Goal: Task Accomplishment & Management: Complete application form

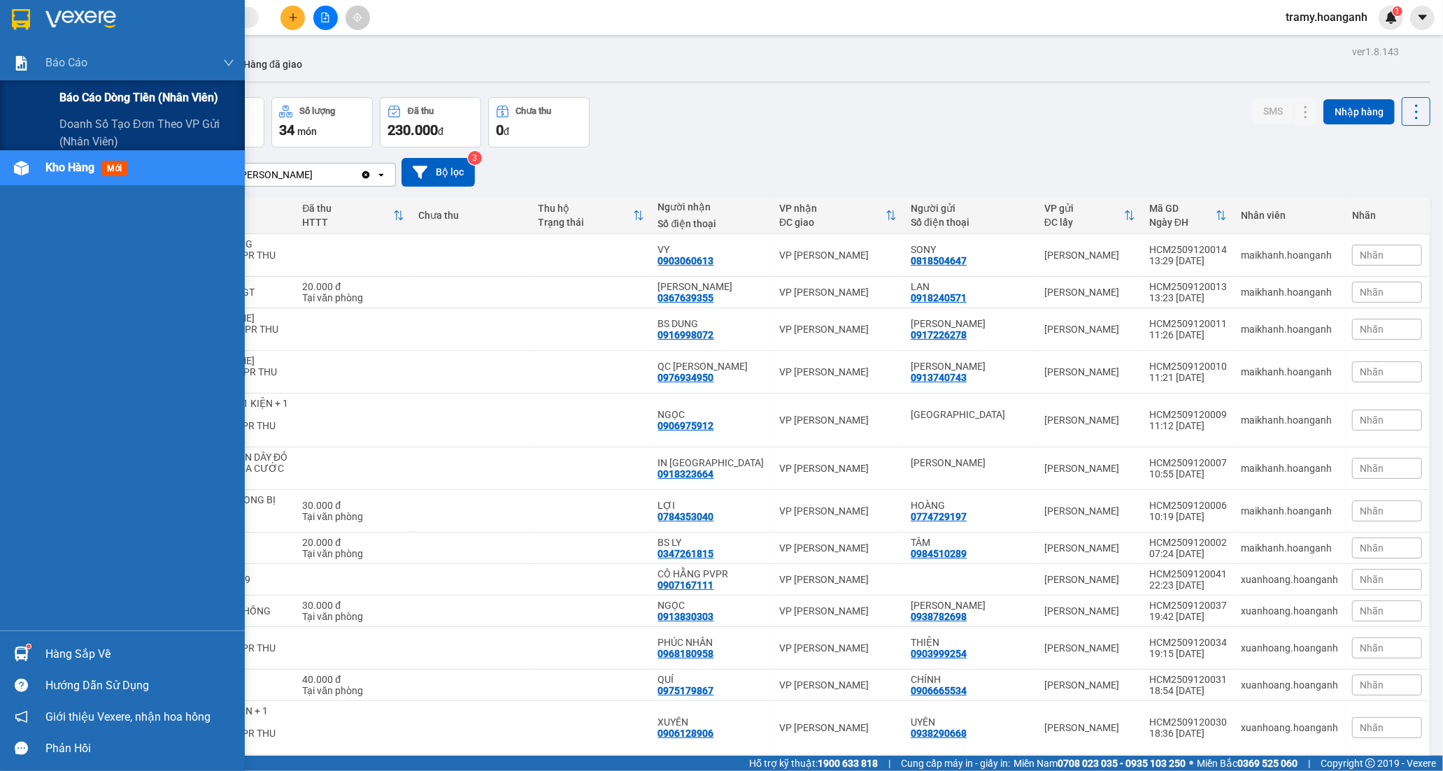
drag, startPoint x: 99, startPoint y: 96, endPoint x: 125, endPoint y: 102, distance: 26.0
click at [100, 97] on span "Báo cáo dòng tiền (nhân viên)" at bounding box center [138, 97] width 159 height 17
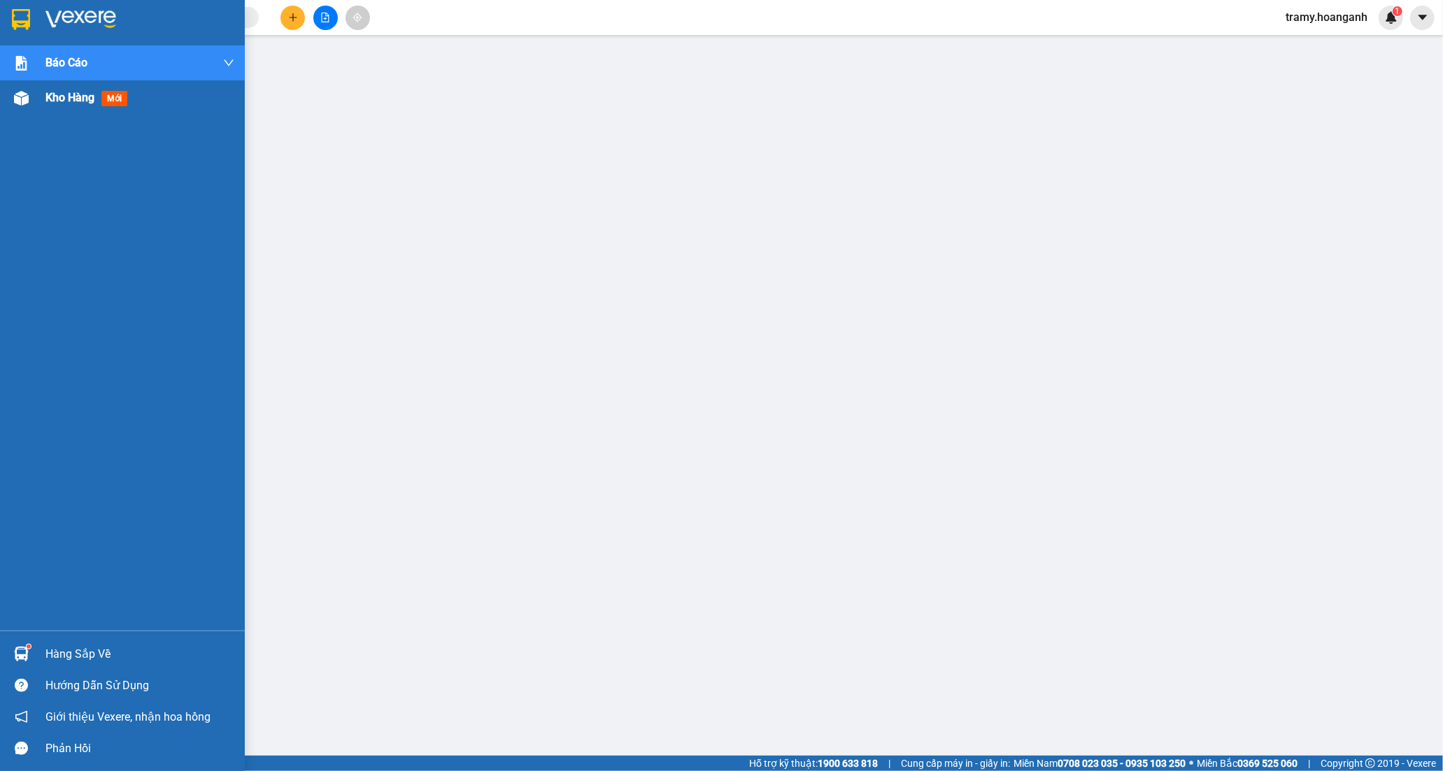
click at [62, 94] on span "Kho hàng" at bounding box center [69, 97] width 49 height 13
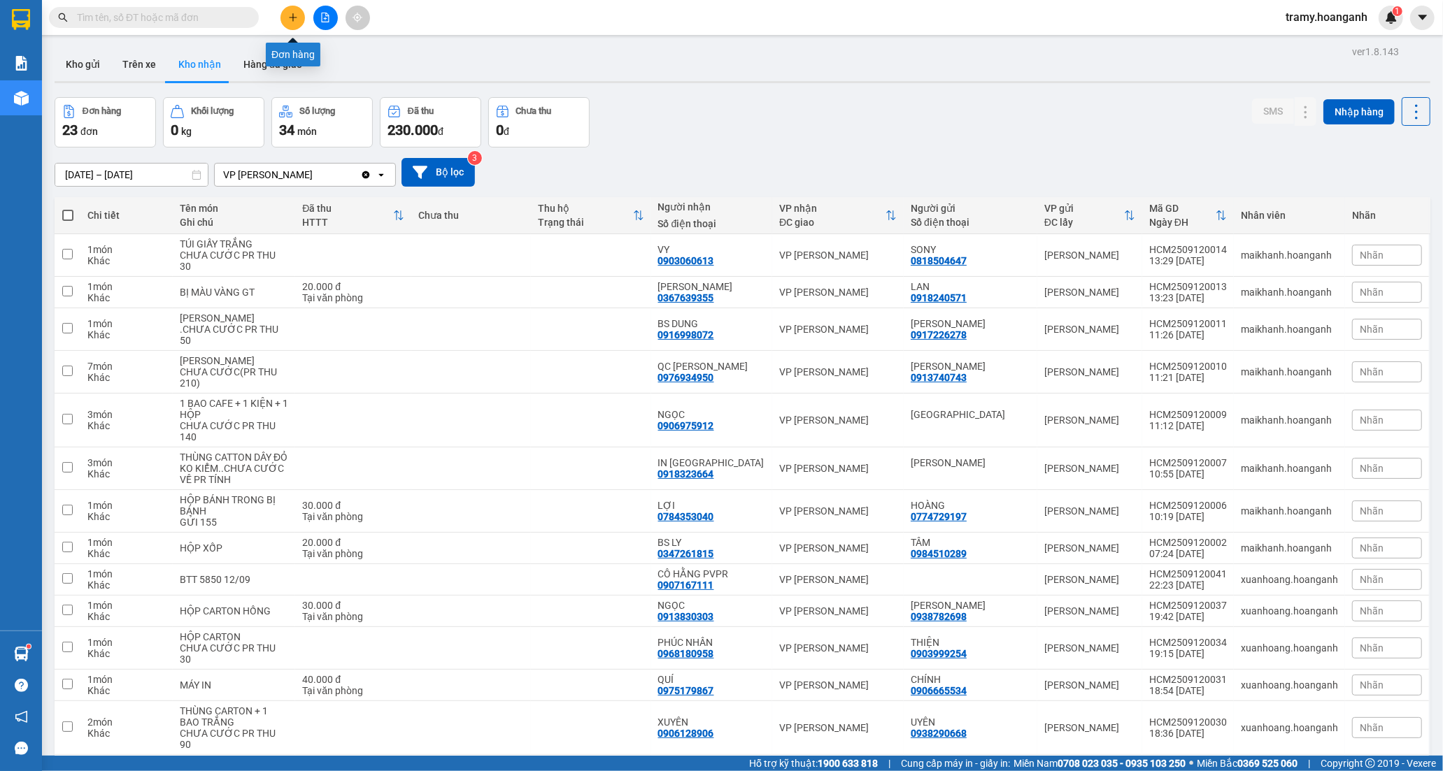
click at [290, 22] on icon "plus" at bounding box center [293, 18] width 10 height 10
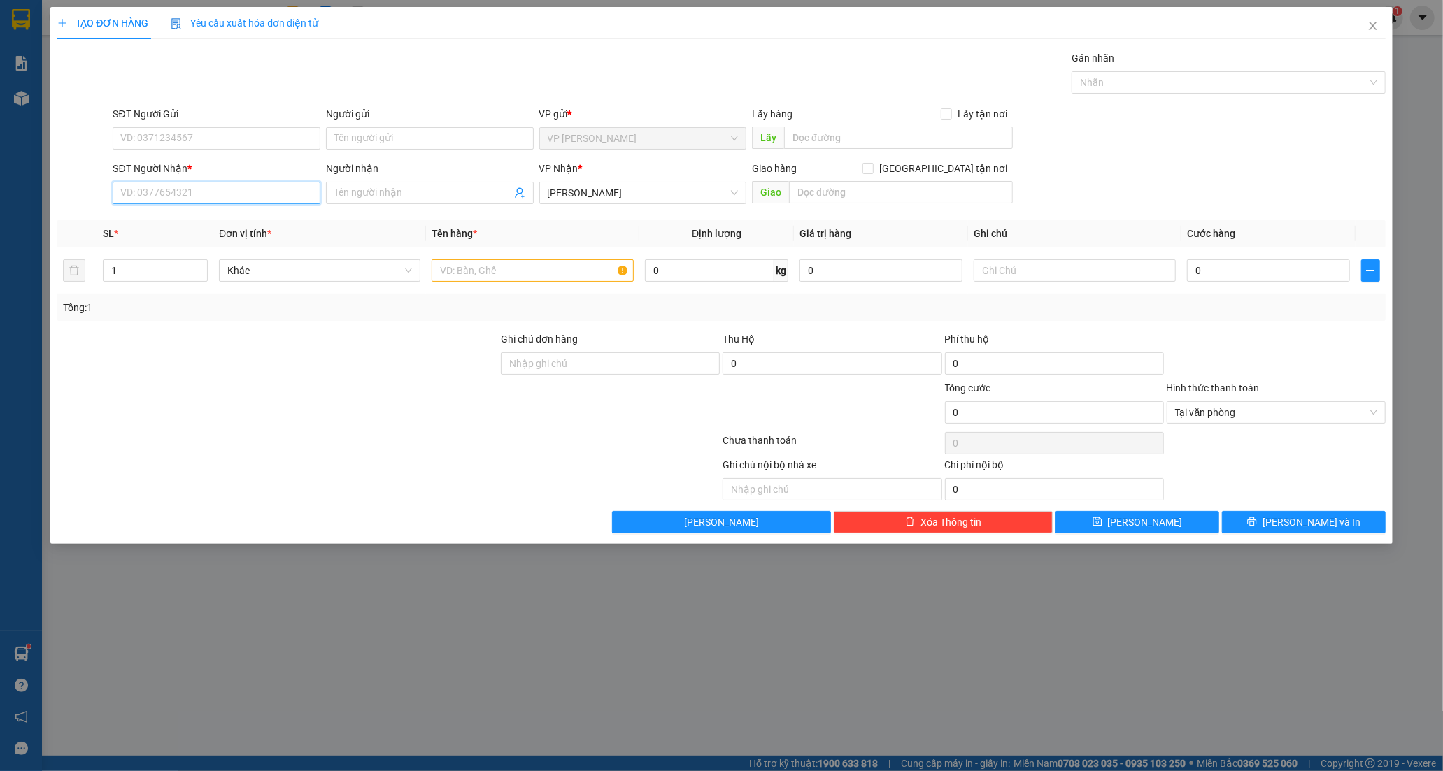
click at [122, 192] on input "SĐT Người Nhận *" at bounding box center [217, 193] width 208 height 22
click at [189, 218] on div "0916911422 - HUY" at bounding box center [216, 220] width 191 height 15
type input "0916911422"
type input "HUY"
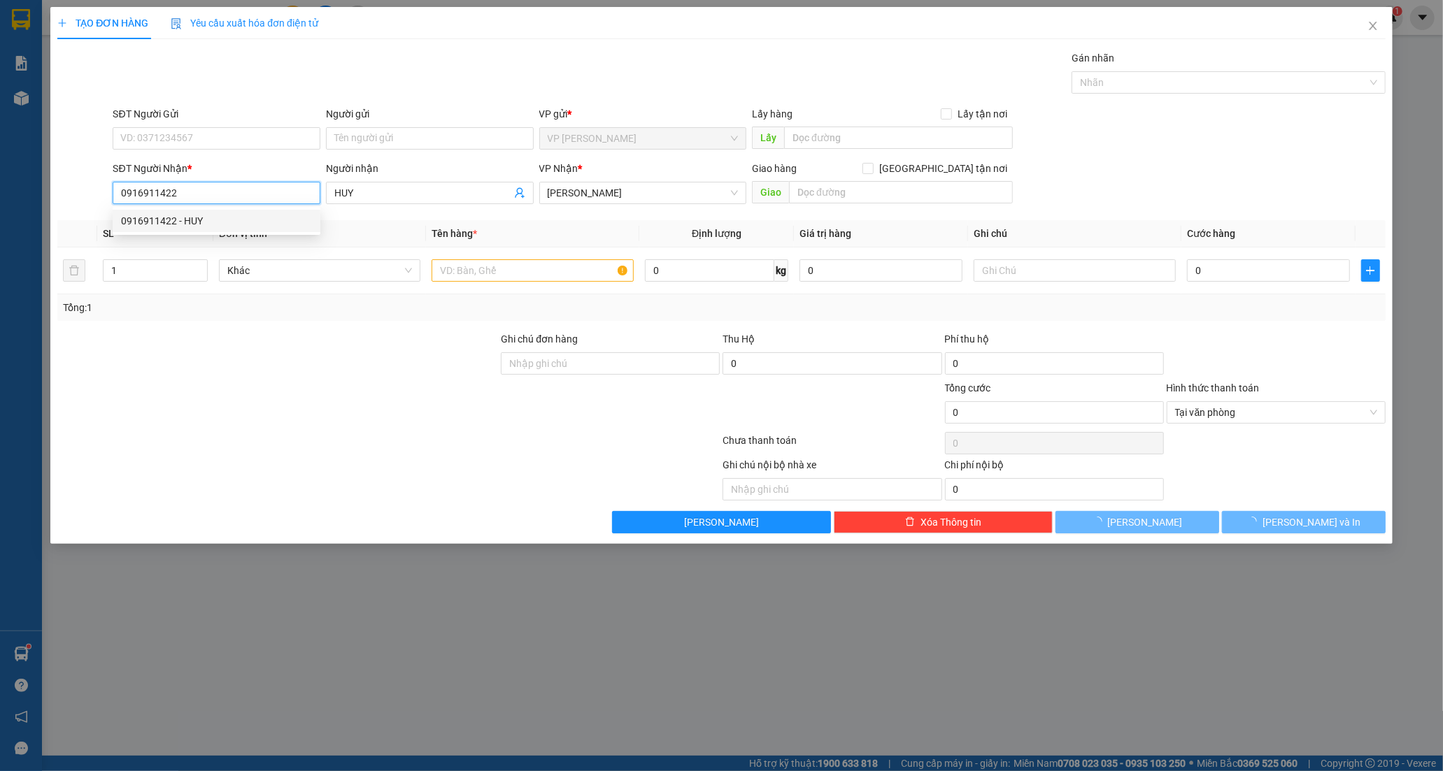
type input "40.000"
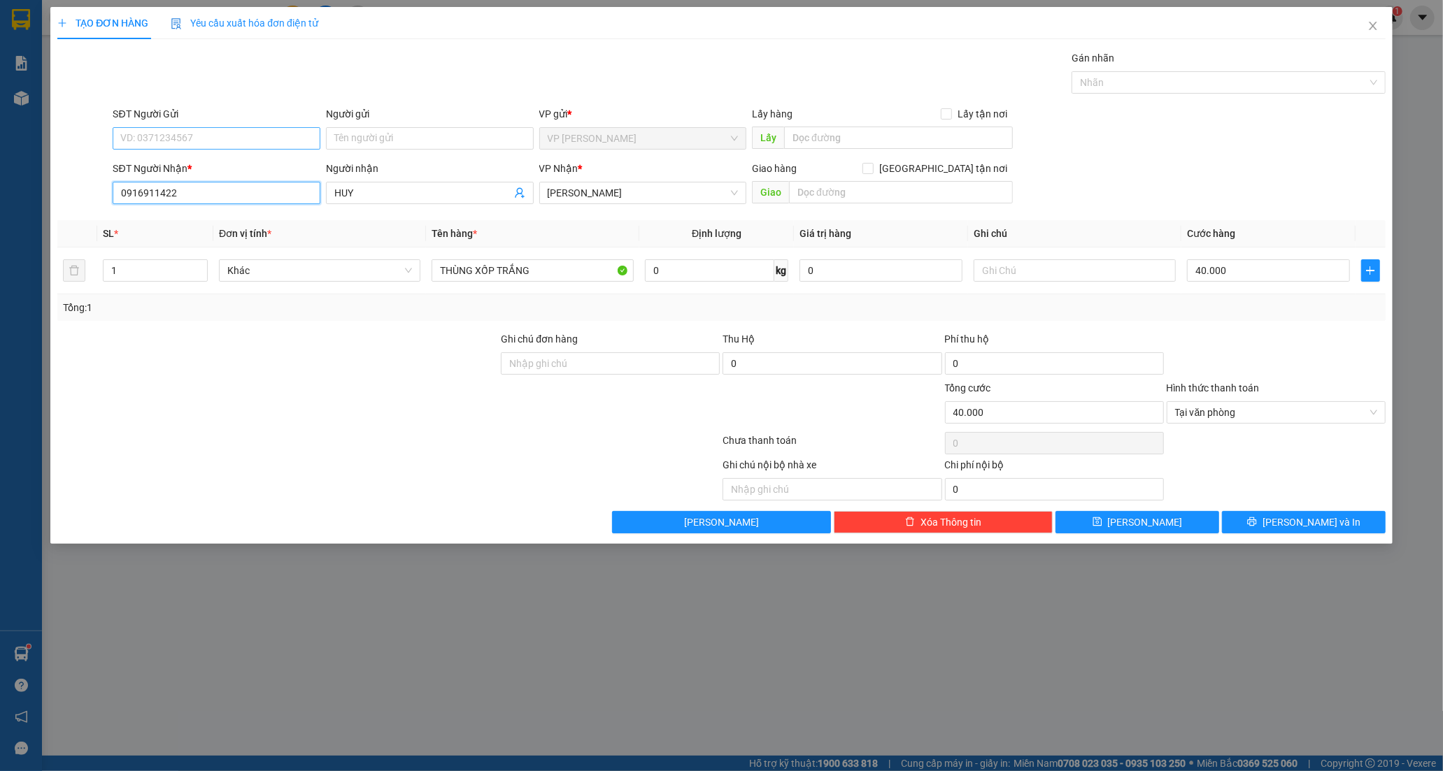
type input "0916911422"
click at [183, 138] on input "SĐT Người Gửi" at bounding box center [217, 138] width 208 height 22
type input "0918527228"
click at [257, 166] on div "0918527228 - CHÚ CHI" at bounding box center [216, 166] width 191 height 15
type input "CHÚ CHI"
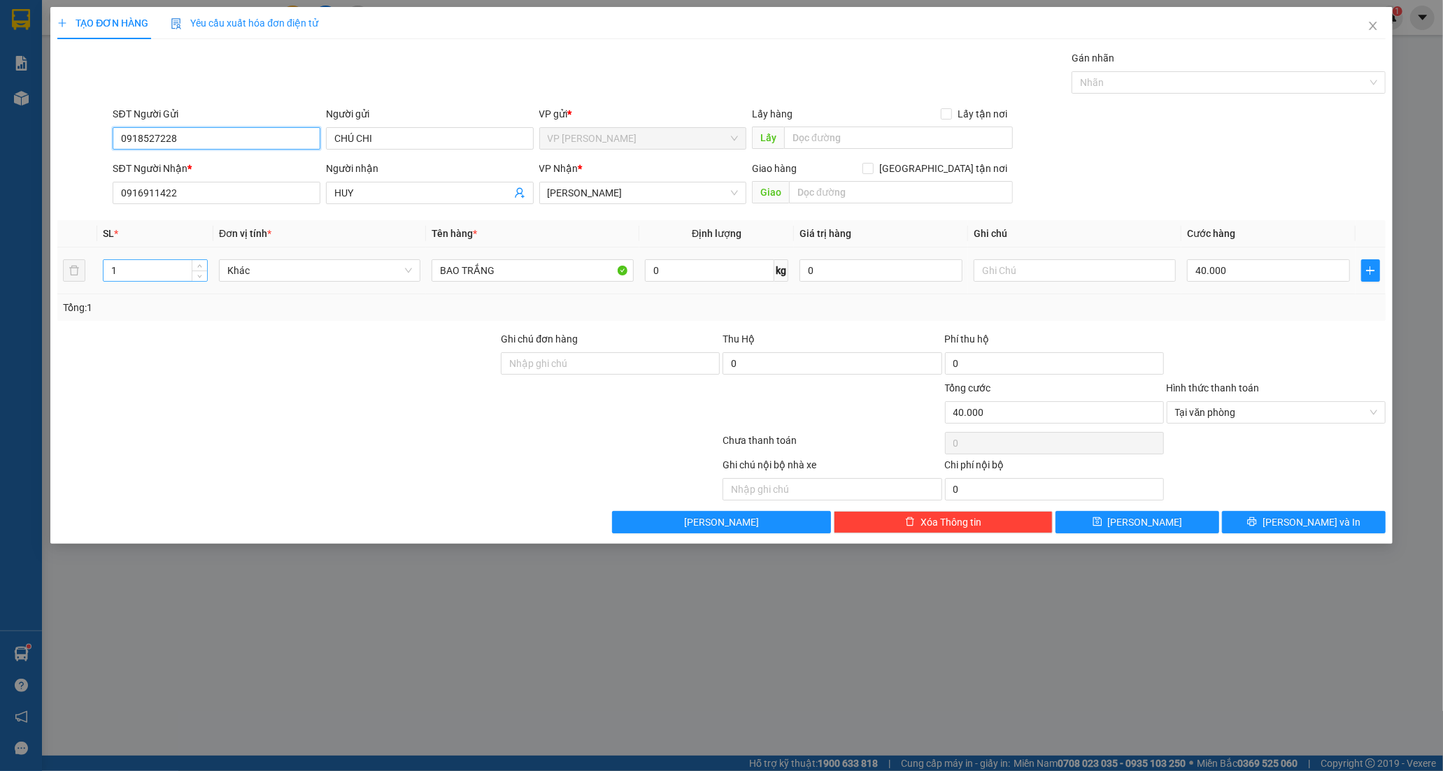
type input "0918527228"
click at [115, 276] on input "1" at bounding box center [156, 270] width 104 height 21
type input "2"
click at [529, 271] on input "BAO TRẮNG" at bounding box center [532, 270] width 201 height 22
type input "0"
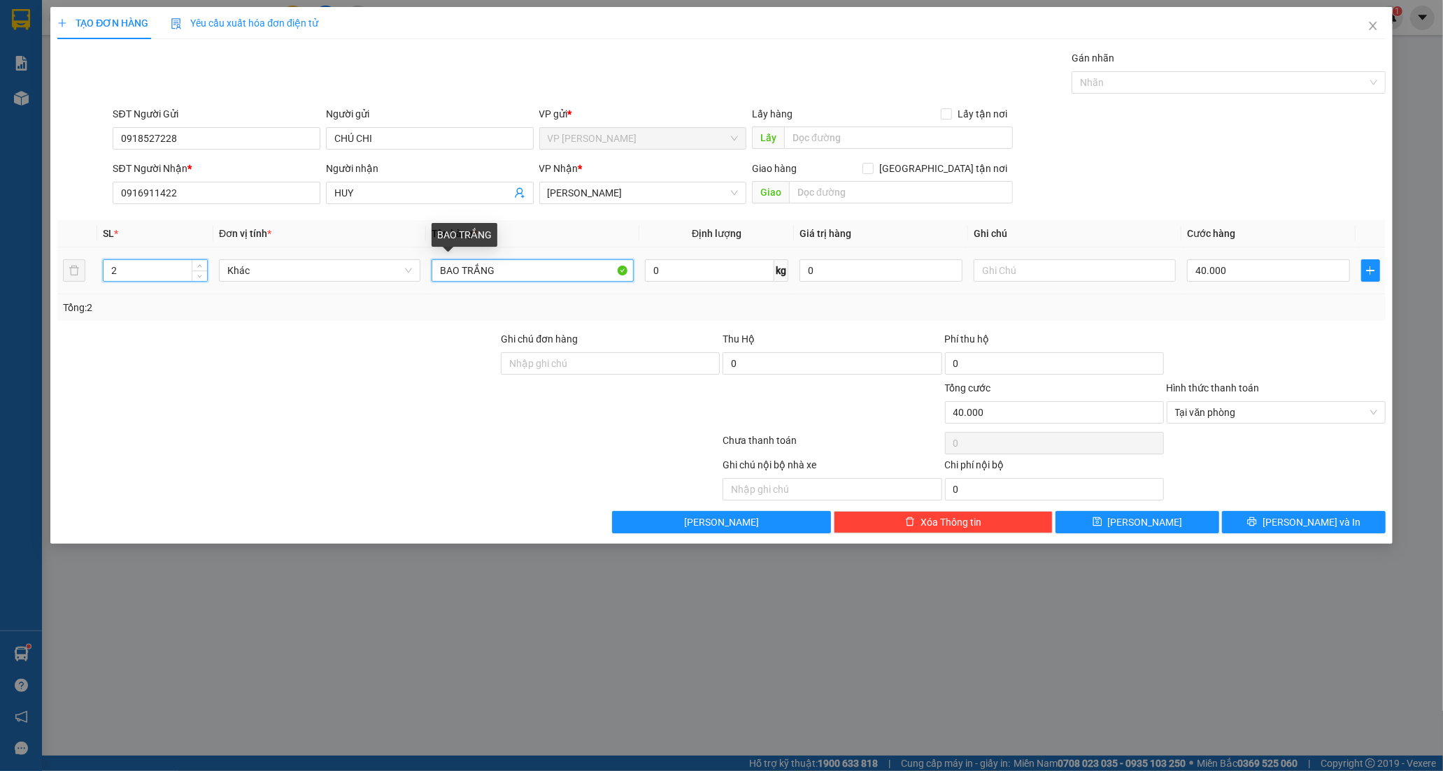
type input "0"
type input "BAO TRẮNG + XỐP TRẮNG"
drag, startPoint x: 339, startPoint y: 330, endPoint x: 355, endPoint y: 334, distance: 16.6
click at [343, 332] on div "Transit Pickup Surcharge Ids Transit Deliver Surcharge Ids Transit Deliver Surc…" at bounding box center [721, 291] width 1328 height 483
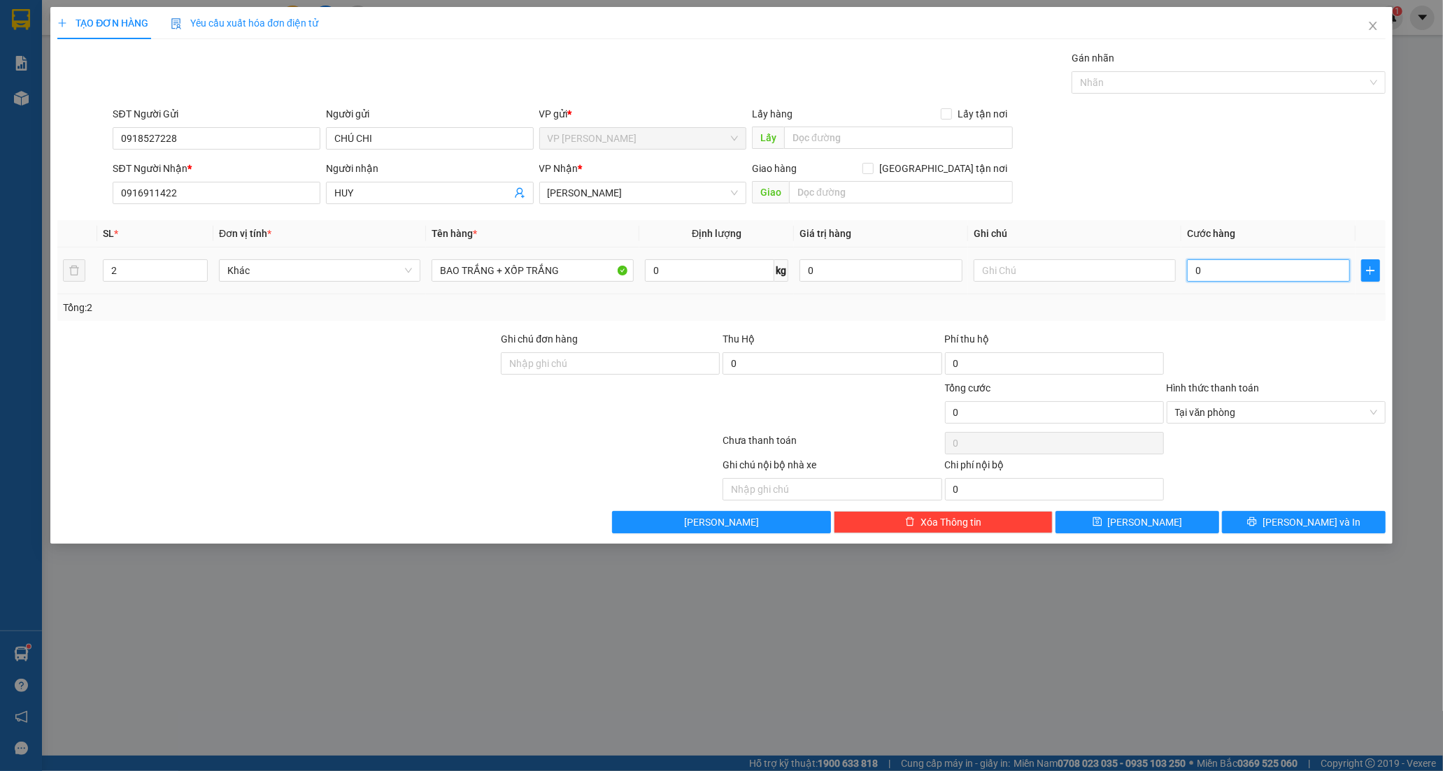
click at [1198, 280] on input "0" at bounding box center [1268, 270] width 163 height 22
type input "8"
type input "80"
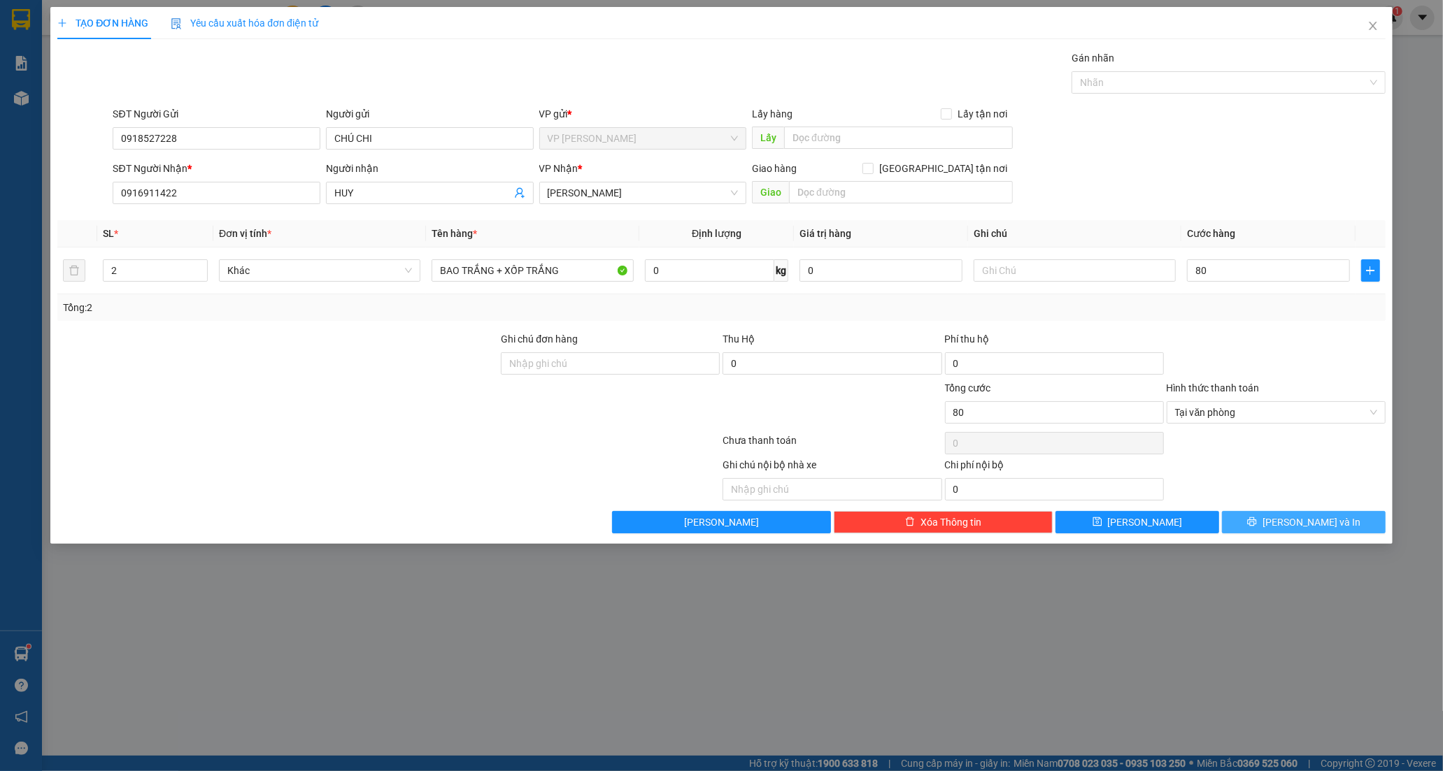
type input "80.000"
click at [1257, 518] on icon "printer" at bounding box center [1252, 522] width 10 height 10
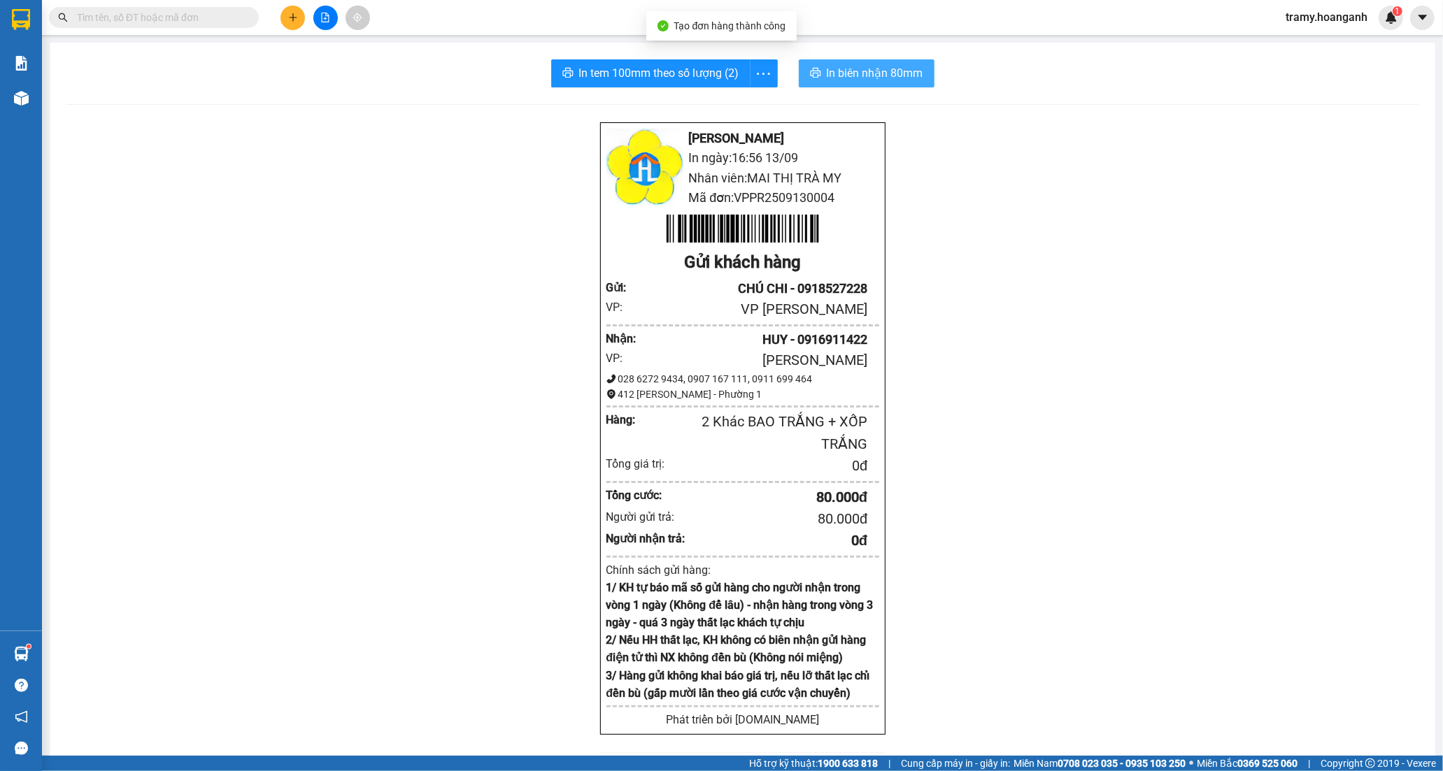
drag, startPoint x: 850, startPoint y: 77, endPoint x: 844, endPoint y: 70, distance: 9.4
click at [849, 78] on span "In biên nhận 80mm" at bounding box center [875, 72] width 97 height 17
click at [764, 73] on icon "more" at bounding box center [763, 73] width 17 height 17
click at [730, 102] on div "In tem 100mm" at bounding box center [731, 104] width 63 height 15
click at [285, 22] on button at bounding box center [292, 18] width 24 height 24
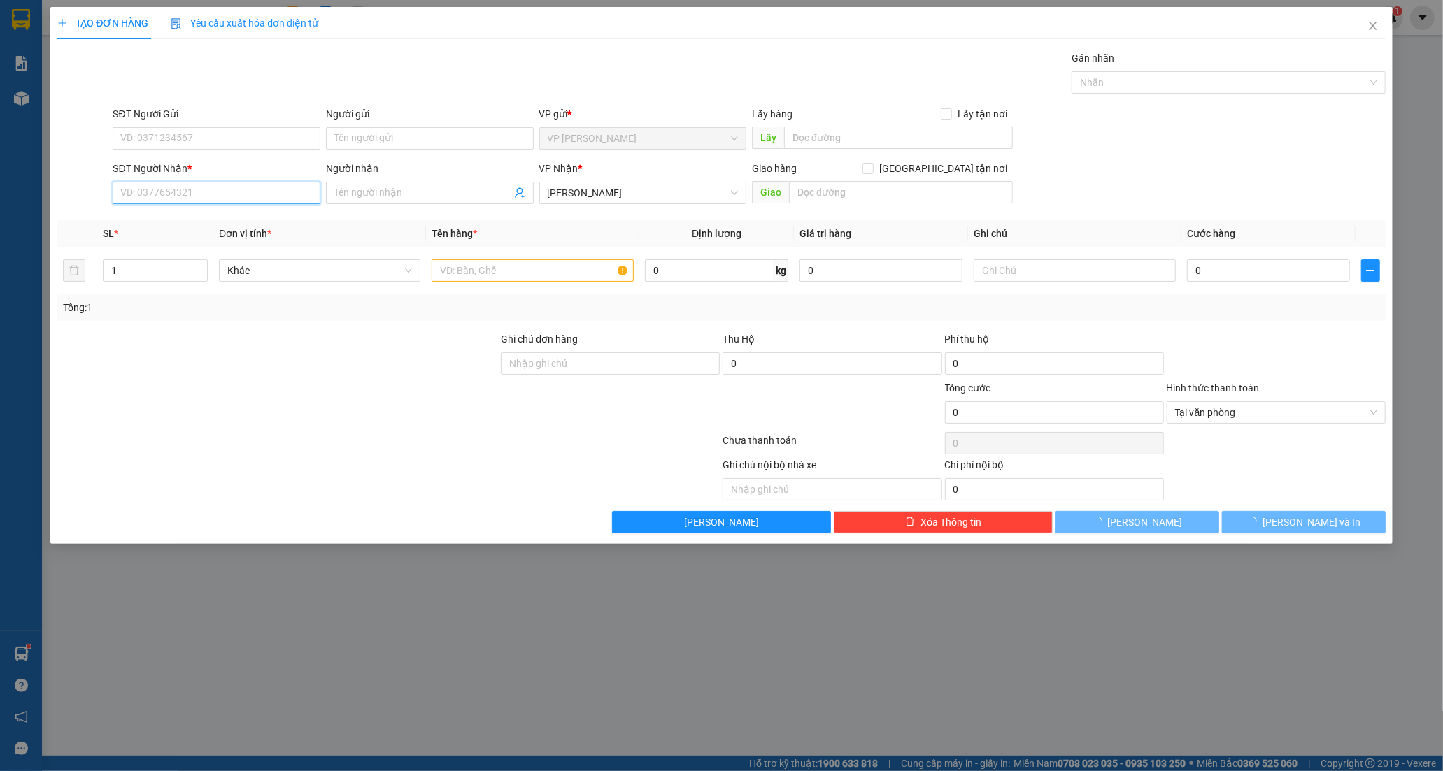
click at [141, 185] on input "SĐT Người Nhận *" at bounding box center [217, 193] width 208 height 22
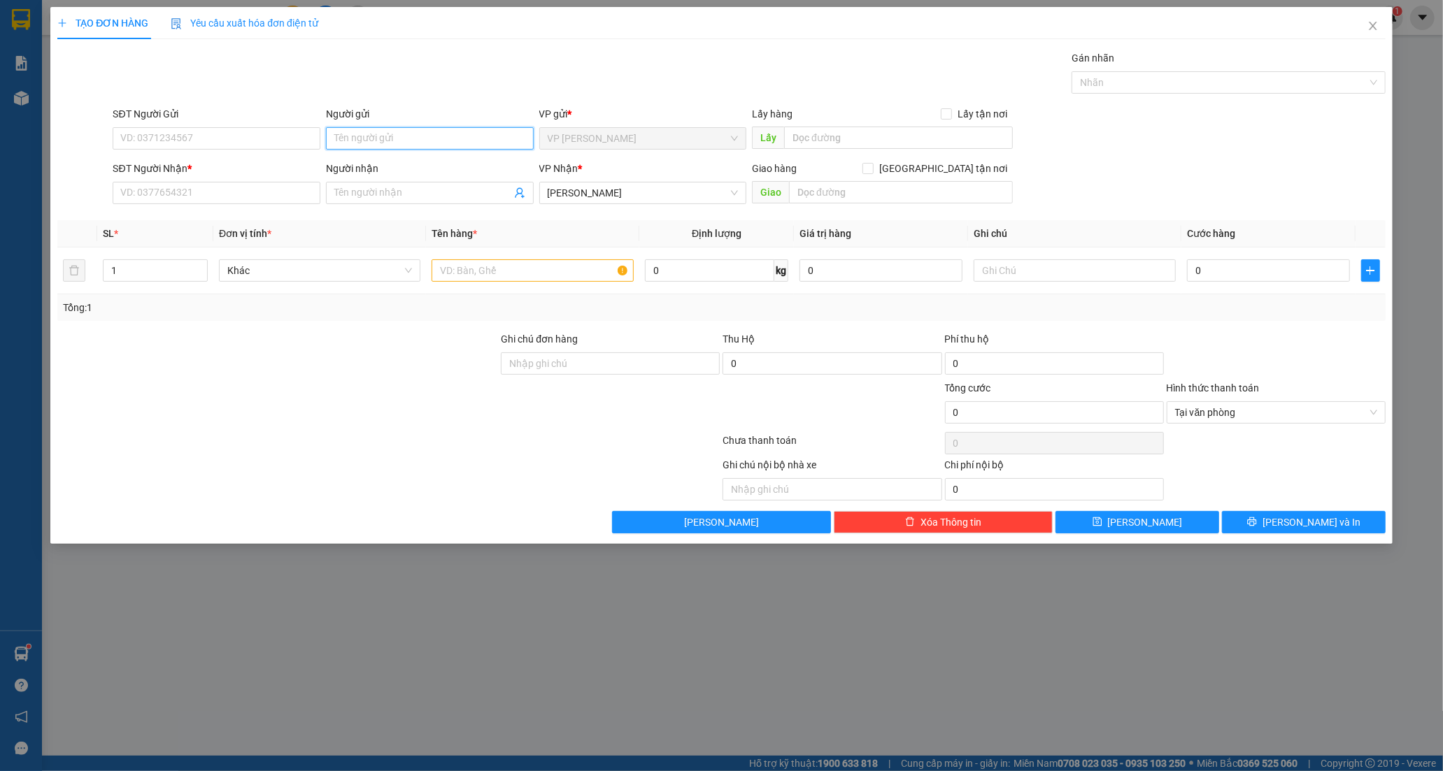
click at [382, 136] on input "Người gửi" at bounding box center [430, 138] width 208 height 22
click at [201, 191] on input "SĐT Người Nhận *" at bounding box center [217, 193] width 208 height 22
type input "0915353294"
click at [378, 192] on input "Người nhận" at bounding box center [422, 192] width 177 height 15
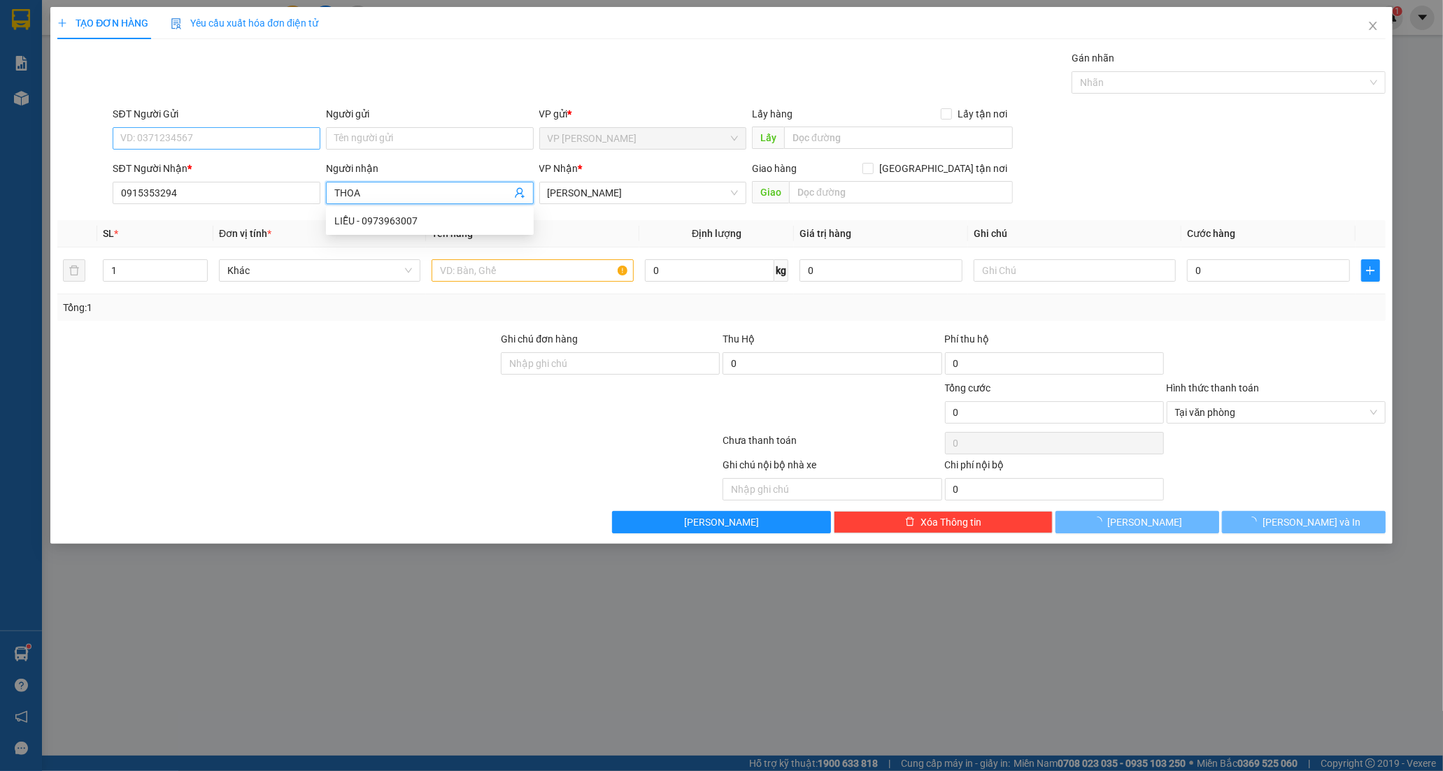
type input "THOA"
click at [199, 141] on input "SĐT Người Gửi" at bounding box center [217, 138] width 208 height 22
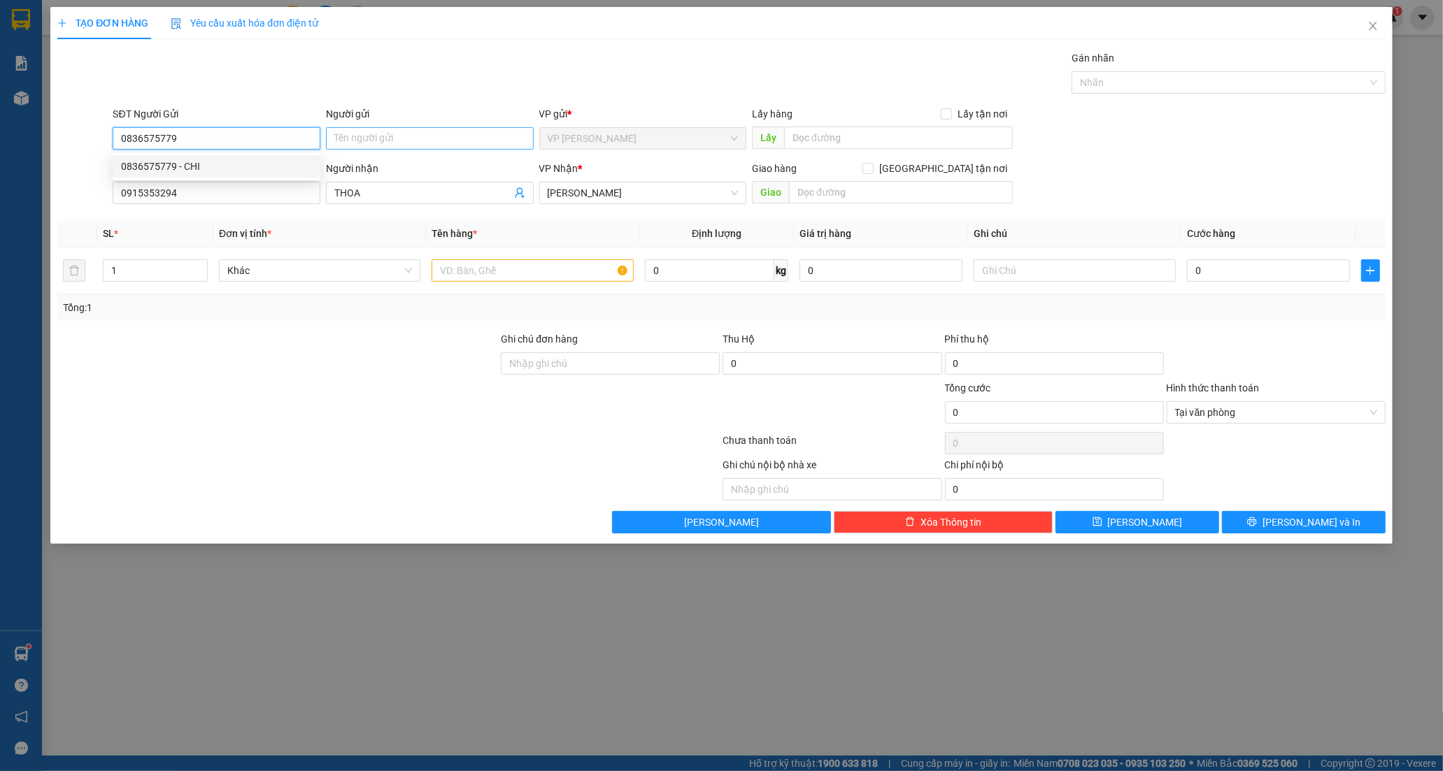
type input "0836575779"
click at [374, 136] on input "Người gửi" at bounding box center [430, 138] width 208 height 22
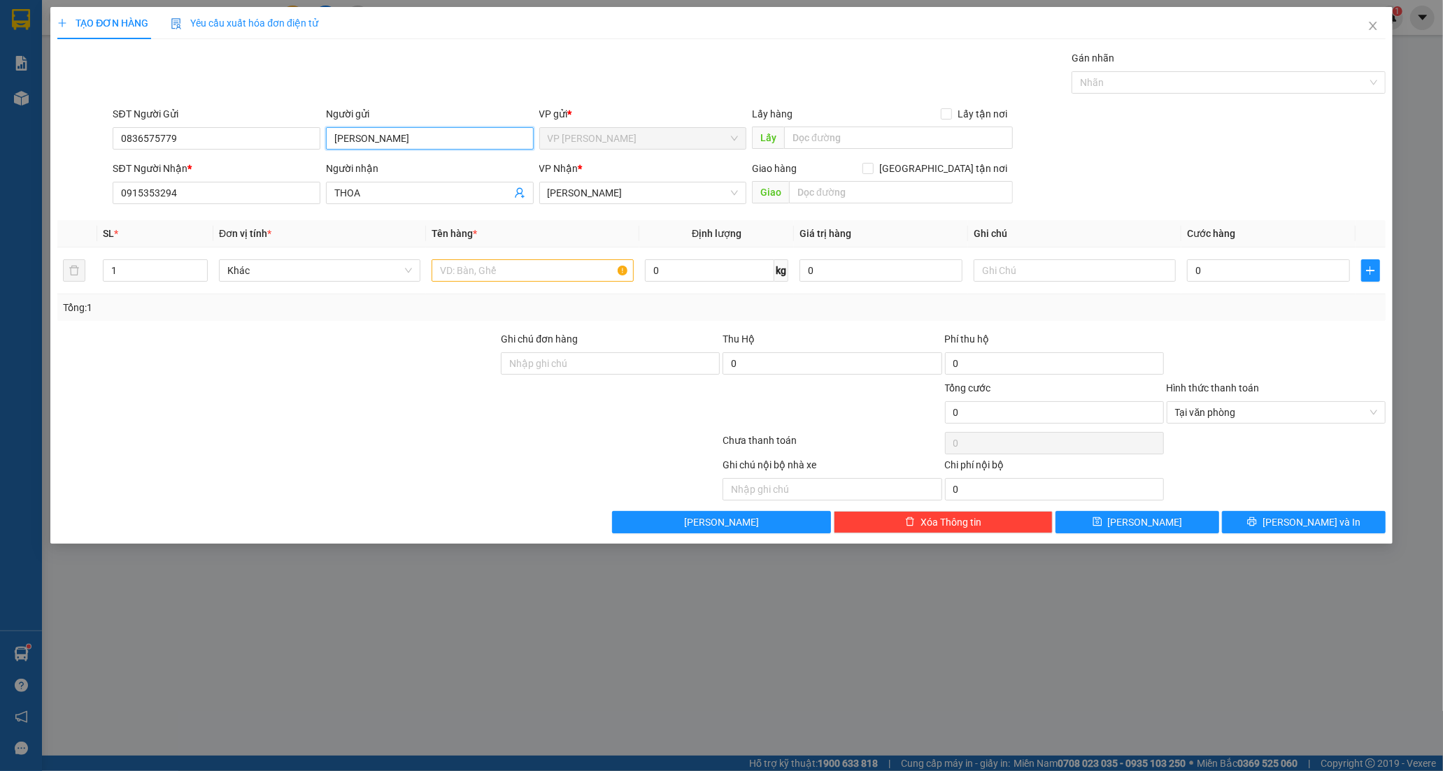
click at [351, 138] on input "[PERSON_NAME]" at bounding box center [430, 138] width 208 height 22
type input "SHOP XINH"
drag, startPoint x: 313, startPoint y: 441, endPoint x: 351, endPoint y: 401, distance: 54.4
click at [315, 438] on div at bounding box center [388, 443] width 665 height 28
click at [483, 269] on input "text" at bounding box center [532, 270] width 201 height 22
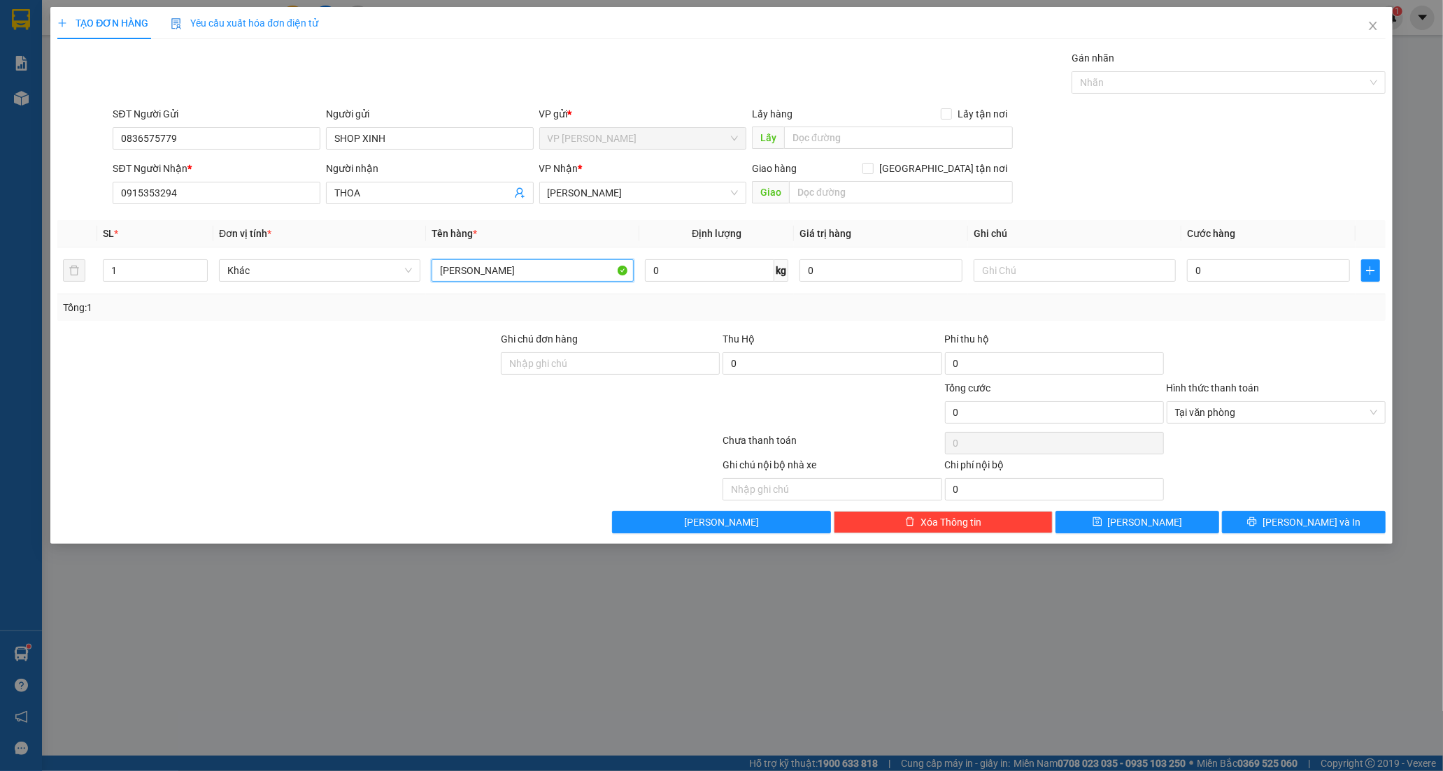
type input "[PERSON_NAME]"
drag, startPoint x: 341, startPoint y: 439, endPoint x: 336, endPoint y: 429, distance: 10.7
click at [338, 435] on div at bounding box center [388, 443] width 665 height 28
drag, startPoint x: 1192, startPoint y: 270, endPoint x: 1199, endPoint y: 269, distance: 7.0
click at [1194, 270] on input "0" at bounding box center [1268, 270] width 163 height 22
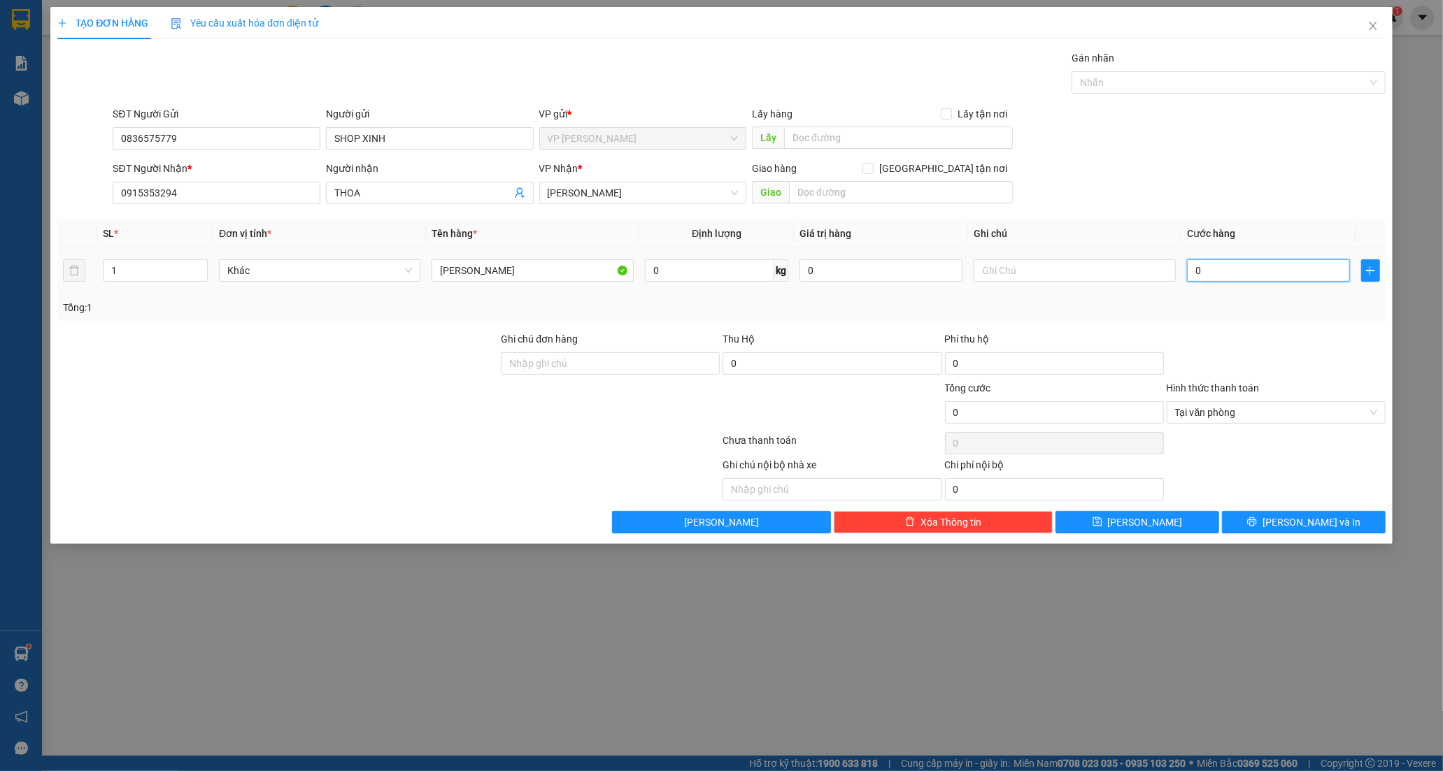
type input "4"
type input "40"
type input "40.000"
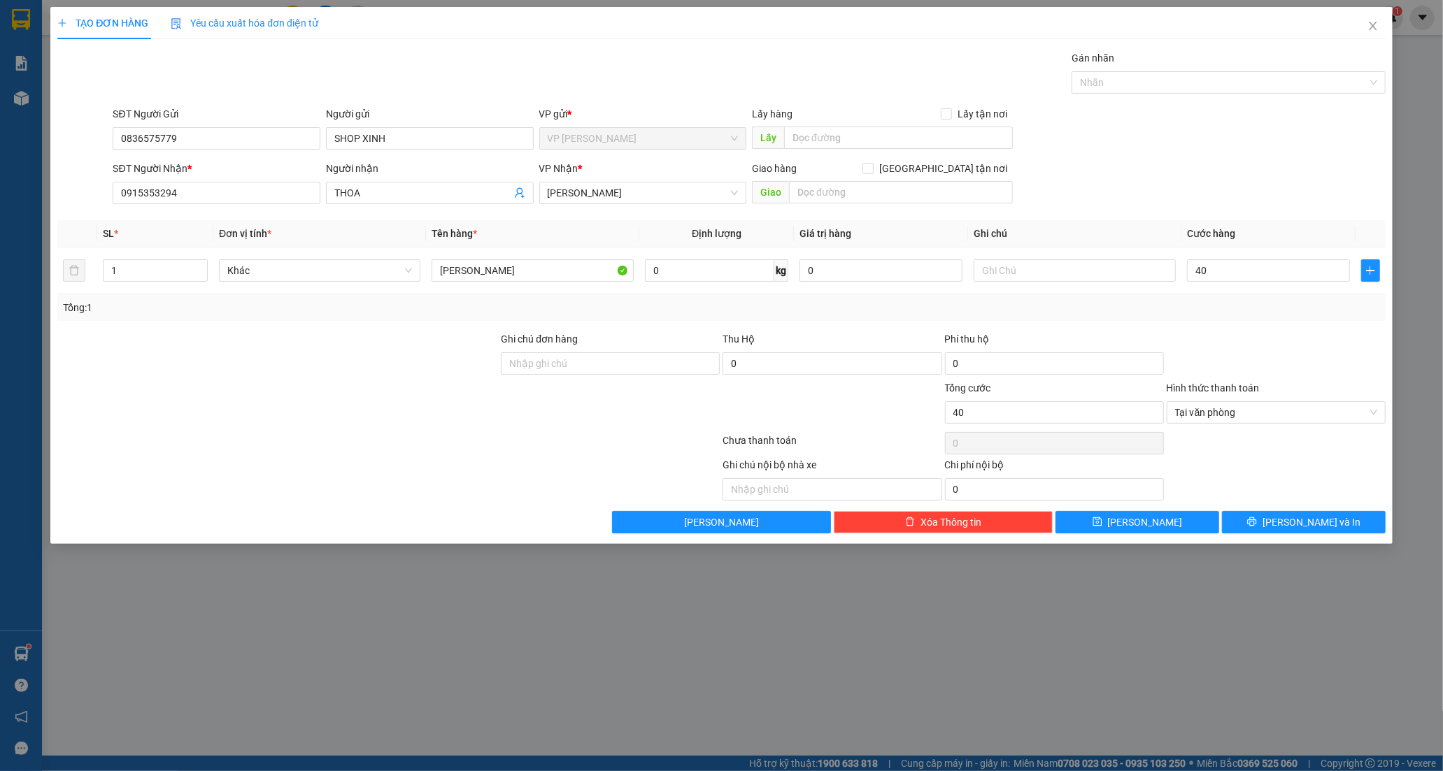
type input "40.000"
drag, startPoint x: 1313, startPoint y: 506, endPoint x: 1311, endPoint y: 525, distance: 19.0
click at [1313, 515] on div "Transit Pickup Surcharge Ids Transit Deliver Surcharge Ids Transit Deliver Surc…" at bounding box center [721, 291] width 1328 height 483
drag, startPoint x: 1311, startPoint y: 525, endPoint x: 1302, endPoint y: 478, distance: 48.4
click at [1312, 525] on span "[PERSON_NAME] và In" at bounding box center [1311, 522] width 98 height 15
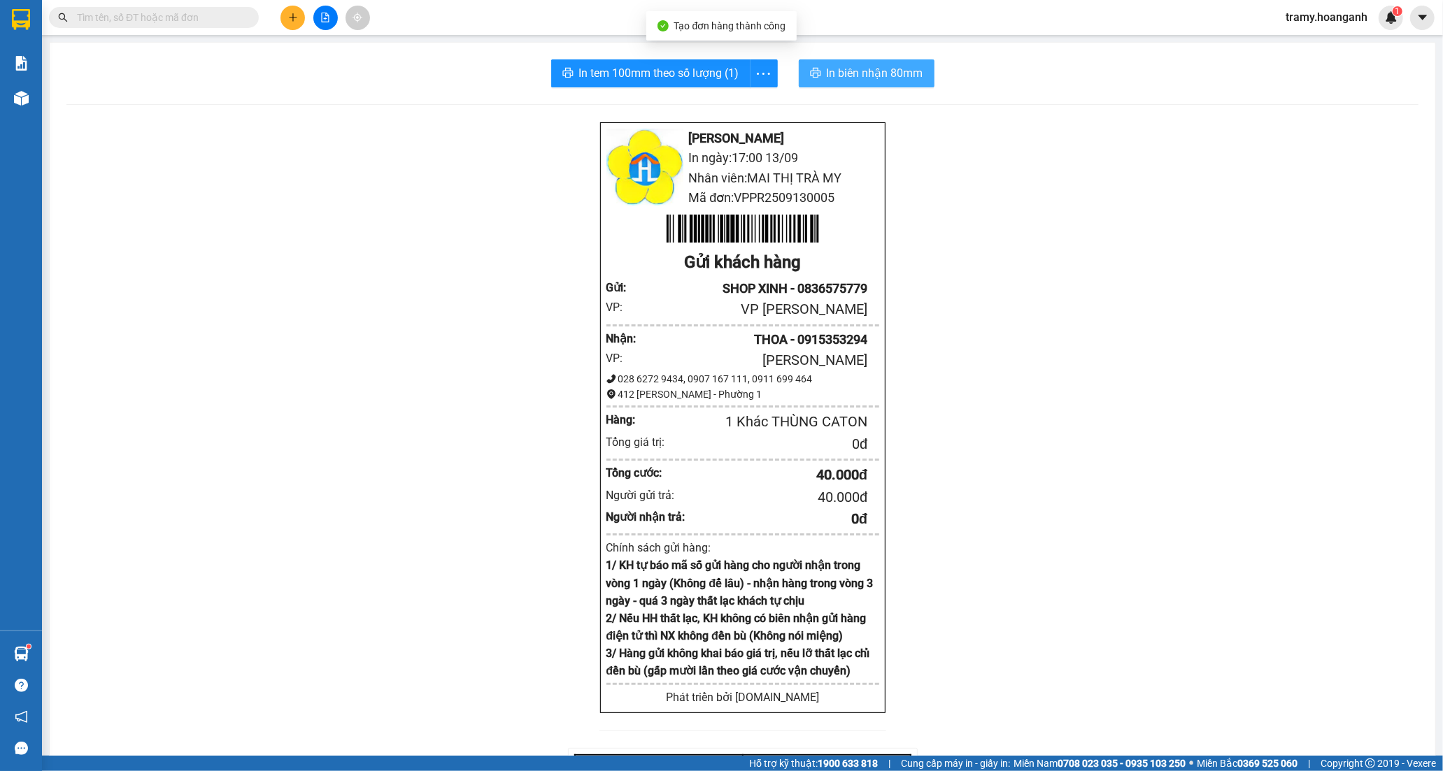
click at [900, 71] on span "In biên nhận 80mm" at bounding box center [875, 72] width 97 height 17
click at [761, 70] on icon "more" at bounding box center [763, 73] width 17 height 17
click at [724, 106] on div "In tem 100mm" at bounding box center [731, 104] width 63 height 15
click at [299, 17] on button at bounding box center [292, 18] width 24 height 24
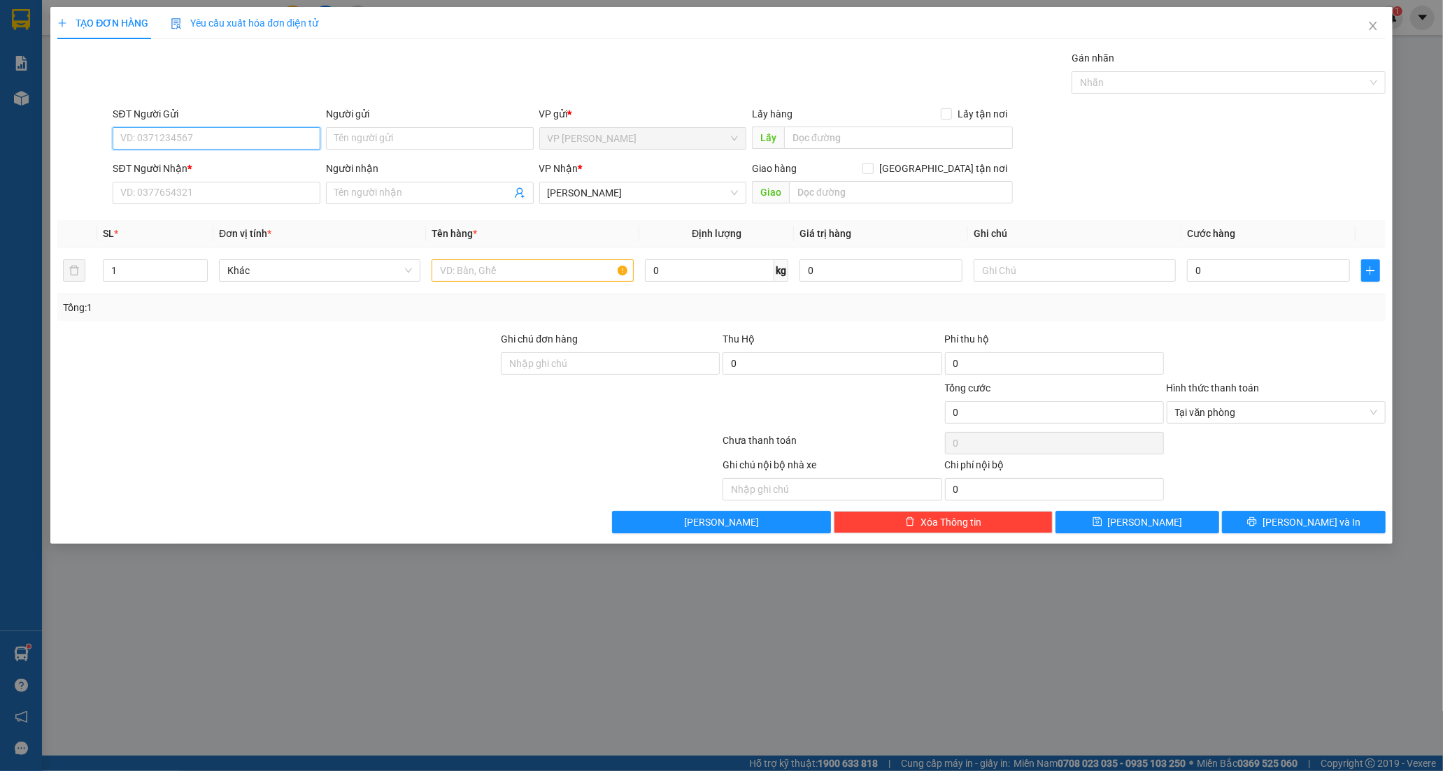
click at [242, 143] on input "SĐT Người Gửi" at bounding box center [217, 138] width 208 height 22
type input "0377225564"
click at [206, 162] on div "0377225564 - HỒNG" at bounding box center [216, 166] width 191 height 15
type input "HỒNG"
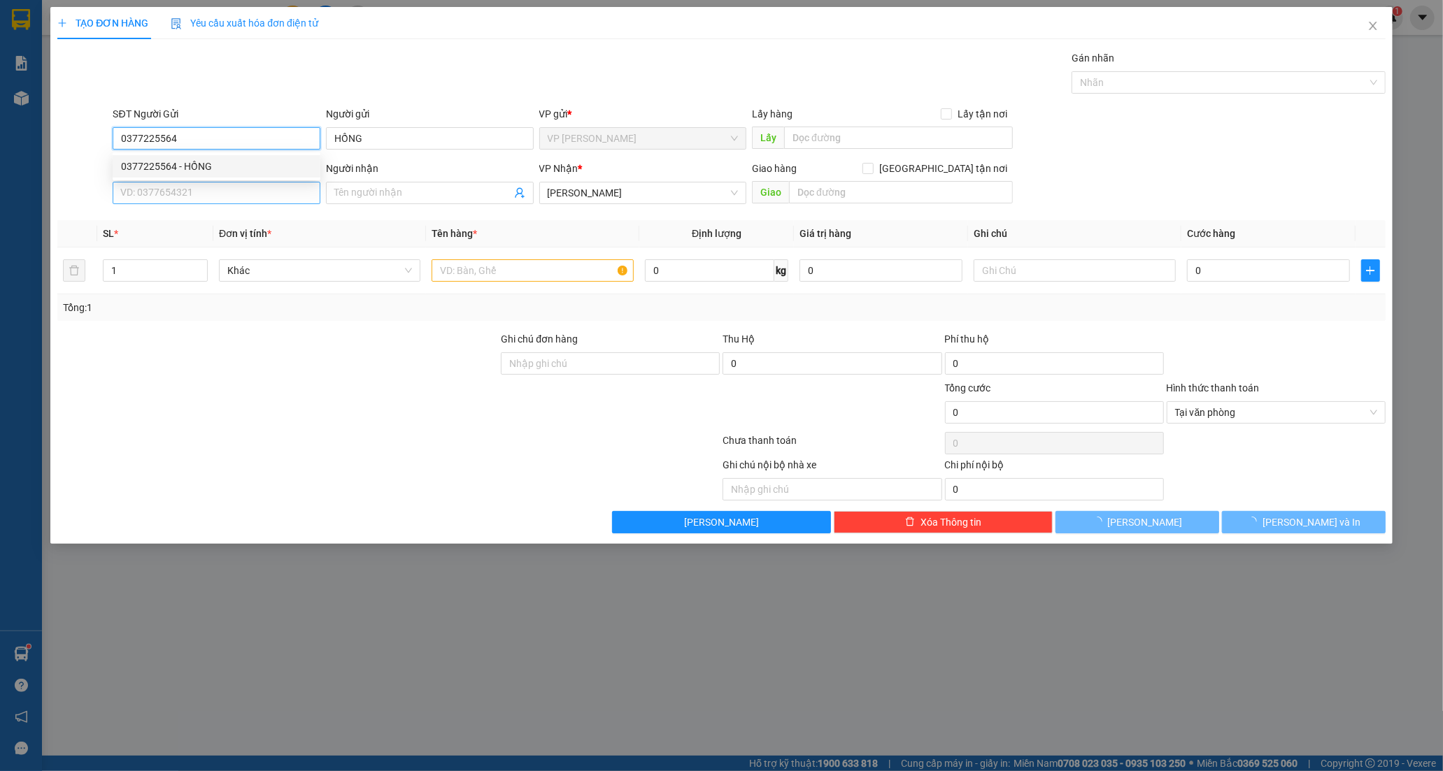
type input "40.000"
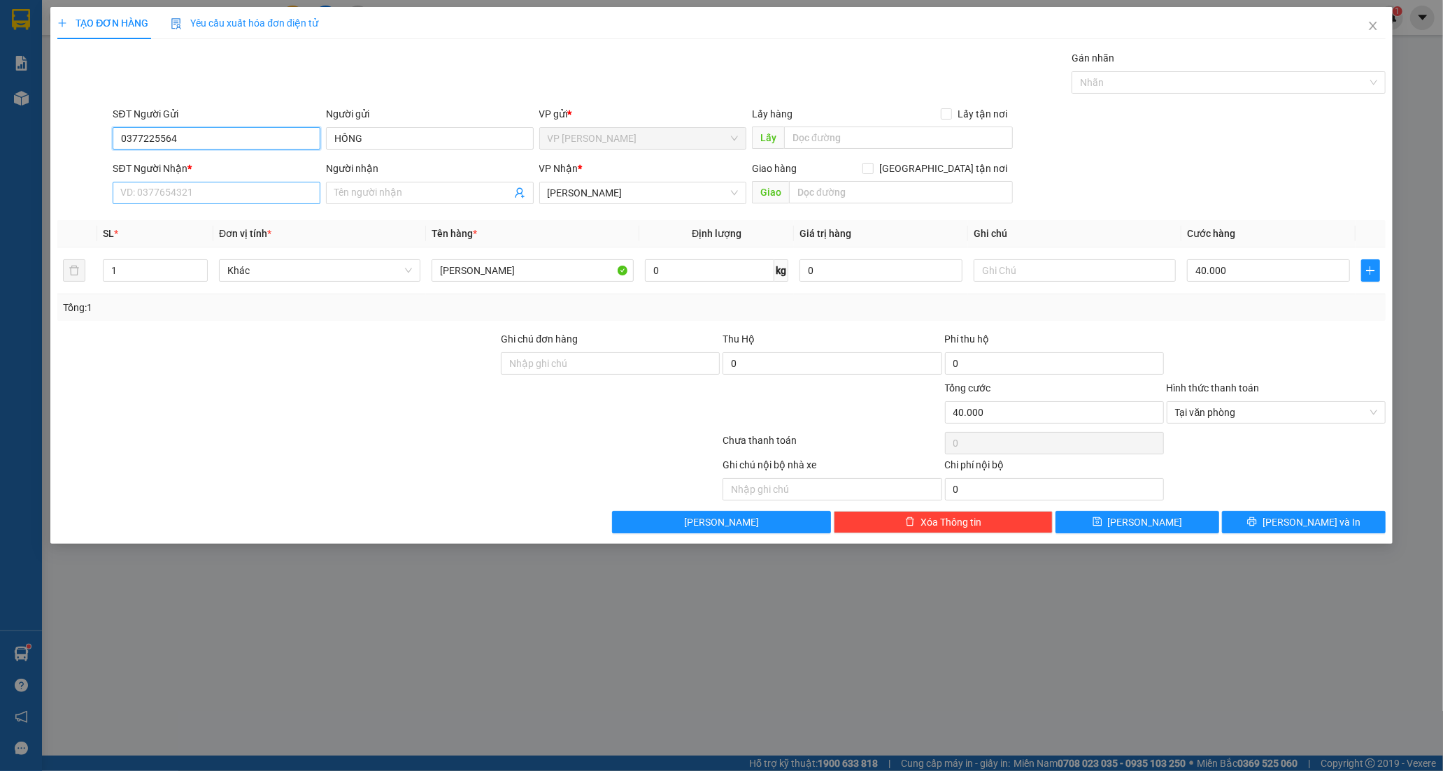
type input "0377225564"
click at [187, 187] on input "SĐT Người Nhận *" at bounding box center [217, 193] width 208 height 22
click at [211, 222] on div "0708098985 - HƯỜNG" at bounding box center [216, 220] width 191 height 15
type input "0708098985"
type input "HƯỜNG"
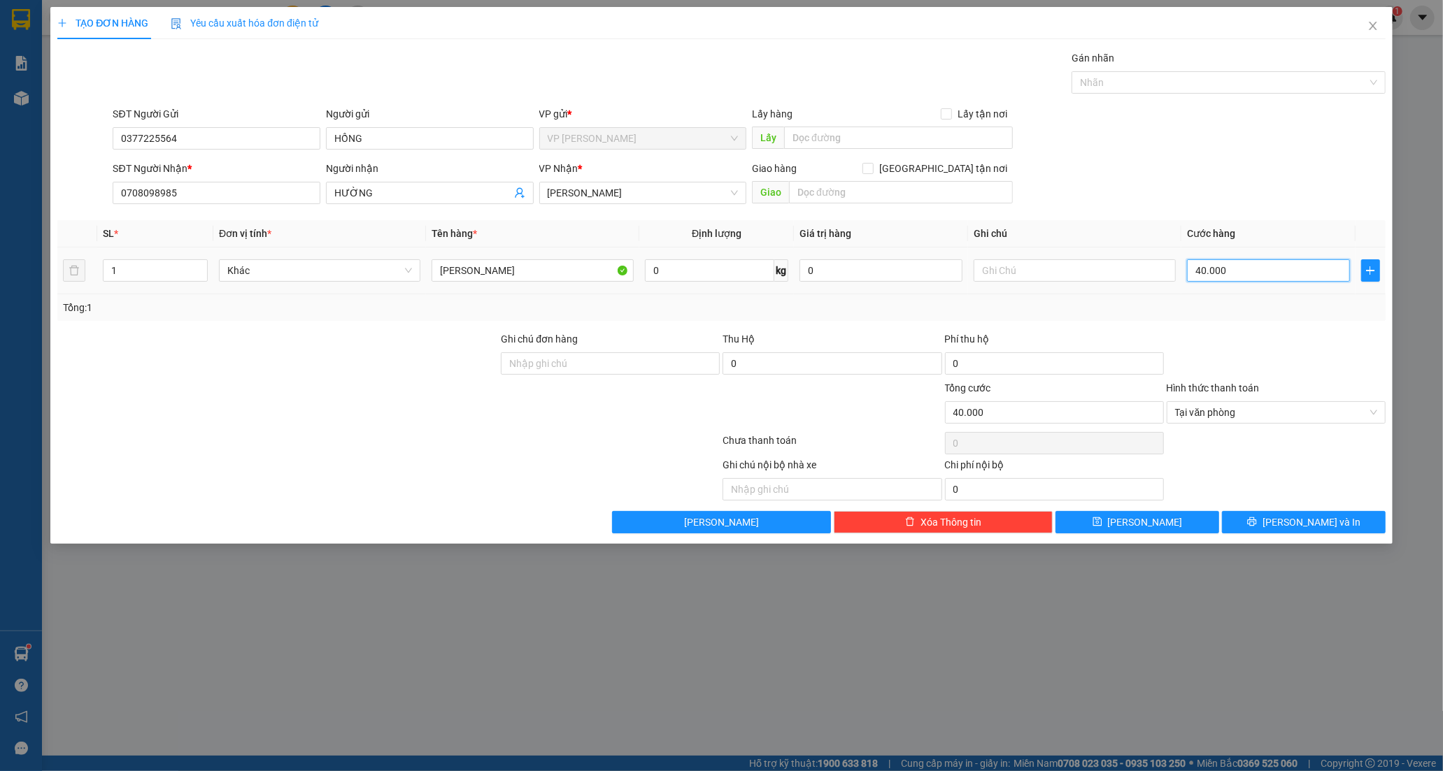
click at [1251, 269] on input "40.000" at bounding box center [1268, 270] width 163 height 22
type input "0"
click at [1192, 267] on input "0" at bounding box center [1268, 270] width 163 height 22
type input "30"
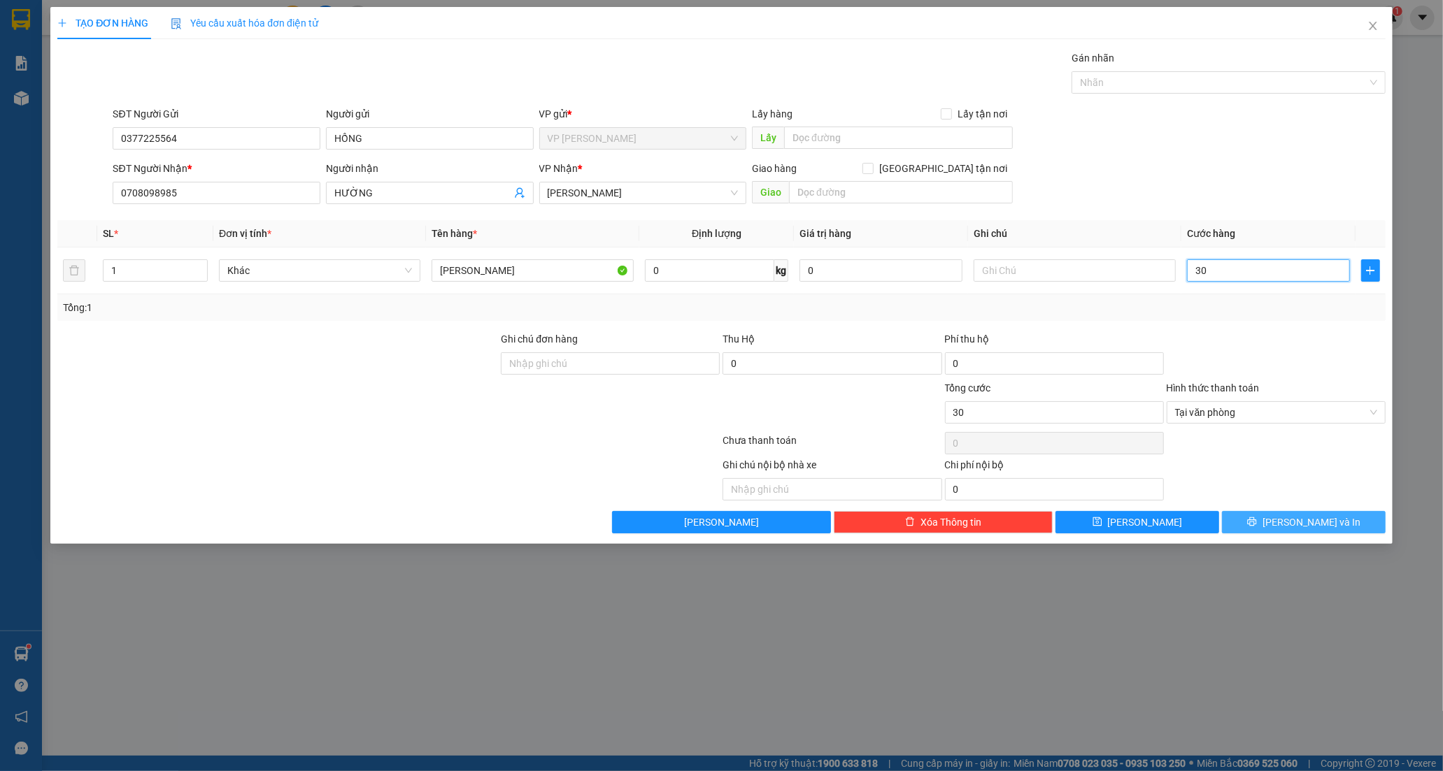
type input "30"
type input "30.000"
click at [1256, 511] on button "[PERSON_NAME] và In" at bounding box center [1304, 522] width 164 height 22
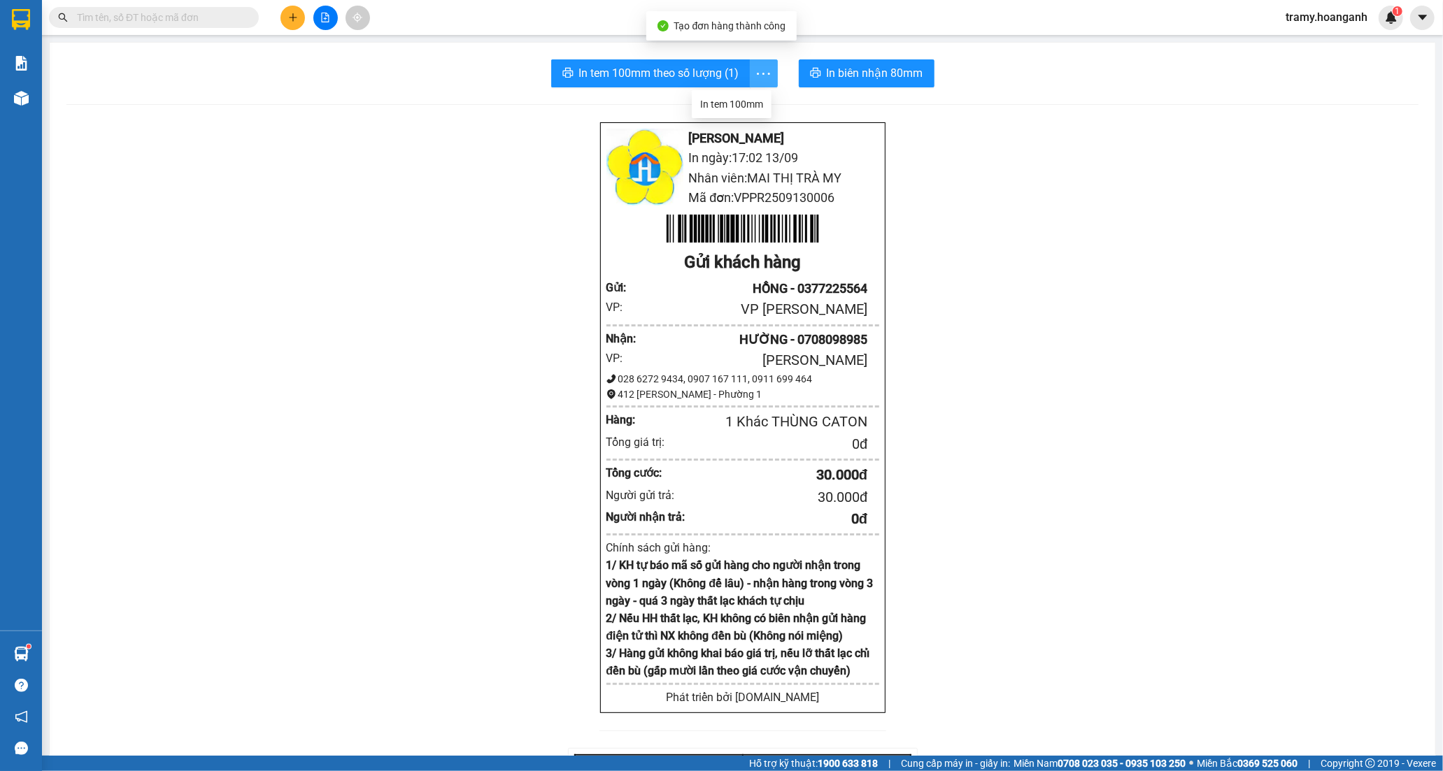
click at [767, 71] on span "more" at bounding box center [764, 73] width 27 height 17
click at [743, 102] on div "In tem 100mm" at bounding box center [731, 104] width 63 height 15
click at [755, 70] on icon "more" at bounding box center [763, 73] width 17 height 17
click at [716, 103] on div "In tem 100mm" at bounding box center [731, 104] width 63 height 15
click at [827, 69] on span "In biên nhận 80mm" at bounding box center [875, 72] width 97 height 17
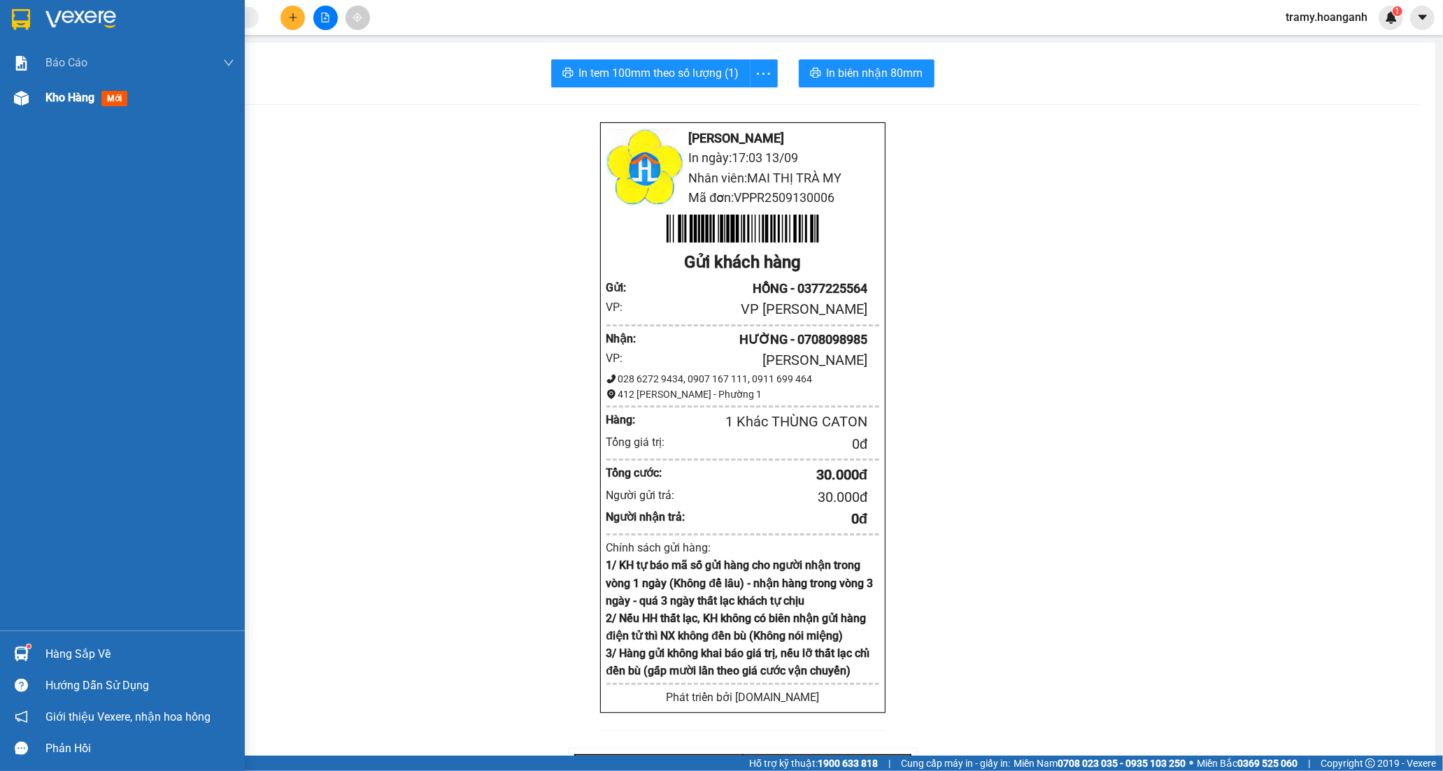
click at [64, 95] on span "Kho hàng" at bounding box center [69, 97] width 49 height 13
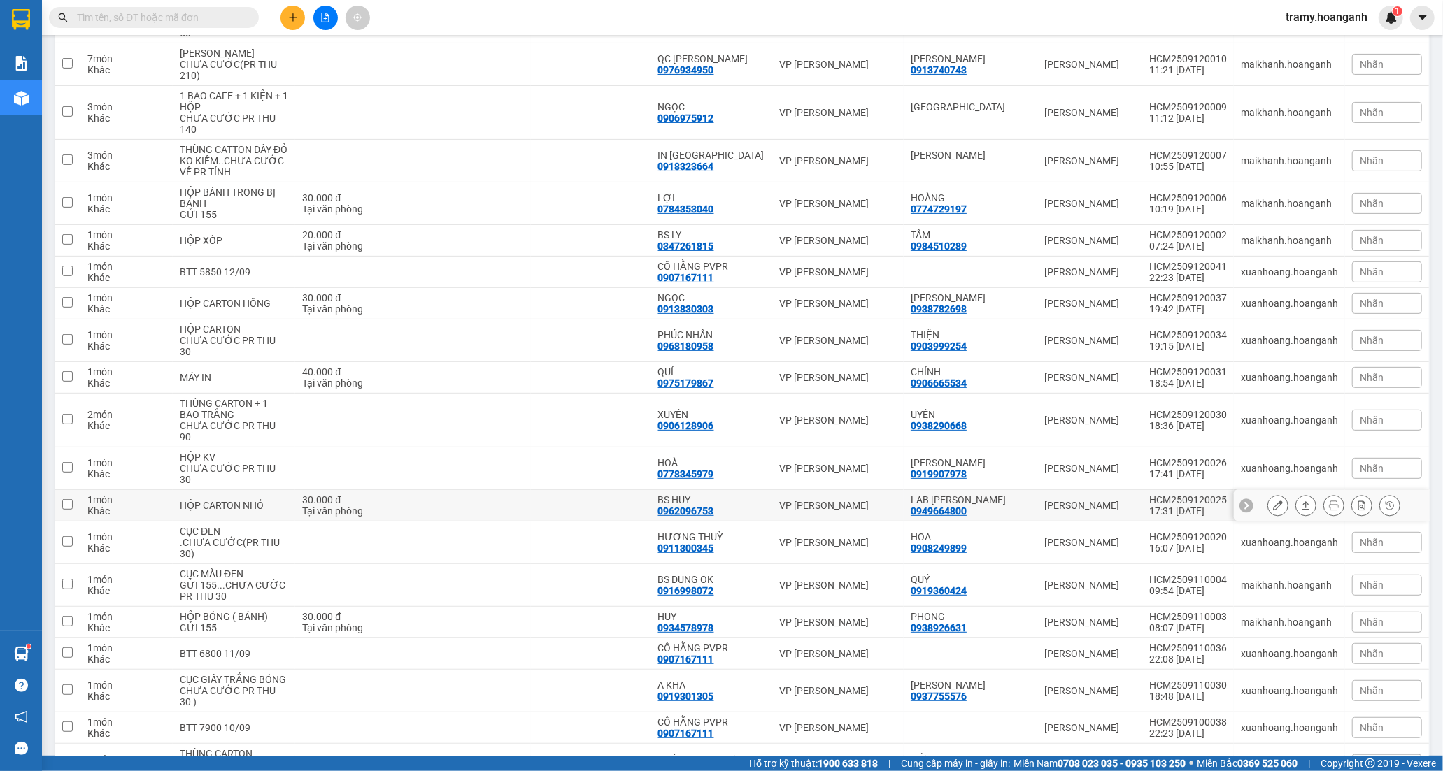
scroll to position [311, 0]
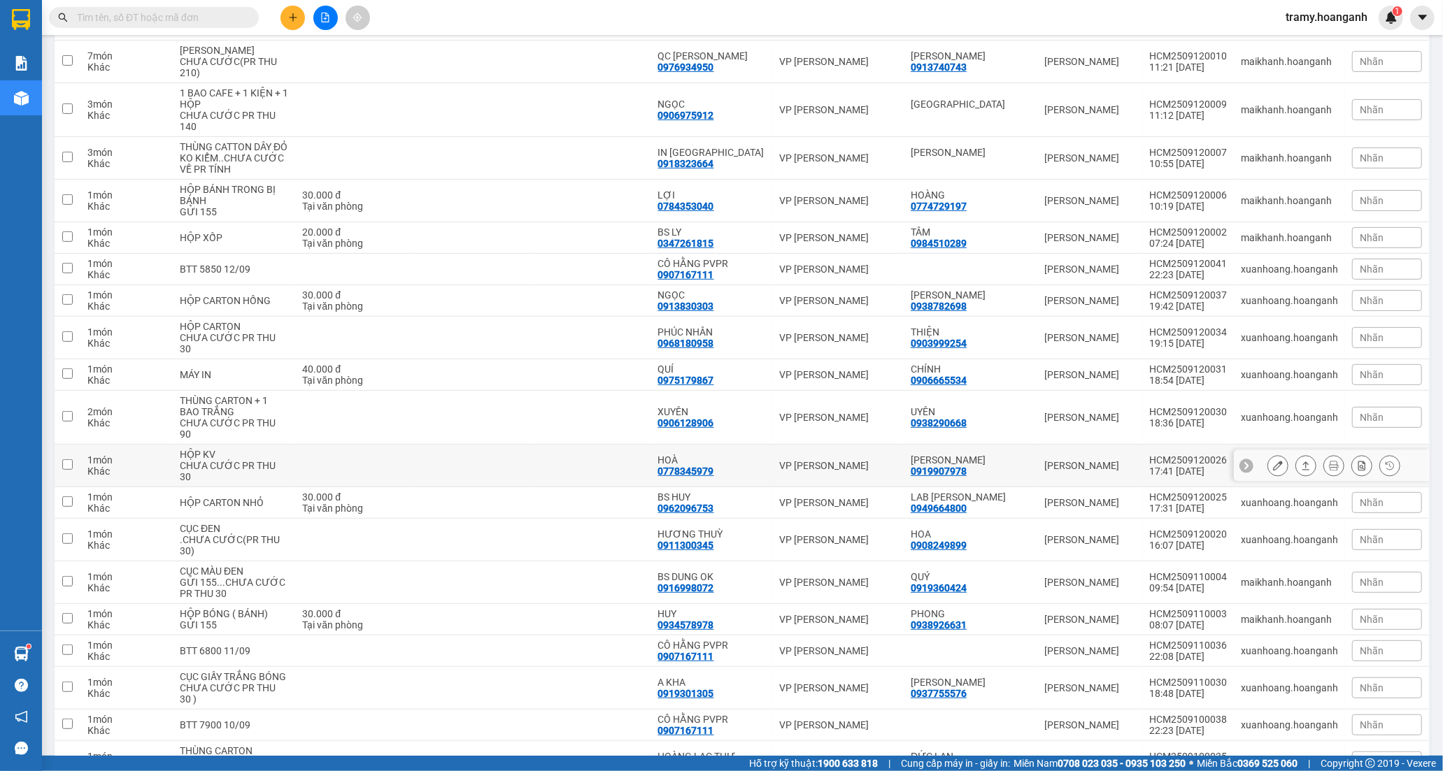
click at [643, 464] on td at bounding box center [591, 466] width 120 height 43
checkbox input "true"
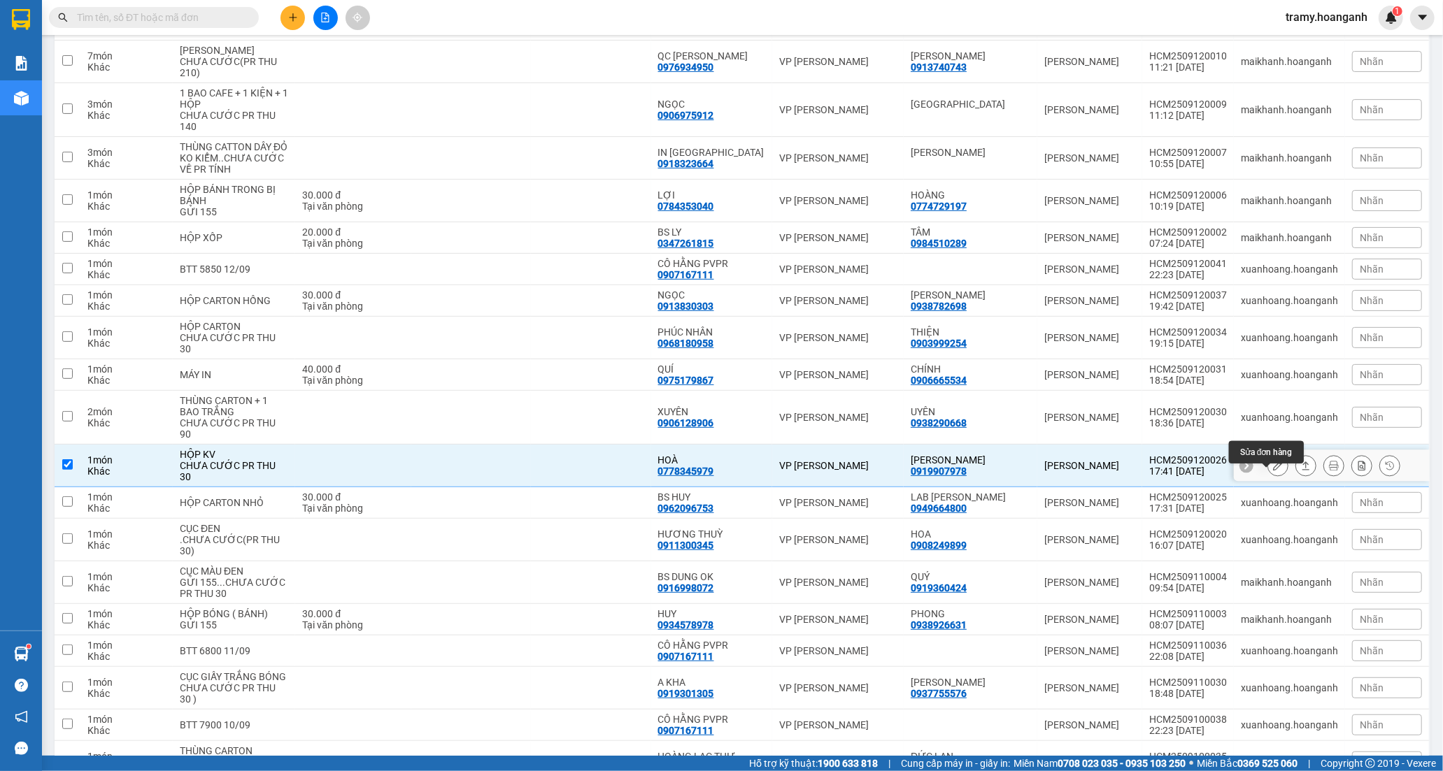
click at [1273, 471] on icon at bounding box center [1278, 466] width 10 height 10
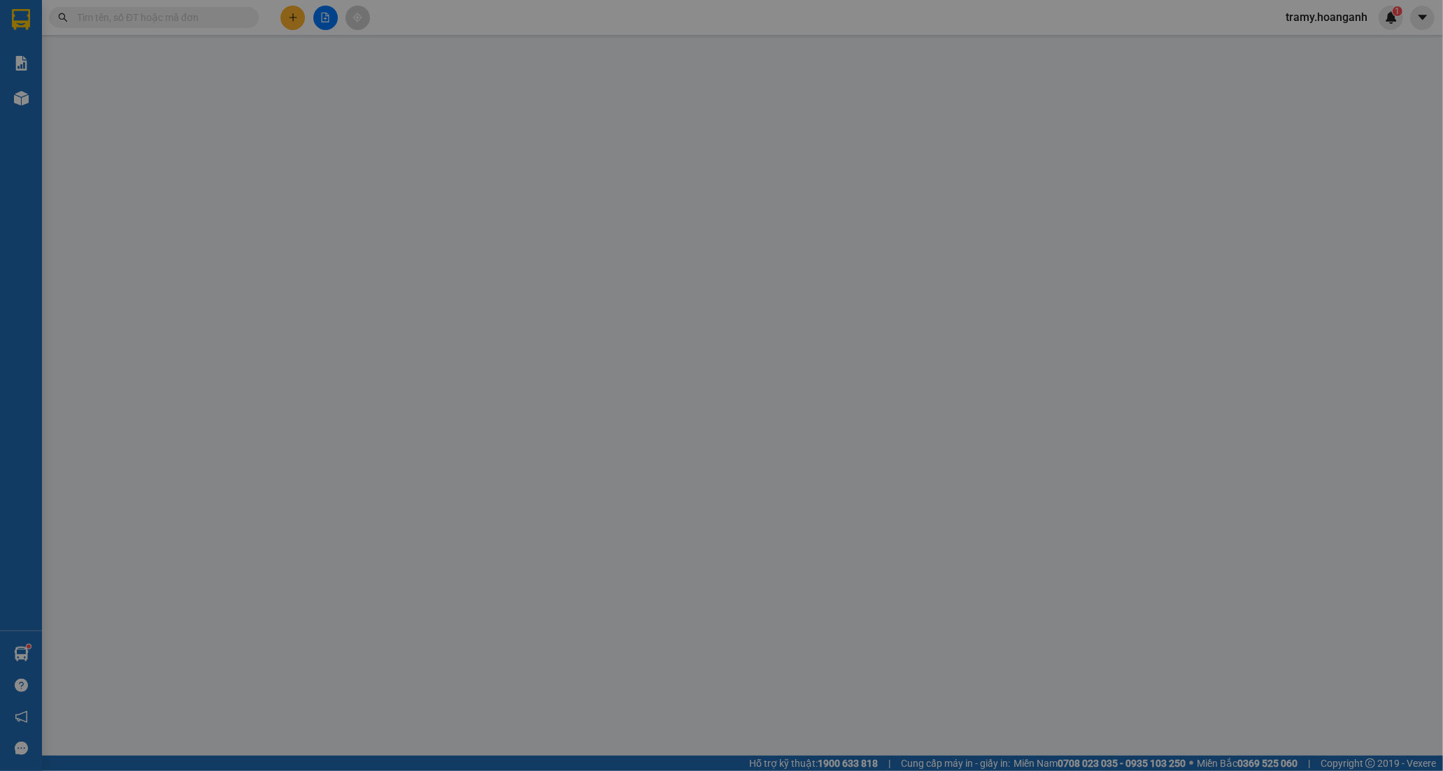
type input "0919907978"
type input "[PERSON_NAME]"
type input "0778345979"
type input "HOÀ"
type input "GIAO 17/8=30K"
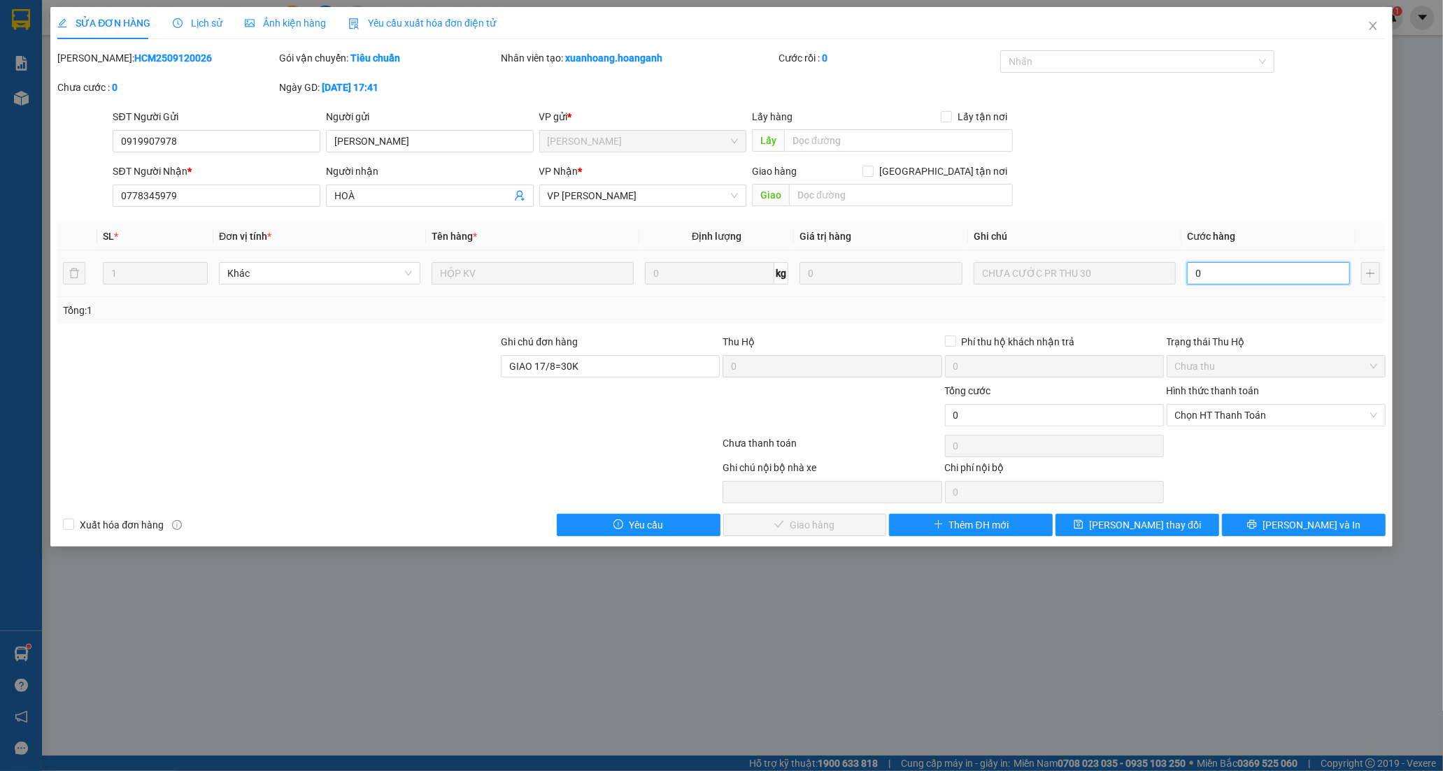
click at [1226, 275] on input "0" at bounding box center [1268, 273] width 163 height 22
type input "3"
type input "30"
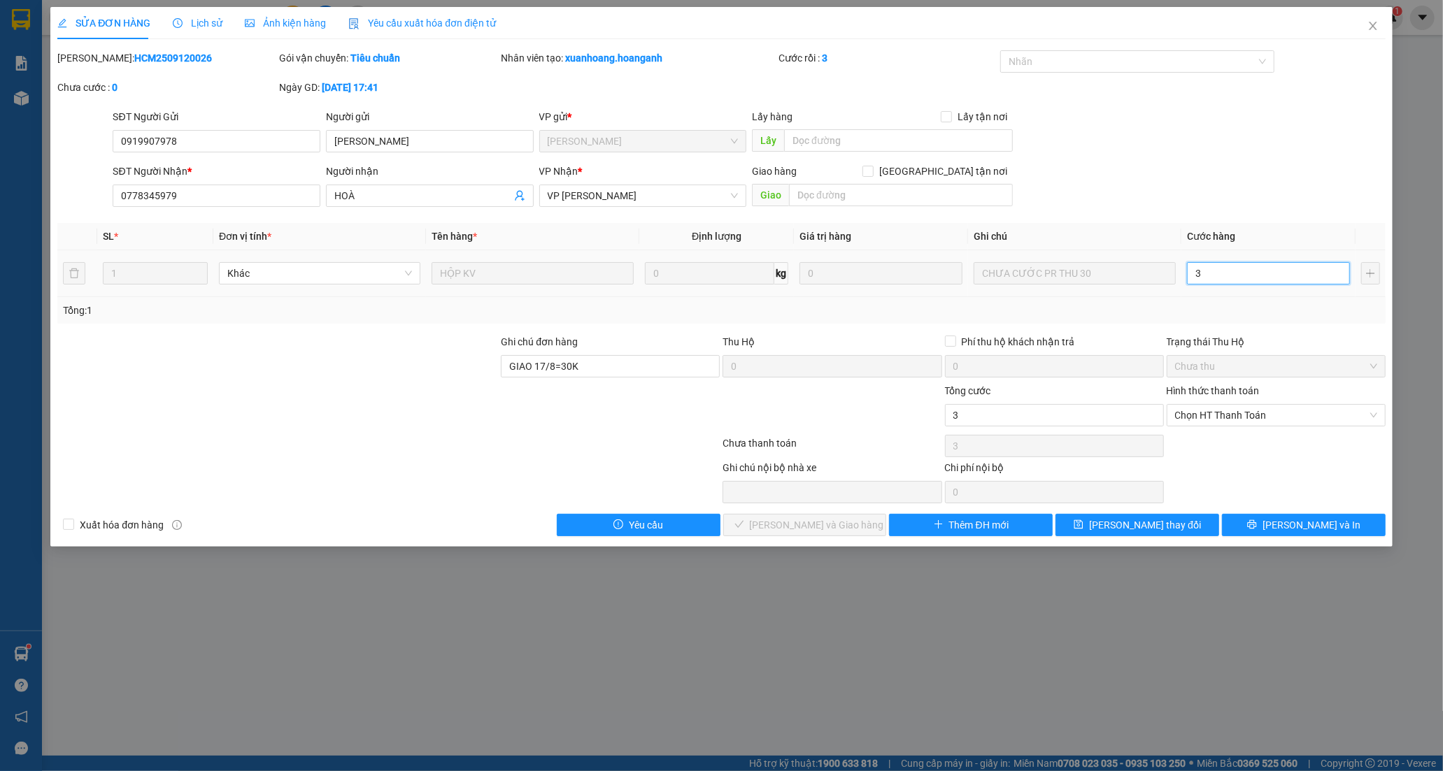
type input "30"
click at [1214, 407] on span "Chọn HT Thanh Toán" at bounding box center [1276, 415] width 202 height 21
type input "30"
type input "30.000"
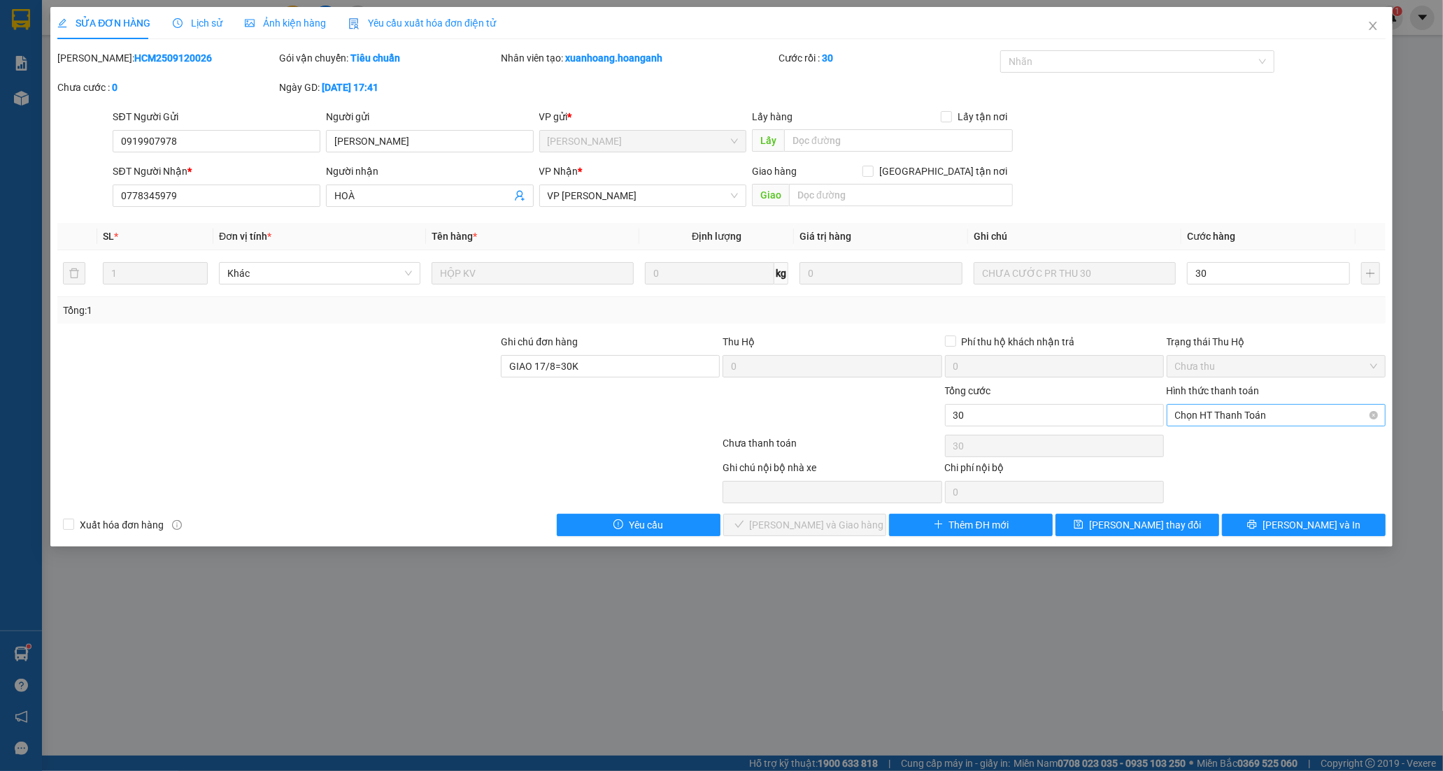
type input "30.000"
click at [1196, 446] on div "Tại văn phòng" at bounding box center [1276, 443] width 202 height 15
type input "0"
click at [744, 528] on icon "check" at bounding box center [739, 525] width 10 height 10
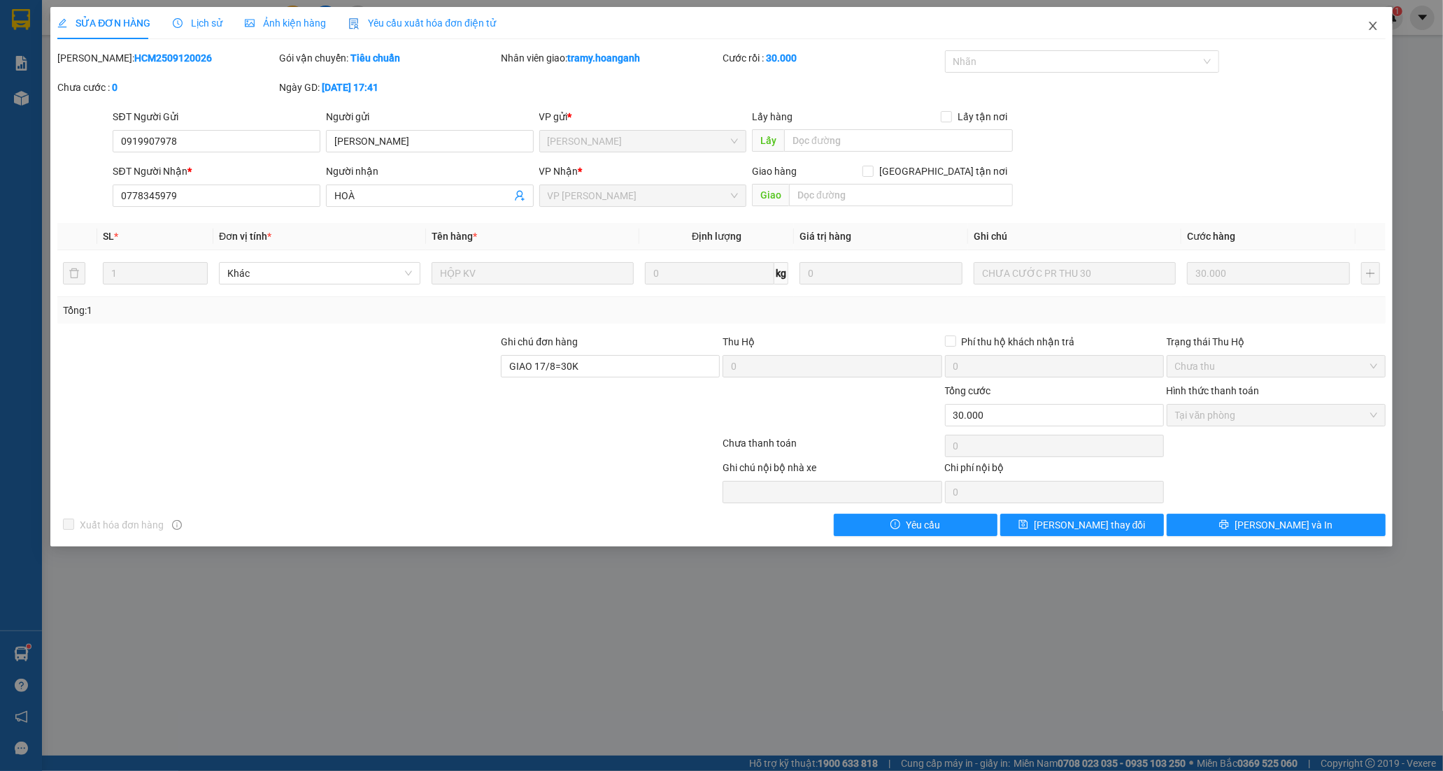
click at [1377, 20] on span "Close" at bounding box center [1372, 26] width 39 height 39
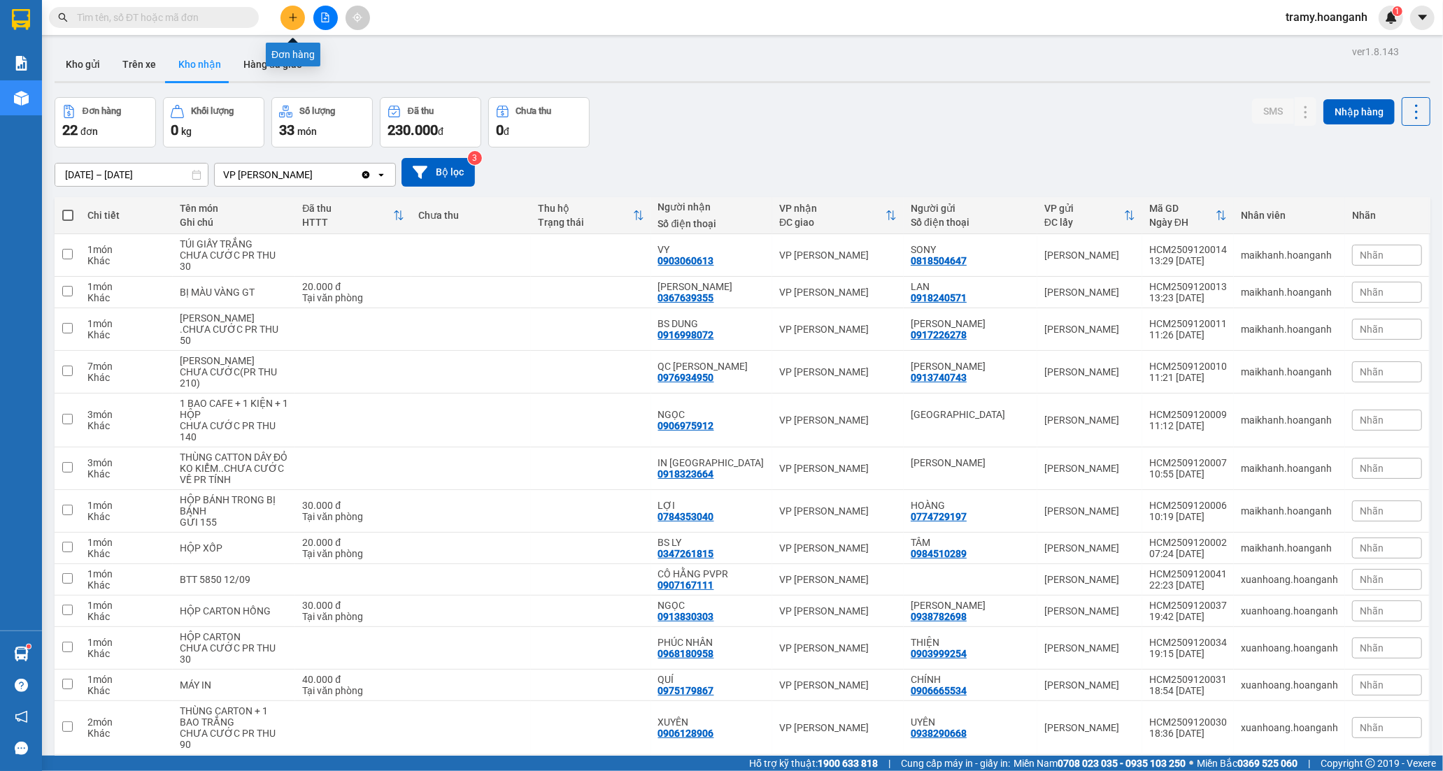
click at [285, 16] on button at bounding box center [292, 18] width 24 height 24
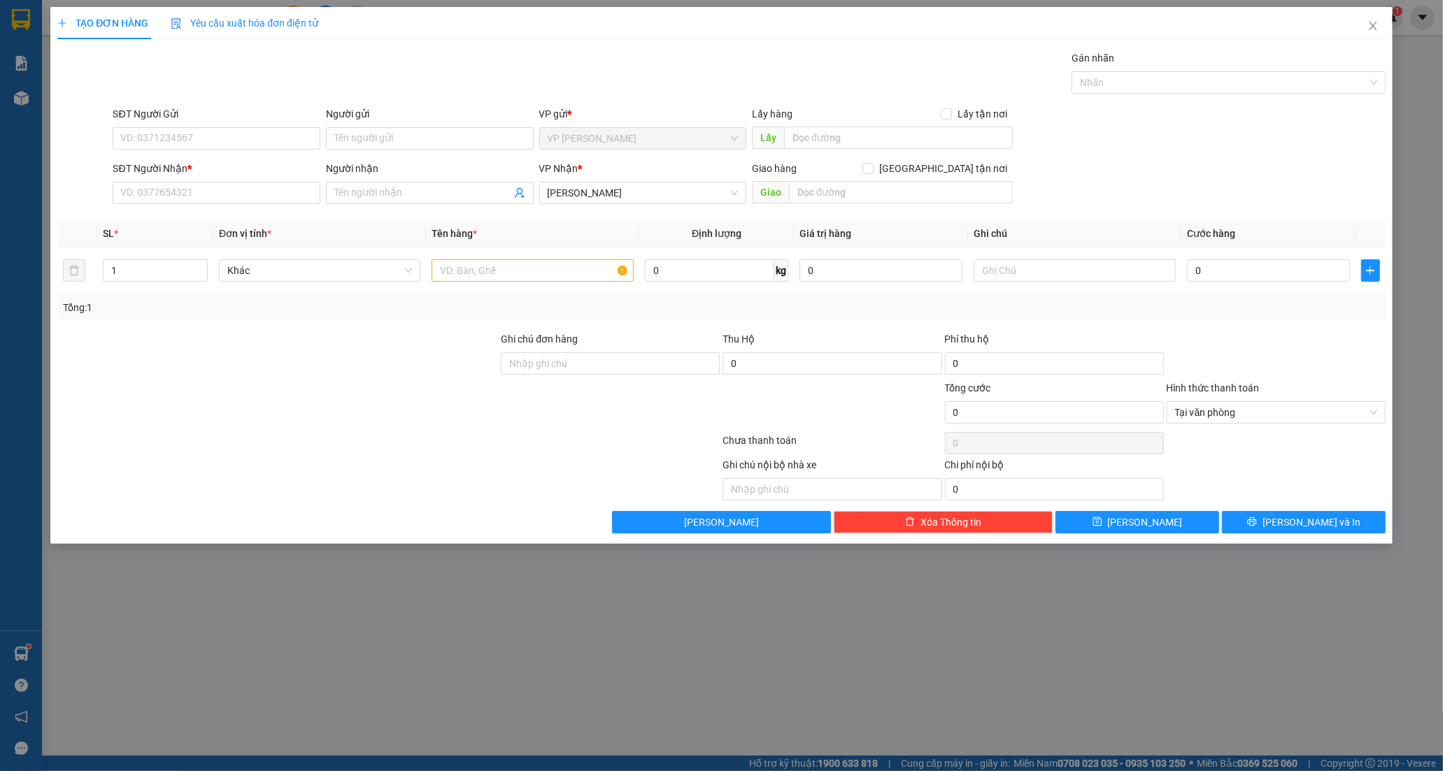
click at [159, 176] on div "SĐT Người Nhận *" at bounding box center [217, 171] width 208 height 21
click at [143, 141] on input "SĐT Người Gửi" at bounding box center [217, 138] width 208 height 22
type input "0909980694"
drag, startPoint x: 241, startPoint y: 142, endPoint x: 9, endPoint y: 129, distance: 232.6
click at [1, 138] on div "TẠO ĐƠN HÀNG Yêu cầu xuất hóa đơn điện tử Transit Pickup Surcharge Ids Transit …" at bounding box center [721, 385] width 1443 height 771
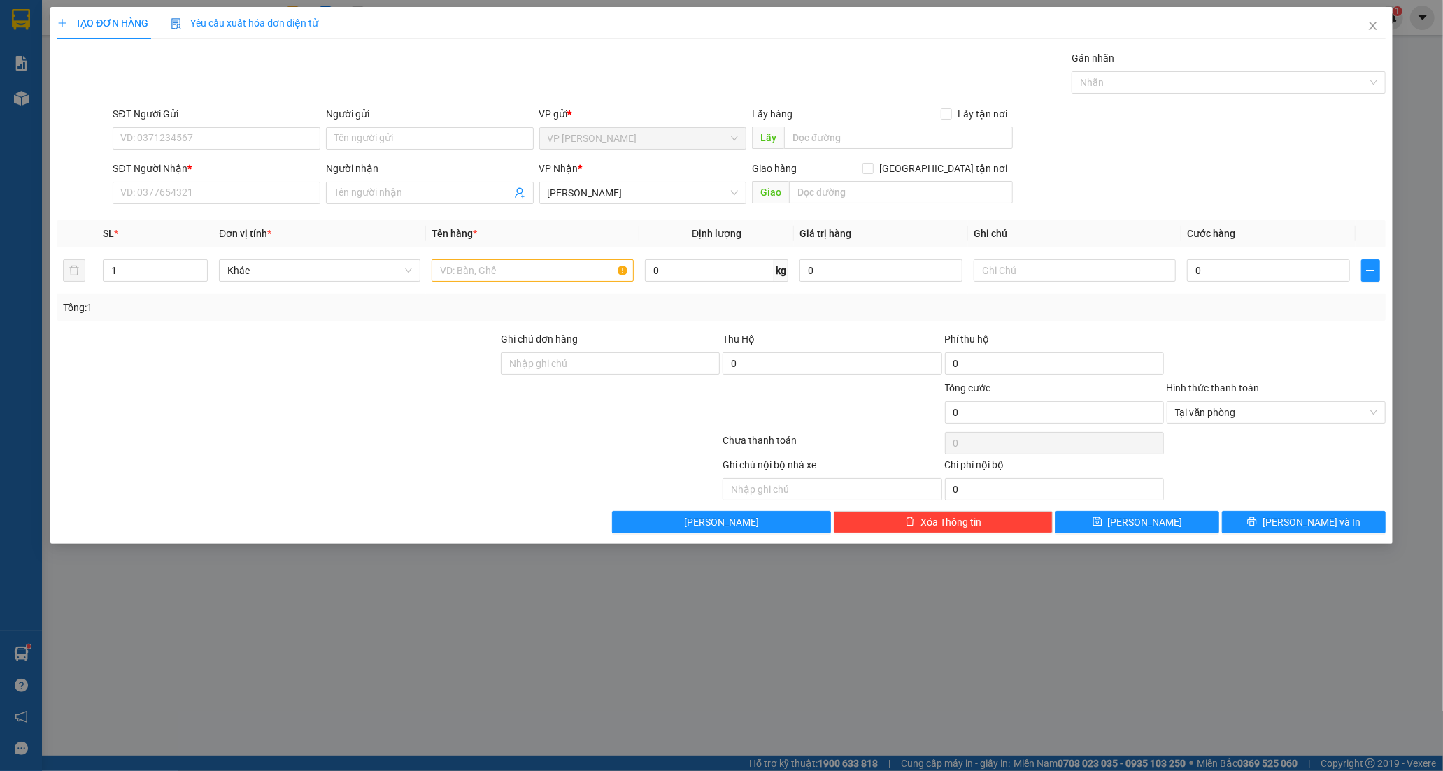
click at [232, 180] on div "SĐT Người Nhận *" at bounding box center [217, 171] width 208 height 21
click at [232, 187] on input "SĐT Người Nhận *" at bounding box center [217, 193] width 208 height 22
paste input "0909980694"
type input "0909980694"
click at [211, 215] on div "0909980694 - SANG" at bounding box center [216, 220] width 191 height 15
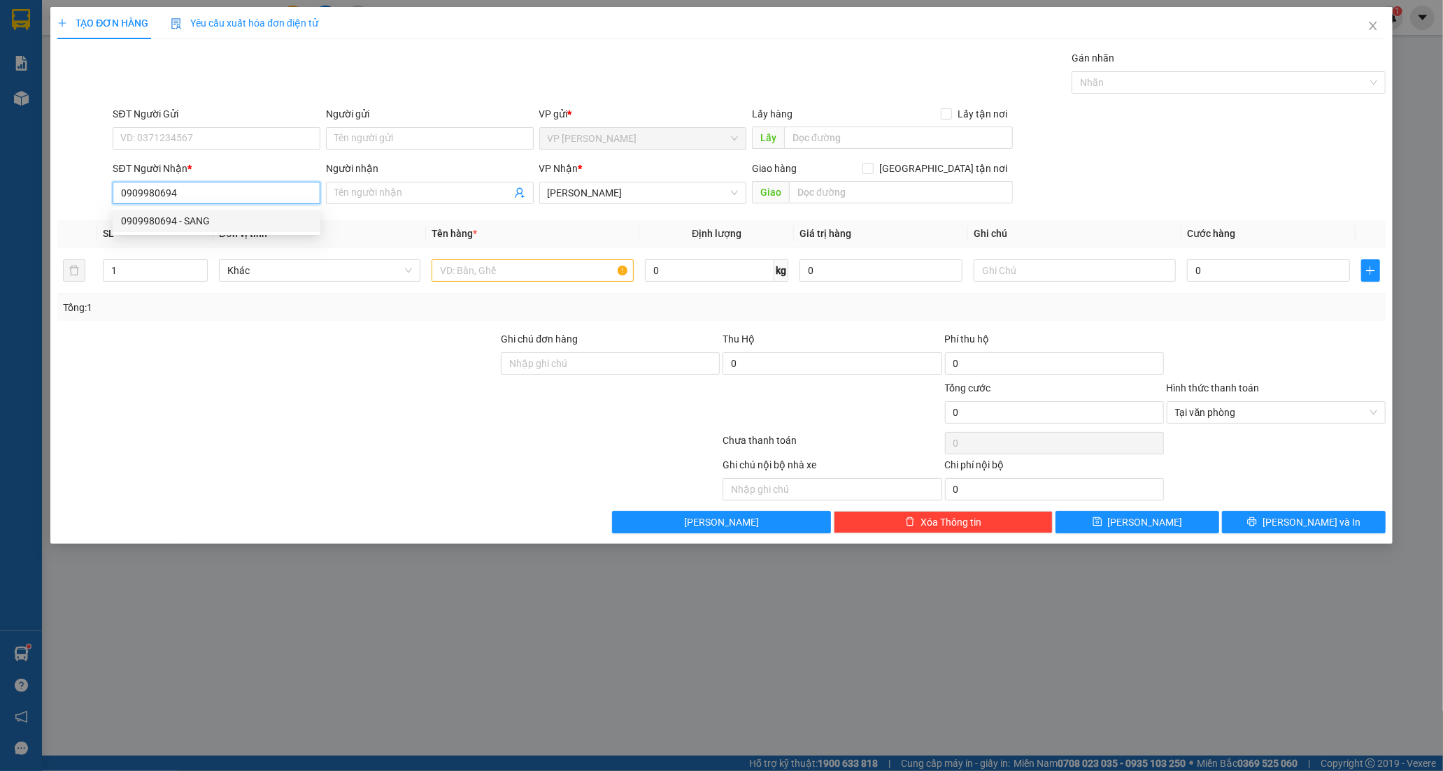
type input "SANG"
type input "40.000"
type input "0909980694"
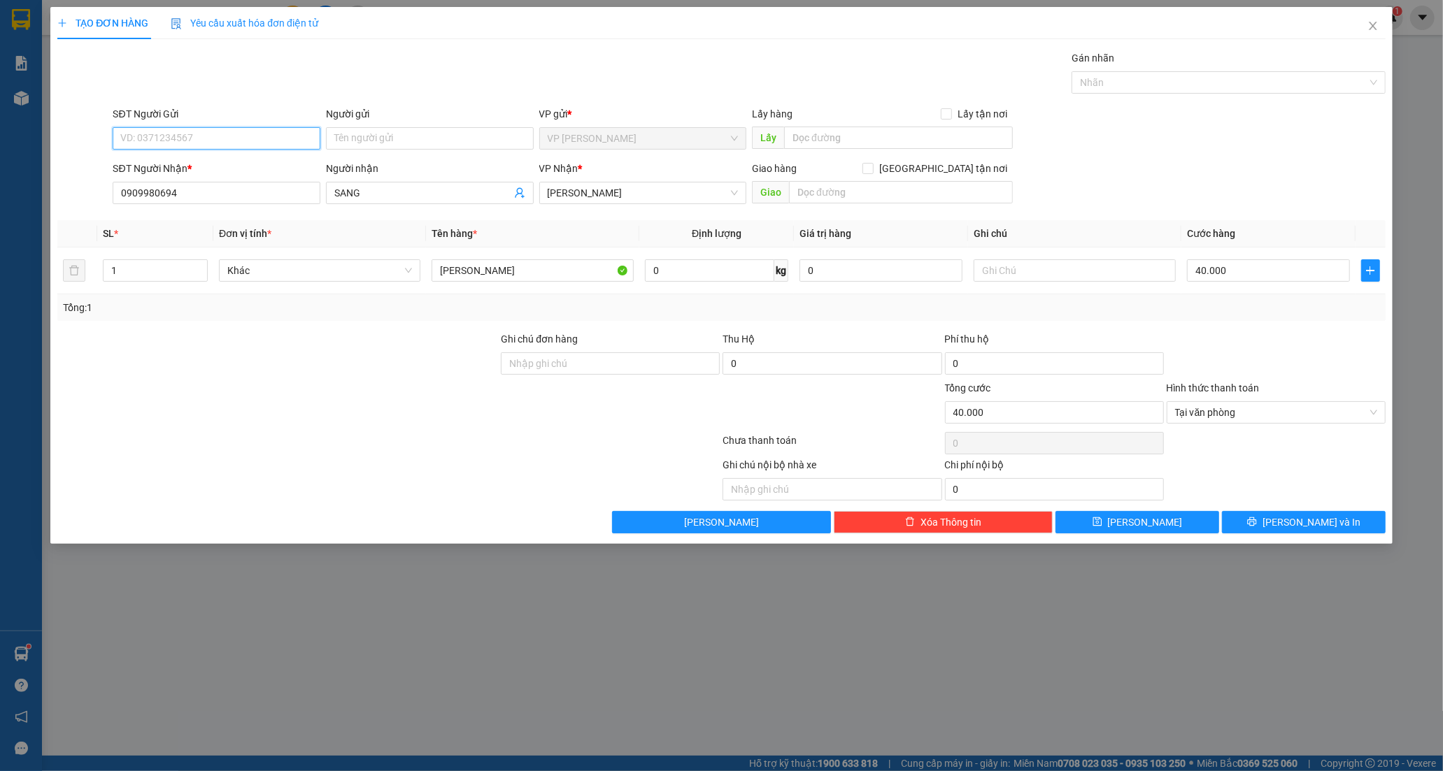
click at [169, 135] on input "SĐT Người Gửi" at bounding box center [217, 138] width 208 height 22
type input "0909134979"
click at [350, 136] on input "Người gửi" at bounding box center [430, 138] width 208 height 22
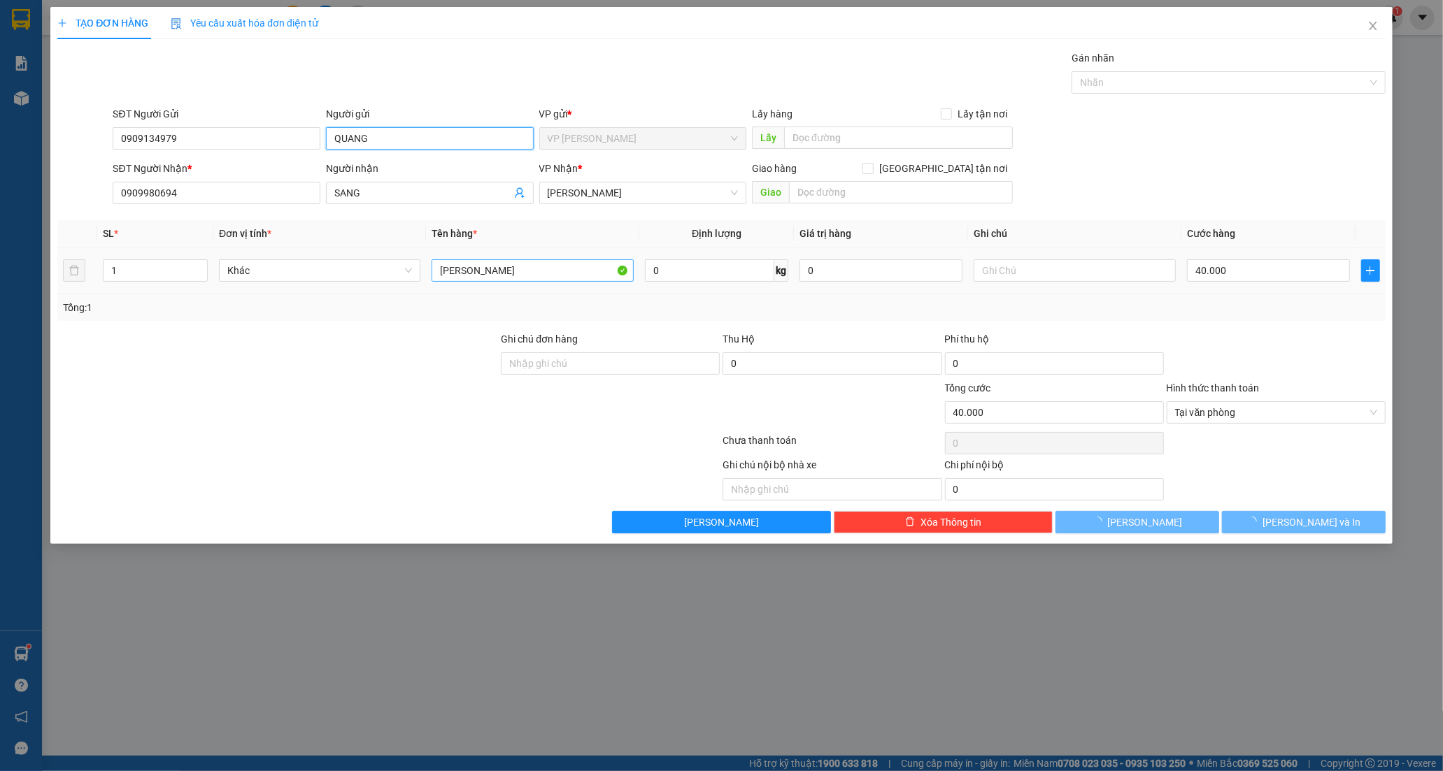
type input "QUANG"
click at [553, 281] on input "[PERSON_NAME]" at bounding box center [532, 270] width 201 height 22
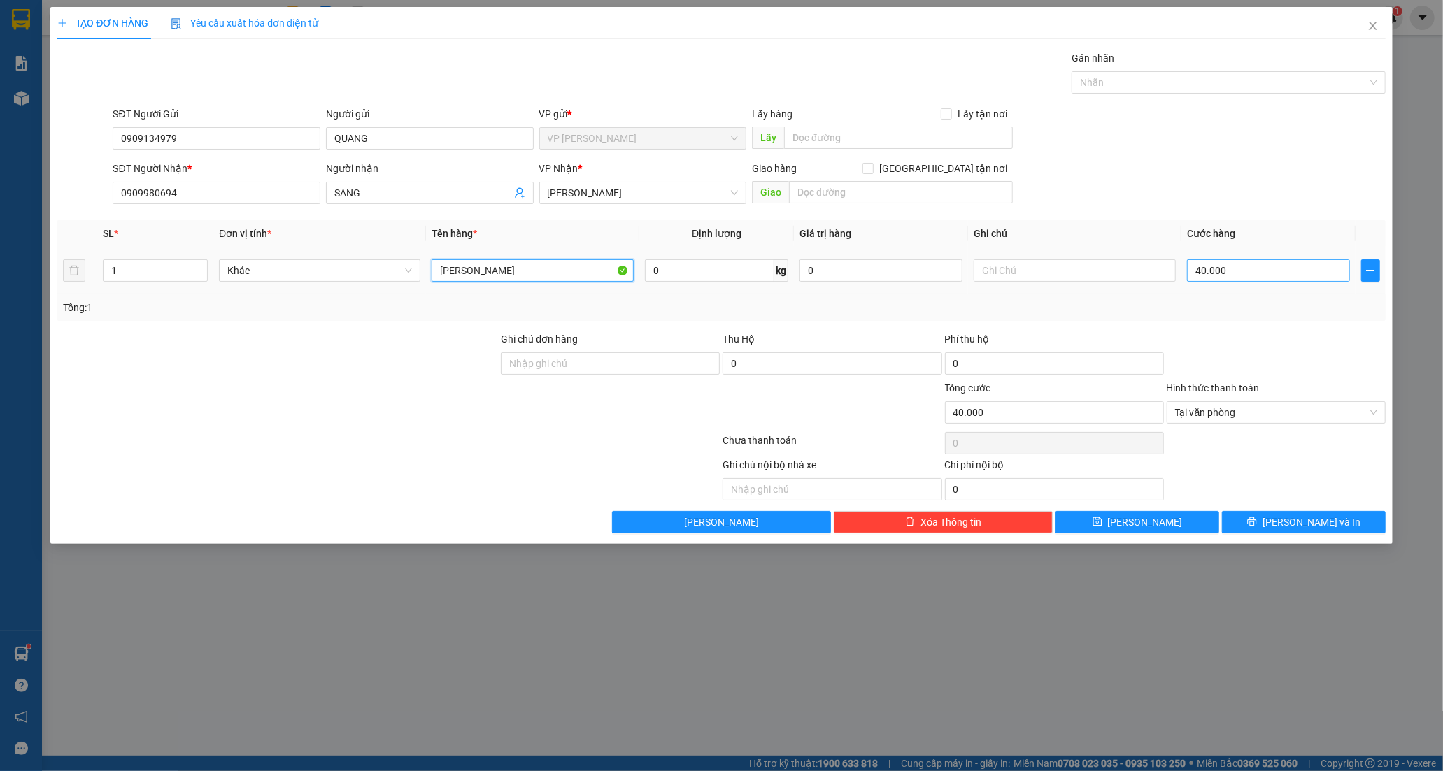
type input "[PERSON_NAME]"
click at [1285, 269] on input "40.000" at bounding box center [1268, 270] width 163 height 22
type input "0"
click at [1190, 276] on input "0" at bounding box center [1268, 270] width 163 height 22
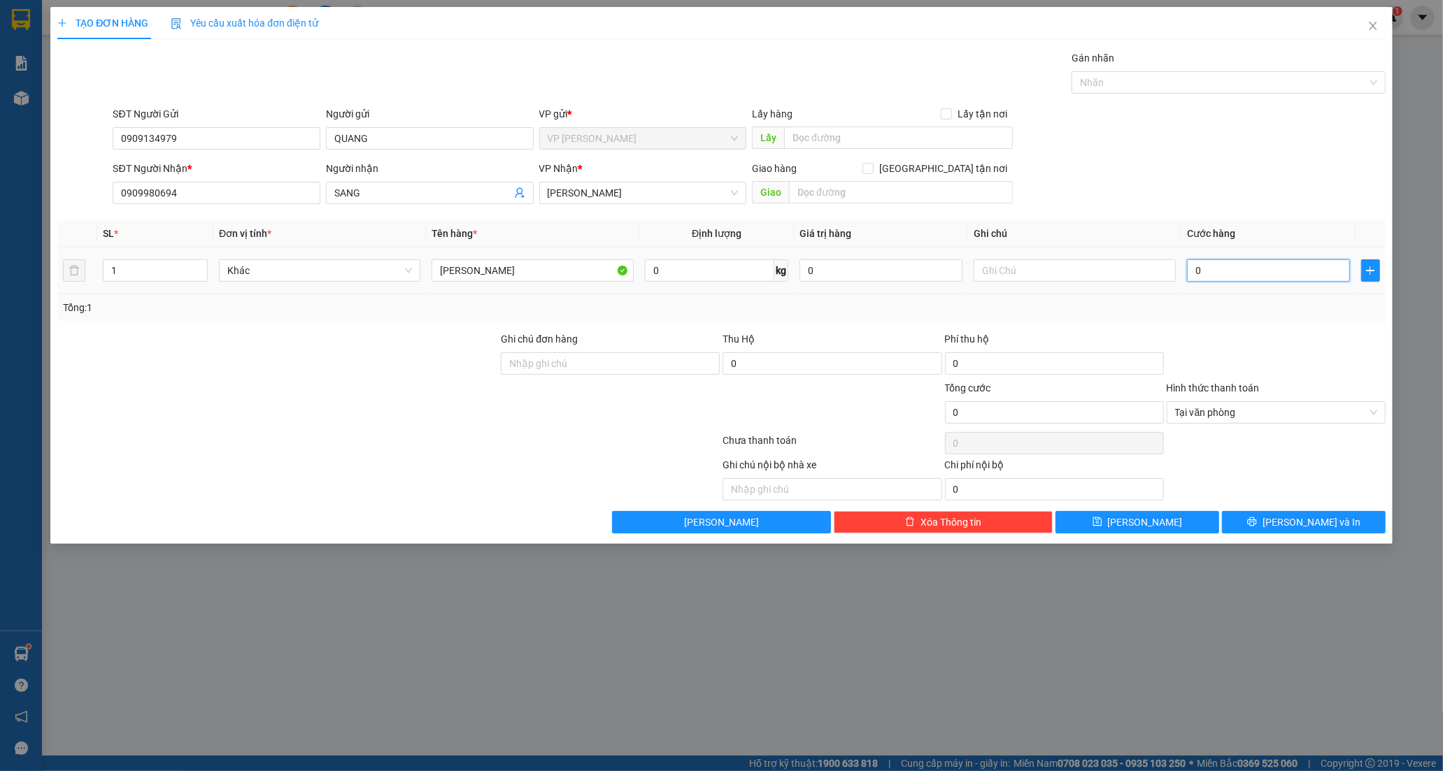
type input "30"
type input "30.000"
click at [1311, 506] on div "Transit Pickup Surcharge Ids Transit Deliver Surcharge Ids Transit Deliver Surc…" at bounding box center [721, 291] width 1328 height 483
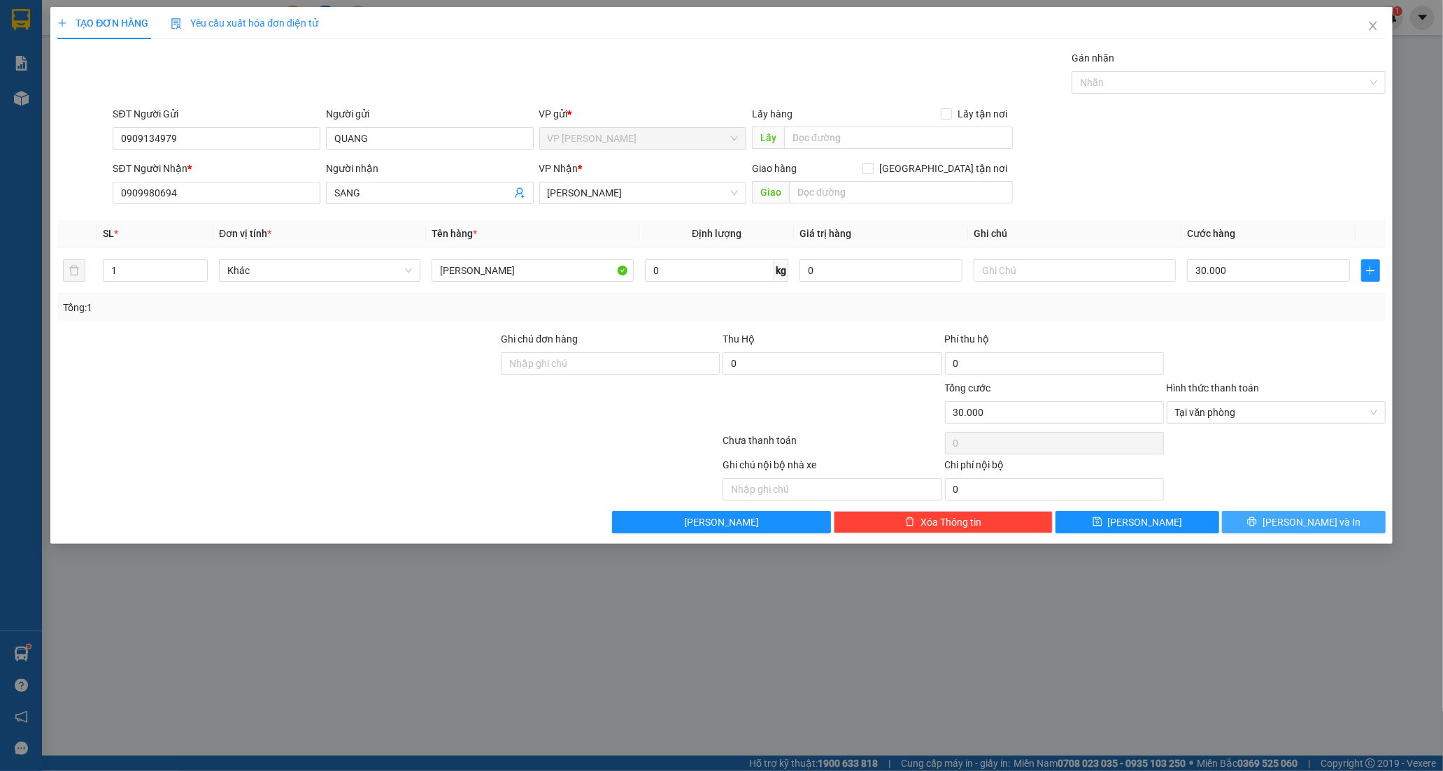
click at [1306, 518] on span "[PERSON_NAME] và In" at bounding box center [1311, 522] width 98 height 15
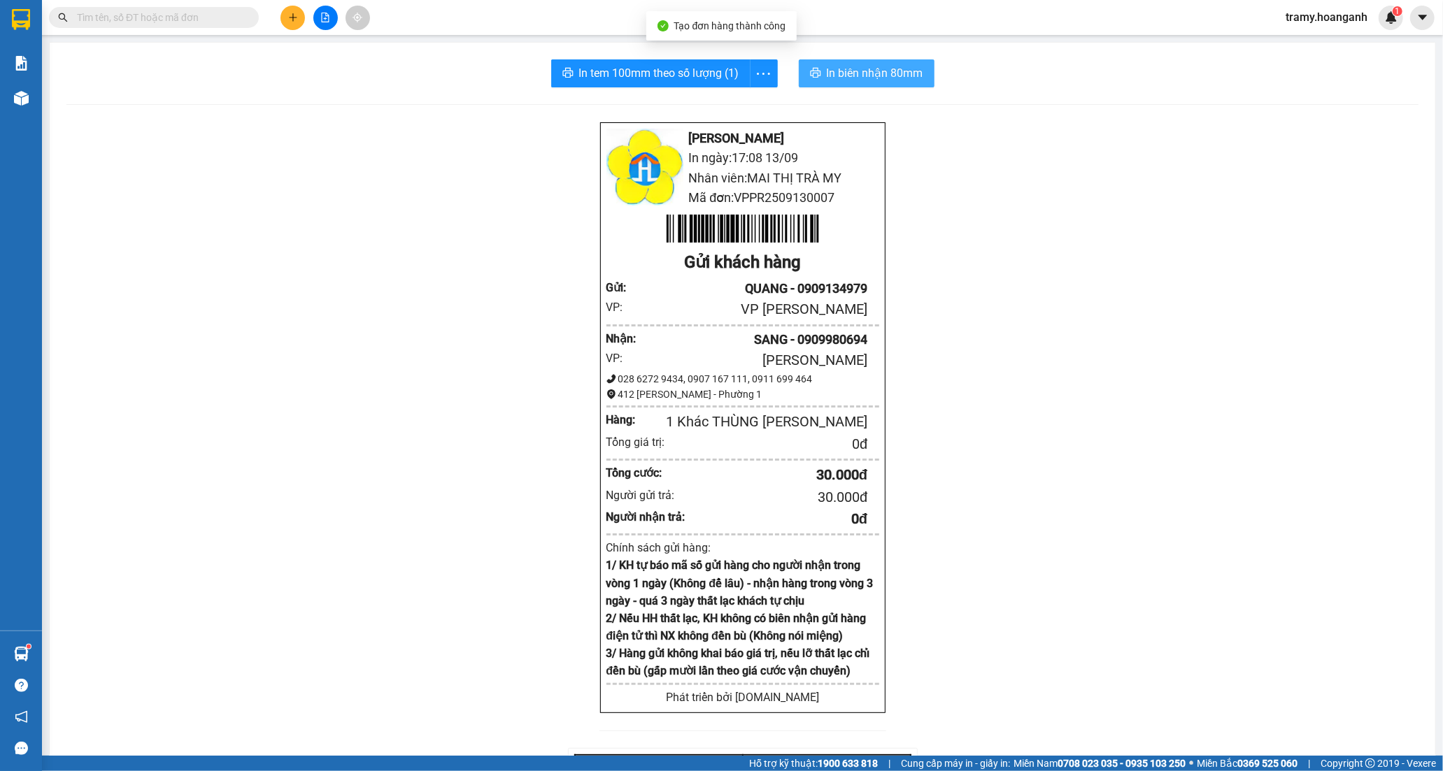
click at [866, 60] on button "In biên nhận 80mm" at bounding box center [867, 73] width 136 height 28
drag, startPoint x: 753, startPoint y: 73, endPoint x: 741, endPoint y: 87, distance: 17.4
click at [755, 73] on icon "more" at bounding box center [763, 73] width 17 height 17
click at [737, 95] on li "In tem 100mm" at bounding box center [732, 104] width 80 height 22
click at [758, 65] on icon "more" at bounding box center [763, 73] width 17 height 17
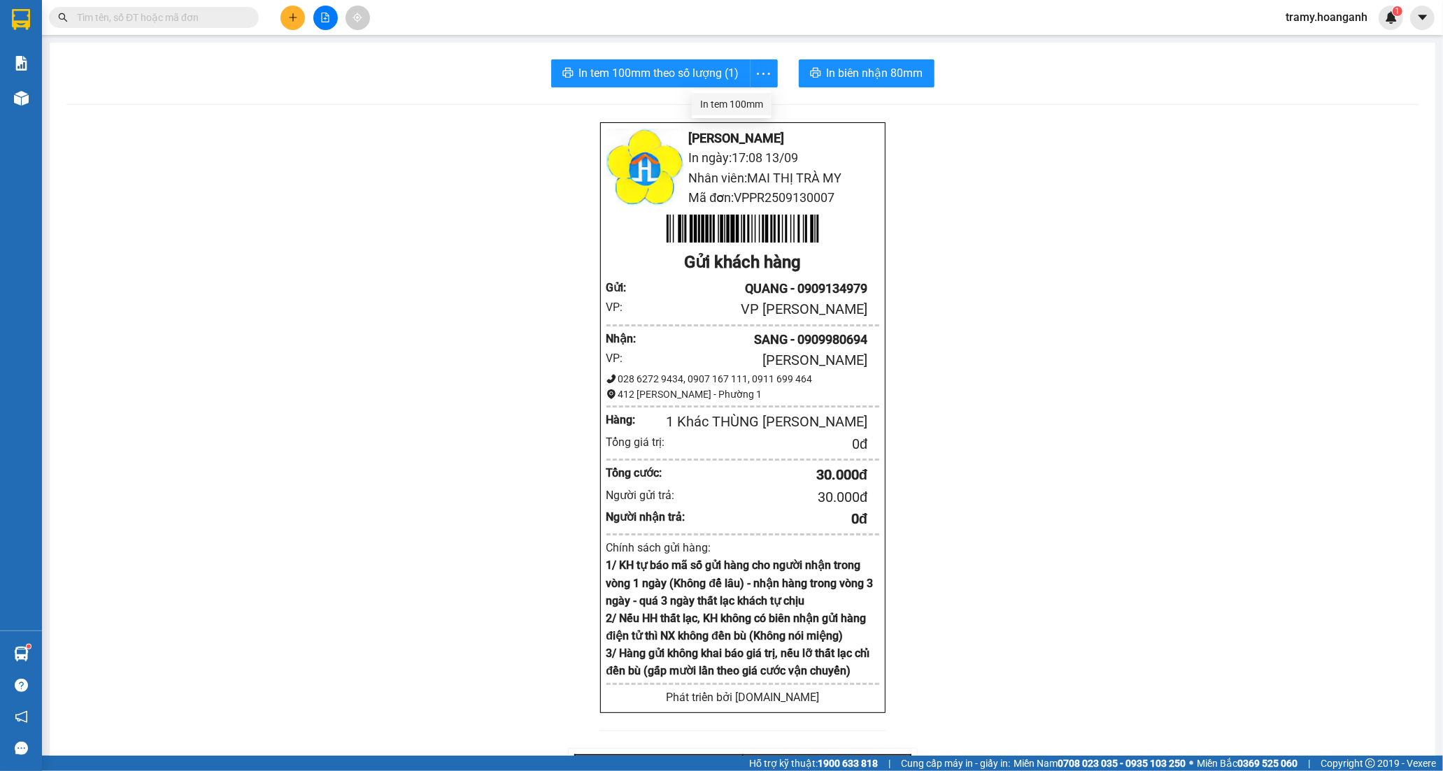
click at [747, 101] on div "In tem 100mm" at bounding box center [731, 104] width 63 height 15
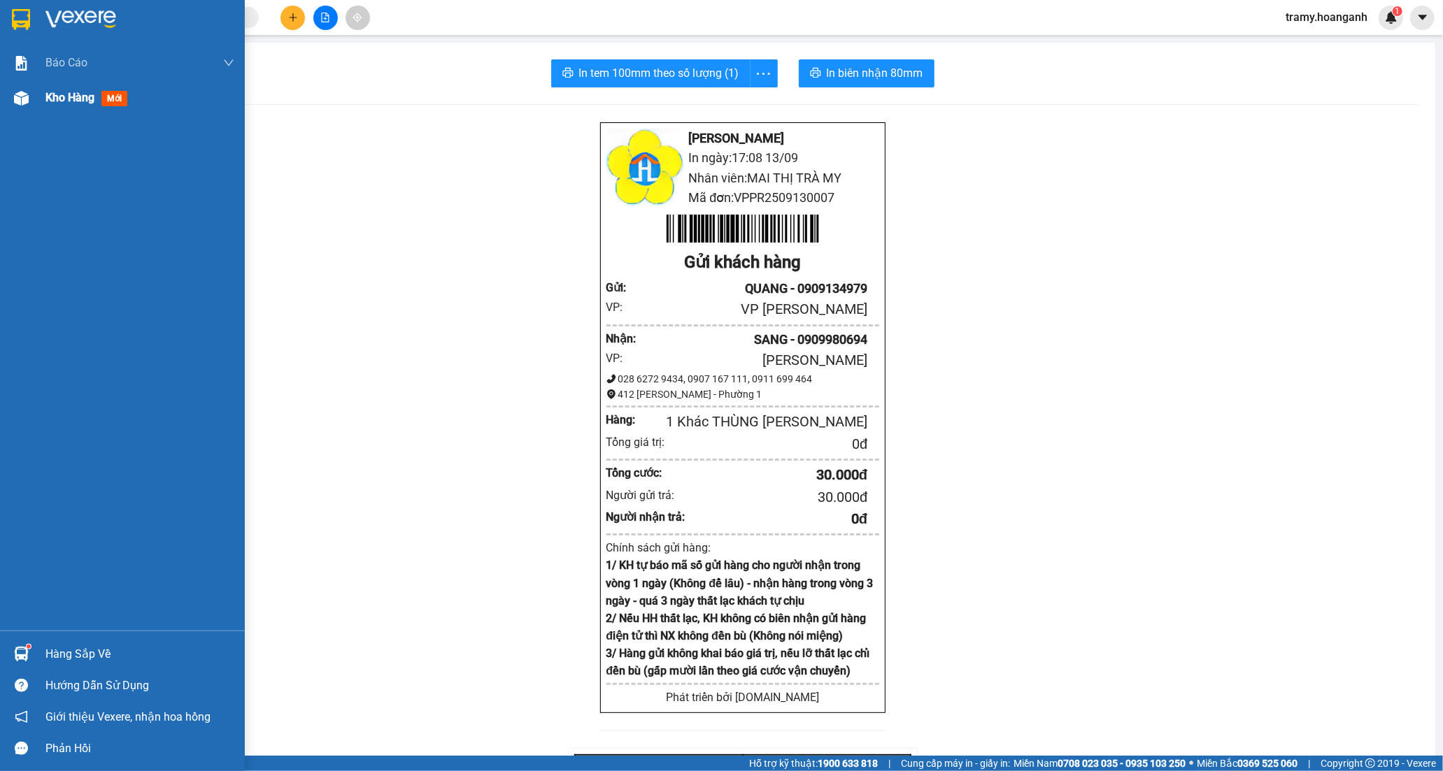
click at [80, 95] on span "Kho hàng" at bounding box center [69, 97] width 49 height 13
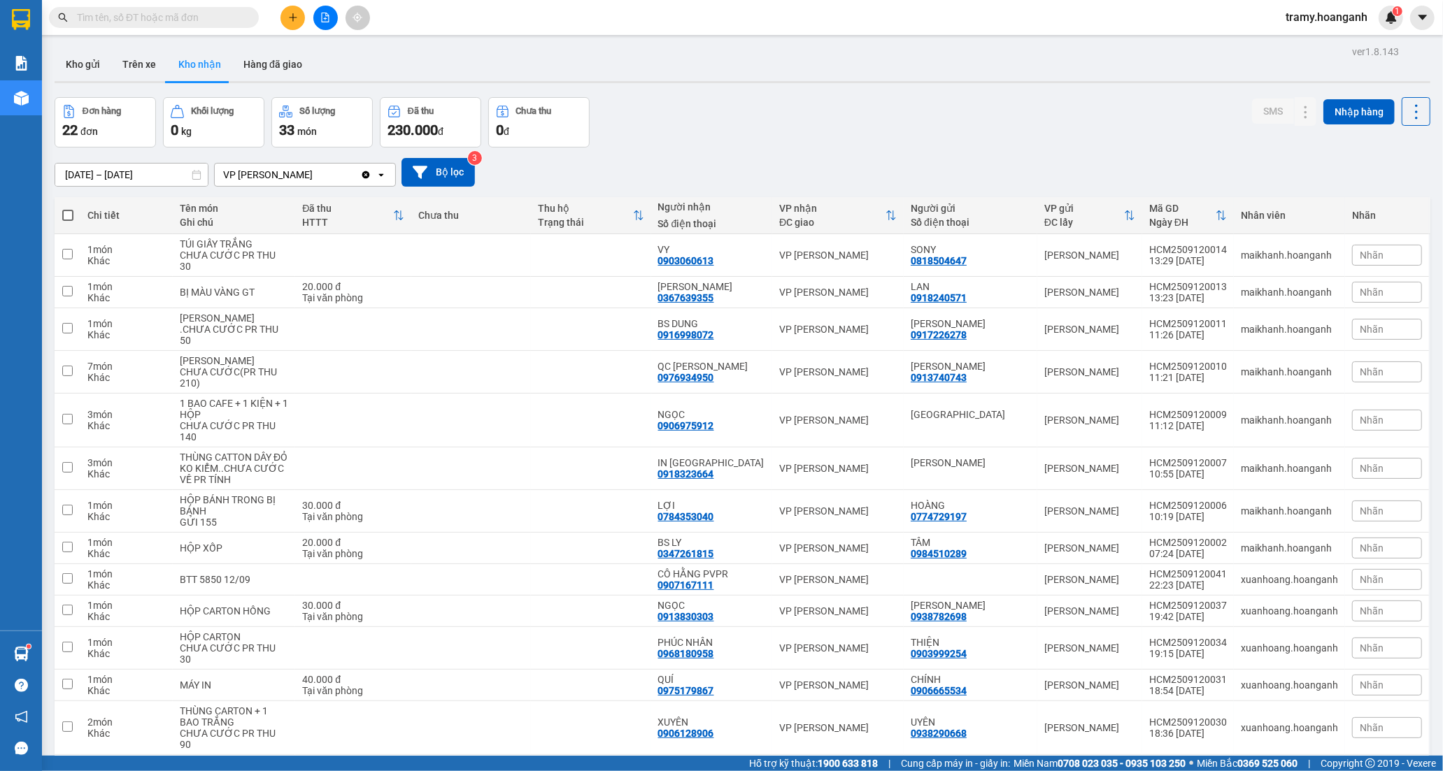
click at [178, 10] on input "text" at bounding box center [159, 17] width 165 height 15
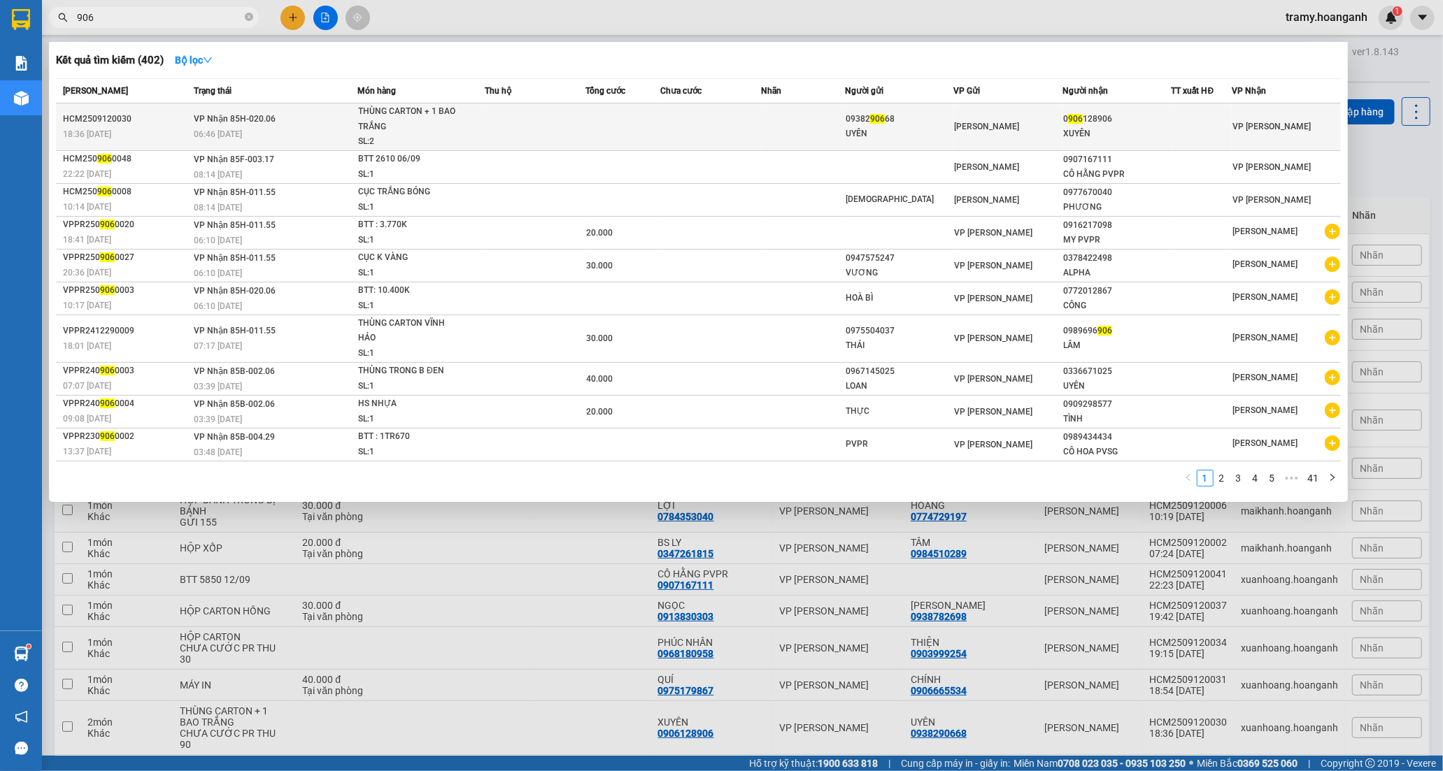
type input "906"
click at [497, 118] on td at bounding box center [535, 128] width 101 height 48
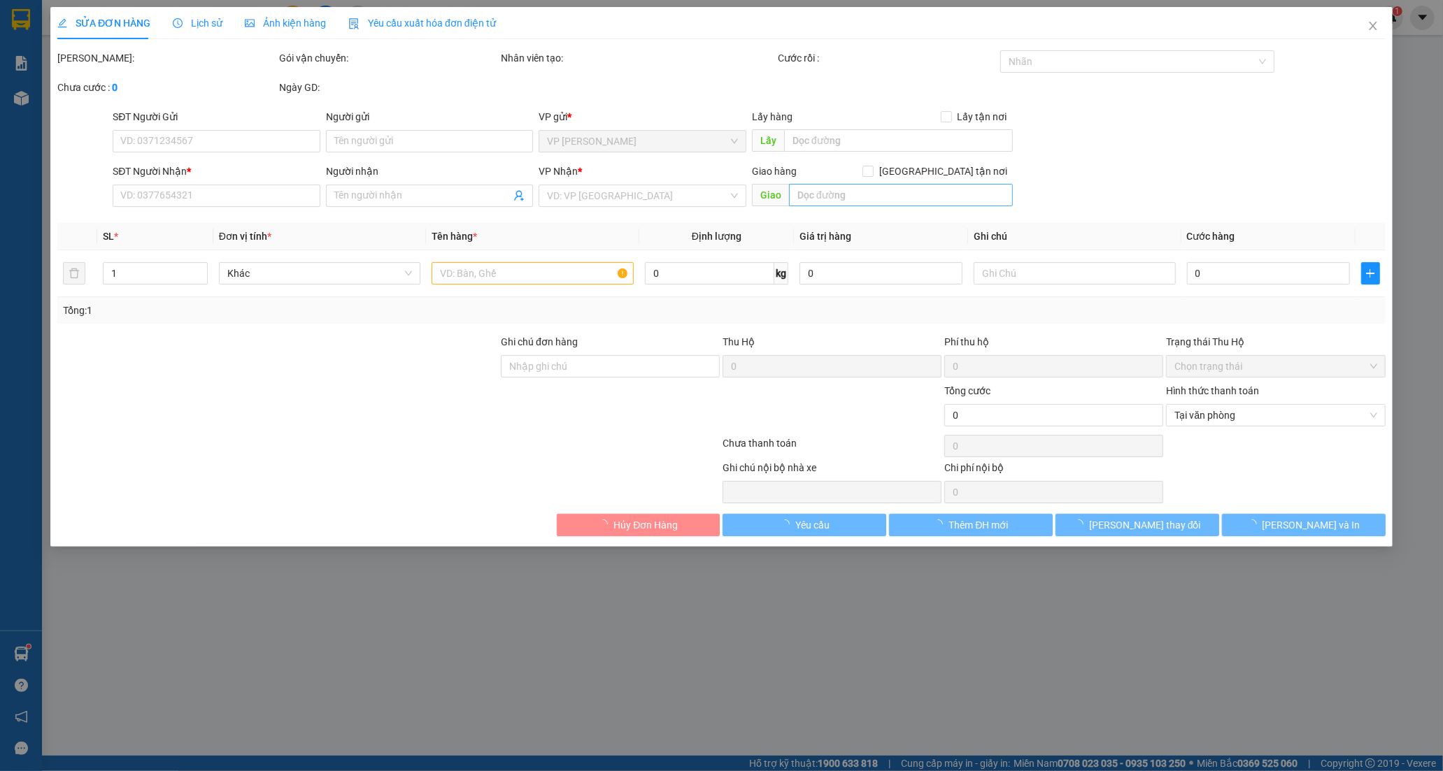
type input "0938290668"
type input "UYÊN"
type input "0906128906"
type input "XUYÊN"
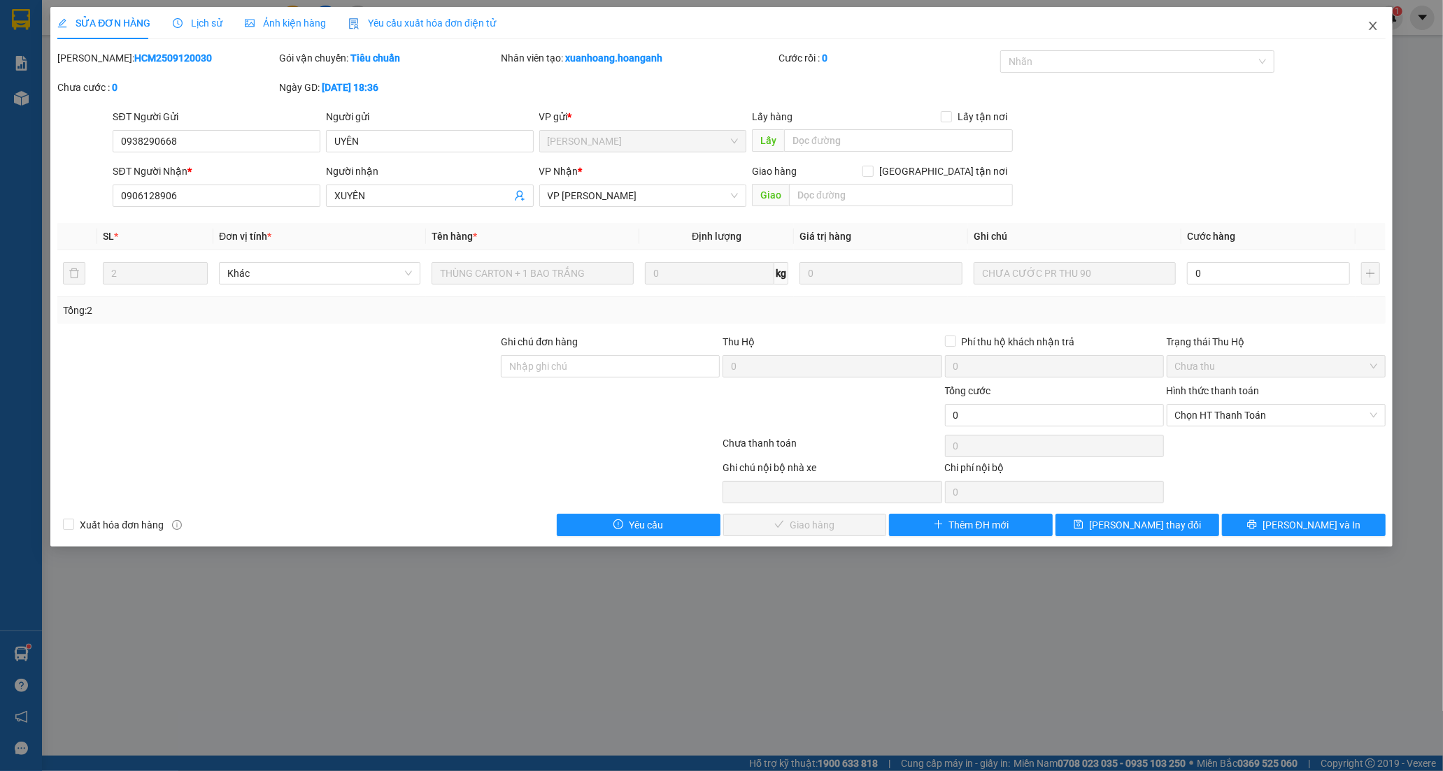
click at [1373, 24] on icon "close" at bounding box center [1372, 25] width 11 height 11
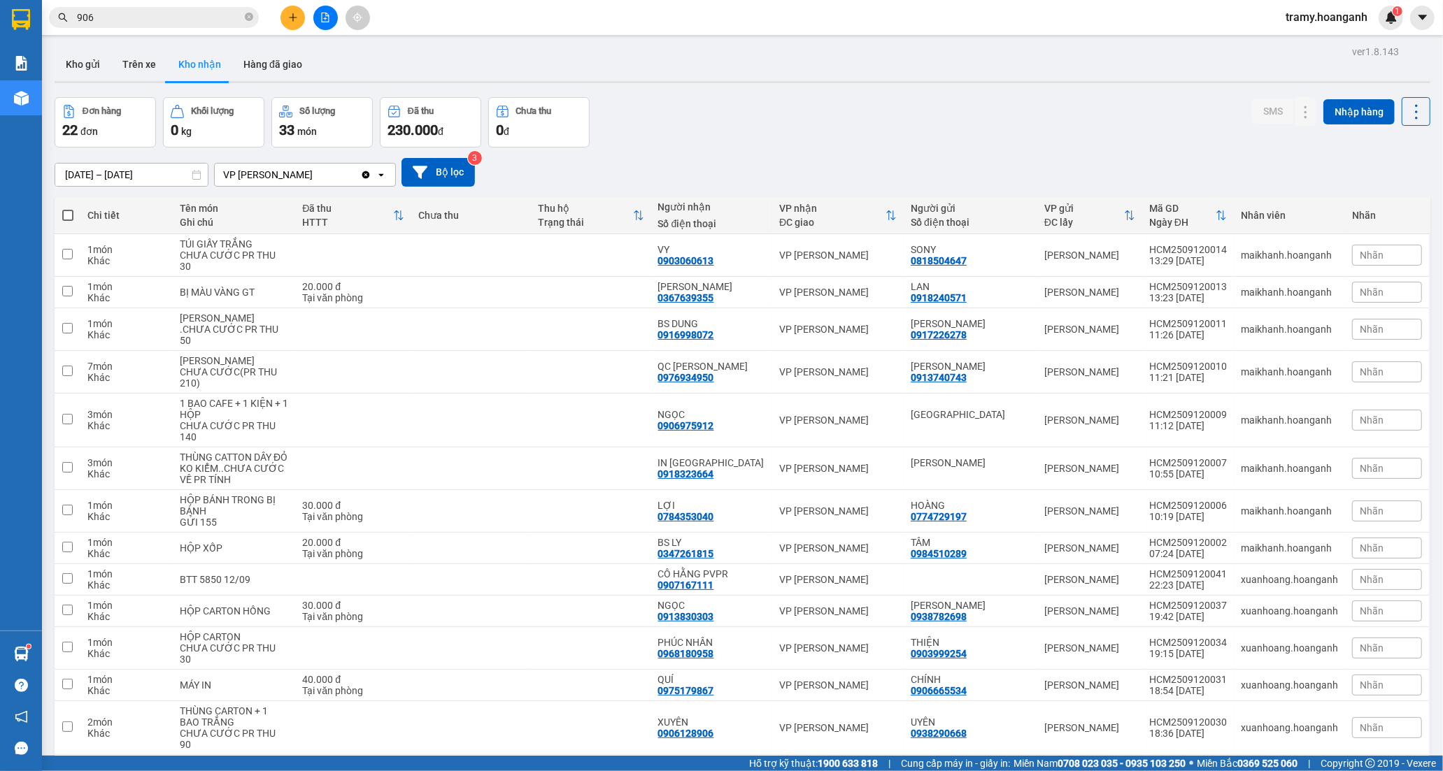
click at [295, 18] on icon "plus" at bounding box center [293, 18] width 10 height 10
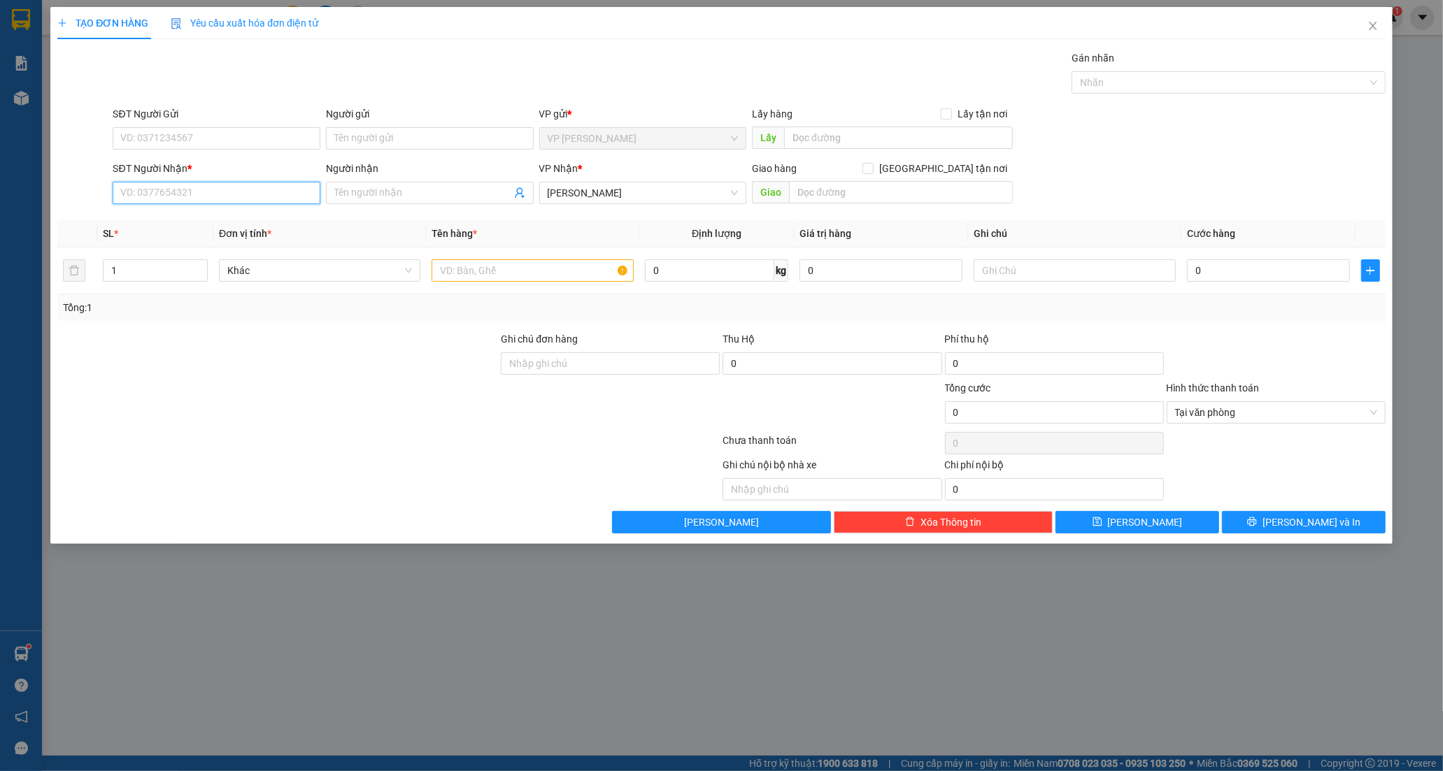
click at [170, 187] on input "SĐT Người Nhận *" at bounding box center [217, 193] width 208 height 22
click at [204, 197] on input "SĐT Người Nhận *" at bounding box center [217, 193] width 208 height 22
click at [206, 218] on div "0988577875 - PHONG" at bounding box center [216, 220] width 191 height 15
type input "0988577875"
type input "PHONG"
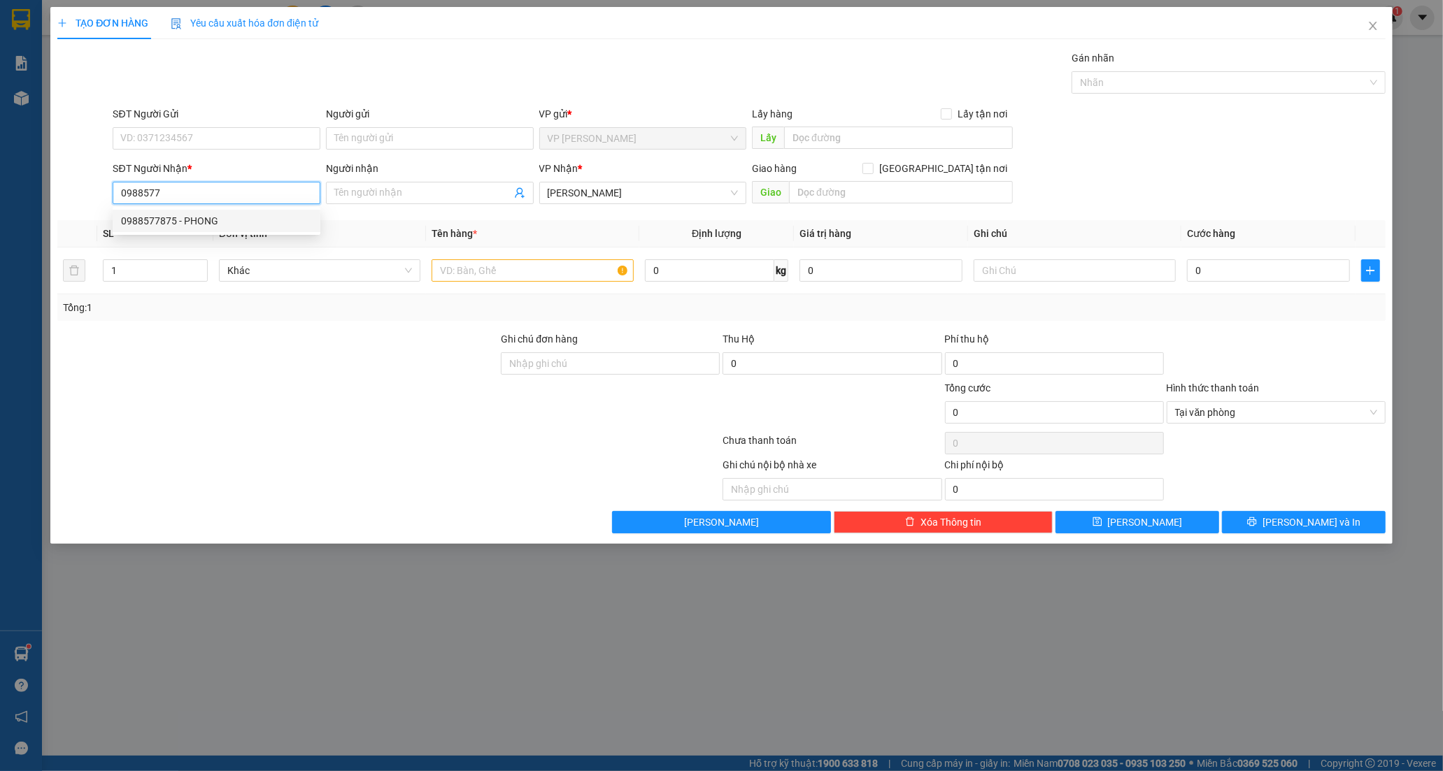
checkbox input "true"
type input "326 [PERSON_NAME] P5,Q10"
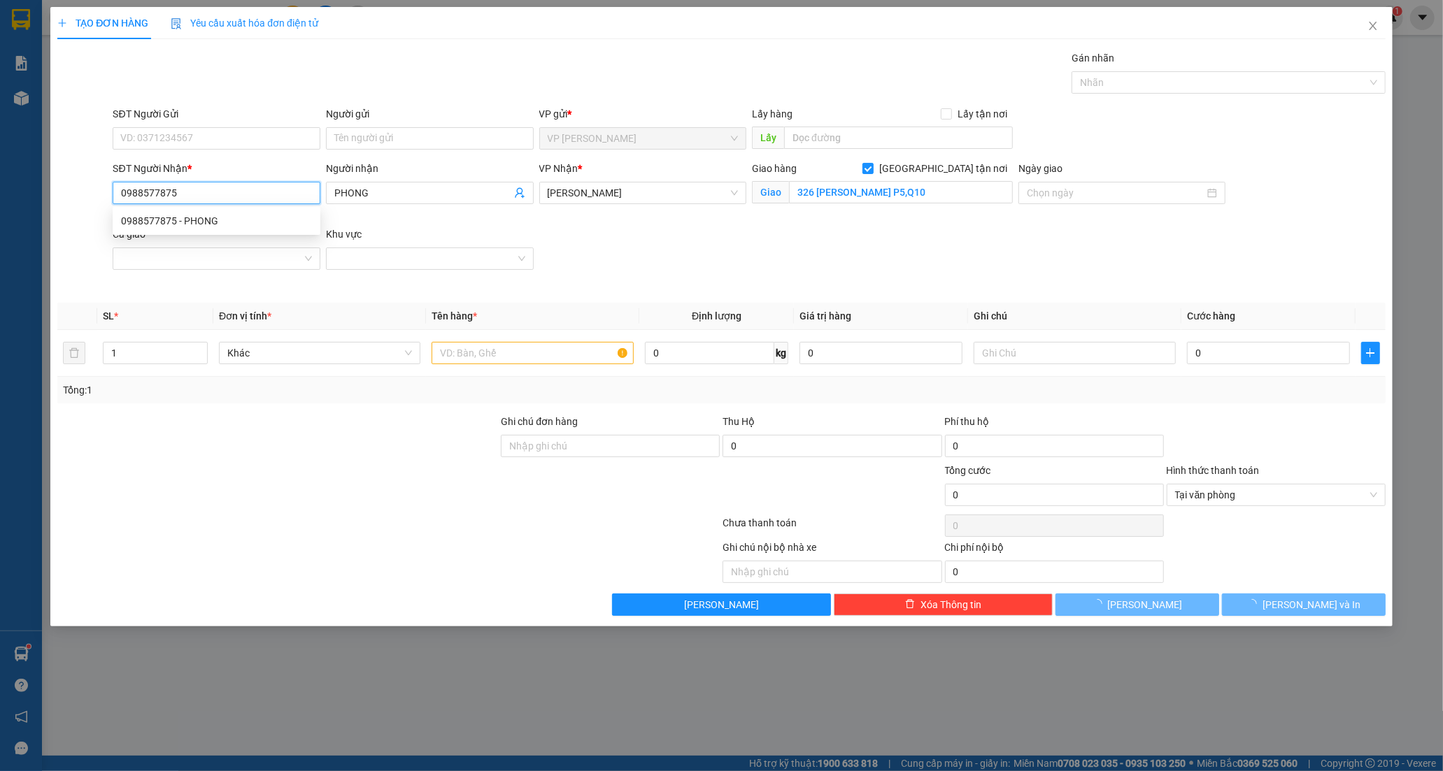
type input "20.000"
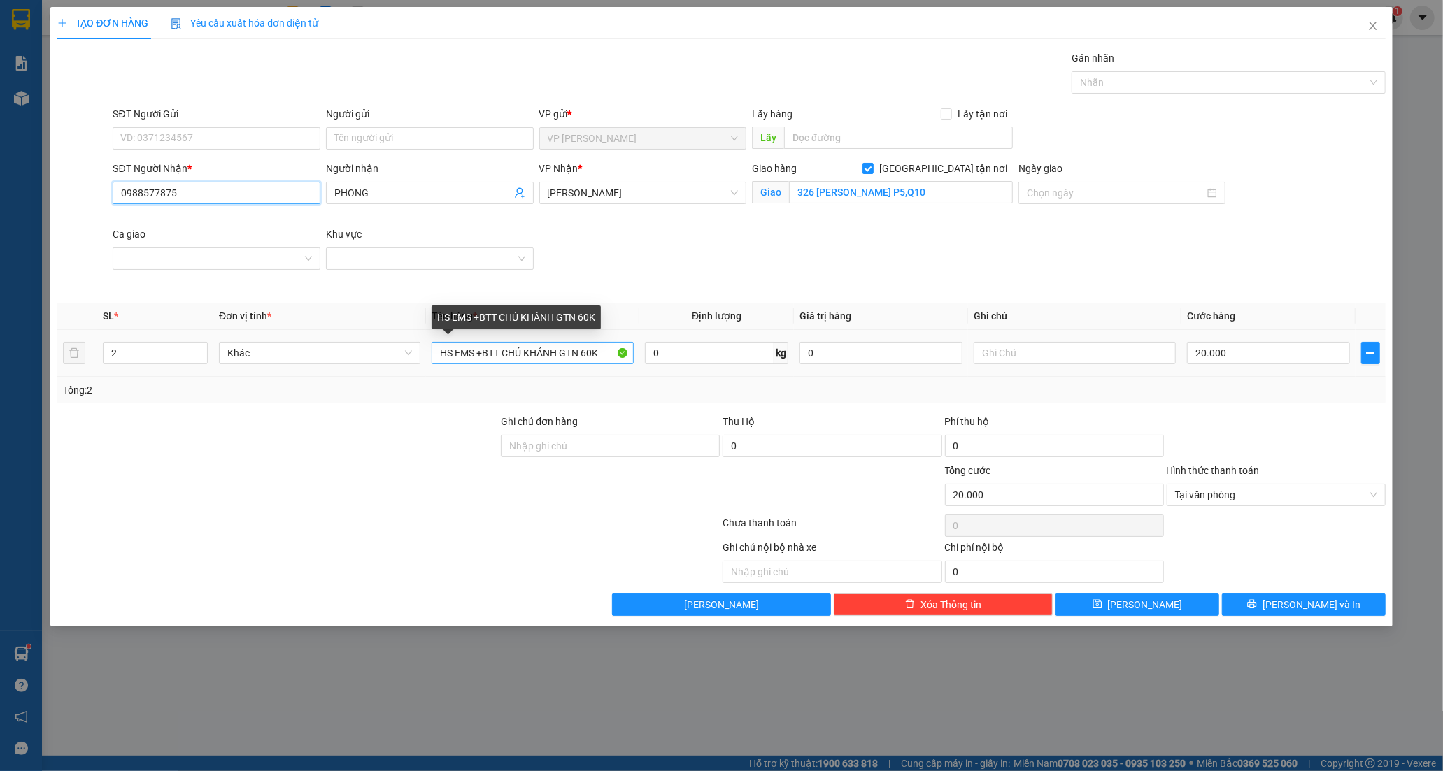
type input "0988577875"
click at [599, 355] on input "HS EMS +BTT CHÚ KHÁNH GTN 60K" at bounding box center [532, 353] width 201 height 22
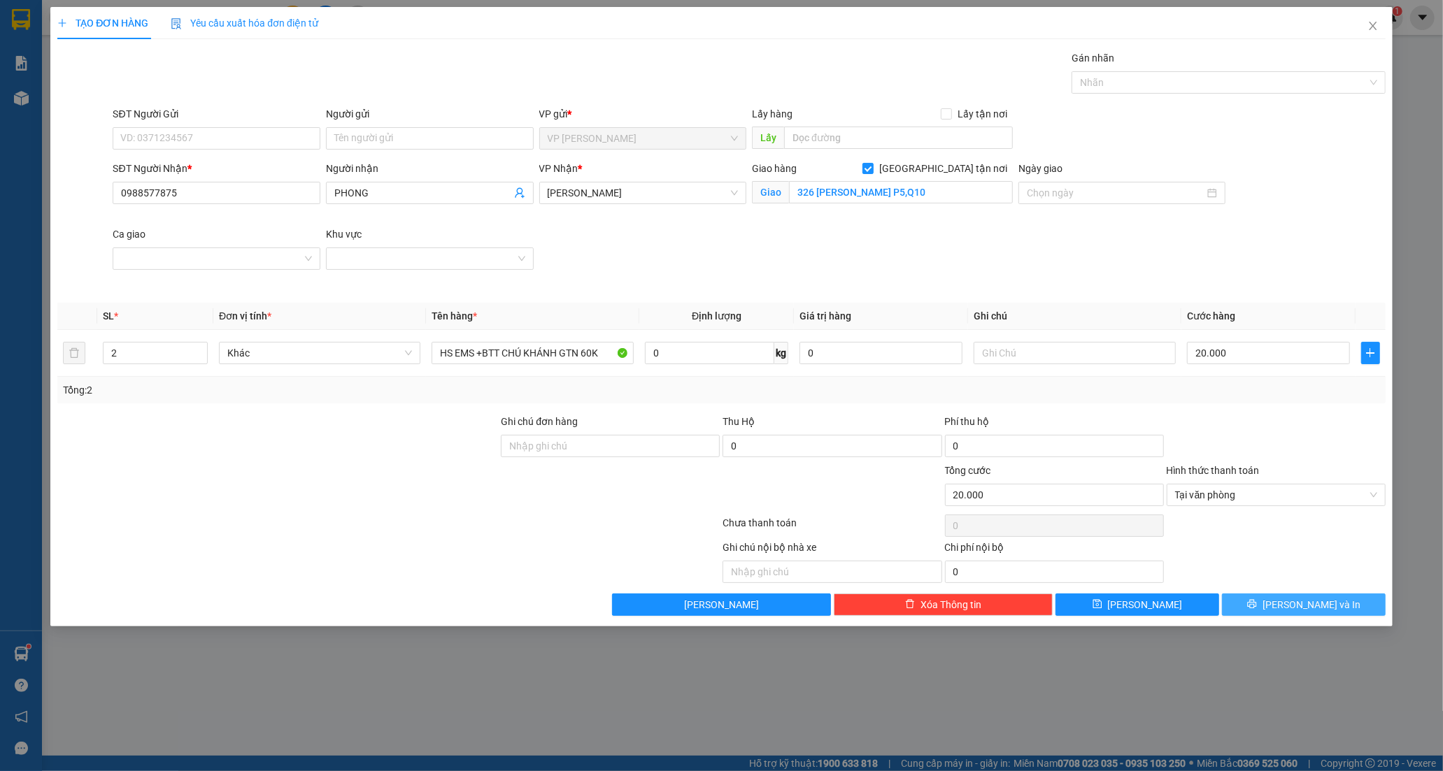
click at [1275, 600] on button "[PERSON_NAME] và In" at bounding box center [1304, 605] width 164 height 22
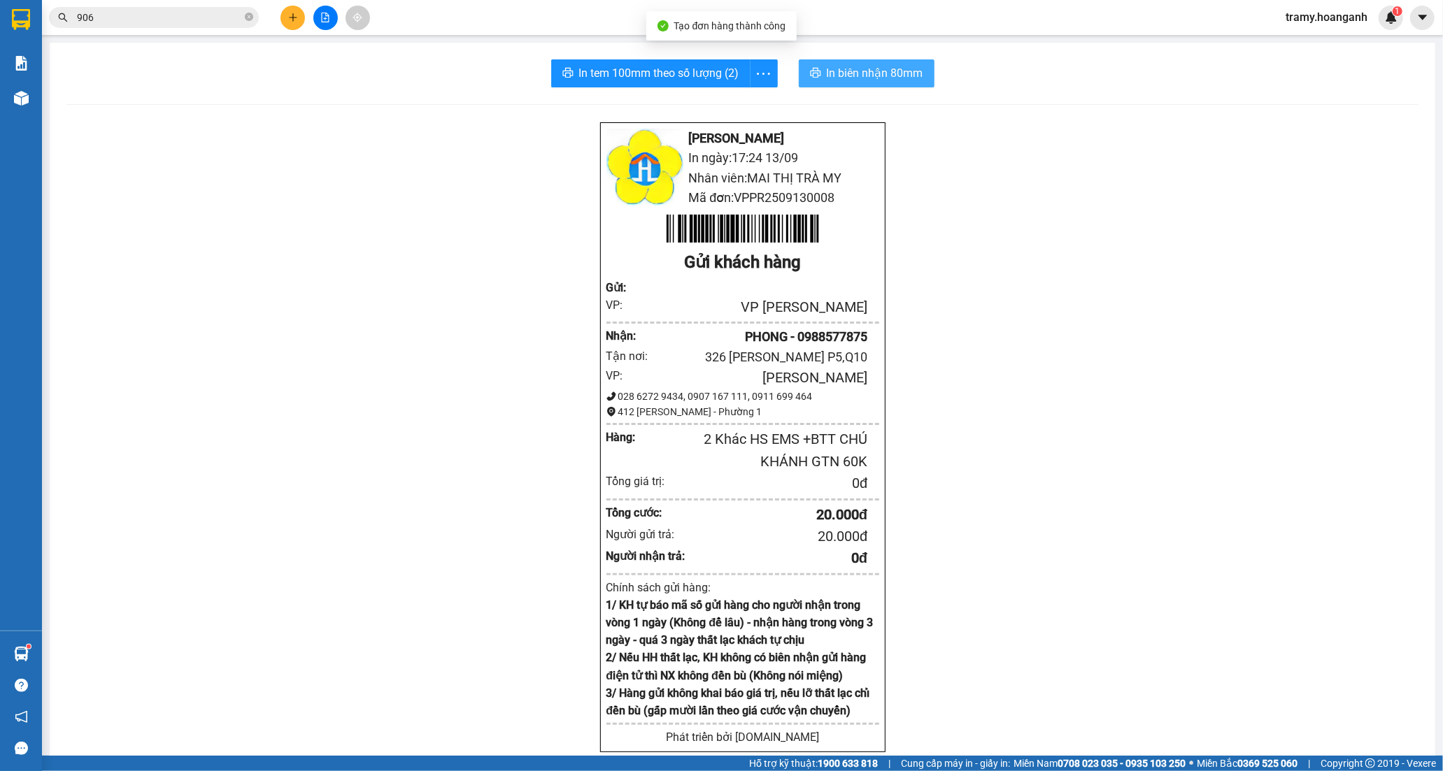
click at [859, 79] on span "In biên nhận 80mm" at bounding box center [875, 72] width 97 height 17
click at [757, 72] on icon "more" at bounding box center [763, 73] width 13 height 2
click at [731, 104] on div "In tem 100mm" at bounding box center [731, 104] width 63 height 15
click at [767, 72] on span "more" at bounding box center [764, 73] width 27 height 17
click at [739, 104] on div "In tem 100mm" at bounding box center [731, 104] width 63 height 15
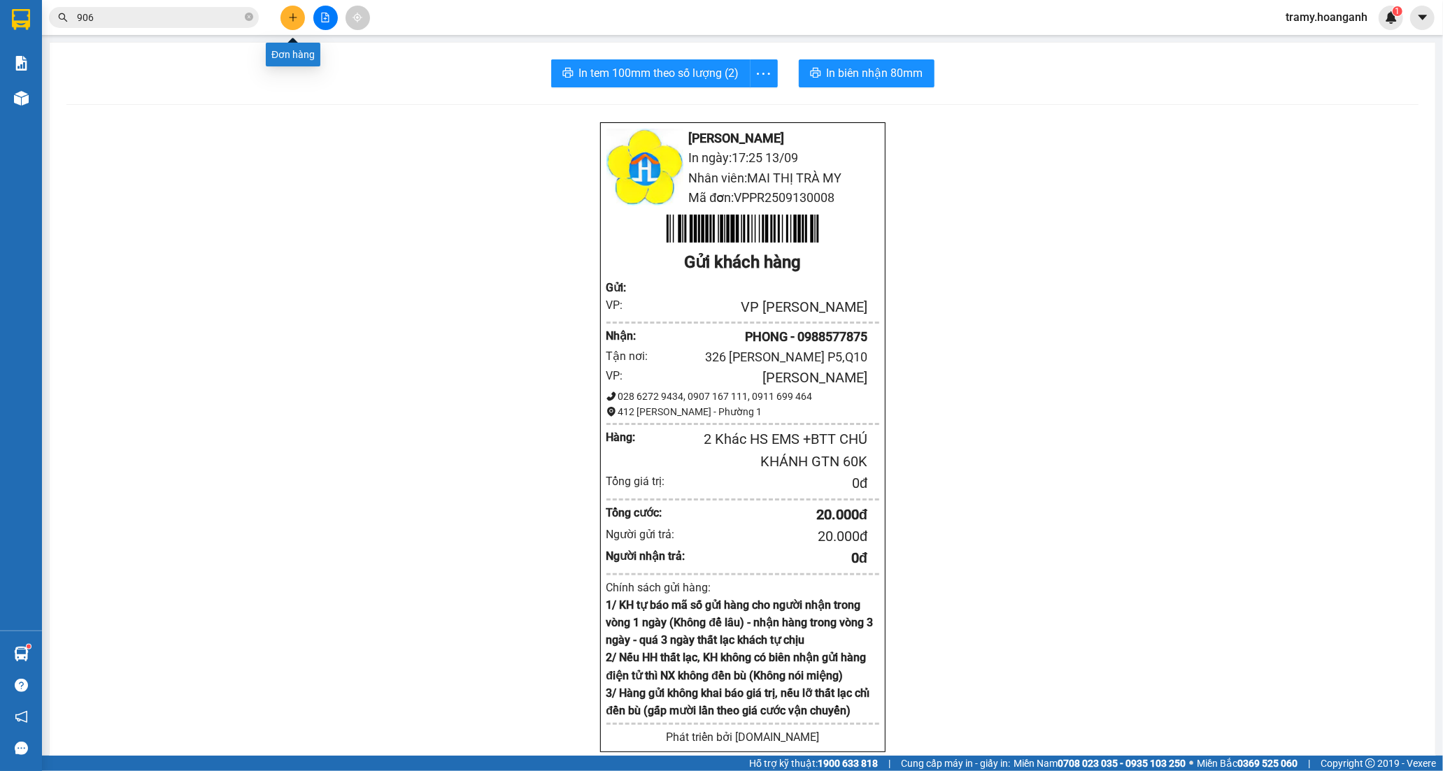
click at [294, 22] on icon "plus" at bounding box center [293, 18] width 10 height 10
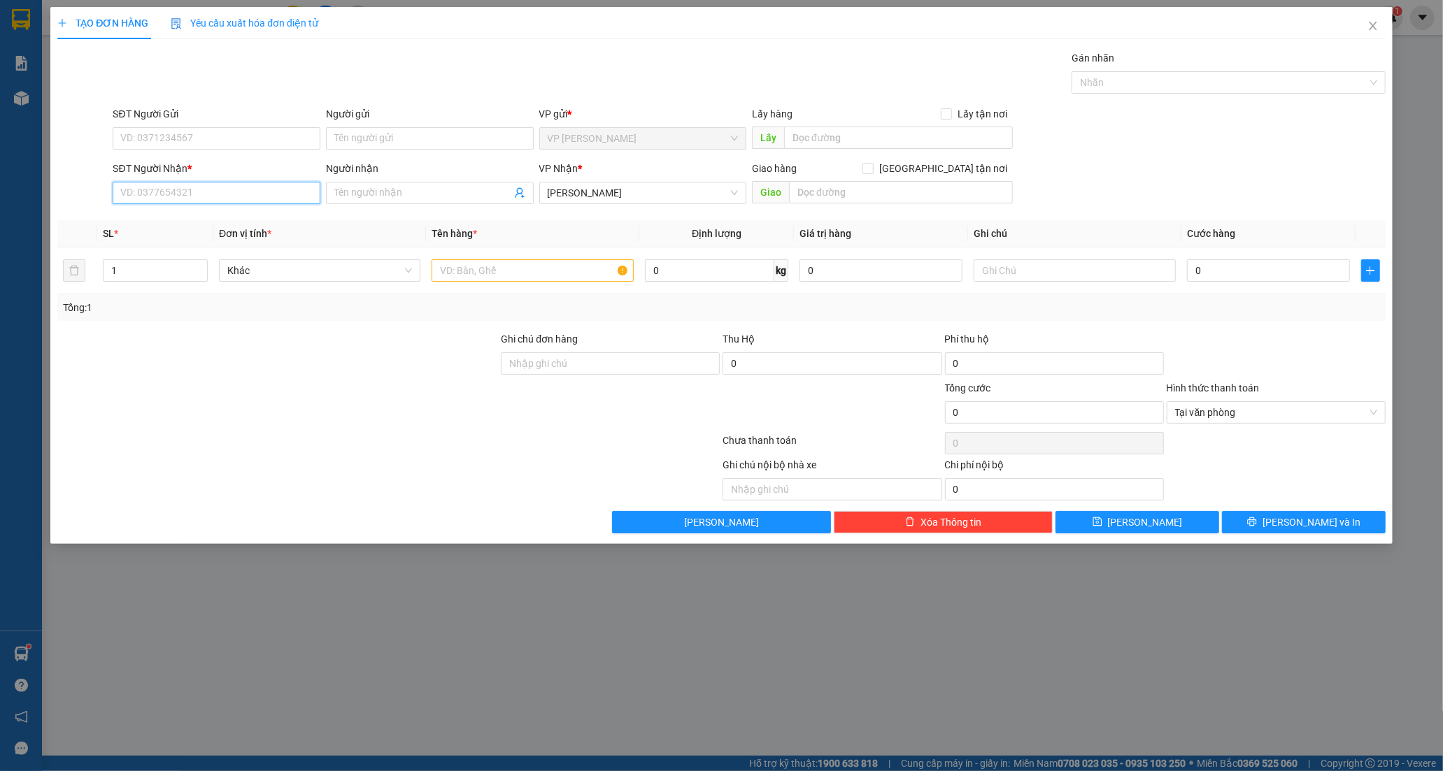
click at [141, 190] on input "SĐT Người Nhận *" at bounding box center [217, 193] width 208 height 22
click at [192, 143] on input "SĐT Người Gửi" at bounding box center [217, 138] width 208 height 22
click at [143, 140] on input "SĐT Người Gửi" at bounding box center [217, 138] width 208 height 22
drag, startPoint x: 197, startPoint y: 171, endPoint x: 190, endPoint y: 158, distance: 14.4
click at [190, 159] on div "0962524379 - CHÚ DŨNG" at bounding box center [216, 166] width 191 height 15
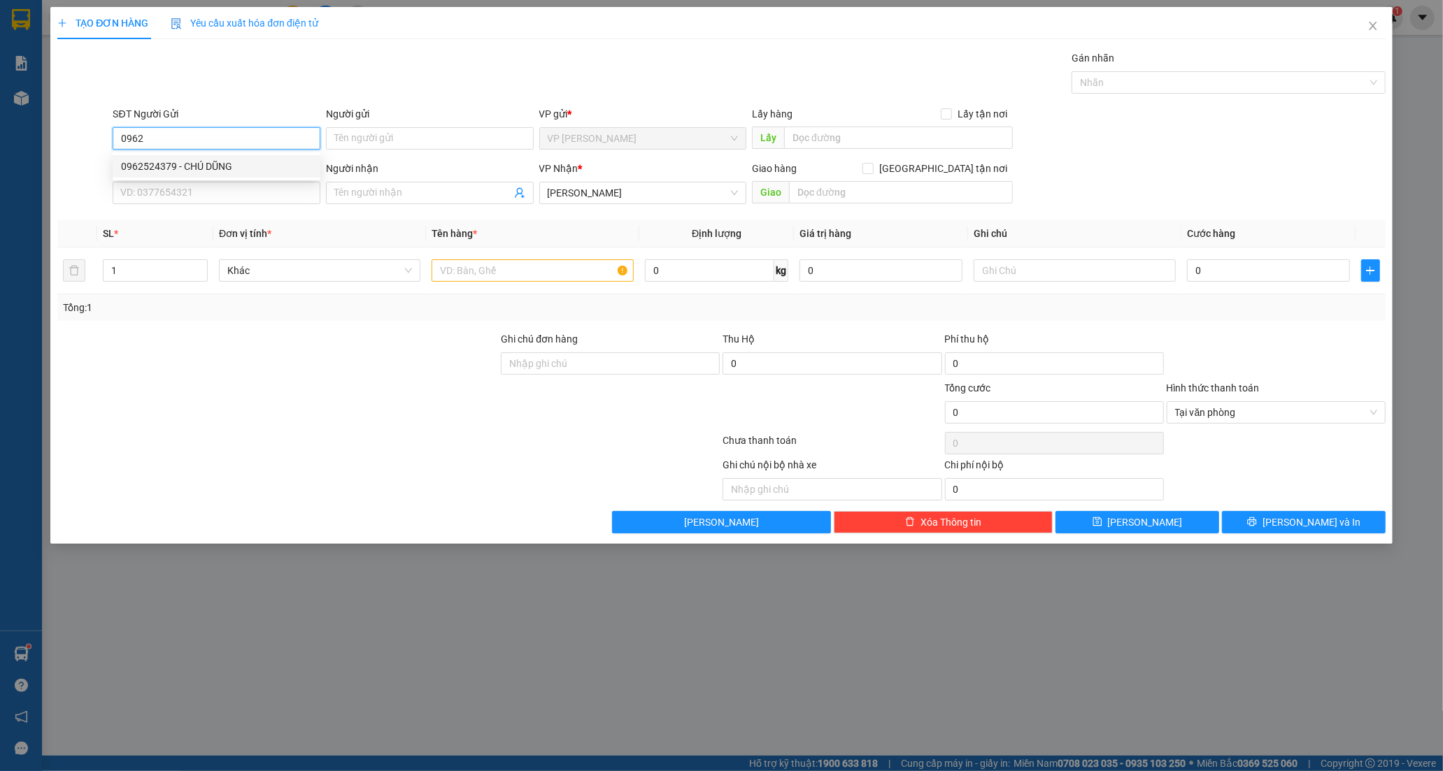
type input "0962524379"
type input "CHÚ DŨNG"
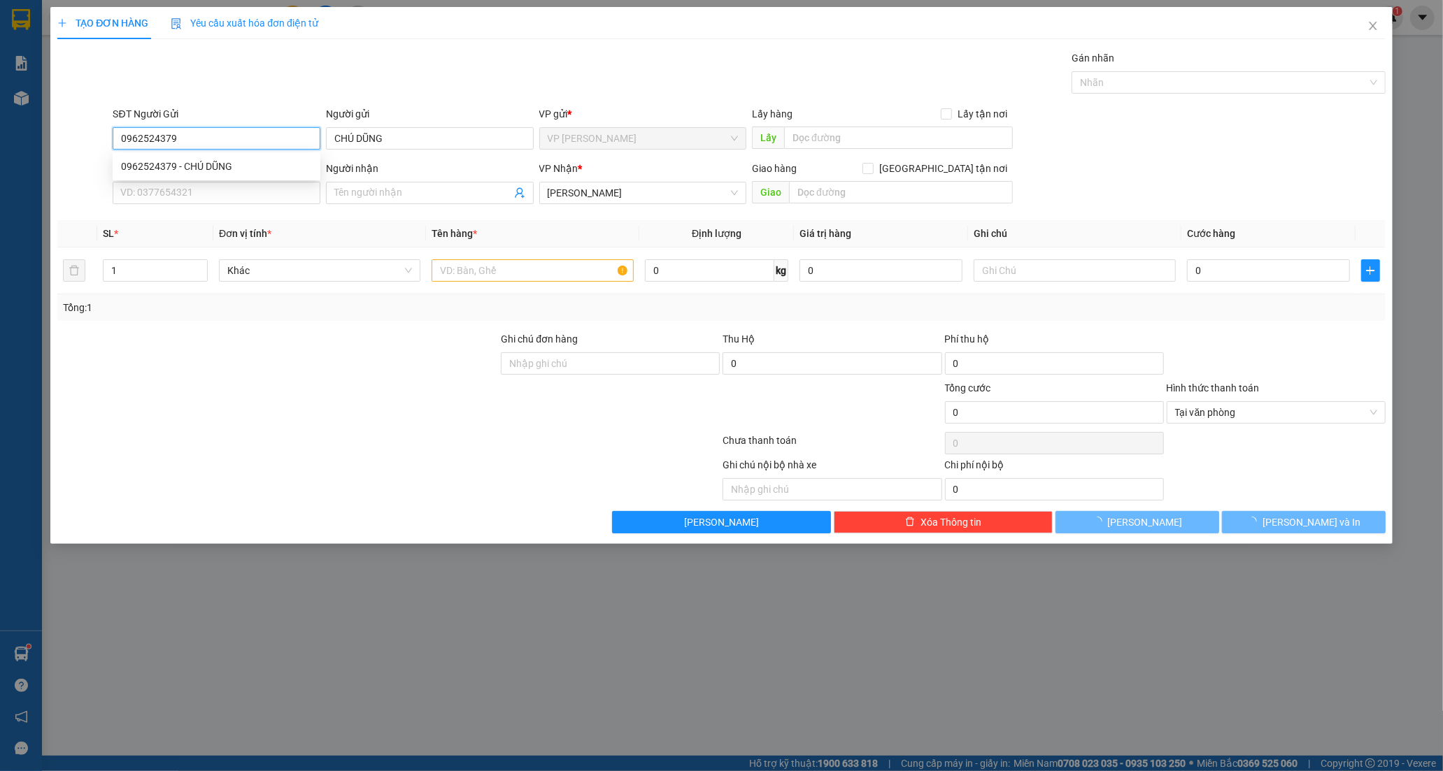
type input "50.000"
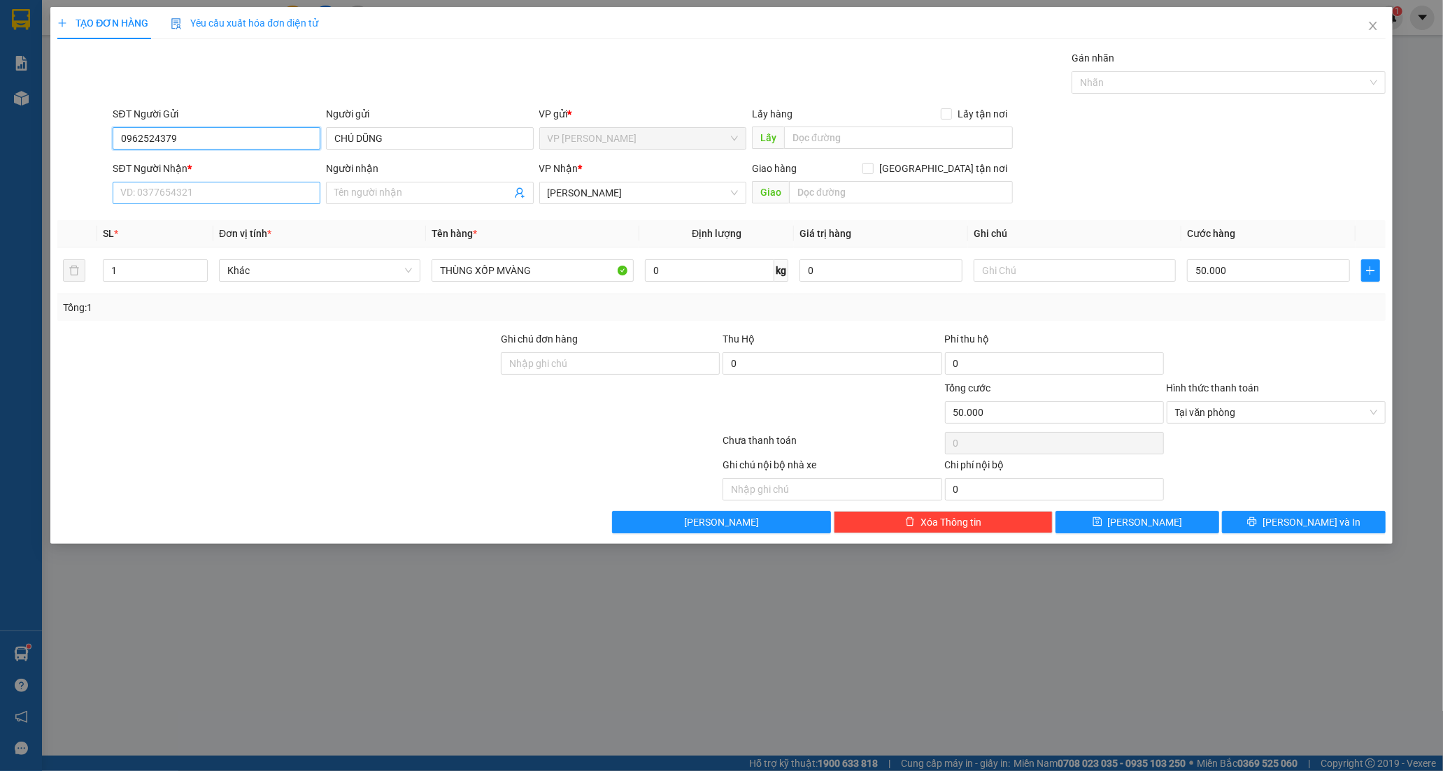
type input "0962524379"
click at [173, 192] on input "SĐT Người Nhận *" at bounding box center [217, 193] width 208 height 22
click at [180, 183] on input "SĐT Người Nhận *" at bounding box center [217, 193] width 208 height 22
click at [229, 225] on div "0983868303 - HUY" at bounding box center [216, 220] width 191 height 15
type input "0983868303"
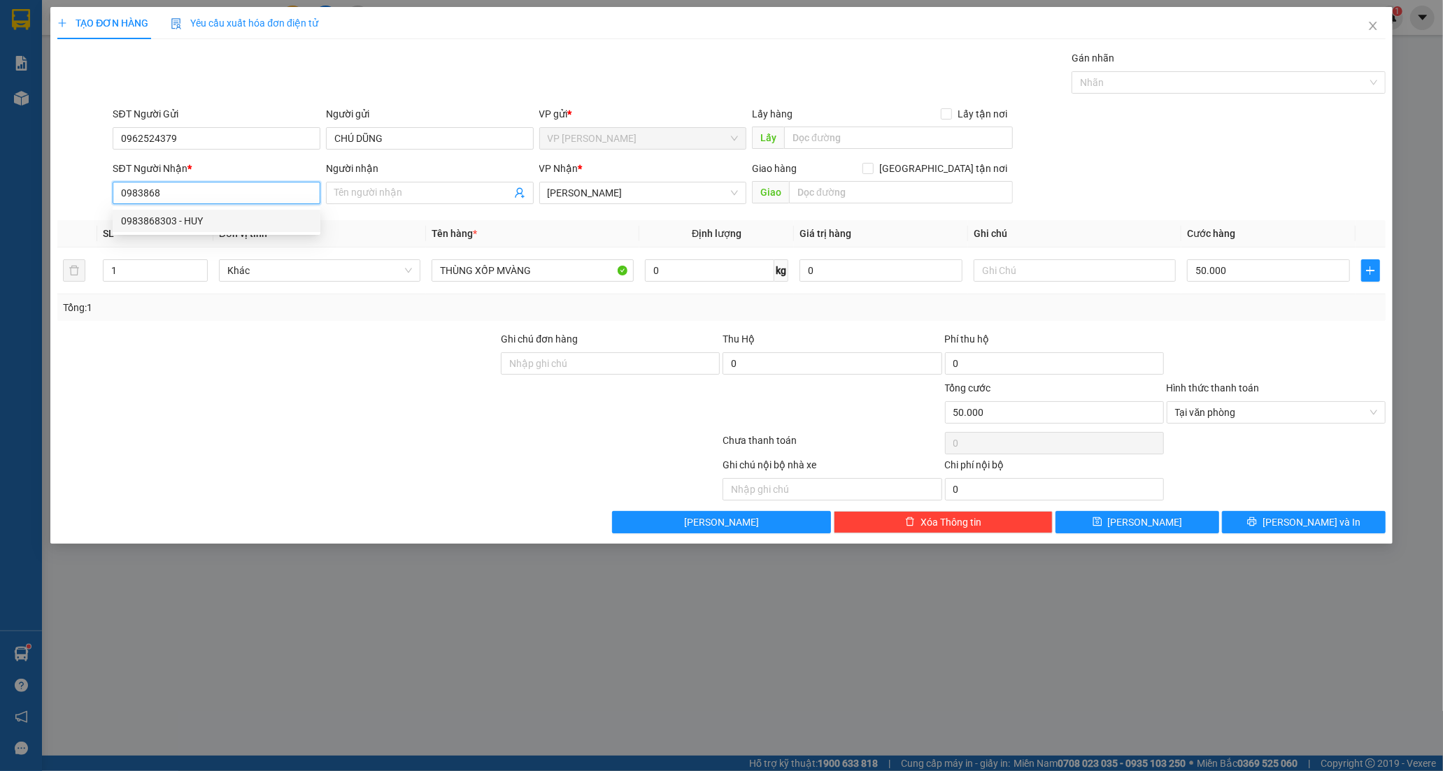
type input "HUY"
type input "0983868303"
click at [1257, 520] on icon "printer" at bounding box center [1252, 522] width 10 height 10
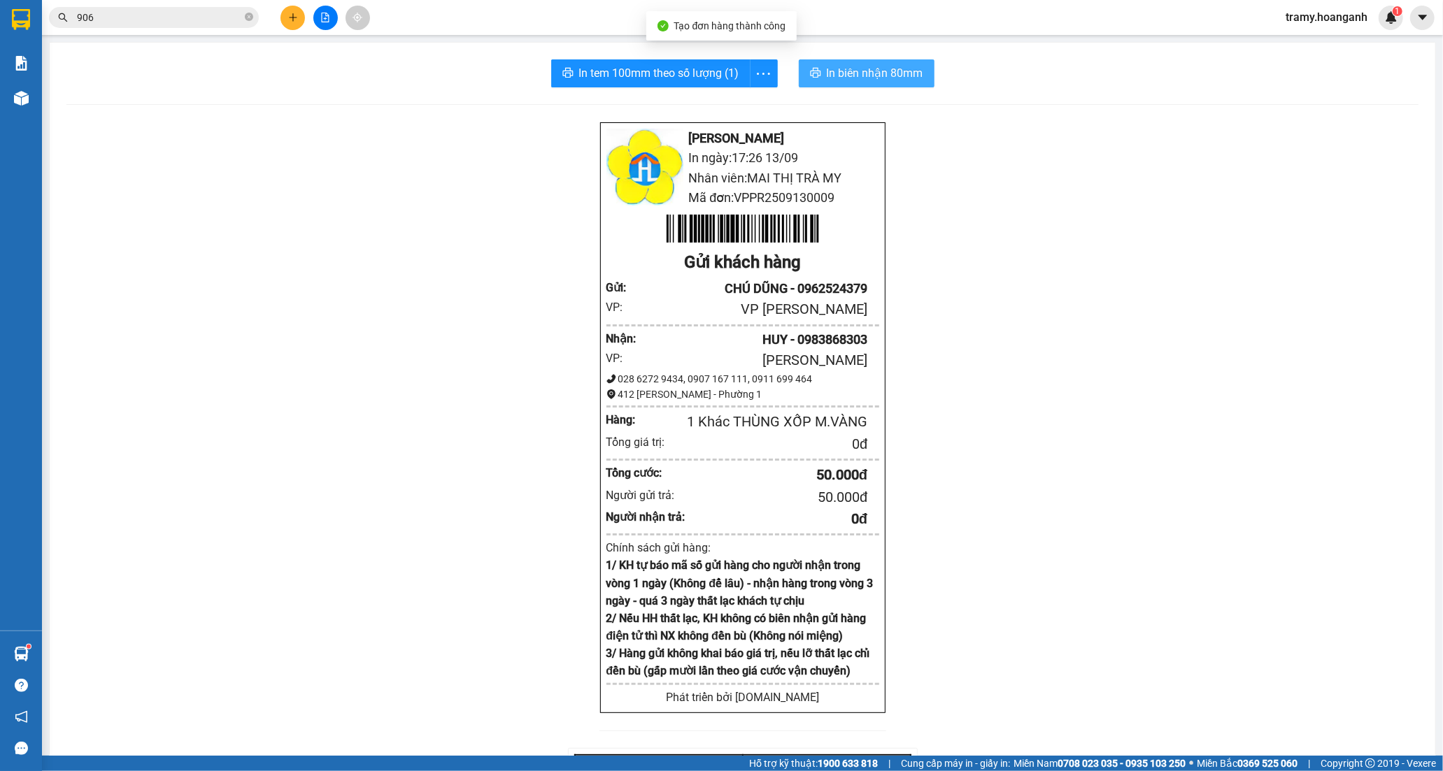
click at [854, 74] on span "In biên nhận 80mm" at bounding box center [875, 72] width 97 height 17
click at [764, 80] on icon "more" at bounding box center [763, 73] width 17 height 17
drag, startPoint x: 739, startPoint y: 102, endPoint x: 749, endPoint y: 118, distance: 18.6
click at [739, 104] on div "In tem 100mm" at bounding box center [731, 104] width 63 height 15
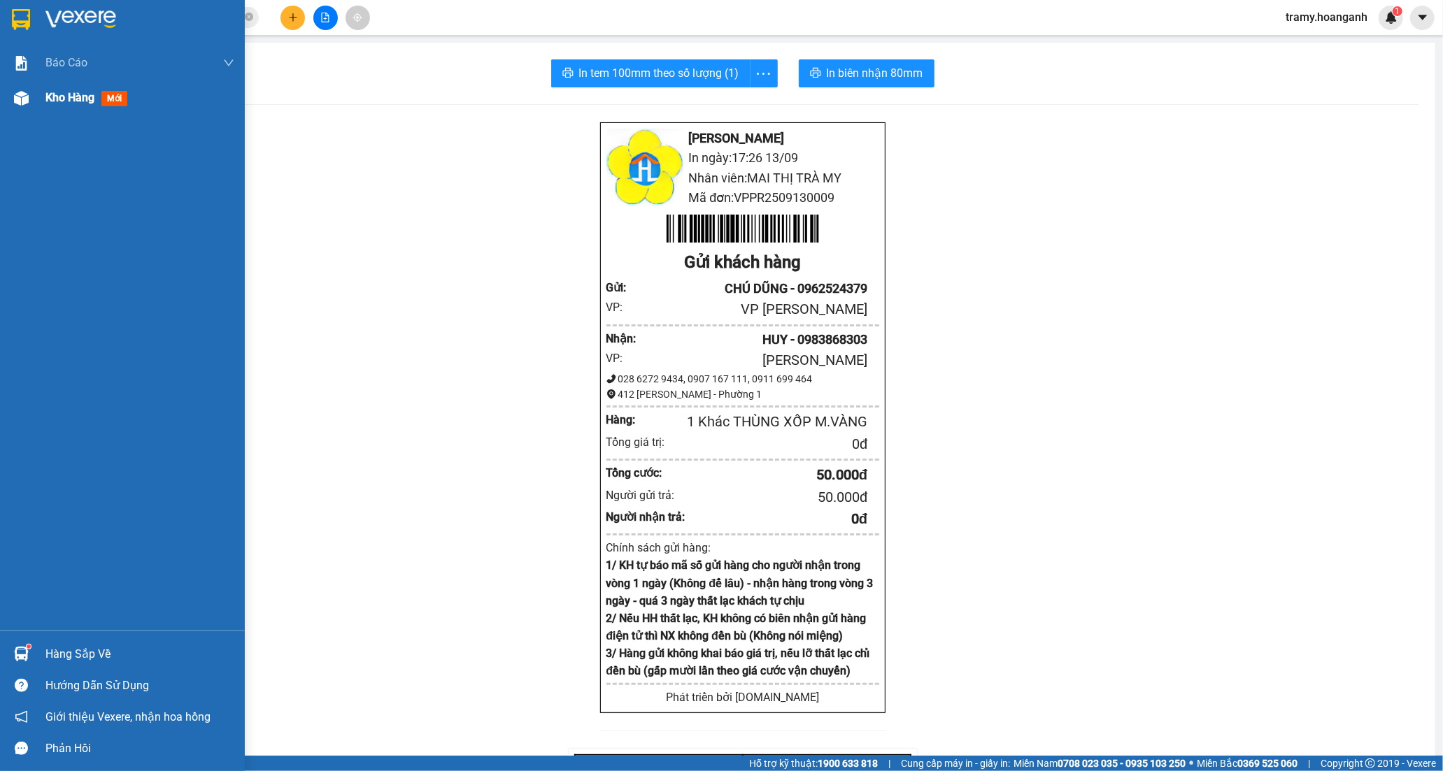
click at [72, 106] on div "Kho hàng mới" at bounding box center [88, 97] width 87 height 17
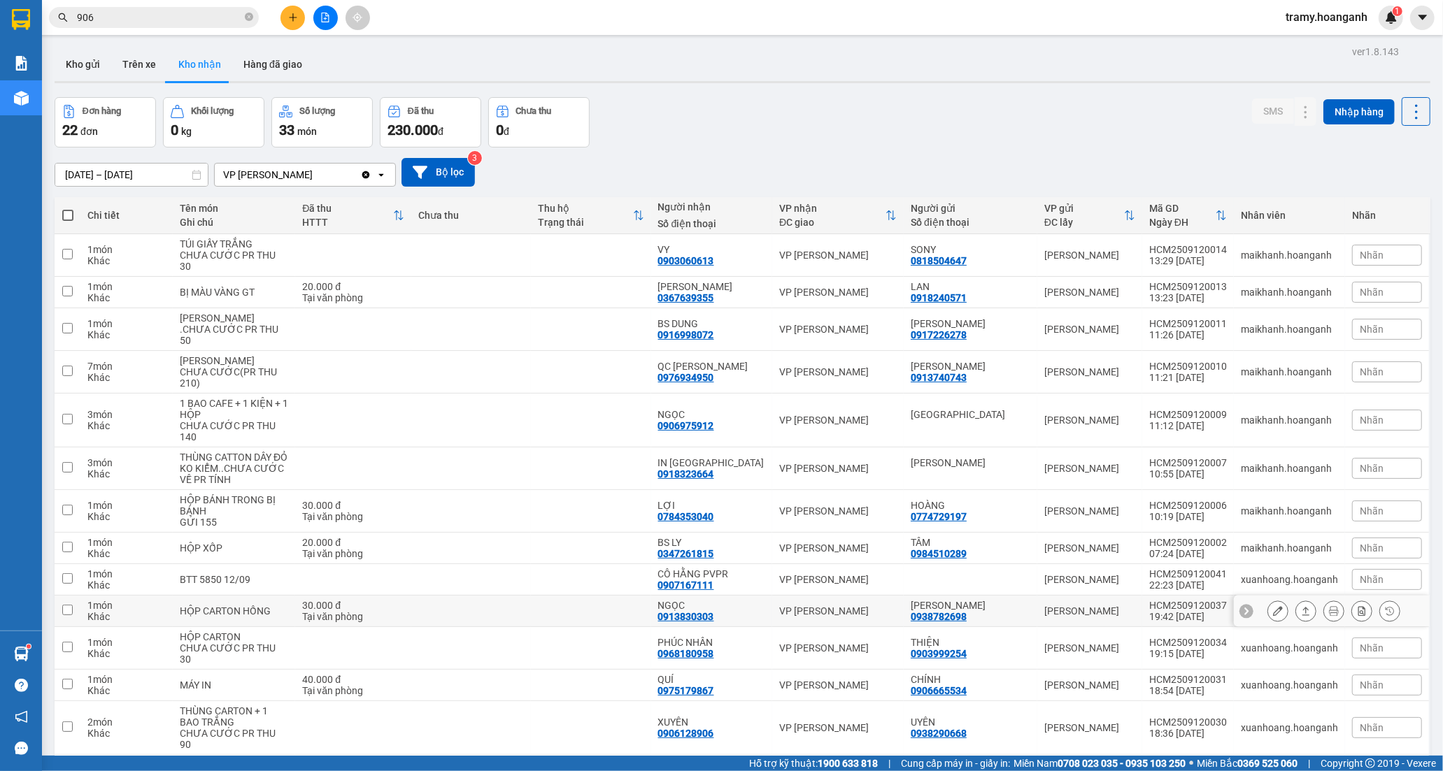
scroll to position [233, 0]
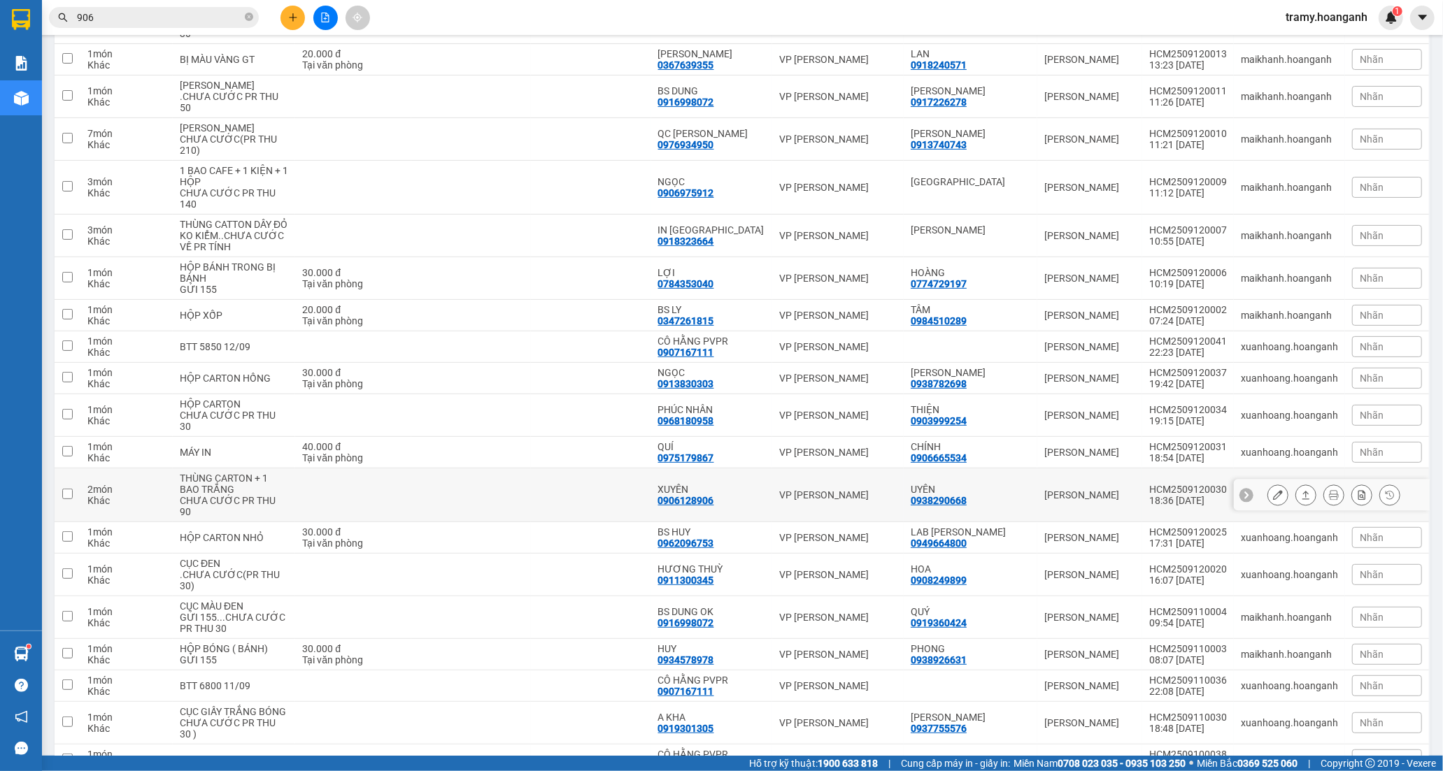
click at [650, 504] on td at bounding box center [591, 496] width 120 height 54
checkbox input "true"
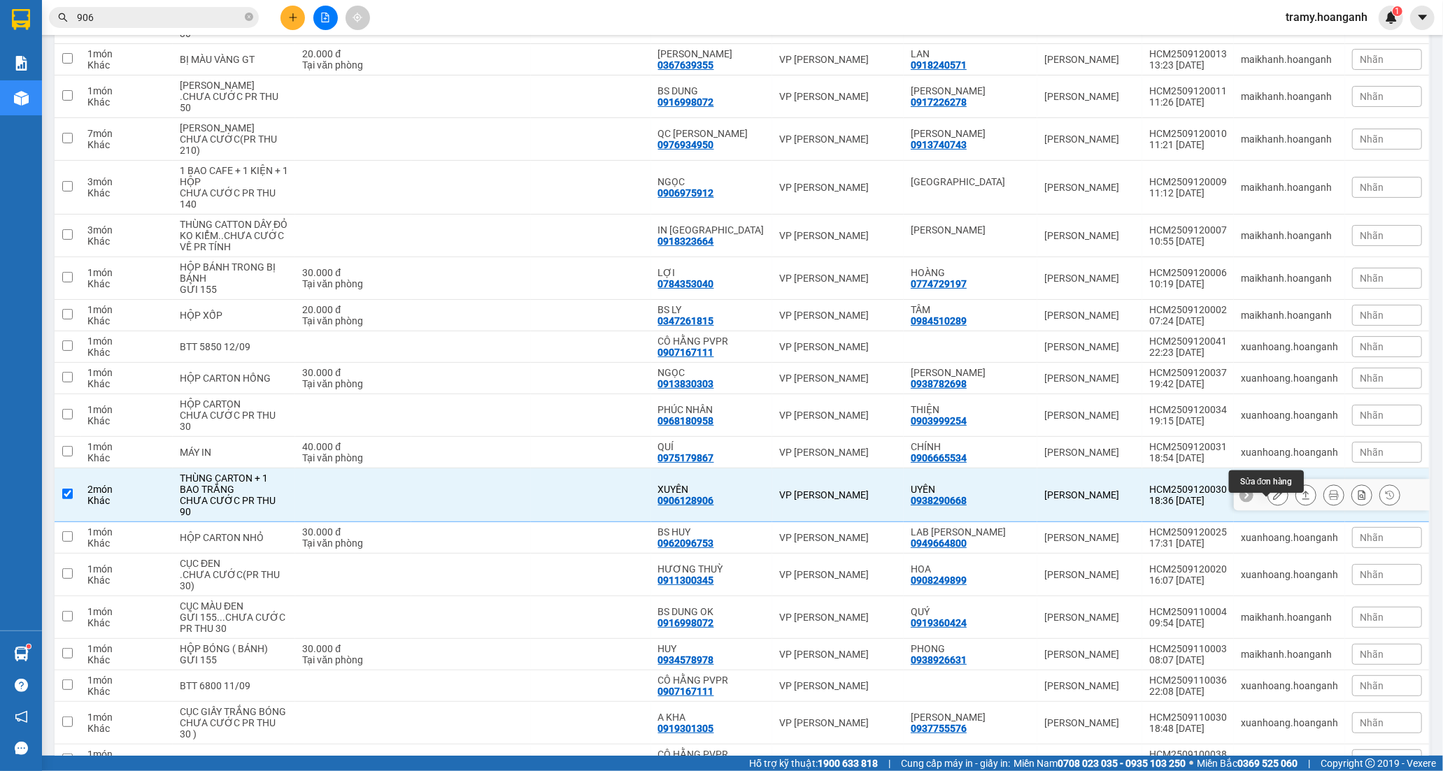
click at [1273, 500] on icon at bounding box center [1278, 495] width 10 height 10
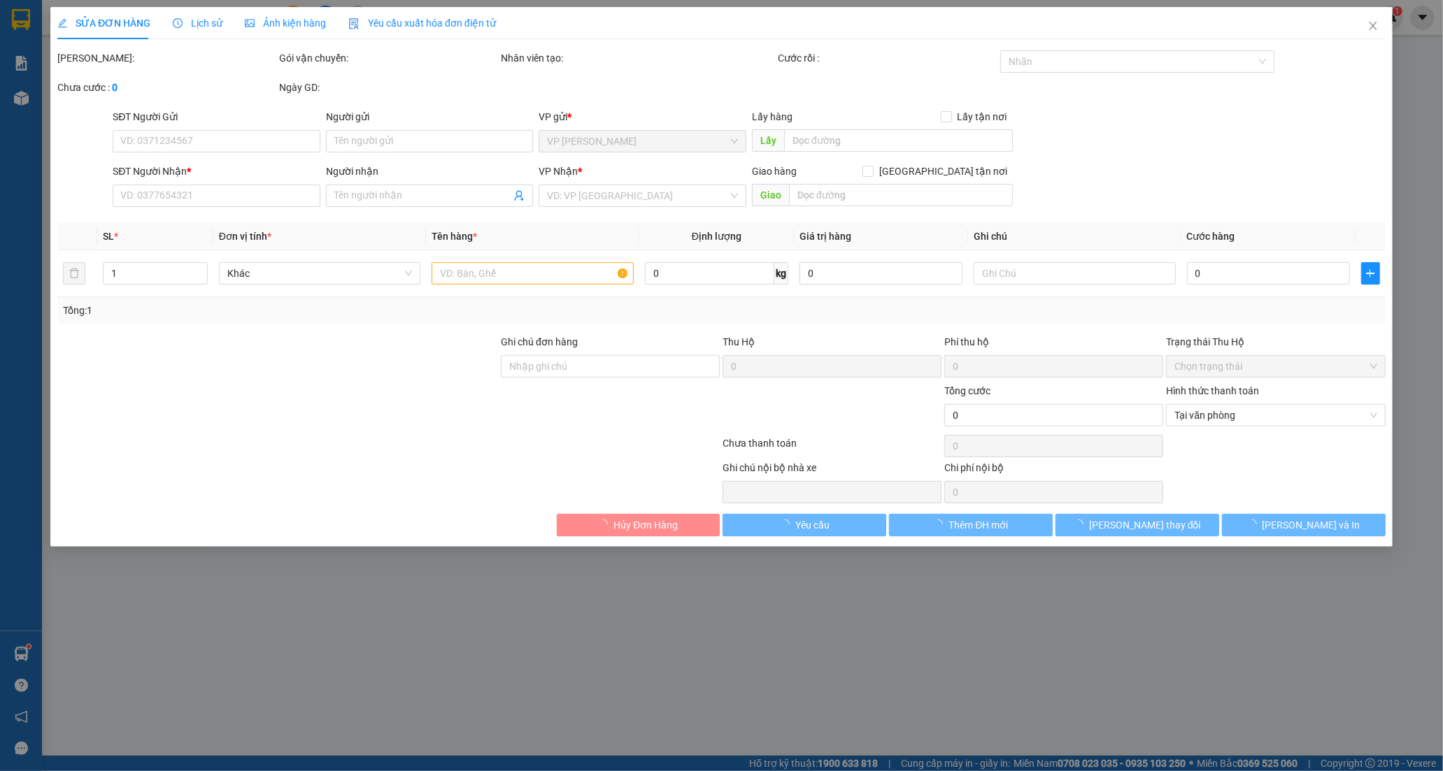
type input "0938290668"
type input "UYÊN"
type input "0906128906"
type input "XUYÊN"
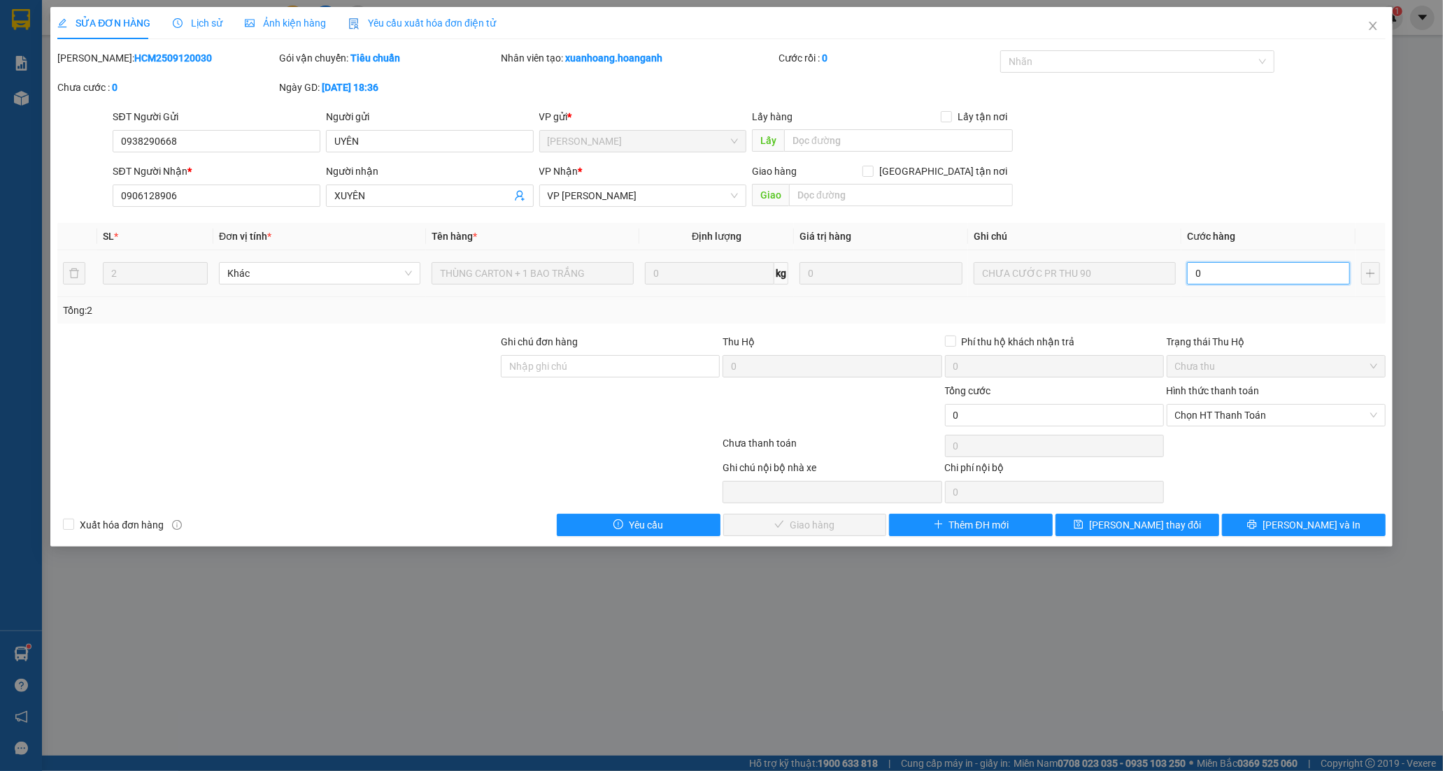
click at [1213, 275] on input "0" at bounding box center [1268, 273] width 163 height 22
type input "9"
type input "90"
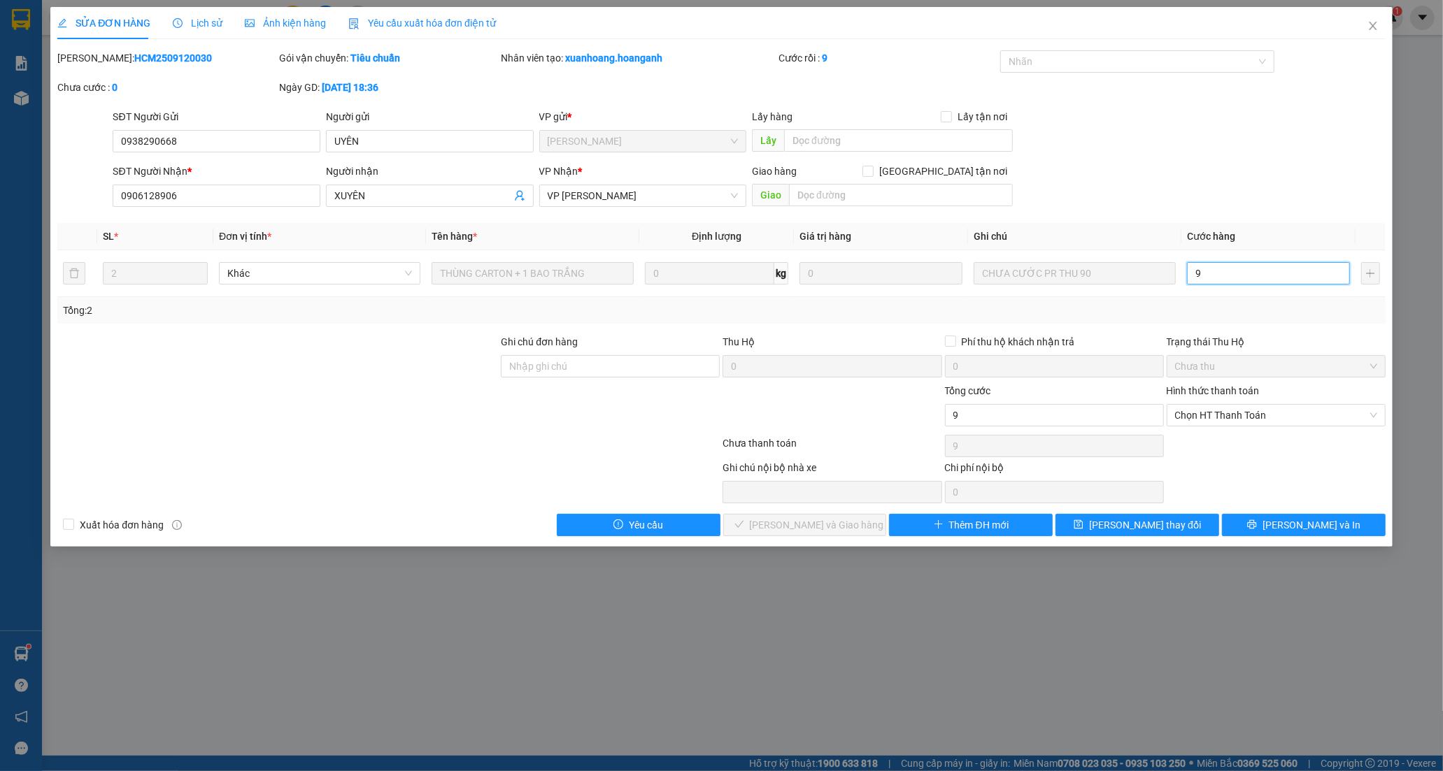
type input "90"
type input "90.000"
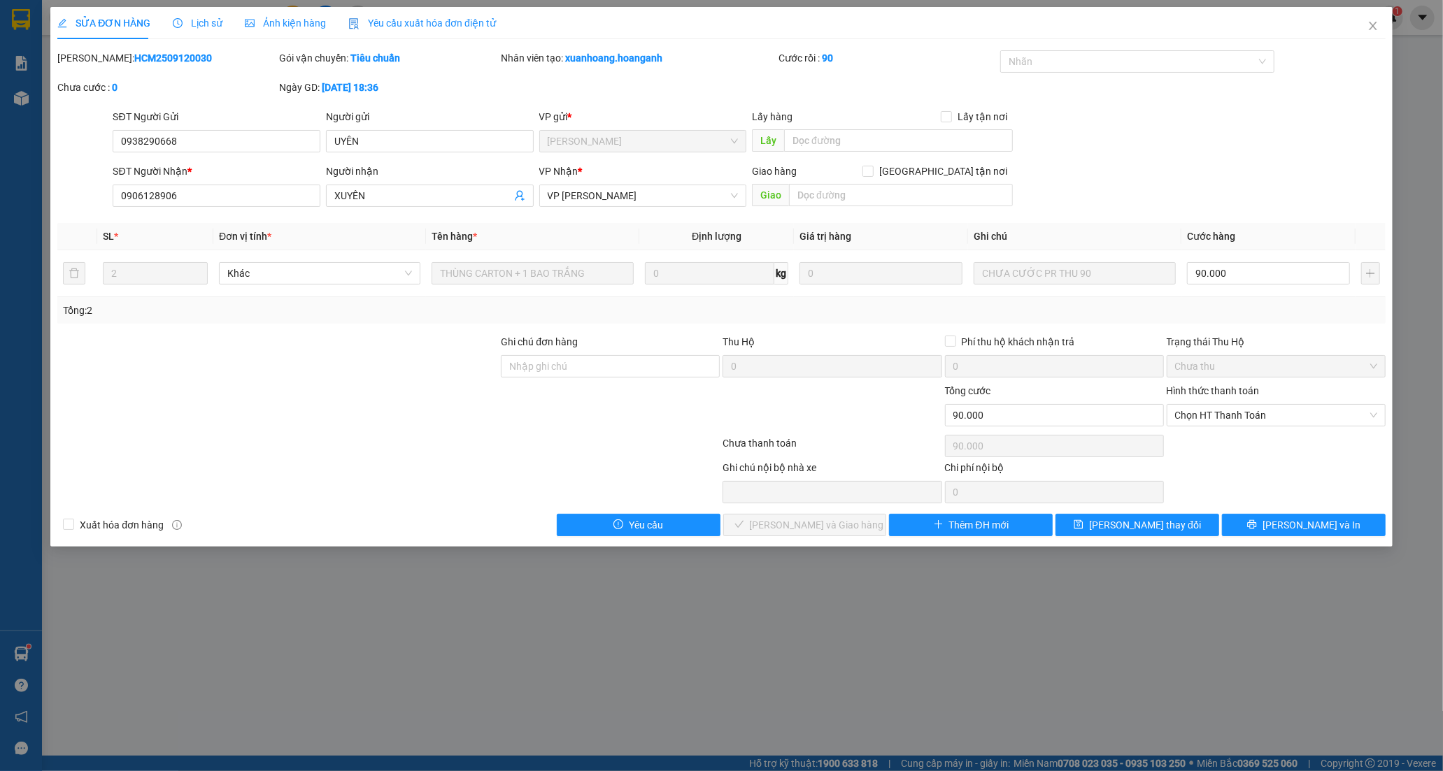
click at [1252, 430] on div "Hình thức thanh toán Chọn HT Thanh Toán" at bounding box center [1276, 407] width 219 height 49
click at [1218, 418] on span "Chọn HT Thanh Toán" at bounding box center [1276, 415] width 202 height 21
click at [1201, 446] on div "Tại văn phòng" at bounding box center [1276, 443] width 202 height 15
type input "0"
click at [802, 521] on span "[PERSON_NAME] và Giao hàng" at bounding box center [817, 525] width 134 height 15
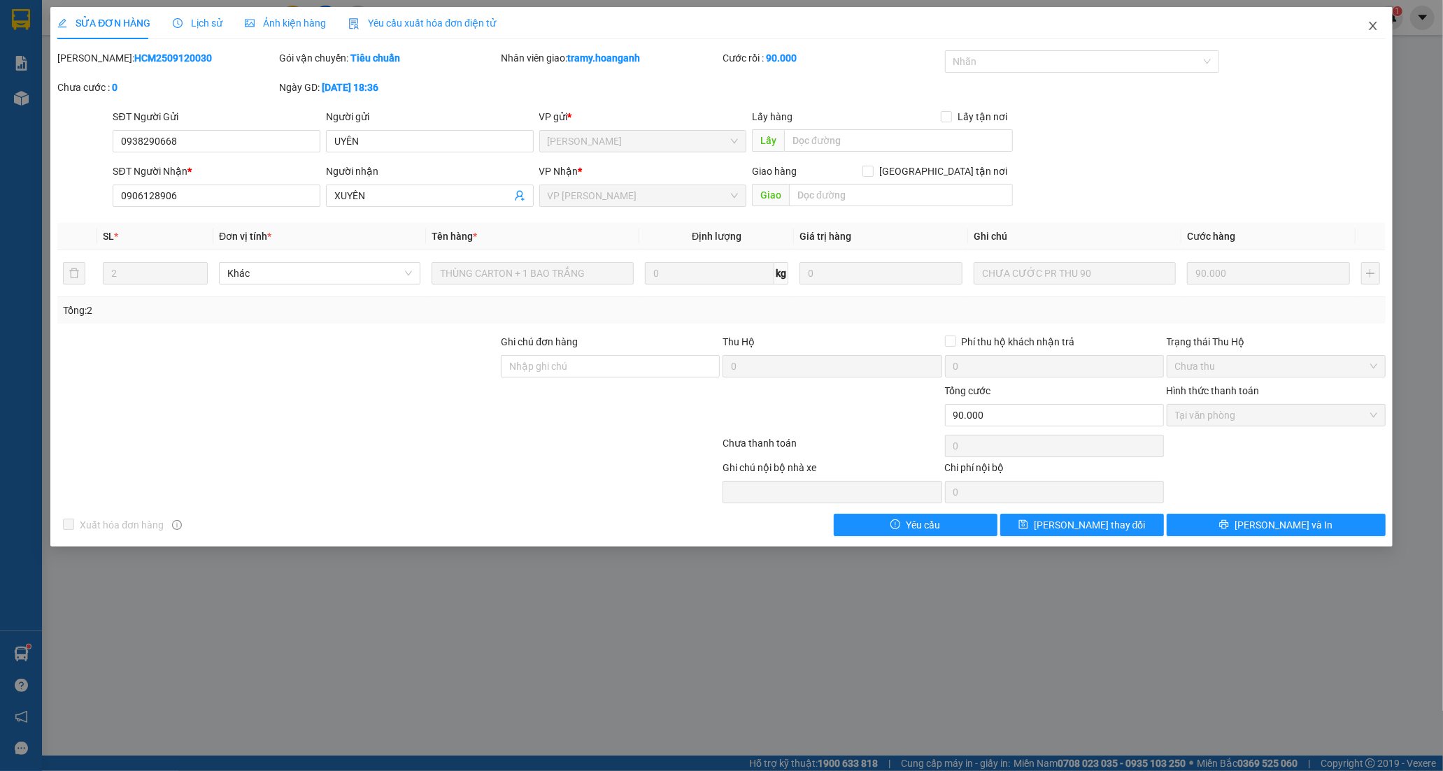
drag, startPoint x: 1373, startPoint y: 24, endPoint x: 849, endPoint y: 1, distance: 524.4
click at [1370, 28] on icon "close" at bounding box center [1372, 25] width 11 height 11
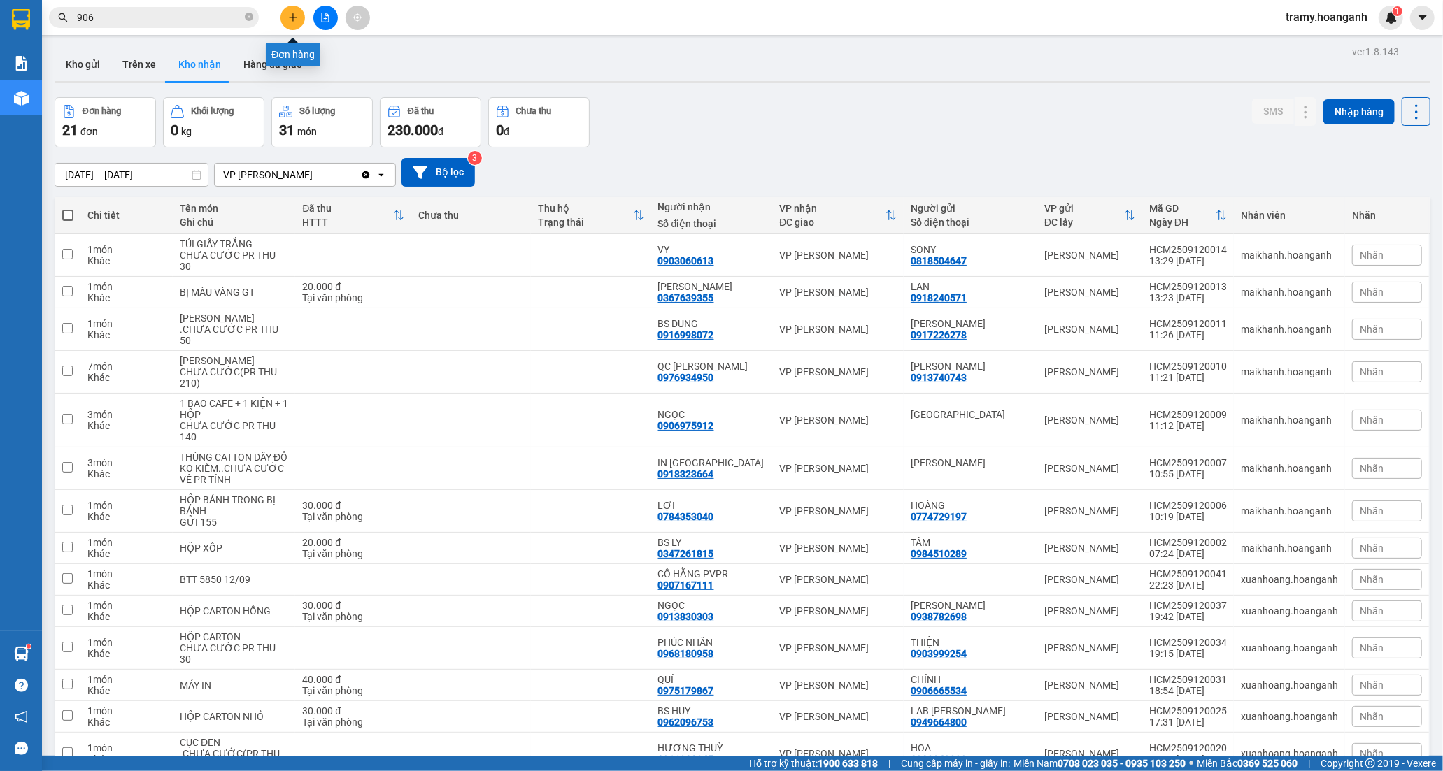
click at [284, 15] on button at bounding box center [292, 18] width 24 height 24
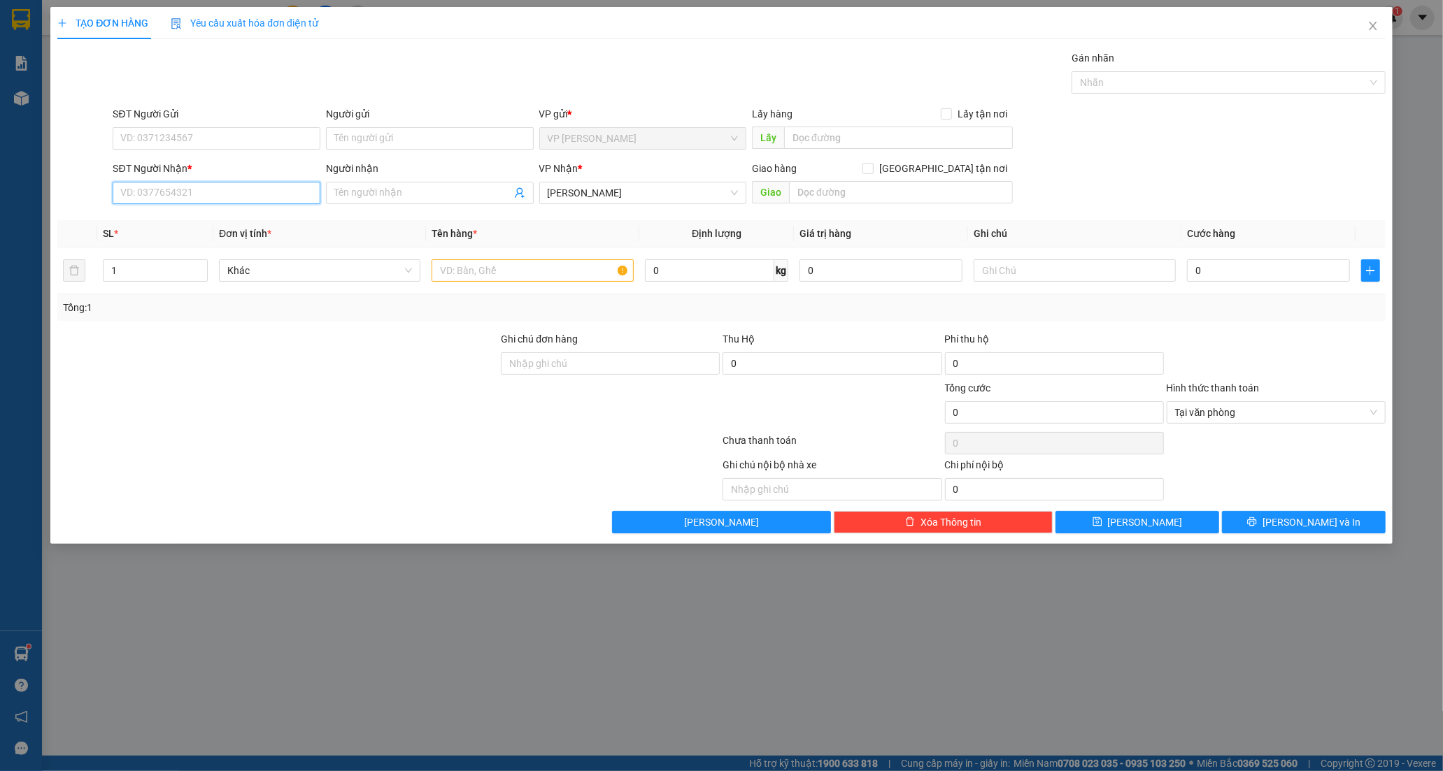
click at [163, 204] on input "SĐT Người Nhận *" at bounding box center [217, 193] width 208 height 22
click at [151, 192] on input "SĐT Người Nhận *" at bounding box center [217, 193] width 208 height 22
type input "0936621658"
click at [204, 224] on div "0936621658 - THẮNG" at bounding box center [216, 220] width 191 height 15
type input "THẮNG"
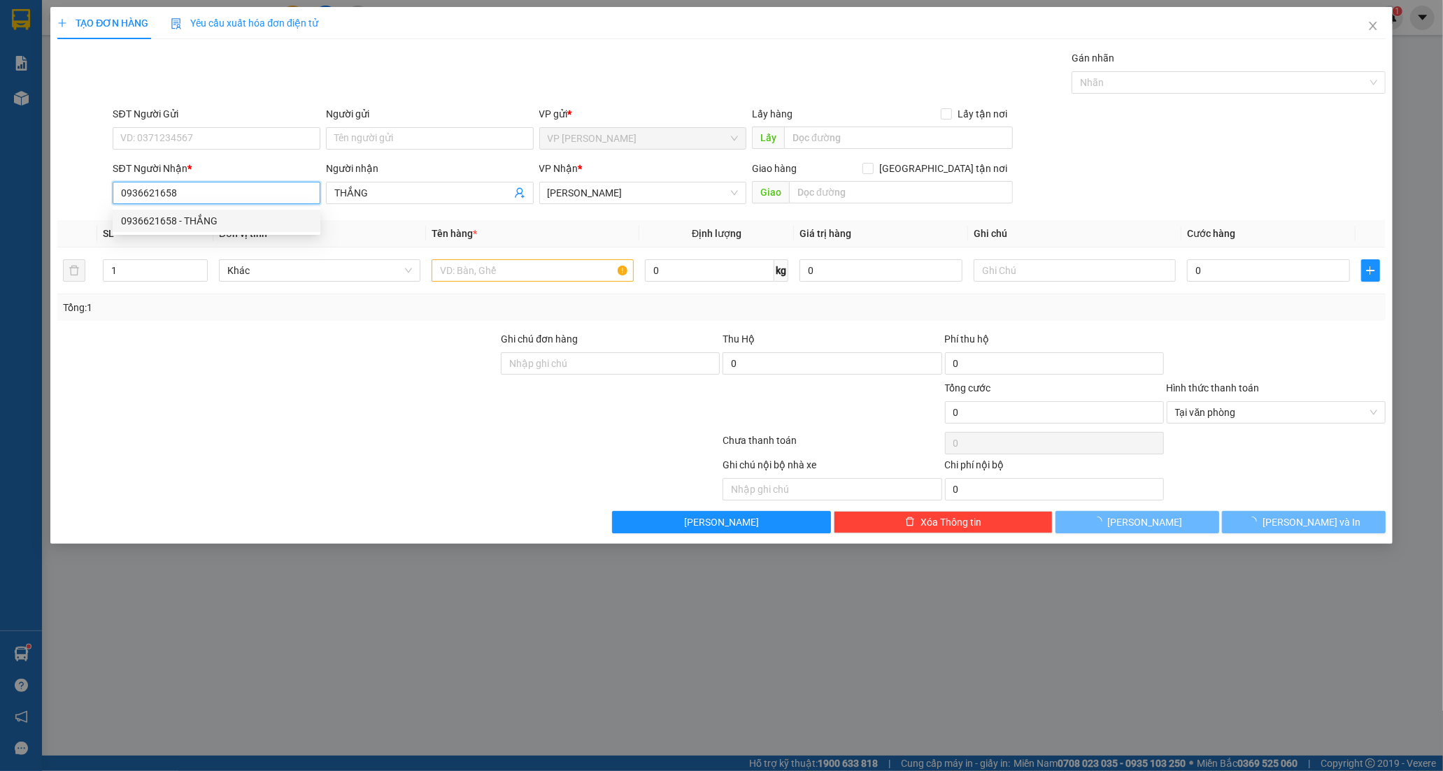
type input "40.000"
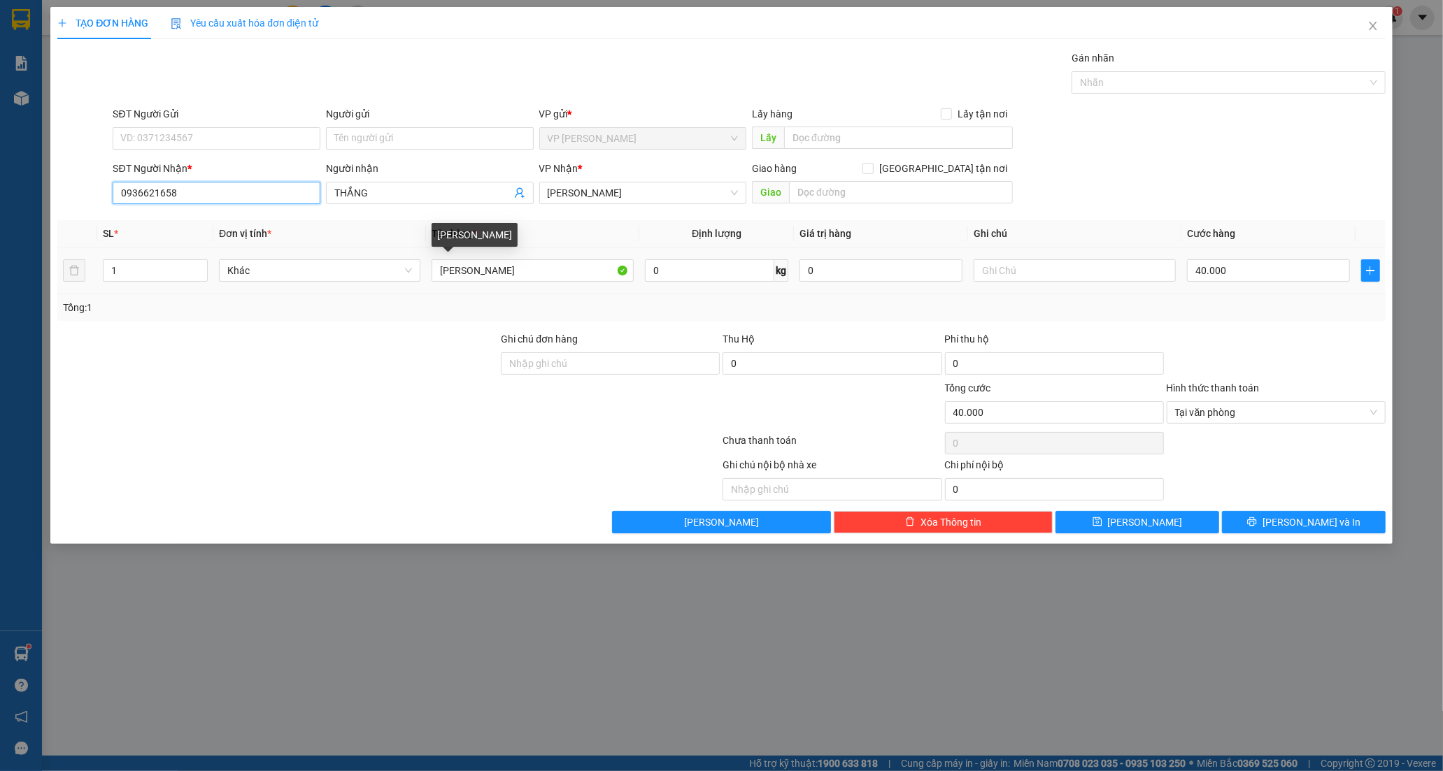
type input "0936621658"
drag, startPoint x: 323, startPoint y: 332, endPoint x: 248, endPoint y: 345, distance: 76.0
click at [248, 345] on div "Transit Pickup Surcharge Ids Transit Deliver Surcharge Ids Transit Deliver Surc…" at bounding box center [721, 291] width 1328 height 483
type input "CỤC ĐEN"
click at [1032, 263] on input "text" at bounding box center [1074, 270] width 201 height 22
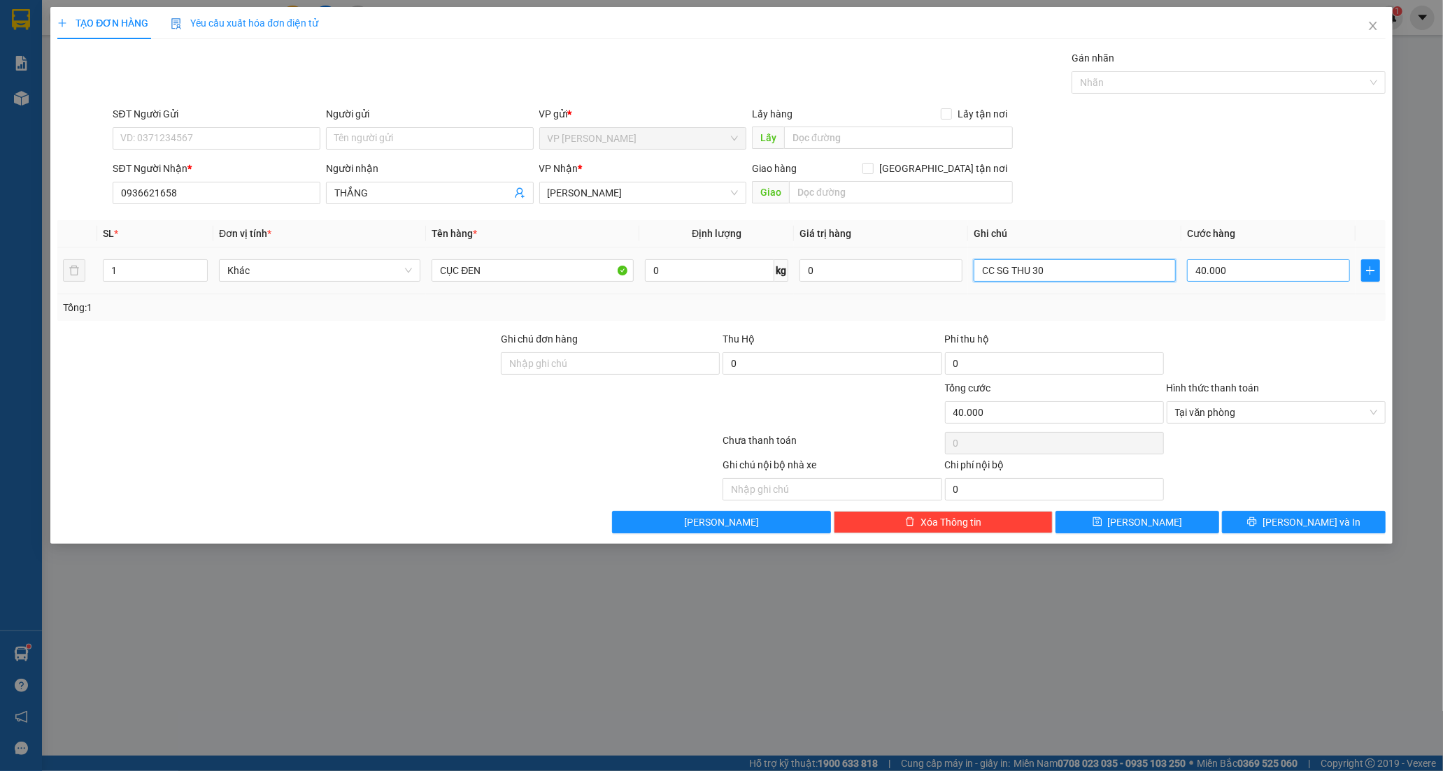
type input "CC SG THU 30"
click at [1290, 273] on input "40.000" at bounding box center [1268, 270] width 163 height 22
type input "0"
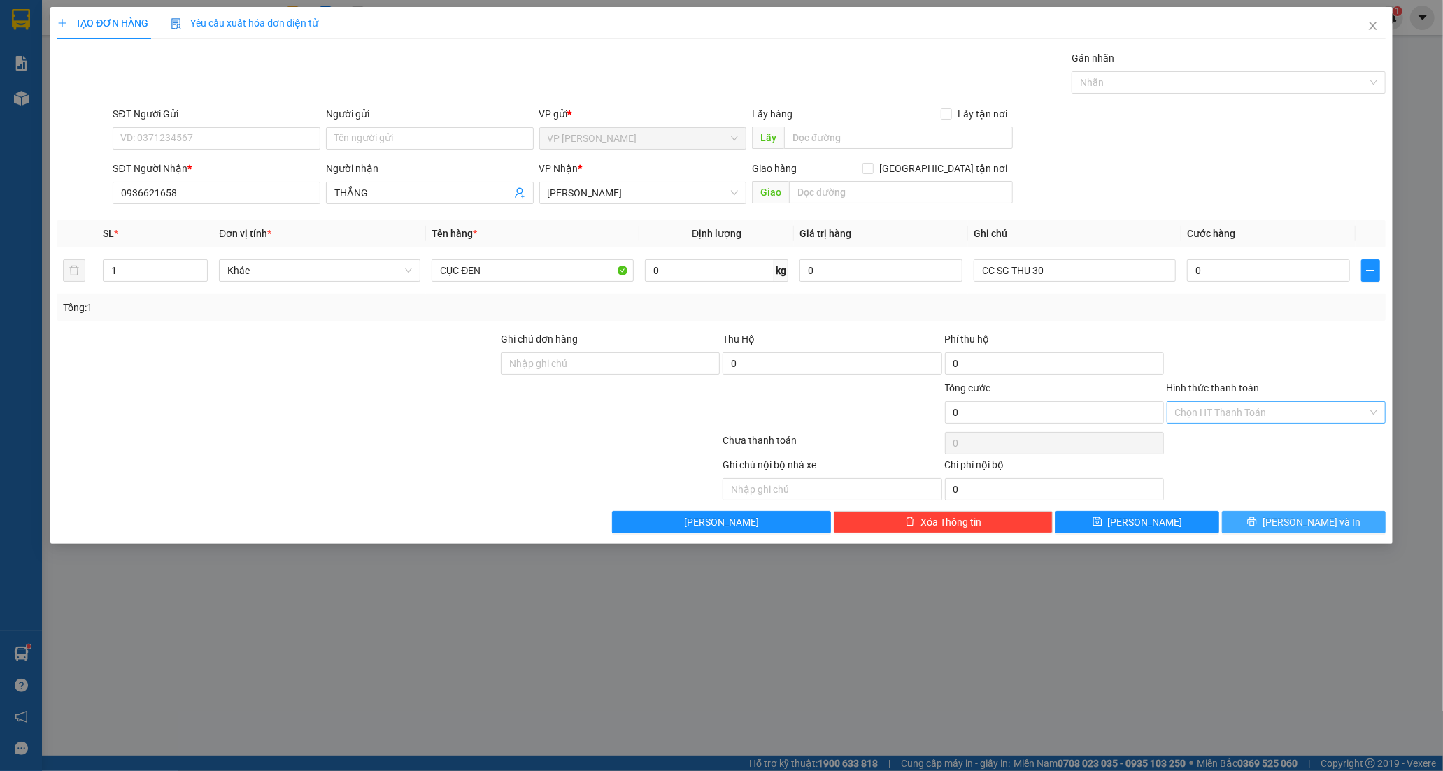
click at [1302, 525] on span "[PERSON_NAME] và In" at bounding box center [1311, 522] width 98 height 15
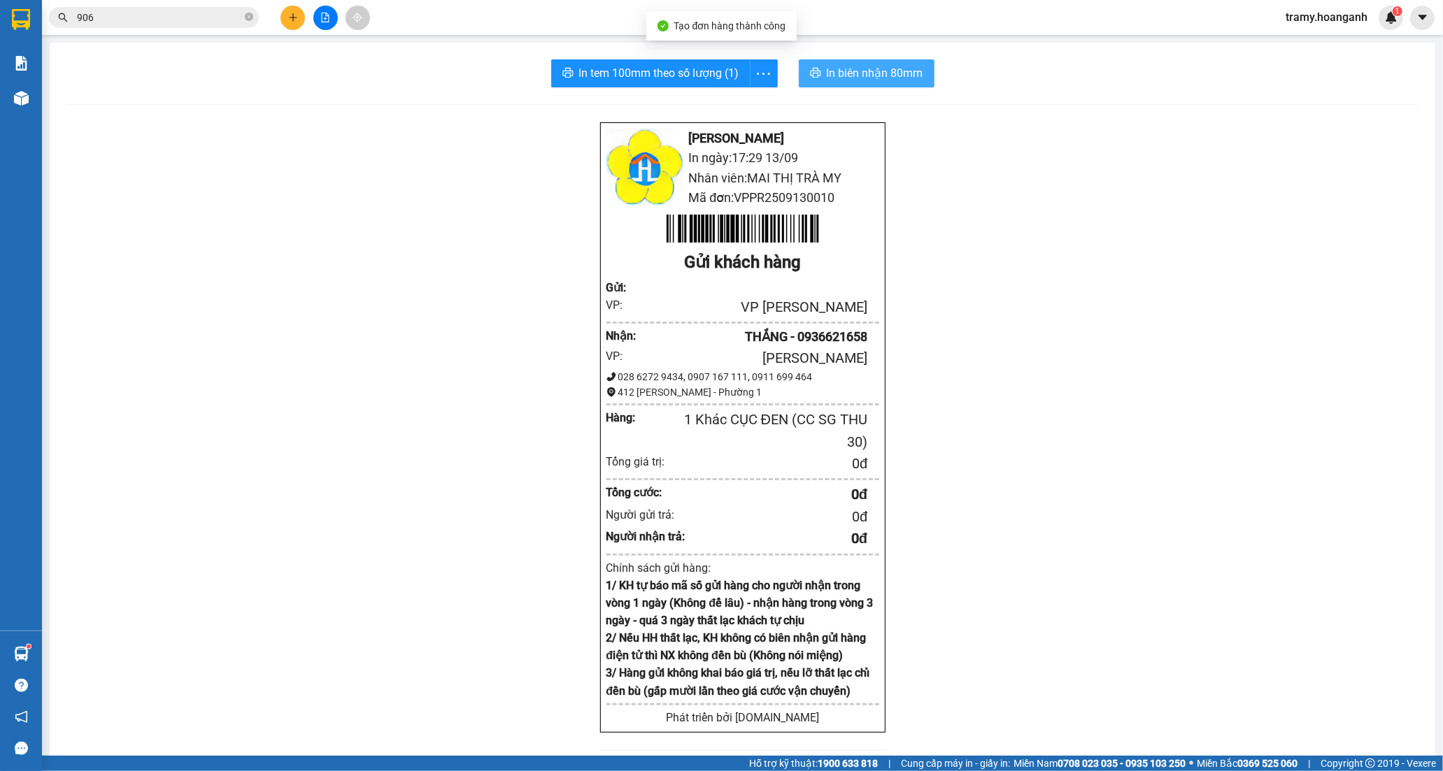
click at [850, 67] on span "In biên nhận 80mm" at bounding box center [875, 72] width 97 height 17
click at [755, 66] on icon "more" at bounding box center [763, 73] width 17 height 17
click at [746, 106] on div "In tem 100mm" at bounding box center [731, 104] width 63 height 15
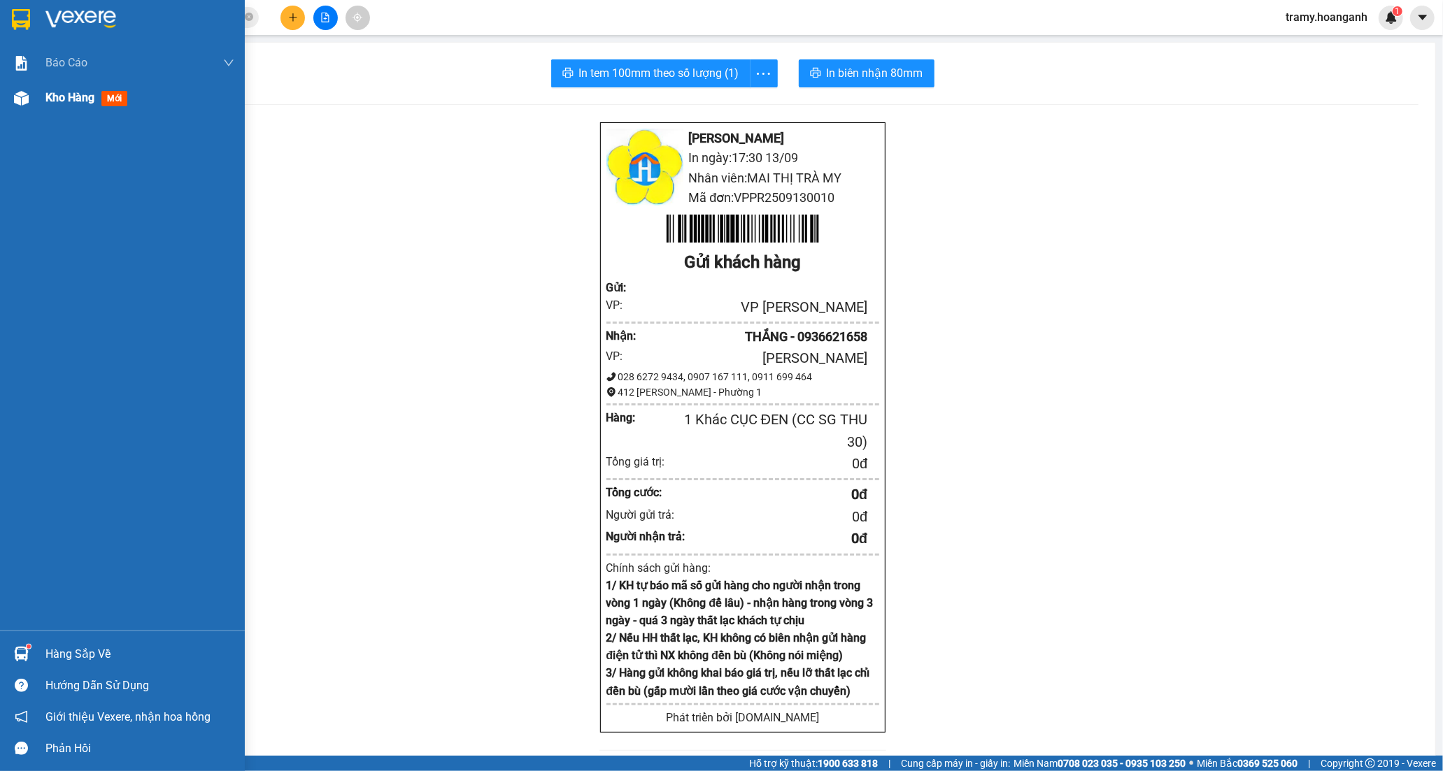
click at [79, 92] on span "Kho hàng" at bounding box center [69, 97] width 49 height 13
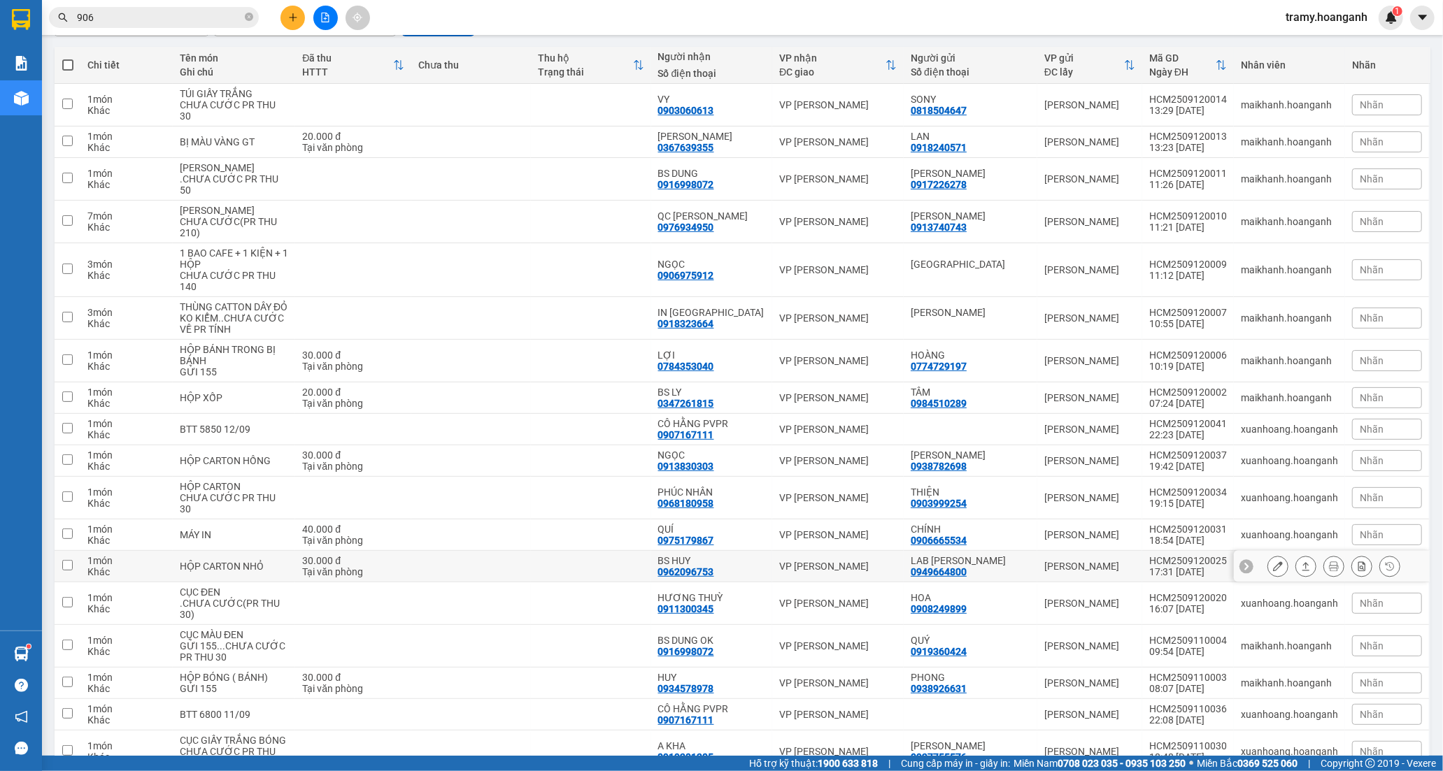
scroll to position [122, 0]
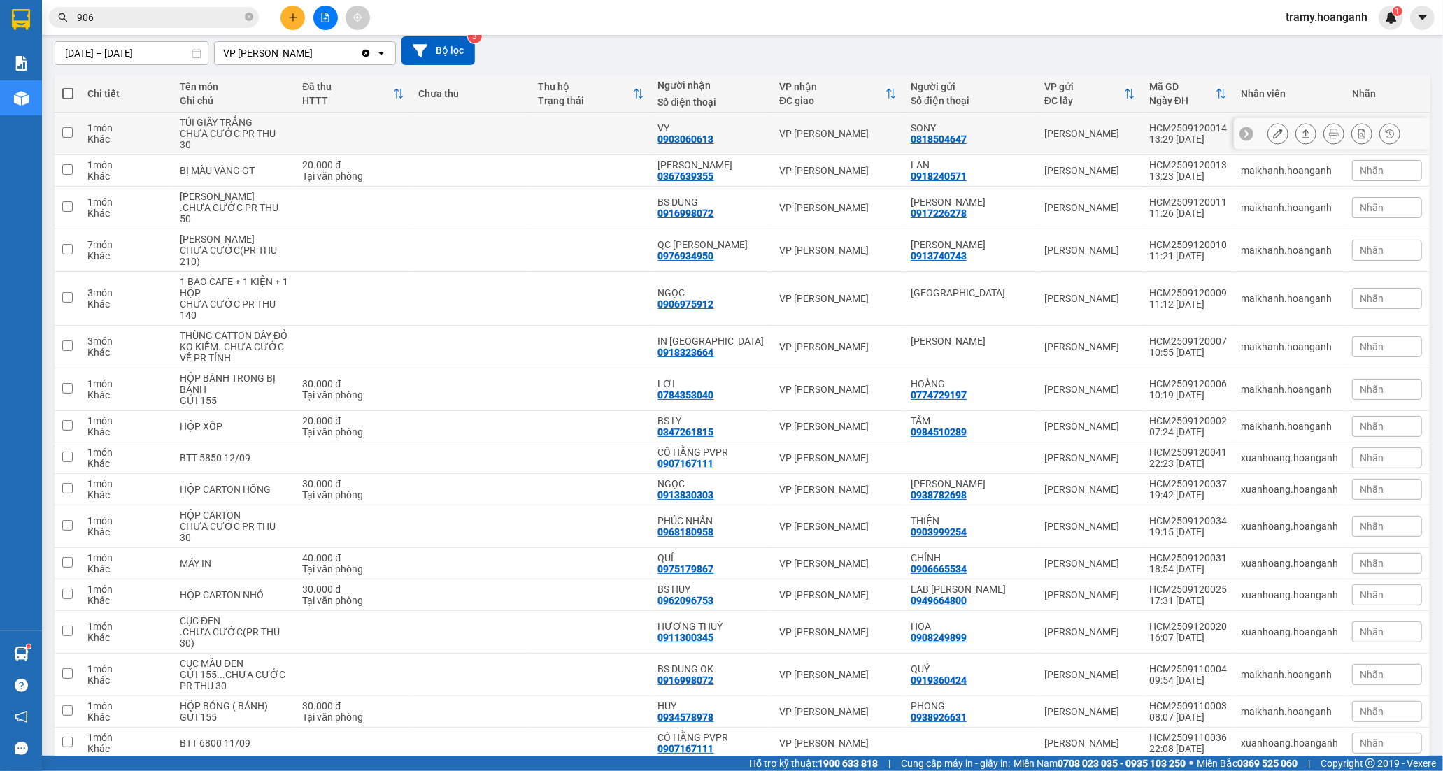
click at [650, 127] on td at bounding box center [591, 134] width 120 height 43
checkbox input "true"
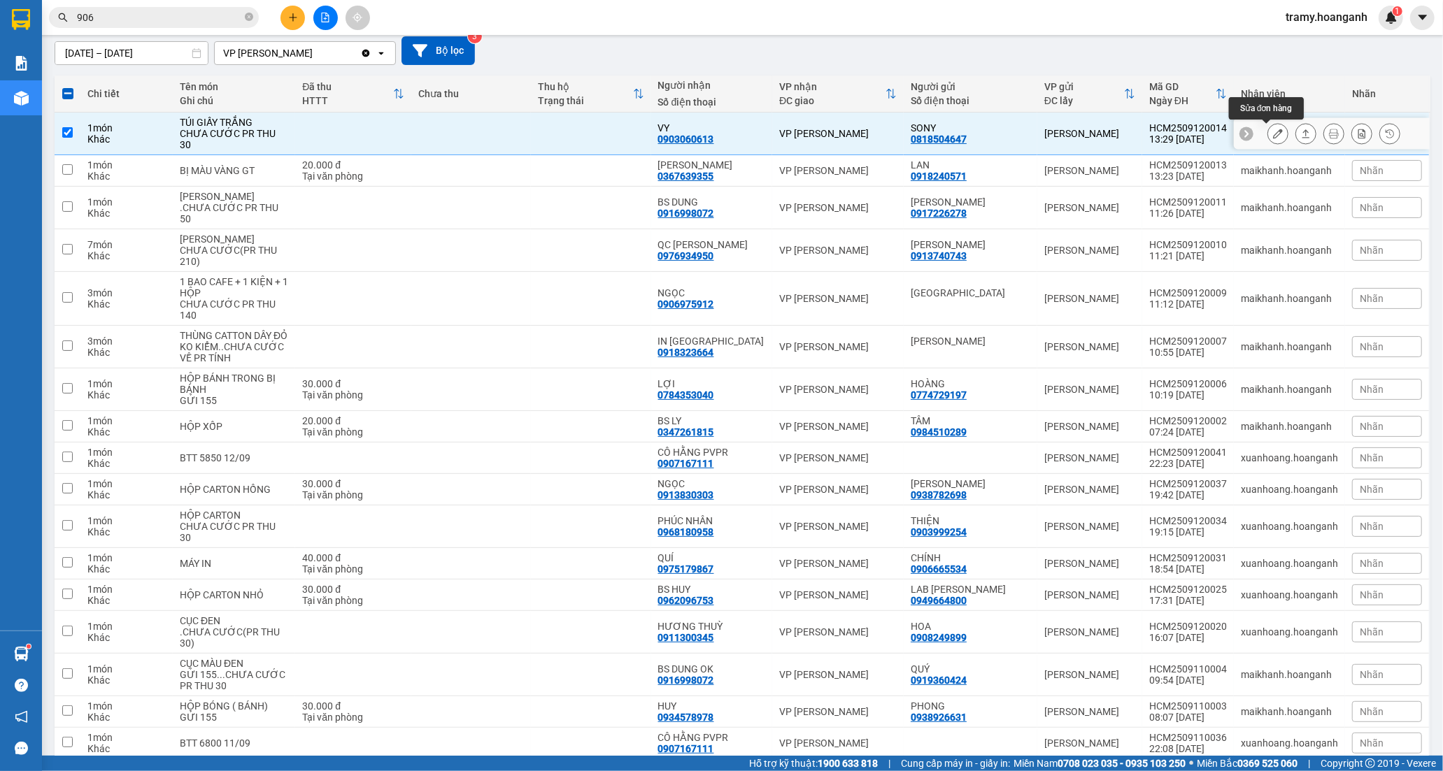
click at [1268, 134] on button at bounding box center [1278, 134] width 20 height 24
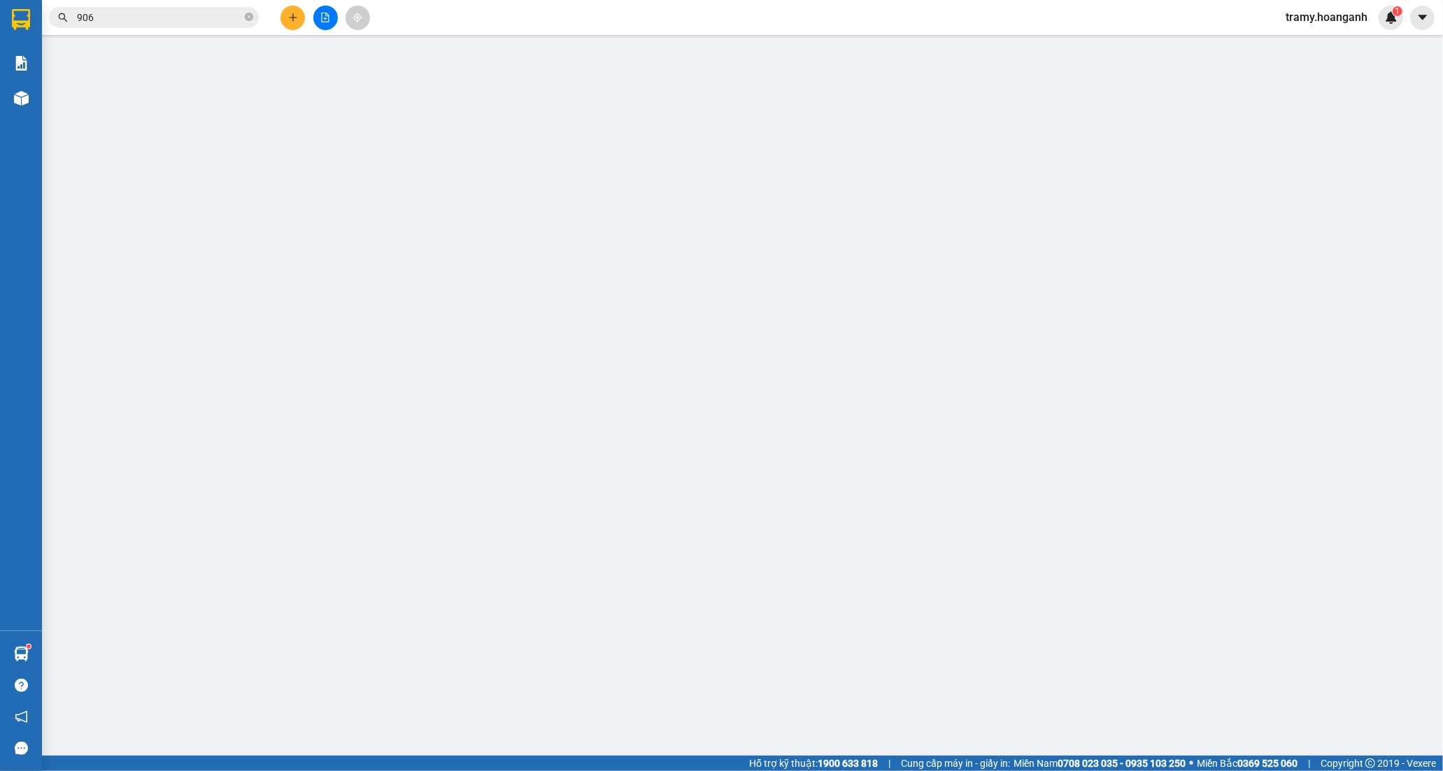
type input "0818504647"
type input "SONY"
type input "0903060613"
type input "VY"
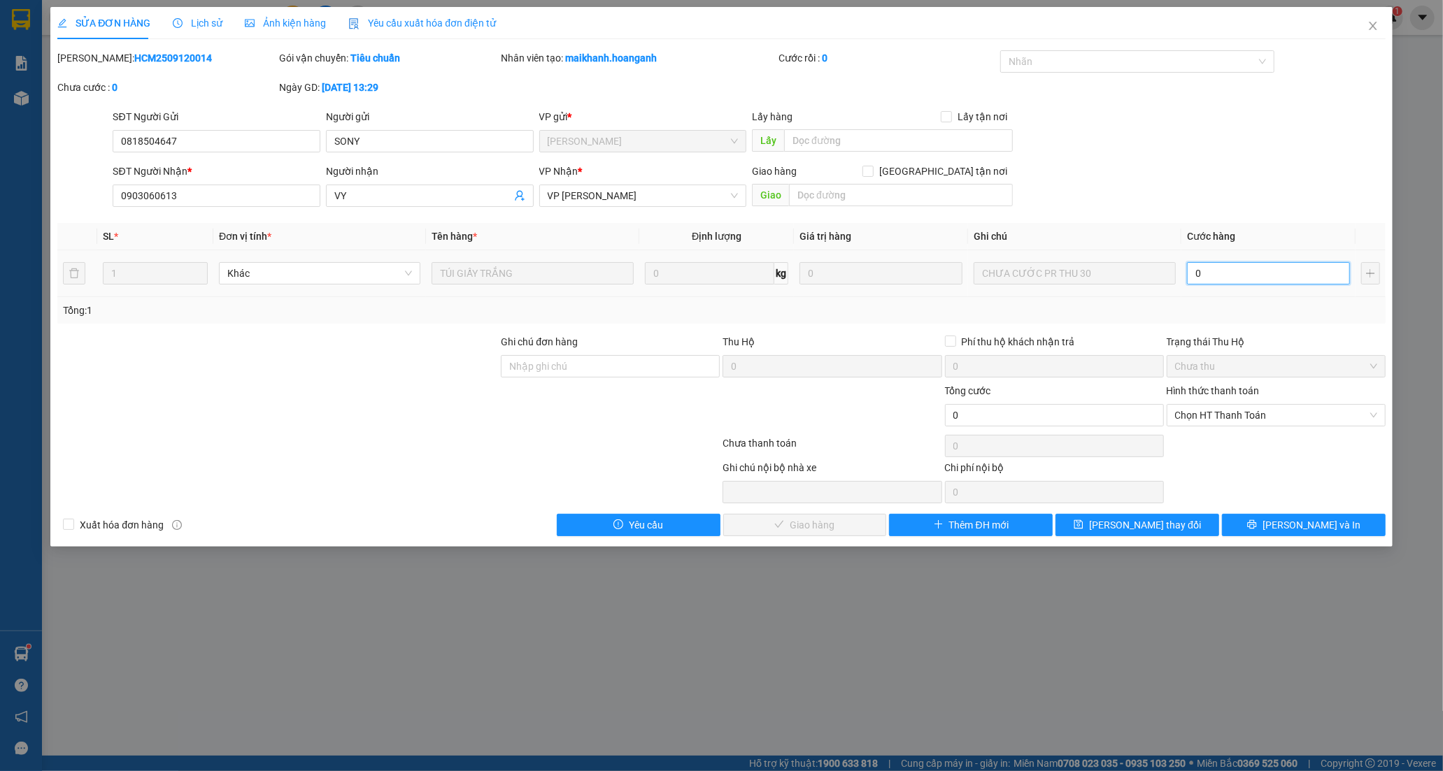
click at [1197, 271] on input "0" at bounding box center [1268, 273] width 163 height 22
type input "3"
type input "30"
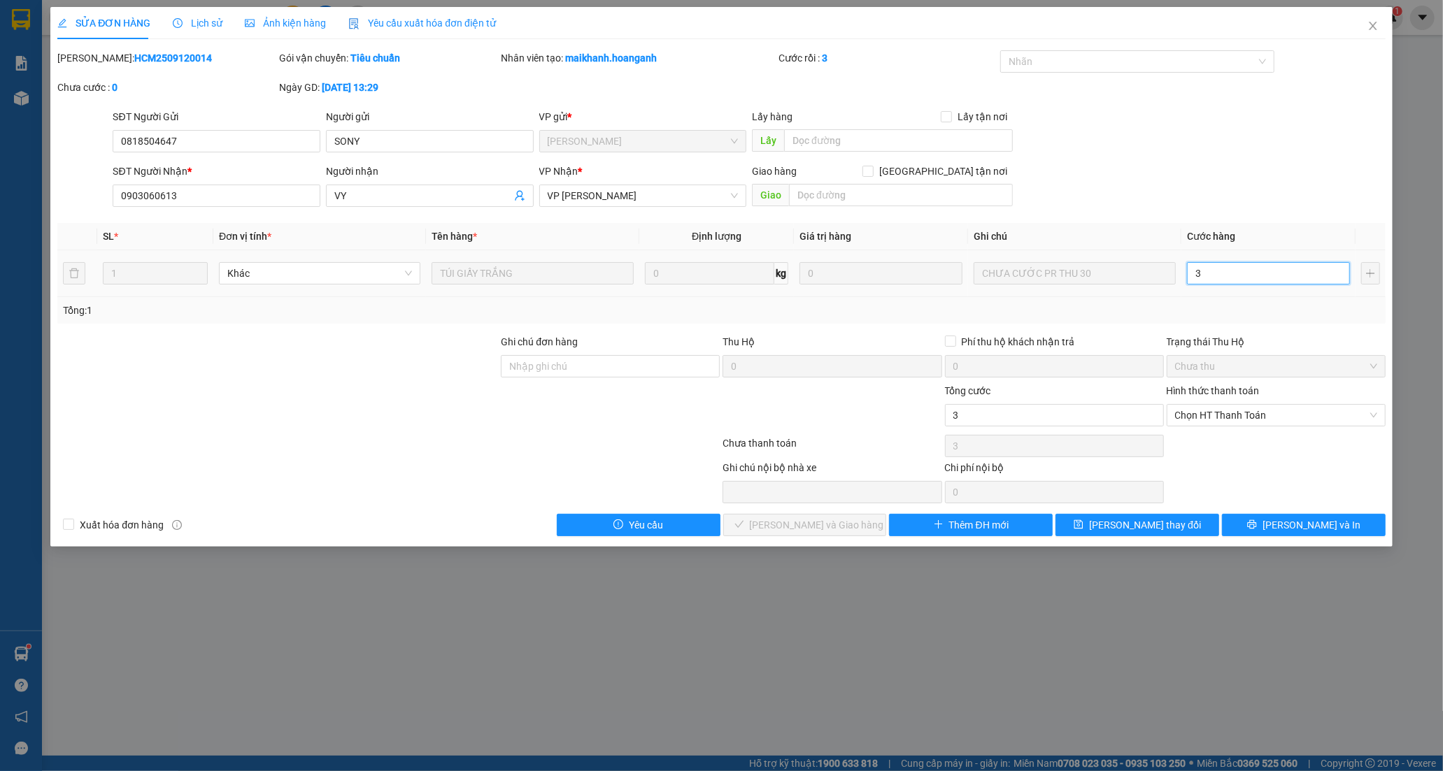
type input "30"
click at [1245, 414] on span "Chọn HT Thanh Toán" at bounding box center [1276, 415] width 202 height 21
type input "30"
type input "30.000"
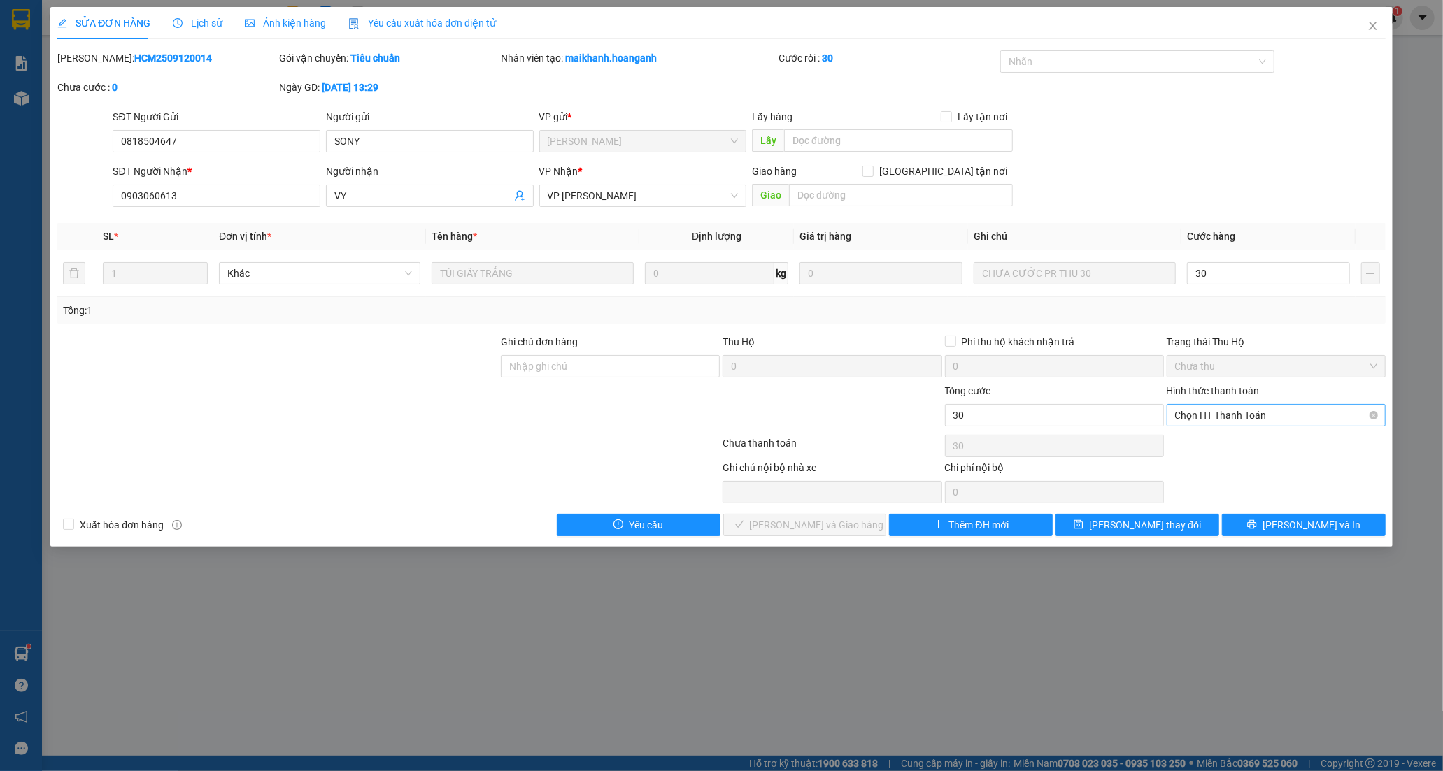
type input "30.000"
click at [1249, 437] on div "Tại văn phòng" at bounding box center [1276, 443] width 202 height 15
type input "0"
click at [769, 527] on button "[PERSON_NAME] và Giao hàng" at bounding box center [805, 525] width 164 height 22
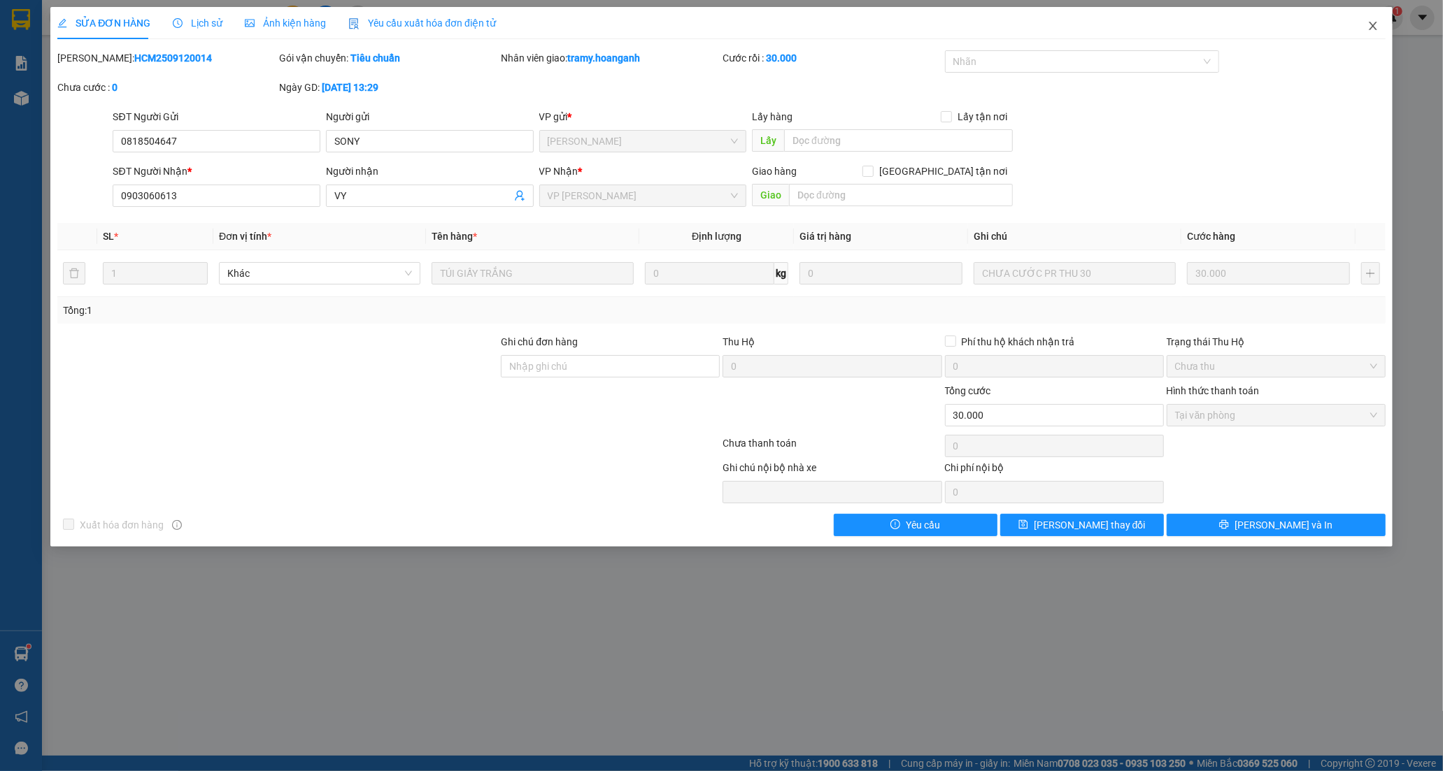
click at [1378, 24] on span "Close" at bounding box center [1372, 26] width 39 height 39
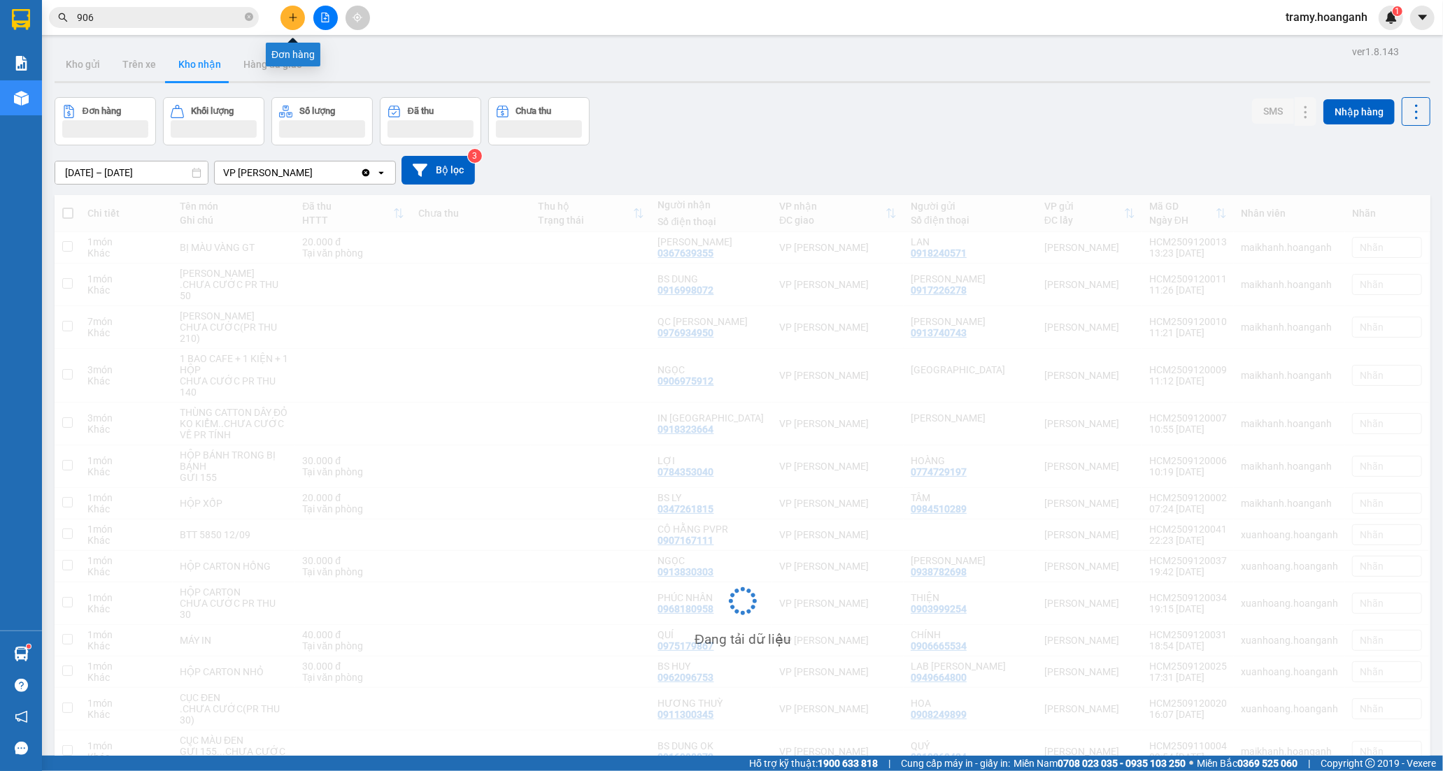
click at [290, 19] on icon "plus" at bounding box center [293, 18] width 10 height 10
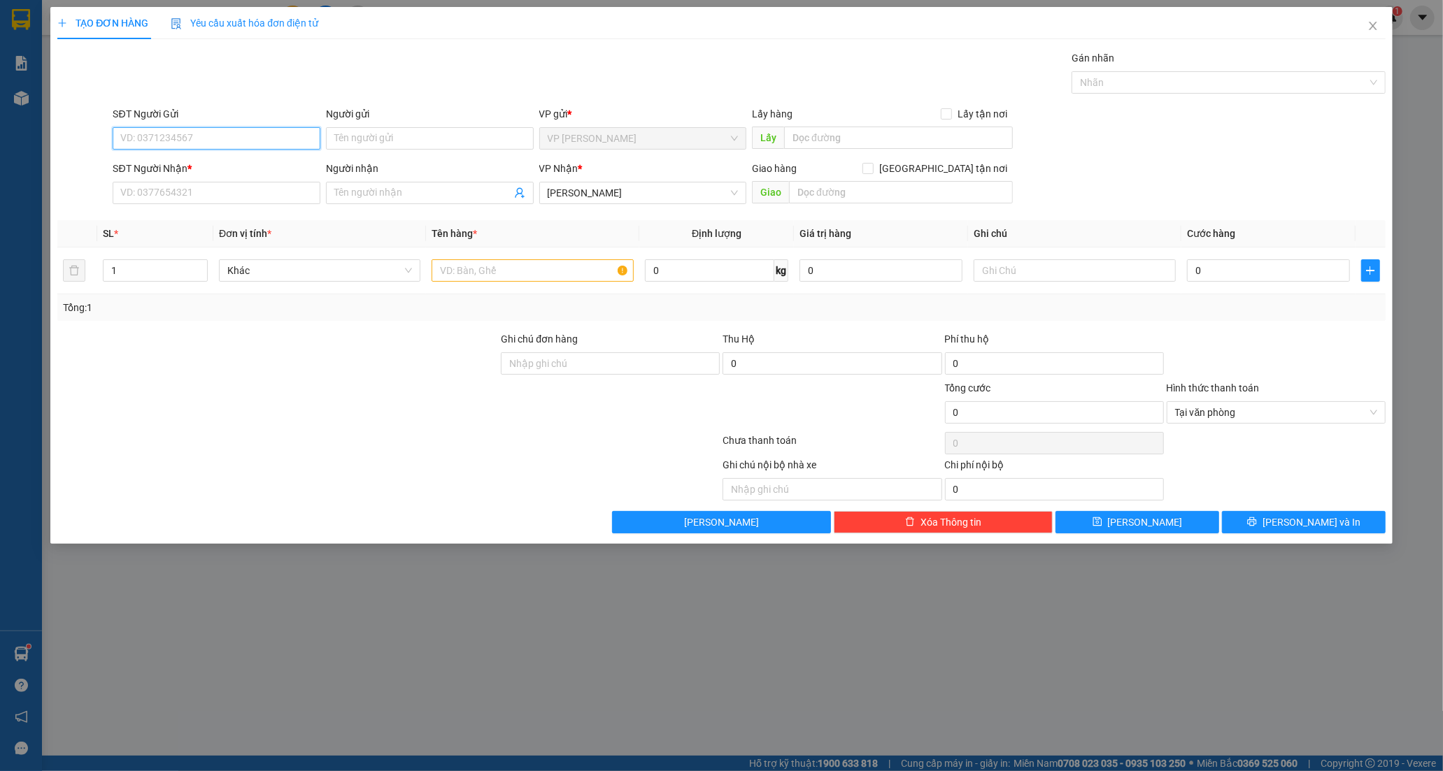
click at [180, 131] on input "SĐT Người Gửi" at bounding box center [217, 138] width 208 height 22
type input "0932196432"
drag, startPoint x: 350, startPoint y: 159, endPoint x: 350, endPoint y: 140, distance: 18.9
click at [351, 152] on form "SĐT Người Gửi 0932196432 Người gửi Tên người gửi VP gửi * VP [PERSON_NAME] Lấy …" at bounding box center [721, 158] width 1328 height 104
click at [350, 138] on input "Người gửi" at bounding box center [430, 138] width 208 height 22
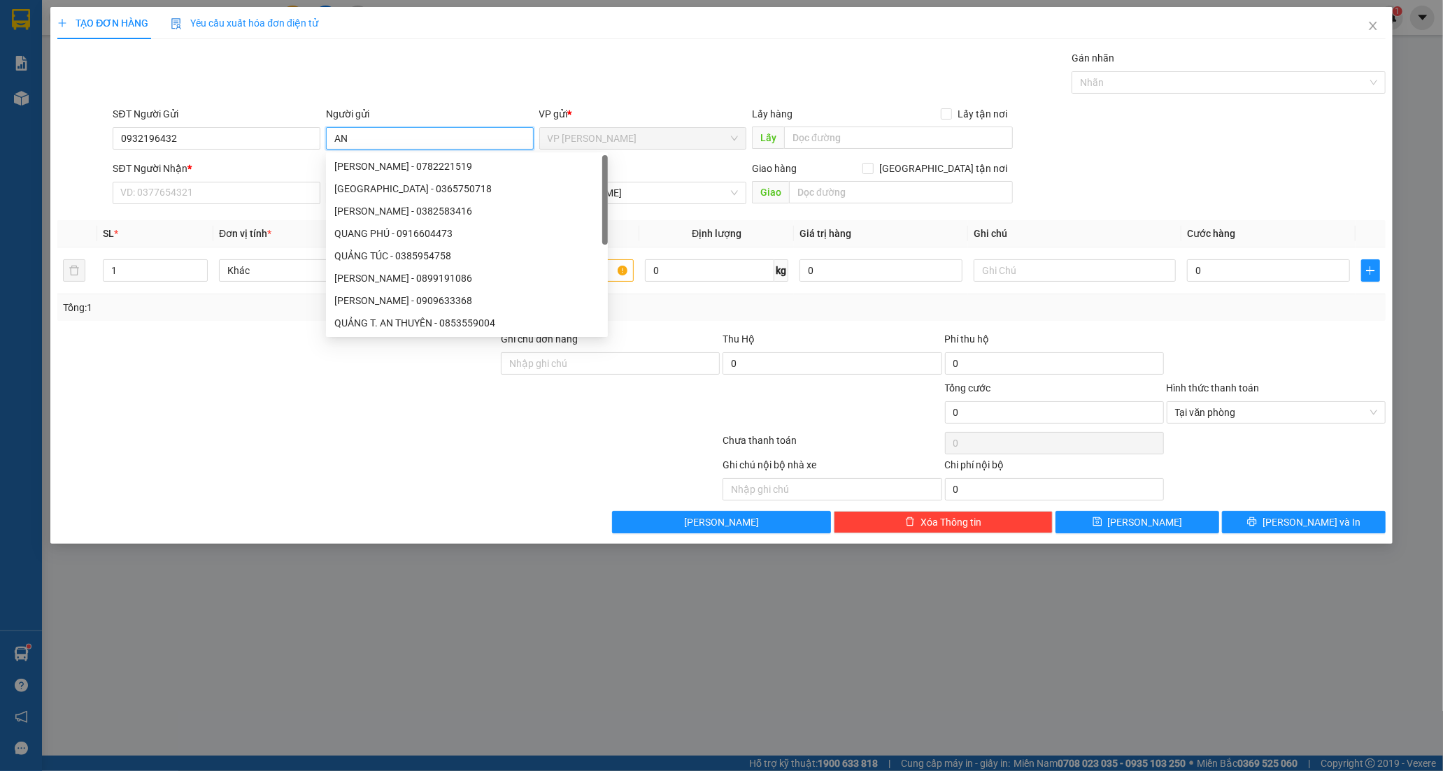
type input "A"
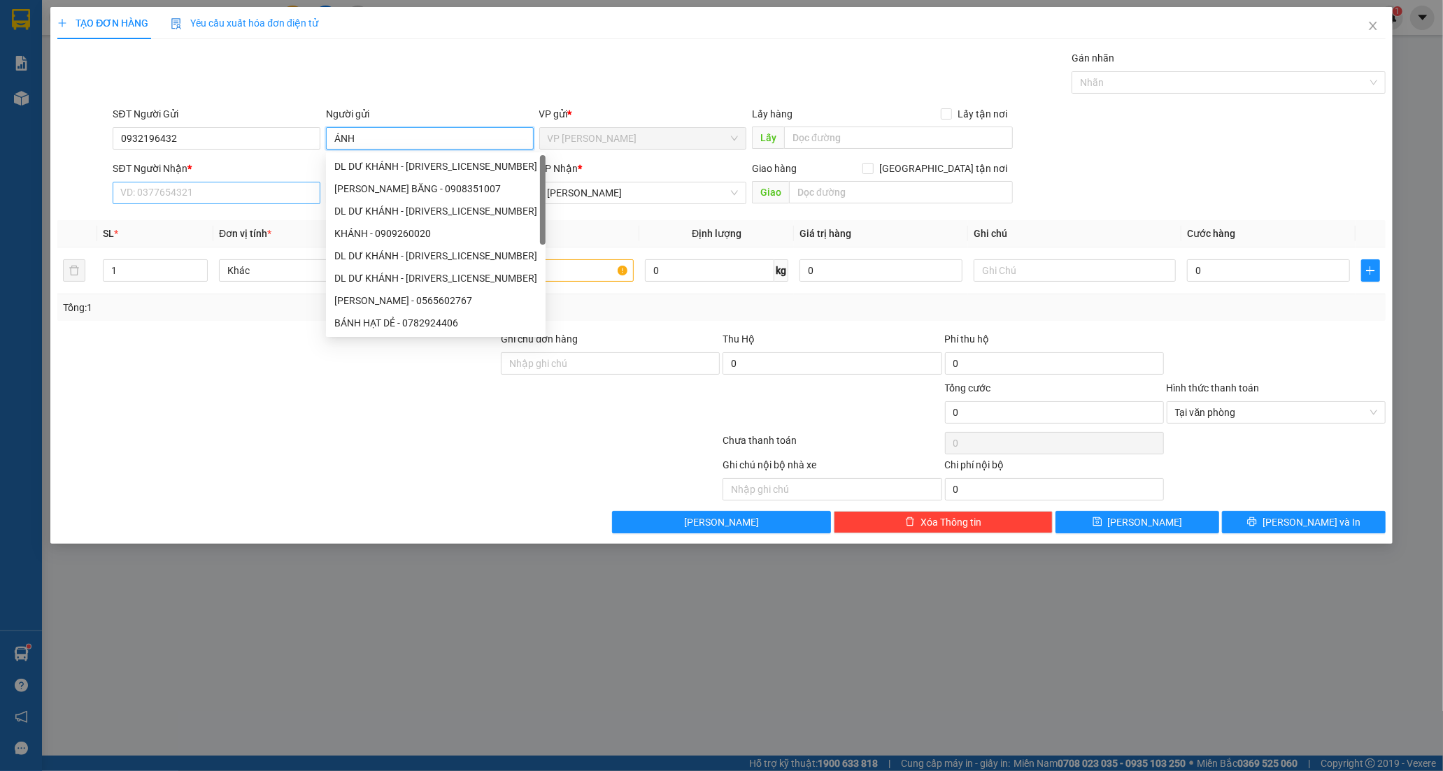
type input "ÁNH"
click at [150, 190] on input "SĐT Người Nhận *" at bounding box center [217, 193] width 208 height 22
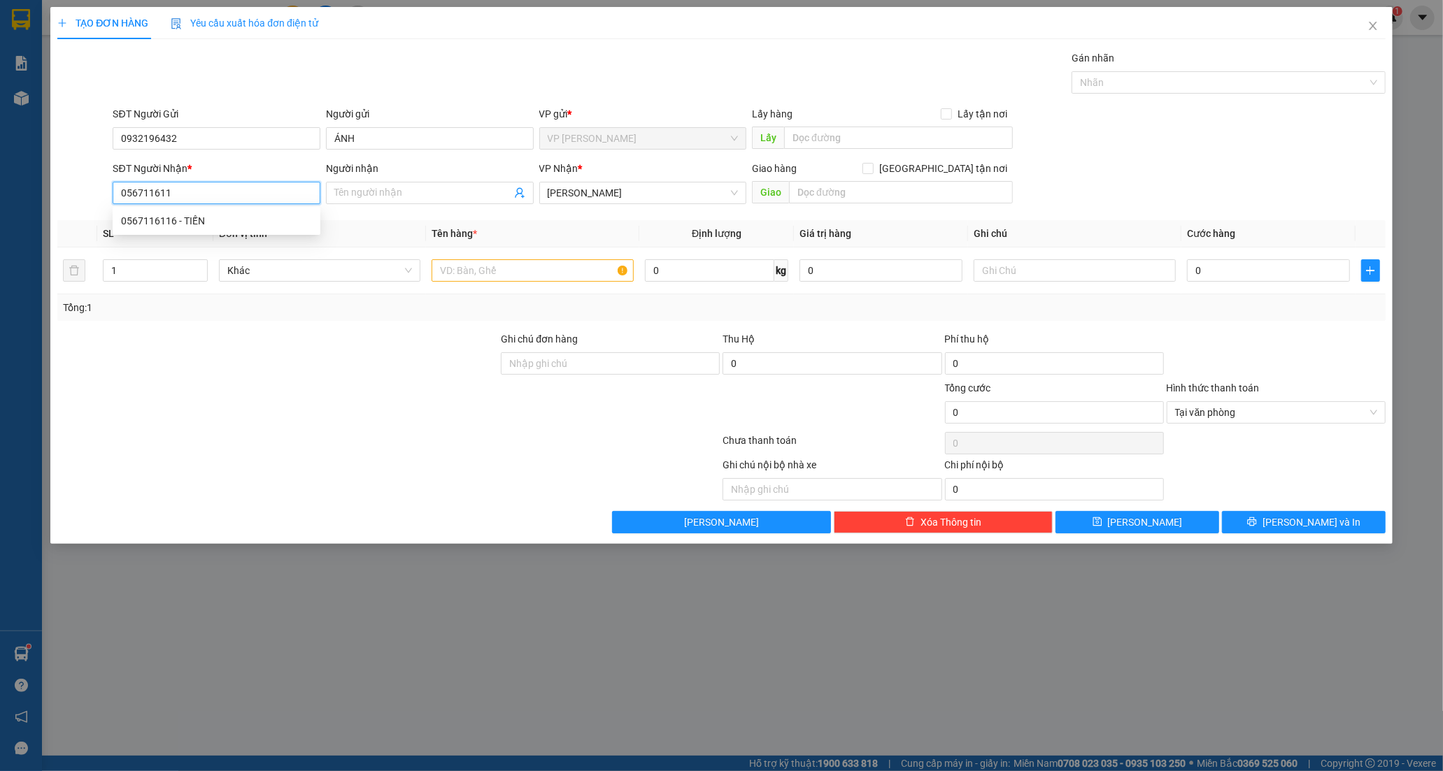
type input "0567116116"
drag, startPoint x: 269, startPoint y: 218, endPoint x: 453, endPoint y: 264, distance: 188.8
click at [271, 221] on div "0567116116 - TIẾN" at bounding box center [216, 220] width 191 height 15
type input "TIẾN"
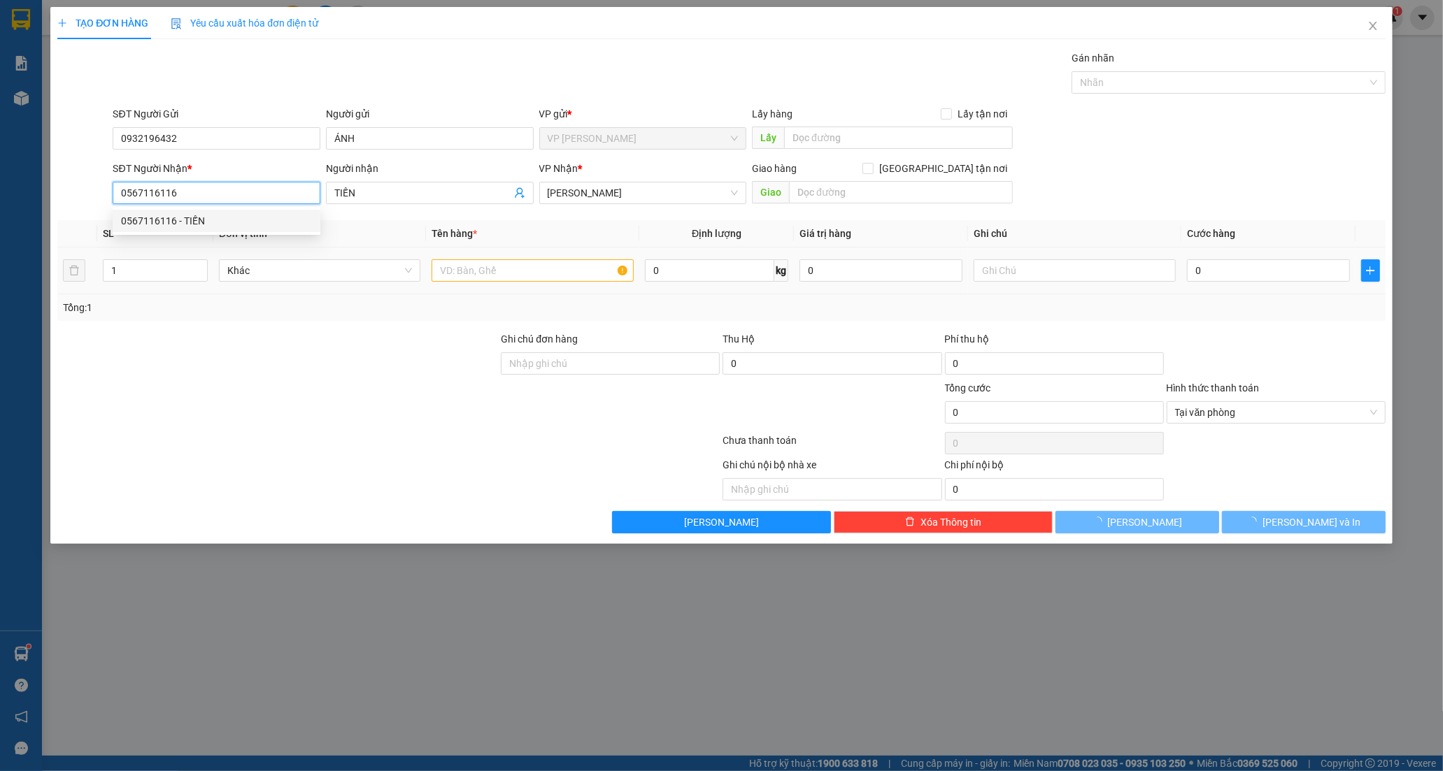
type input "30.000"
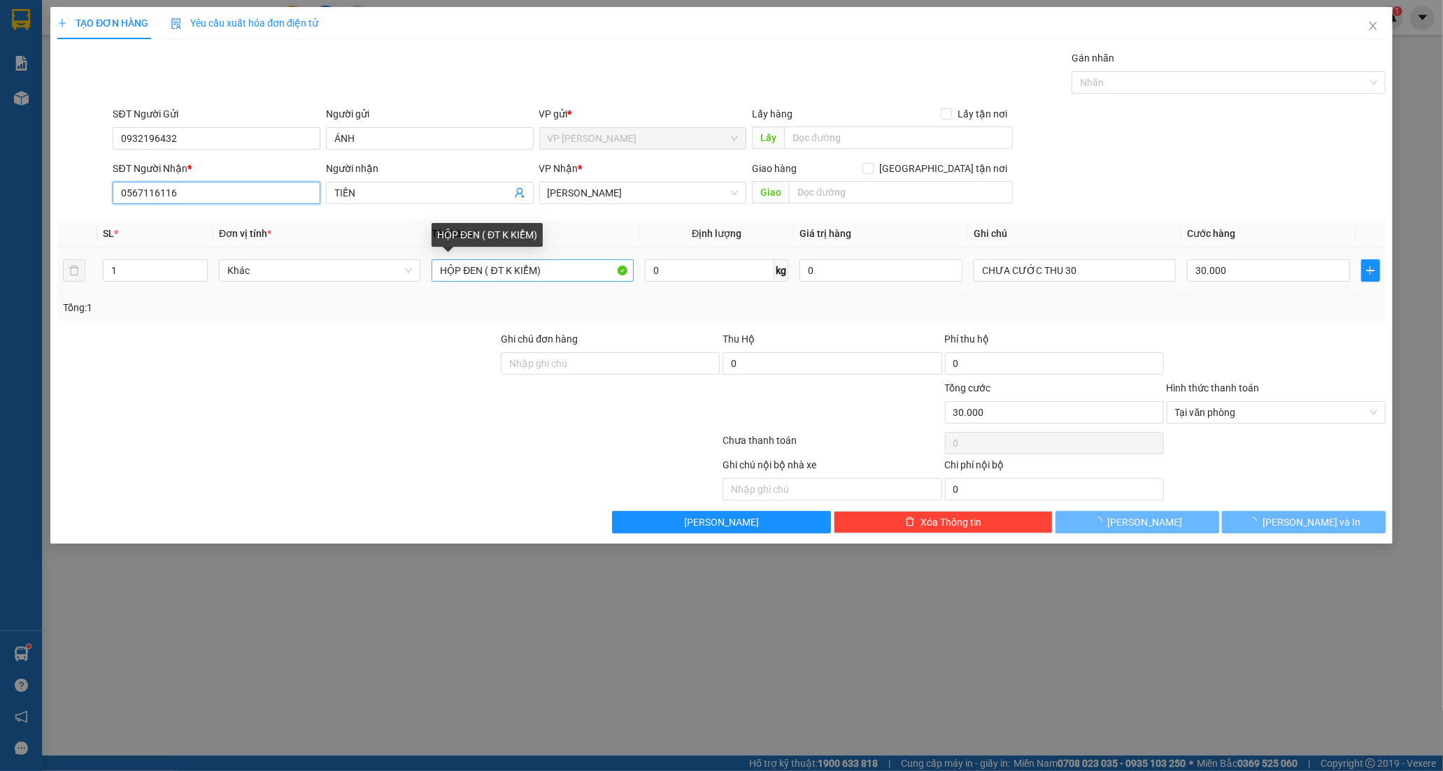
type input "0567116116"
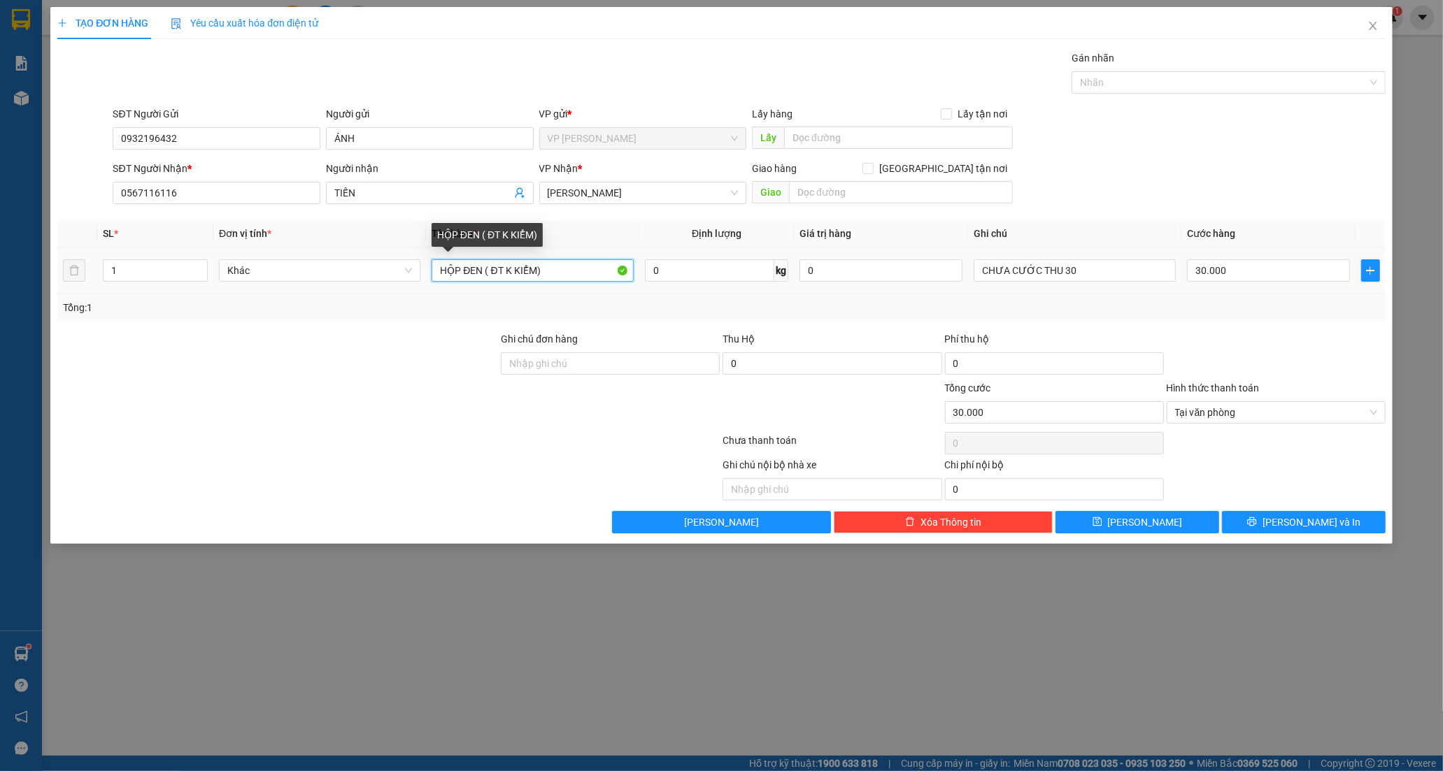
drag, startPoint x: 567, startPoint y: 273, endPoint x: 378, endPoint y: 257, distance: 190.2
click at [378, 257] on tr "1 Khác HỘP ĐEN ( ĐT K KIỂM) 0 kg 0 CHƯA CƯỚC THU 30 30.000" at bounding box center [721, 271] width 1328 height 47
type input "THÙNG CATON KEO ĐỎ"
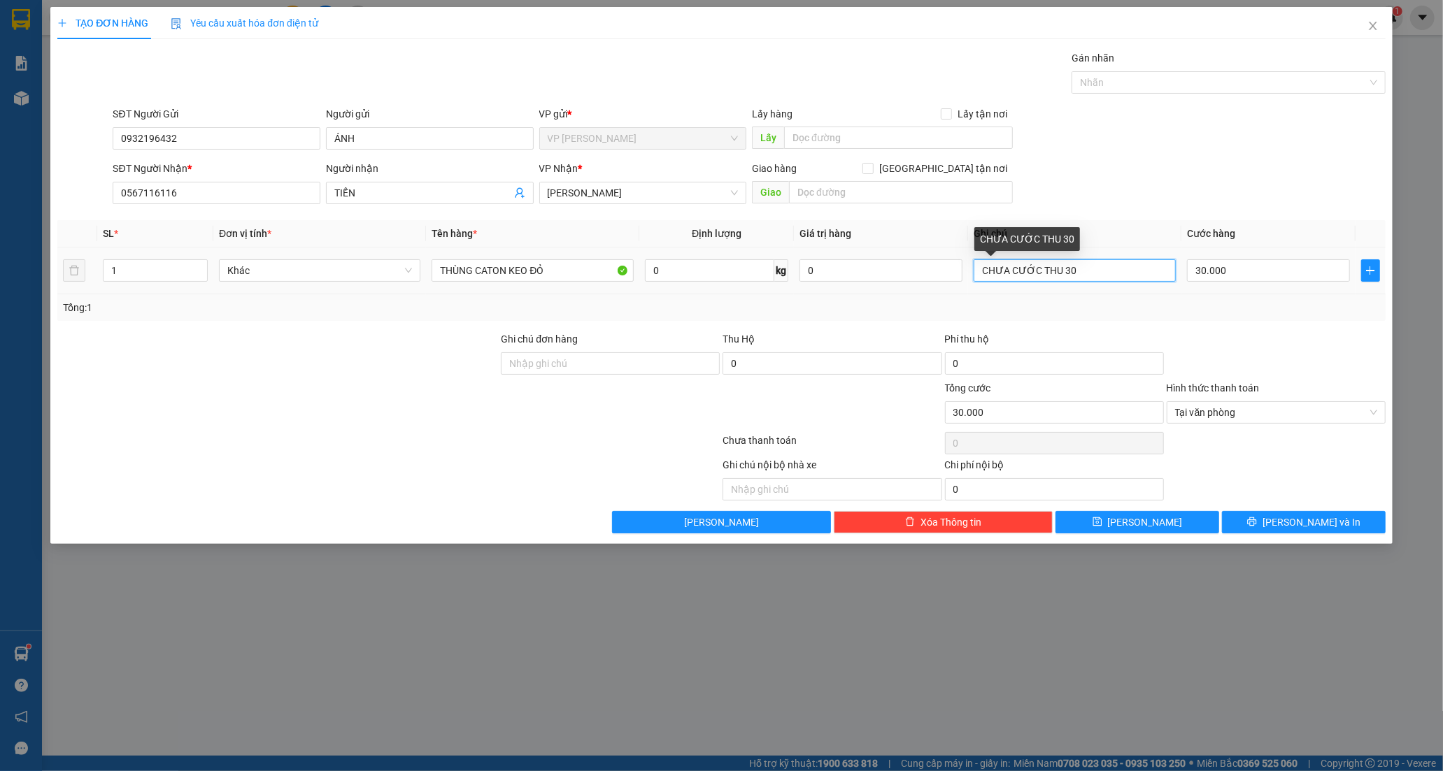
click at [1080, 281] on input "CHƯA CƯỚC THU 30" at bounding box center [1074, 270] width 201 height 22
type input "C"
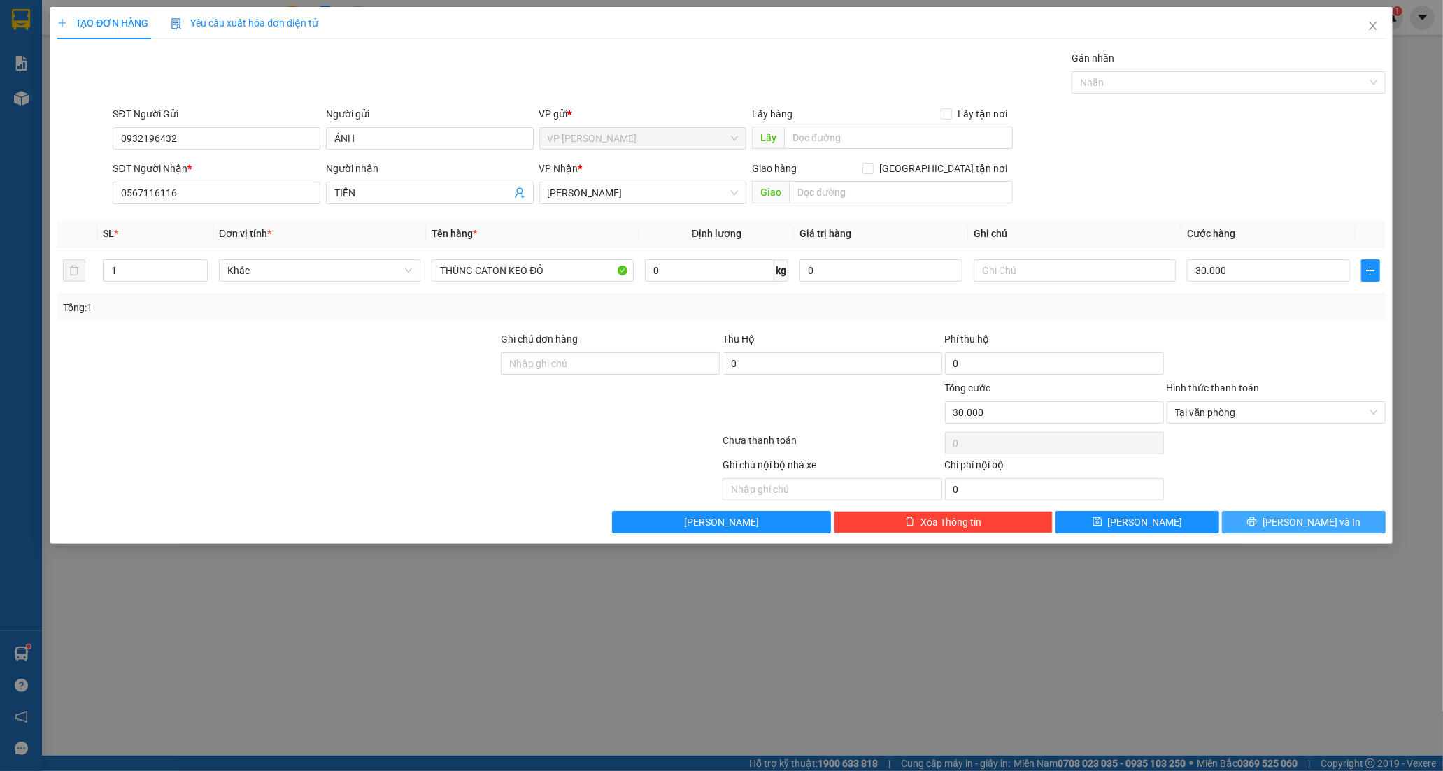
drag, startPoint x: 1273, startPoint y: 520, endPoint x: 980, endPoint y: 450, distance: 301.3
click at [1272, 520] on button "[PERSON_NAME] và In" at bounding box center [1304, 522] width 164 height 22
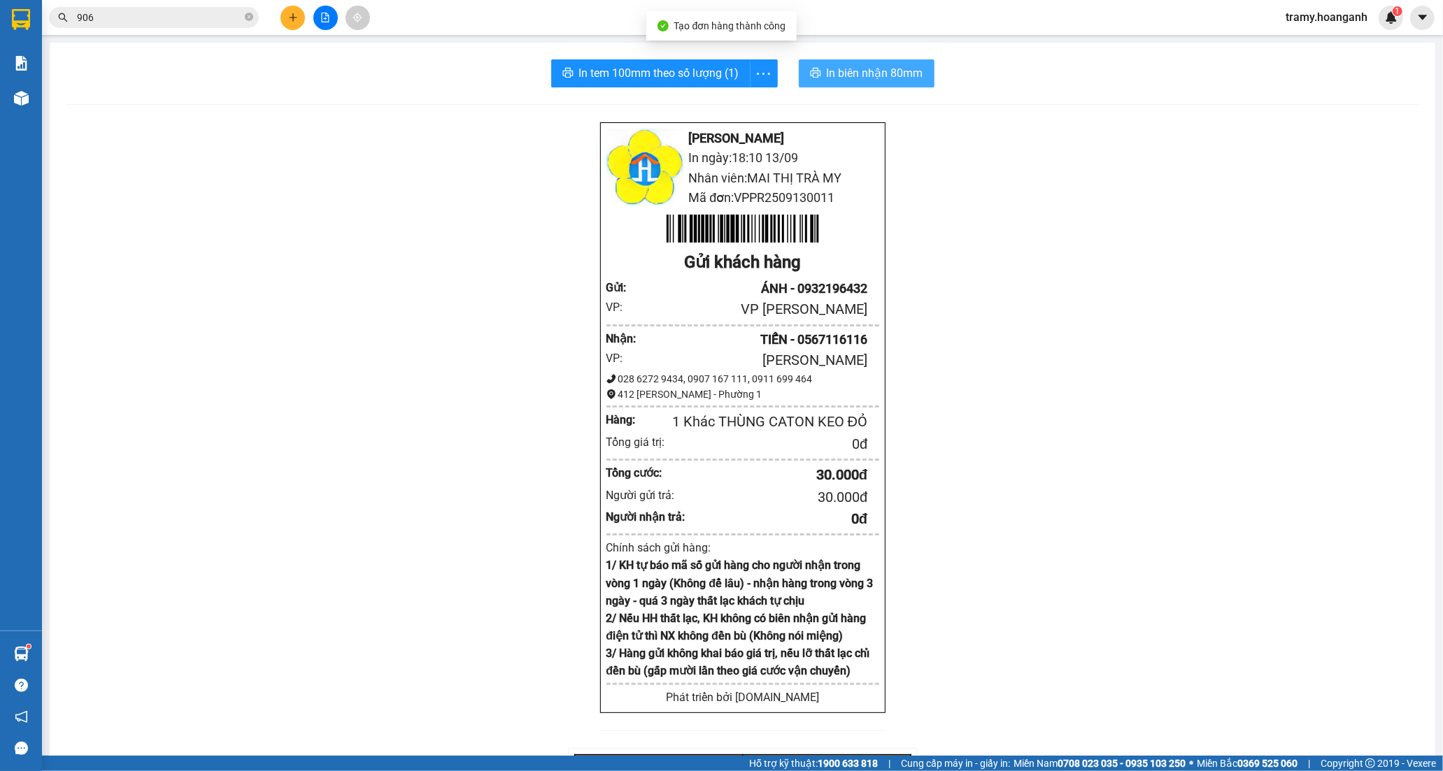
click at [840, 66] on span "In biên nhận 80mm" at bounding box center [875, 72] width 97 height 17
click at [750, 63] on button "button" at bounding box center [764, 73] width 28 height 28
click at [736, 110] on div "In tem 100mm" at bounding box center [731, 104] width 63 height 15
click at [291, 25] on button at bounding box center [292, 18] width 24 height 24
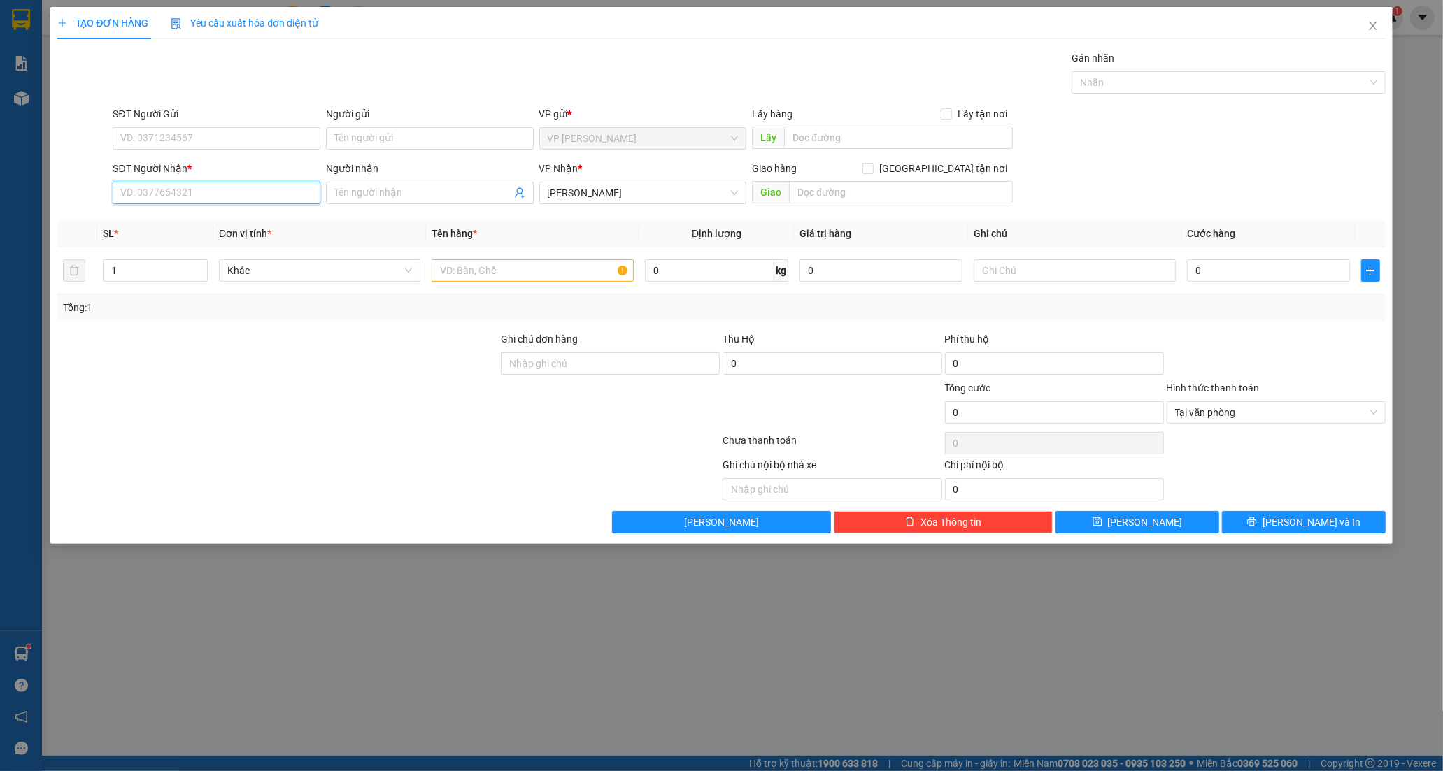
click at [171, 199] on input "SĐT Người Nhận *" at bounding box center [217, 193] width 208 height 22
click at [176, 136] on input "SĐT Người Gửi" at bounding box center [217, 138] width 208 height 22
type input "0"
click at [129, 190] on input "SĐT Người Nhận *" at bounding box center [217, 193] width 208 height 22
click at [190, 220] on div "0866802774 - NHÂN" at bounding box center [216, 220] width 191 height 15
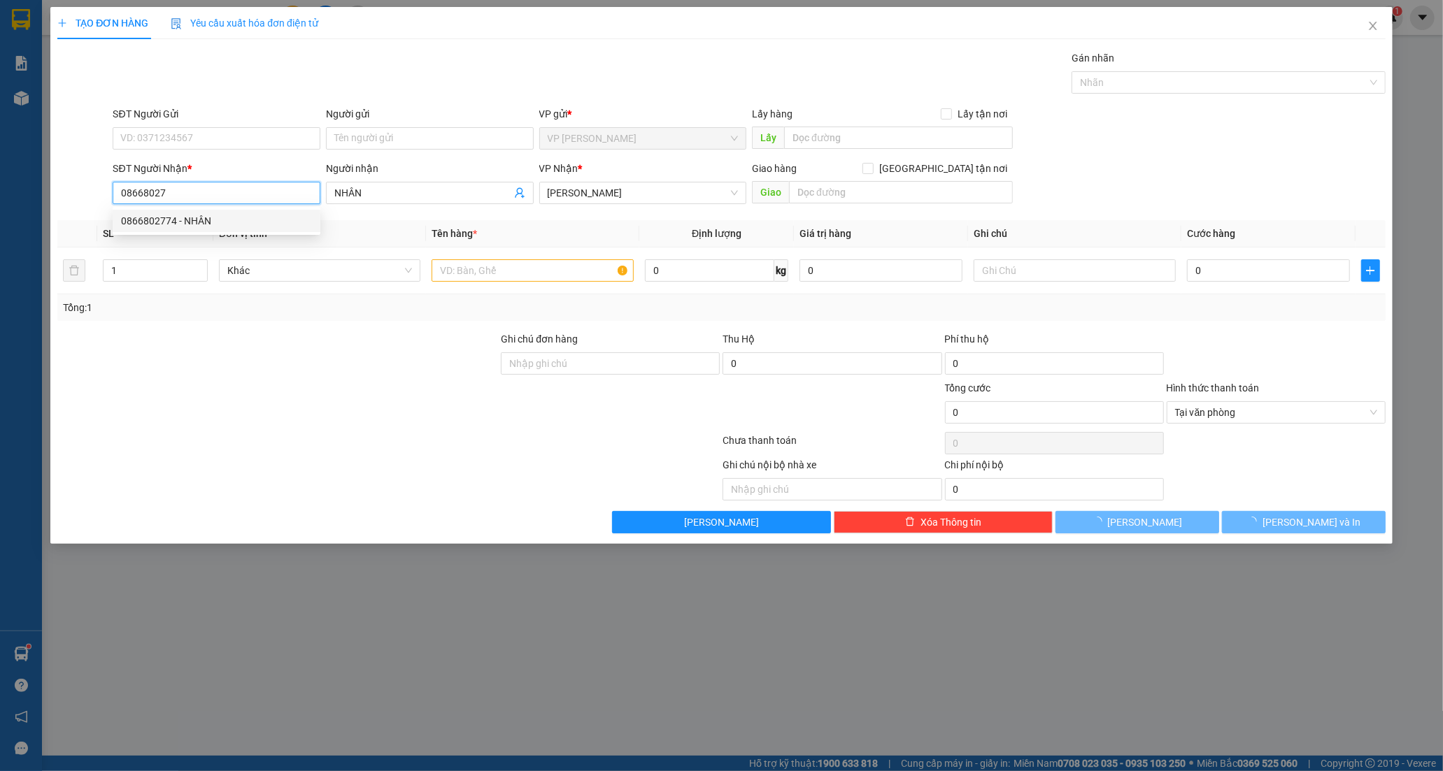
type input "0866802774"
type input "NHÂN"
type input "40.000"
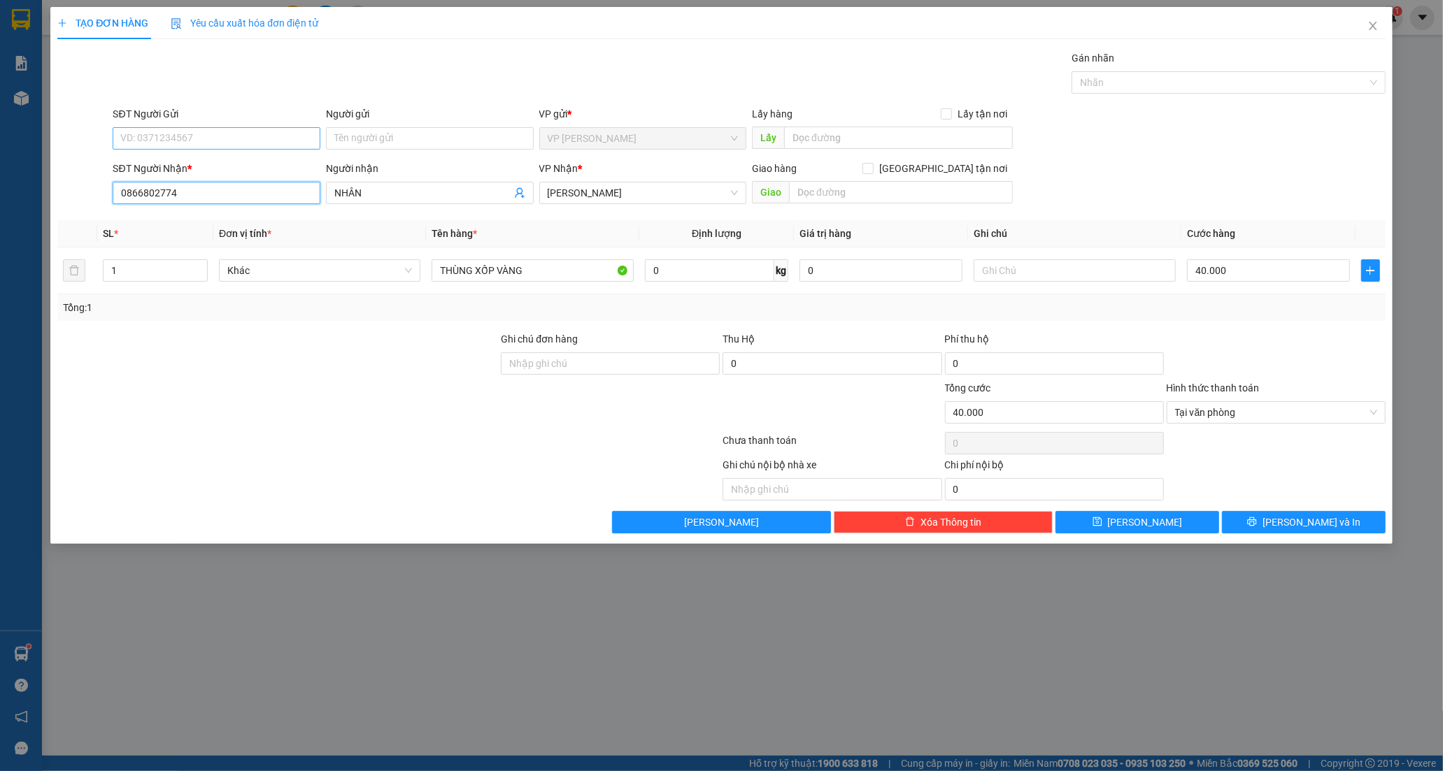
type input "0866802774"
click at [172, 136] on input "SĐT Người Gửi" at bounding box center [217, 138] width 208 height 22
type input "0"
click at [141, 141] on input "0" at bounding box center [217, 138] width 208 height 22
click at [141, 141] on input "SĐT Người Gửi" at bounding box center [217, 138] width 208 height 22
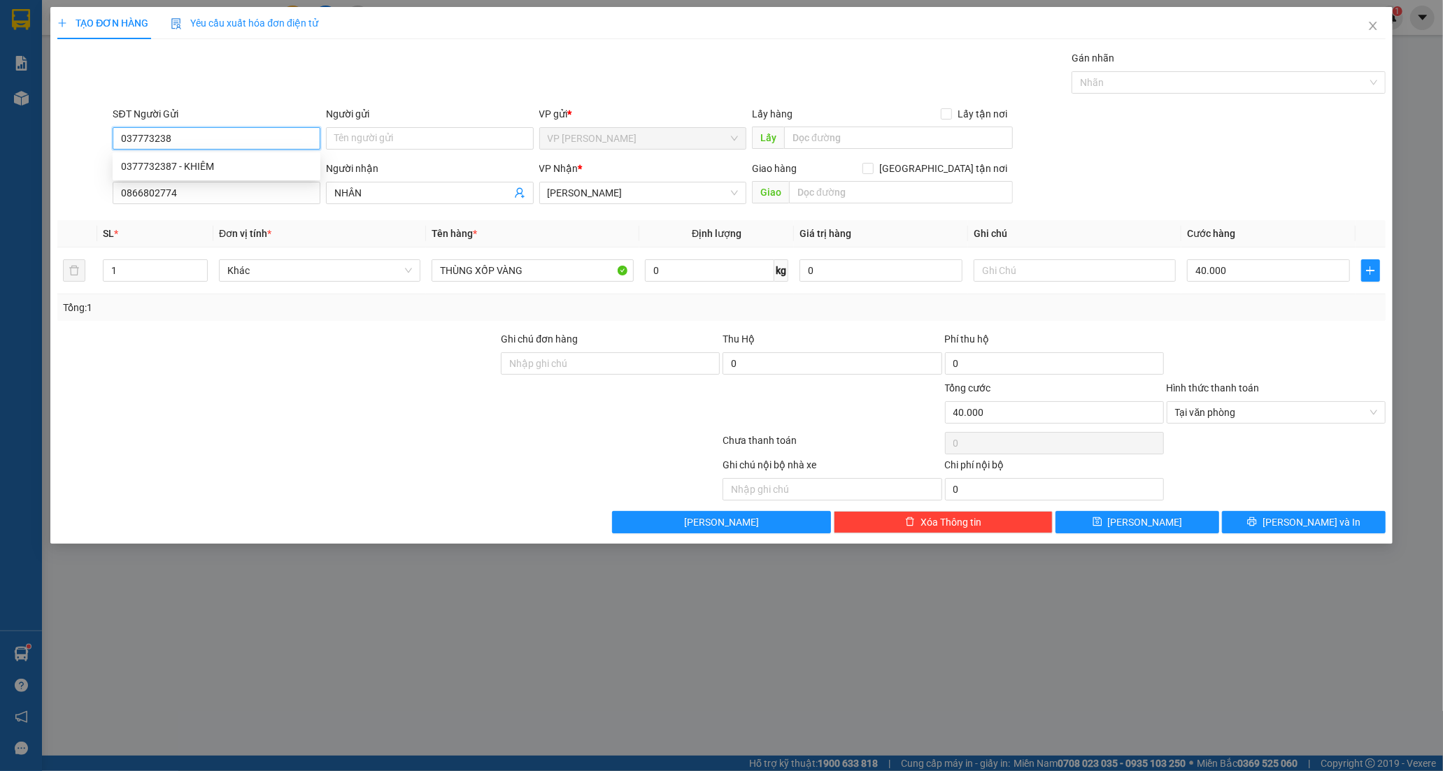
type input "0377732387"
click at [176, 166] on div "0377732387 - KHIÊM" at bounding box center [216, 166] width 191 height 15
type input "KHIÊM"
type input "50.000"
type input "0377732387"
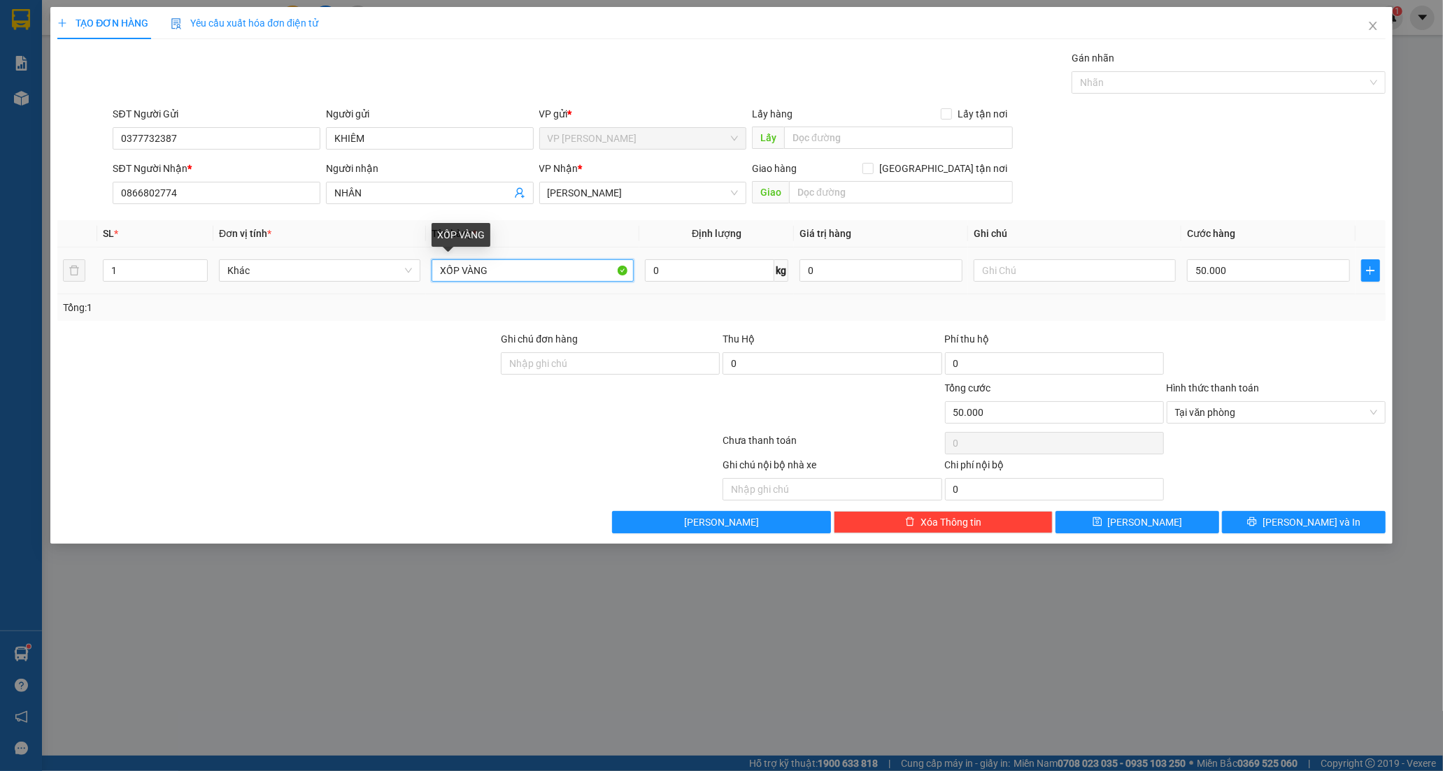
click at [507, 273] on input "XỐP VÀNG" at bounding box center [532, 270] width 201 height 22
click at [1253, 266] on input "50.000" at bounding box center [1268, 270] width 163 height 22
type input "0"
click at [1195, 269] on input "0" at bounding box center [1268, 270] width 163 height 22
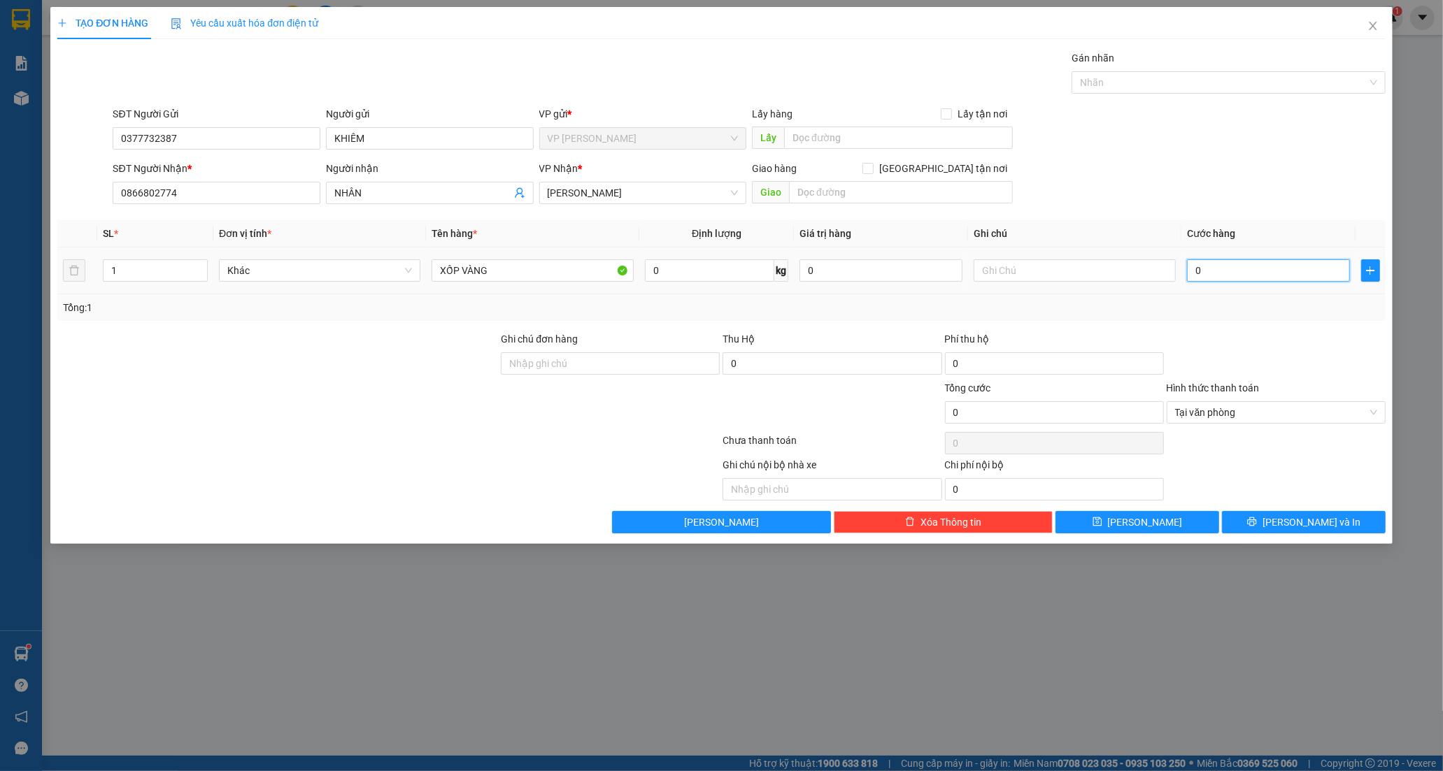
type input "40"
type input "40.000"
drag, startPoint x: 1275, startPoint y: 523, endPoint x: 1200, endPoint y: 439, distance: 113.0
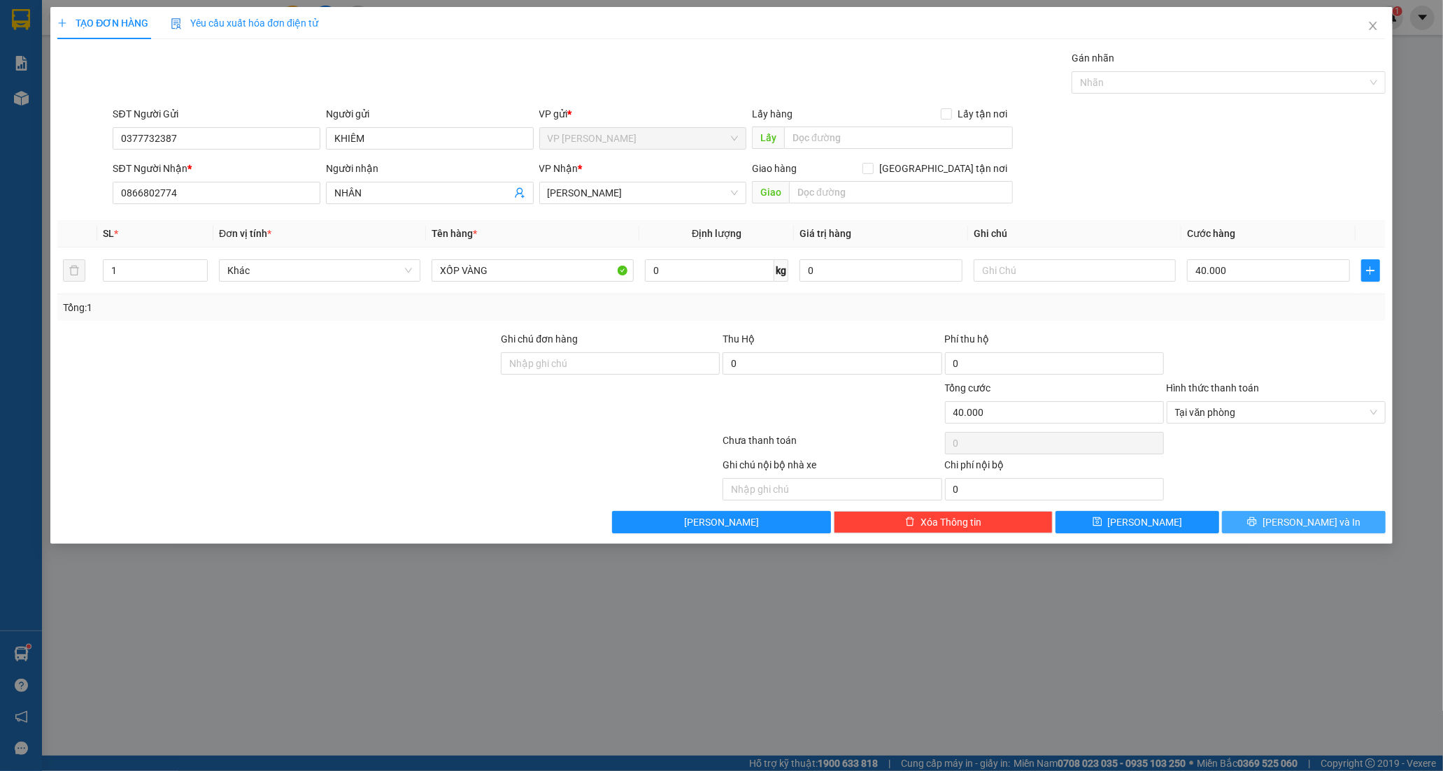
click at [1274, 525] on button "[PERSON_NAME] và In" at bounding box center [1304, 522] width 164 height 22
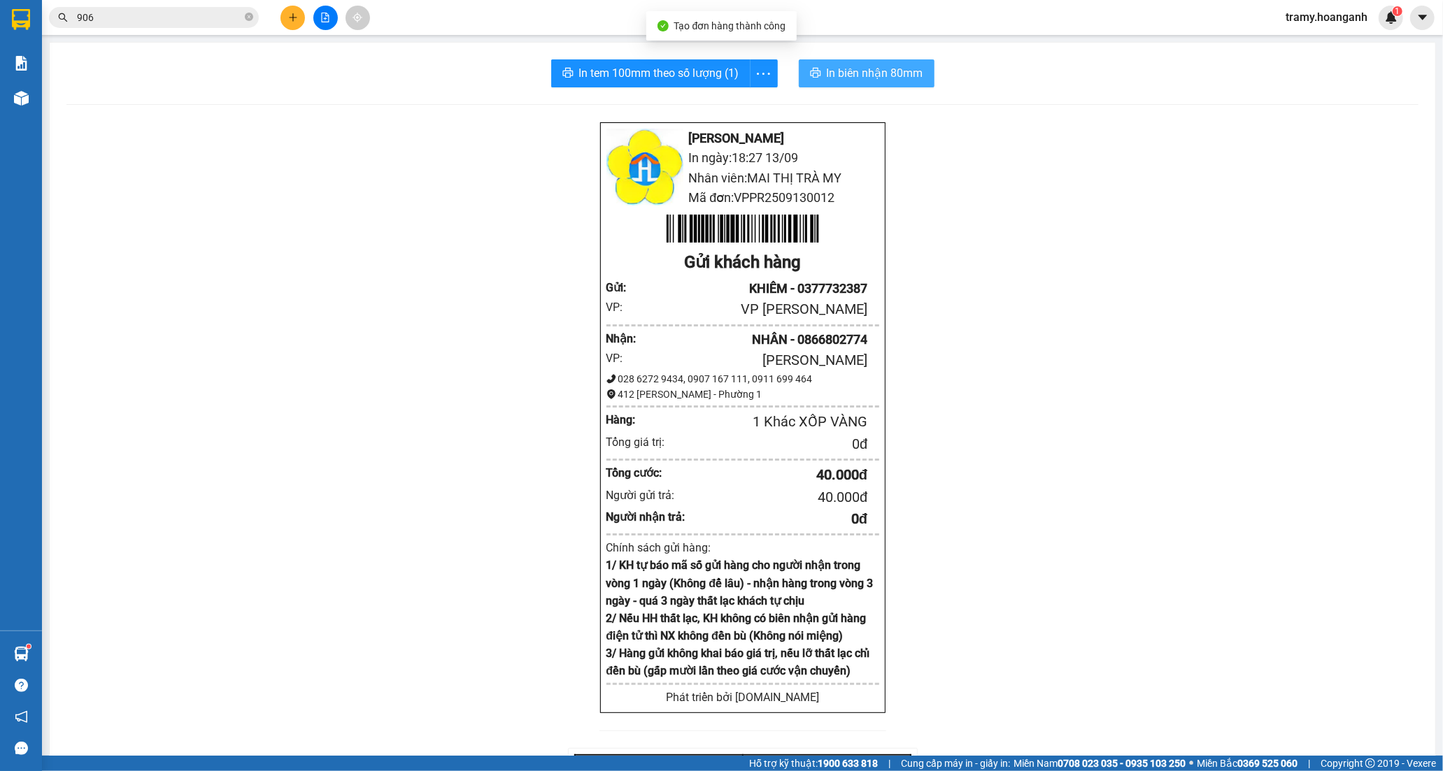
click at [841, 74] on span "In biên nhận 80mm" at bounding box center [875, 72] width 97 height 17
click at [757, 56] on div "In tem 100mm theo số lượng (1) In biên nhận 80mm [PERSON_NAME] Rang In ngày: 18…" at bounding box center [743, 559] width 1386 height 1033
click at [760, 74] on icon "more" at bounding box center [763, 73] width 17 height 17
click at [746, 113] on li "In tem 100mm" at bounding box center [732, 104] width 80 height 22
click at [755, 67] on icon "more" at bounding box center [763, 73] width 17 height 17
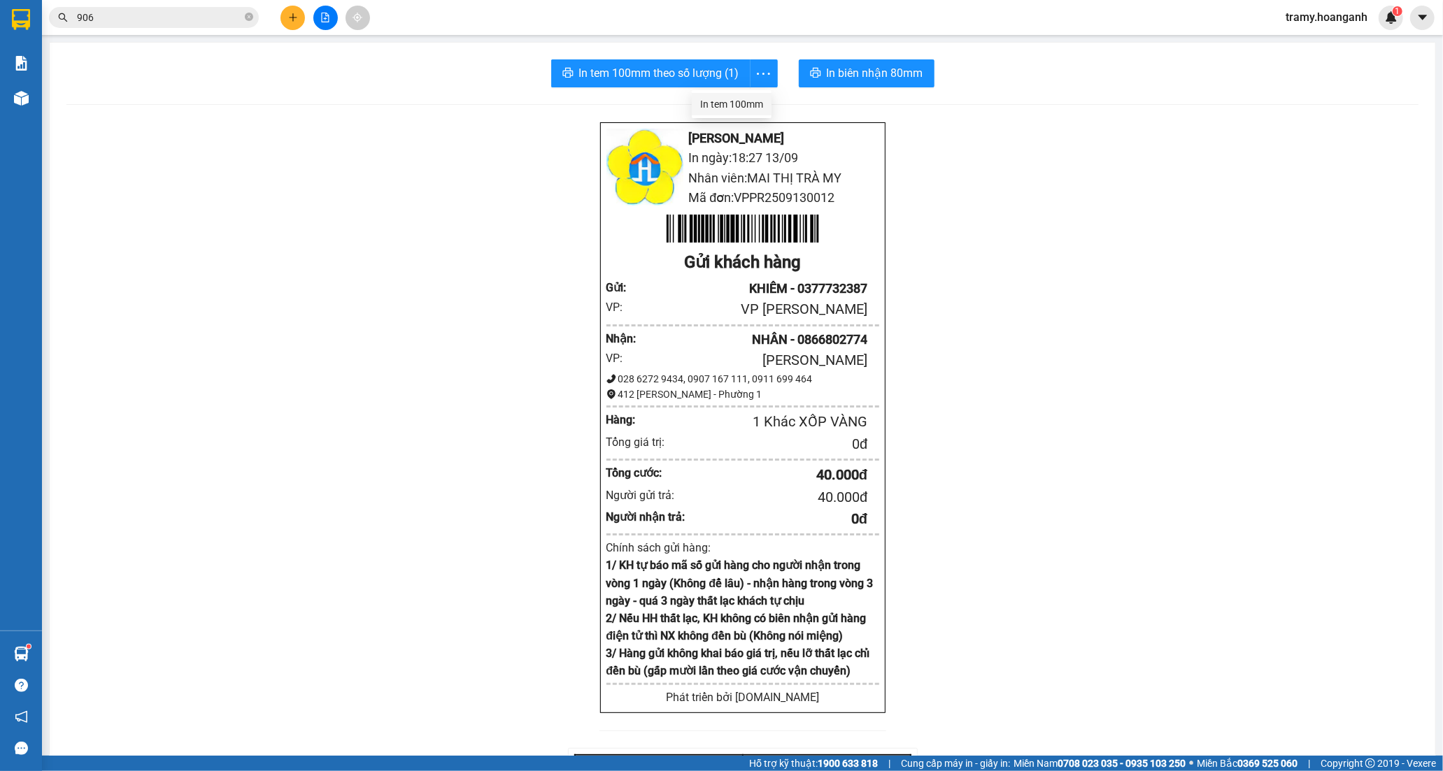
click at [741, 101] on div "In tem 100mm" at bounding box center [731, 104] width 63 height 15
click at [295, 7] on button at bounding box center [292, 18] width 24 height 24
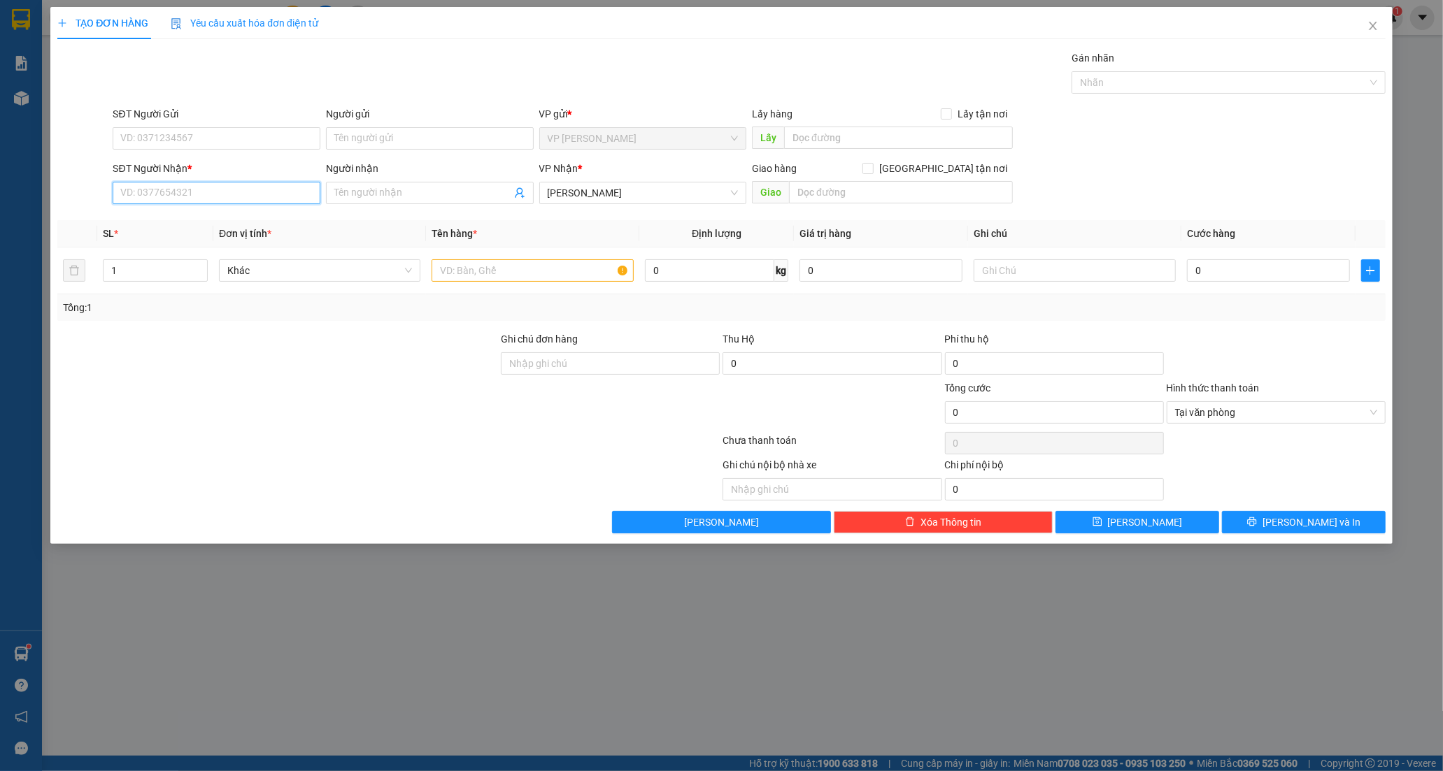
click at [192, 193] on input "SĐT Người Nhận *" at bounding box center [217, 193] width 208 height 22
paste input "0346911813"
type input "0346911813"
click at [383, 194] on input "Người nhận" at bounding box center [422, 192] width 177 height 15
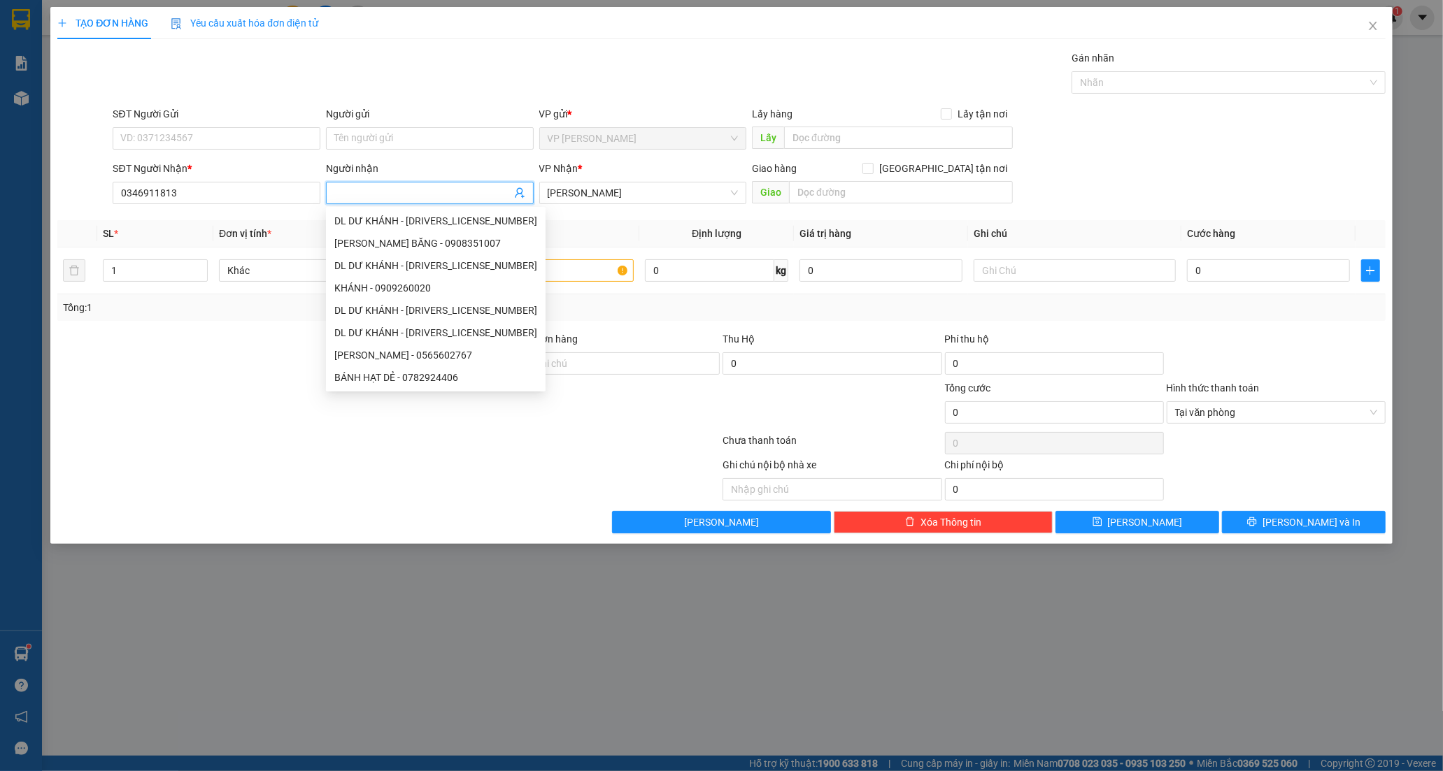
click at [288, 429] on div at bounding box center [388, 443] width 665 height 28
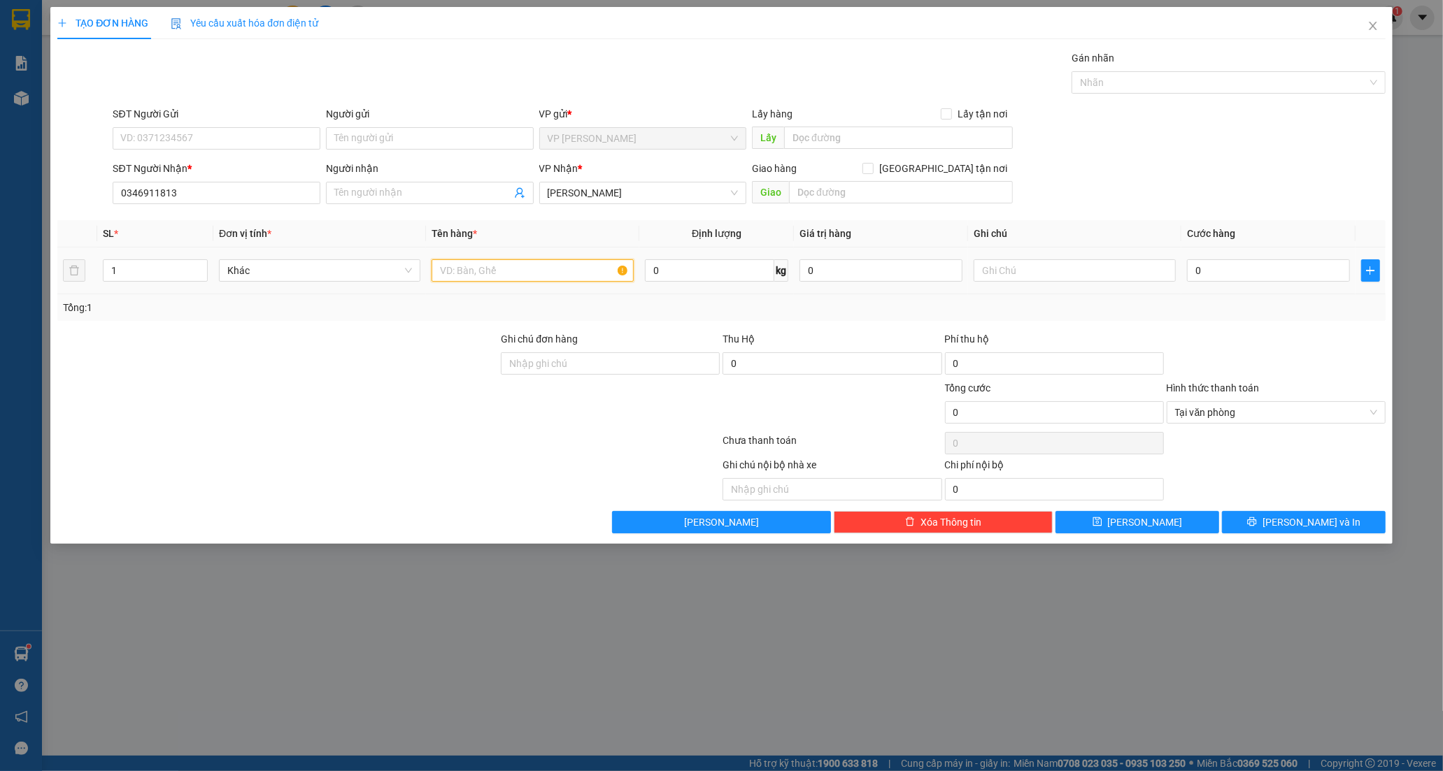
click at [495, 264] on input "text" at bounding box center [532, 270] width 201 height 22
type input "XE MÁY BS 85AA_02990"
click at [357, 187] on input "Người nhận" at bounding box center [422, 192] width 177 height 15
type input "[PERSON_NAME]"
click at [810, 192] on input "text" at bounding box center [901, 192] width 224 height 22
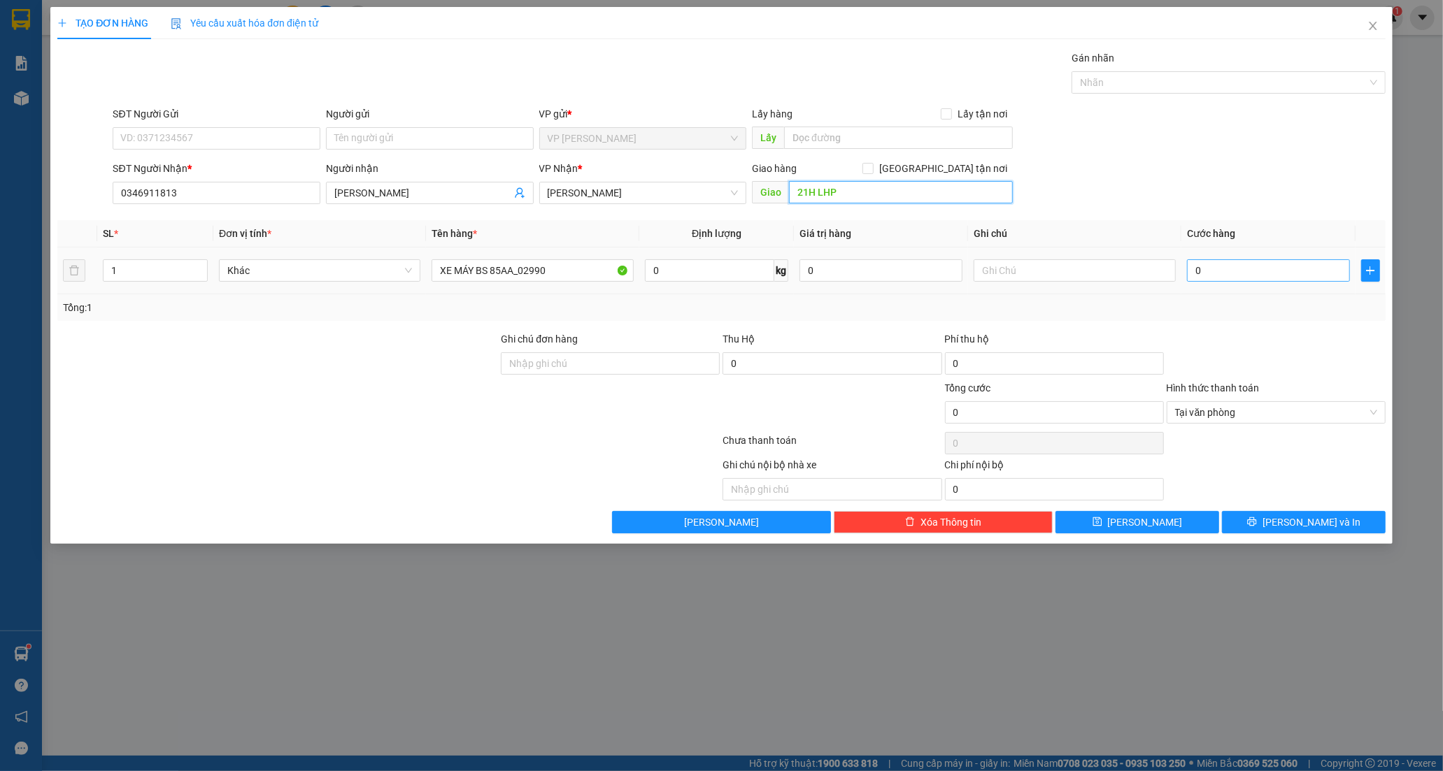
type input "21H LHP"
drag, startPoint x: 1205, startPoint y: 267, endPoint x: 1205, endPoint y: 278, distance: 11.2
click at [1205, 268] on input "0" at bounding box center [1268, 270] width 163 height 22
type input "3"
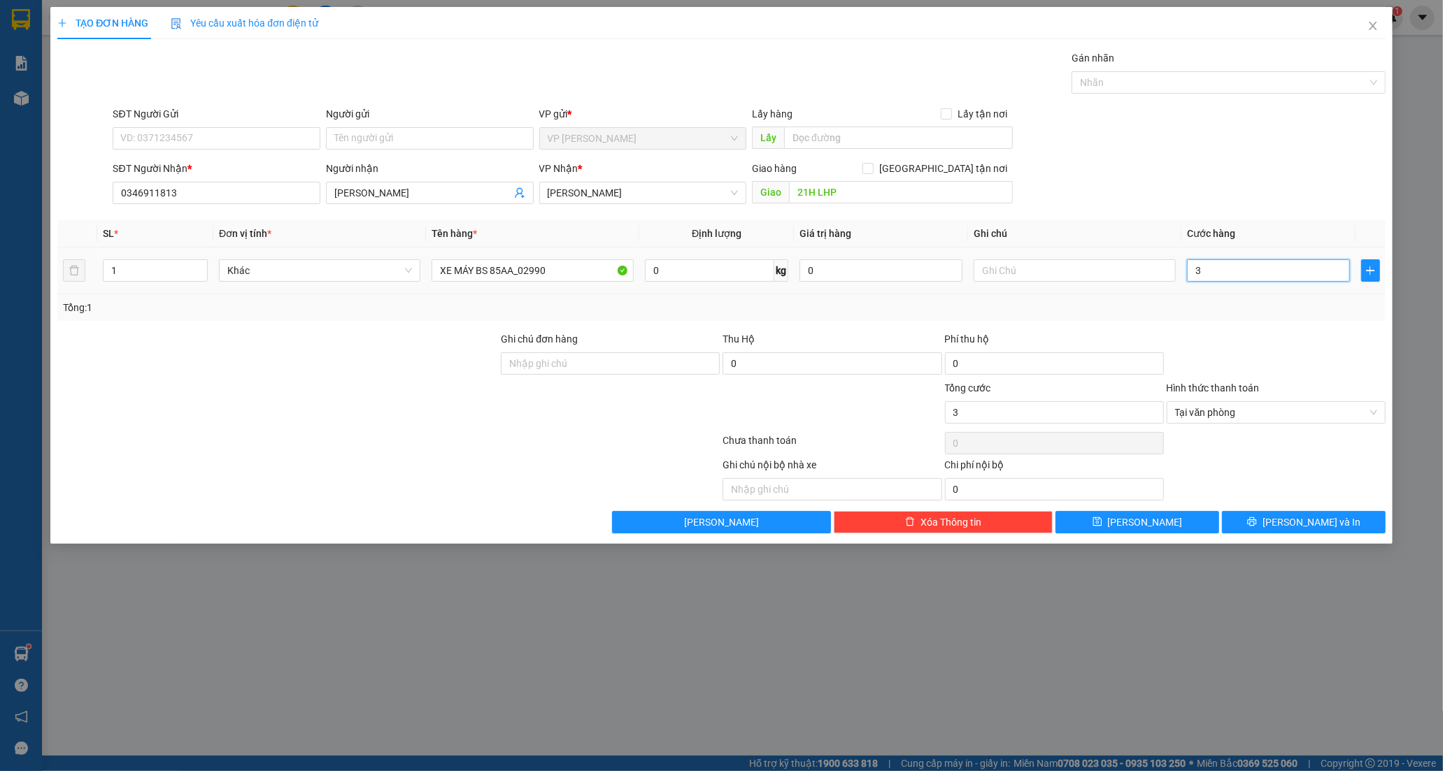
type input "35"
type input "350"
type input "350.000"
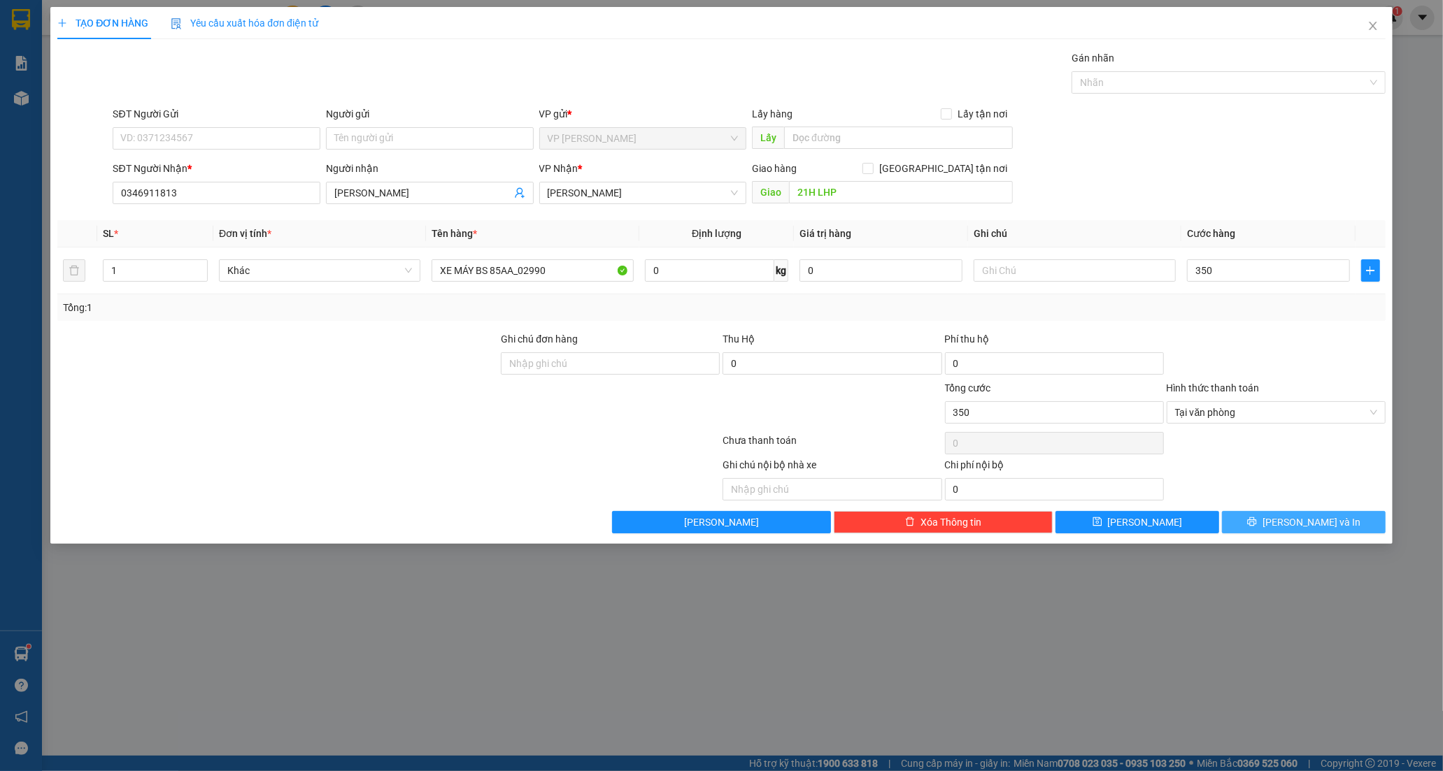
type input "350.000"
click at [1290, 520] on button "[PERSON_NAME] và In" at bounding box center [1304, 522] width 164 height 22
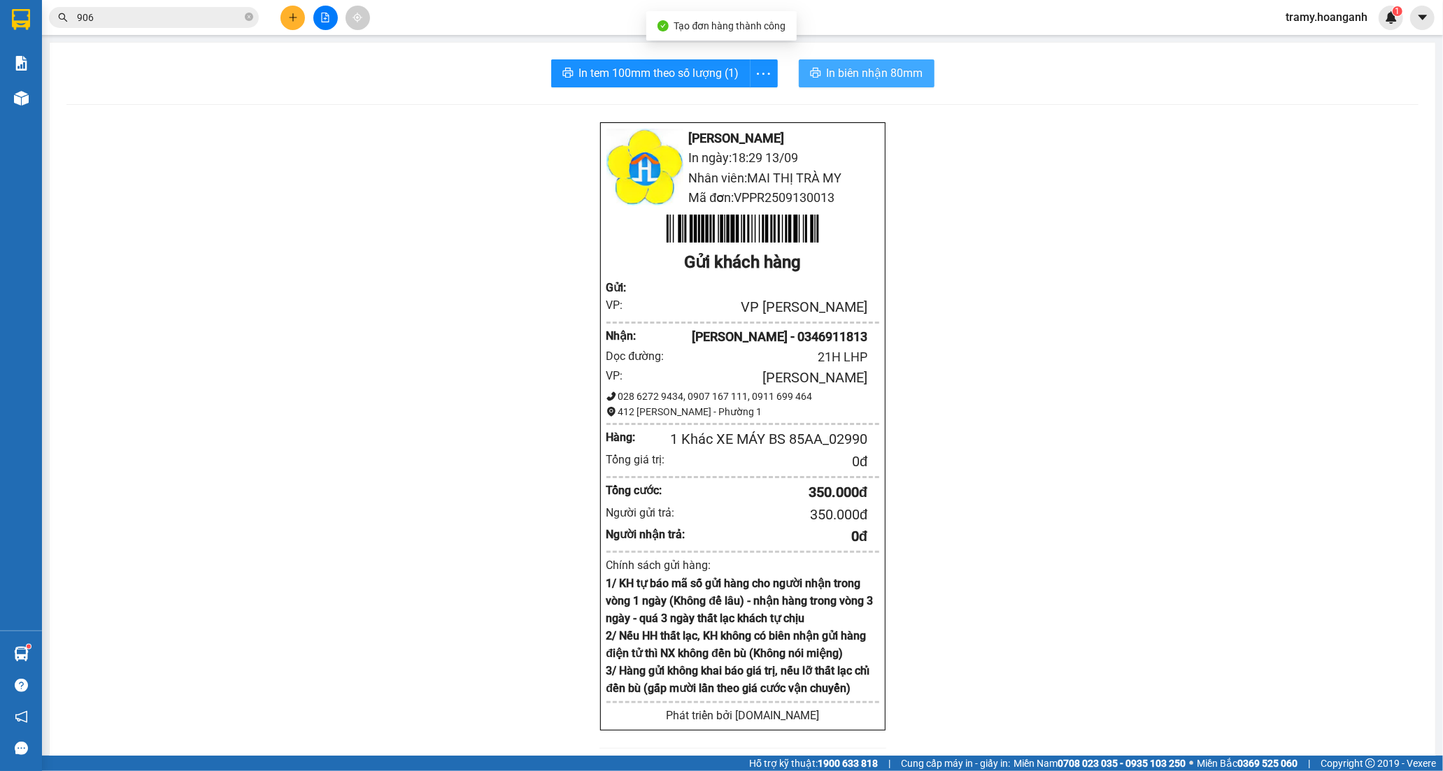
click at [858, 75] on span "In biên nhận 80mm" at bounding box center [875, 72] width 97 height 17
click at [761, 71] on icon "more" at bounding box center [763, 73] width 17 height 17
click at [754, 101] on div "In tem 100mm" at bounding box center [731, 104] width 63 height 15
click at [291, 21] on icon "plus" at bounding box center [293, 18] width 10 height 10
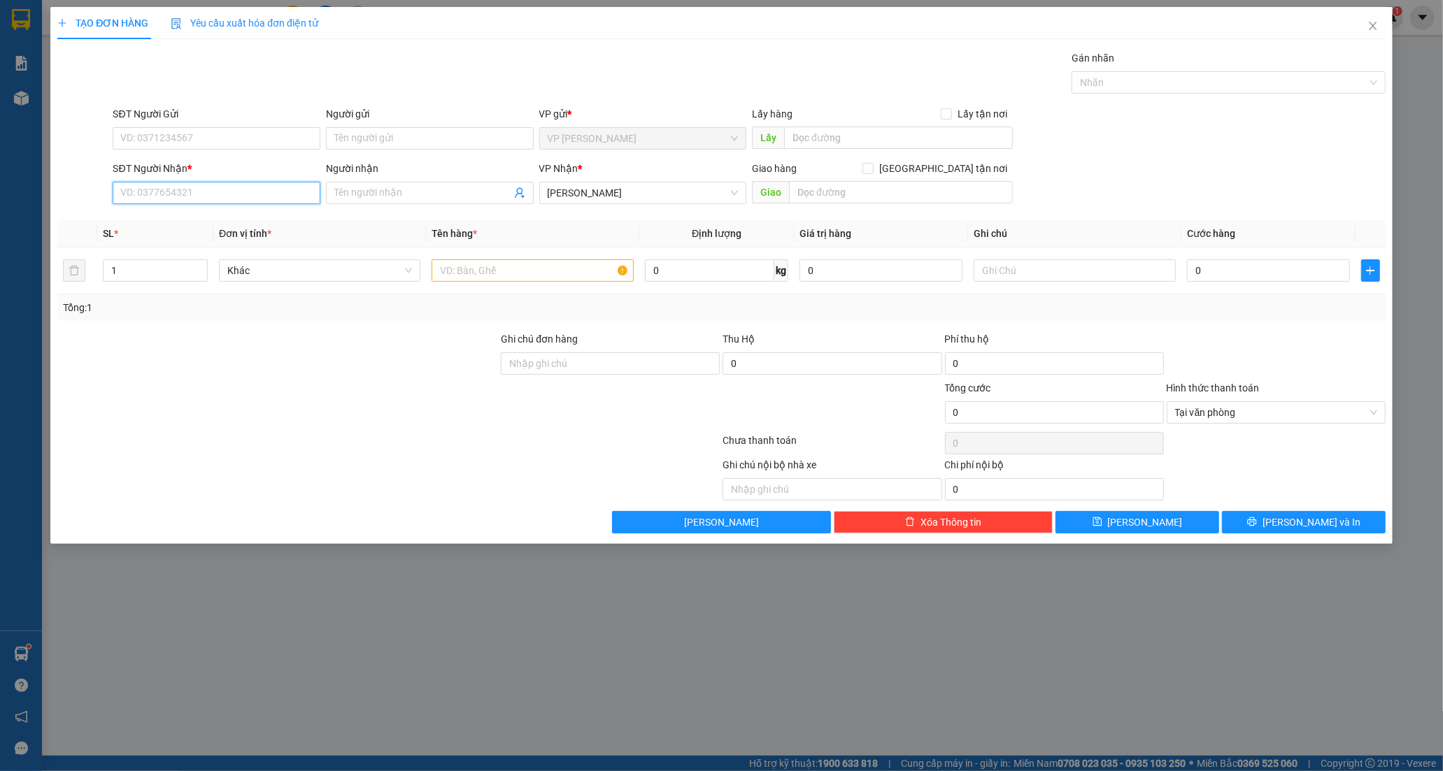
click at [228, 199] on input "SĐT Người Nhận *" at bounding box center [217, 193] width 208 height 22
type input "0947899213"
click at [192, 220] on div "0947899213 - DUY" at bounding box center [216, 220] width 191 height 15
type input "DUY"
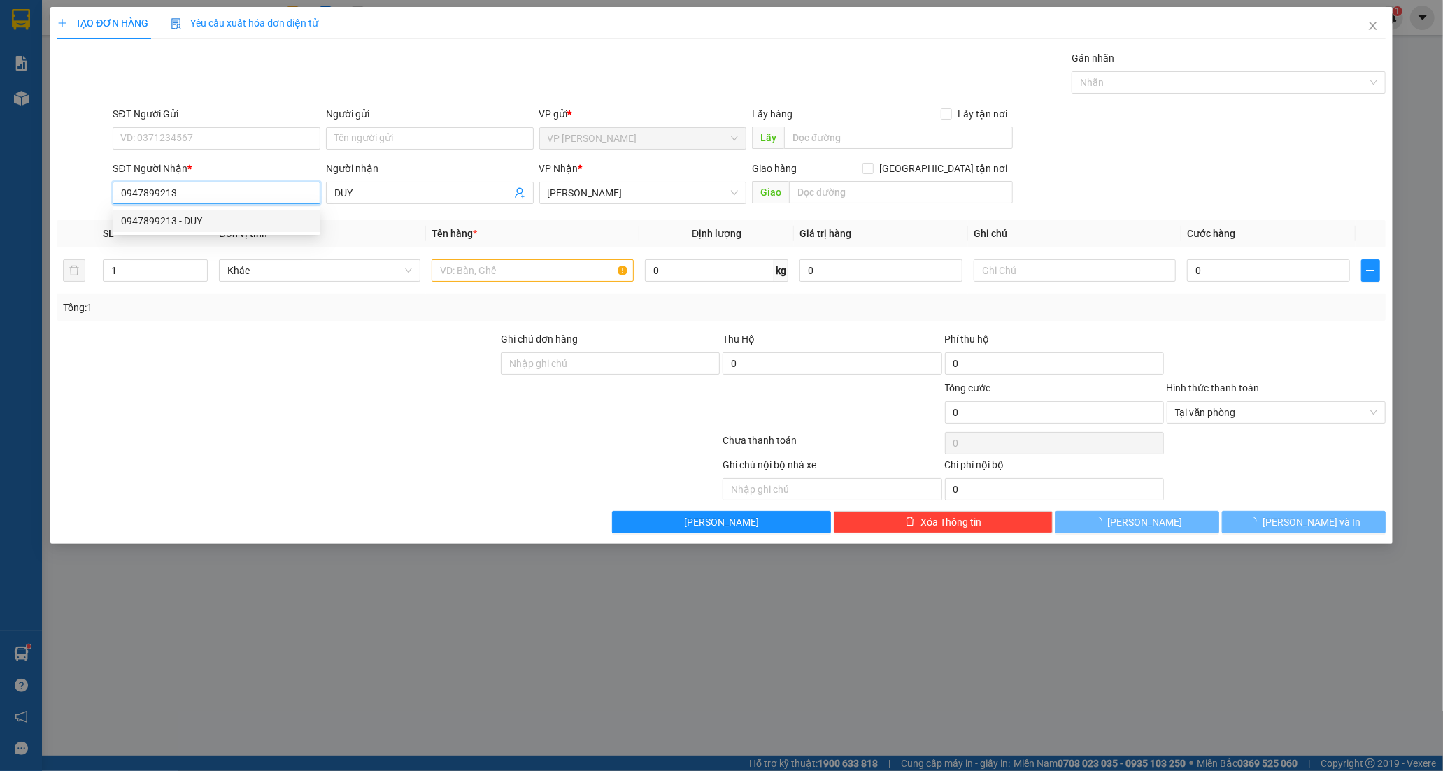
type input "150.000"
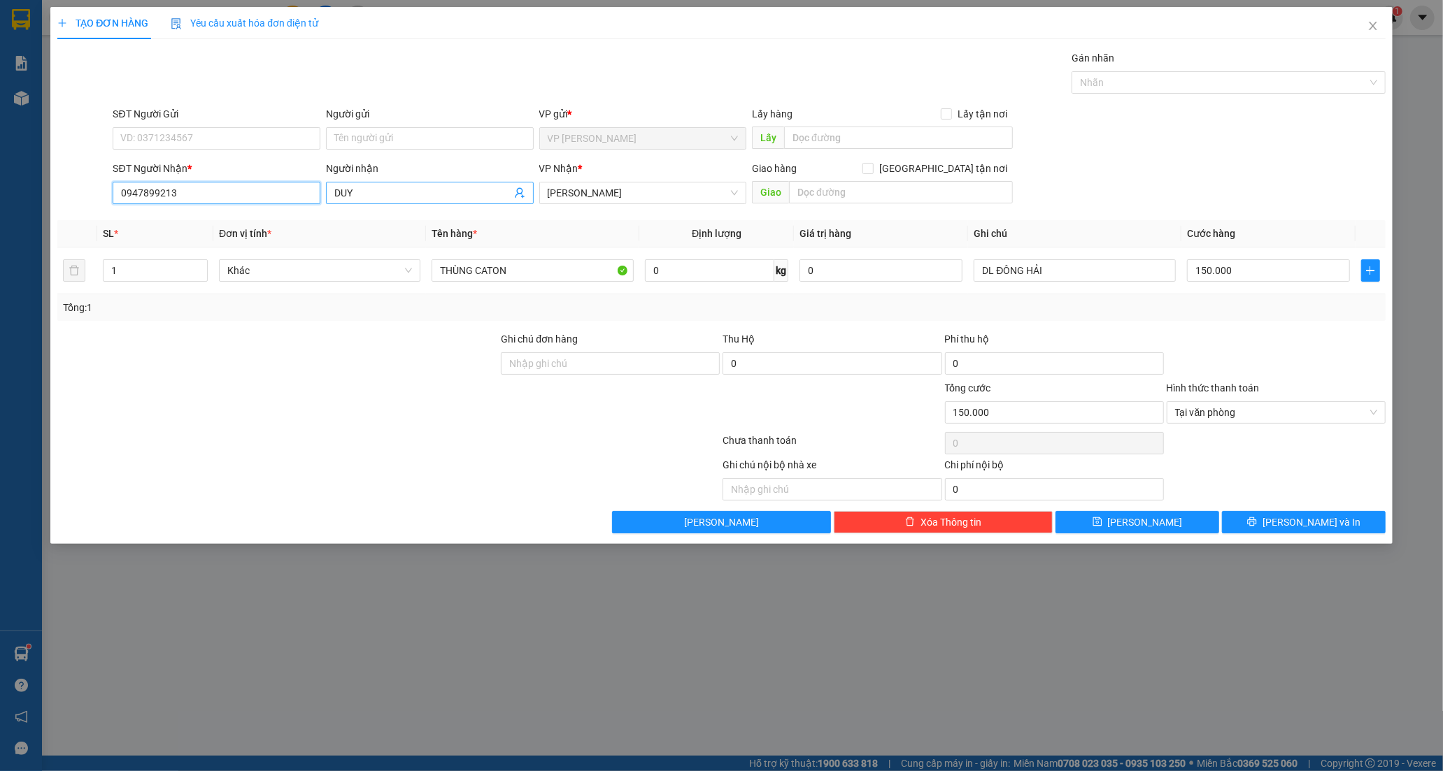
type input "0947899213"
drag, startPoint x: 399, startPoint y: 190, endPoint x: 305, endPoint y: 205, distance: 94.9
click at [305, 205] on div "SĐT Người Nhận * 0947899213 Người nhận DUY DUY VP Nhận * [PERSON_NAME] hàng [GE…" at bounding box center [749, 185] width 1278 height 49
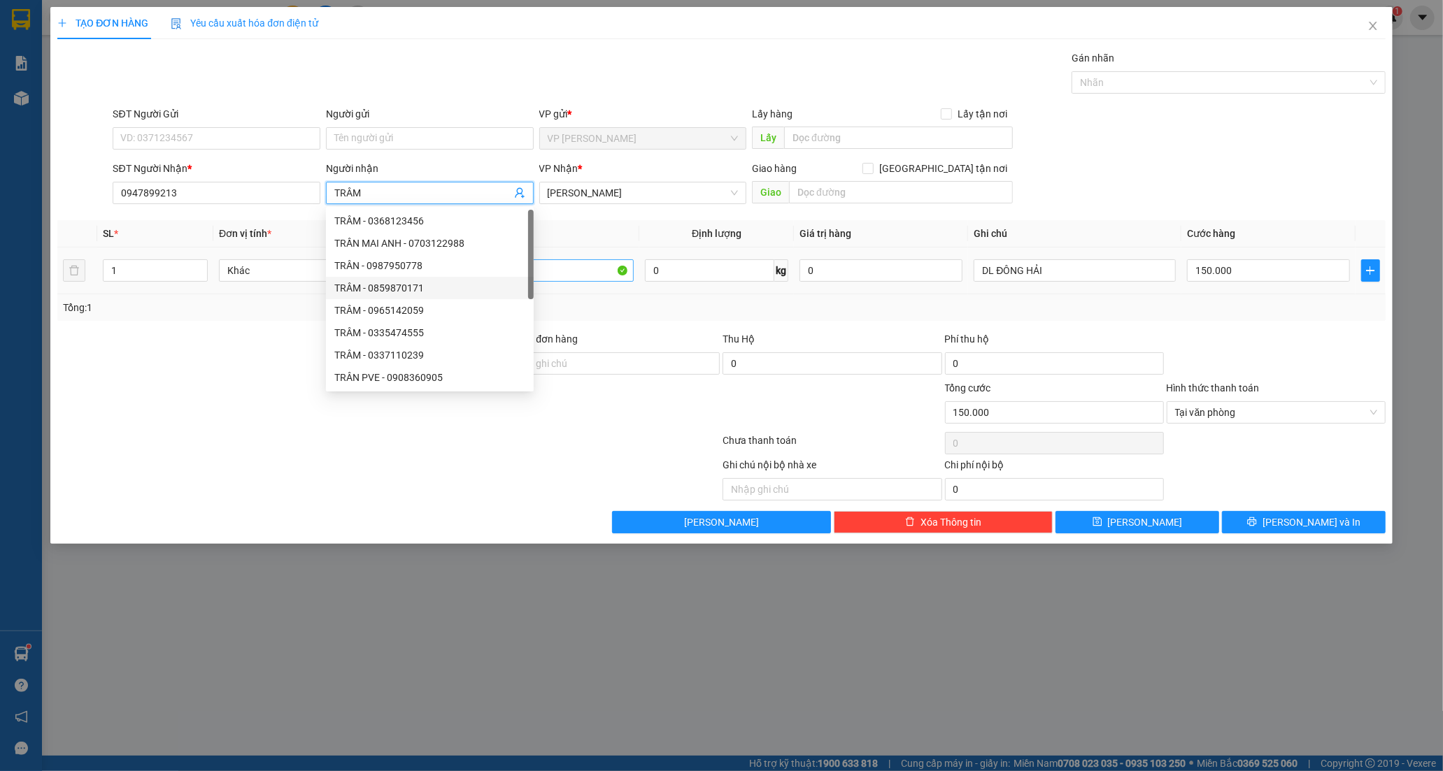
type input "TRÂM"
click at [569, 276] on input "THÙNG CATON" at bounding box center [532, 270] width 201 height 22
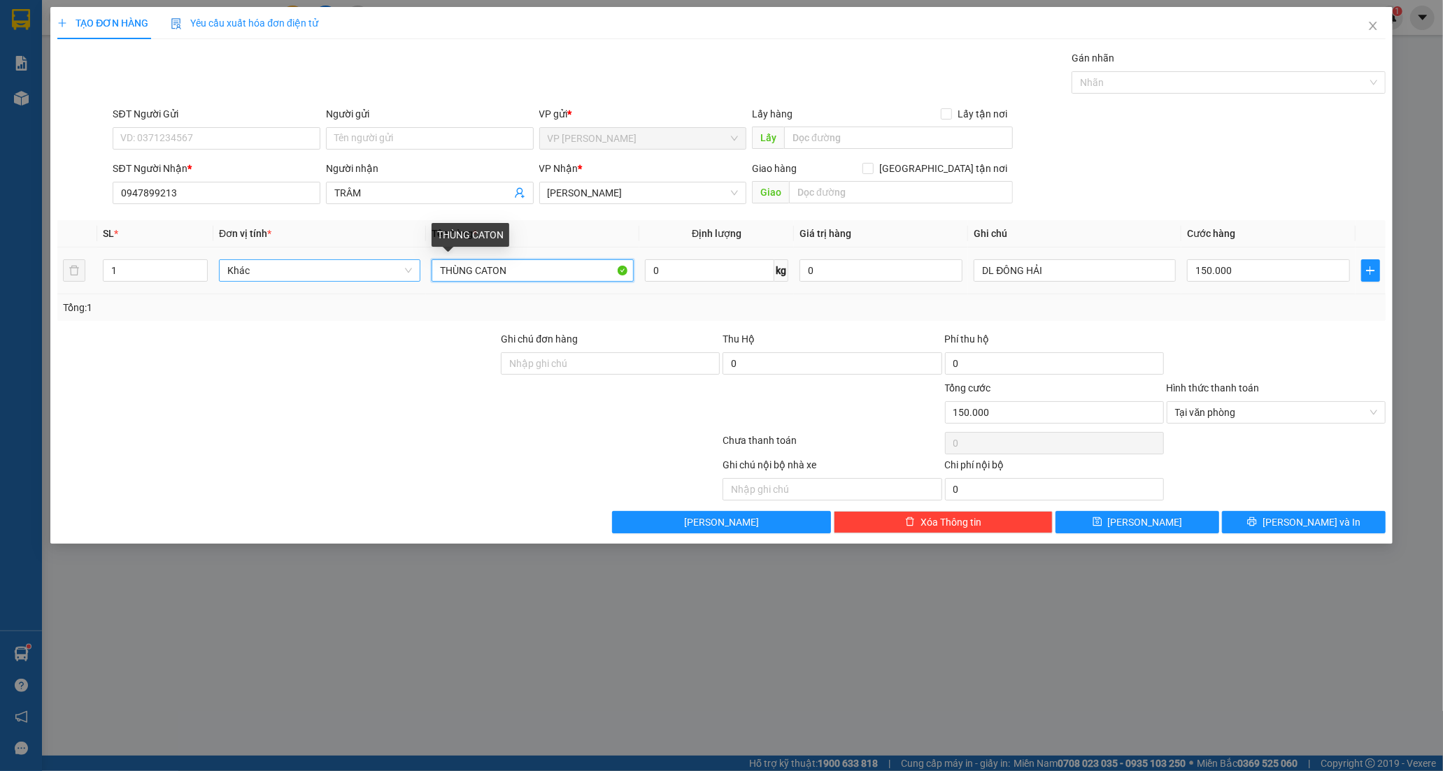
drag, startPoint x: 549, startPoint y: 274, endPoint x: 392, endPoint y: 273, distance: 156.7
click at [392, 273] on tr "1 Khác THÙNG CATON 0 kg 0 DL ĐÔNG HẢI 150.000" at bounding box center [721, 271] width 1328 height 47
type input "XỐP TRẮNG"
click at [1232, 268] on input "150.000" at bounding box center [1268, 270] width 163 height 22
type input "0"
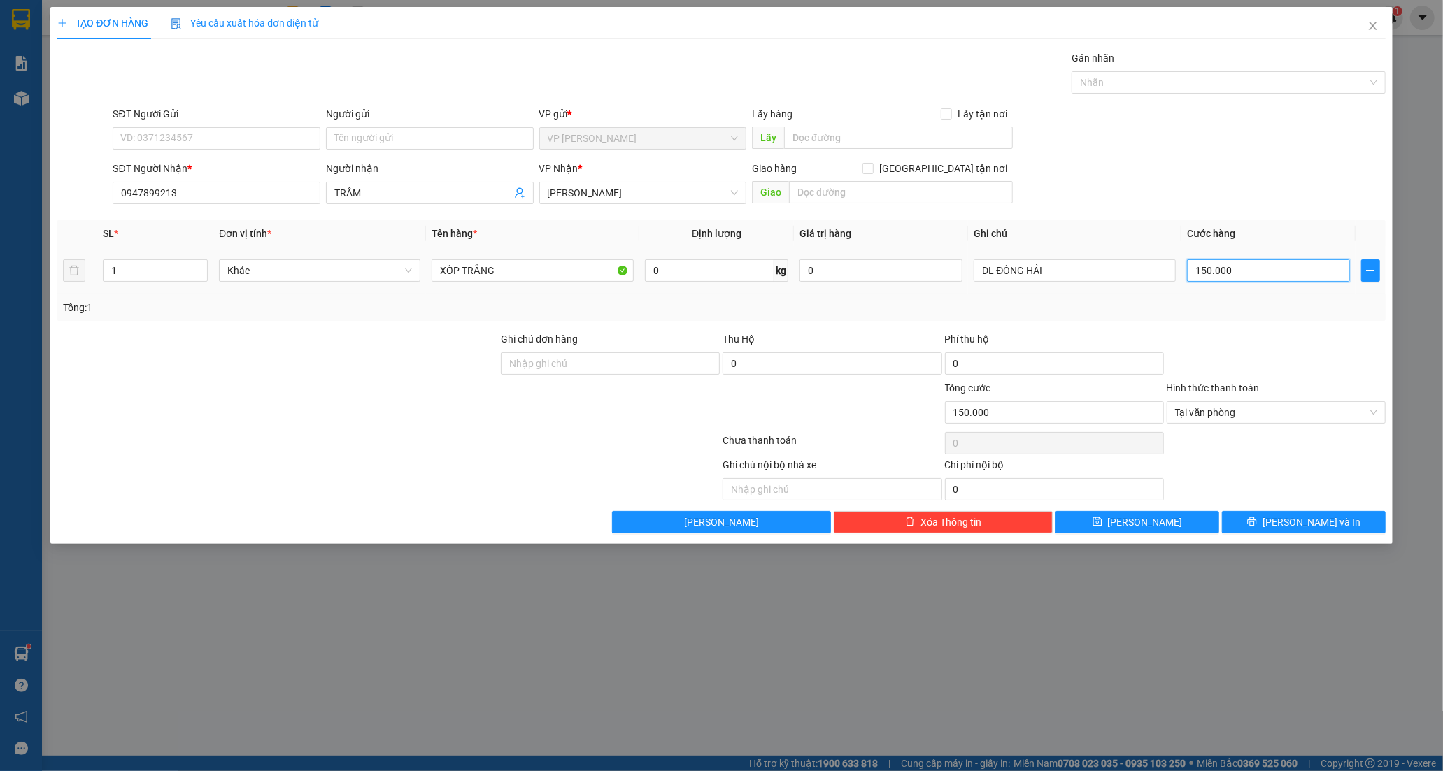
type input "0"
click at [1191, 270] on input "0" at bounding box center [1268, 270] width 163 height 22
type input "40"
type input "40.000"
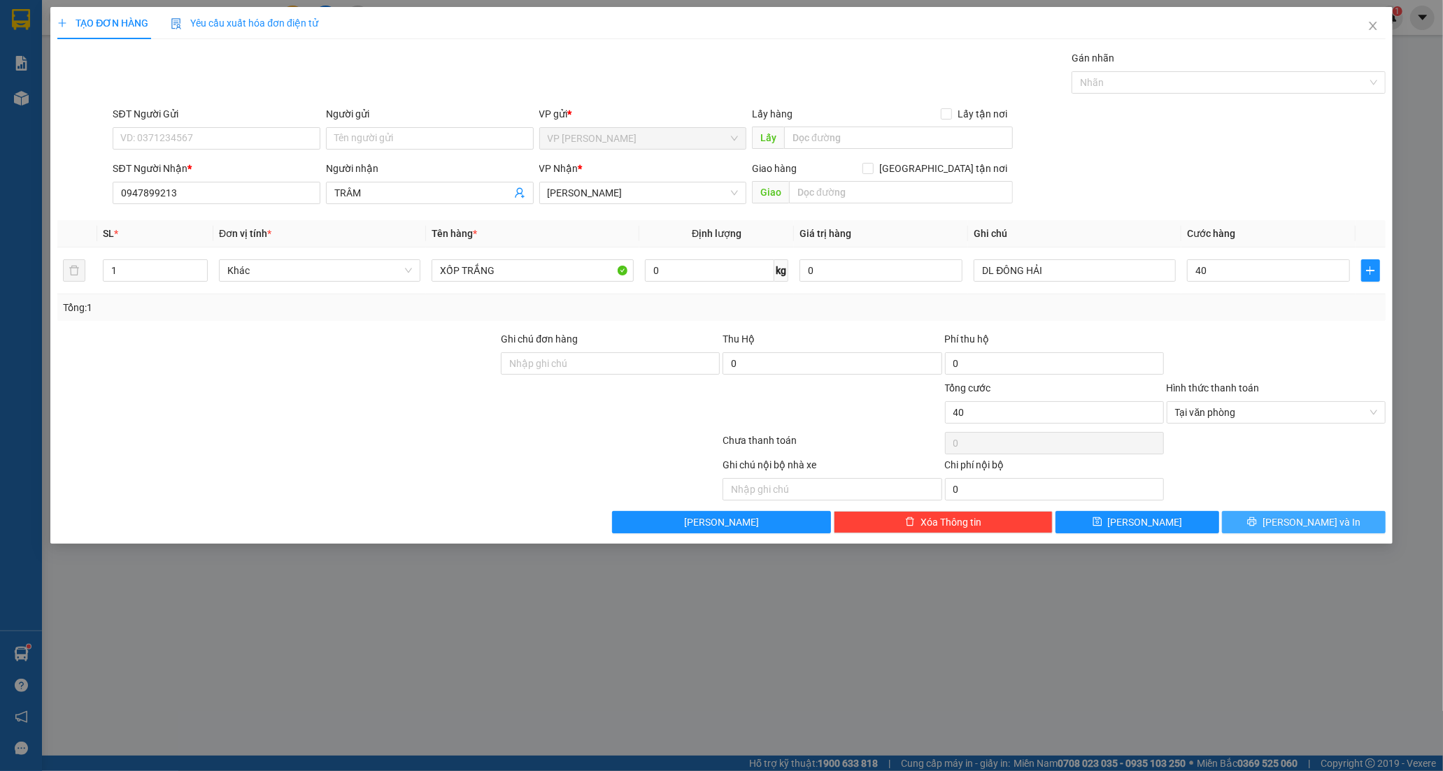
type input "40.000"
click at [1309, 518] on span "[PERSON_NAME] và In" at bounding box center [1311, 522] width 98 height 15
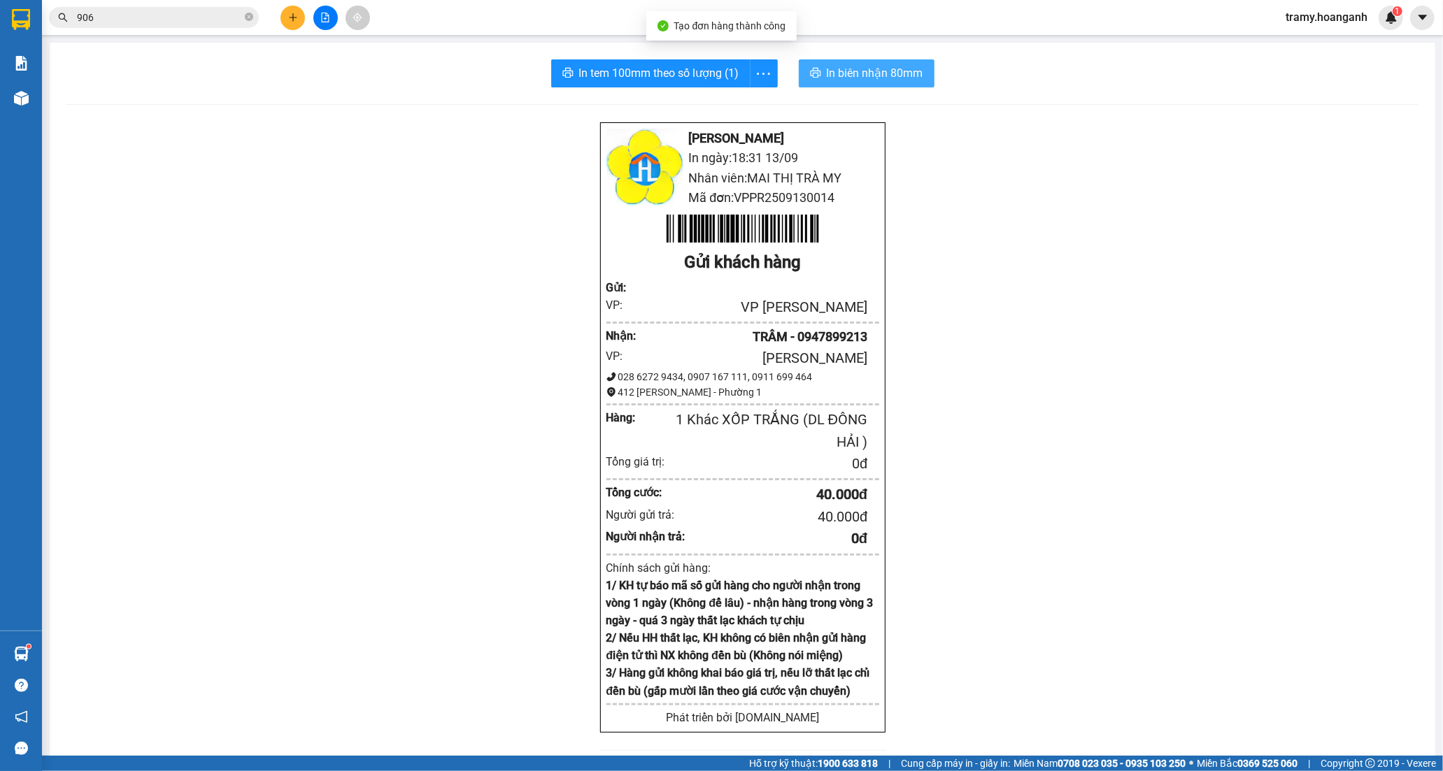
click at [870, 71] on span "In biên nhận 80mm" at bounding box center [875, 72] width 97 height 17
click at [758, 71] on icon "more" at bounding box center [763, 73] width 17 height 17
click at [750, 102] on div "In tem 100mm" at bounding box center [731, 104] width 63 height 15
click at [283, 20] on button at bounding box center [292, 18] width 24 height 24
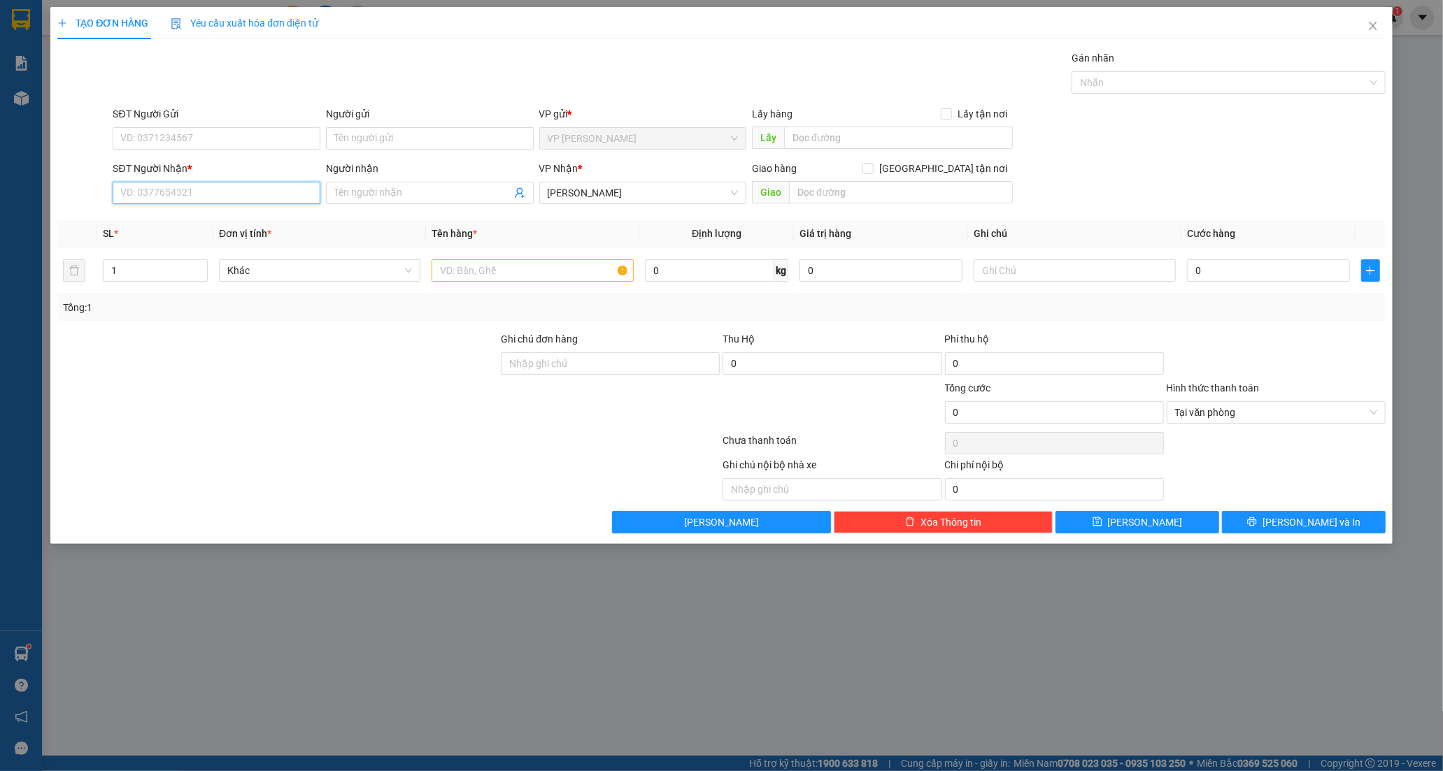
click at [148, 198] on input "SĐT Người Nhận *" at bounding box center [217, 193] width 208 height 22
click at [148, 136] on input "SĐT Người Gửi" at bounding box center [217, 138] width 208 height 22
type input "0"
type input "0937261770"
click at [394, 143] on input "Người gửi" at bounding box center [430, 138] width 208 height 22
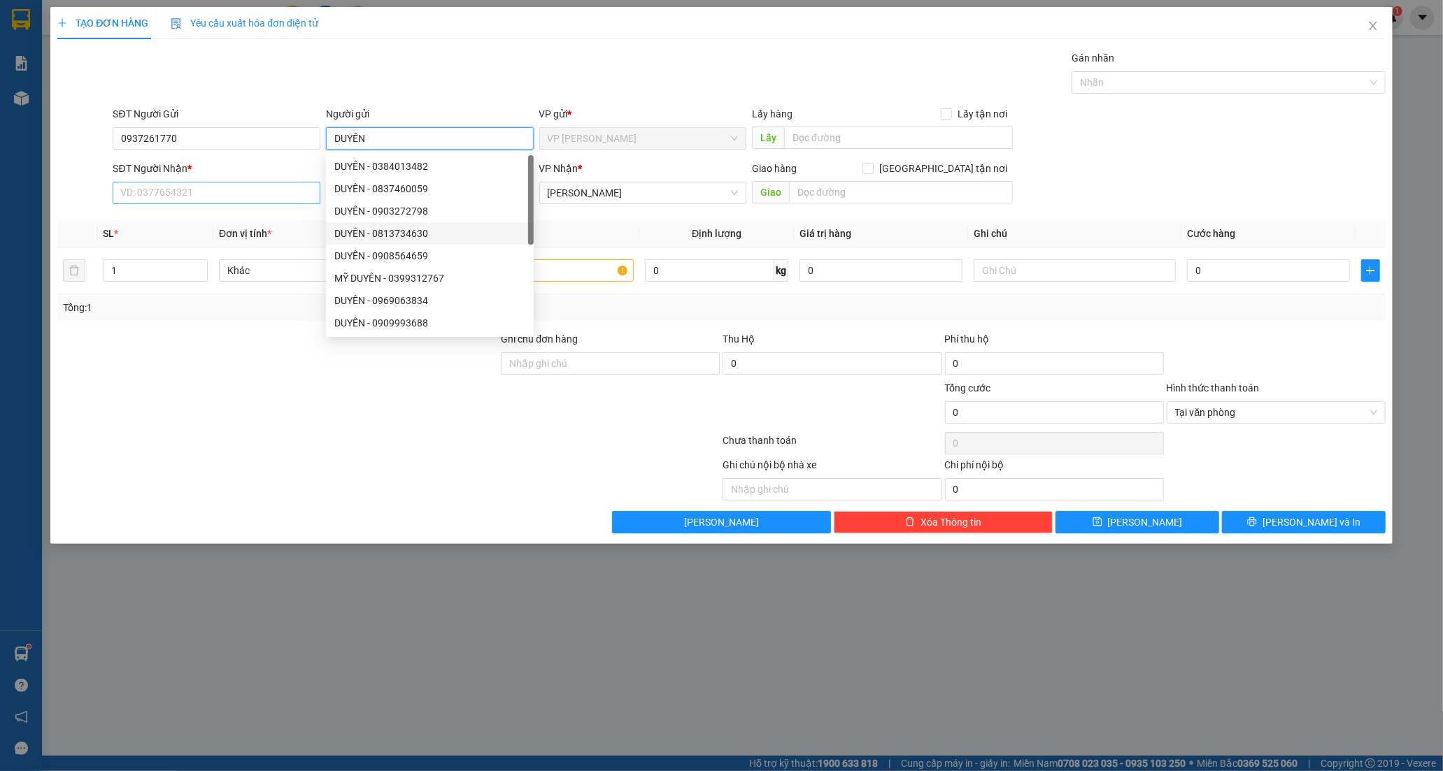
type input "DUYÊN"
click at [290, 198] on input "SĐT Người Nhận *" at bounding box center [217, 193] width 208 height 22
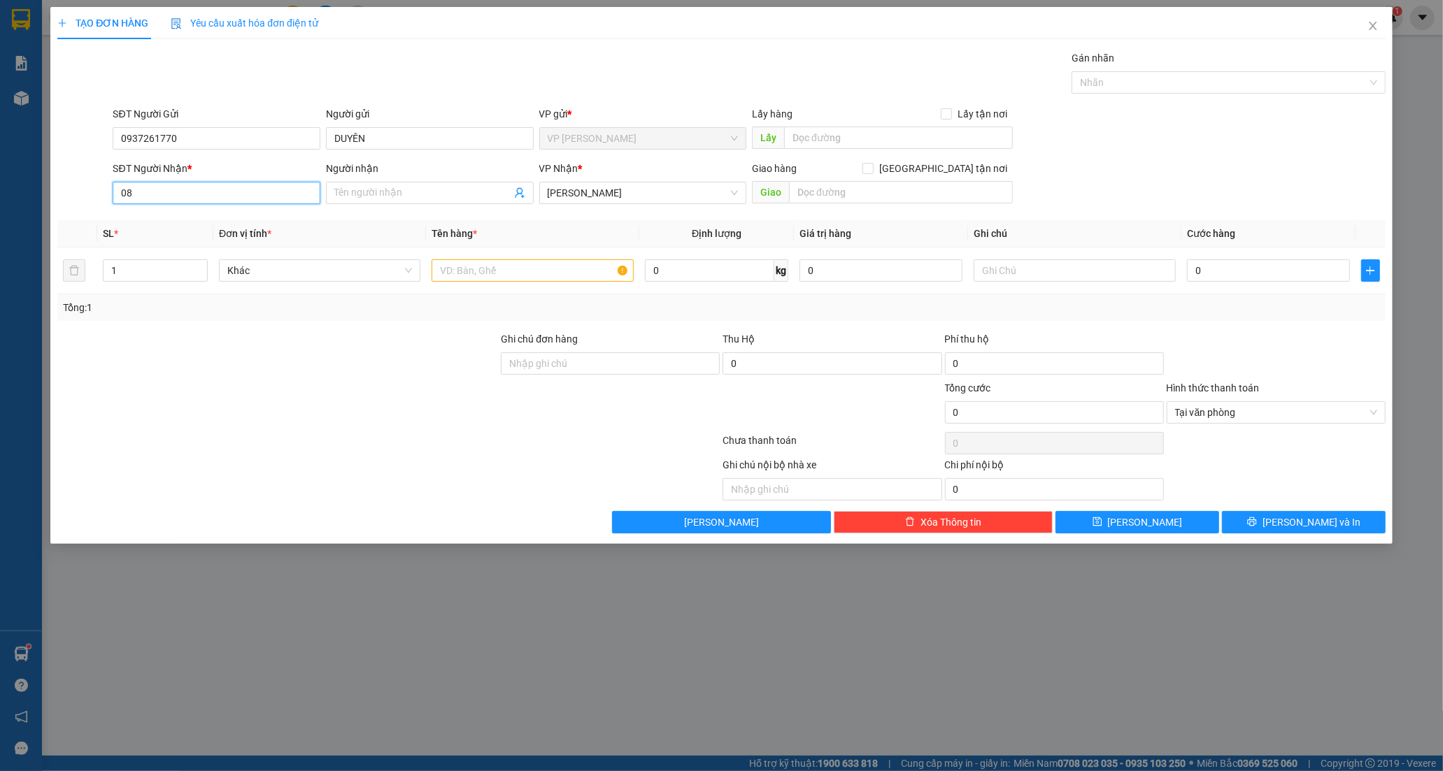
type input "0"
type input "0869390512"
click at [371, 191] on input "Người nhận" at bounding box center [422, 192] width 177 height 15
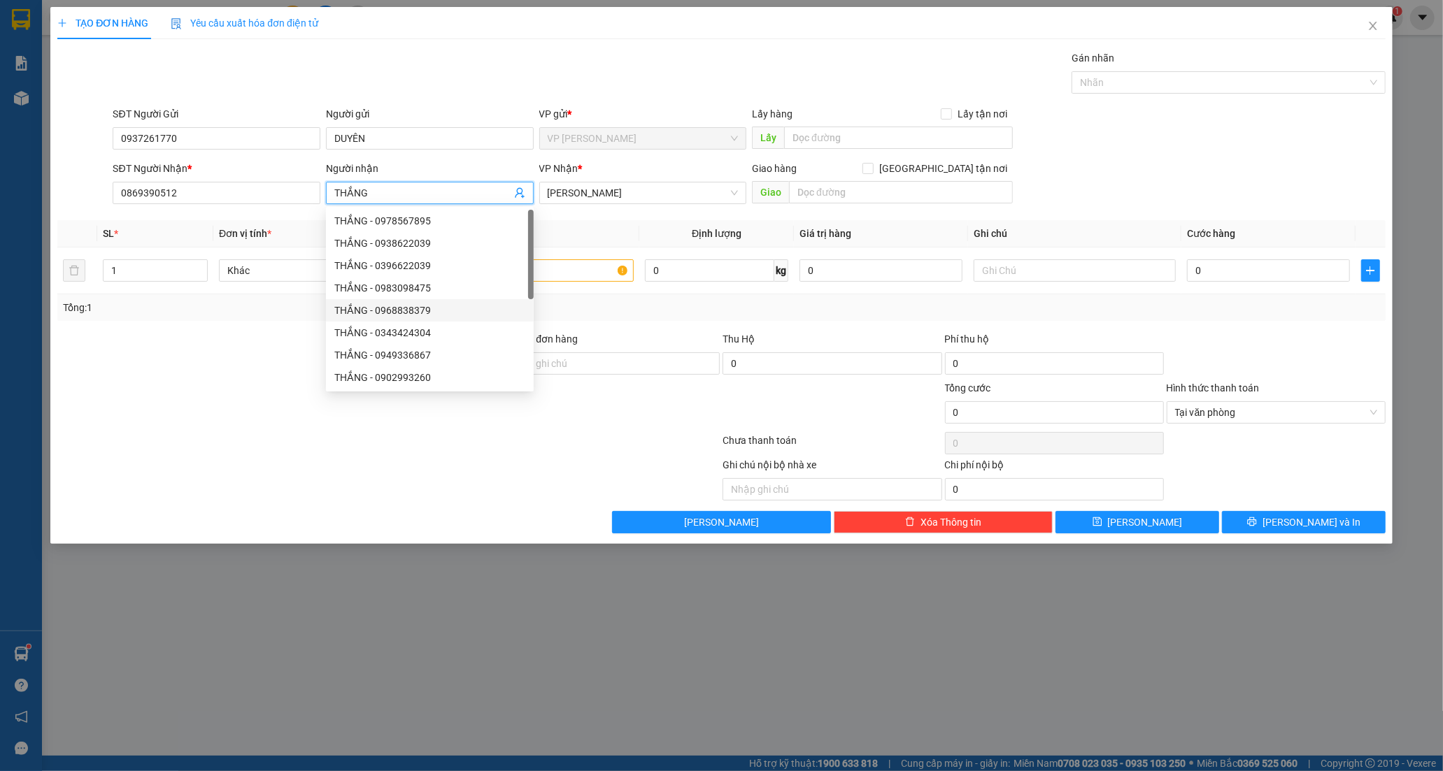
type input "THẮNG"
drag, startPoint x: 234, startPoint y: 369, endPoint x: 450, endPoint y: 309, distance: 224.2
click at [236, 365] on div at bounding box center [277, 356] width 443 height 49
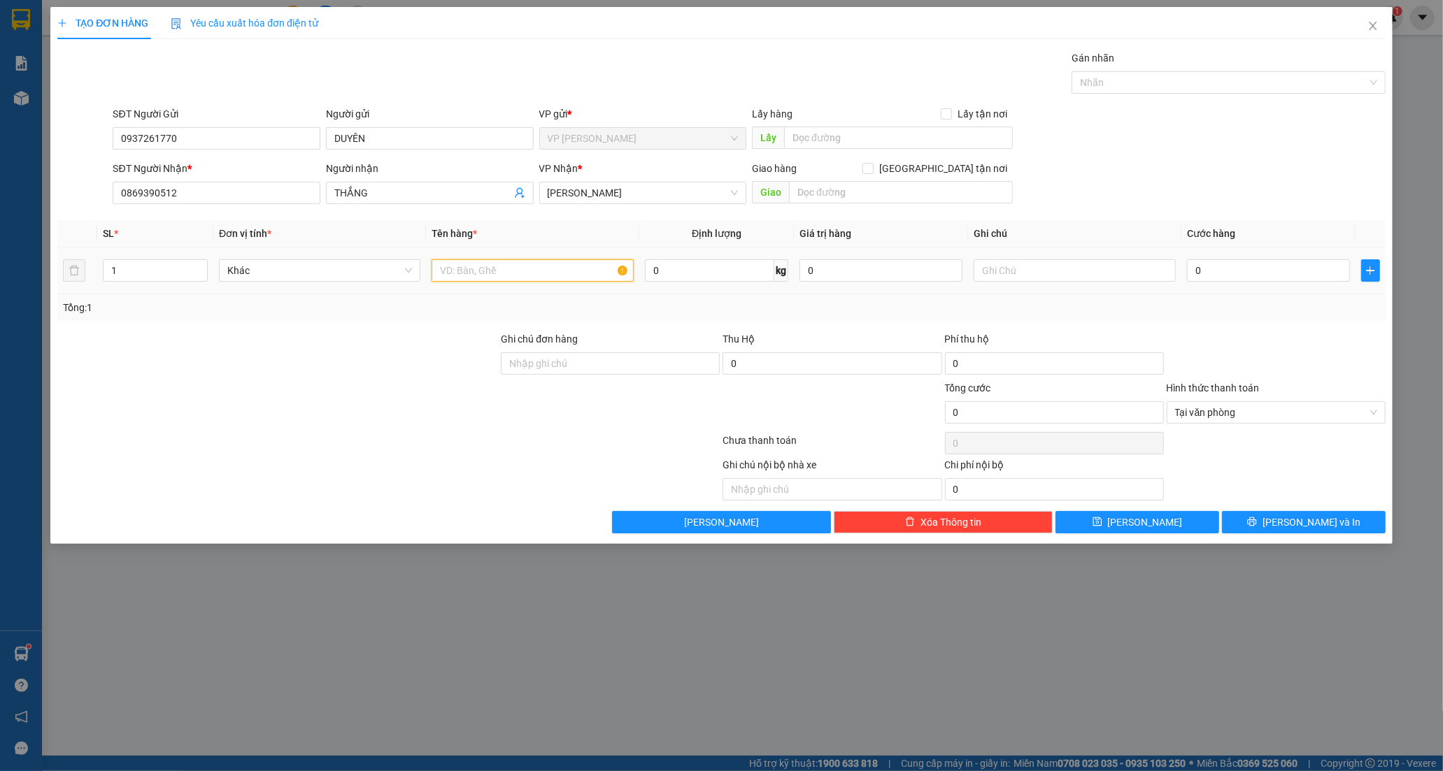
click at [556, 271] on input "text" at bounding box center [532, 270] width 201 height 22
type input "XỐP VÀNG"
click at [1197, 276] on input "0" at bounding box center [1268, 270] width 163 height 22
type input "5"
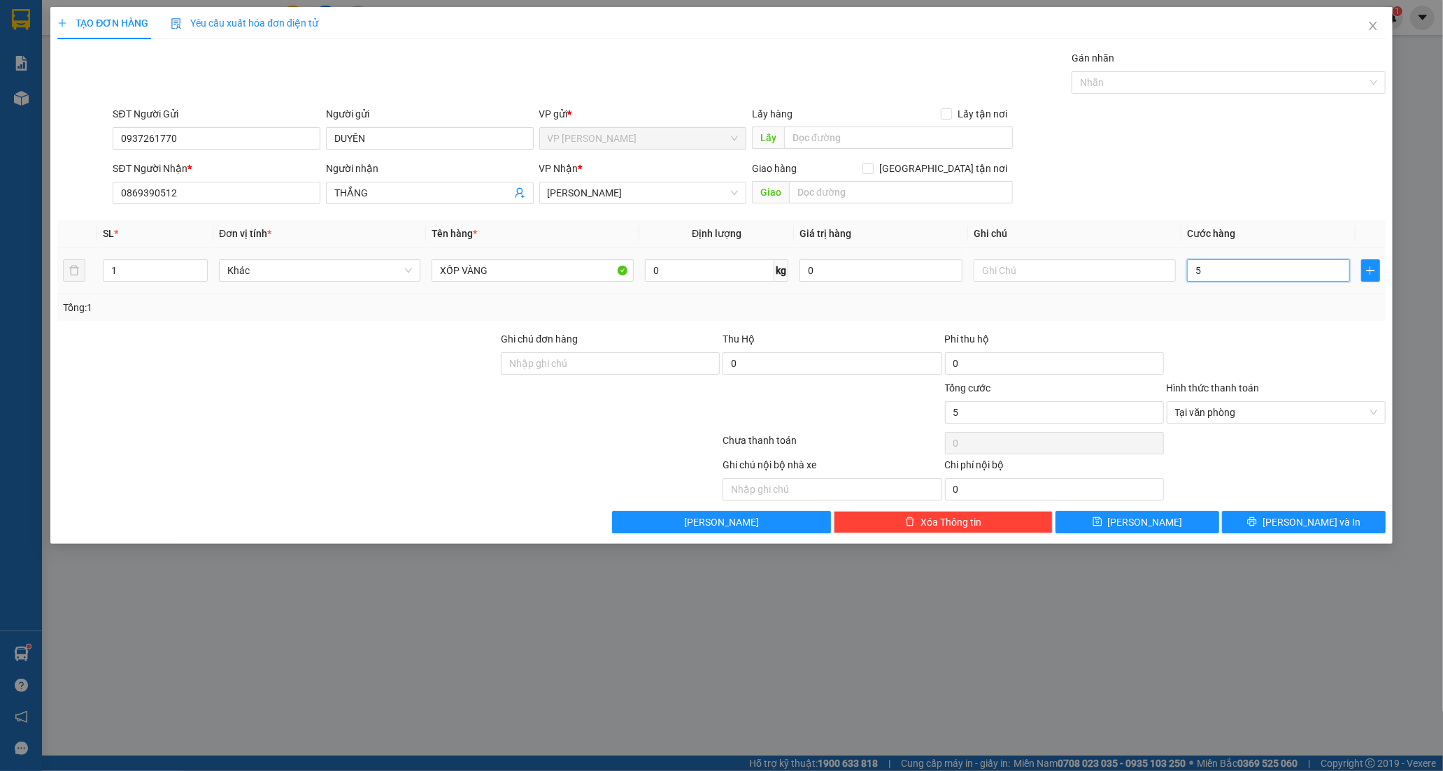
type input "50"
type input "50.000"
click at [1261, 530] on button "[PERSON_NAME] và In" at bounding box center [1304, 522] width 164 height 22
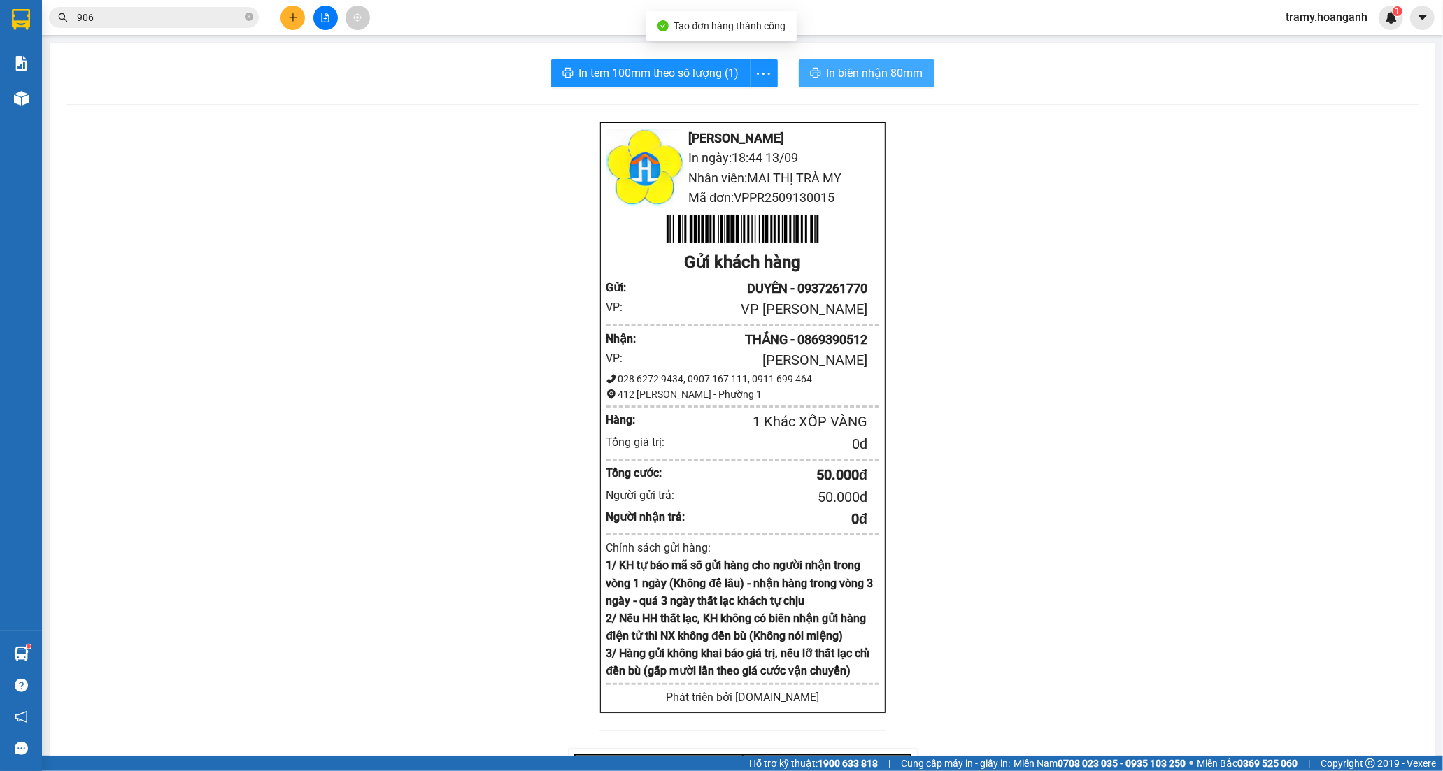
click at [858, 67] on span "In biên nhận 80mm" at bounding box center [875, 72] width 97 height 17
click at [756, 61] on button "button" at bounding box center [764, 73] width 28 height 28
click at [748, 101] on div "In tem 100mm" at bounding box center [731, 104] width 63 height 15
click at [285, 12] on button at bounding box center [292, 18] width 24 height 24
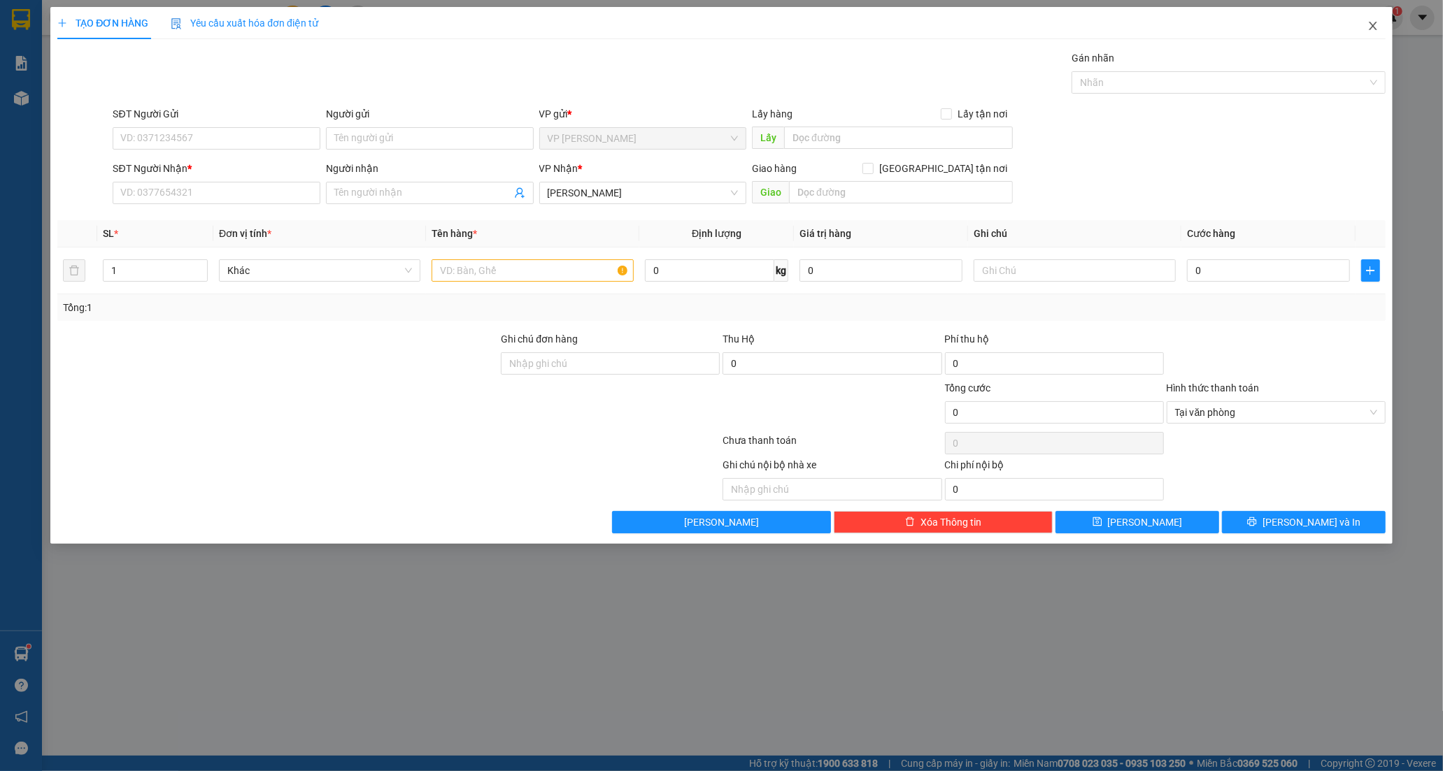
click at [1373, 24] on icon "close" at bounding box center [1372, 25] width 11 height 11
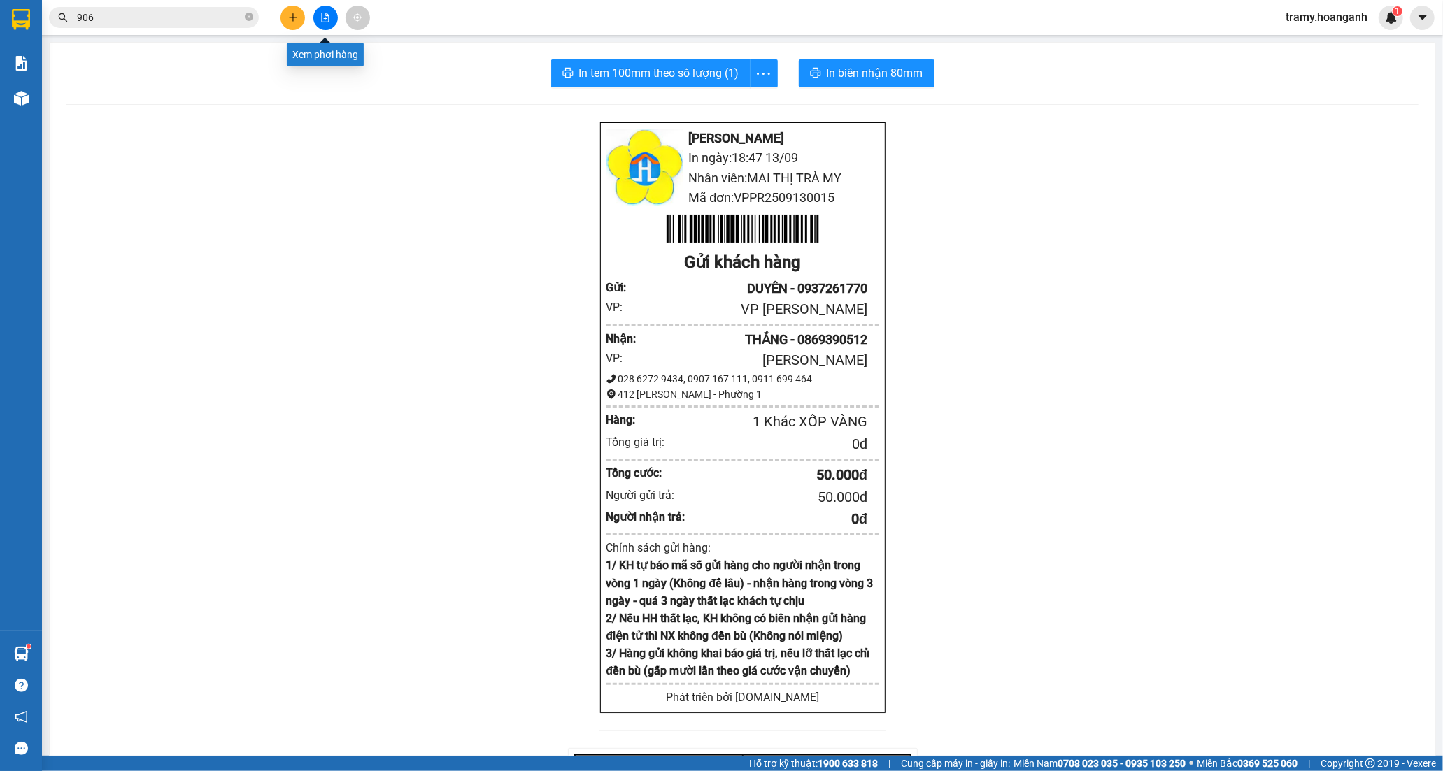
click at [324, 17] on icon "file-add" at bounding box center [325, 18] width 10 height 10
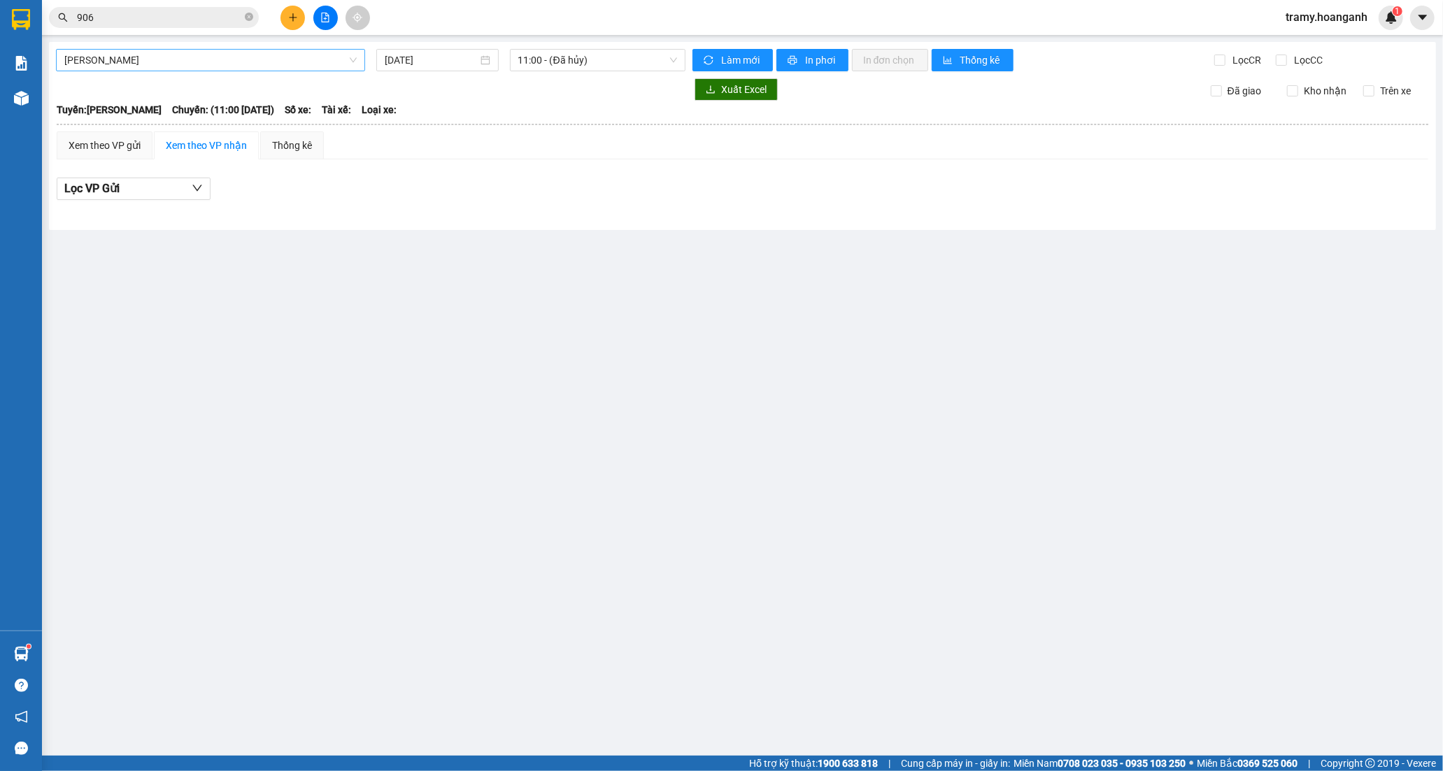
click at [127, 57] on span "[PERSON_NAME]" at bounding box center [210, 60] width 292 height 21
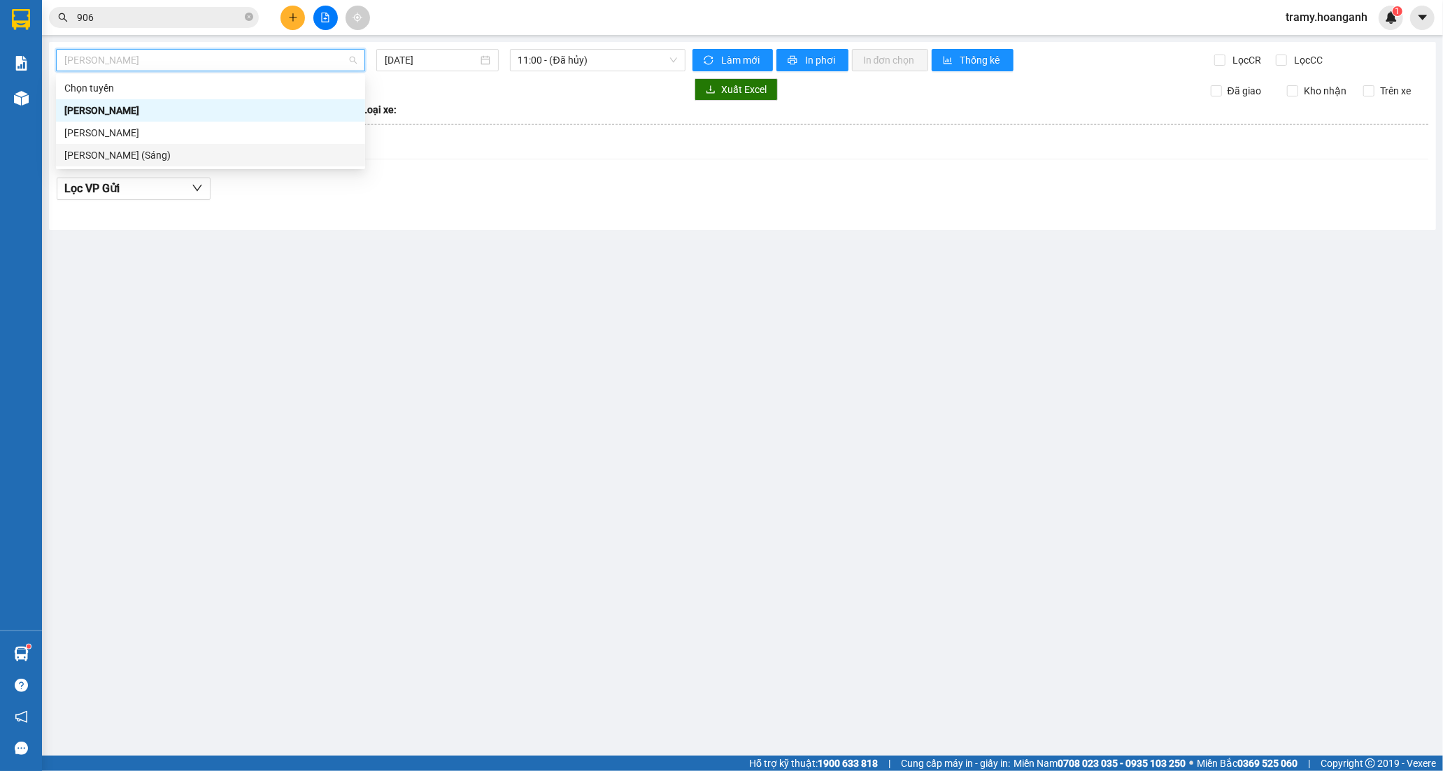
click at [177, 157] on div "[PERSON_NAME] (Sáng)" at bounding box center [210, 155] width 292 height 15
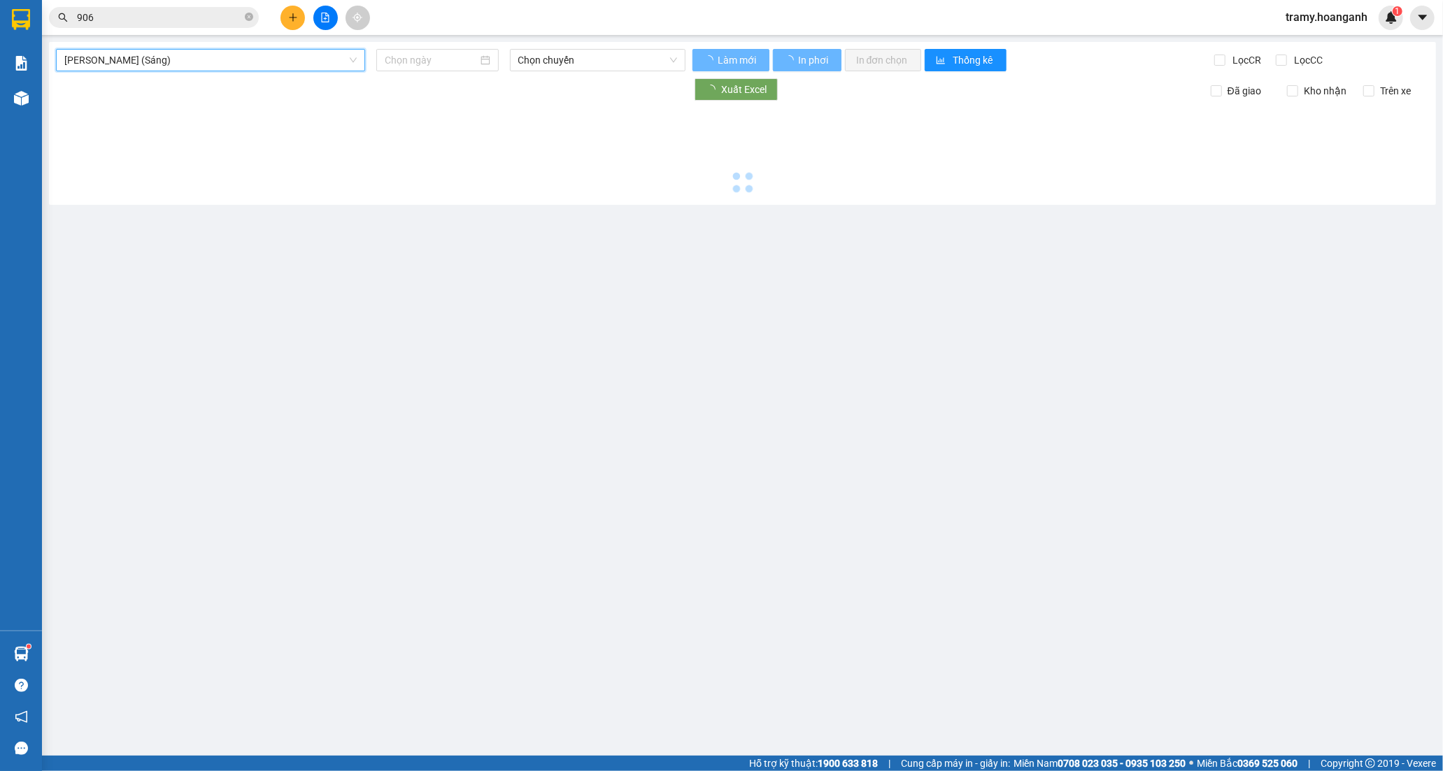
type input "[DATE]"
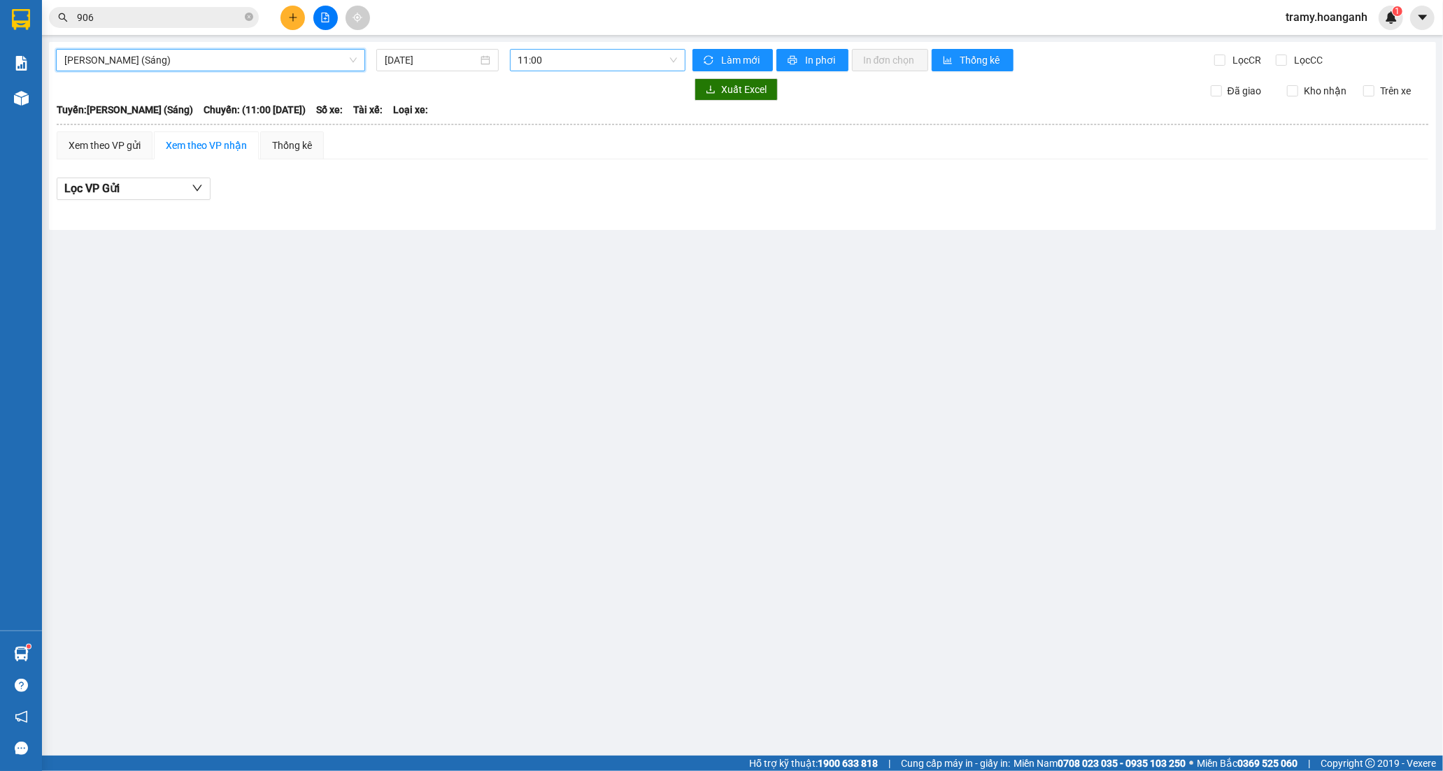
drag, startPoint x: 515, startPoint y: 57, endPoint x: 541, endPoint y: 71, distance: 29.4
click at [516, 57] on div "11:00" at bounding box center [598, 60] width 176 height 22
click at [555, 127] on div "12:00 (TC) - 85H-011.55" at bounding box center [572, 132] width 109 height 15
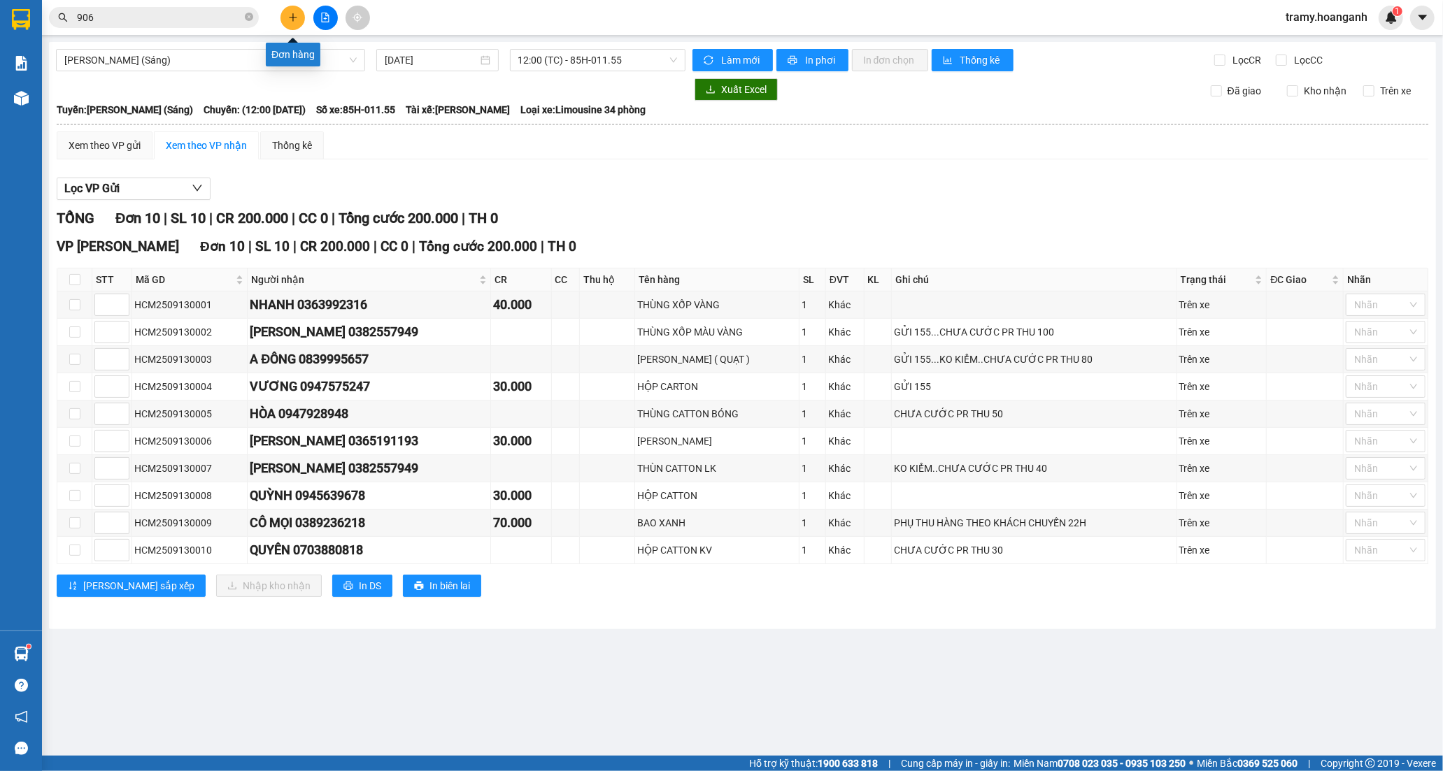
click at [292, 18] on icon "plus" at bounding box center [293, 18] width 10 height 10
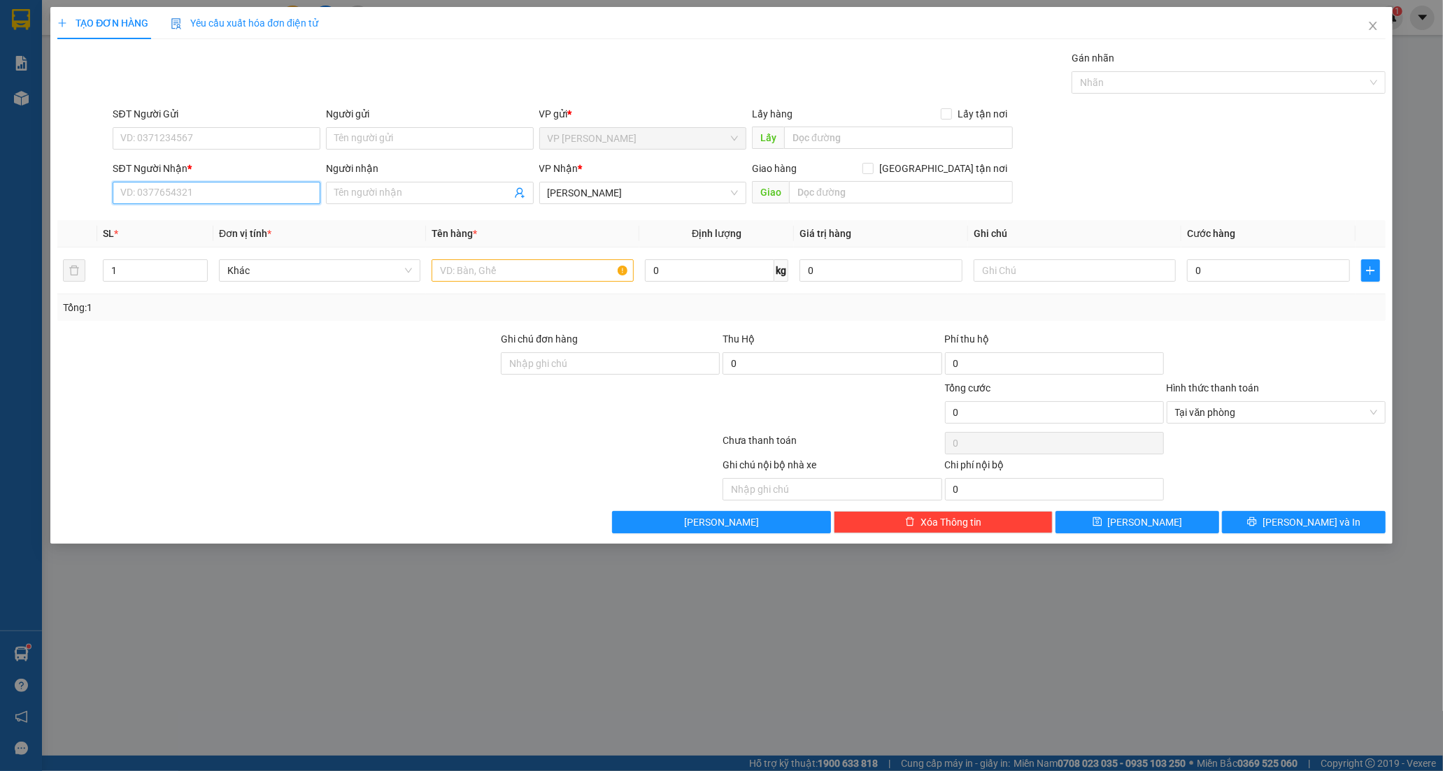
click at [144, 196] on input "SĐT Người Nhận *" at bounding box center [217, 193] width 208 height 22
type input "0"
drag, startPoint x: 147, startPoint y: 197, endPoint x: 143, endPoint y: 122, distance: 74.9
click at [147, 197] on input "SĐT Người Nhận *" at bounding box center [217, 193] width 208 height 22
click at [143, 133] on input "SĐT Người Gửi" at bounding box center [217, 138] width 208 height 22
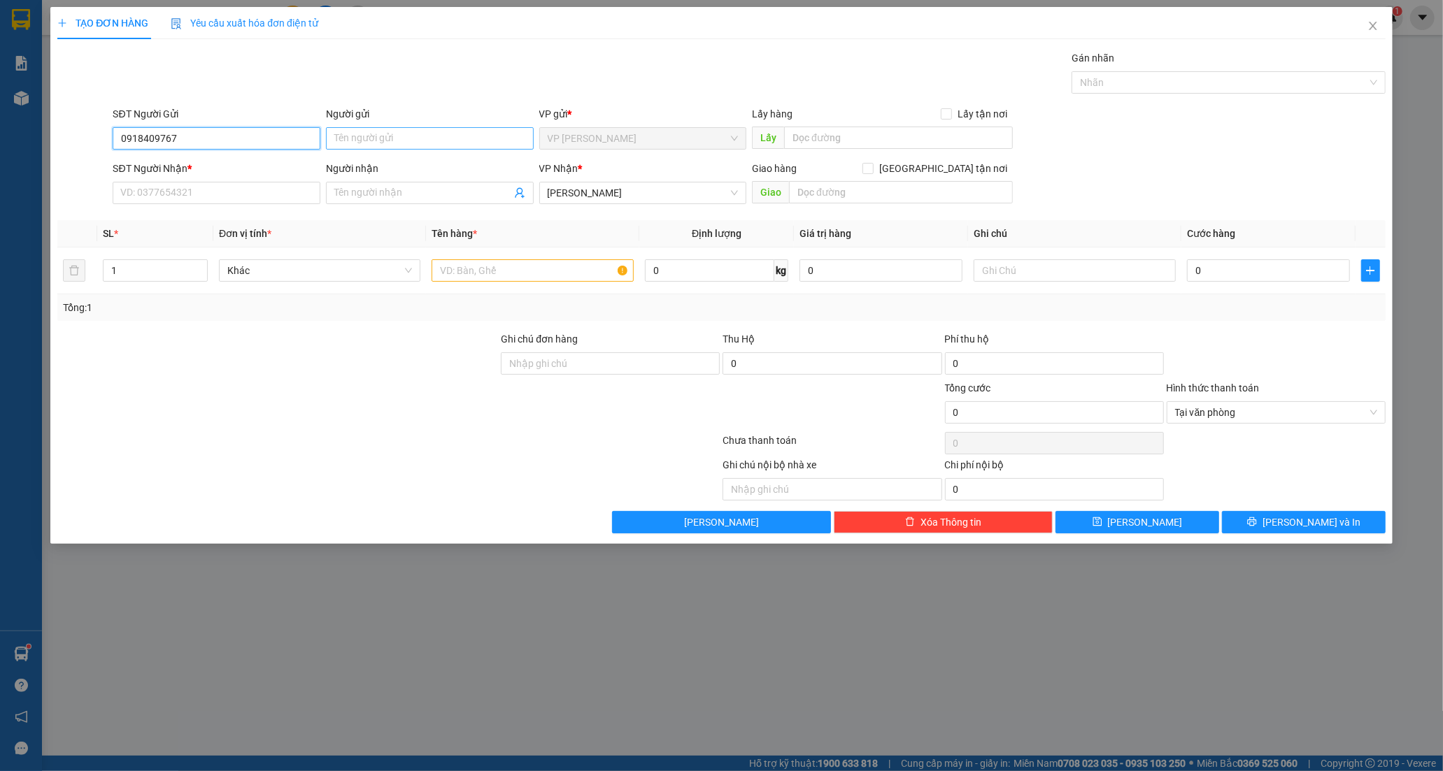
type input "0918409767"
click at [432, 134] on input "Người gửi" at bounding box center [430, 138] width 208 height 22
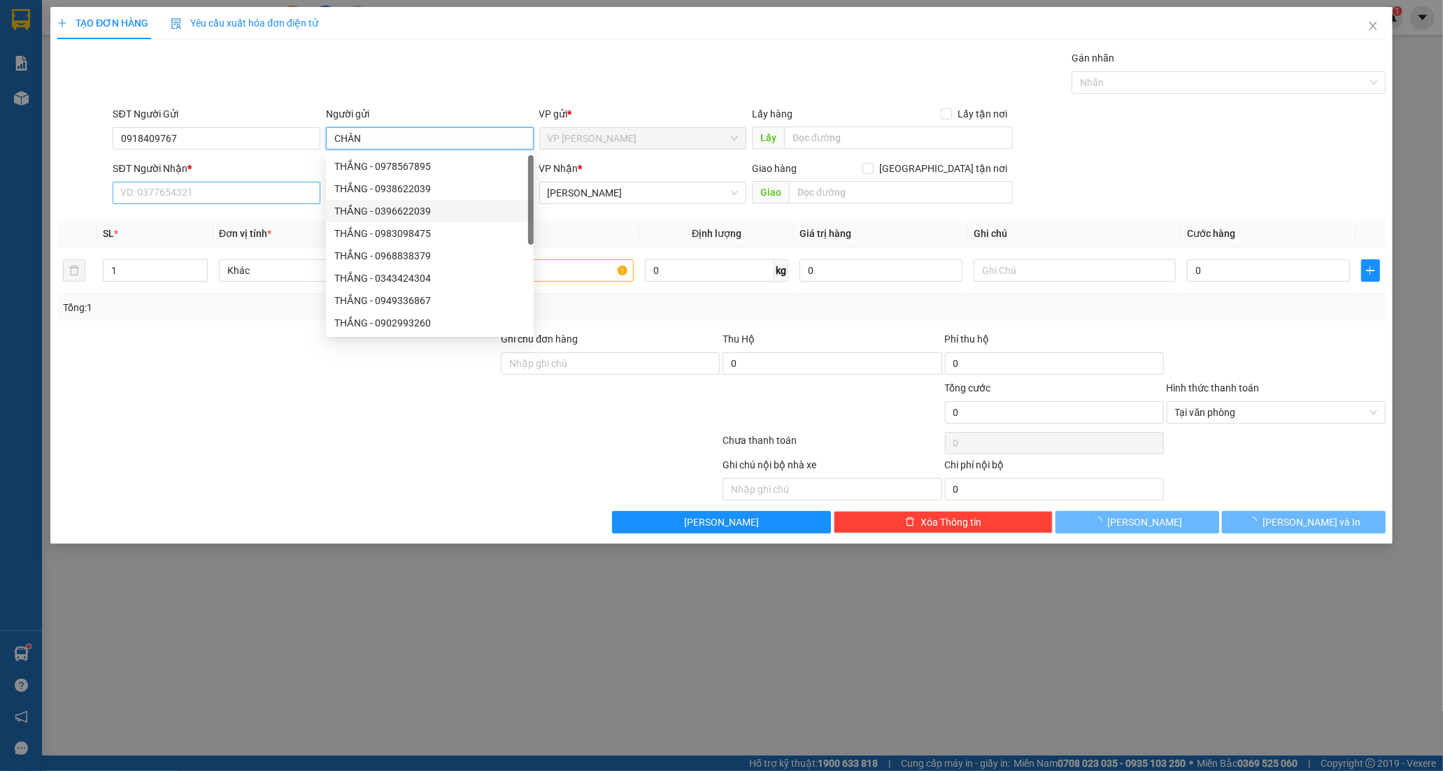
type input "CHÂN"
click at [280, 194] on input "SĐT Người Nhận *" at bounding box center [217, 193] width 208 height 22
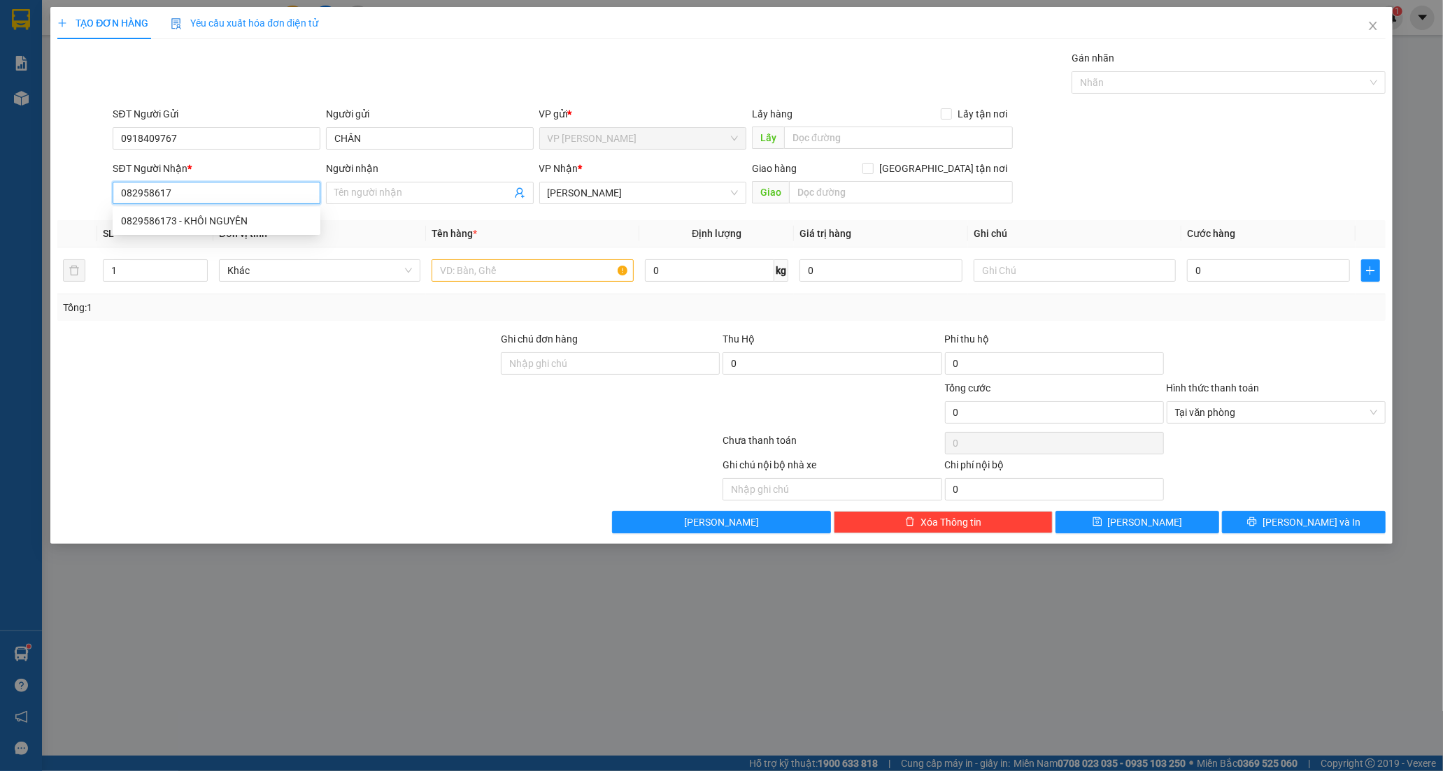
type input "0829586173"
click at [192, 218] on div "0829586173 - KHÔI NGUYÊN" at bounding box center [216, 220] width 191 height 15
type input "KHÔI NGUYÊN"
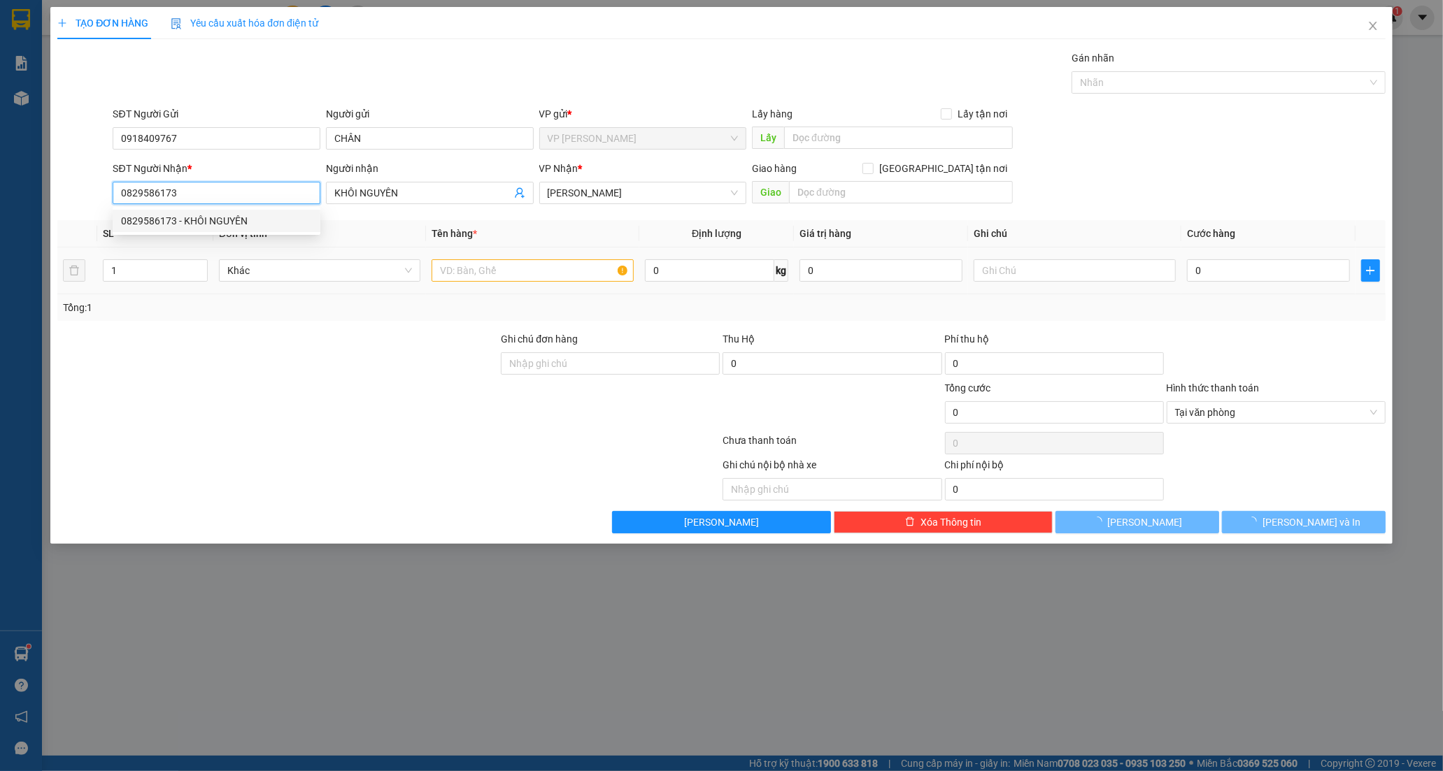
type input "40.000"
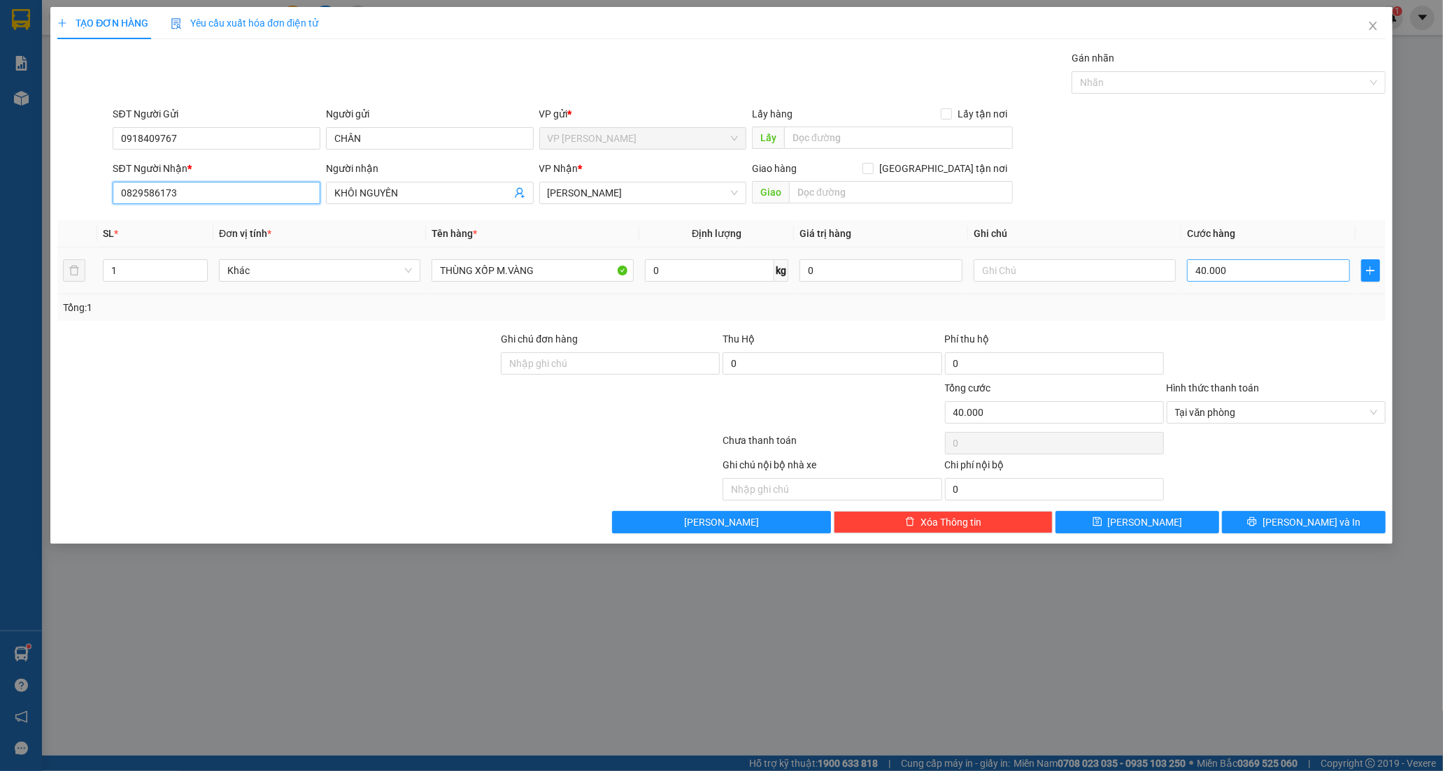
type input "0829586173"
click at [1269, 277] on input "40.000" at bounding box center [1268, 270] width 163 height 22
click at [1184, 273] on td "0" at bounding box center [1268, 271] width 174 height 47
click at [1190, 273] on input "0" at bounding box center [1268, 270] width 163 height 22
click at [1273, 518] on button "[PERSON_NAME] và In" at bounding box center [1304, 522] width 164 height 22
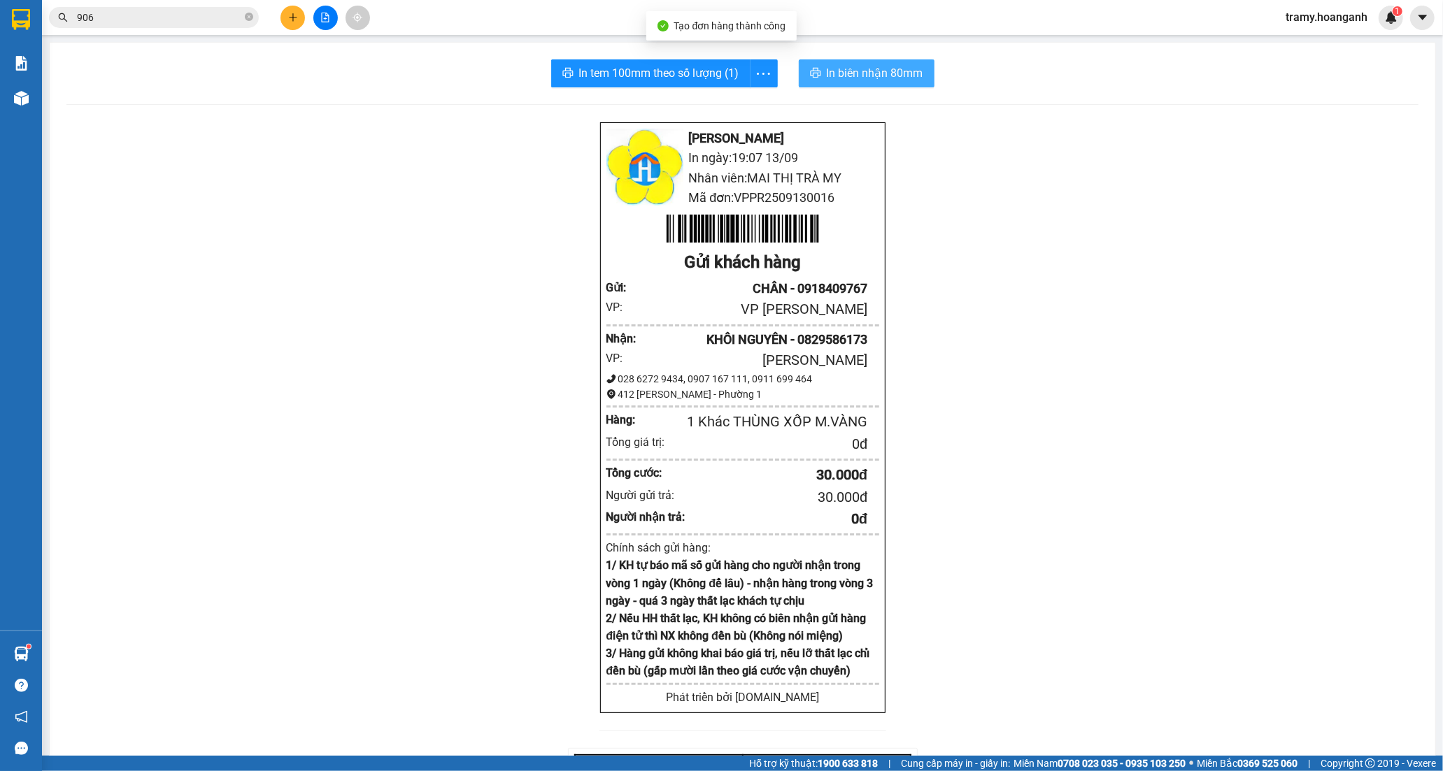
click at [914, 79] on span "In biên nhận 80mm" at bounding box center [875, 72] width 97 height 17
click at [756, 77] on icon "more" at bounding box center [763, 73] width 17 height 17
click at [729, 105] on div "In tem 100mm" at bounding box center [731, 104] width 63 height 15
click at [288, 18] on icon "plus" at bounding box center [293, 18] width 10 height 10
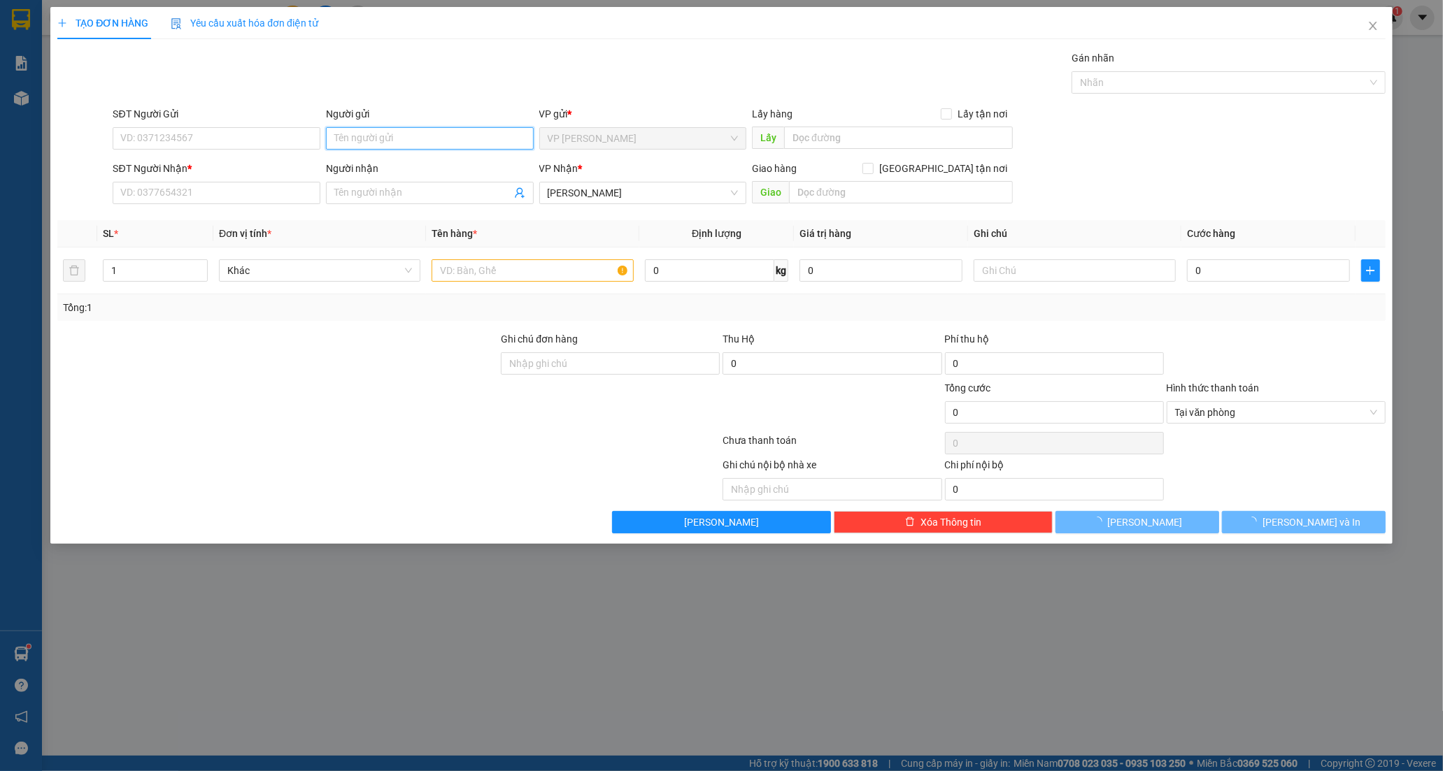
click at [371, 143] on input "Người gửi" at bounding box center [430, 138] width 208 height 22
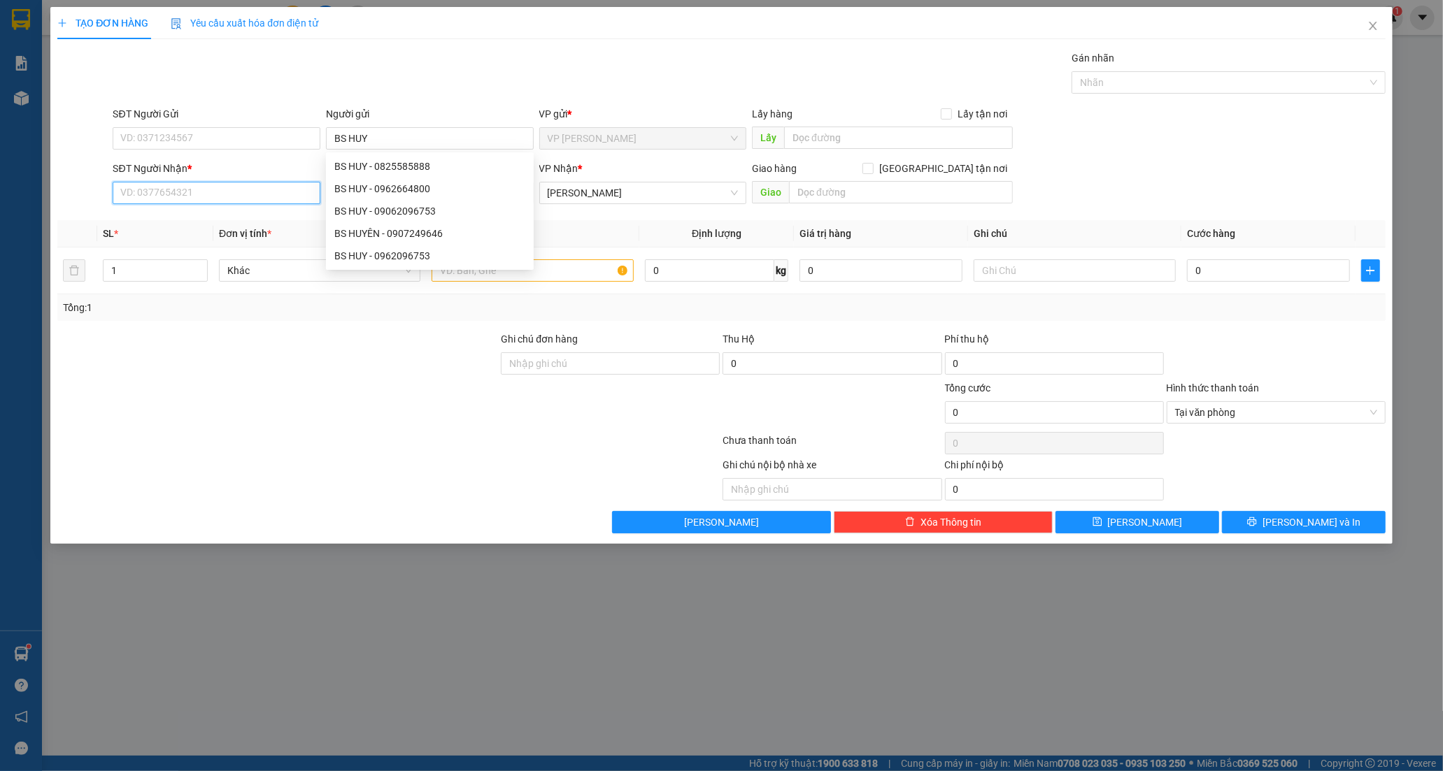
click at [221, 194] on input "SĐT Người Nhận *" at bounding box center [217, 193] width 208 height 22
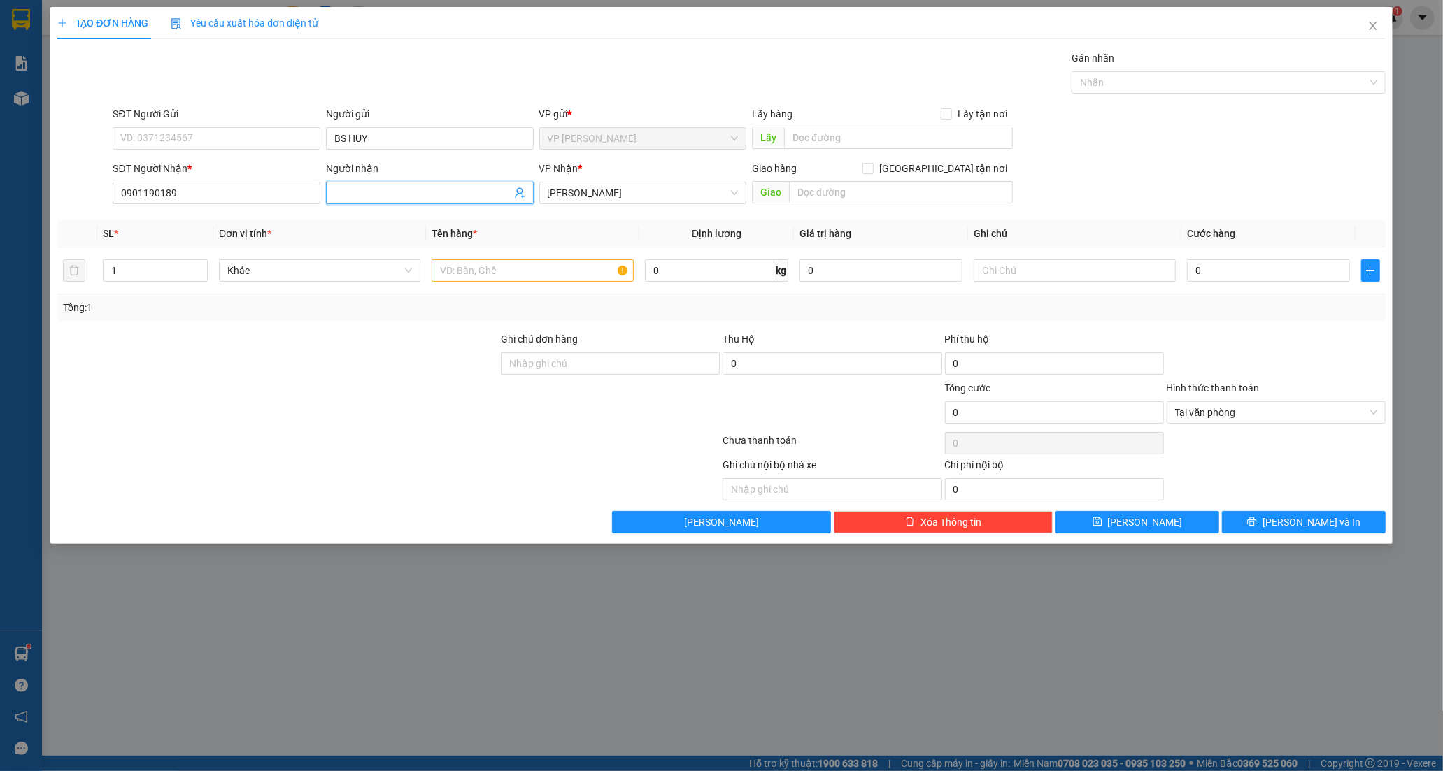
click at [353, 187] on input "Người nhận" at bounding box center [422, 192] width 177 height 15
click at [376, 187] on input "Người nhận" at bounding box center [422, 192] width 177 height 15
click at [460, 264] on input "text" at bounding box center [532, 270] width 201 height 22
click at [1192, 273] on input "0" at bounding box center [1268, 270] width 163 height 22
click at [1256, 527] on icon "printer" at bounding box center [1251, 522] width 9 height 9
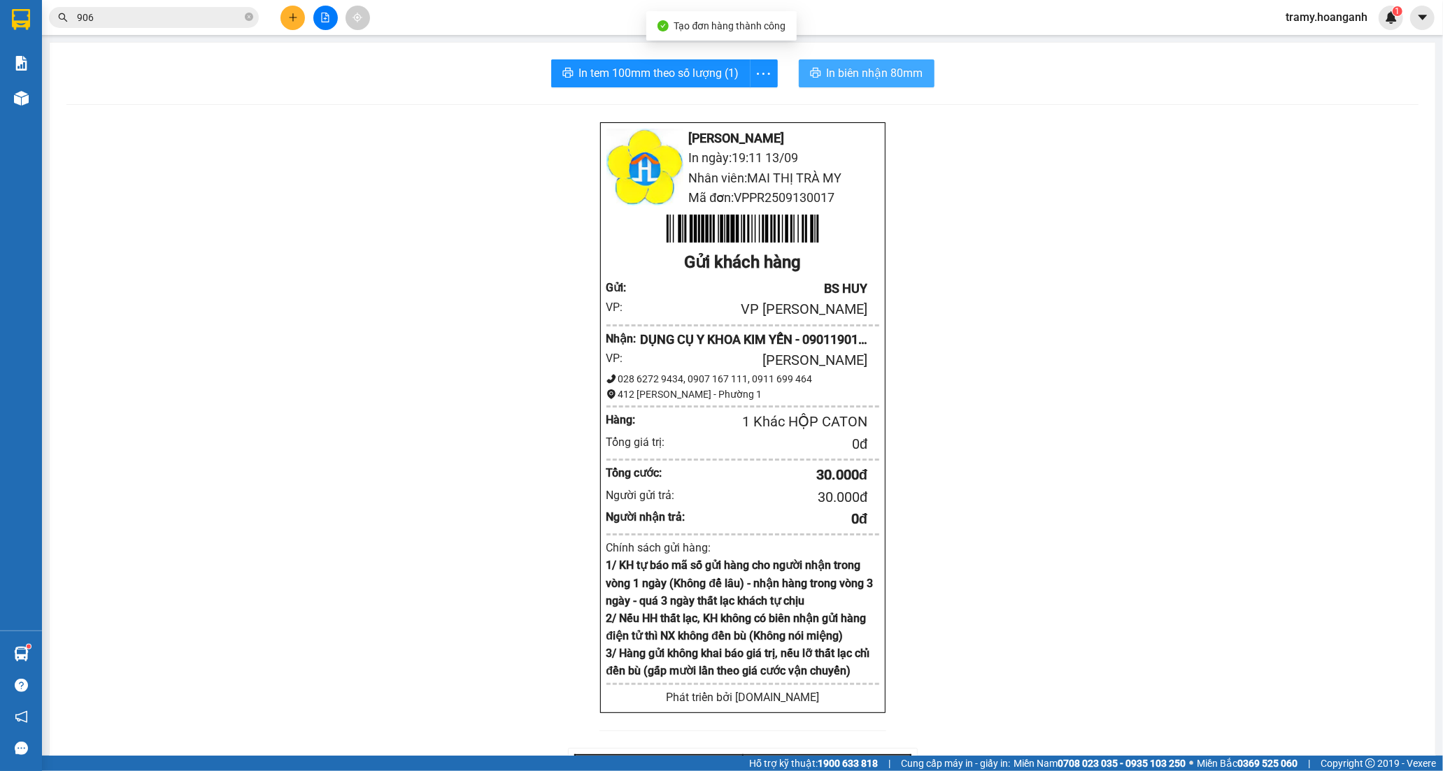
click at [880, 76] on span "In biên nhận 80mm" at bounding box center [875, 72] width 97 height 17
click at [766, 71] on icon "more" at bounding box center [763, 73] width 17 height 17
drag, startPoint x: 748, startPoint y: 102, endPoint x: 730, endPoint y: 108, distance: 19.9
click at [744, 106] on div "In tem 100mm" at bounding box center [731, 104] width 63 height 15
click at [284, 22] on button at bounding box center [292, 18] width 24 height 24
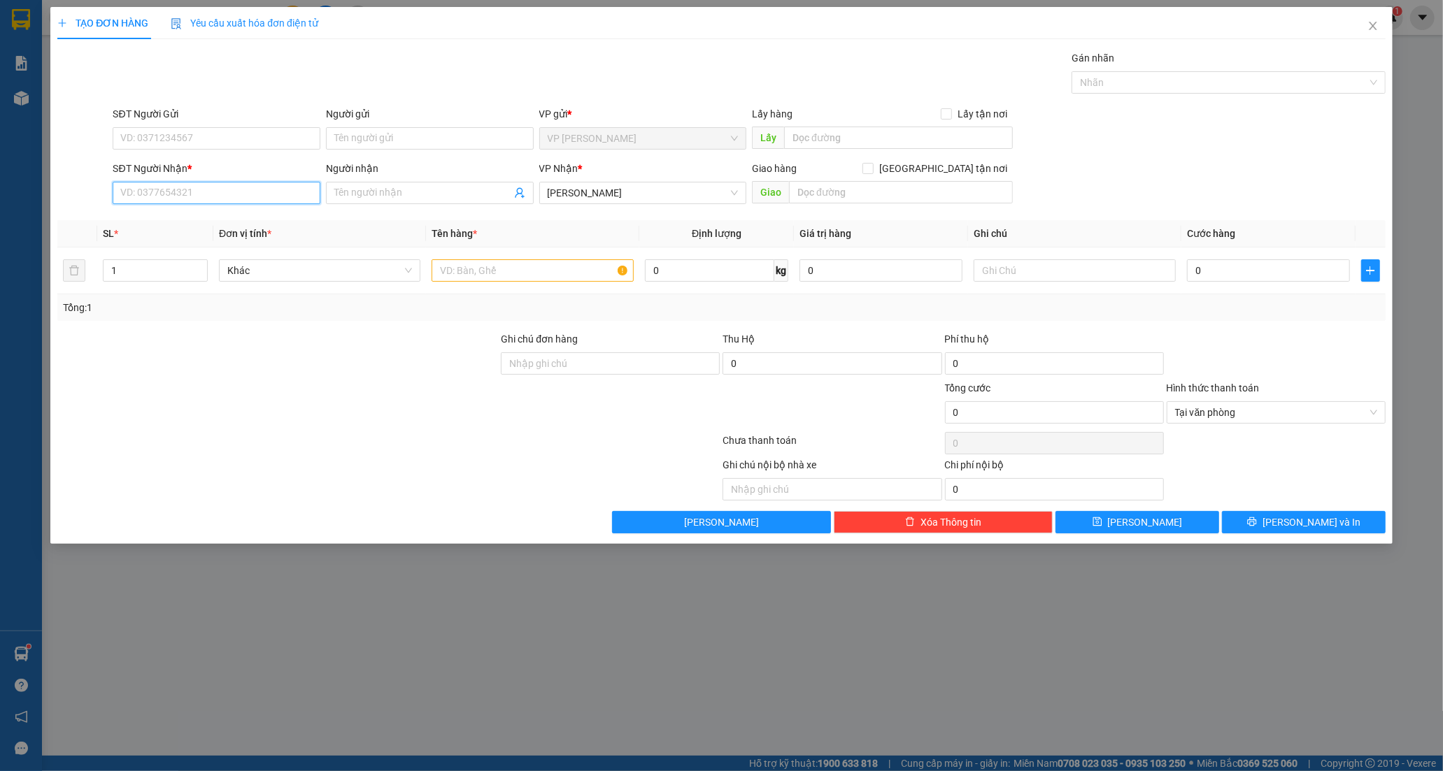
click at [173, 186] on input "SĐT Người Nhận *" at bounding box center [217, 193] width 208 height 22
click at [136, 183] on input "SĐT Người Nhận *" at bounding box center [217, 193] width 208 height 22
click at [189, 215] on div "0938072274 - DUYÊN" at bounding box center [216, 220] width 191 height 15
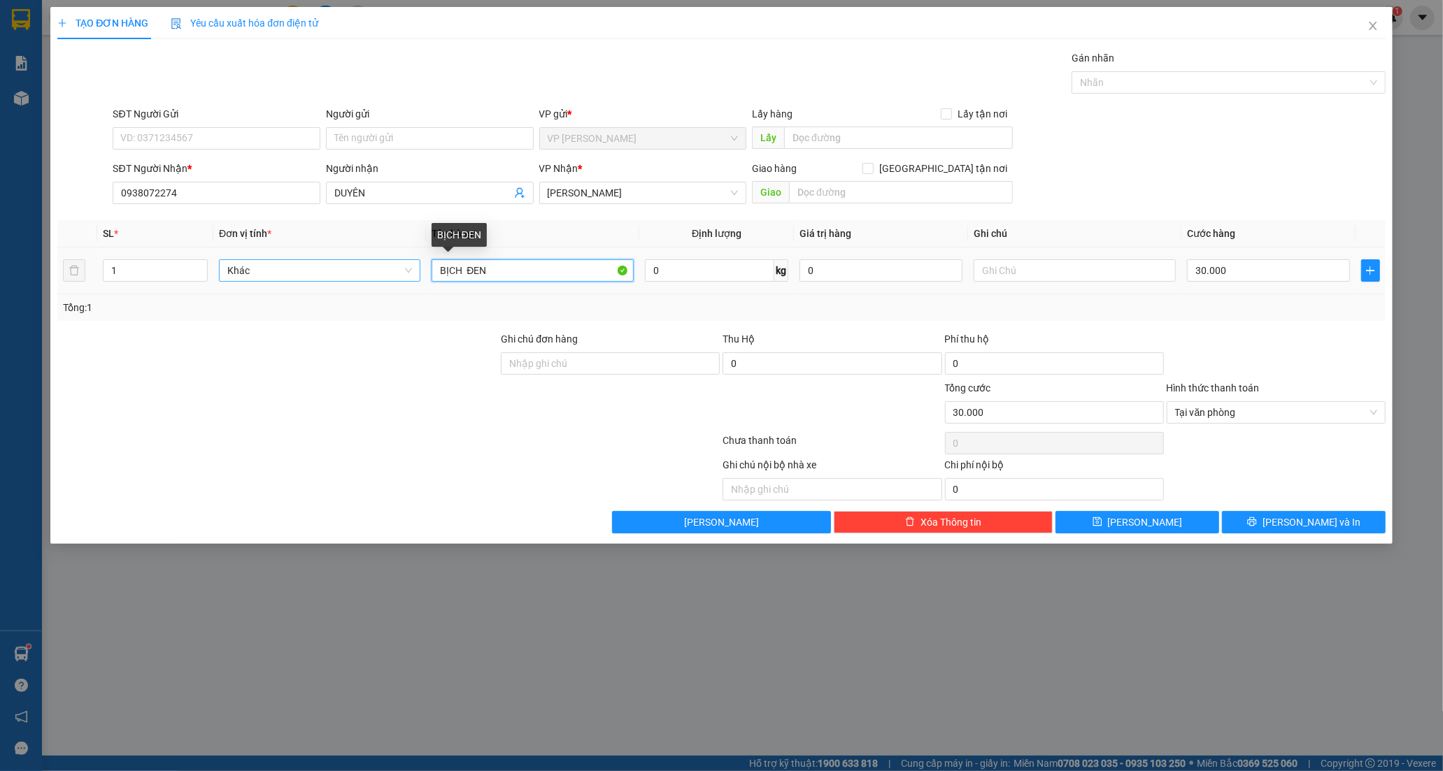
drag, startPoint x: 512, startPoint y: 274, endPoint x: 337, endPoint y: 274, distance: 174.9
click at [337, 274] on tr "1 Khác BỊCH ĐEN 0 kg 0 30.000" at bounding box center [721, 271] width 1328 height 47
click at [129, 134] on input "SĐT Người Gửi" at bounding box center [217, 138] width 208 height 22
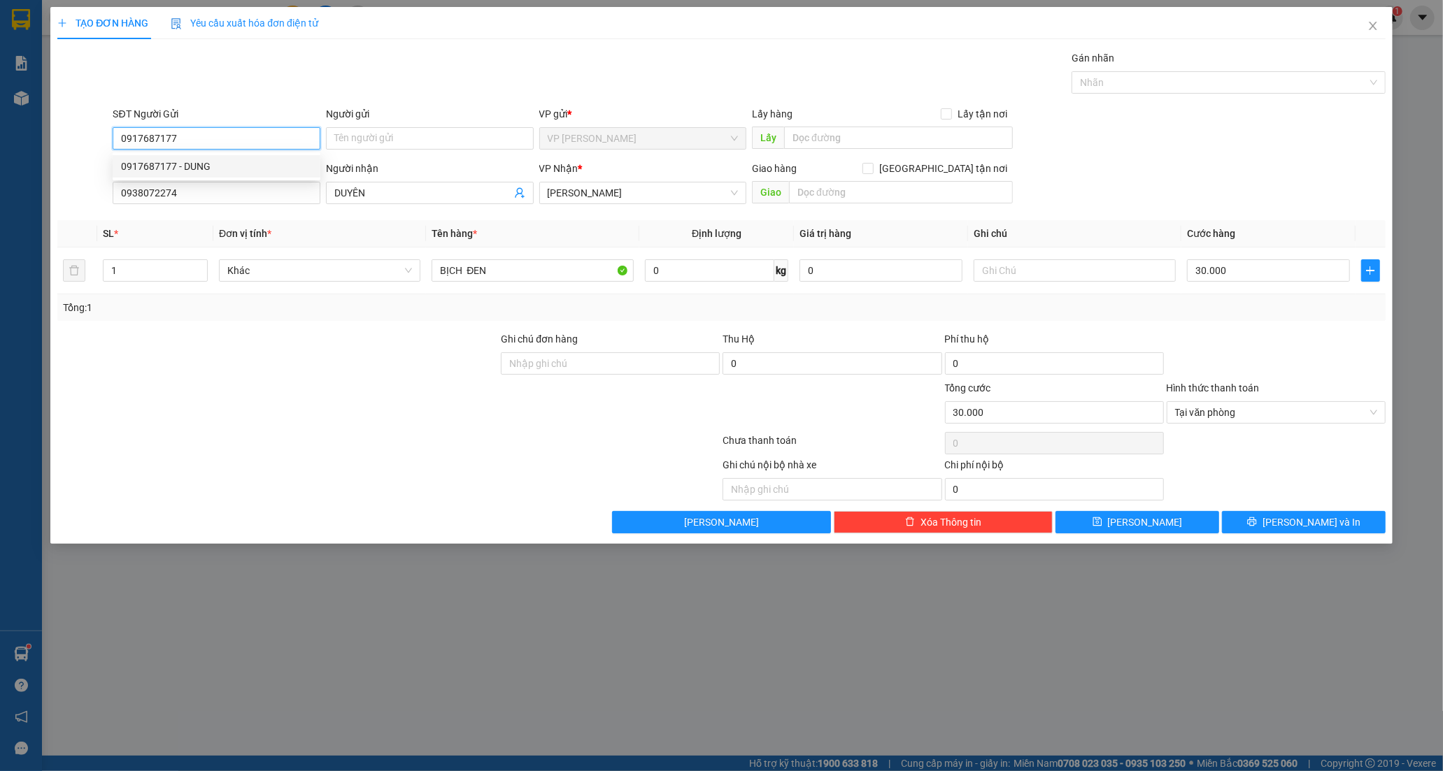
click at [219, 161] on div "0917687177 - DUNG" at bounding box center [216, 166] width 191 height 15
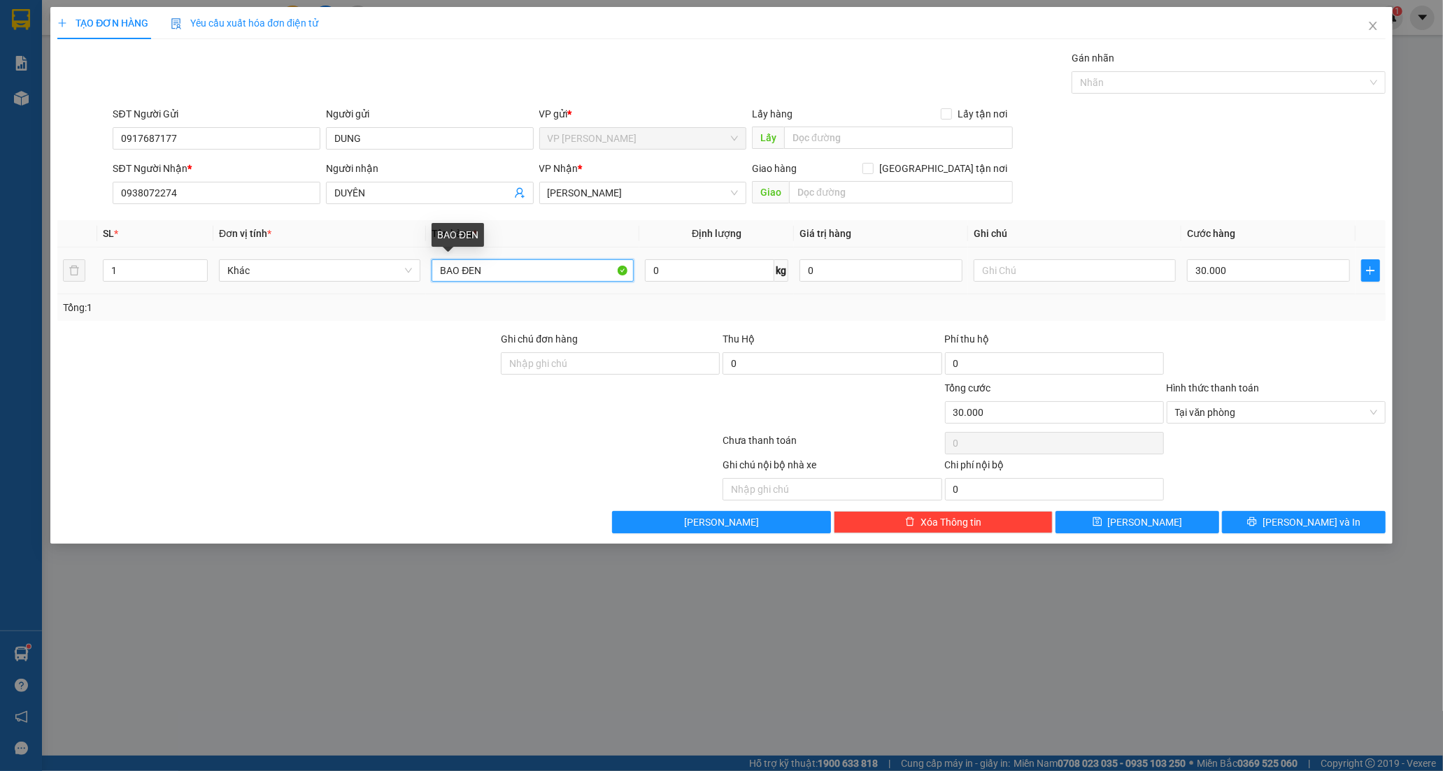
drag, startPoint x: 506, startPoint y: 269, endPoint x: 250, endPoint y: 287, distance: 257.3
click at [250, 287] on tr "1 Khác BAO ĐEN 0 kg 0 30.000" at bounding box center [721, 271] width 1328 height 47
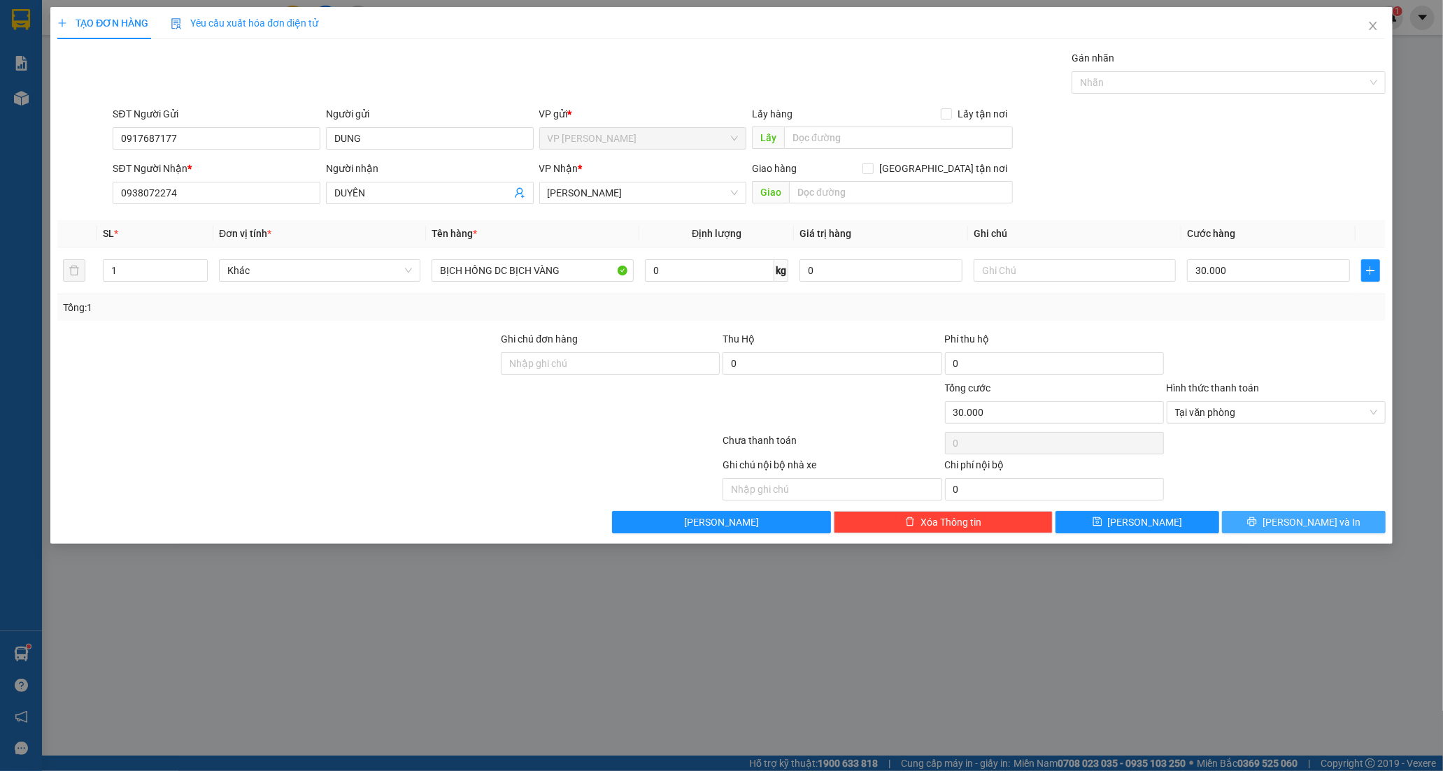
click at [1303, 525] on span "[PERSON_NAME] và In" at bounding box center [1311, 522] width 98 height 15
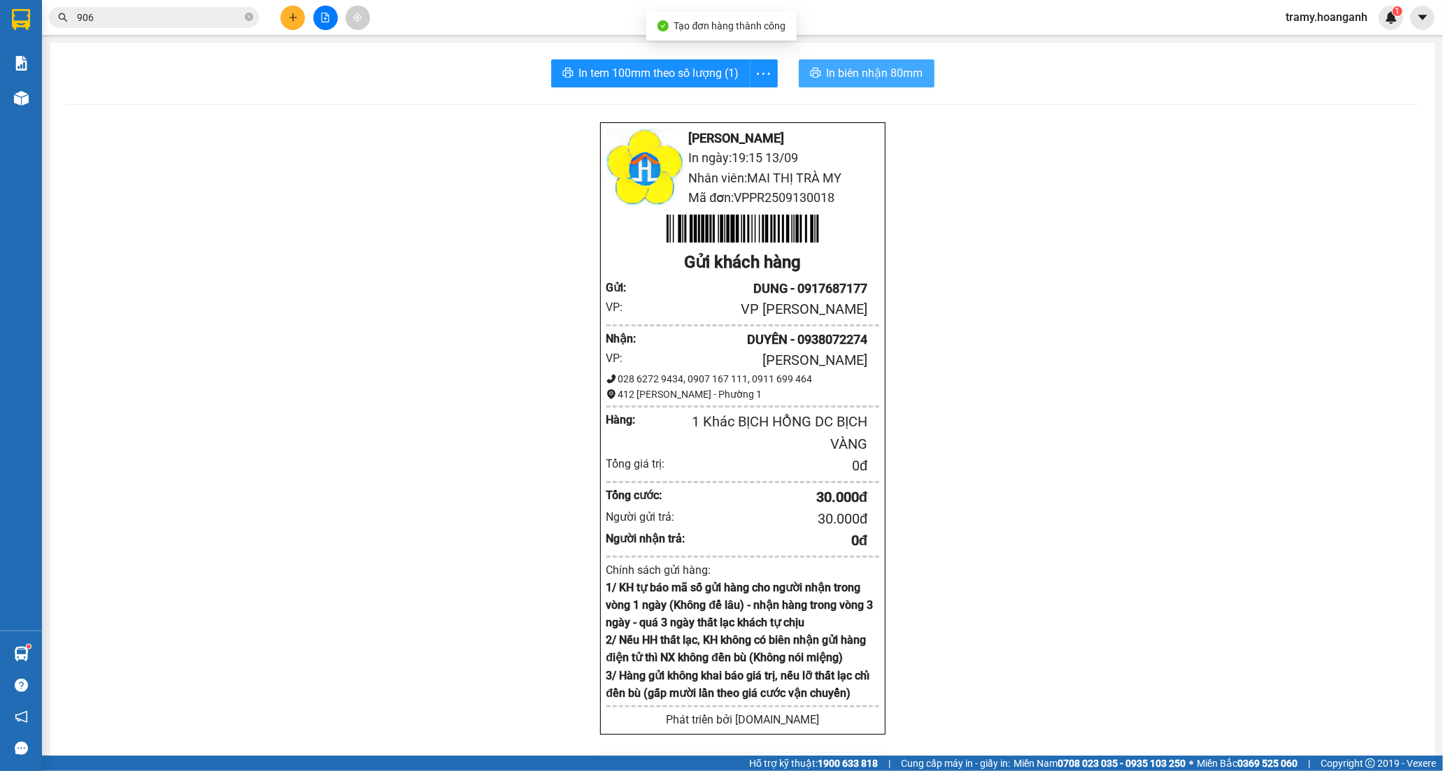
click at [855, 77] on span "In biên nhận 80mm" at bounding box center [875, 72] width 97 height 17
click at [761, 66] on icon "more" at bounding box center [763, 73] width 17 height 17
click at [744, 103] on div "In tem 100mm" at bounding box center [731, 104] width 63 height 15
click at [298, 21] on button at bounding box center [292, 18] width 24 height 24
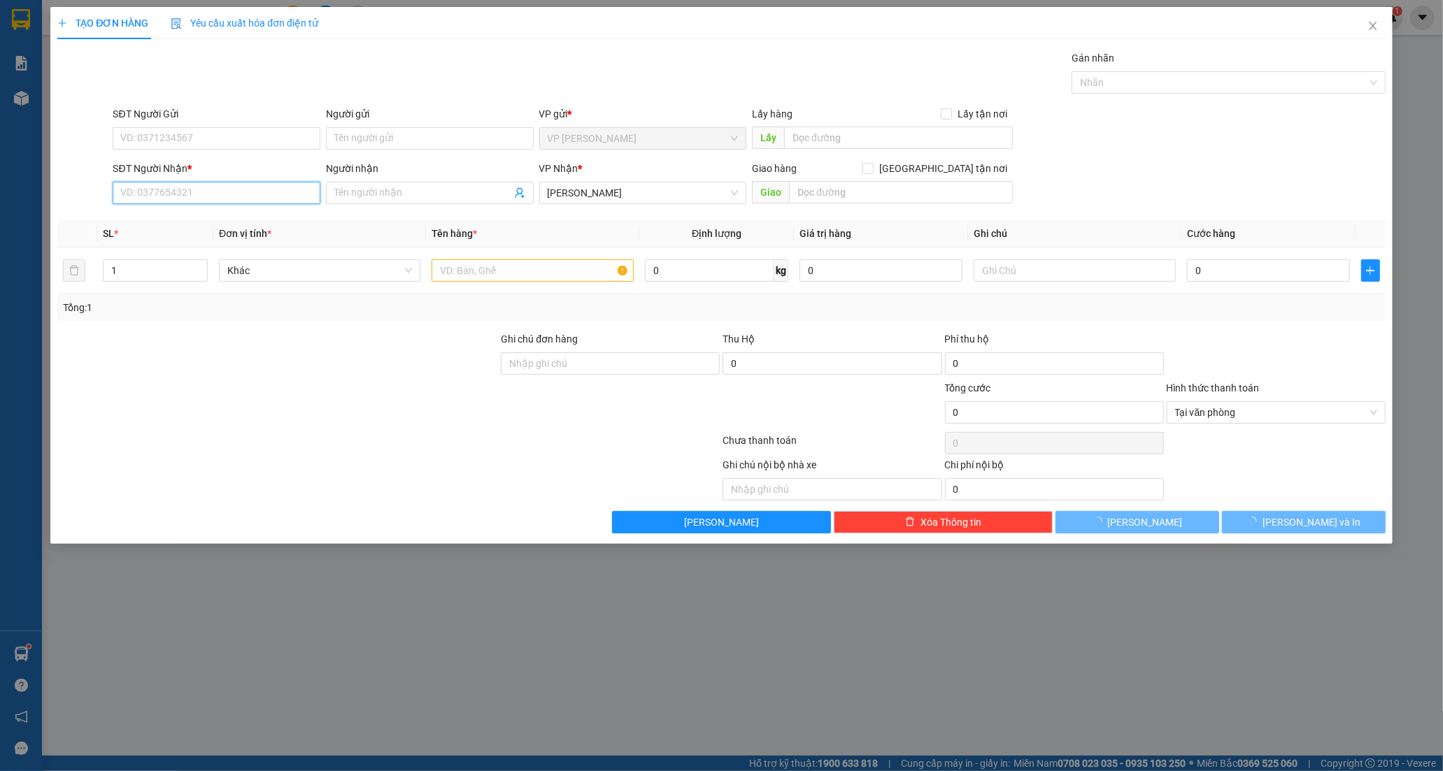
click at [246, 192] on input "SĐT Người Nhận *" at bounding box center [217, 193] width 208 height 22
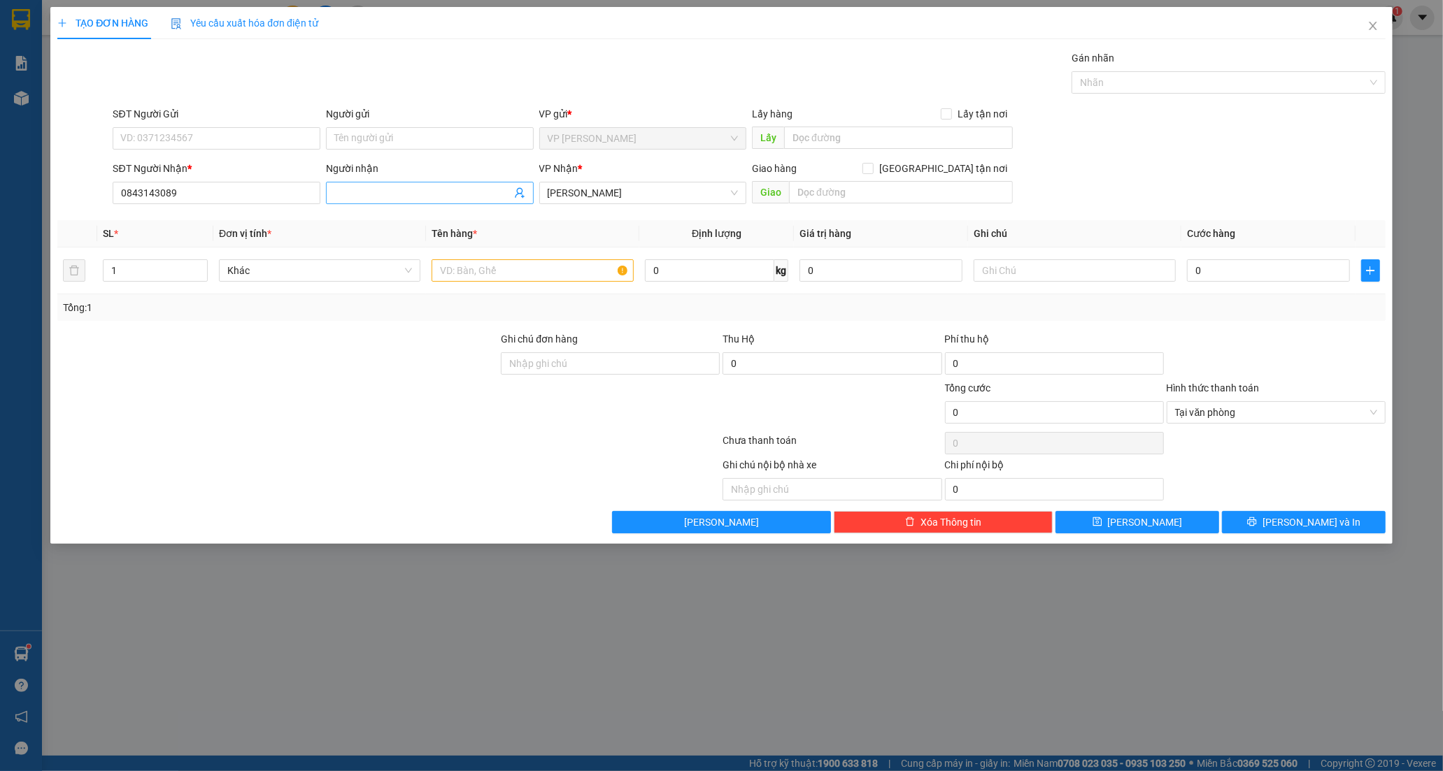
click at [402, 185] on input "Người nhận" at bounding box center [422, 192] width 177 height 15
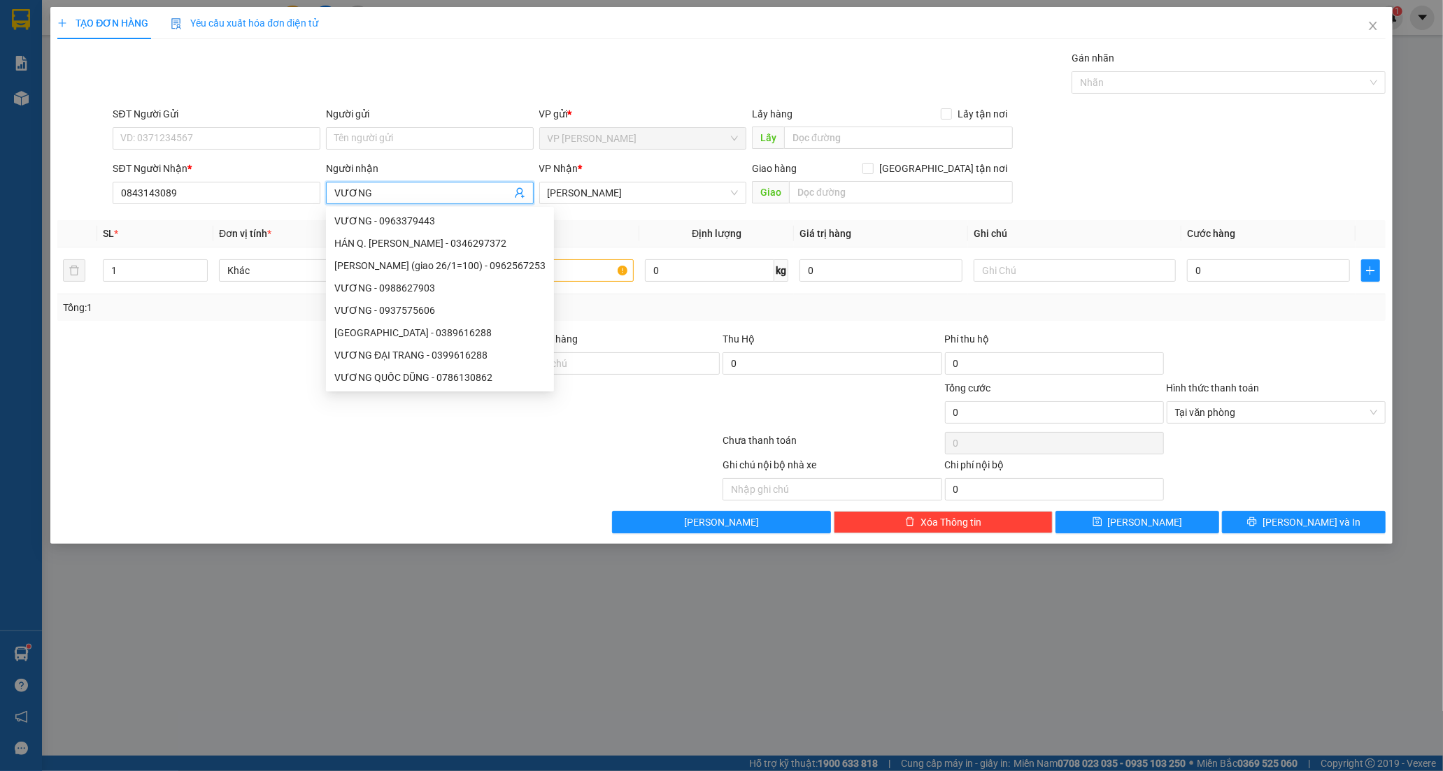
click at [249, 389] on div at bounding box center [277, 404] width 443 height 49
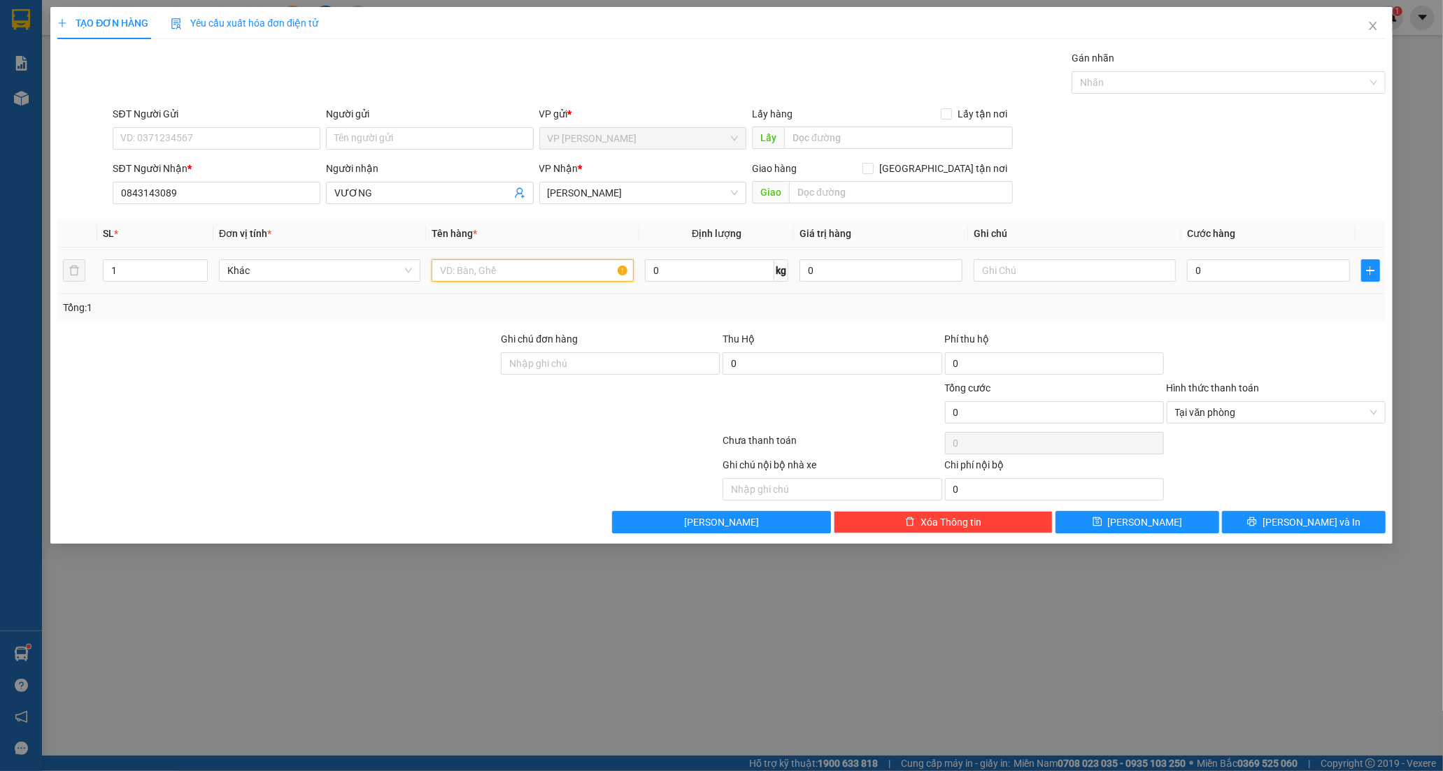
click at [492, 269] on input "text" at bounding box center [532, 270] width 201 height 22
click at [987, 278] on input "text" at bounding box center [1074, 270] width 201 height 22
click at [1215, 278] on input "0" at bounding box center [1268, 270] width 163 height 22
click at [1344, 519] on button "[PERSON_NAME] và In" at bounding box center [1304, 522] width 164 height 22
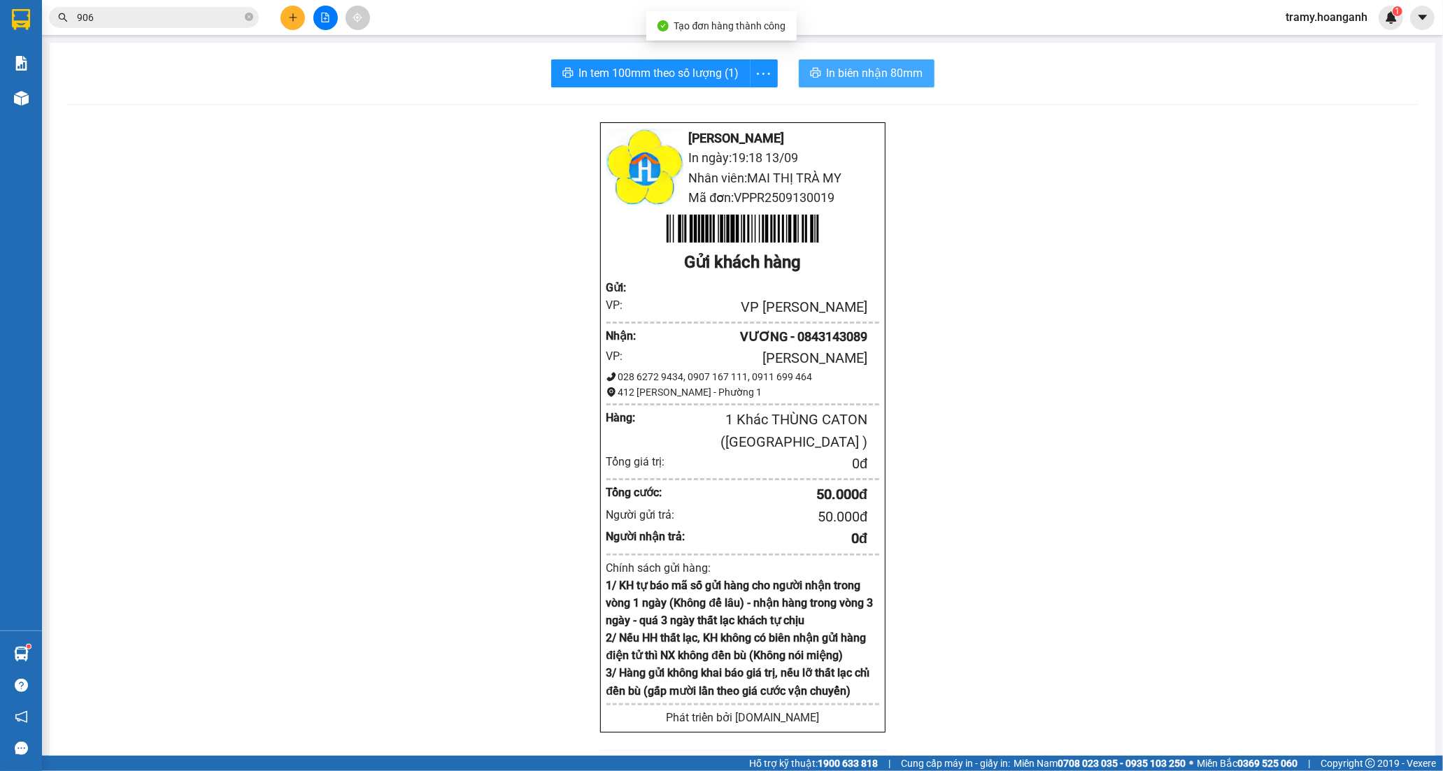
click at [834, 73] on span "In biên nhận 80mm" at bounding box center [875, 72] width 97 height 17
click at [755, 66] on icon "more" at bounding box center [763, 73] width 17 height 17
click at [733, 113] on li "In tem 100mm" at bounding box center [732, 104] width 80 height 22
click at [760, 70] on icon "more" at bounding box center [763, 73] width 17 height 17
click at [743, 108] on div "In tem 100mm" at bounding box center [731, 104] width 63 height 15
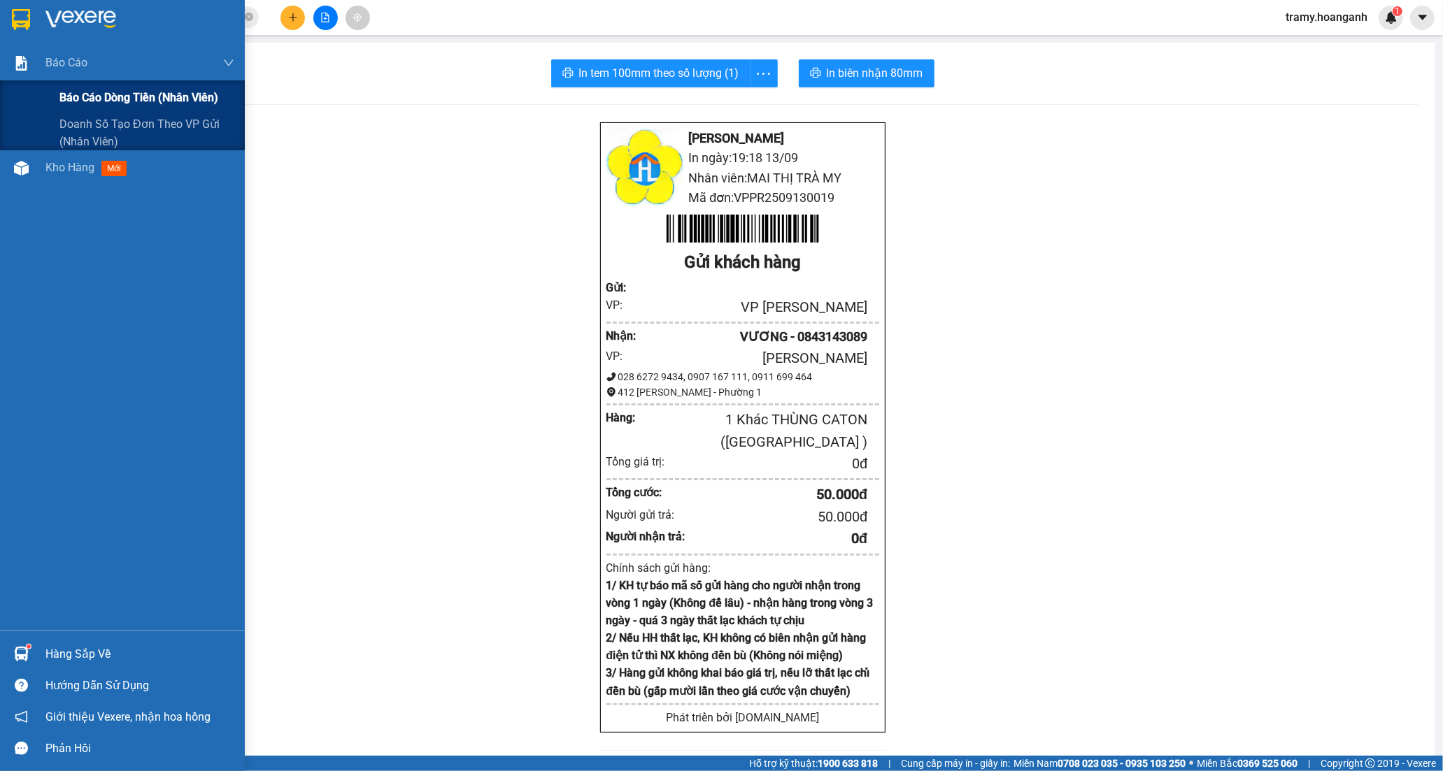
drag, startPoint x: 101, startPoint y: 94, endPoint x: 124, endPoint y: 99, distance: 22.9
click at [103, 94] on span "Báo cáo dòng tiền (nhân viên)" at bounding box center [138, 97] width 159 height 17
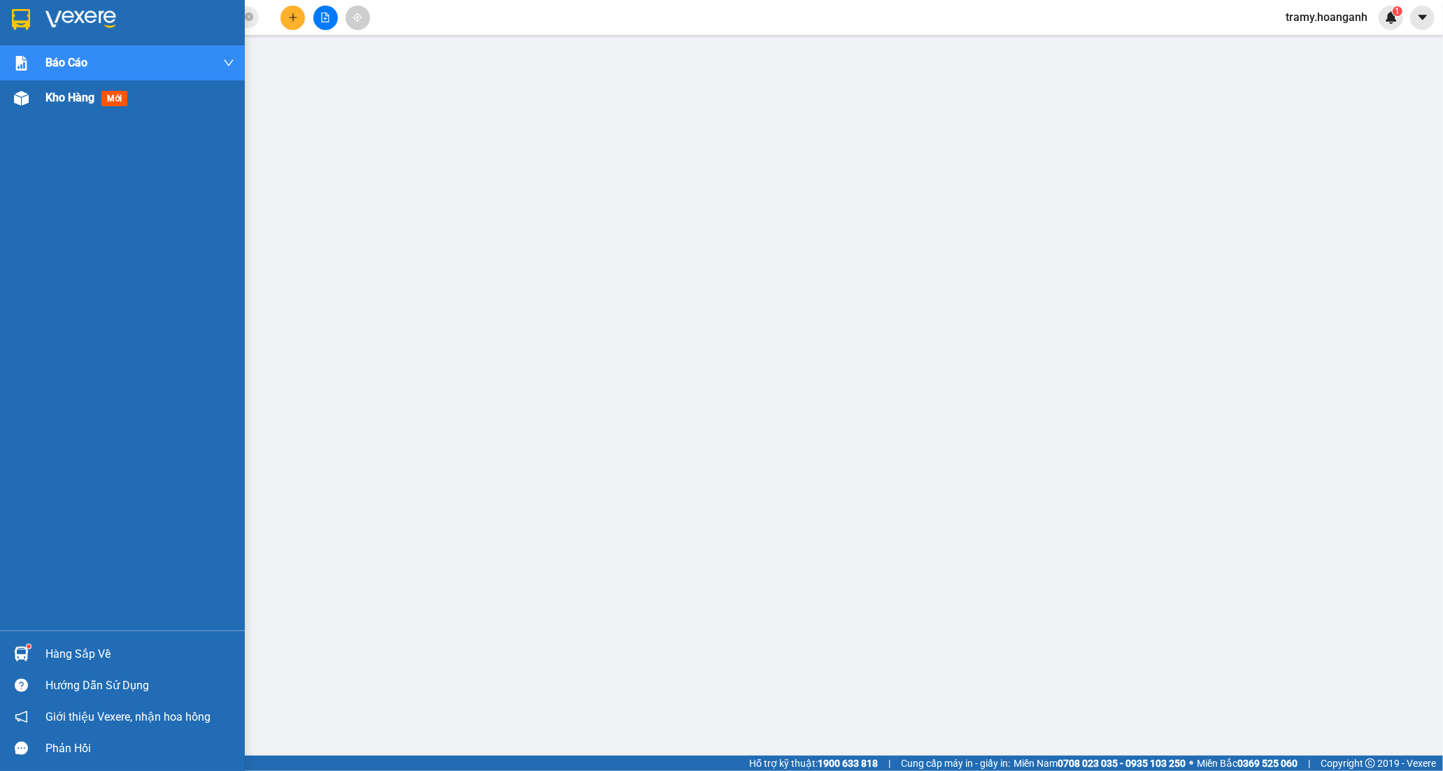
click at [81, 98] on span "Kho hàng" at bounding box center [69, 97] width 49 height 13
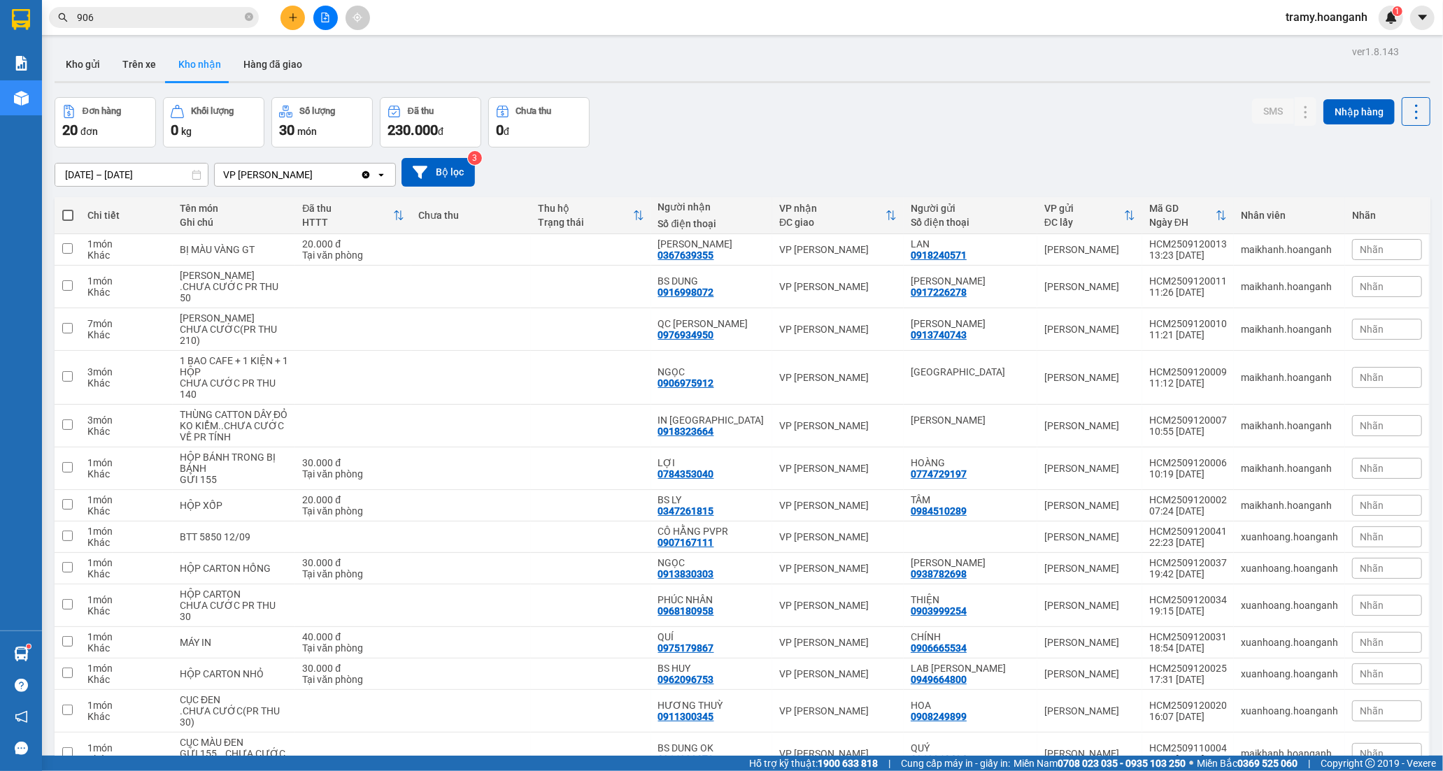
click at [290, 26] on button at bounding box center [292, 18] width 24 height 24
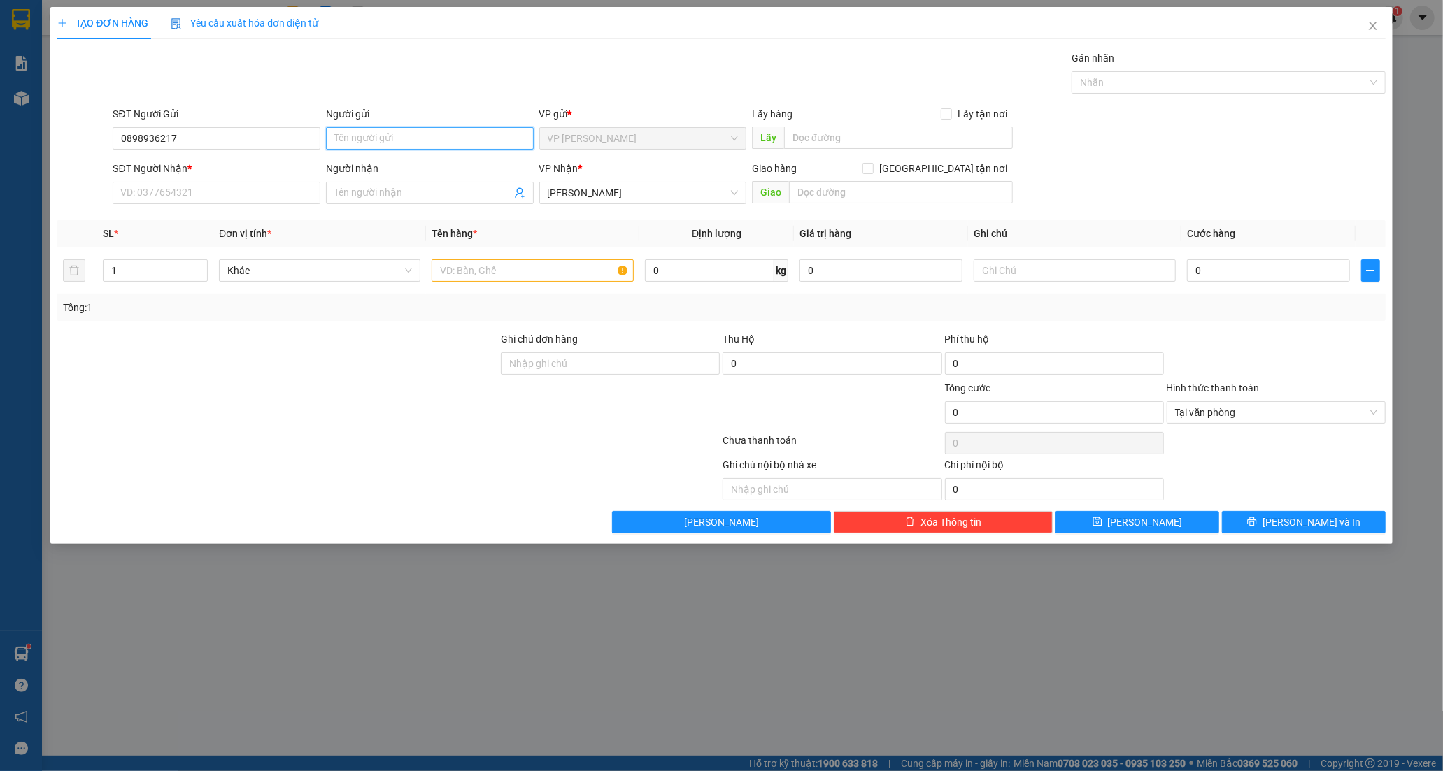
click at [357, 136] on input "Người gửi" at bounding box center [430, 138] width 208 height 22
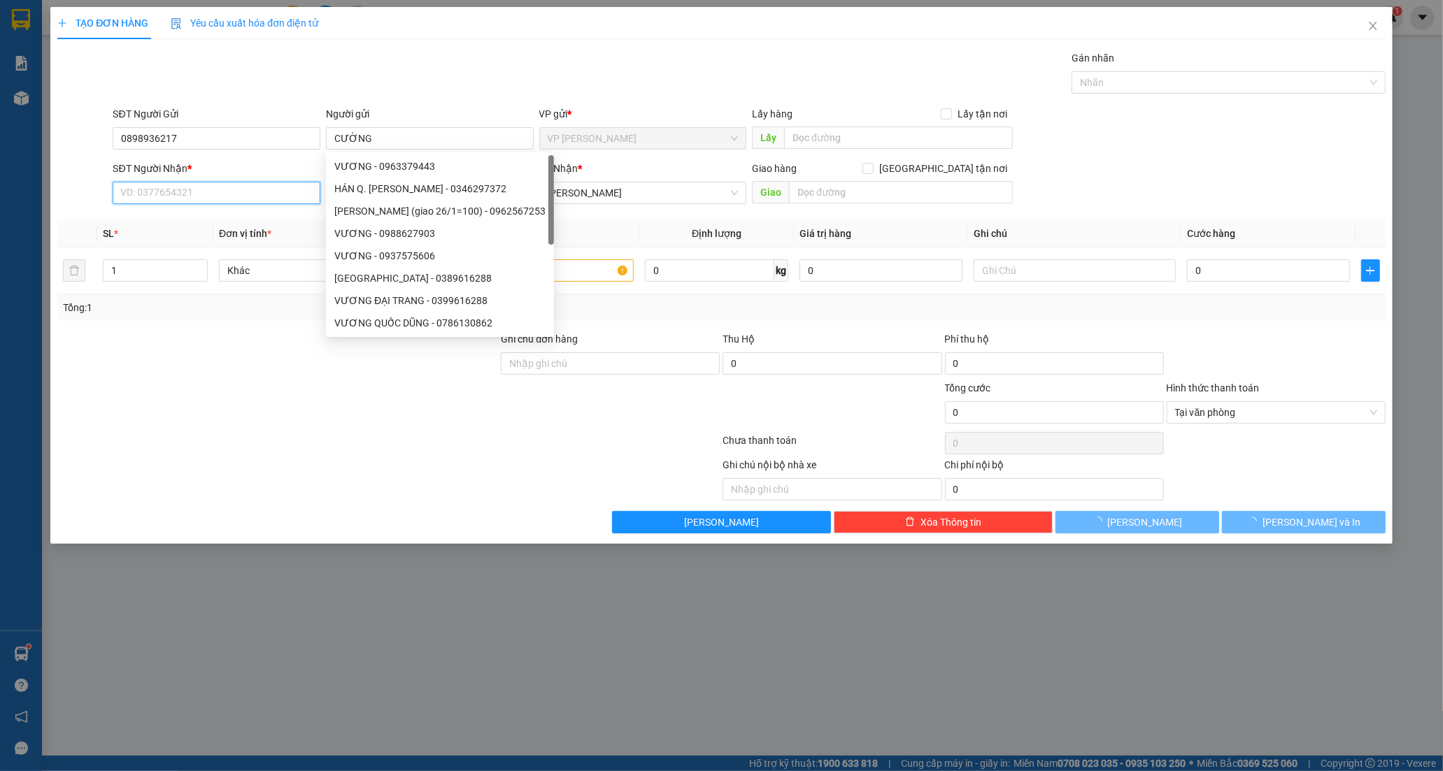
click at [136, 194] on input "SĐT Người Nhận *" at bounding box center [217, 193] width 208 height 22
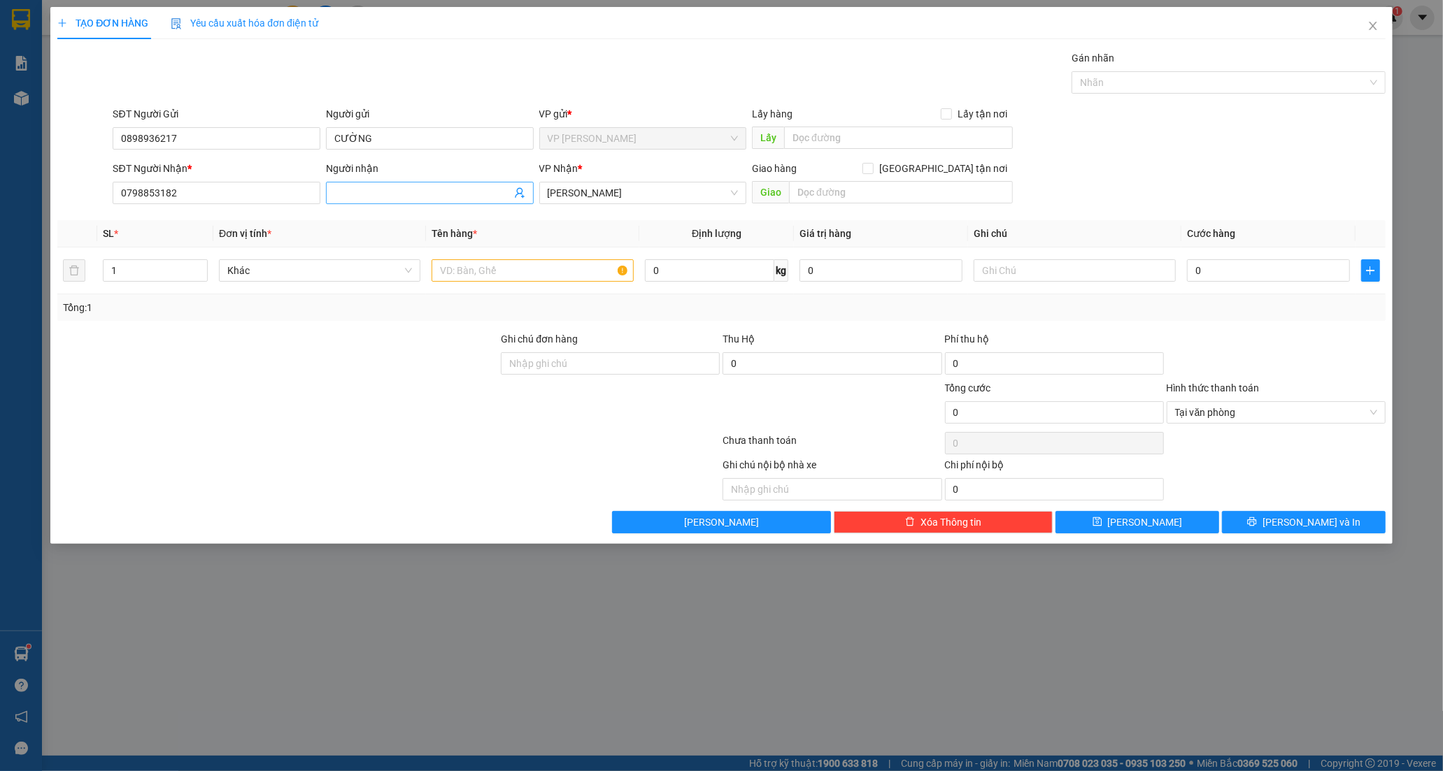
click at [375, 191] on input "Người nhận" at bounding box center [422, 192] width 177 height 15
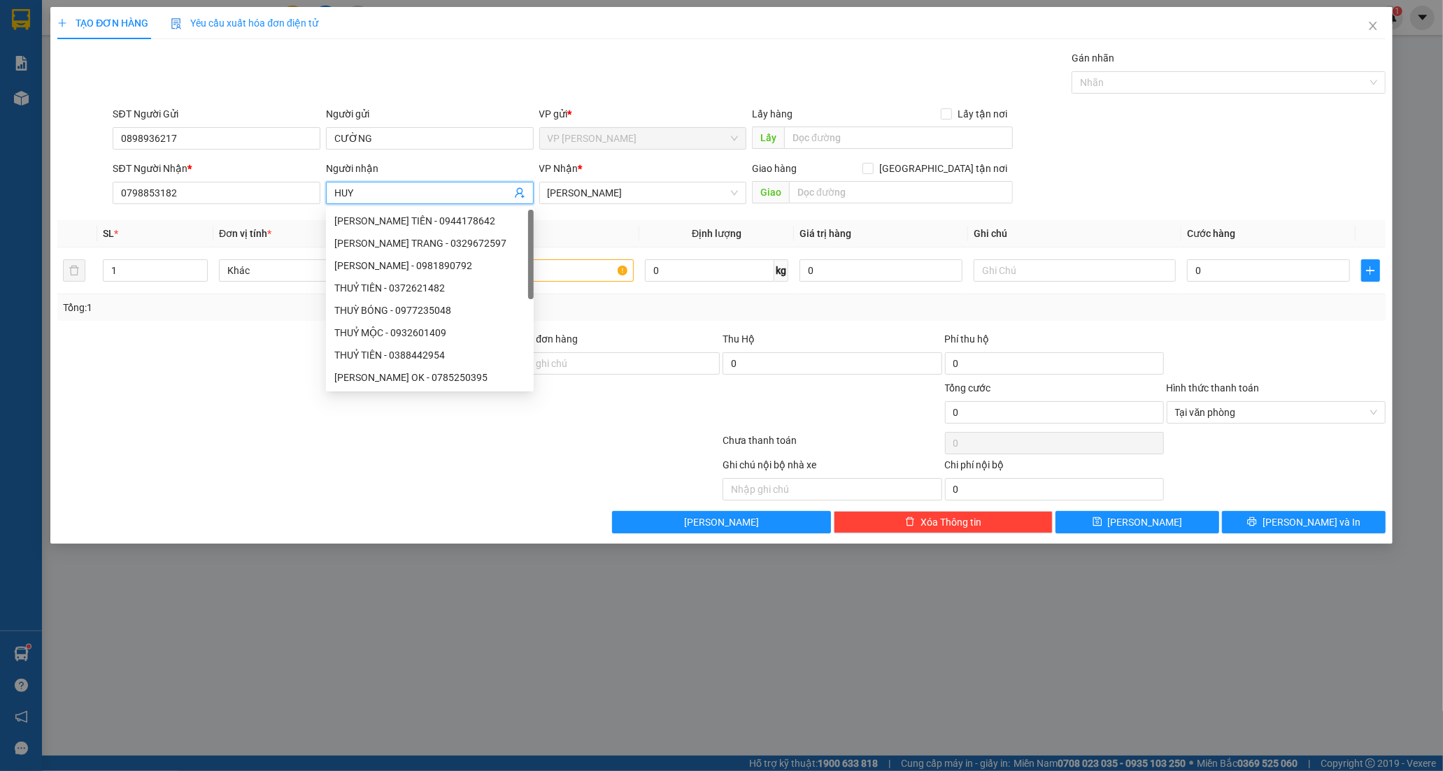
click at [199, 320] on div "Tổng: 1" at bounding box center [721, 307] width 1328 height 27
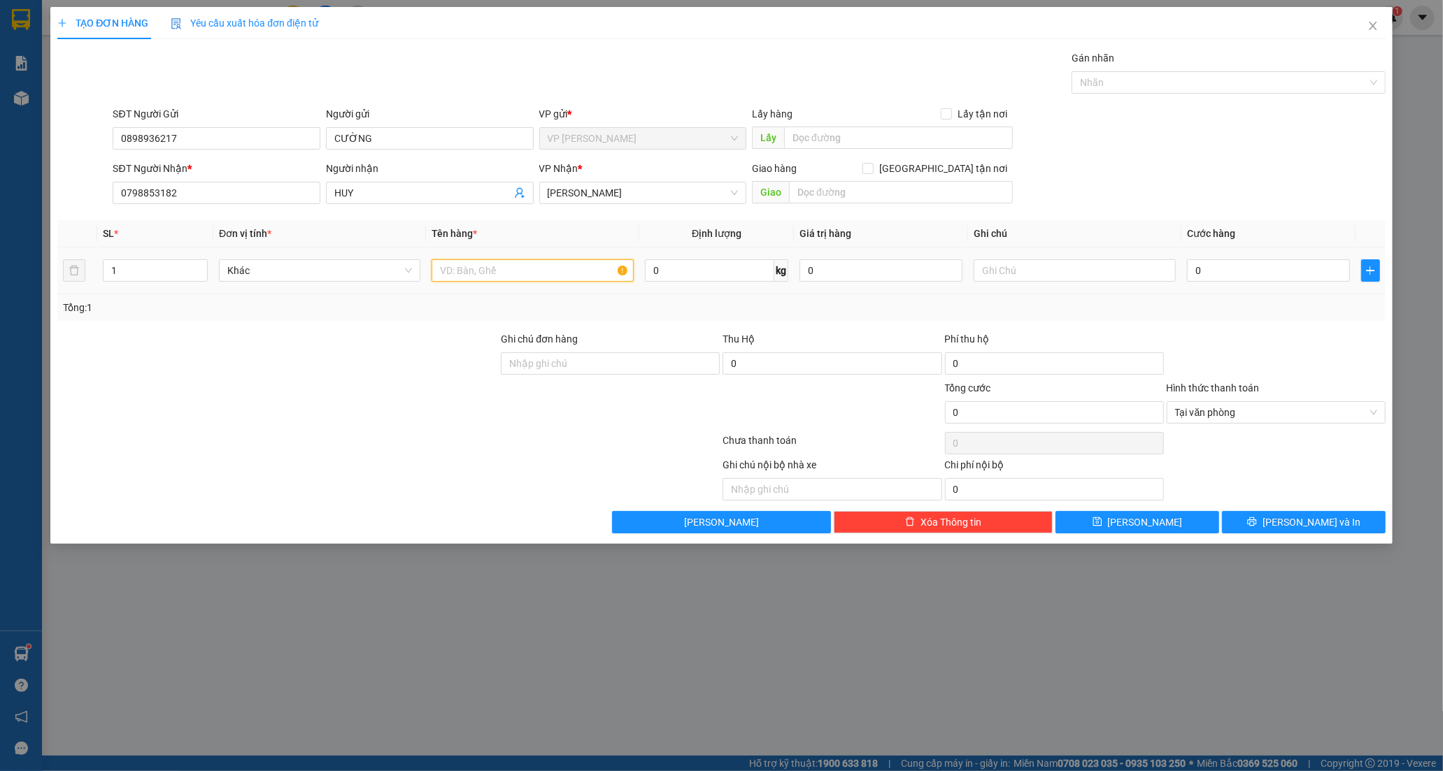
click at [548, 269] on input "text" at bounding box center [532, 270] width 201 height 22
click at [1256, 273] on input "0" at bounding box center [1268, 270] width 163 height 22
click at [1291, 518] on span "[PERSON_NAME] và In" at bounding box center [1311, 522] width 98 height 15
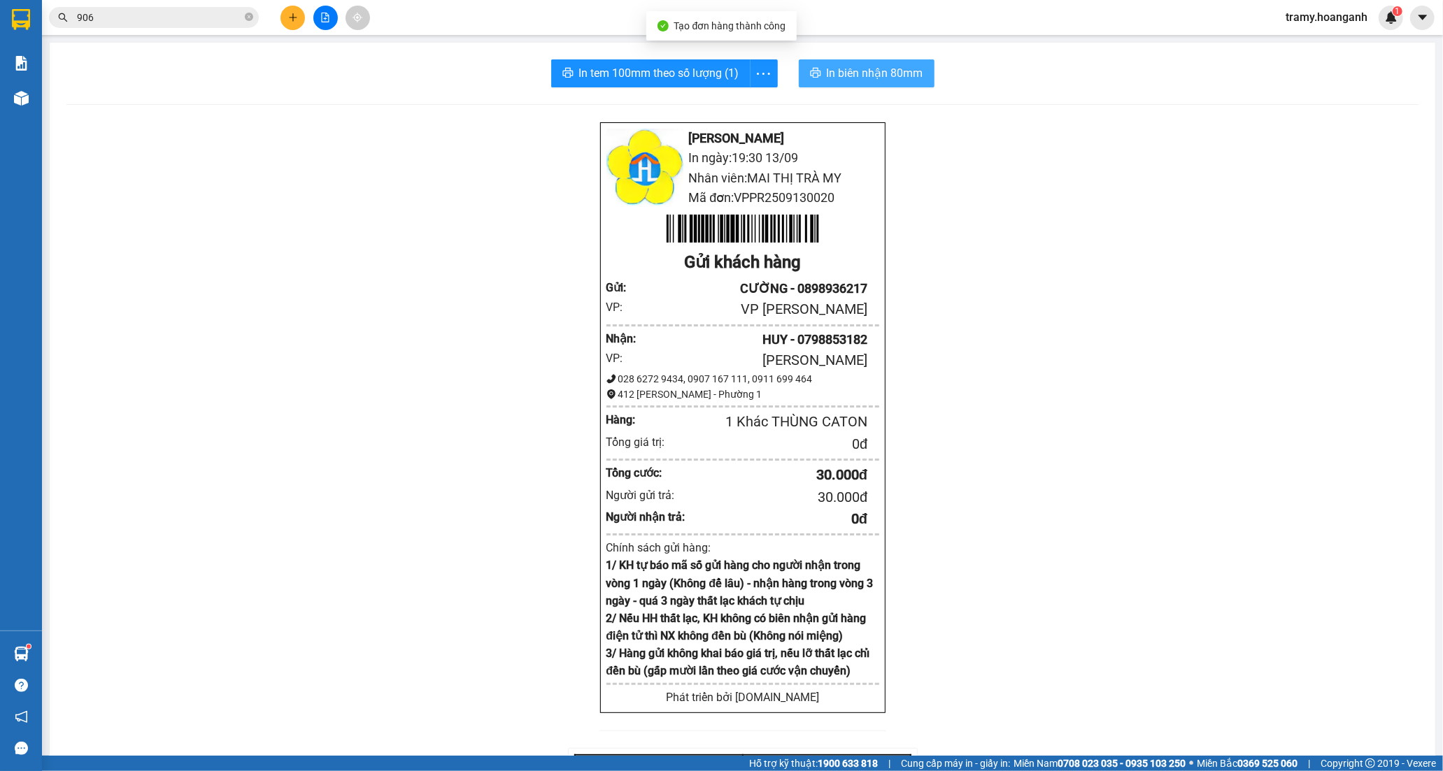
click at [830, 64] on button "In biên nhận 80mm" at bounding box center [867, 73] width 136 height 28
click at [766, 66] on icon "more" at bounding box center [763, 73] width 17 height 17
click at [750, 99] on div "In tem 100mm" at bounding box center [731, 104] width 63 height 15
click at [292, 15] on icon "plus" at bounding box center [293, 18] width 10 height 10
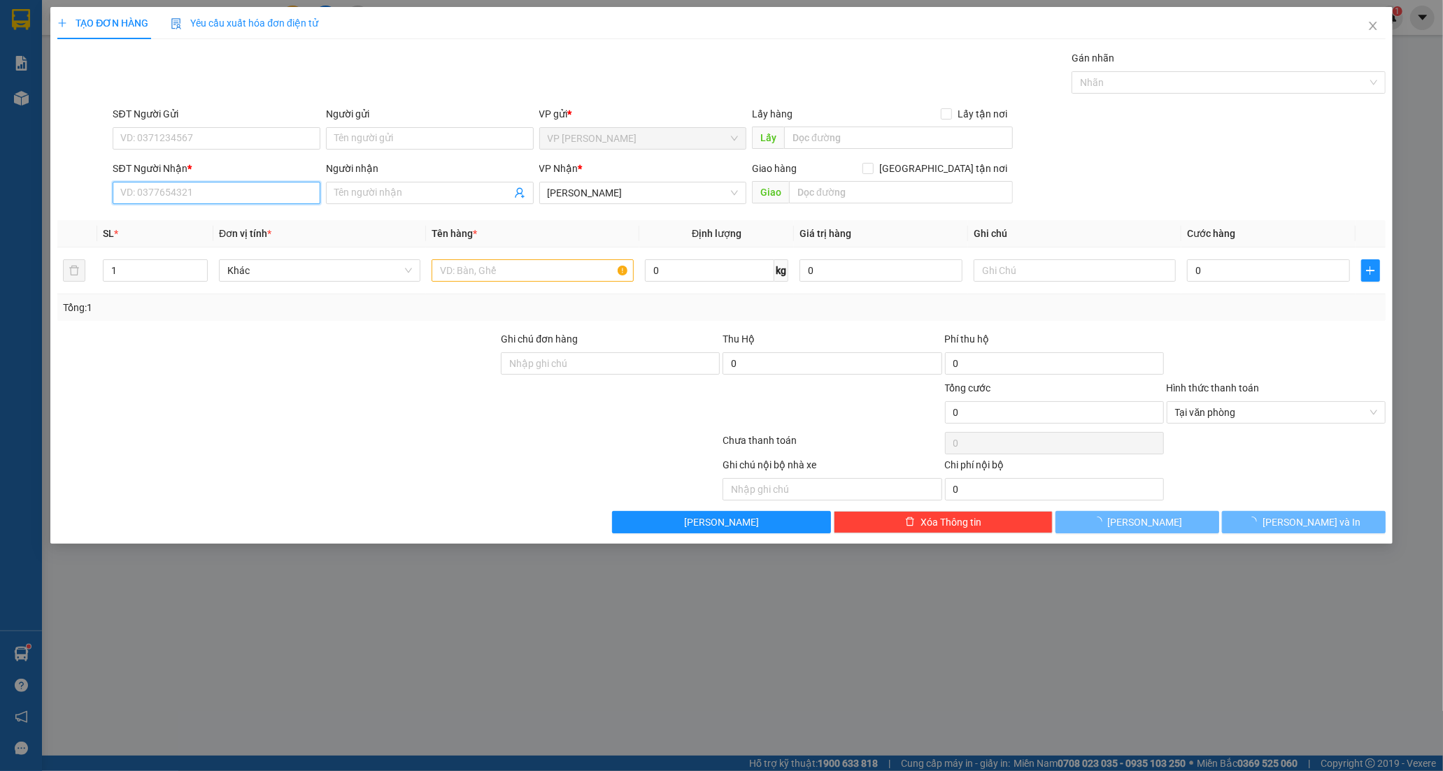
click at [213, 194] on input "SĐT Người Nhận *" at bounding box center [217, 193] width 208 height 22
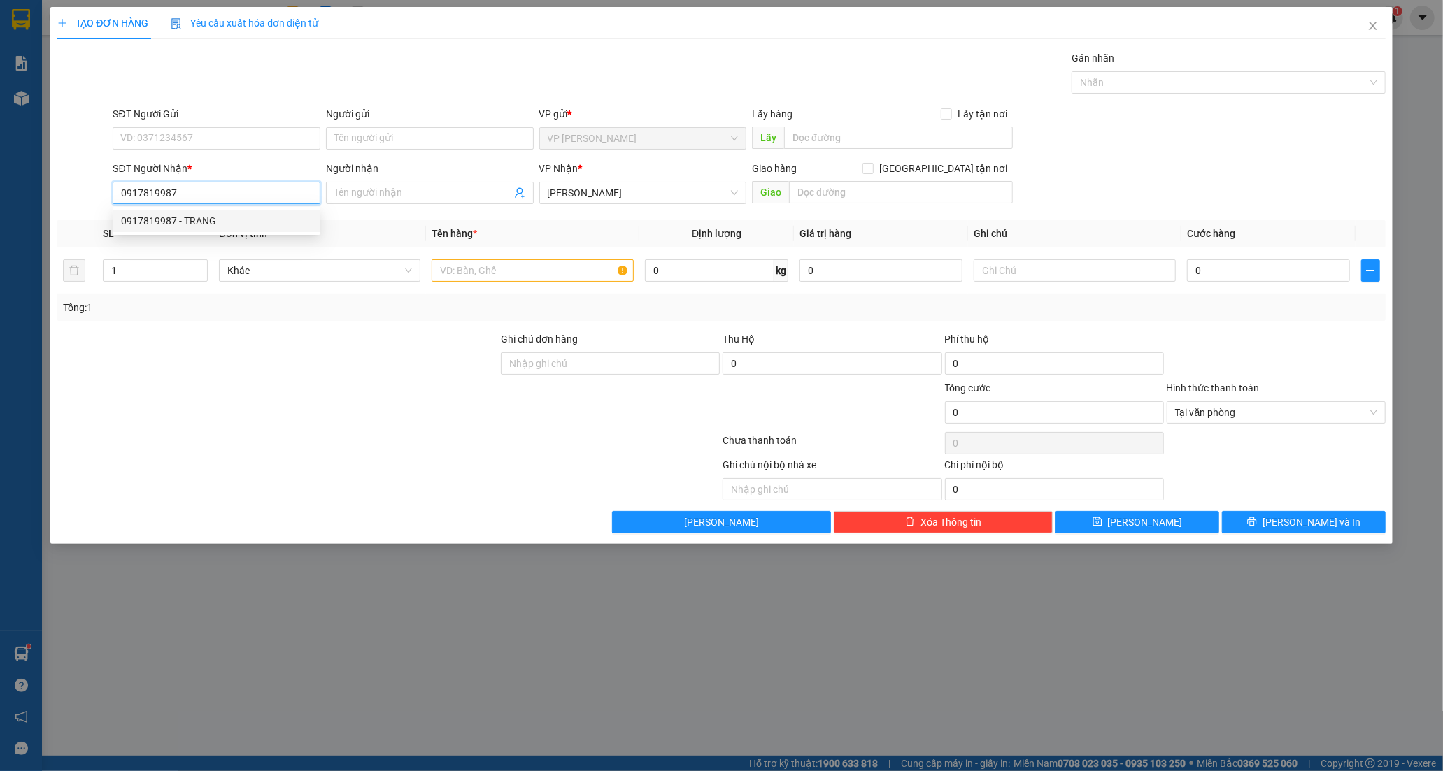
click at [270, 218] on div "0917819987 - TRANG" at bounding box center [216, 220] width 191 height 15
click at [434, 129] on input "Người gửi" at bounding box center [430, 138] width 208 height 22
click at [357, 453] on div at bounding box center [388, 443] width 665 height 28
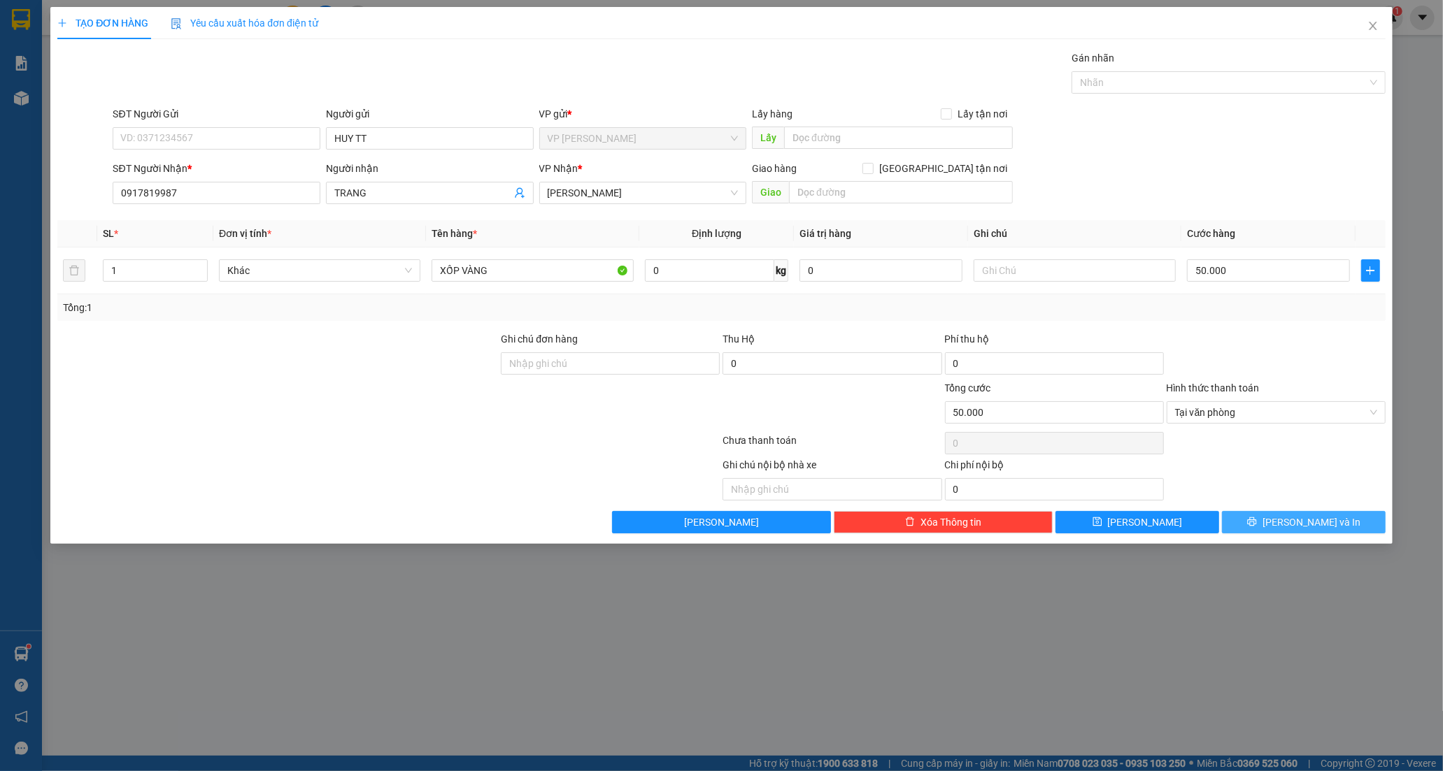
click at [1253, 530] on button "[PERSON_NAME] và In" at bounding box center [1304, 522] width 164 height 22
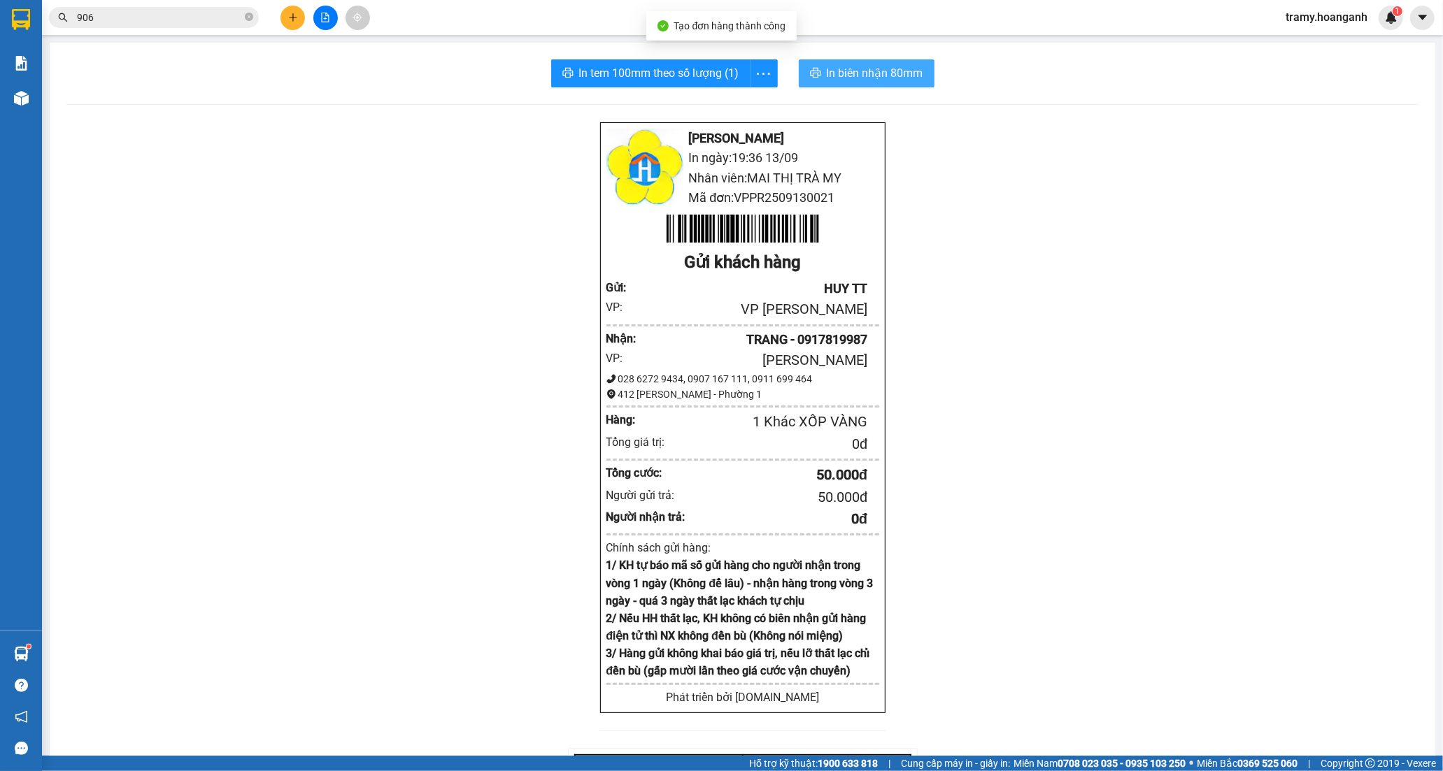
click at [875, 69] on span "In biên nhận 80mm" at bounding box center [875, 72] width 97 height 17
drag, startPoint x: 760, startPoint y: 61, endPoint x: 758, endPoint y: 73, distance: 12.7
click at [760, 63] on button "button" at bounding box center [764, 73] width 28 height 28
click at [741, 107] on div "In tem 100mm" at bounding box center [731, 104] width 63 height 15
click at [292, 25] on button at bounding box center [292, 18] width 24 height 24
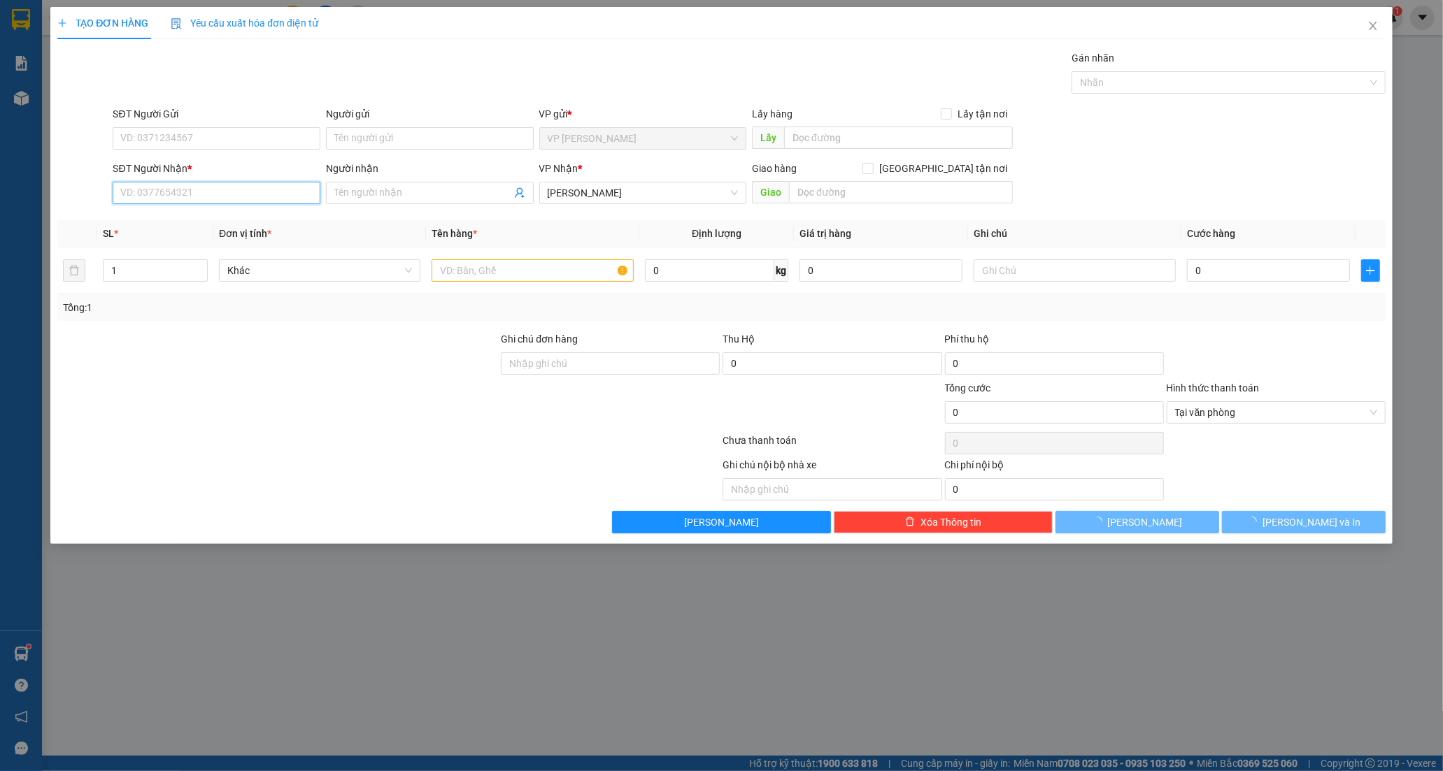
click at [215, 194] on input "SĐT Người Nhận *" at bounding box center [217, 193] width 208 height 22
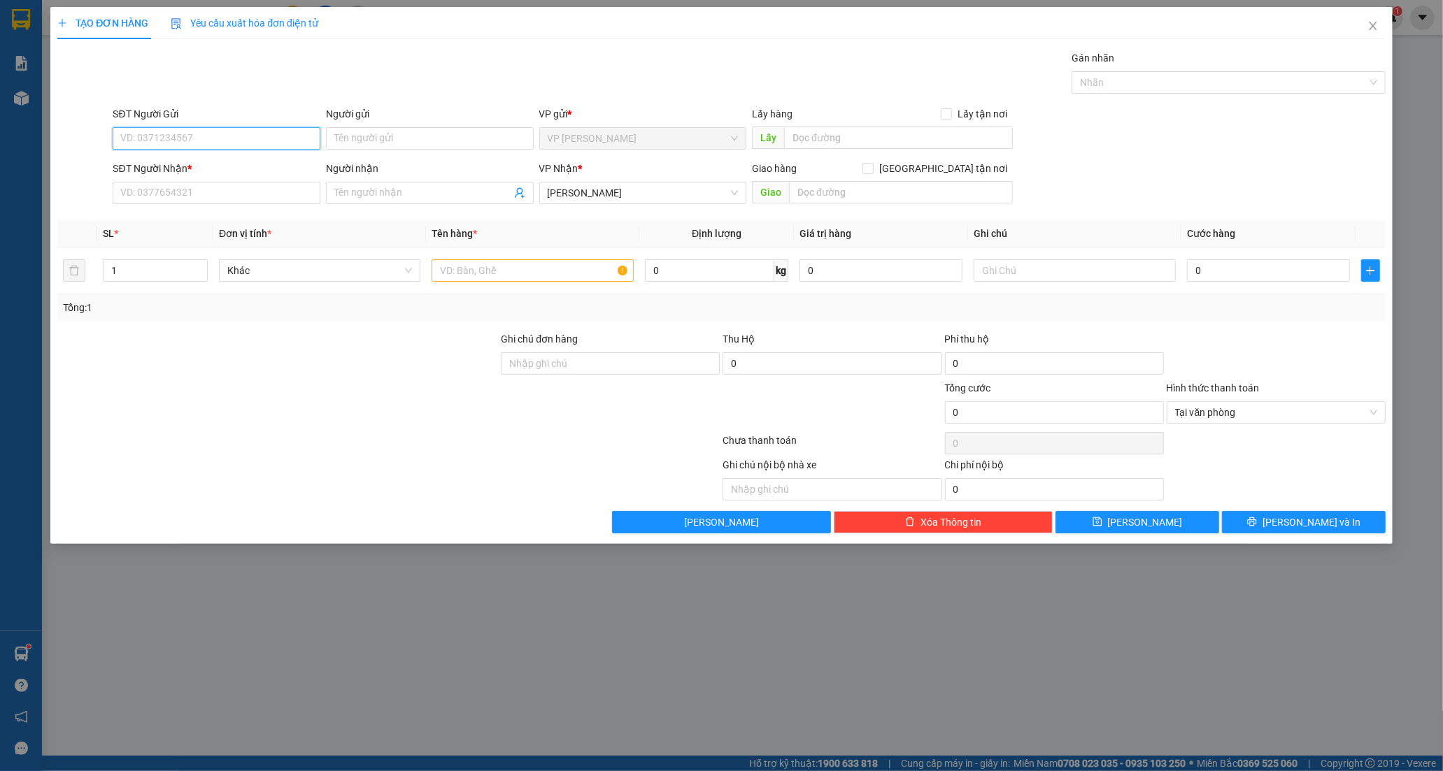
click at [185, 138] on input "SĐT Người Gửi" at bounding box center [217, 138] width 208 height 22
click at [171, 192] on input "SĐT Người Nhận *" at bounding box center [217, 193] width 208 height 22
drag, startPoint x: 225, startPoint y: 222, endPoint x: 211, endPoint y: 145, distance: 78.3
click at [225, 221] on div "0345006634 - TRÂM" at bounding box center [216, 220] width 191 height 15
click at [205, 142] on input "SĐT Người Gửi" at bounding box center [217, 138] width 208 height 22
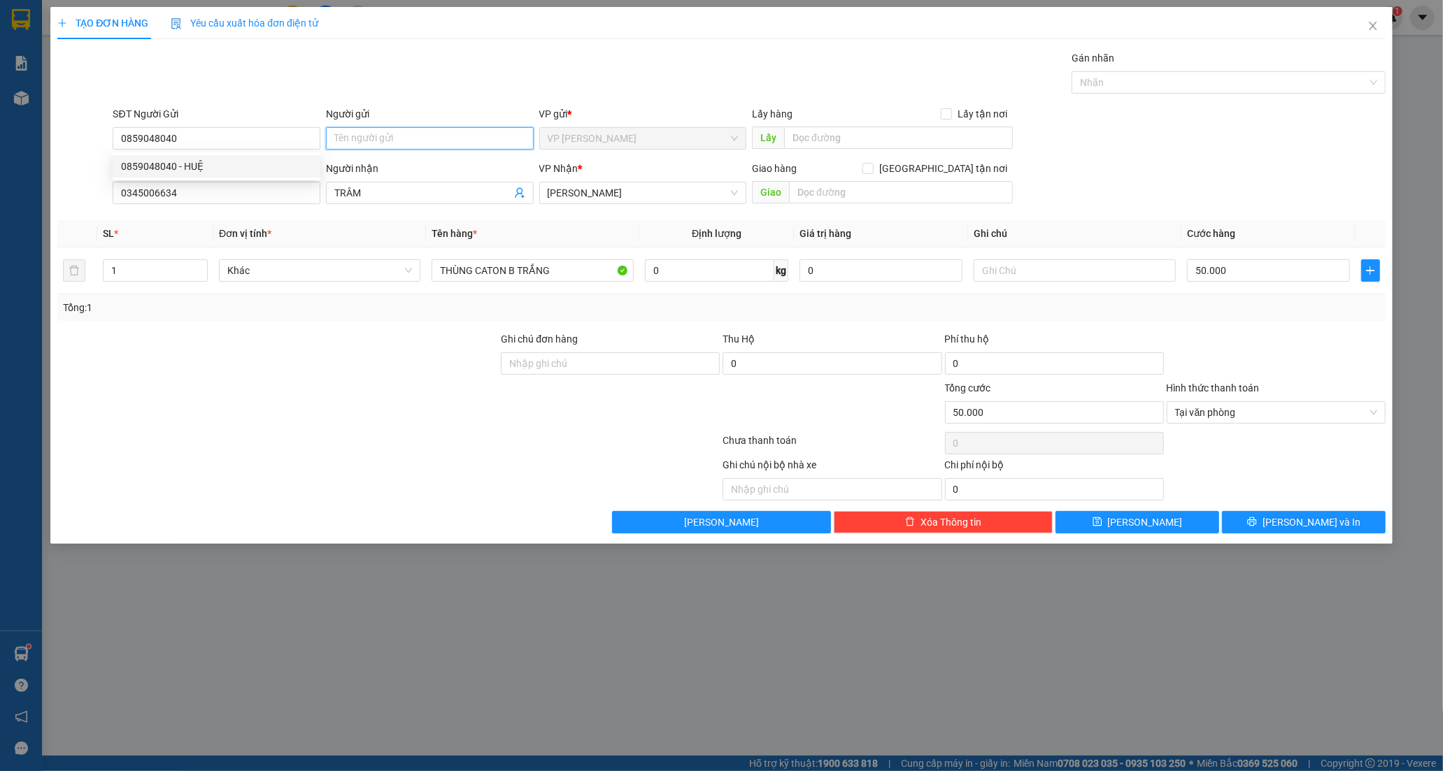
click at [360, 141] on input "Người gửi" at bounding box center [430, 138] width 208 height 22
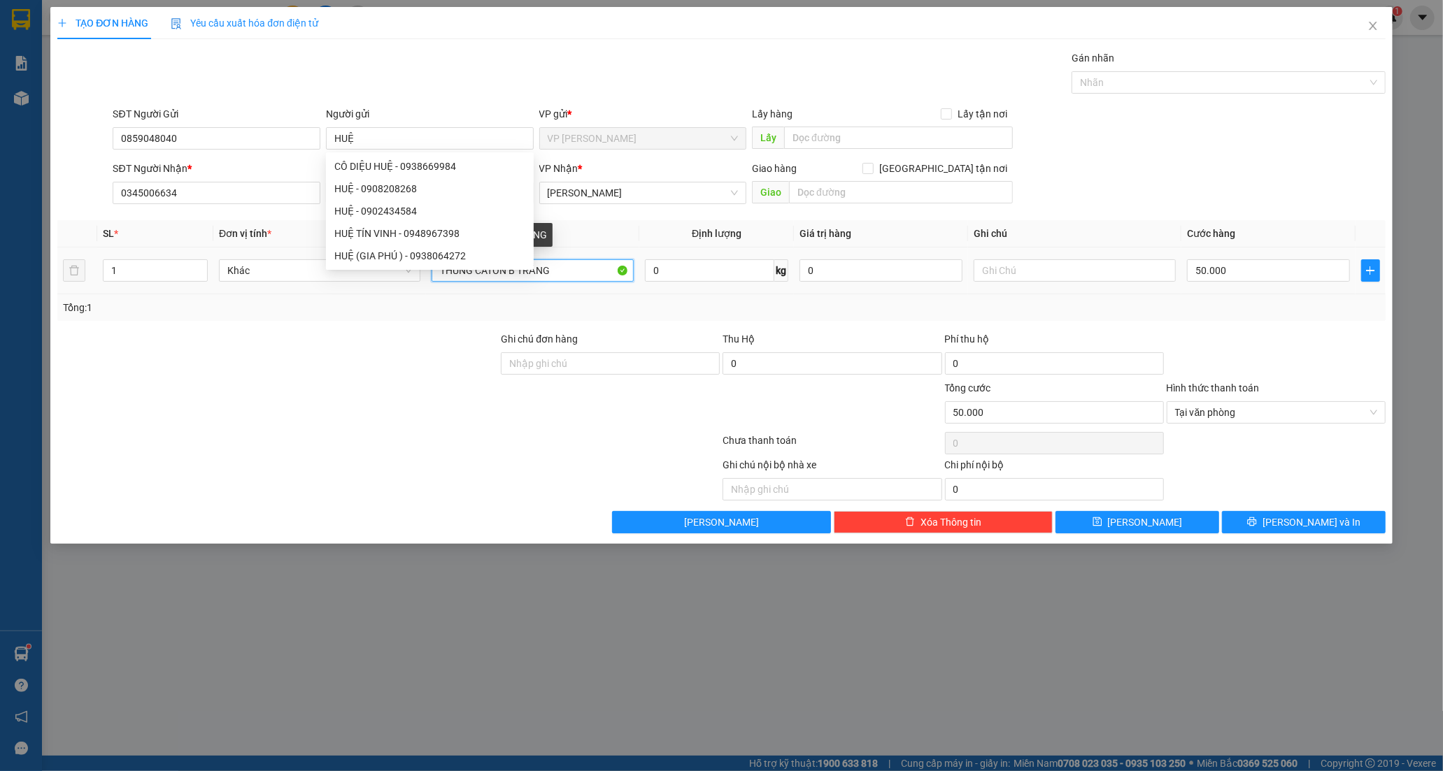
click at [569, 273] on input "THÙNG CATON B TRẮNG" at bounding box center [532, 270] width 201 height 22
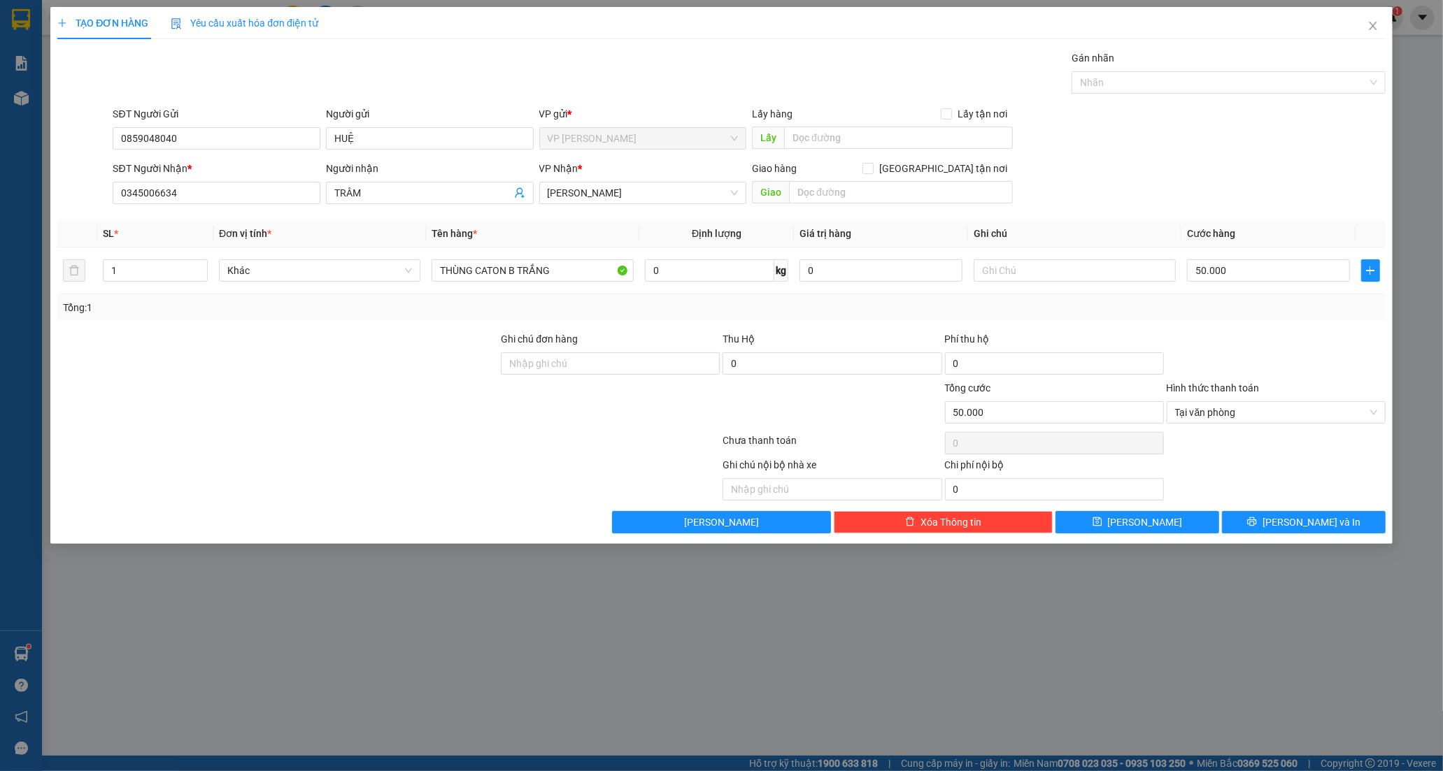
click at [424, 327] on div "Transit Pickup Surcharge Ids Transit Deliver Surcharge Ids Transit Deliver Surc…" at bounding box center [721, 291] width 1328 height 483
click at [1244, 273] on input "50.000" at bounding box center [1268, 270] width 163 height 22
click at [1192, 269] on input "0" at bounding box center [1268, 270] width 163 height 22
click at [1305, 523] on span "[PERSON_NAME] và In" at bounding box center [1311, 522] width 98 height 15
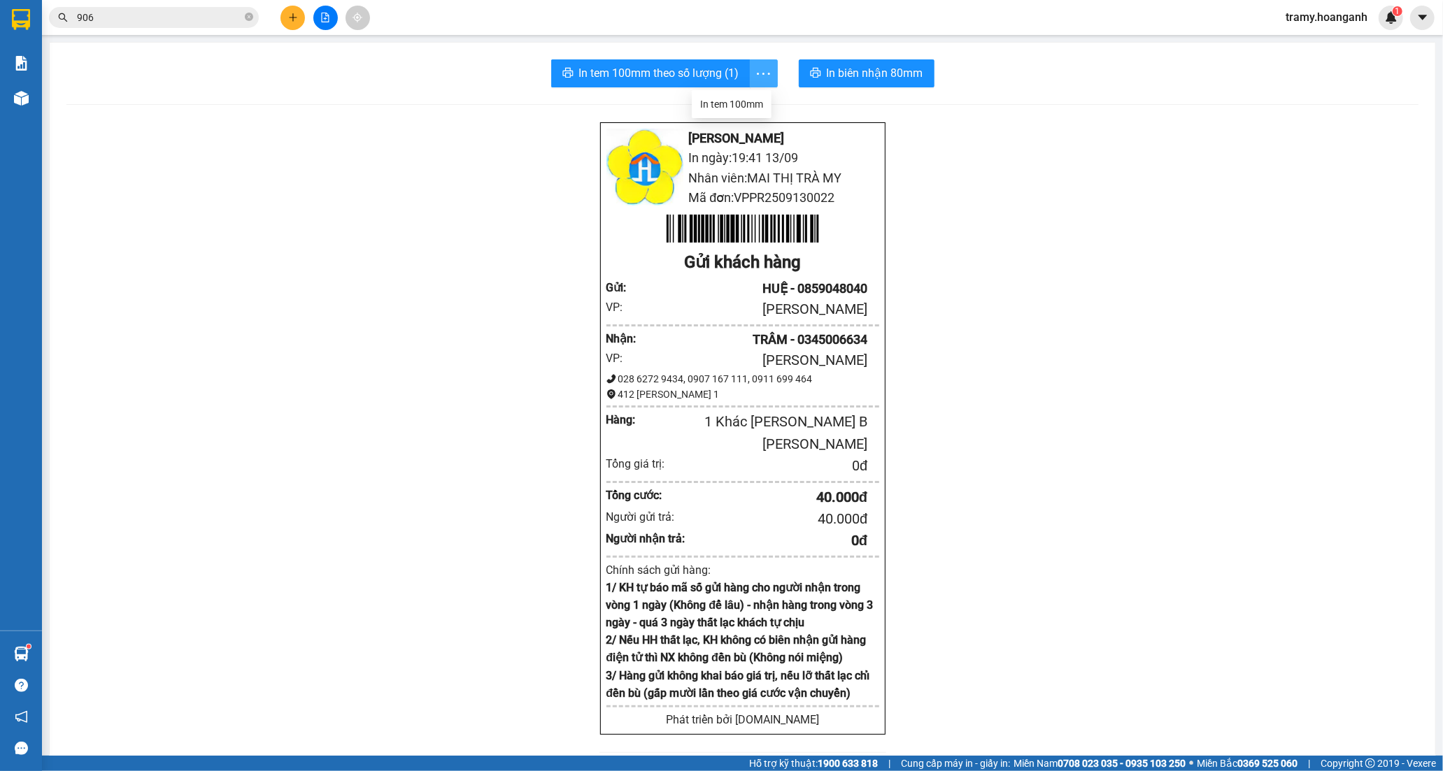
click at [755, 72] on icon "more" at bounding box center [763, 73] width 17 height 17
click at [743, 103] on div "In tem 100mm" at bounding box center [731, 104] width 63 height 15
click at [288, 22] on button at bounding box center [292, 18] width 24 height 24
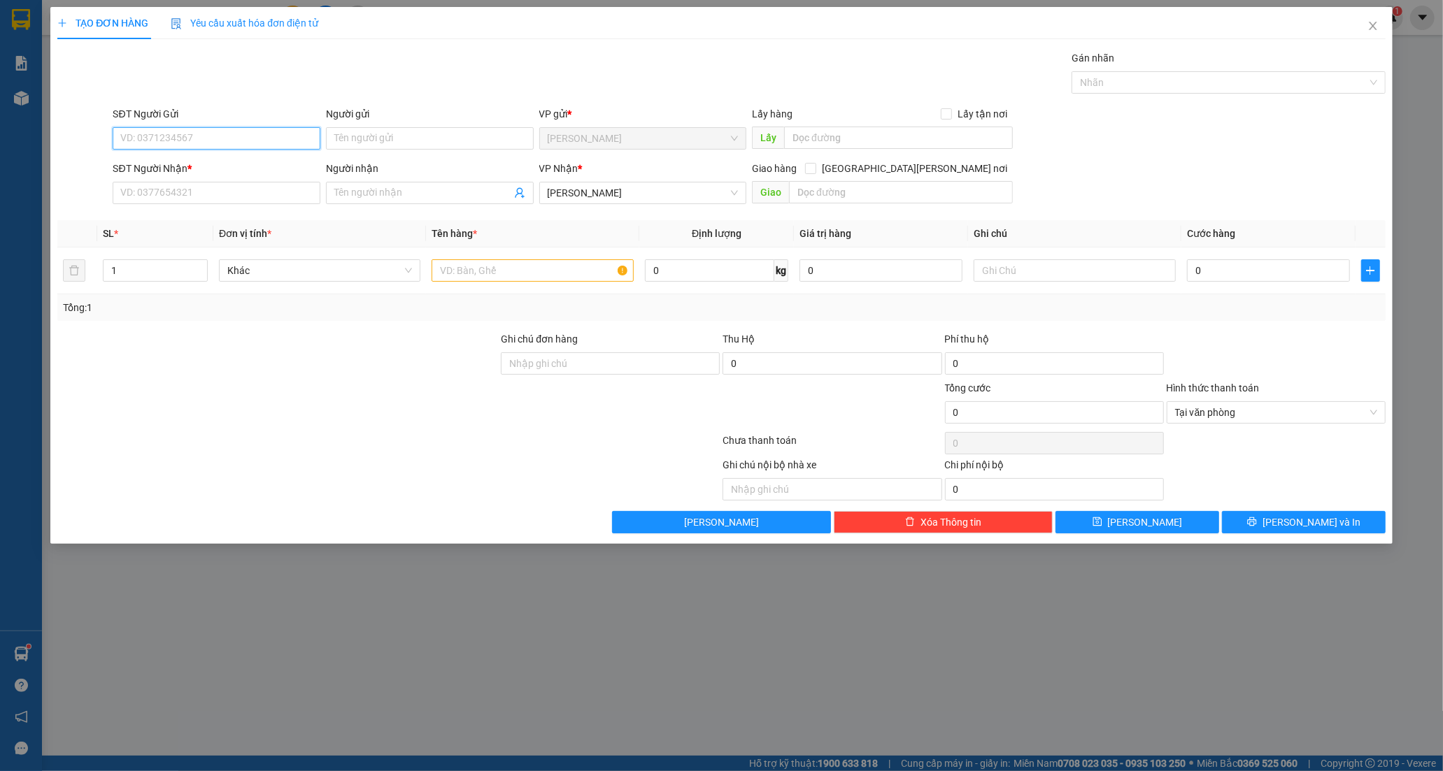
click at [140, 133] on input "SĐT Người Gửi" at bounding box center [217, 138] width 208 height 22
click at [201, 134] on input "SĐT Người Gửi" at bounding box center [217, 138] width 208 height 22
click at [204, 138] on input "SĐT Người Gửi" at bounding box center [217, 138] width 208 height 22
click at [404, 136] on input "Người gửi" at bounding box center [430, 138] width 208 height 22
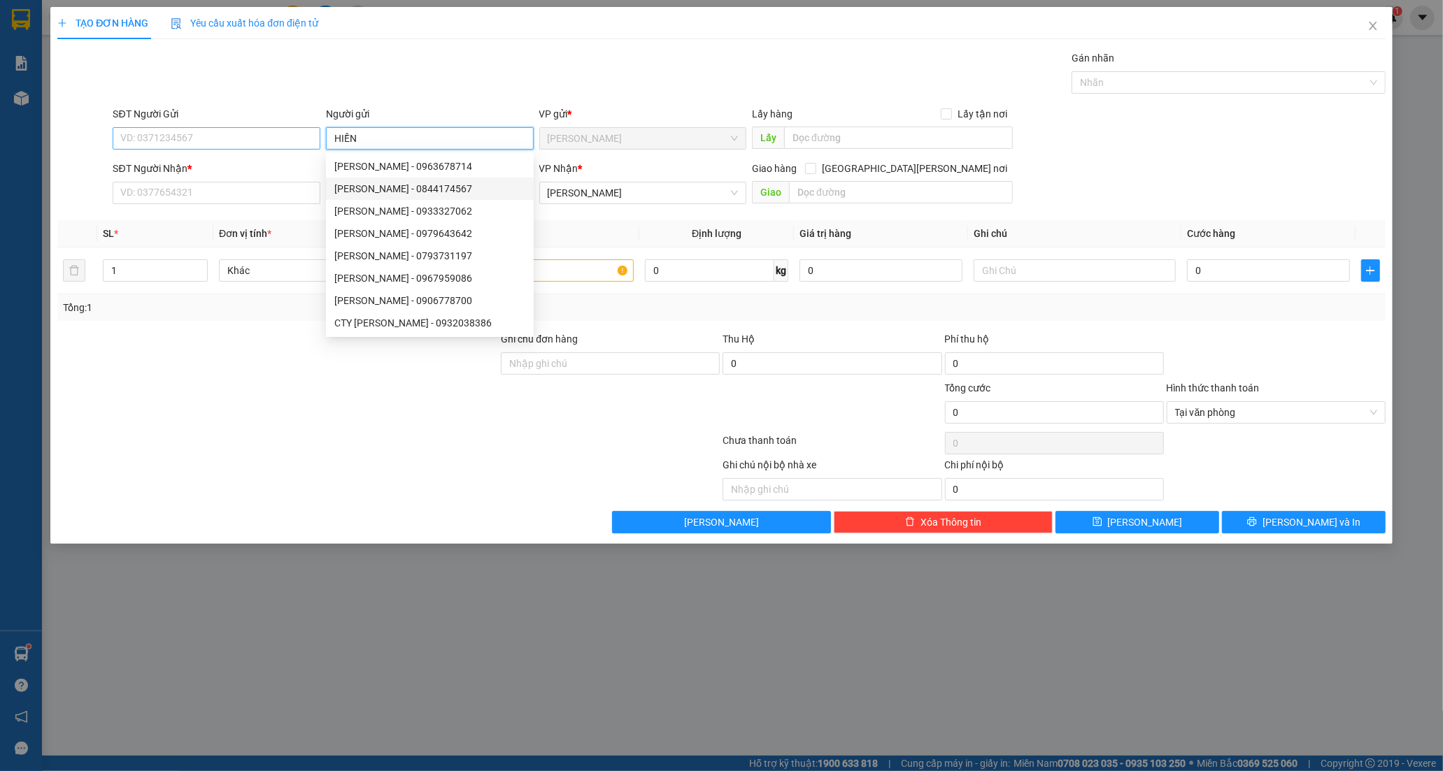
type input "HIỀN"
click at [178, 144] on input "SĐT Người Gửi" at bounding box center [217, 138] width 208 height 22
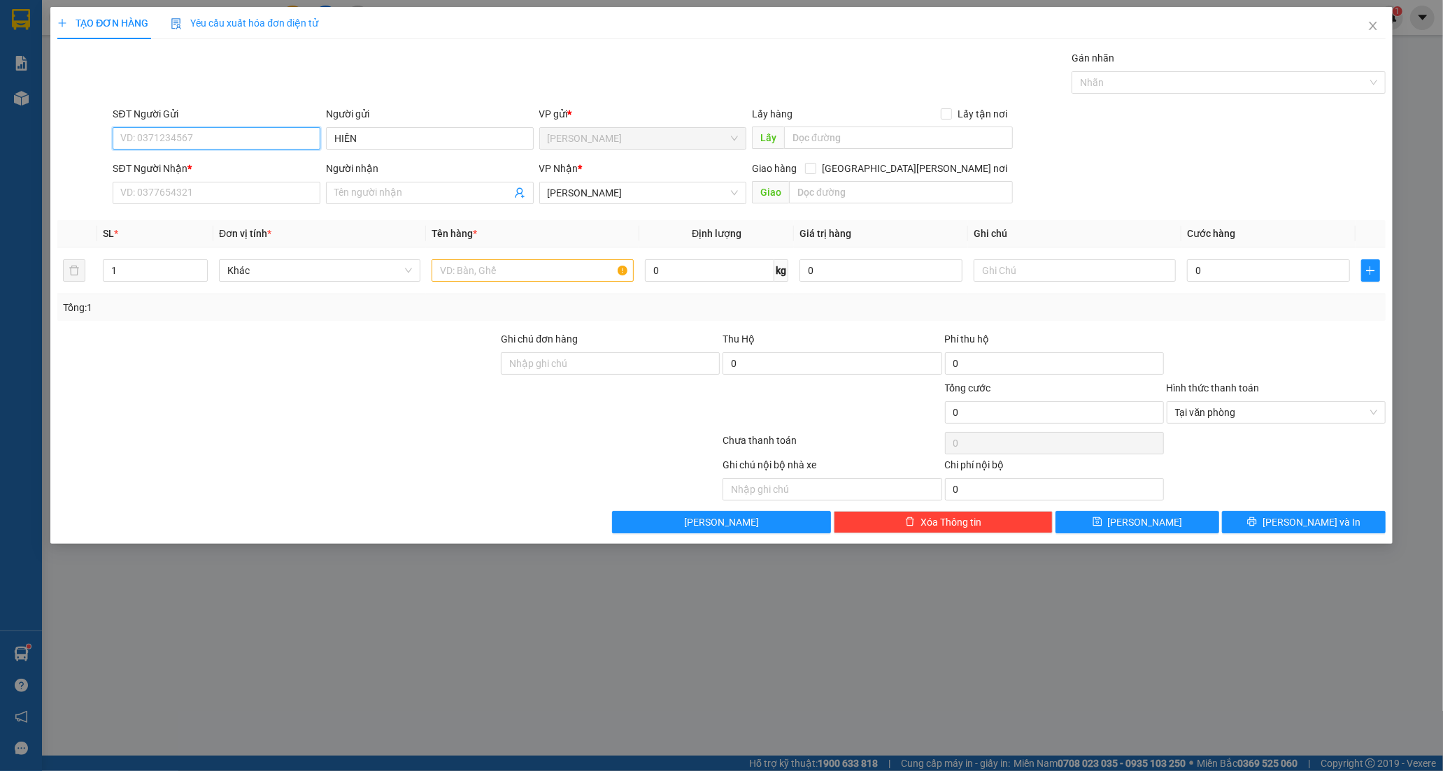
click at [184, 144] on input "SĐT Người Gửi" at bounding box center [217, 138] width 208 height 22
click at [169, 143] on input "0" at bounding box center [217, 138] width 208 height 22
click at [166, 143] on input "0" at bounding box center [217, 138] width 208 height 22
type input "0913764830"
click at [197, 164] on div "0913764830 - HIỀN" at bounding box center [216, 166] width 191 height 15
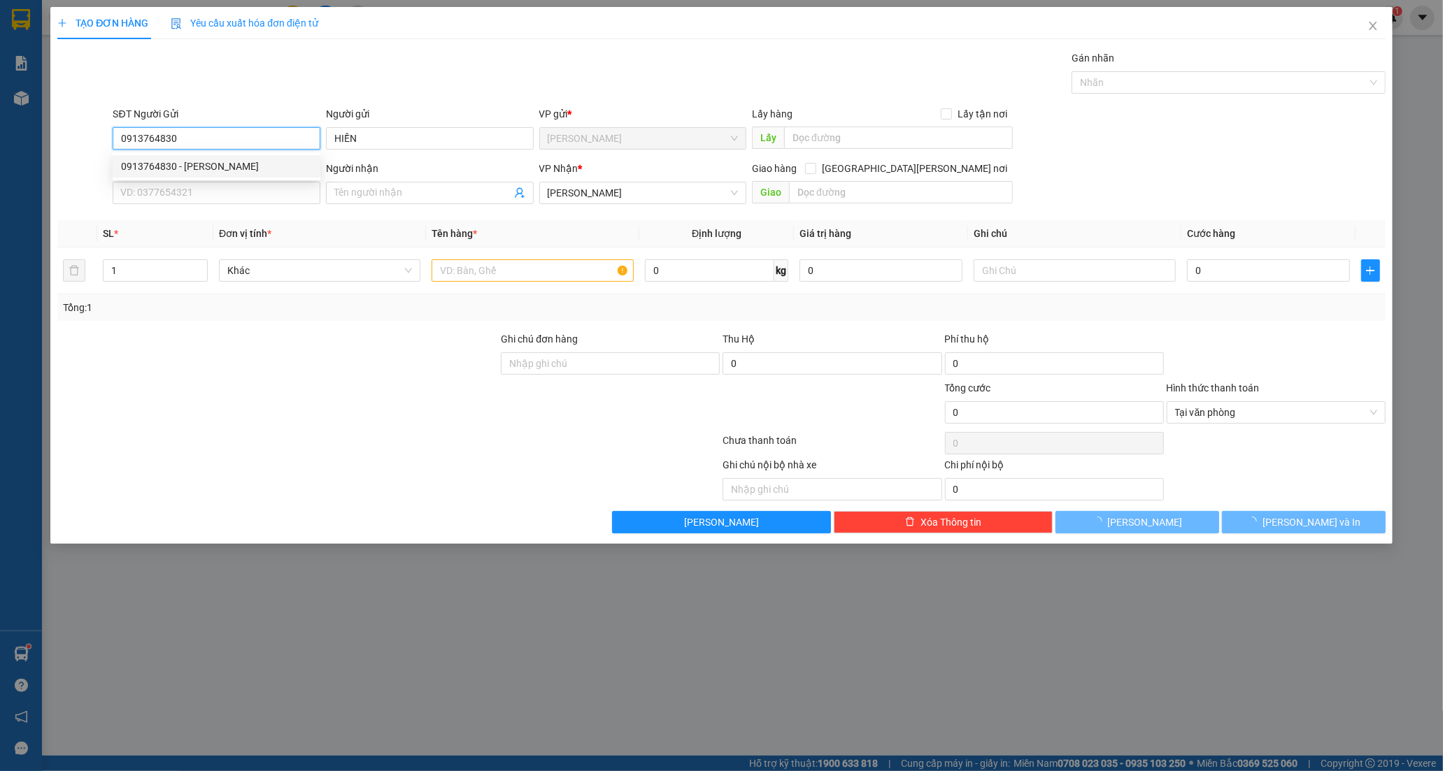
type input "20.000"
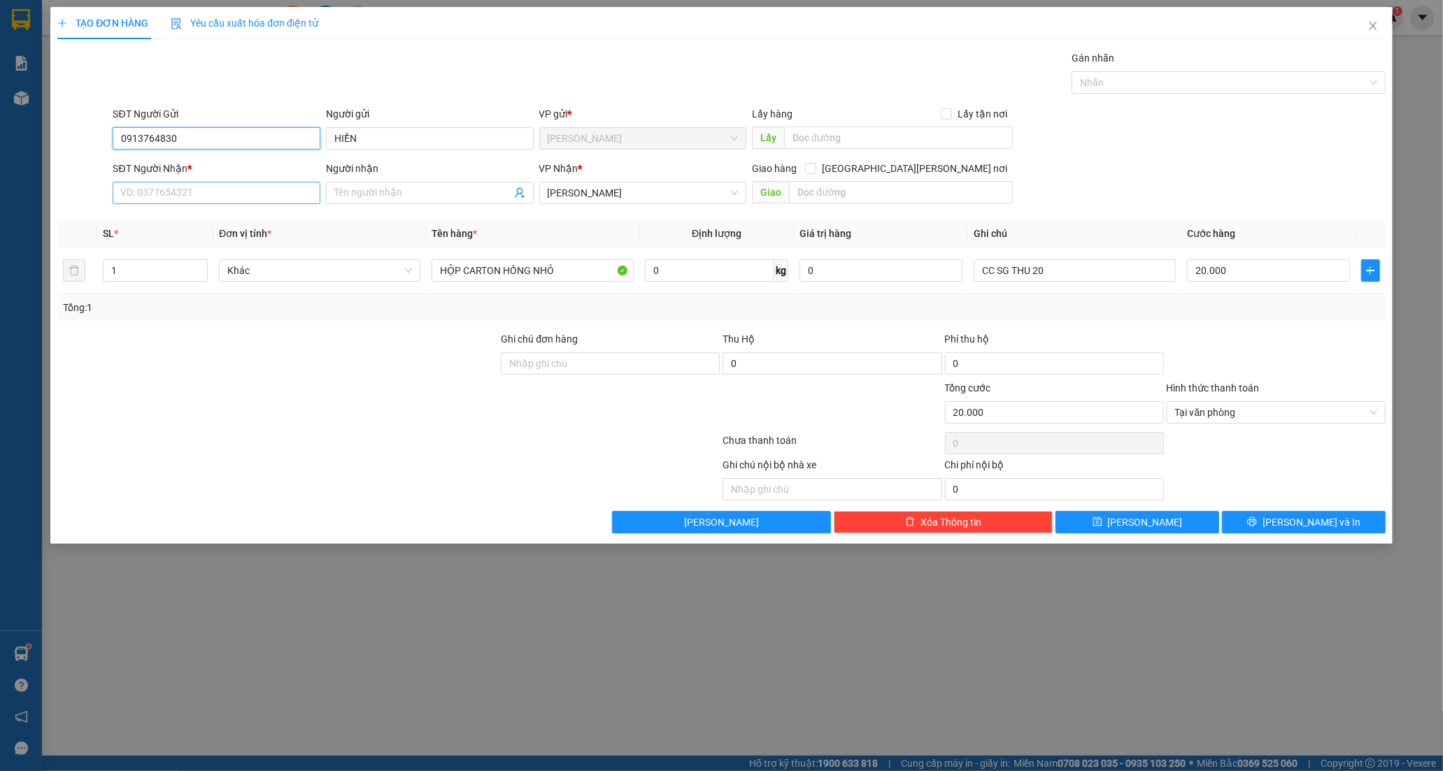
type input "0913764830"
click at [200, 197] on input "SĐT Người Nhận *" at bounding box center [217, 193] width 208 height 22
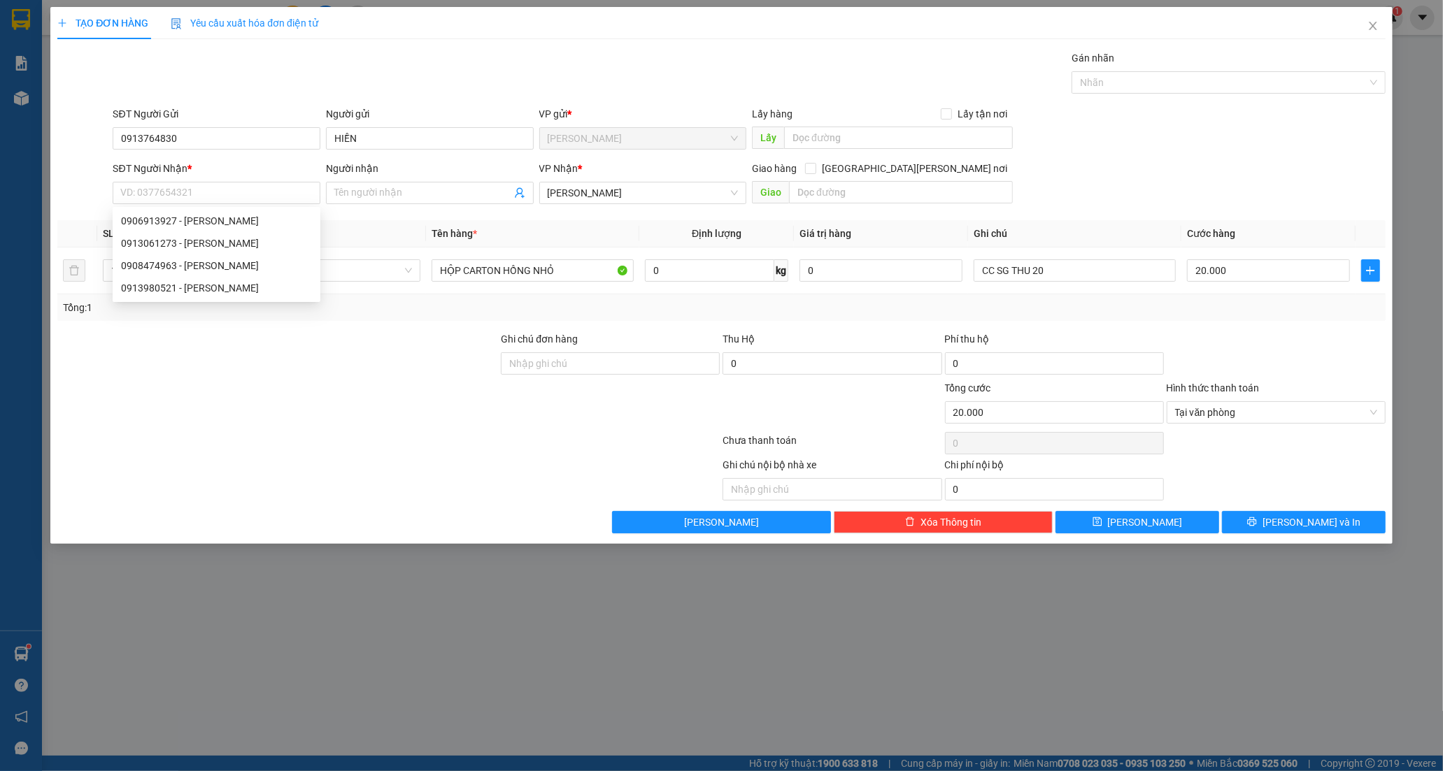
drag, startPoint x: 224, startPoint y: 404, endPoint x: 196, endPoint y: 390, distance: 31.6
click at [222, 406] on div at bounding box center [277, 404] width 443 height 49
click at [189, 196] on input "SĐT Người Nhận *" at bounding box center [217, 193] width 208 height 22
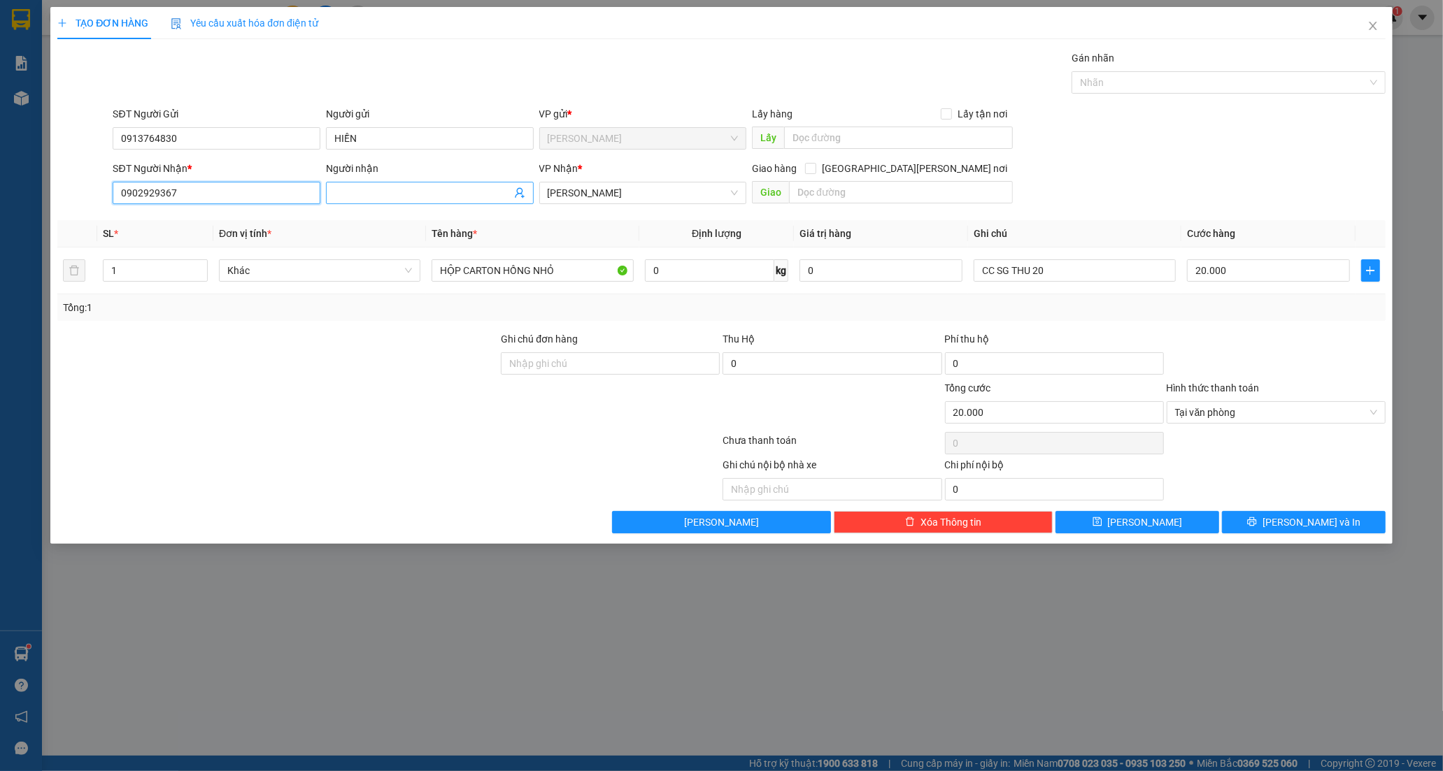
type input "0902929367"
drag, startPoint x: 367, startPoint y: 197, endPoint x: 361, endPoint y: 183, distance: 15.1
click at [365, 196] on input "Người nhận" at bounding box center [422, 192] width 177 height 15
type input "TRẤN"
drag, startPoint x: 201, startPoint y: 448, endPoint x: 593, endPoint y: 288, distance: 423.2
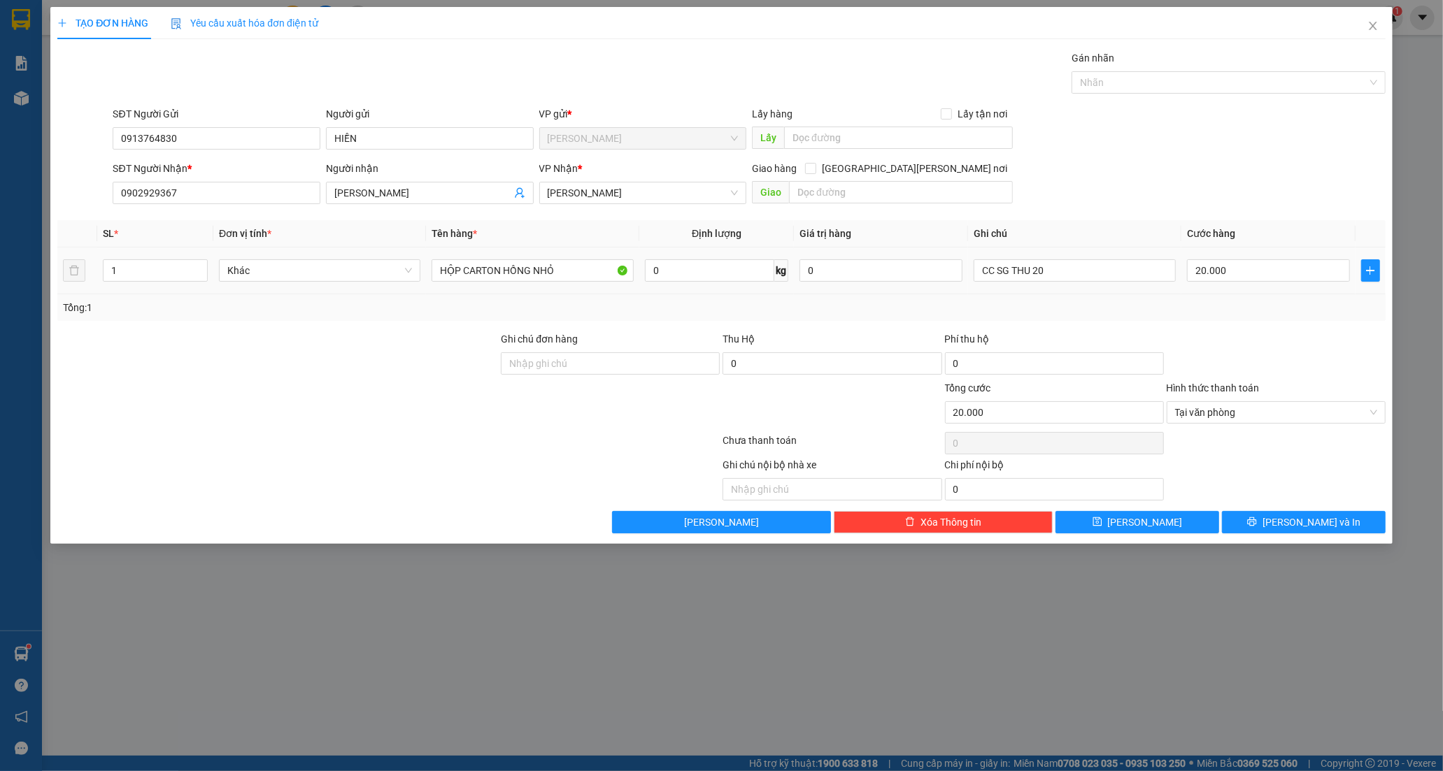
click at [228, 436] on div at bounding box center [388, 443] width 665 height 28
drag, startPoint x: 583, startPoint y: 271, endPoint x: 278, endPoint y: 274, distance: 304.3
click at [278, 274] on tr "1 Khác HỘP CARTON HỒNG NHỎ 0 kg 0 CC SG THU 20 20.000" at bounding box center [721, 271] width 1328 height 47
click at [478, 276] on input "text" at bounding box center [532, 270] width 201 height 22
type input "XỐP TRẮNG"
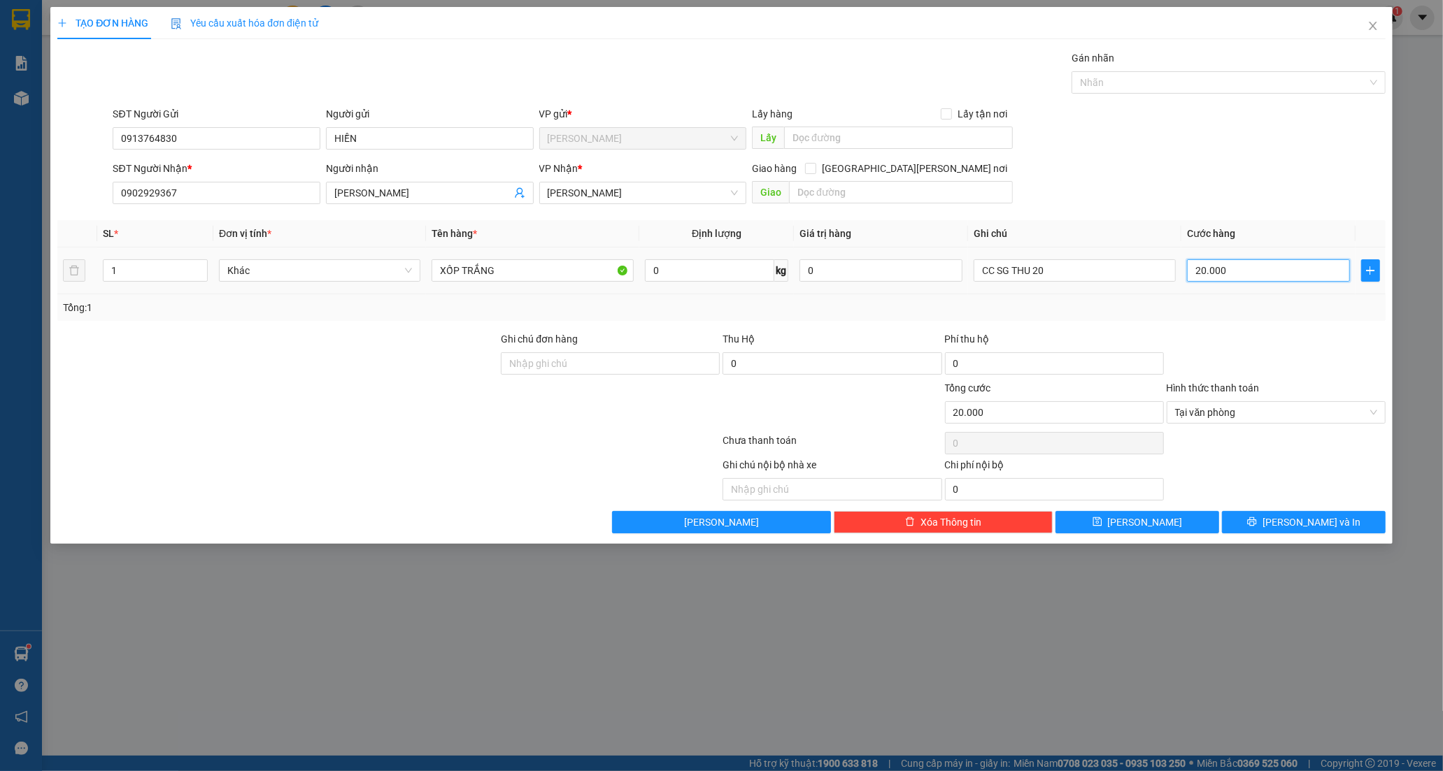
click at [1256, 276] on input "20.000" at bounding box center [1268, 270] width 163 height 22
type input "0"
click at [1040, 280] on input "CC SG THU 20" at bounding box center [1074, 270] width 201 height 22
click at [1053, 278] on input "CC SG THU 20" at bounding box center [1074, 270] width 201 height 22
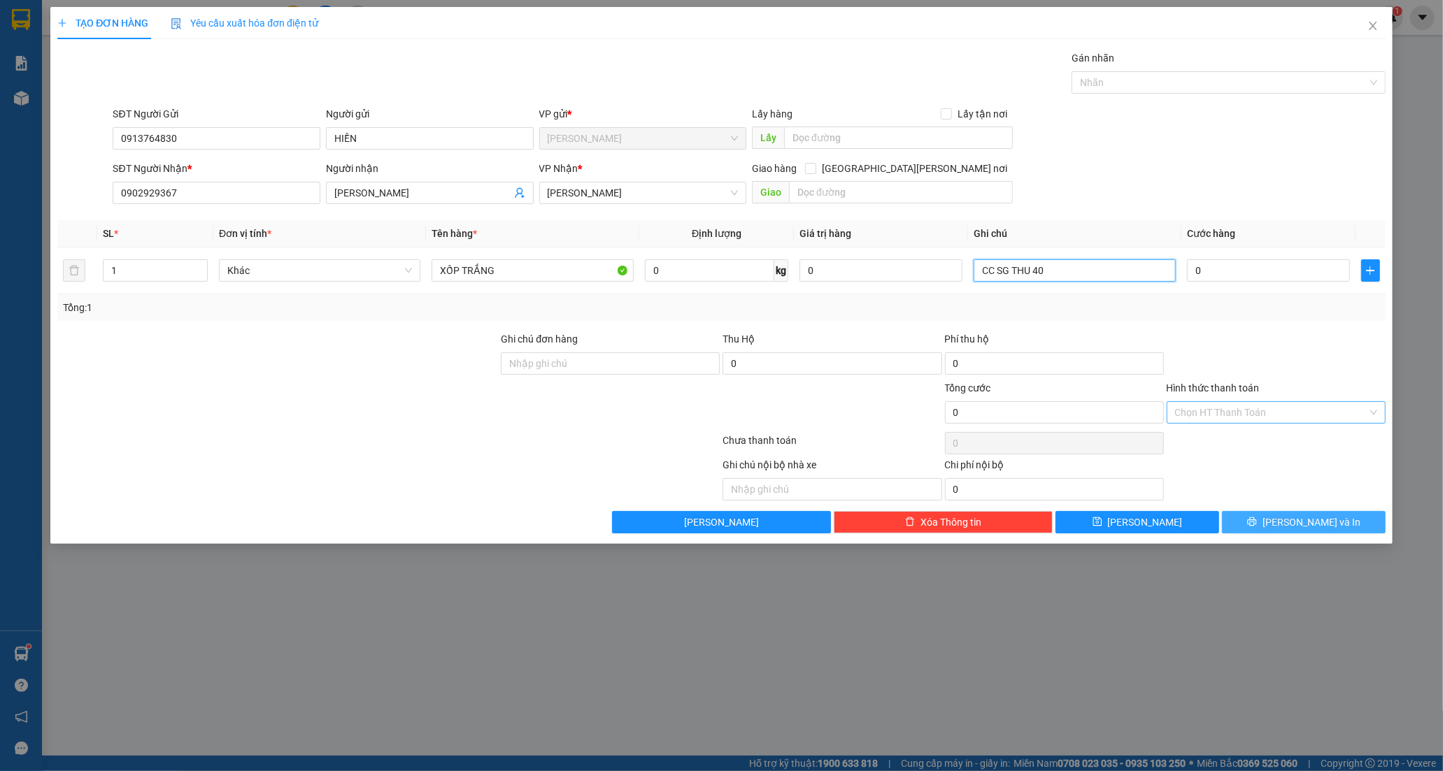
type input "CC SG THU 40"
drag, startPoint x: 1324, startPoint y: 525, endPoint x: 1276, endPoint y: 483, distance: 64.4
click at [1321, 526] on span "[PERSON_NAME] và In" at bounding box center [1311, 522] width 98 height 15
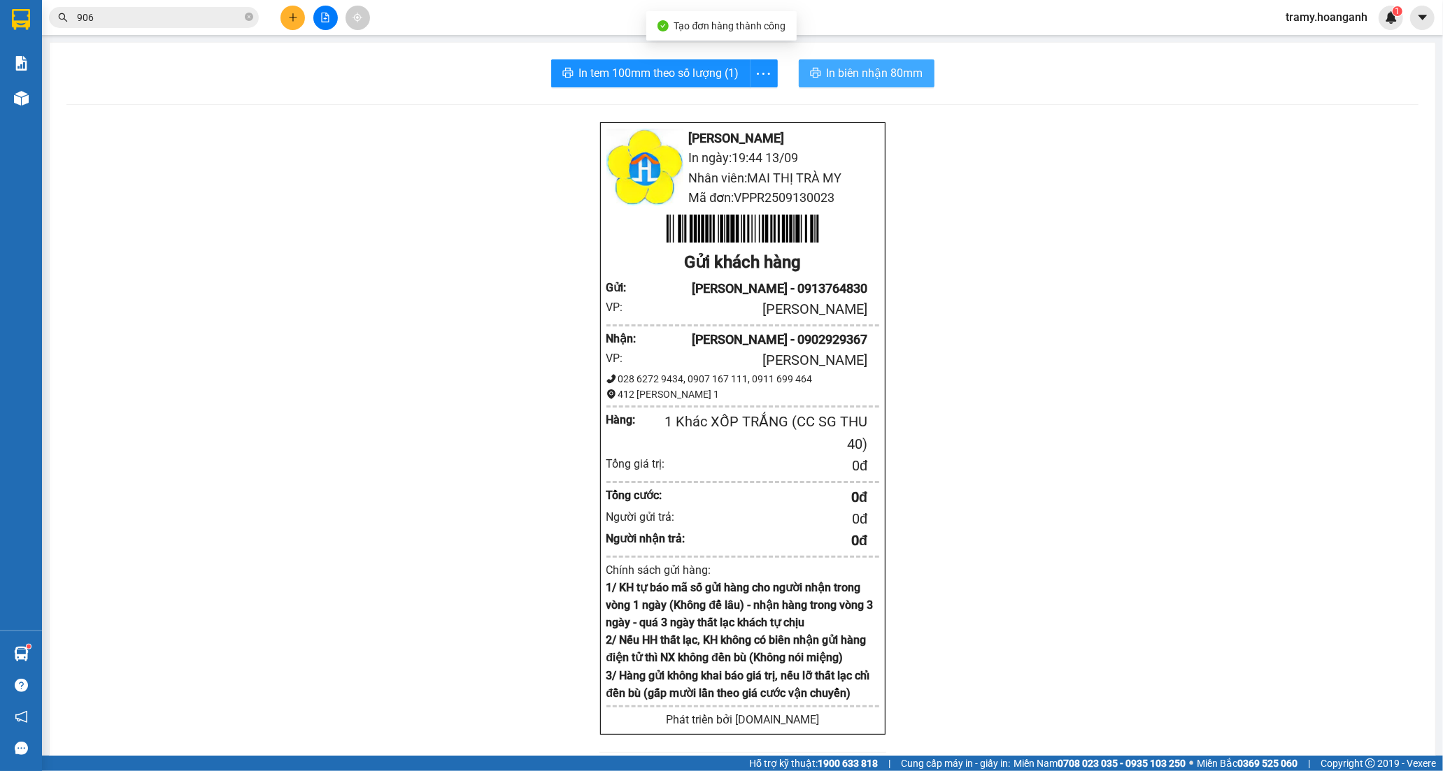
click at [868, 68] on span "In biên nhận 80mm" at bounding box center [875, 72] width 97 height 17
click at [755, 65] on icon "more" at bounding box center [763, 73] width 17 height 17
click at [746, 101] on div "In tem 100mm" at bounding box center [731, 104] width 63 height 15
click at [290, 11] on button at bounding box center [292, 18] width 24 height 24
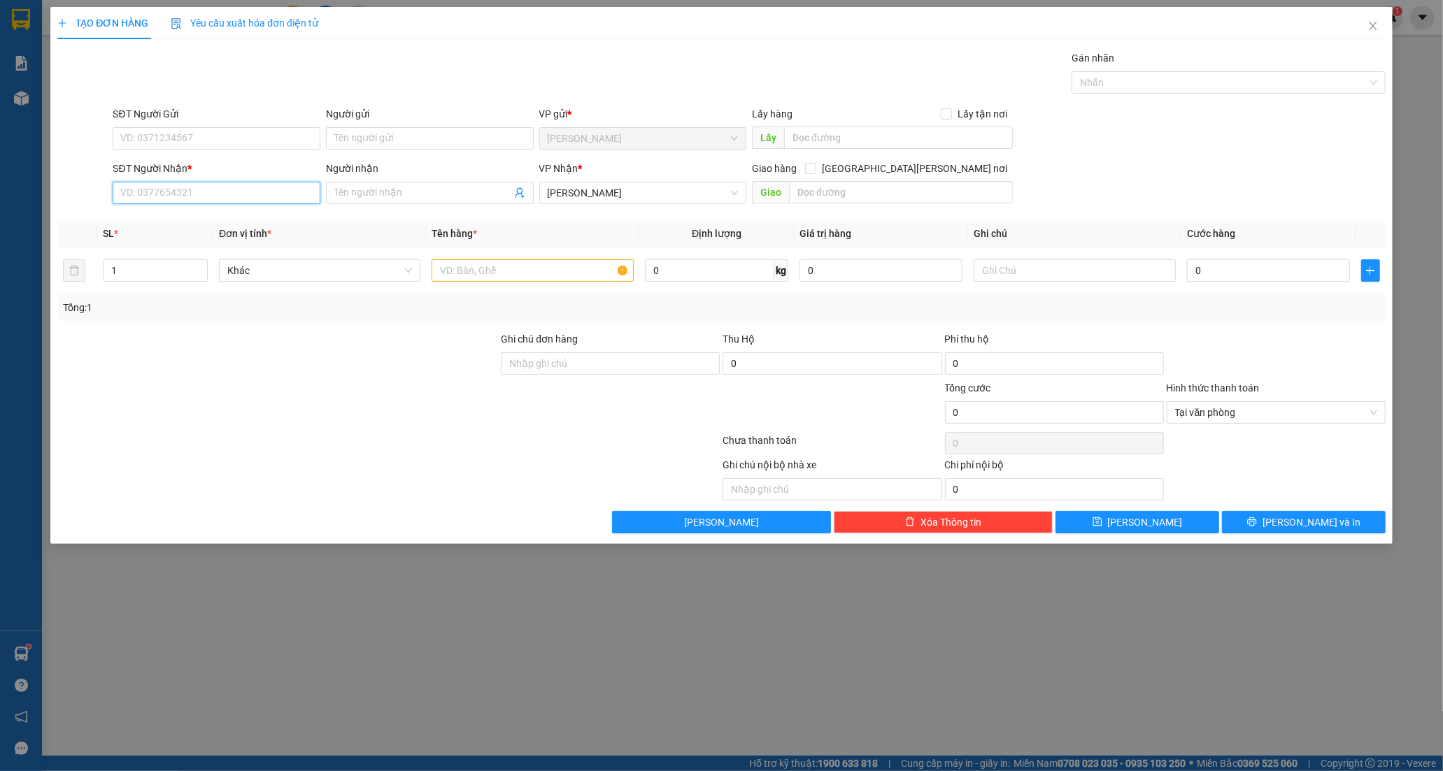
click at [185, 193] on input "SĐT Người Nhận *" at bounding box center [217, 193] width 208 height 22
type input "0378422498"
click at [200, 219] on div "0378422498 - ALPHA" at bounding box center [216, 220] width 191 height 15
type input "ALPHA"
type input "20.000"
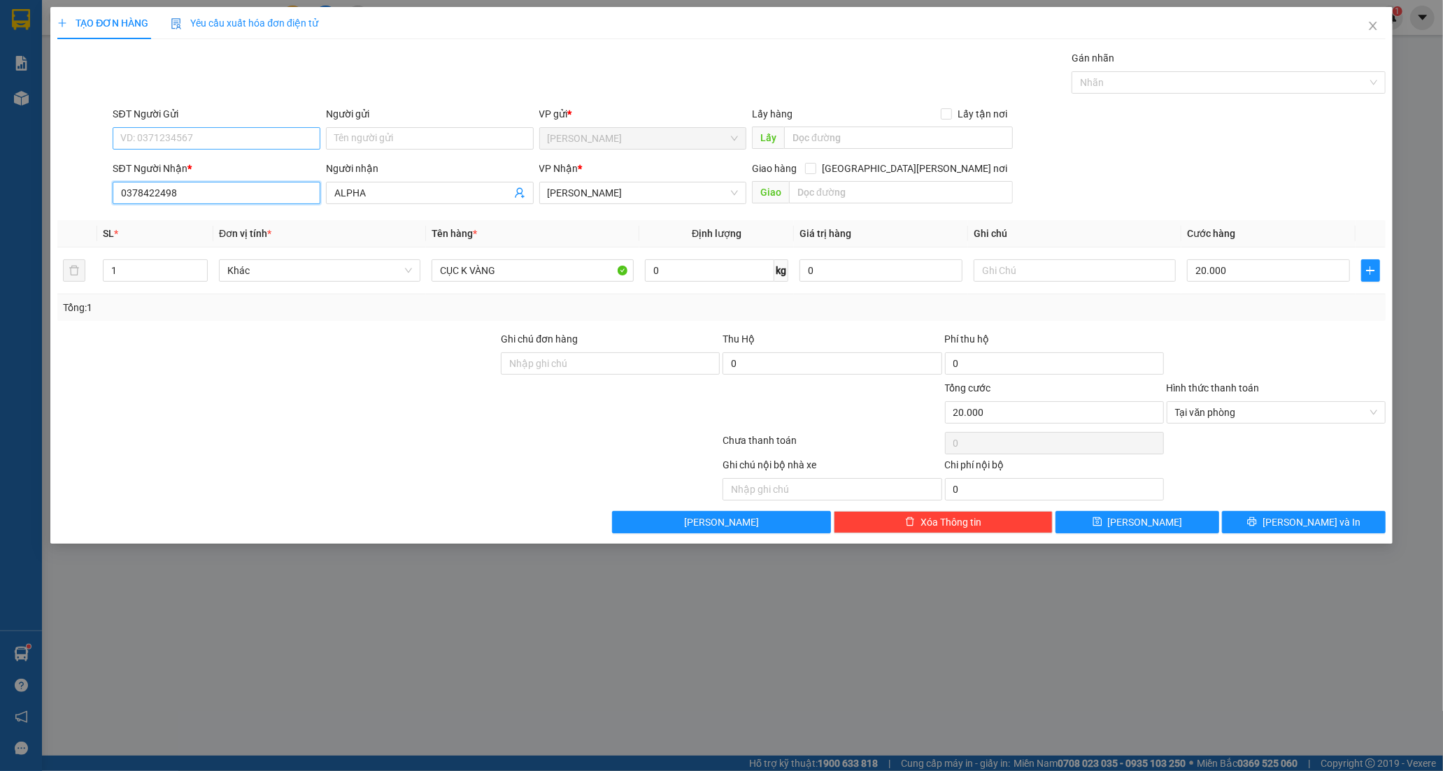
type input "0378422498"
click at [255, 141] on input "SĐT Người Gửi" at bounding box center [217, 138] width 208 height 22
click at [200, 193] on div "0947575247 - VƯƠNG" at bounding box center [216, 188] width 191 height 15
type input "0947575247"
type input "VƯƠNG"
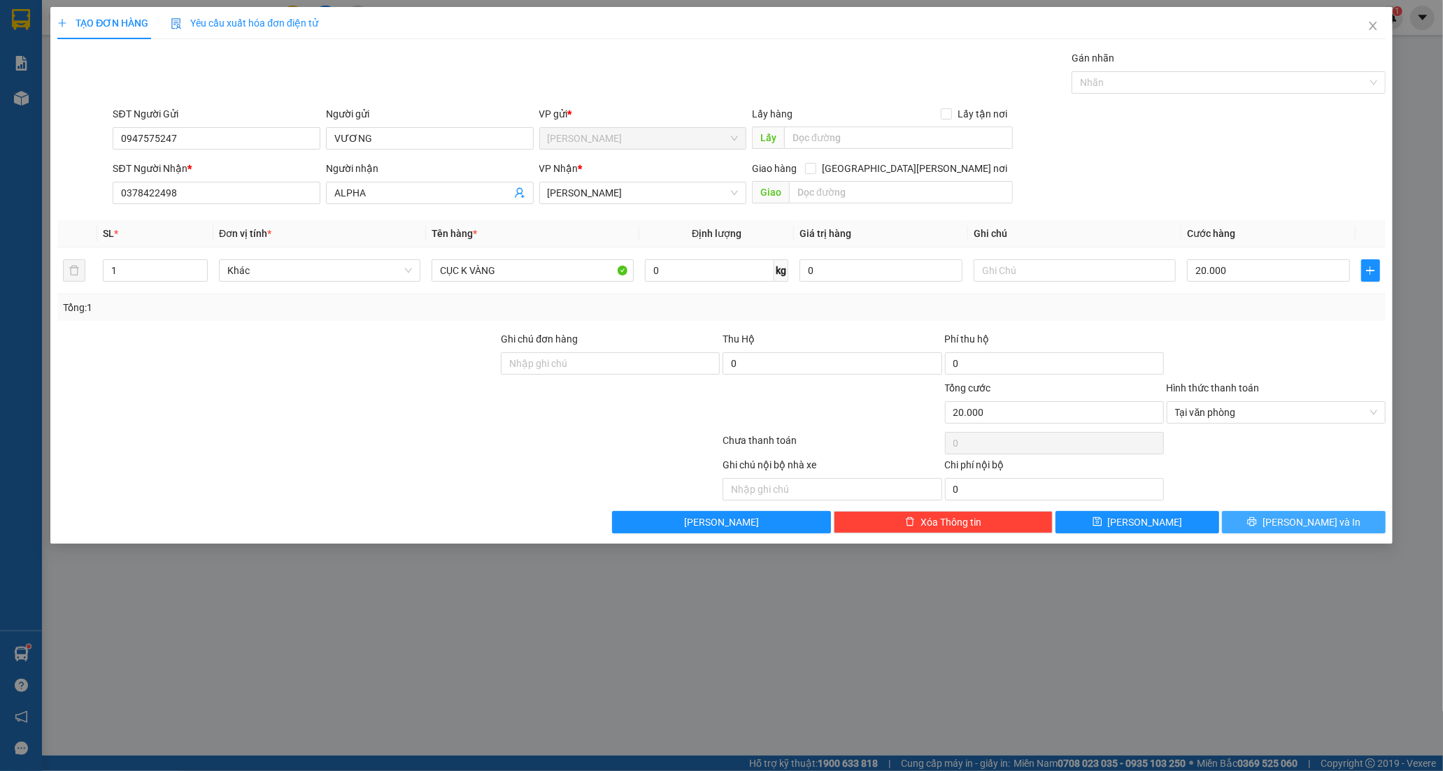
click at [1275, 516] on button "[PERSON_NAME] và In" at bounding box center [1304, 522] width 164 height 22
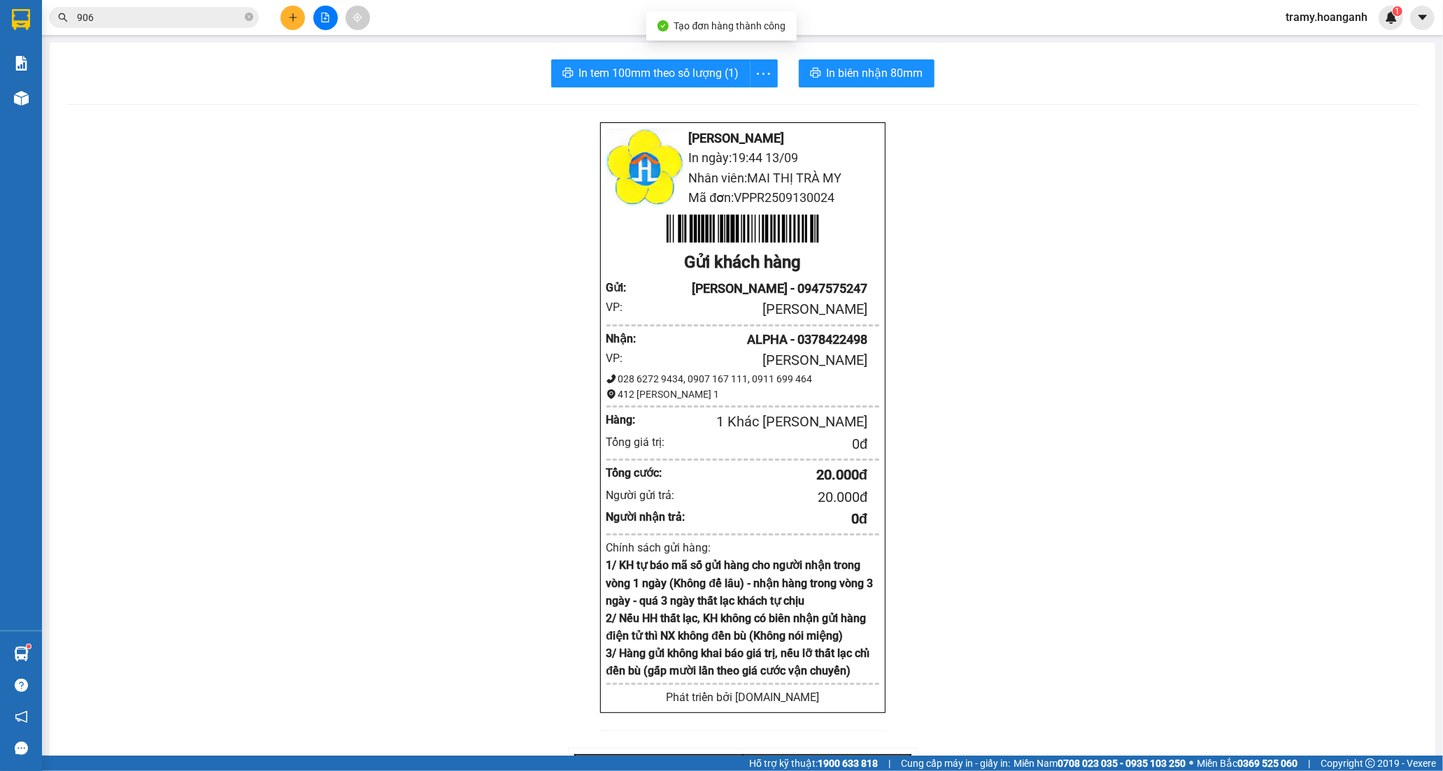
click at [895, 57] on div "In tem 100mm theo số lượng (1) In biên nhận 80mm Hoàng Anh - Phan Rang In ngày:…" at bounding box center [743, 548] width 1386 height 1010
click at [890, 65] on span "In biên nhận 80mm" at bounding box center [875, 72] width 97 height 17
click at [690, 64] on button "In tem 100mm theo số lượng (1)" at bounding box center [650, 73] width 199 height 28
click at [295, 17] on icon "plus" at bounding box center [293, 17] width 8 height 1
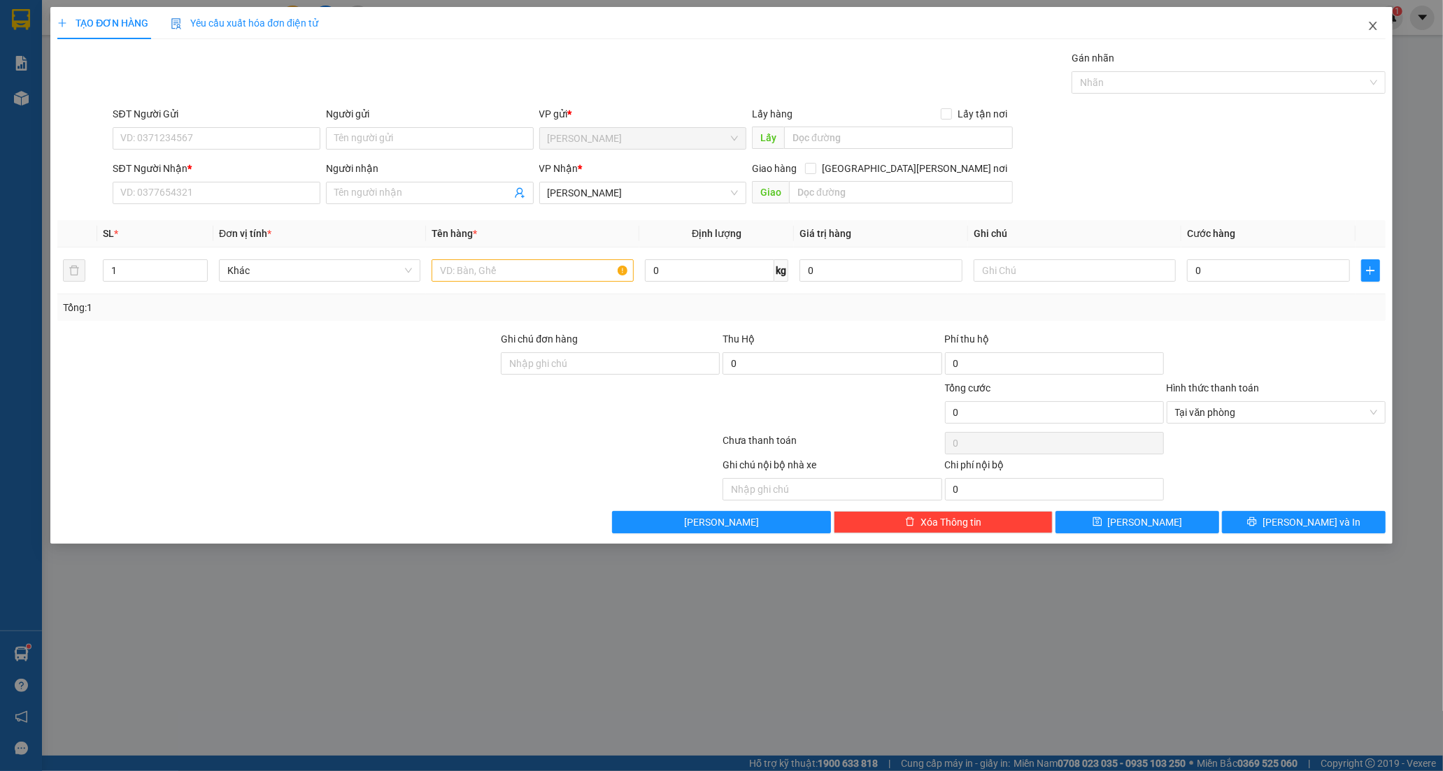
click at [1380, 27] on span "Close" at bounding box center [1372, 26] width 39 height 39
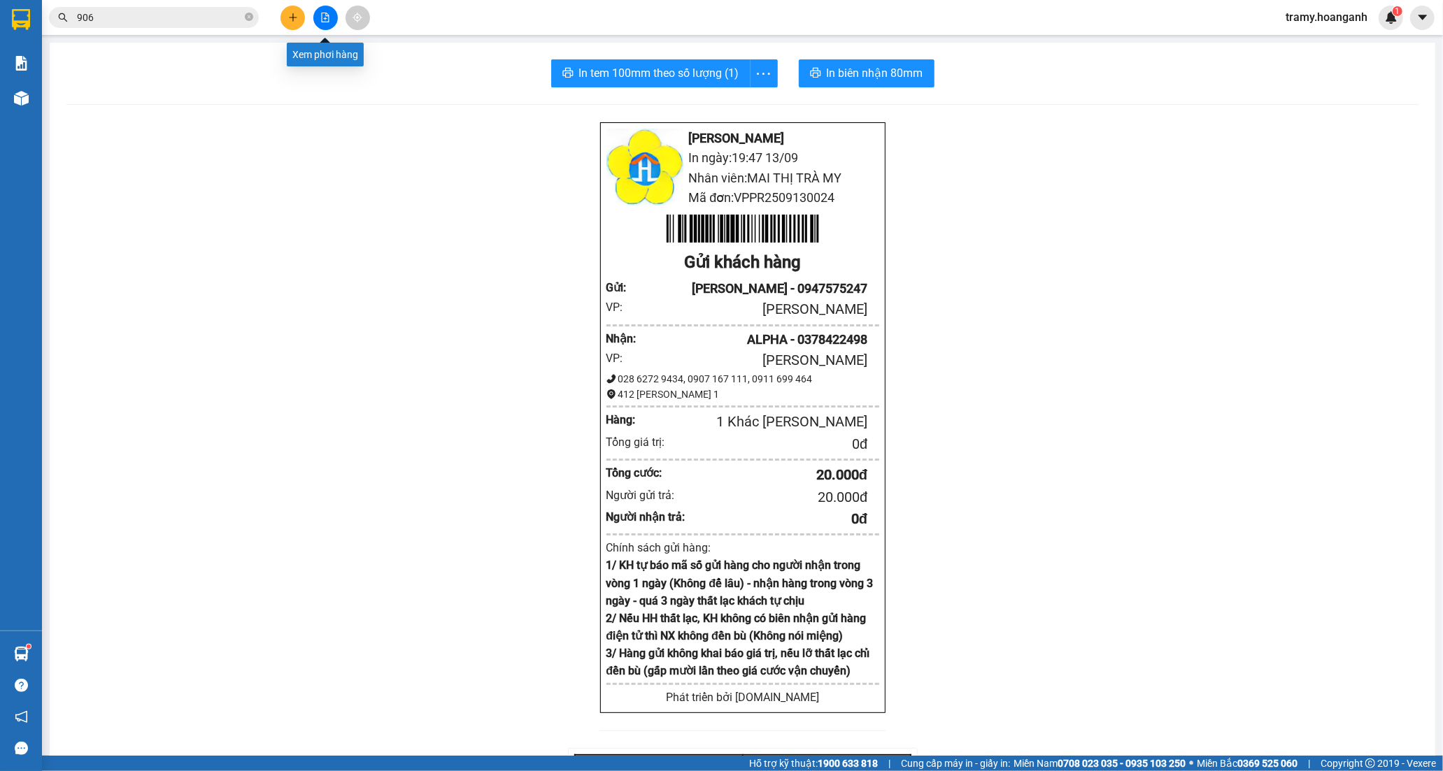
click at [325, 19] on icon "file-add" at bounding box center [325, 18] width 10 height 10
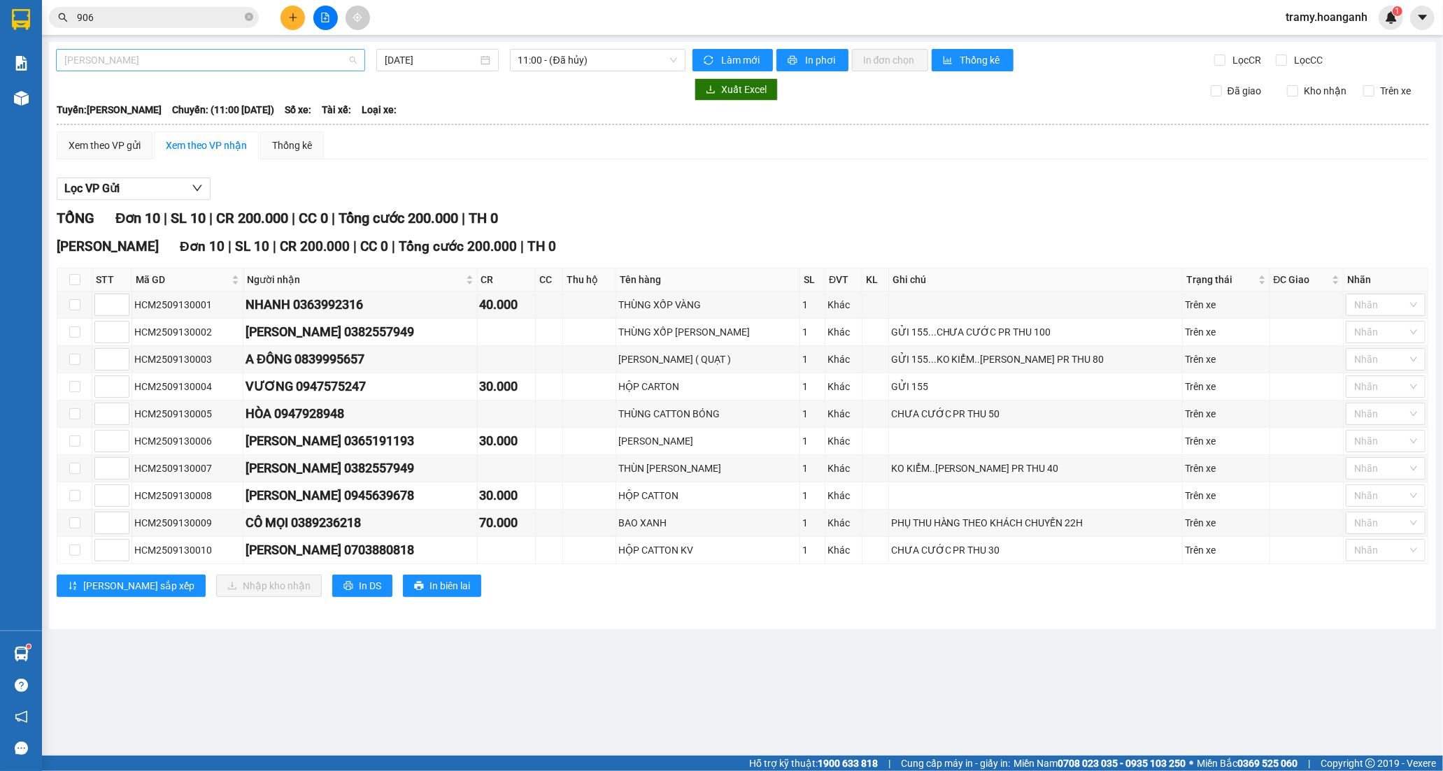
click at [143, 64] on span "[PERSON_NAME]" at bounding box center [210, 60] width 292 height 21
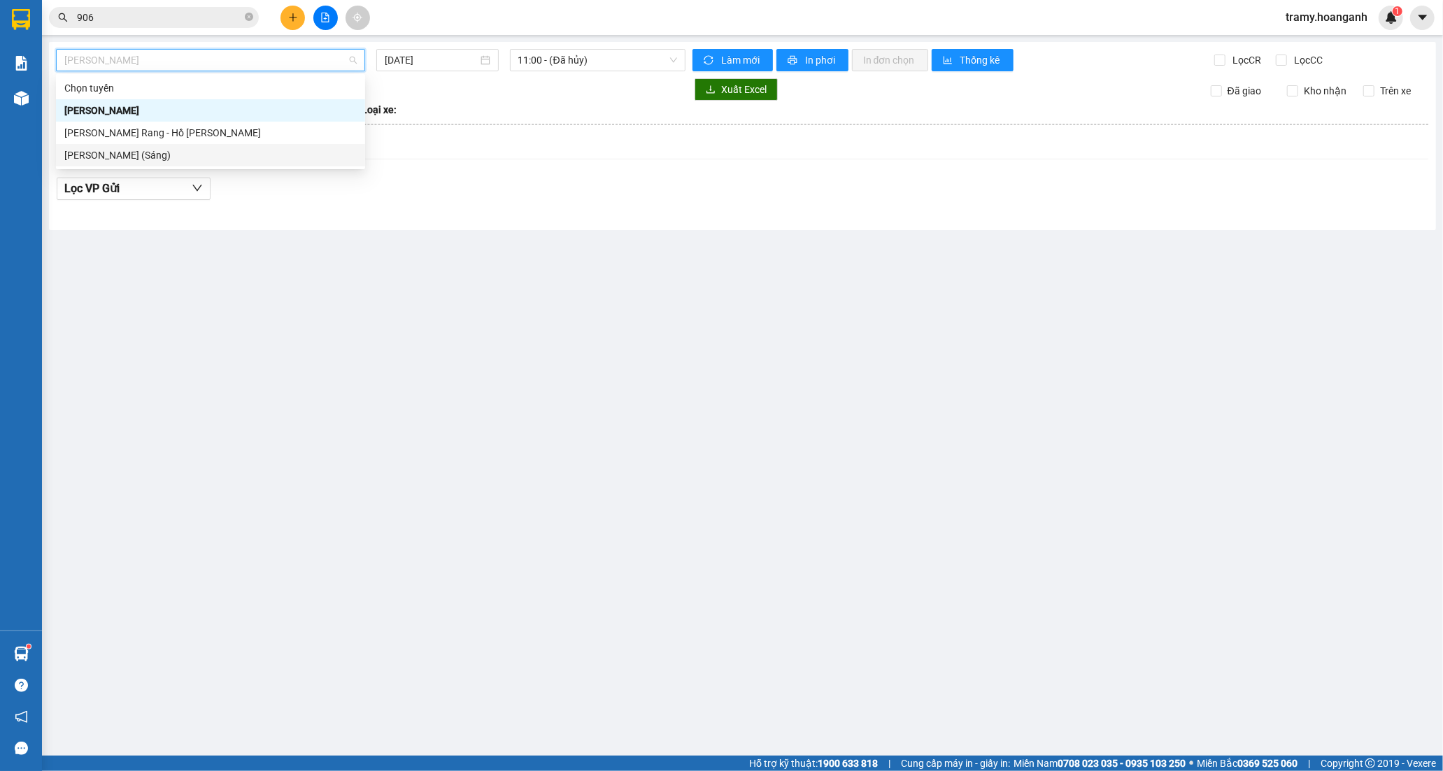
click at [158, 144] on div "[PERSON_NAME] (Sáng)" at bounding box center [210, 155] width 309 height 22
type input "[DATE]"
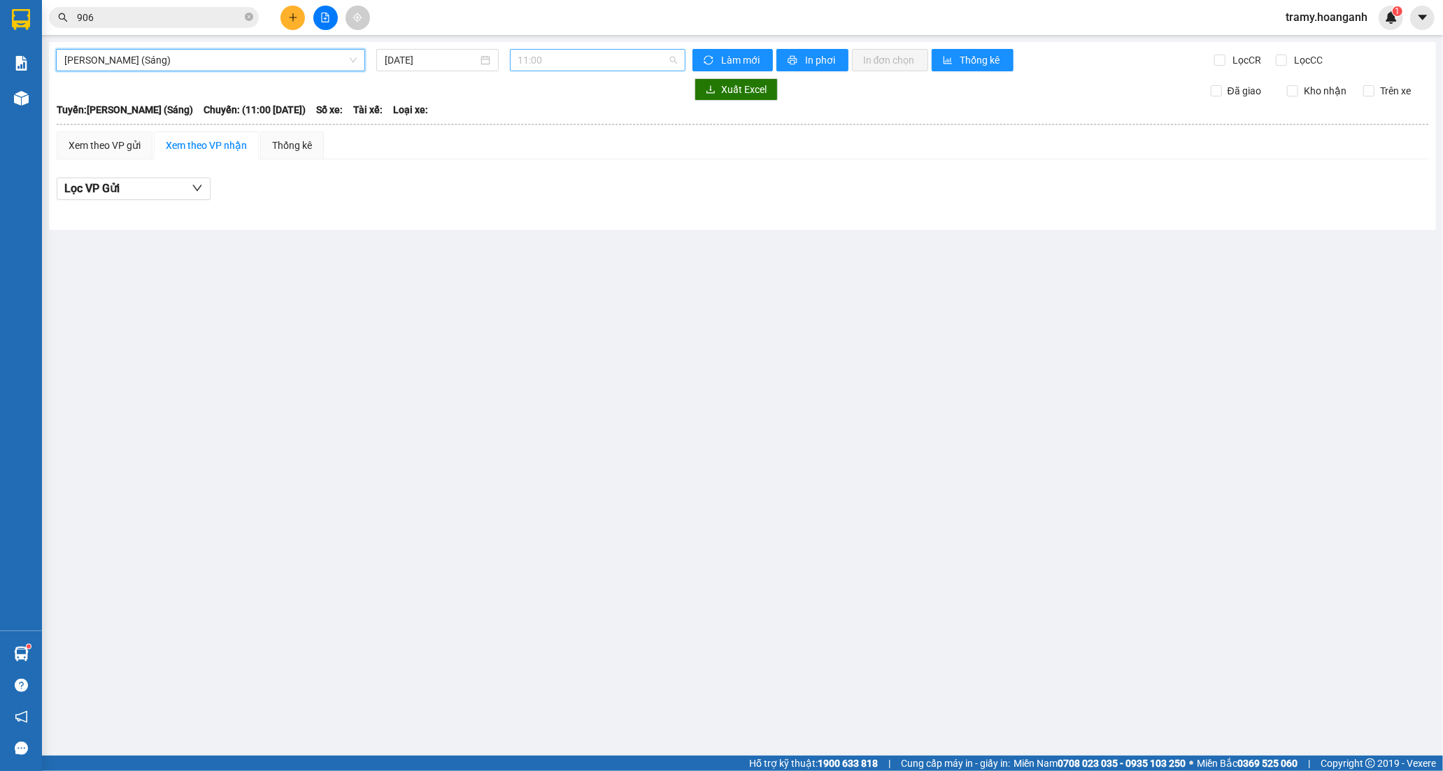
click at [546, 59] on span "11:00" at bounding box center [597, 60] width 159 height 21
click at [562, 125] on div "12:00 (TC) - 85H-011.55" at bounding box center [572, 132] width 109 height 15
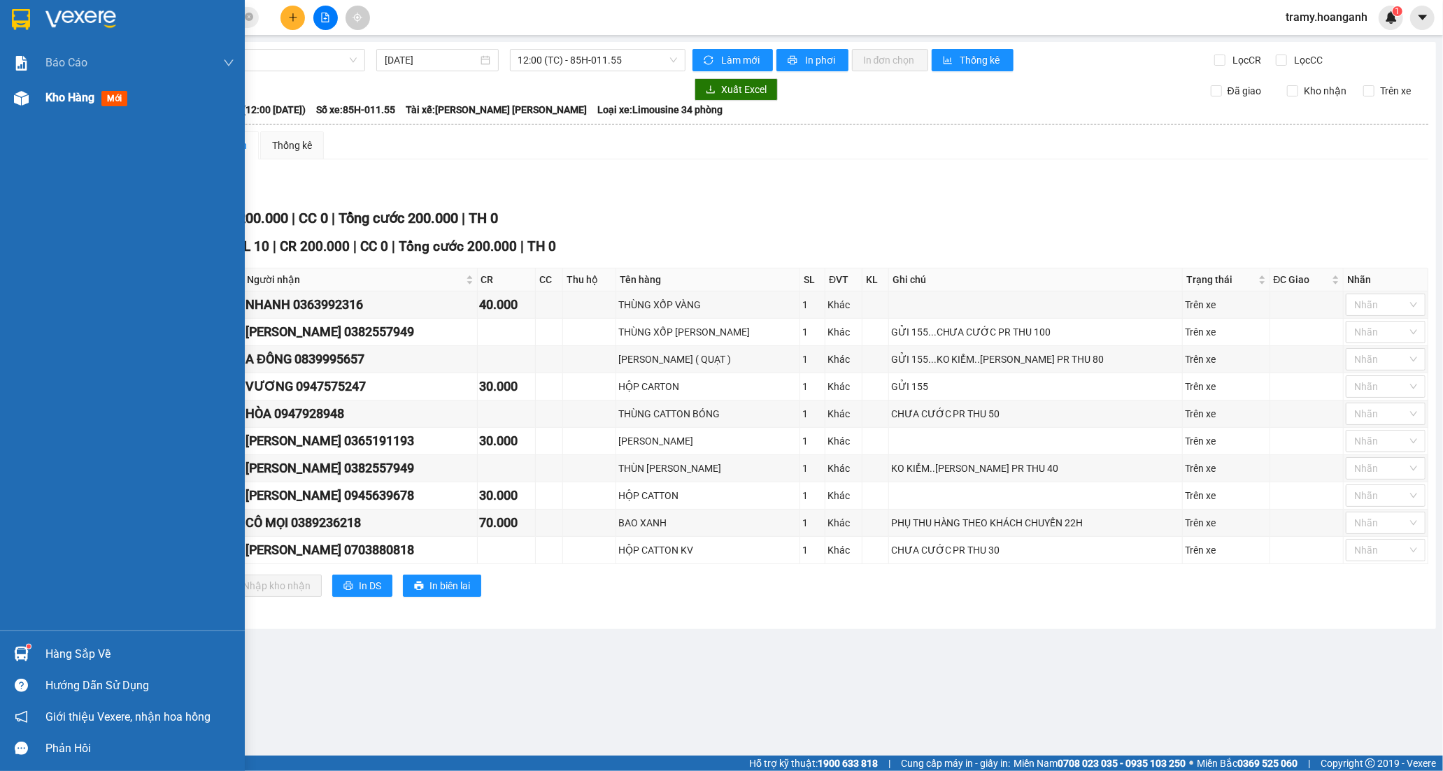
click at [58, 103] on span "Kho hàng" at bounding box center [69, 97] width 49 height 13
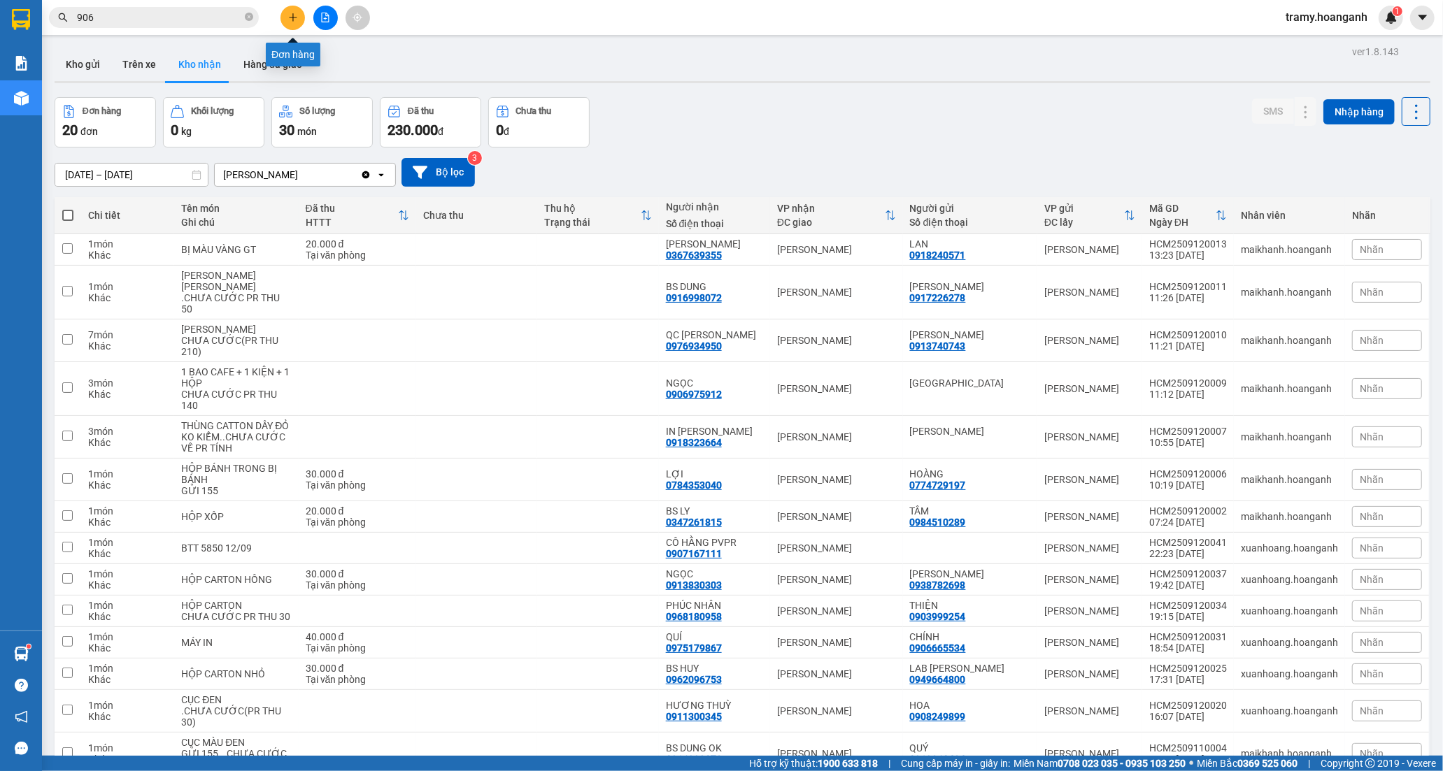
click at [298, 20] on button at bounding box center [292, 18] width 24 height 24
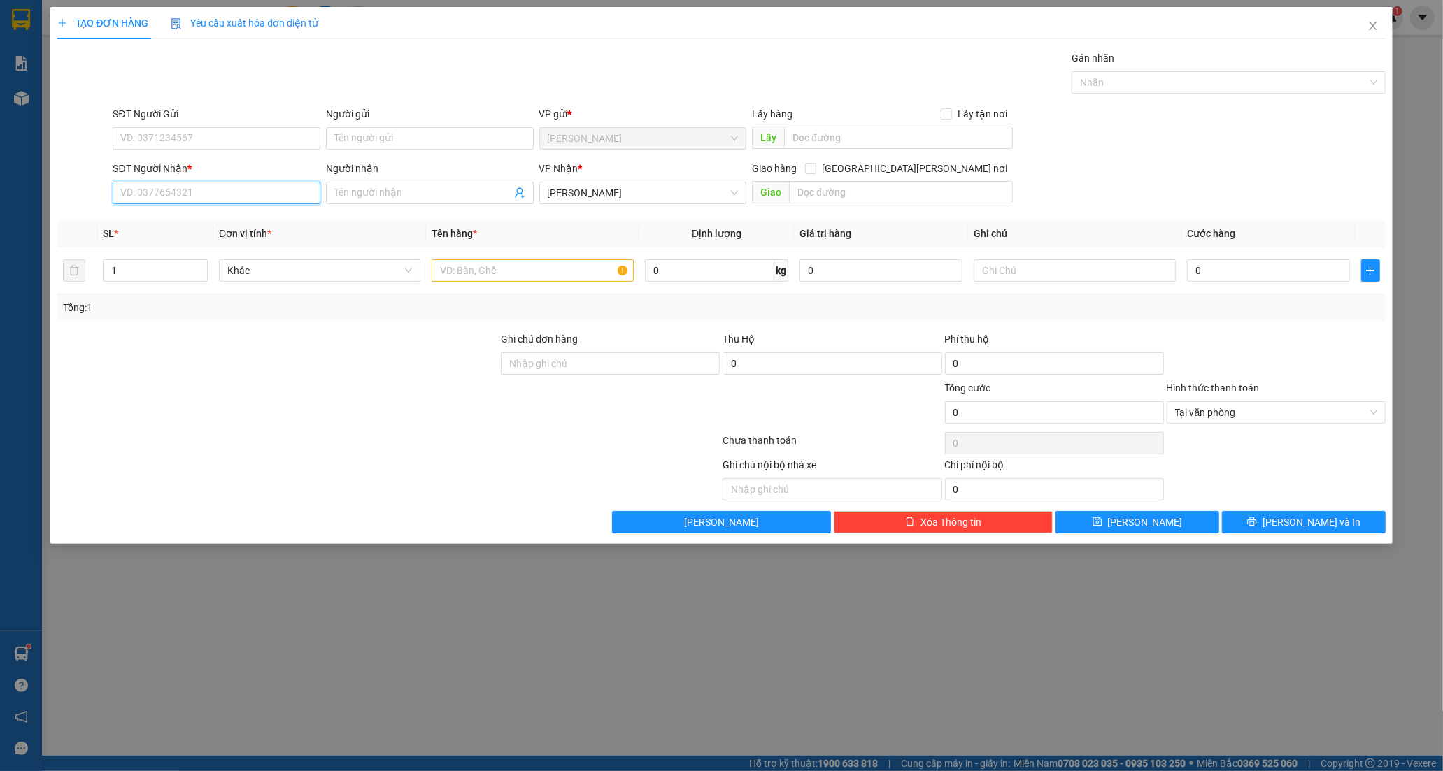
click at [226, 191] on input "SĐT Người Nhận *" at bounding box center [217, 193] width 208 height 22
type input "0909391650"
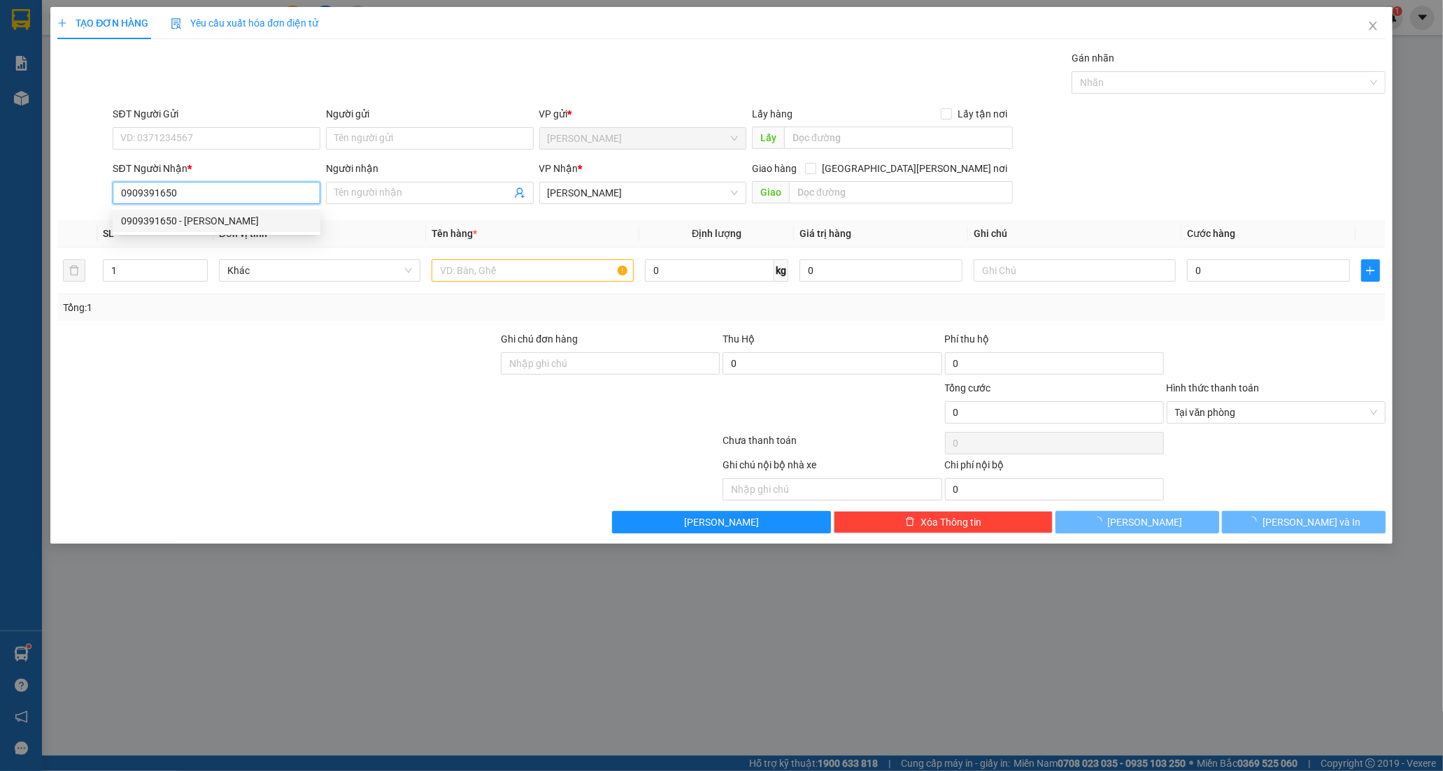
click at [262, 219] on div "0909391650 - DUY LINH" at bounding box center [216, 220] width 191 height 15
type input "DUY LINH"
type input "20.000"
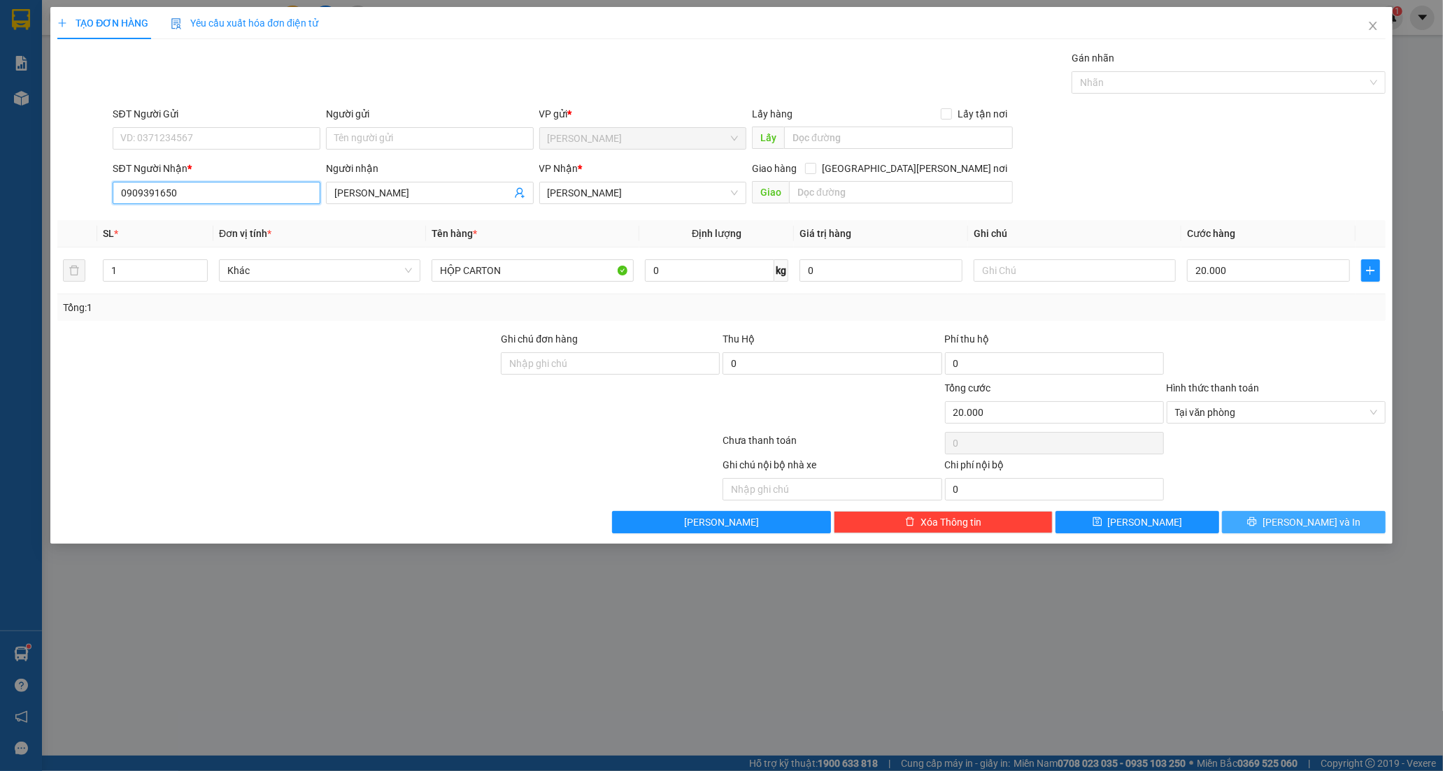
type input "0909391650"
click at [1249, 528] on button "[PERSON_NAME] và In" at bounding box center [1304, 522] width 164 height 22
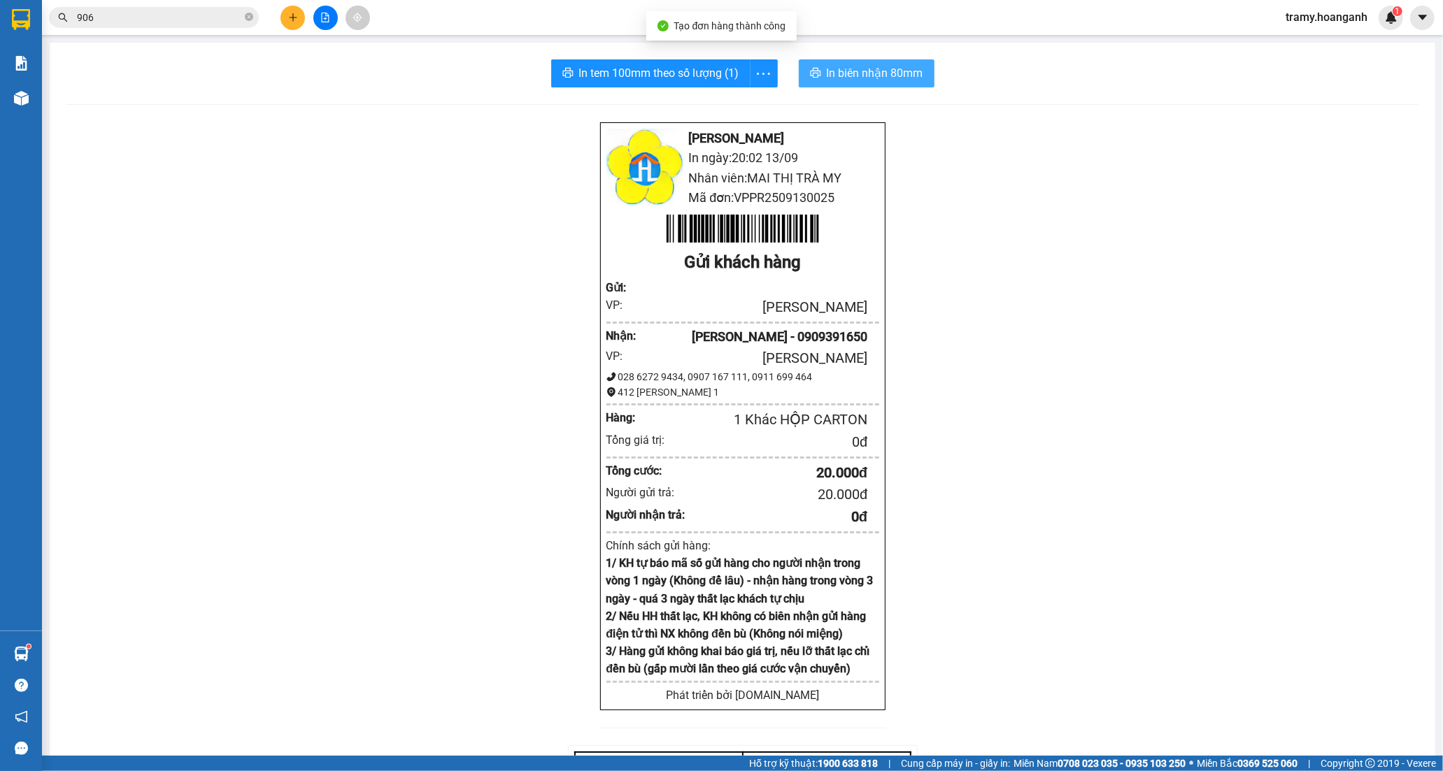
click at [862, 71] on span "In biên nhận 80mm" at bounding box center [875, 72] width 97 height 17
click at [768, 76] on span "more" at bounding box center [764, 73] width 27 height 17
click at [759, 107] on div "In tem 100mm" at bounding box center [731, 104] width 63 height 15
click at [290, 22] on button at bounding box center [292, 18] width 24 height 24
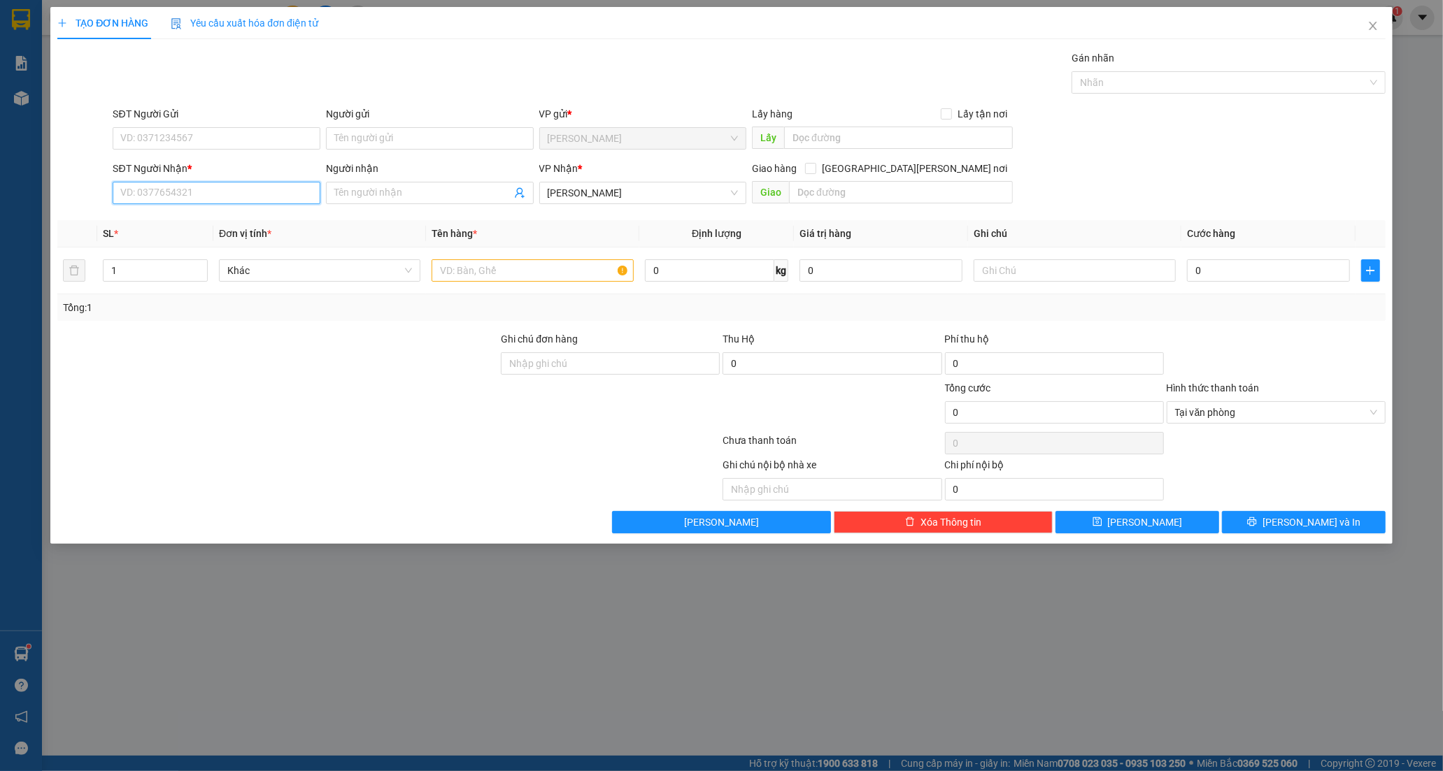
click at [201, 192] on input "SĐT Người Nhận *" at bounding box center [217, 193] width 208 height 22
click at [351, 198] on input "Người nhận" at bounding box center [422, 192] width 177 height 15
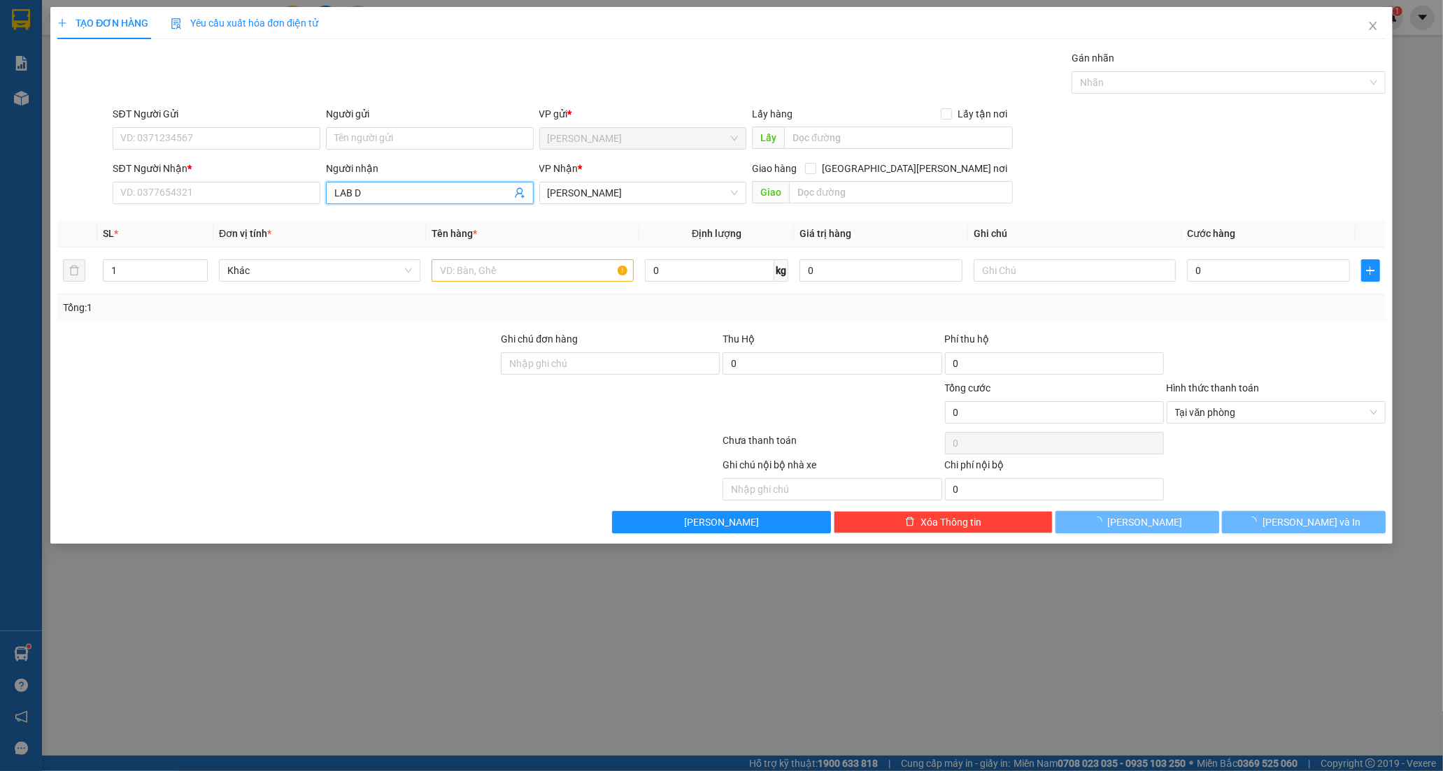
type input "LAB DZ"
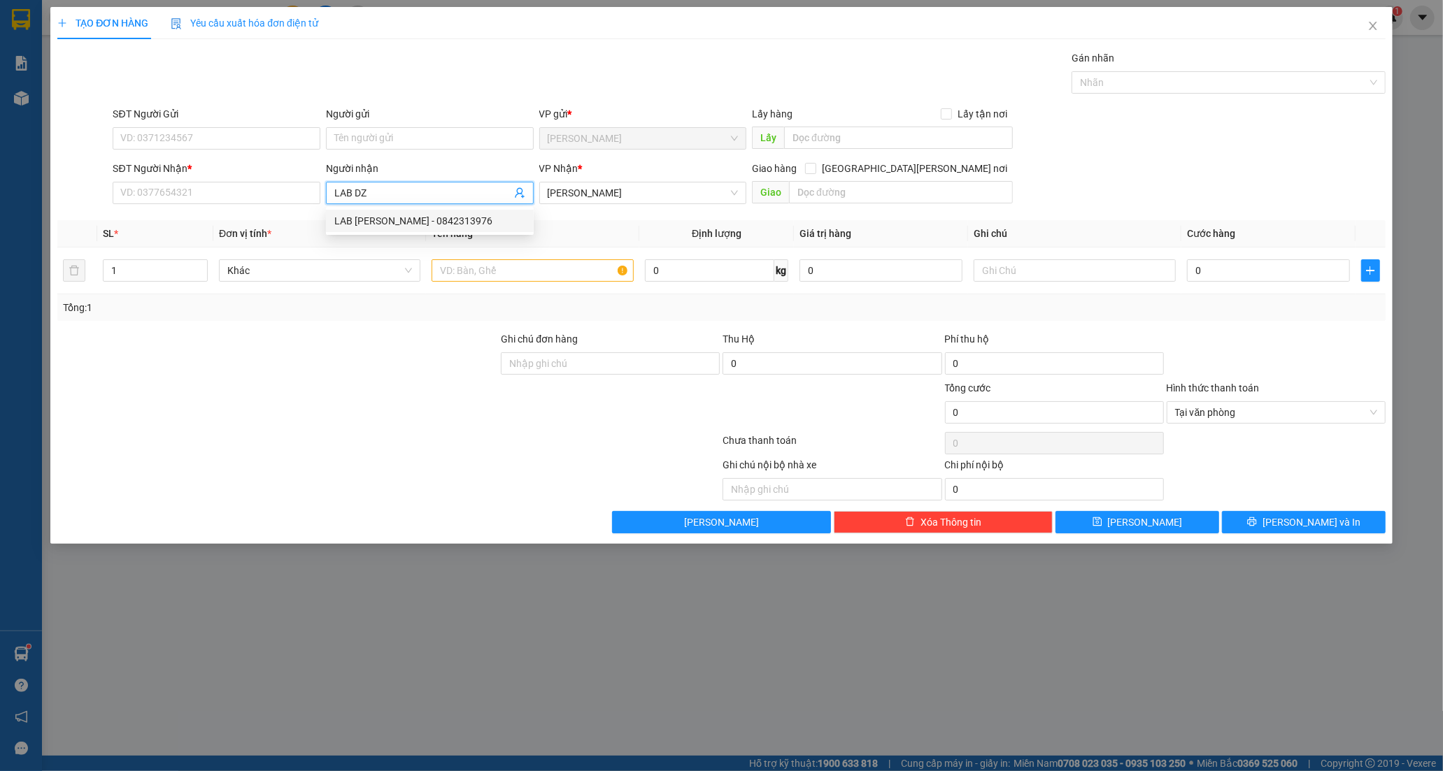
click at [414, 222] on div "LAB DZINH NGYEN - 0842313976" at bounding box center [429, 220] width 191 height 15
type input "0842313976"
type input "LAB DZINH NGYEN"
click at [528, 274] on input "text" at bounding box center [532, 270] width 201 height 22
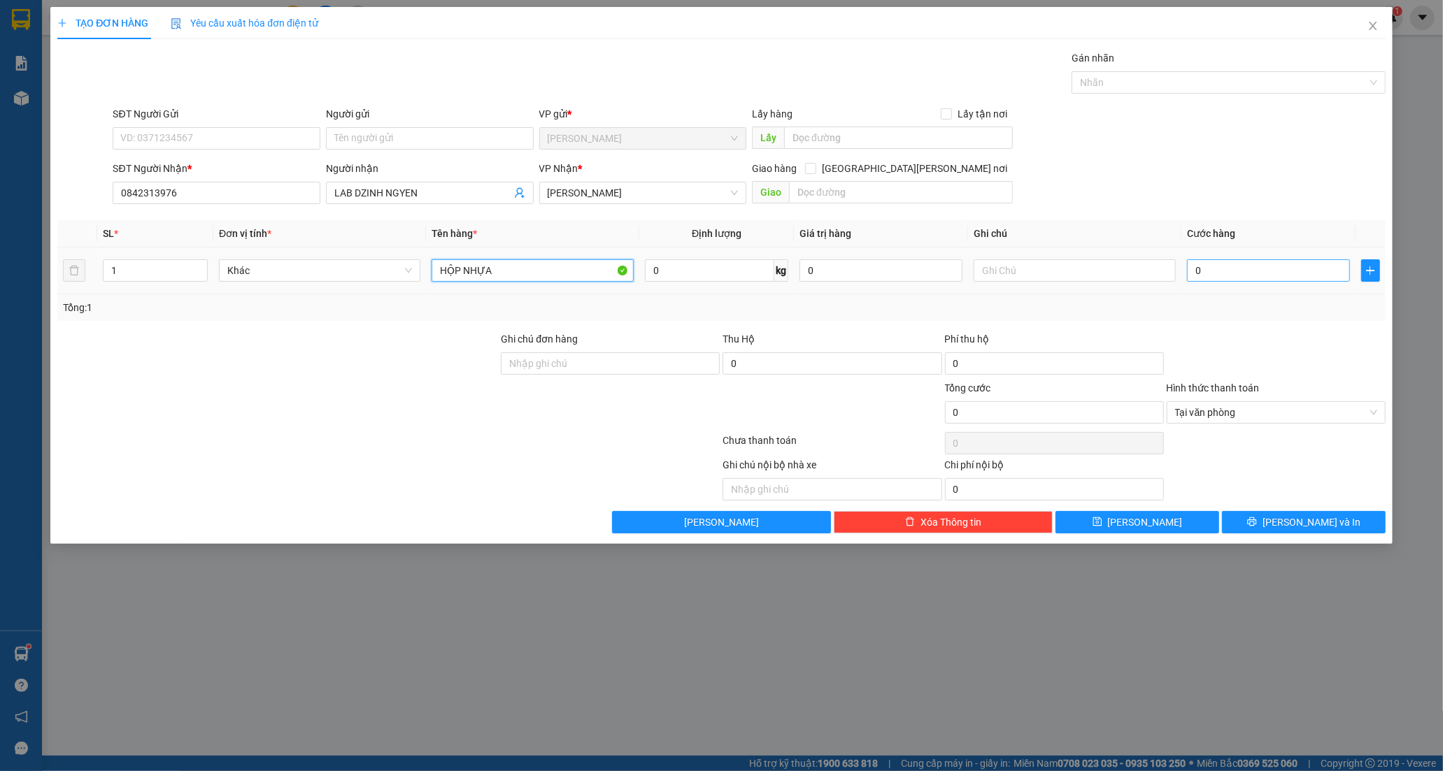
type input "HỘP NHỰA"
click at [1193, 270] on input "0" at bounding box center [1268, 270] width 163 height 22
type input "3"
type input "30"
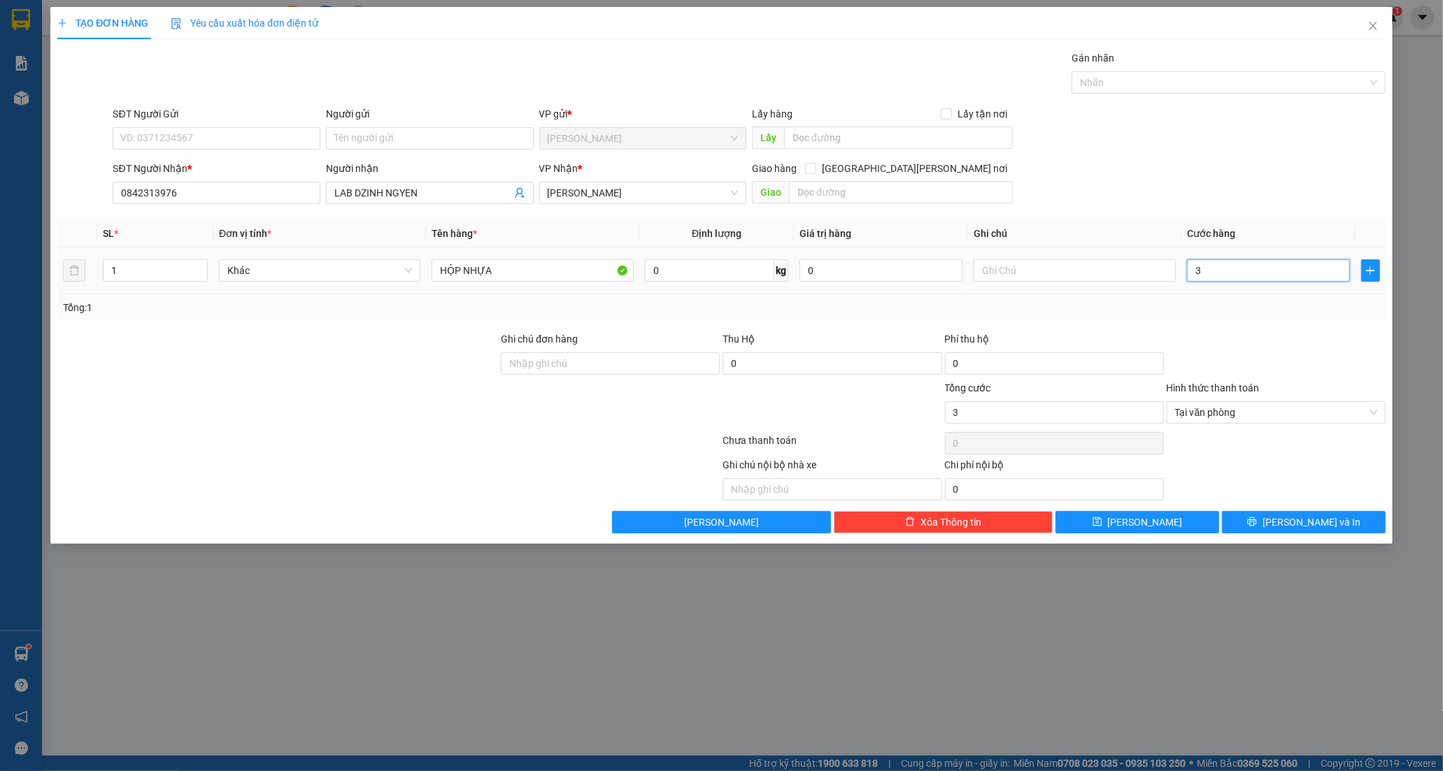
type input "30"
type input "30.000"
click at [1260, 519] on button "[PERSON_NAME] và In" at bounding box center [1304, 522] width 164 height 22
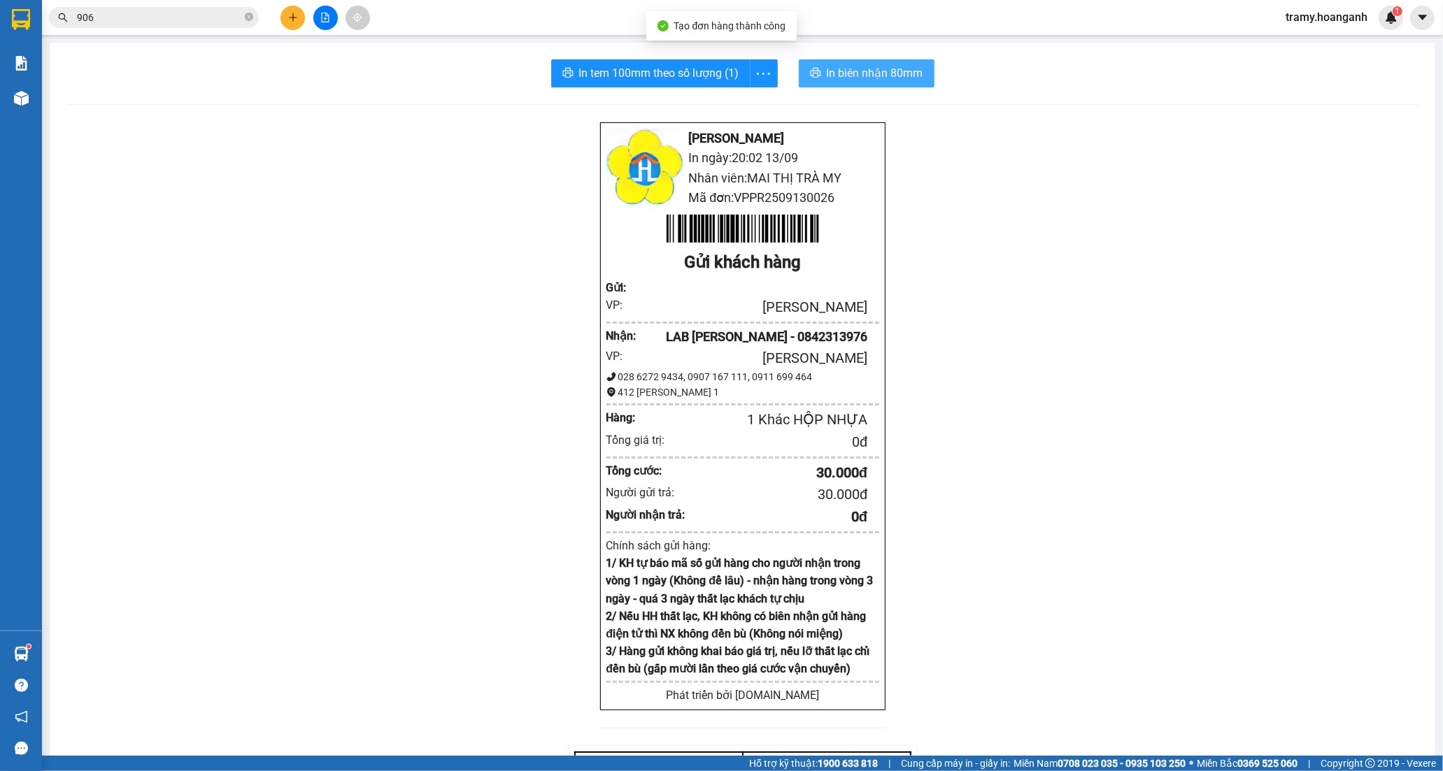
click at [828, 65] on span "In biên nhận 80mm" at bounding box center [875, 72] width 97 height 17
click at [765, 66] on icon "more" at bounding box center [763, 73] width 17 height 17
click at [739, 108] on div "In tem 100mm" at bounding box center [731, 104] width 63 height 15
click at [291, 15] on icon "plus" at bounding box center [293, 18] width 10 height 10
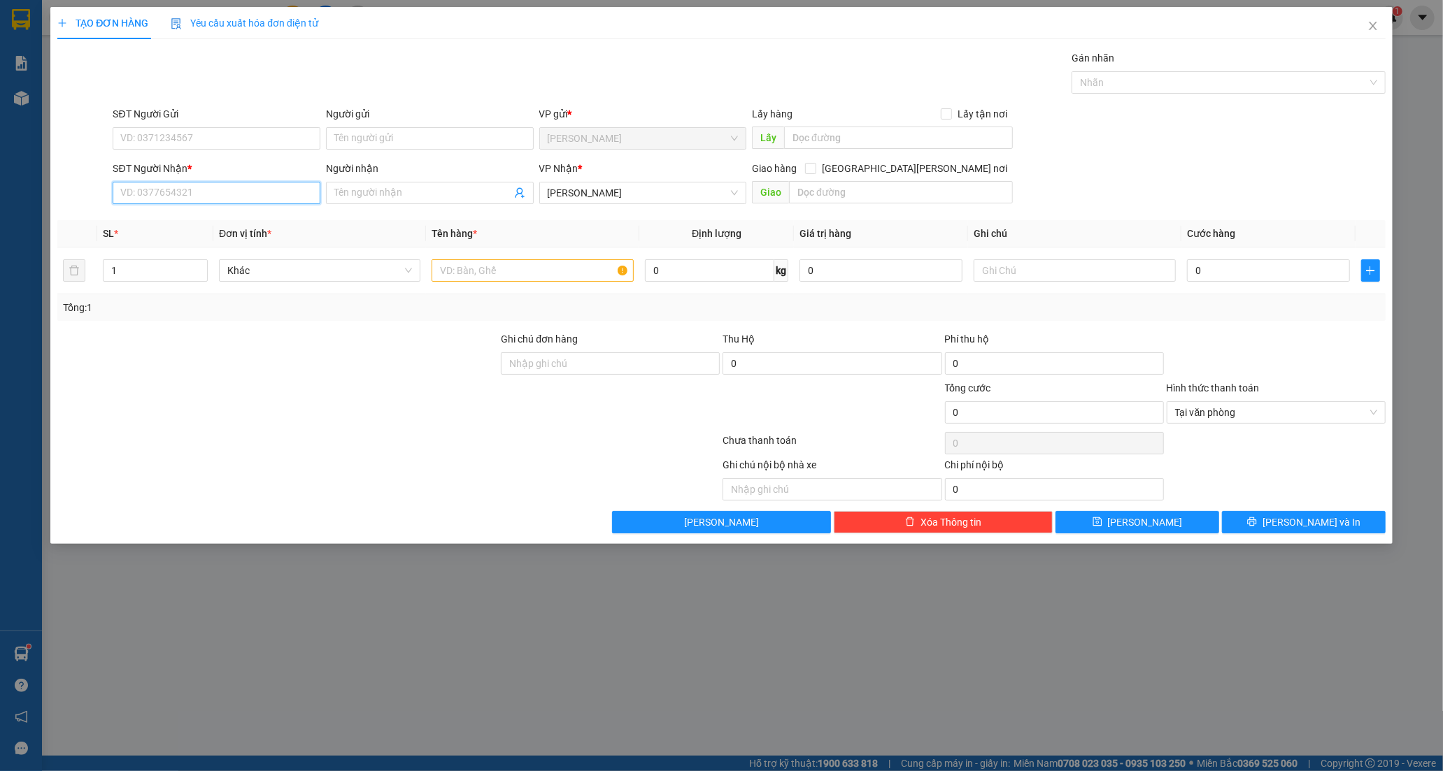
click at [183, 196] on input "SĐT Người Nhận *" at bounding box center [217, 193] width 208 height 22
type input "0795537477"
click at [205, 220] on div "0795537477 - BẢO" at bounding box center [216, 220] width 191 height 15
type input "BẢO"
type input "30.000"
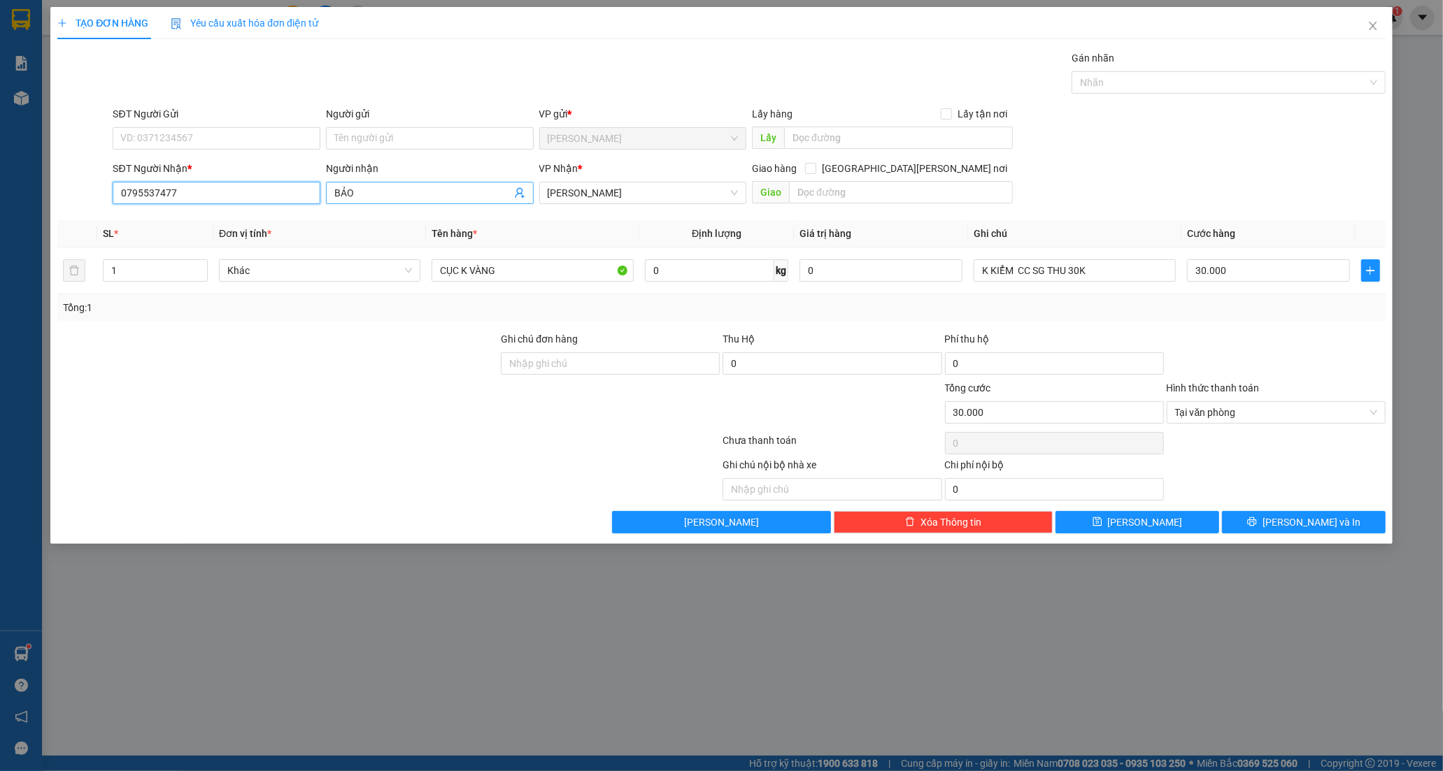
type input "0795537477"
click at [369, 193] on input "BẢO" at bounding box center [422, 192] width 177 height 15
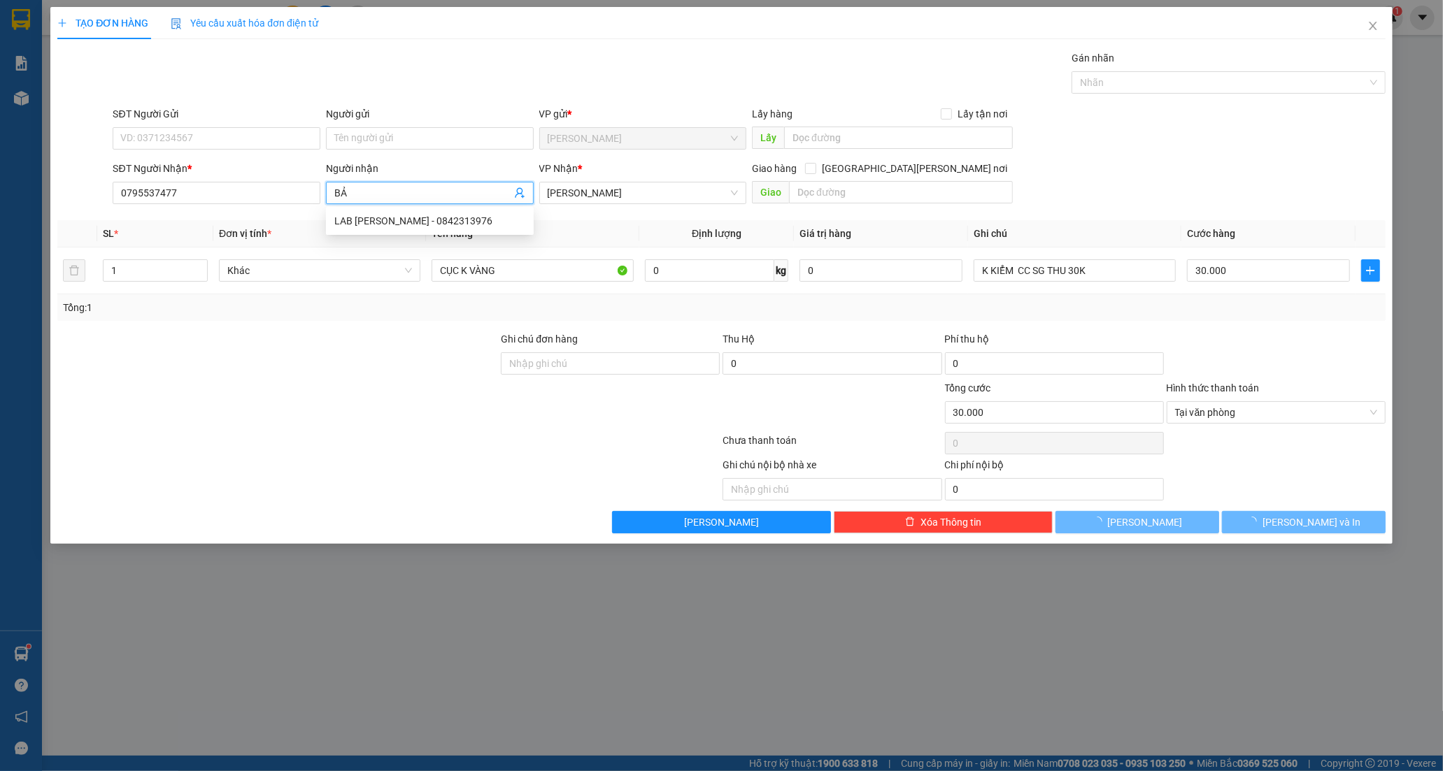
type input "B"
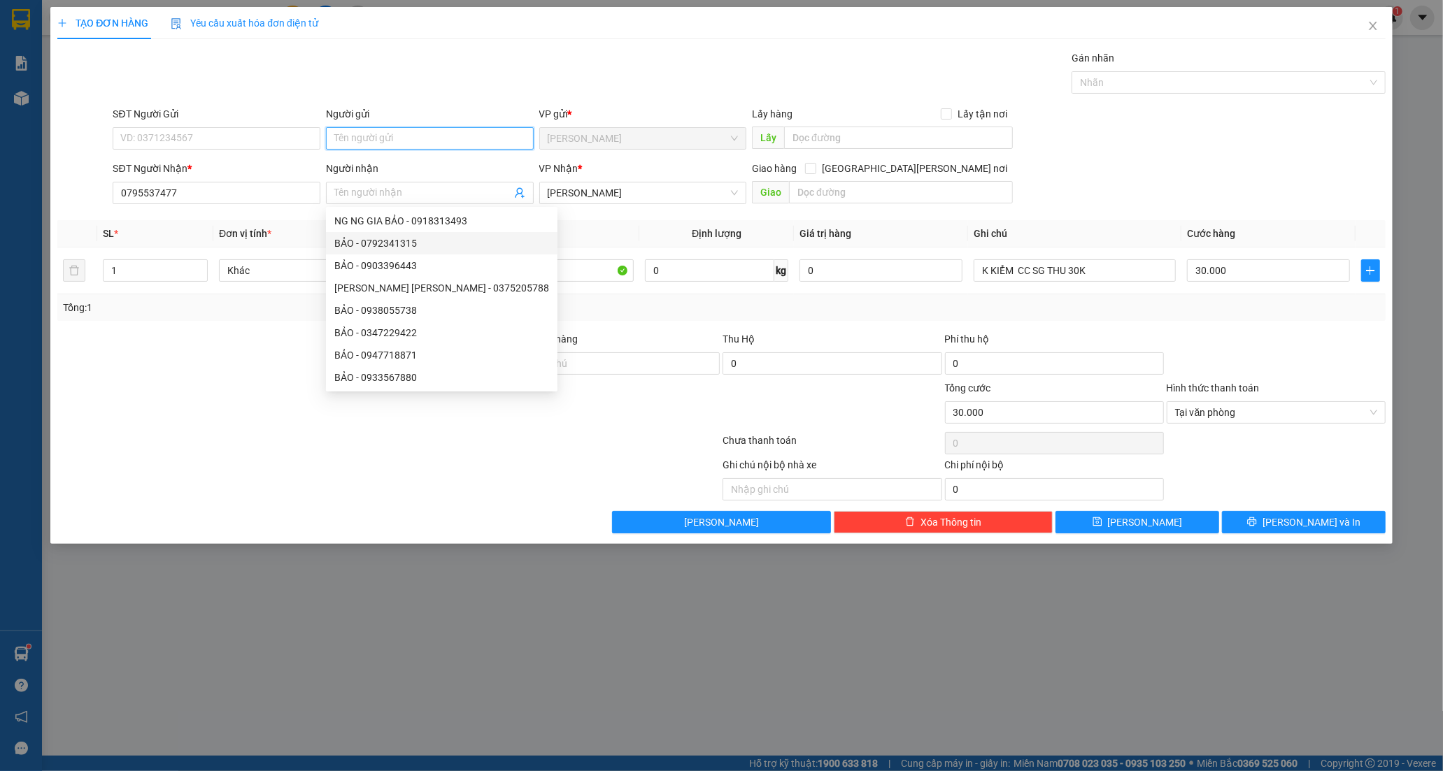
click at [404, 131] on input "Người gửi" at bounding box center [430, 138] width 208 height 22
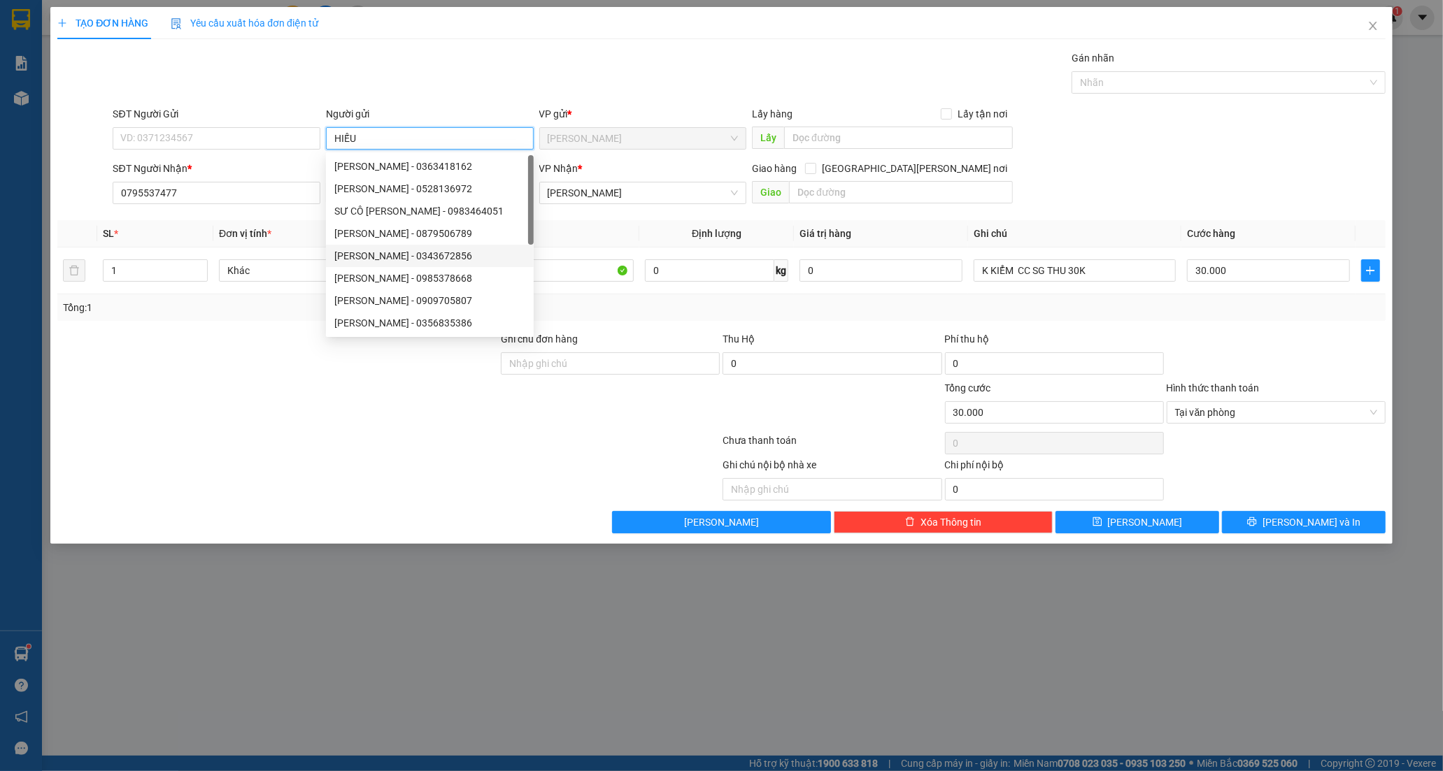
type input "HIẾU"
click at [267, 364] on div at bounding box center [277, 356] width 443 height 49
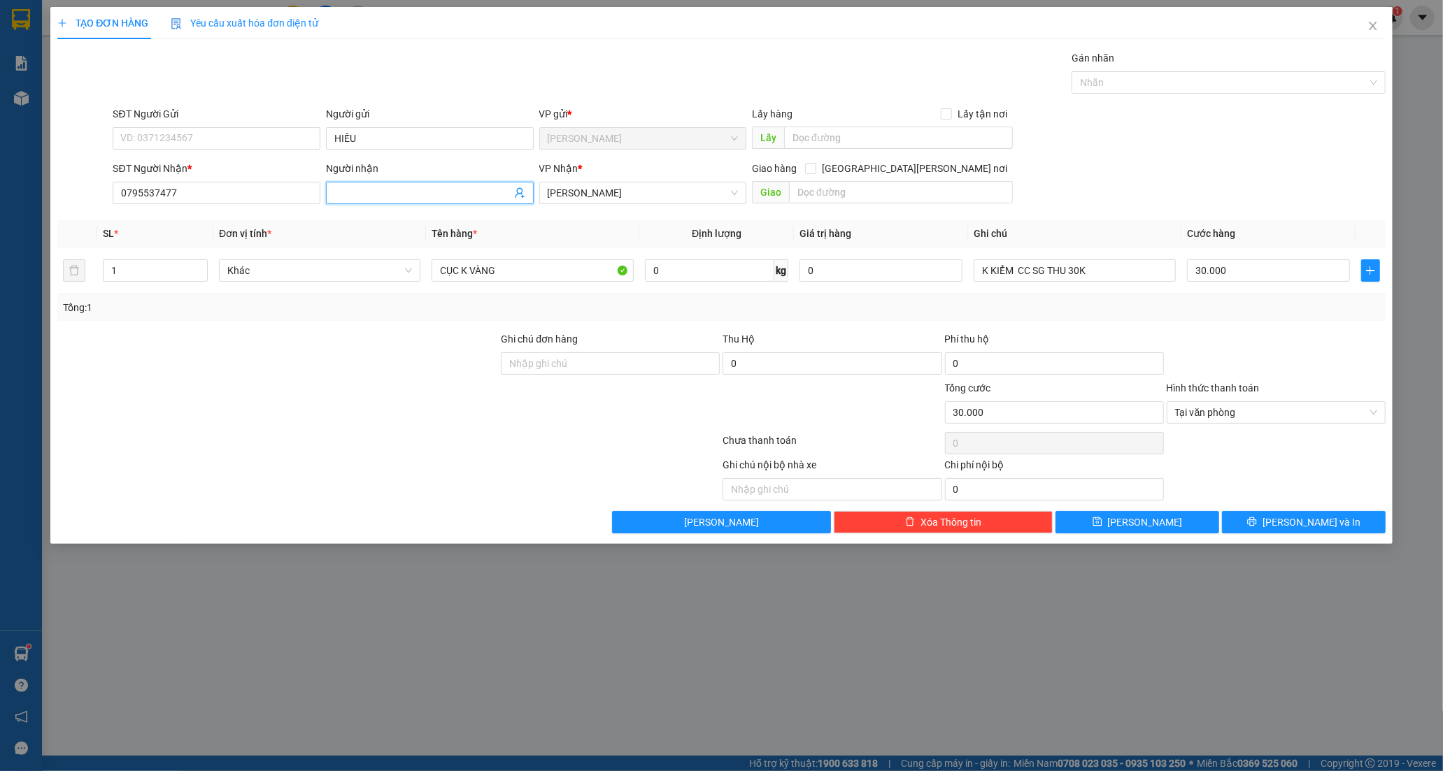
click at [390, 189] on input "Người nhận" at bounding box center [422, 192] width 177 height 15
type input "TRÌNH"
click at [222, 410] on div at bounding box center [277, 404] width 443 height 49
click at [1248, 277] on input "30.000" at bounding box center [1268, 270] width 163 height 22
type input "0"
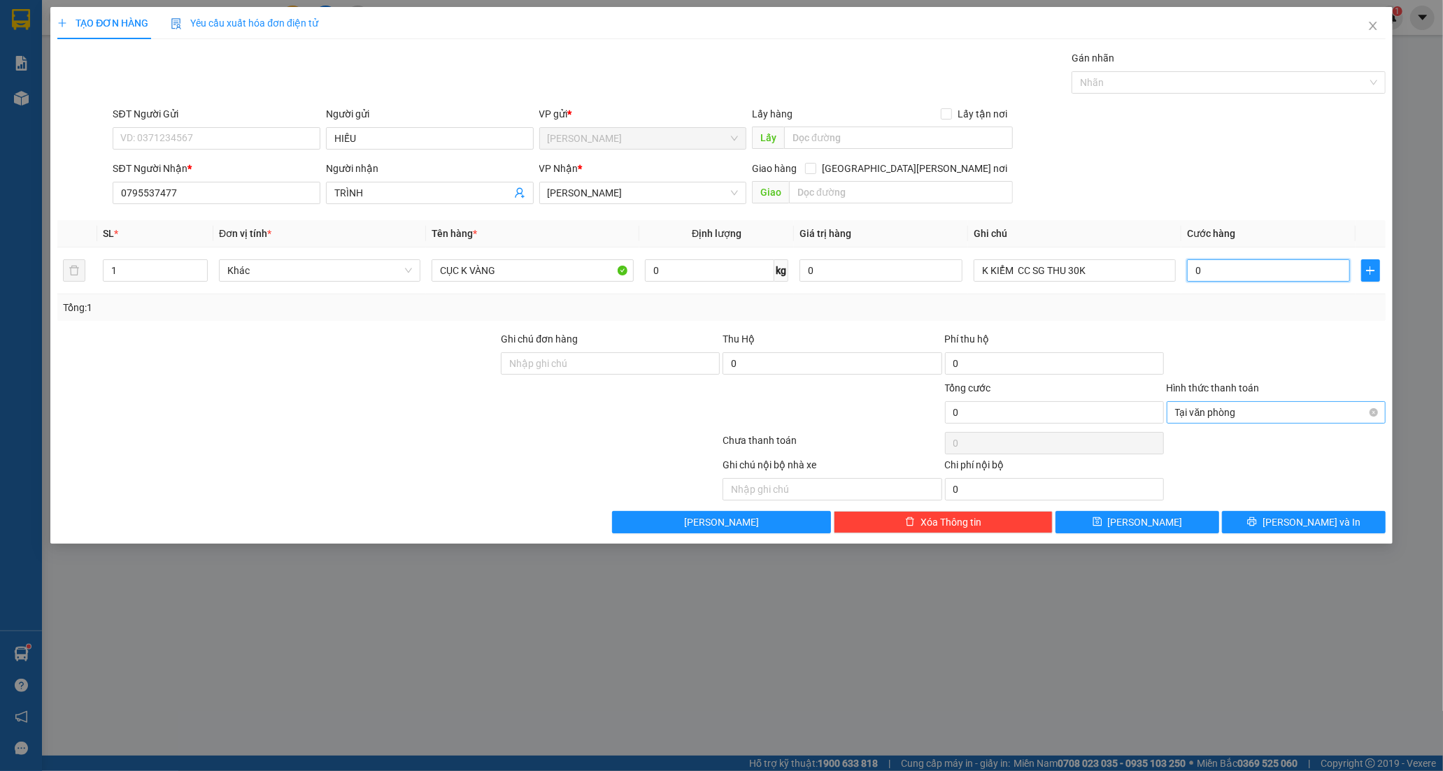
click at [1379, 408] on div "Tại văn phòng" at bounding box center [1276, 412] width 219 height 22
type input "0"
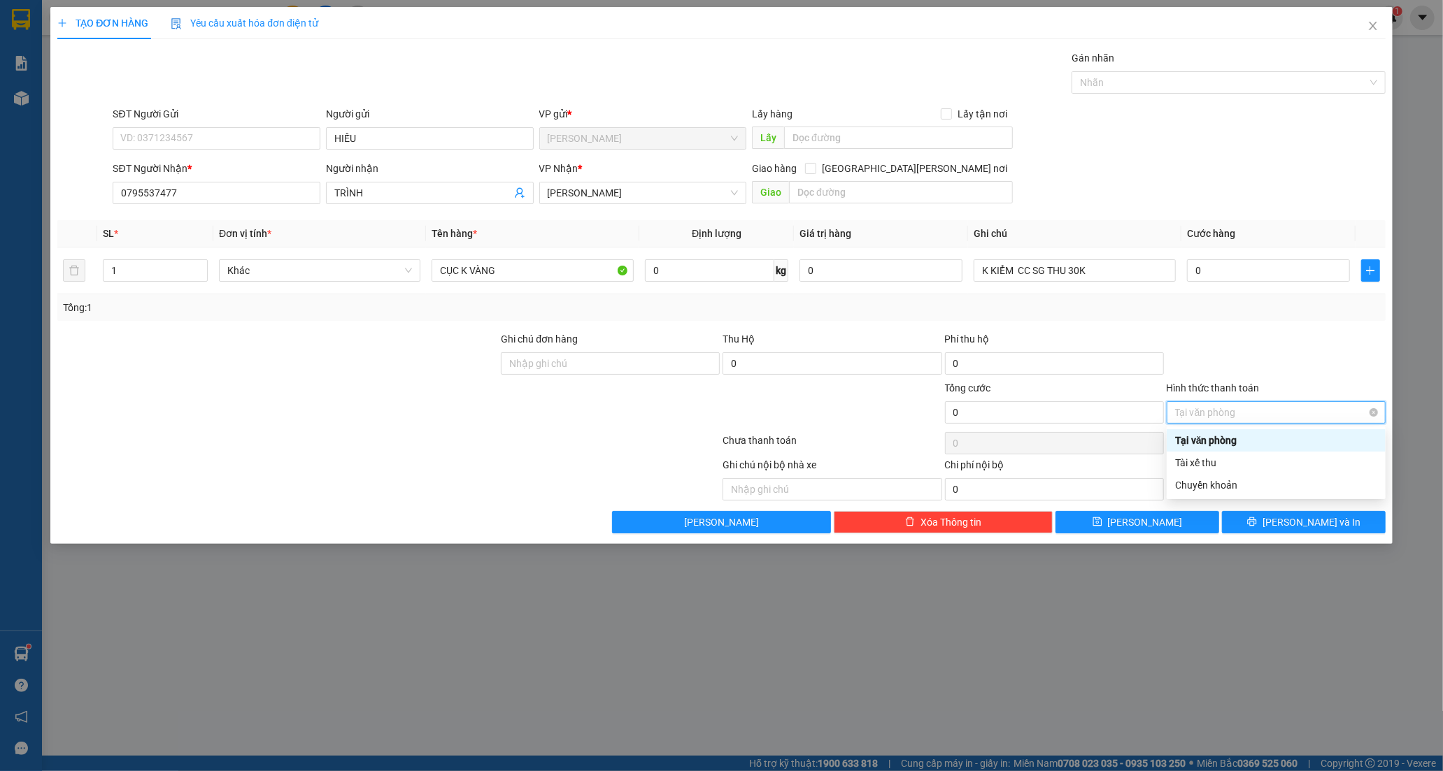
click at [1368, 411] on span "Tại văn phòng" at bounding box center [1276, 412] width 202 height 21
click at [1301, 523] on span "[PERSON_NAME] và In" at bounding box center [1311, 522] width 98 height 15
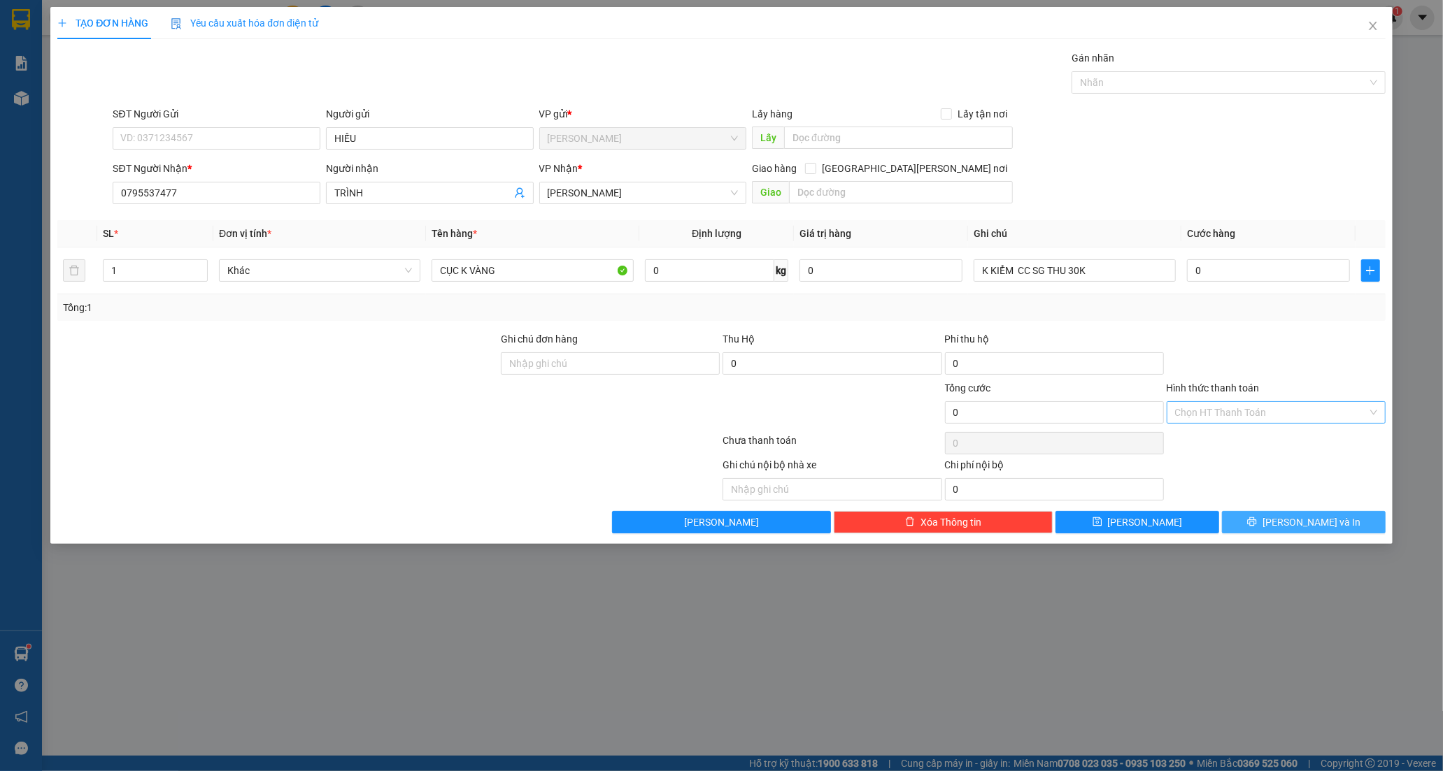
click at [1305, 521] on span "[PERSON_NAME] và In" at bounding box center [1311, 522] width 98 height 15
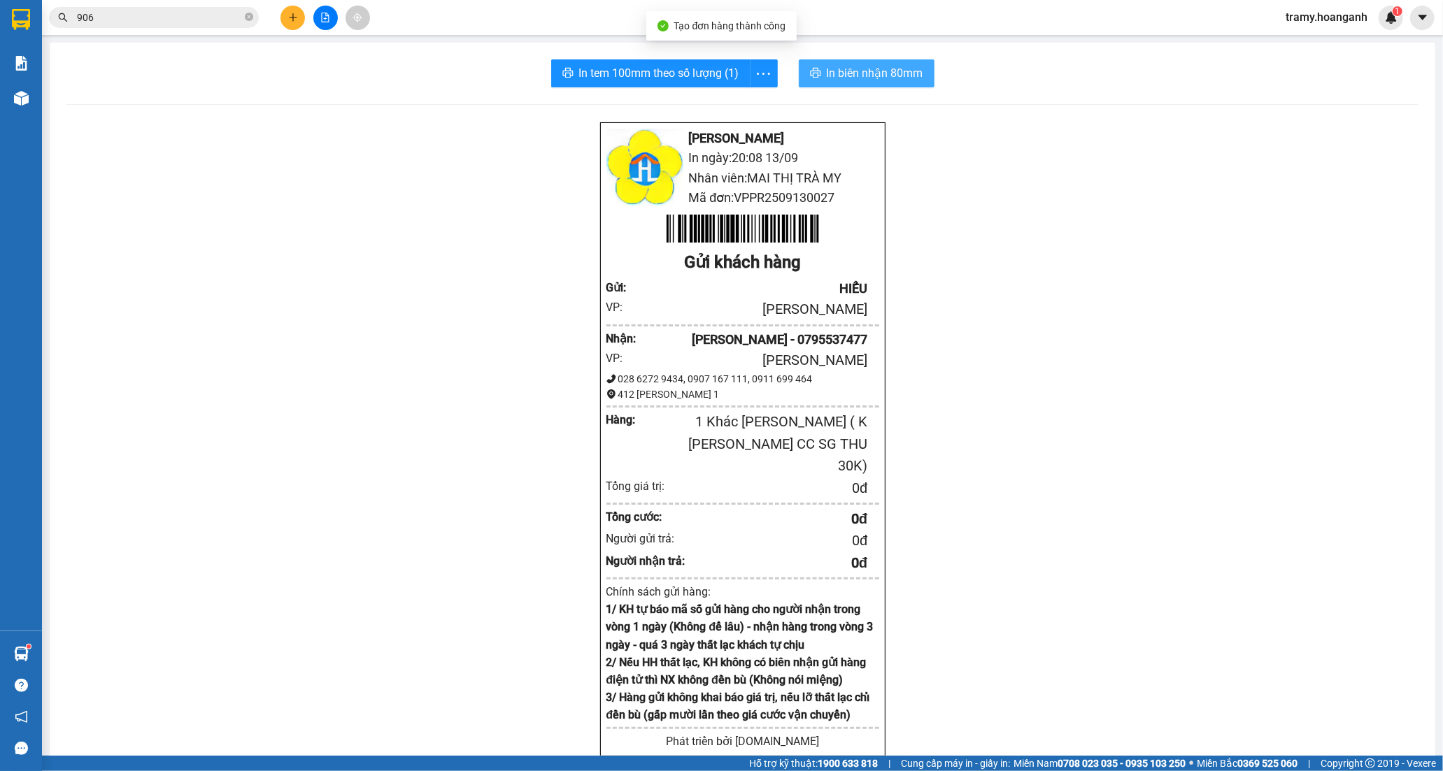
click at [904, 78] on span "In biên nhận 80mm" at bounding box center [875, 72] width 97 height 17
click at [755, 77] on icon "more" at bounding box center [763, 73] width 17 height 17
click at [764, 99] on li "In tem 100mm" at bounding box center [732, 104] width 80 height 22
click at [755, 80] on icon "more" at bounding box center [763, 73] width 17 height 17
click at [748, 101] on div "In tem 100mm" at bounding box center [731, 104] width 63 height 15
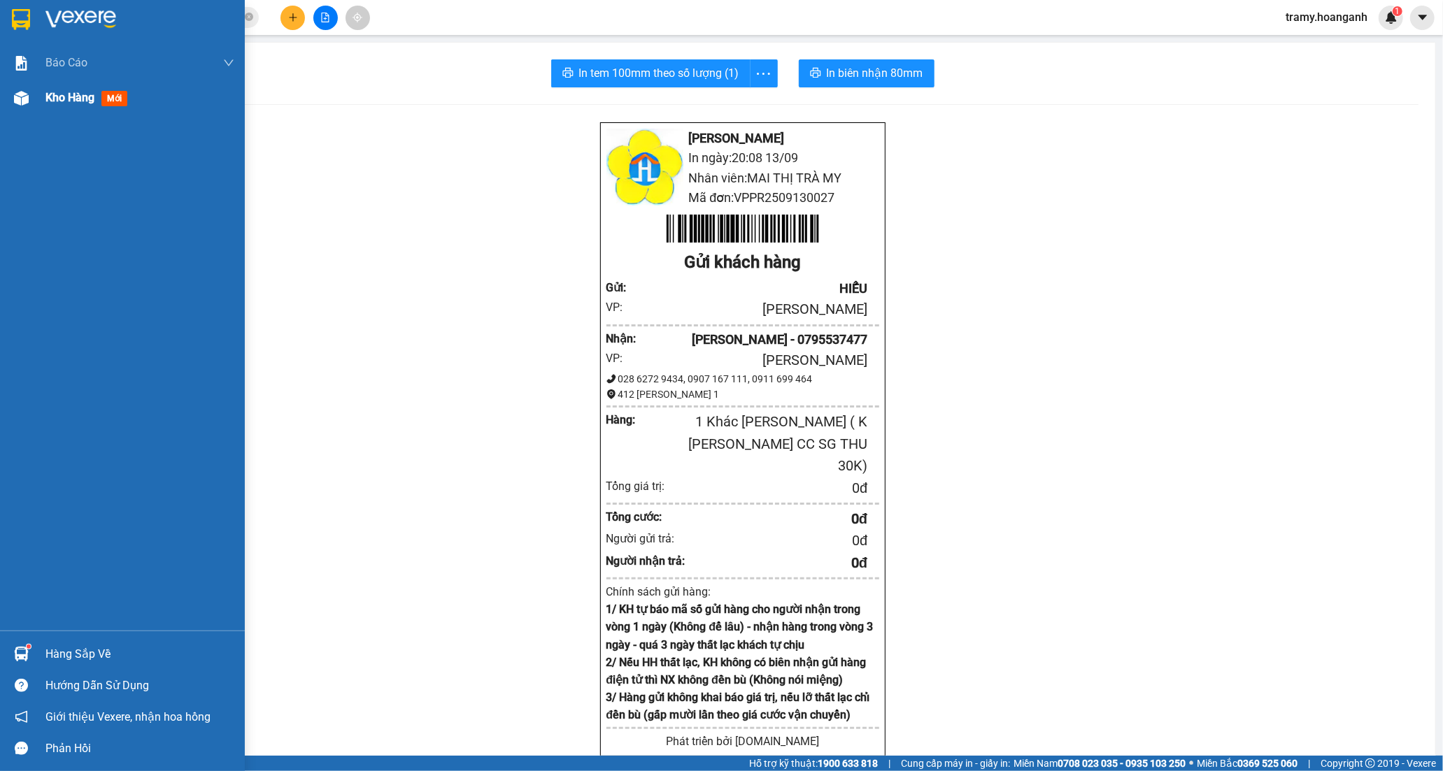
click at [81, 94] on span "Kho hàng" at bounding box center [69, 97] width 49 height 13
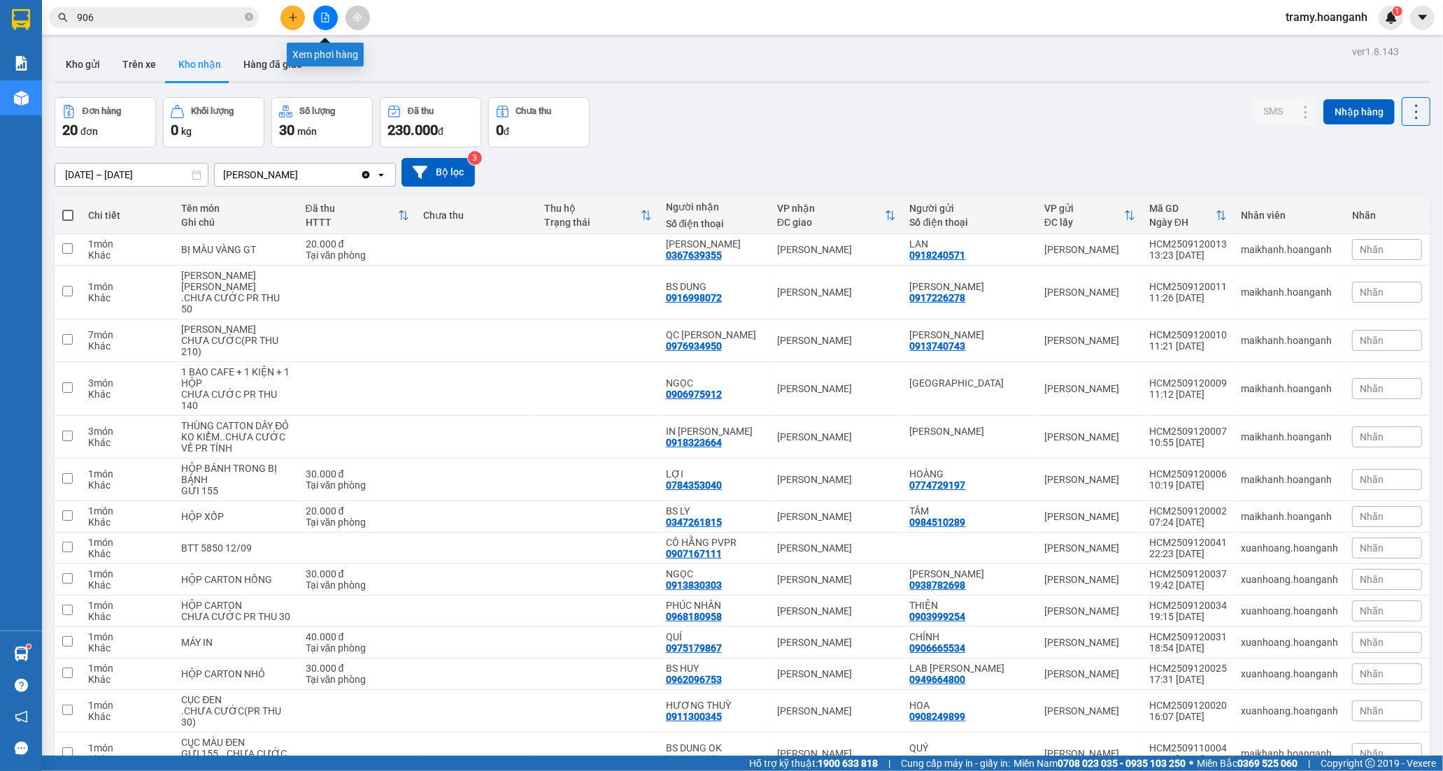
click at [322, 15] on icon "file-add" at bounding box center [325, 18] width 10 height 10
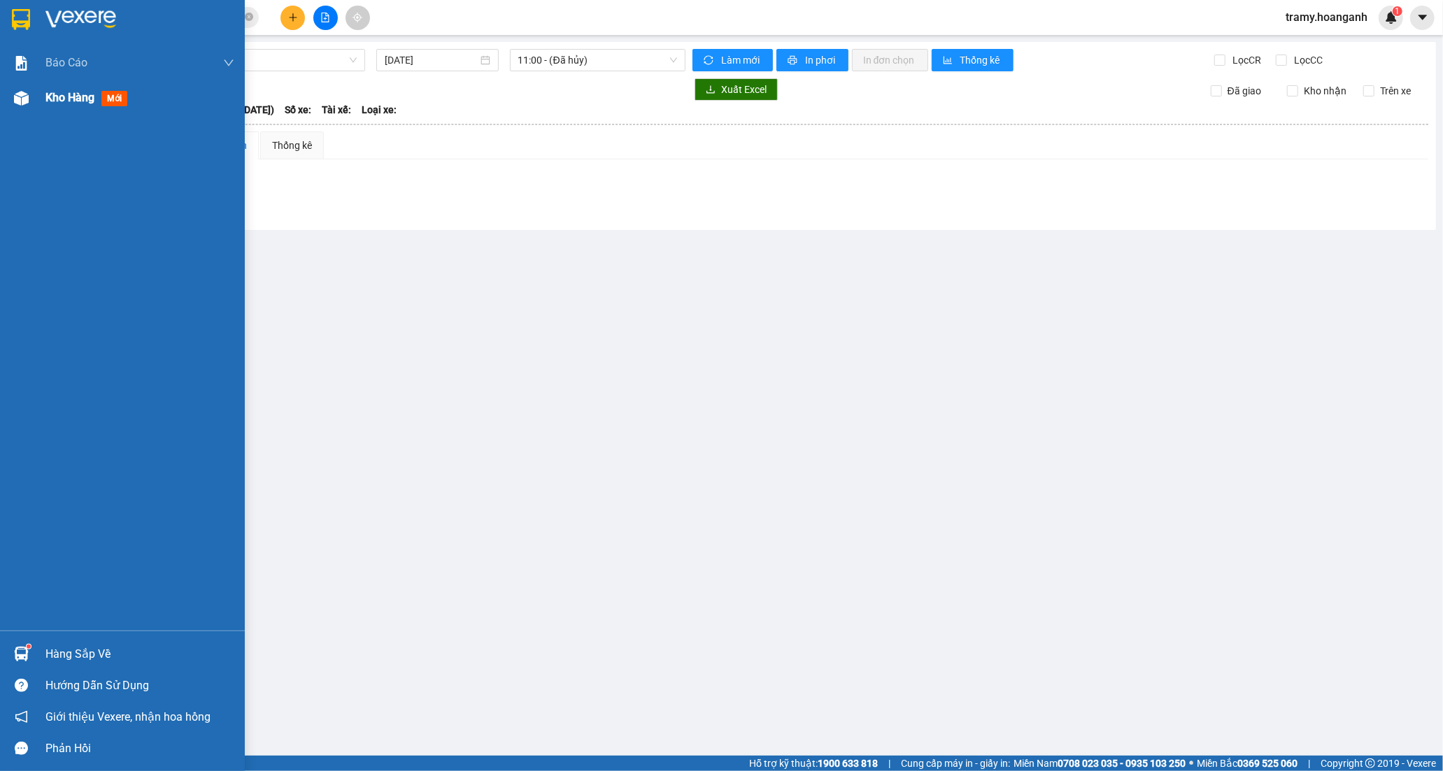
click at [57, 96] on span "Kho hàng" at bounding box center [69, 97] width 49 height 13
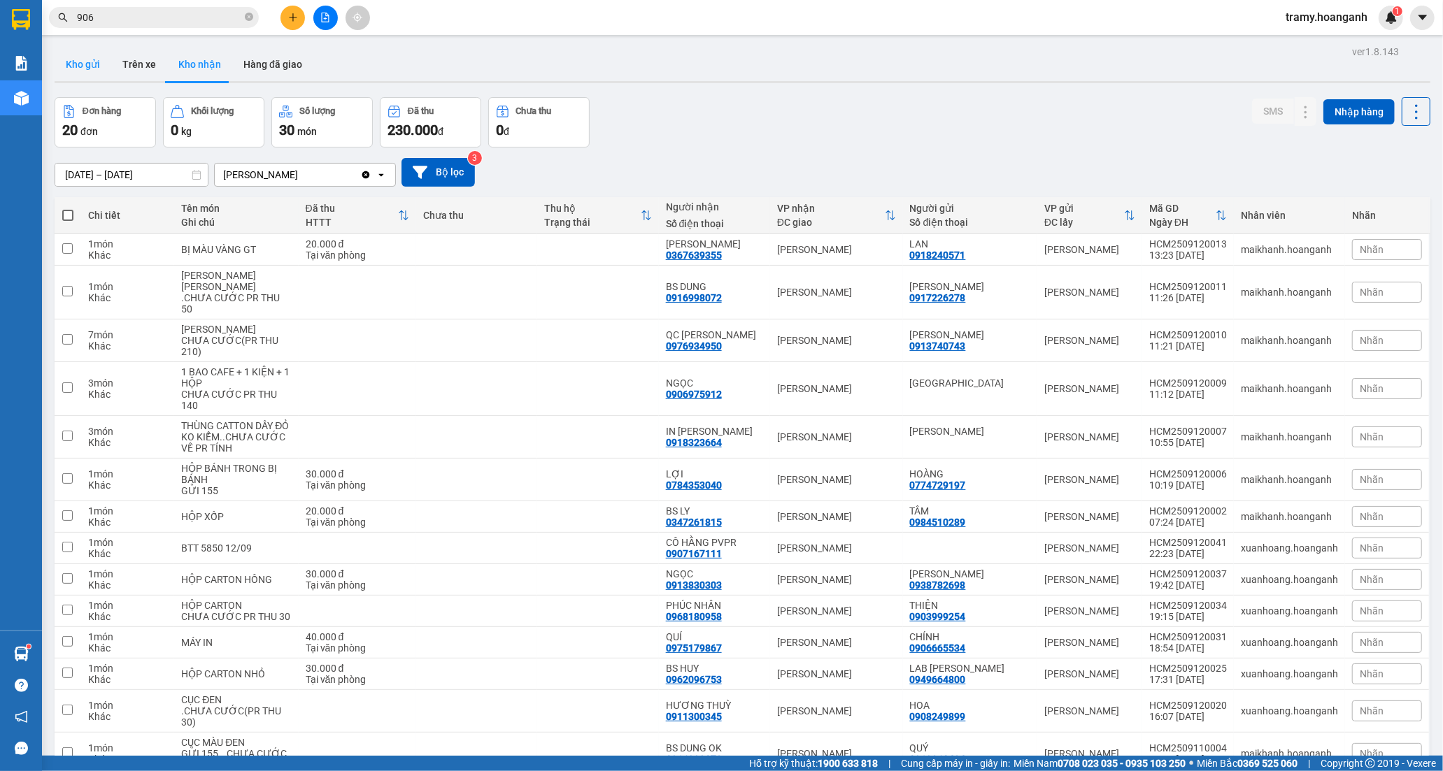
click at [73, 64] on button "Kho gửi" at bounding box center [83, 65] width 57 height 34
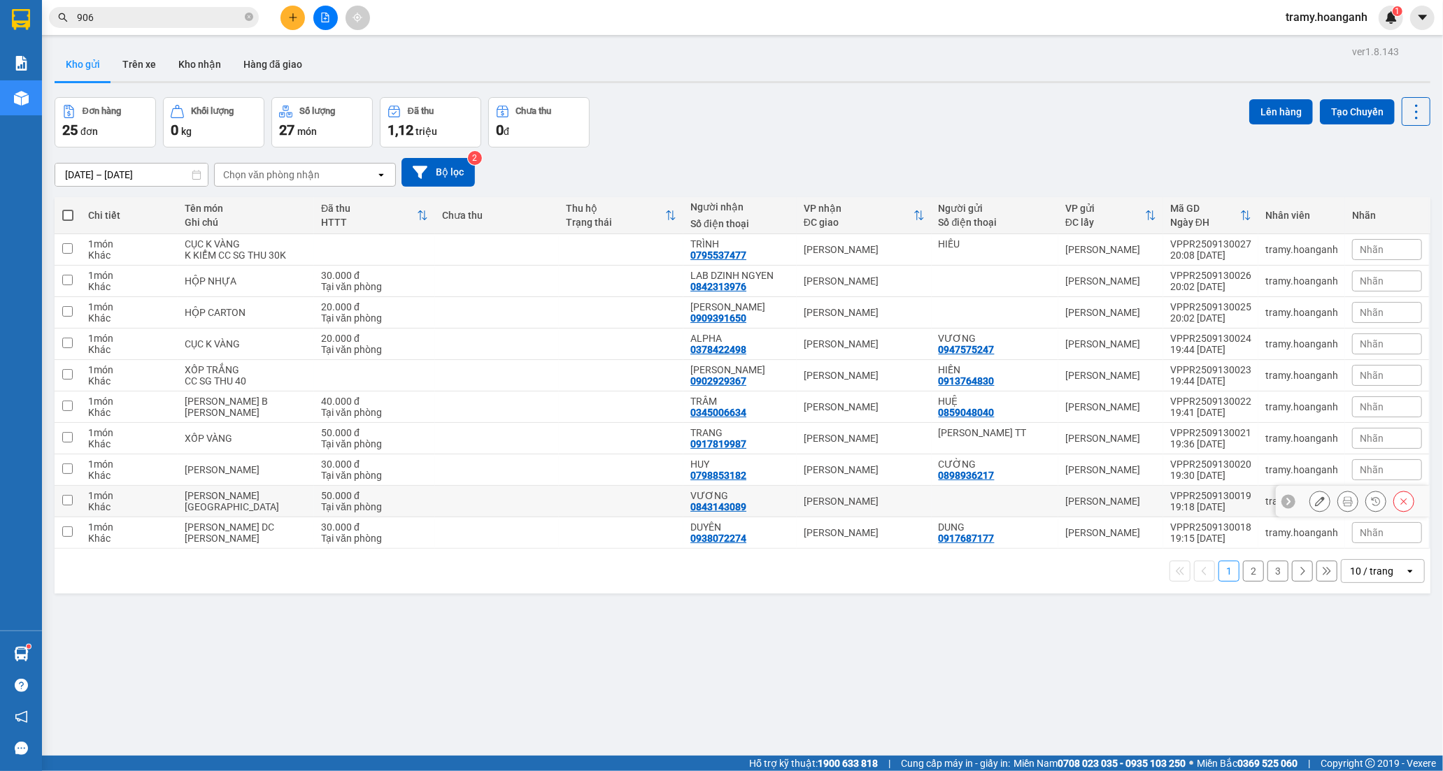
click at [695, 492] on div "VƯƠNG" at bounding box center [739, 495] width 99 height 11
checkbox input "true"
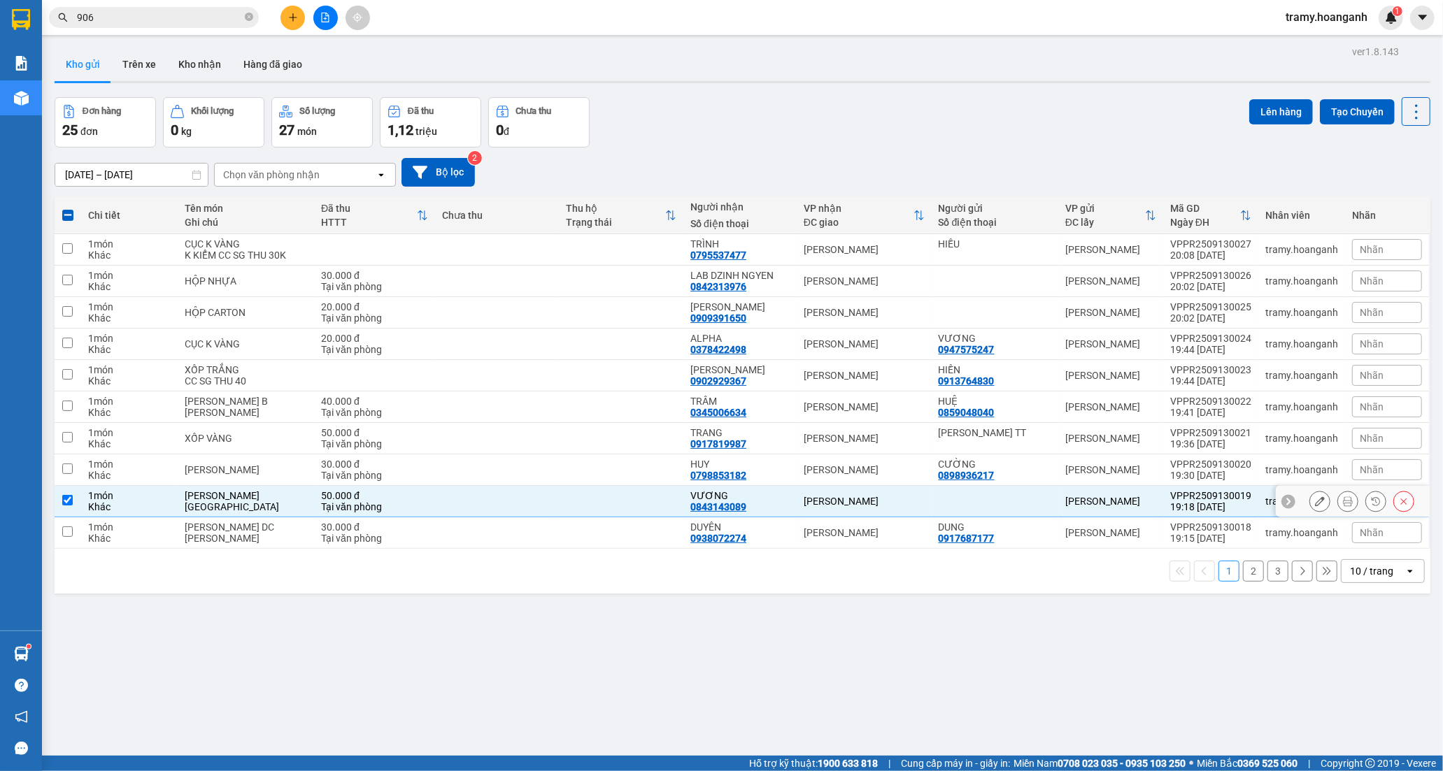
click at [1315, 506] on icon at bounding box center [1320, 502] width 10 height 10
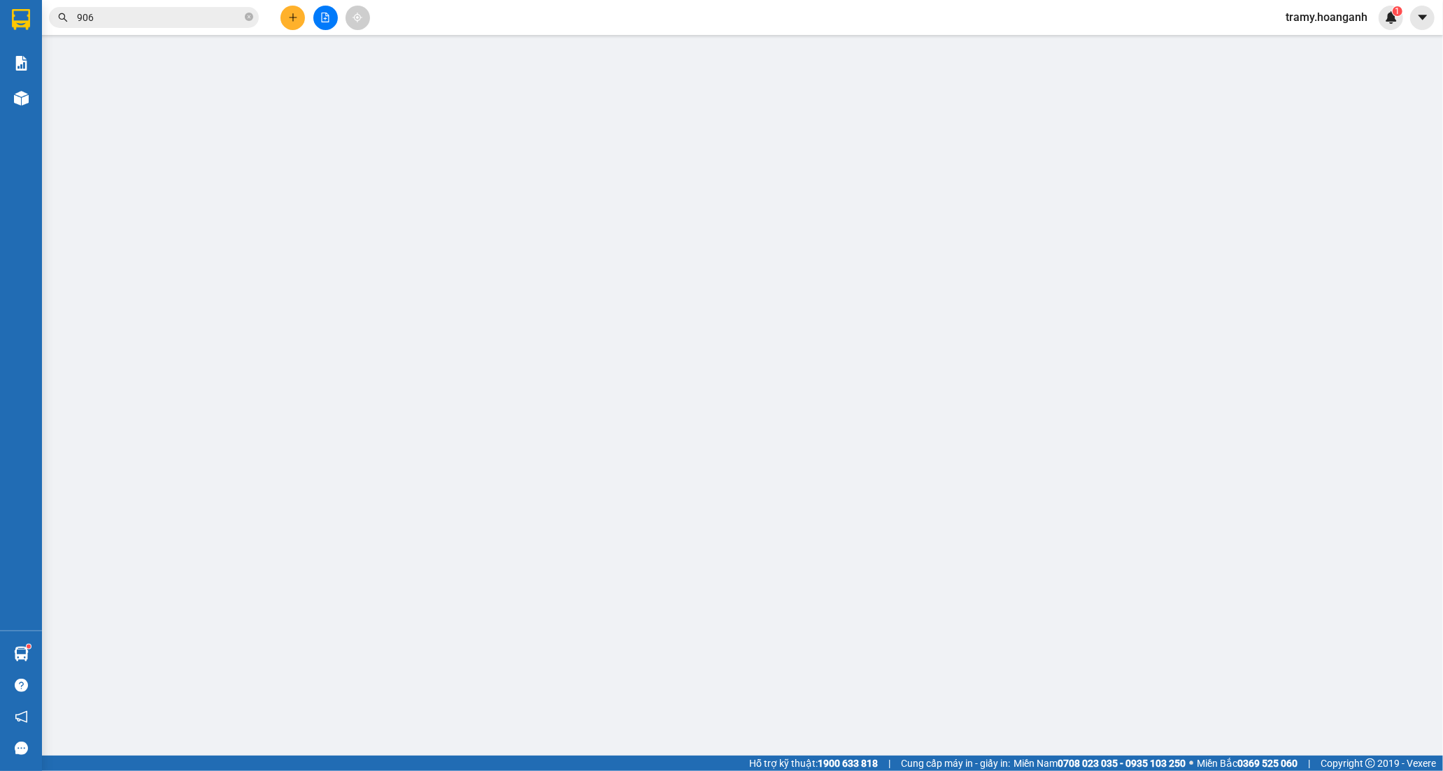
type input "0843143089"
type input "VƯƠNG"
type input "50.000"
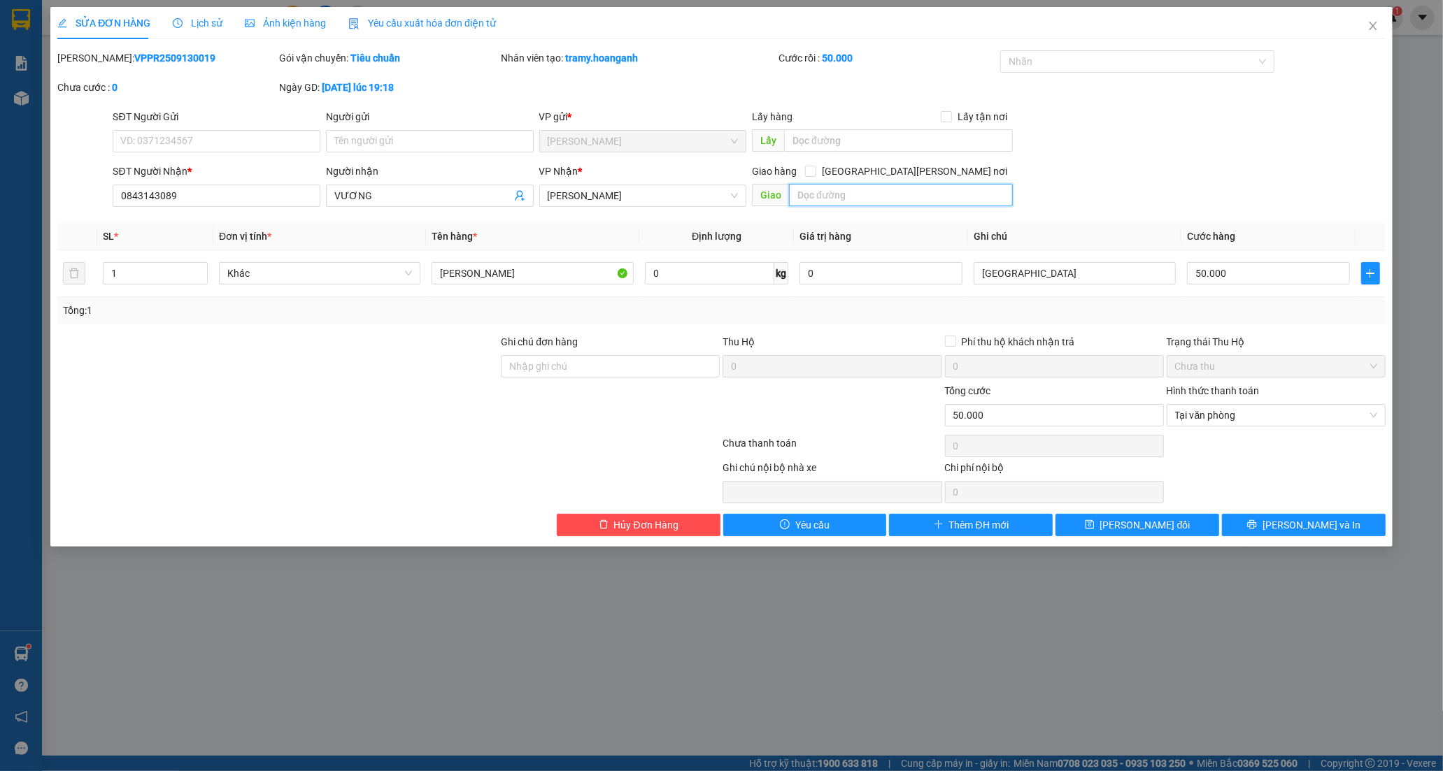
click at [809, 190] on input "text" at bounding box center [901, 195] width 224 height 22
type input "MĐ MỚI"
click at [1253, 518] on button "[PERSON_NAME] và In" at bounding box center [1304, 525] width 164 height 22
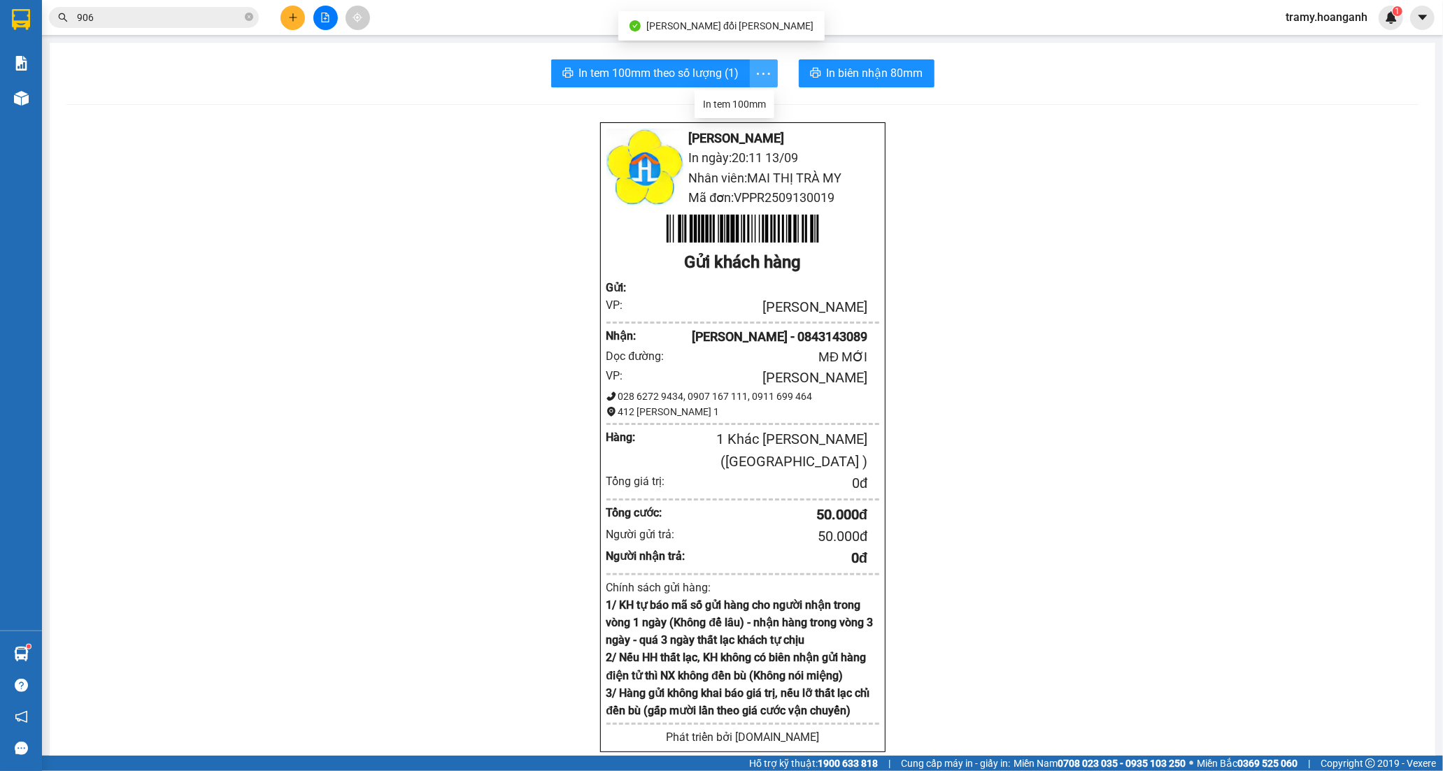
click at [758, 71] on icon "more" at bounding box center [763, 73] width 17 height 17
click at [727, 102] on div "In tem 100mm" at bounding box center [731, 104] width 63 height 15
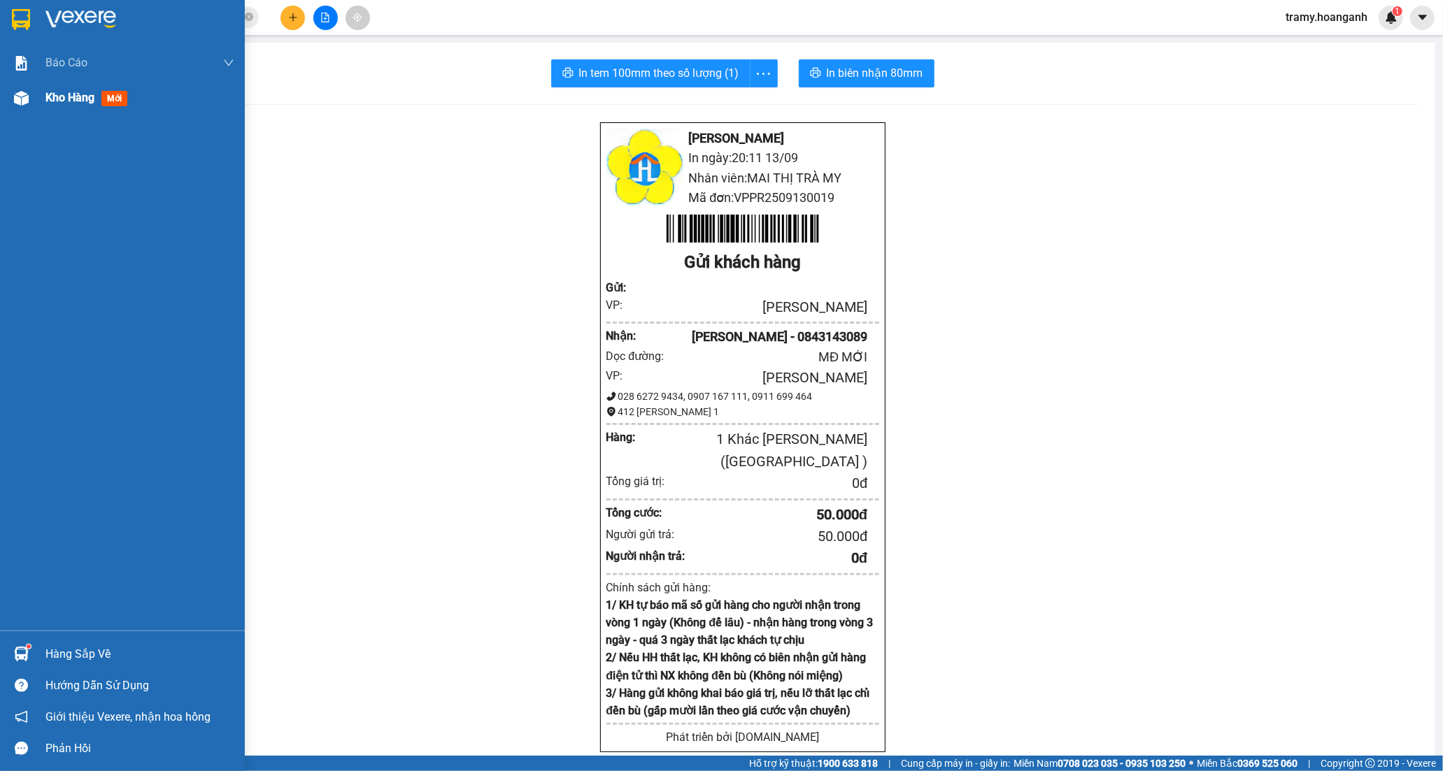
click at [78, 98] on span "Kho hàng" at bounding box center [69, 97] width 49 height 13
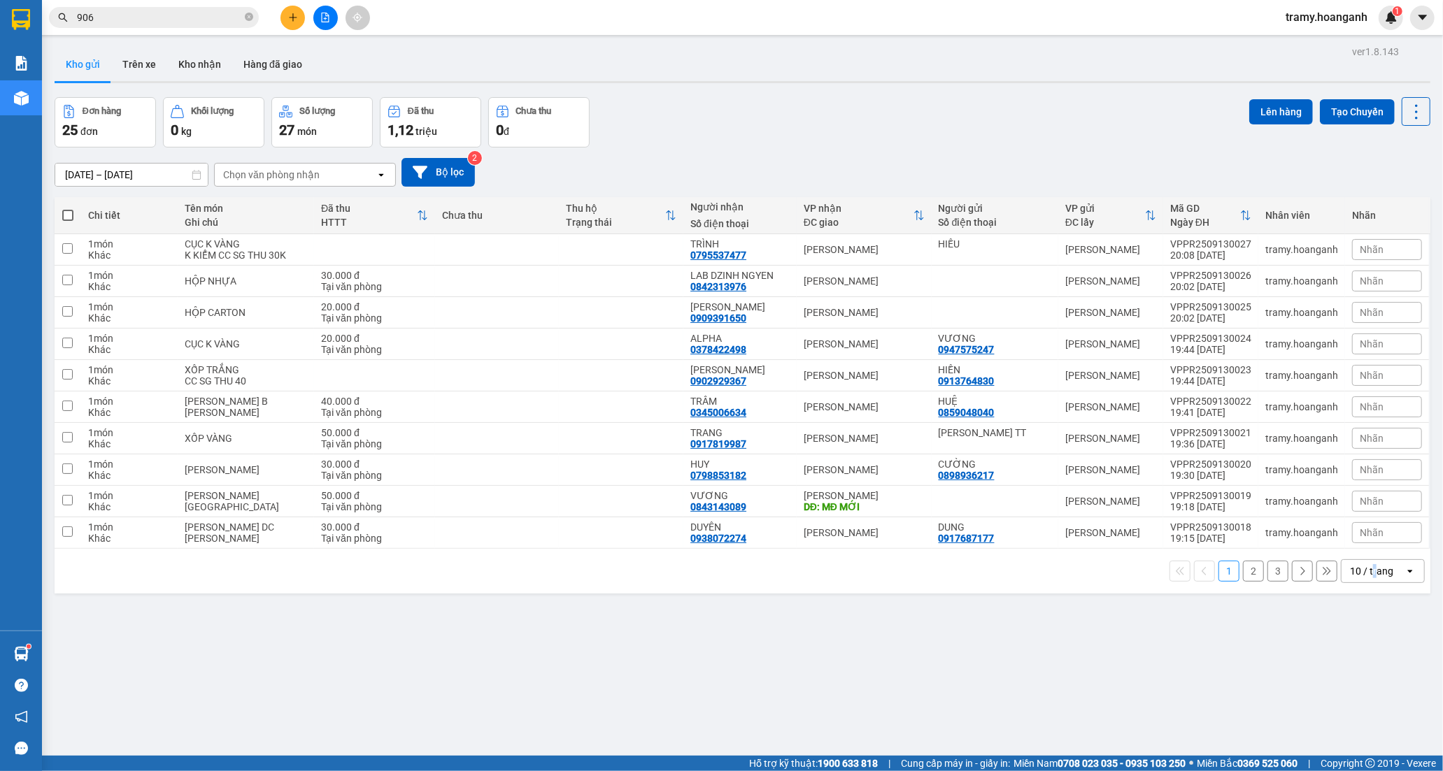
click at [1362, 574] on div "10 / trang" at bounding box center [1371, 571] width 43 height 14
click at [1351, 730] on span "100 / trang" at bounding box center [1365, 728] width 50 height 14
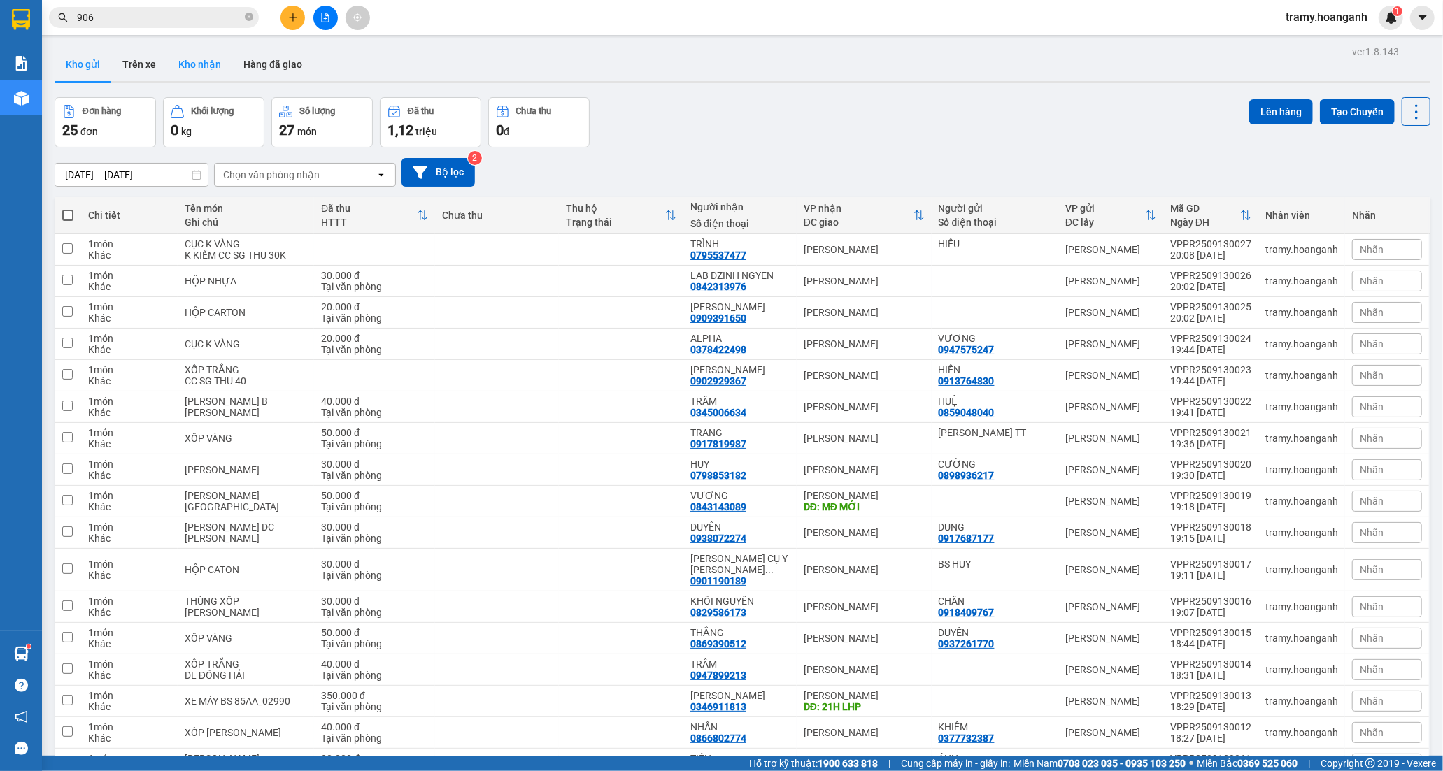
click at [220, 59] on button "Kho nhận" at bounding box center [199, 65] width 65 height 34
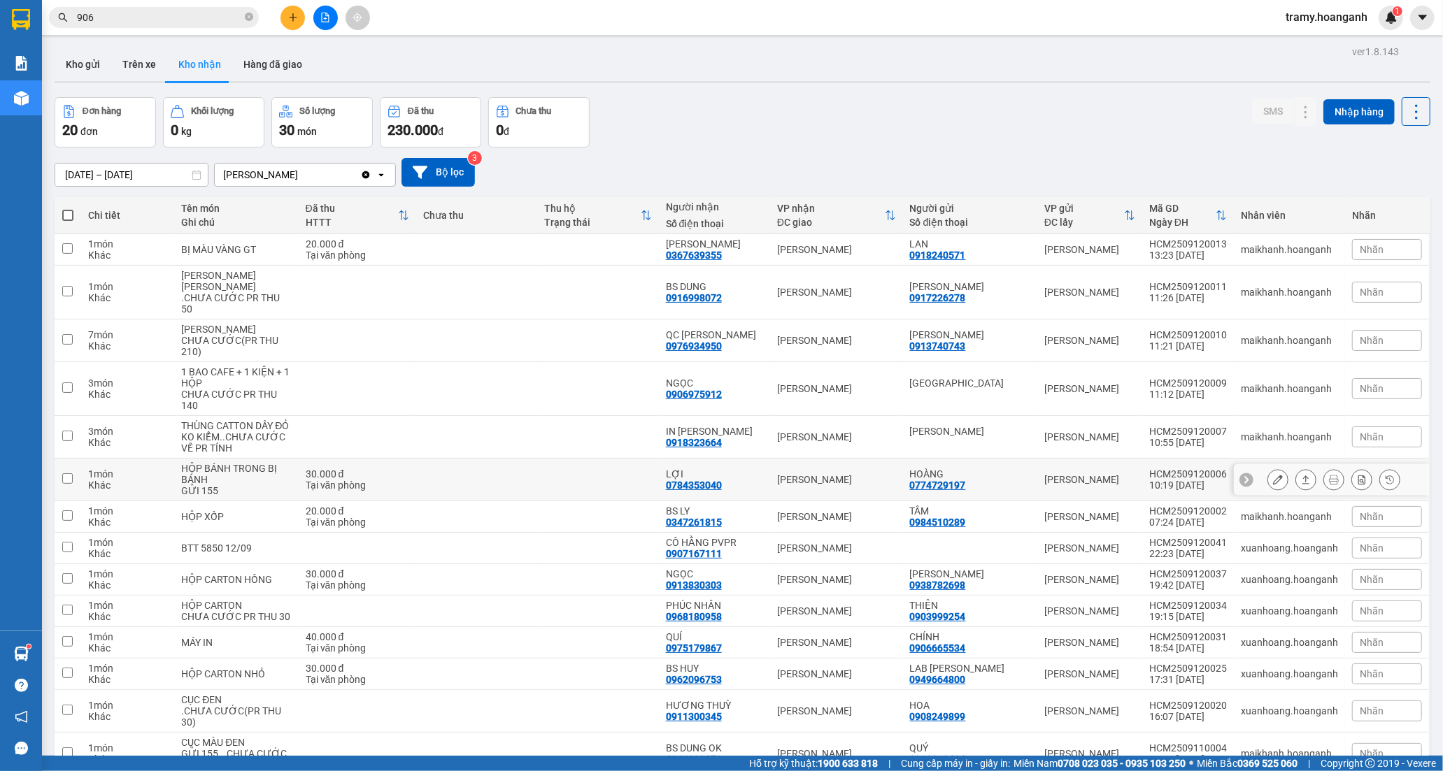
click at [722, 480] on div "0784353040" at bounding box center [694, 485] width 56 height 11
click at [730, 471] on div "LỢI" at bounding box center [714, 474] width 97 height 11
checkbox input "true"
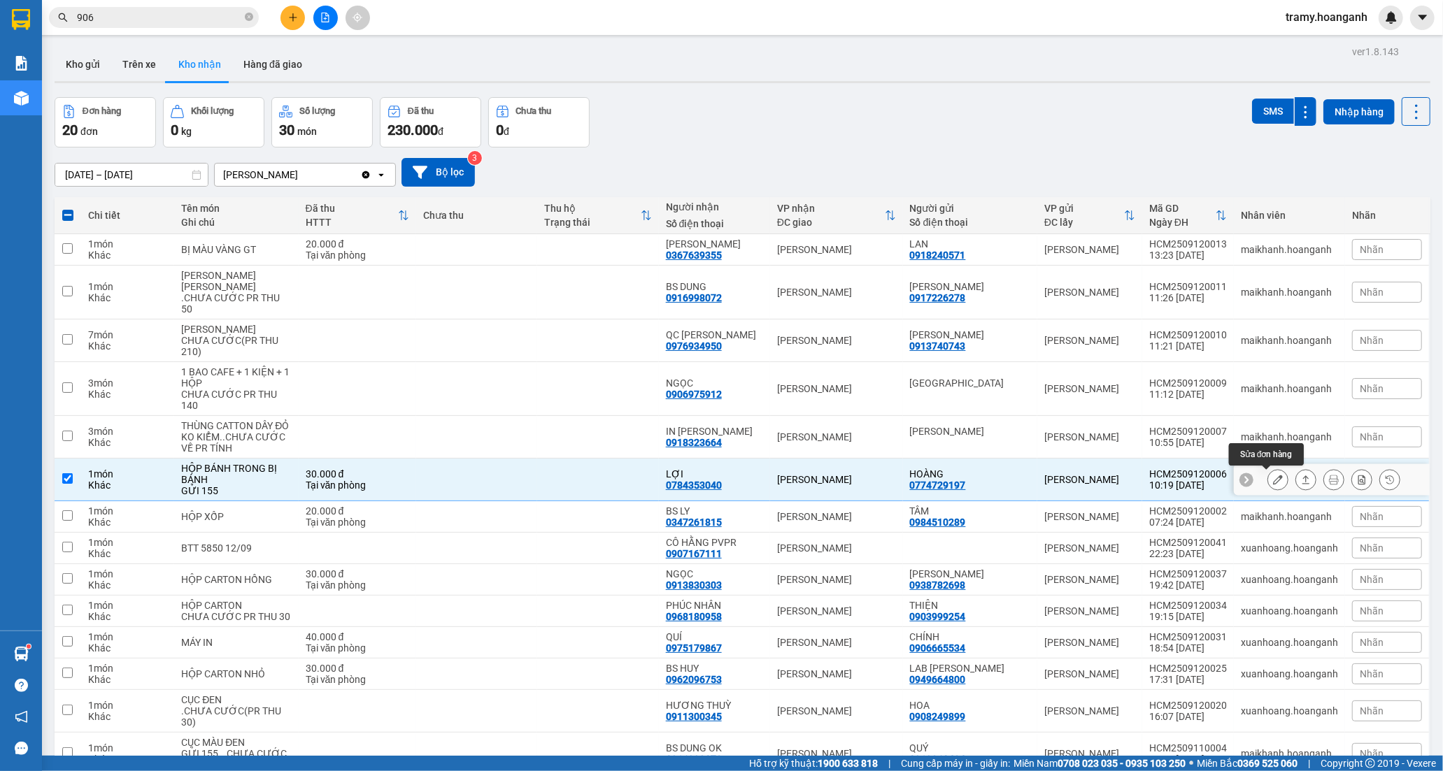
click at [1273, 480] on icon at bounding box center [1278, 480] width 10 height 10
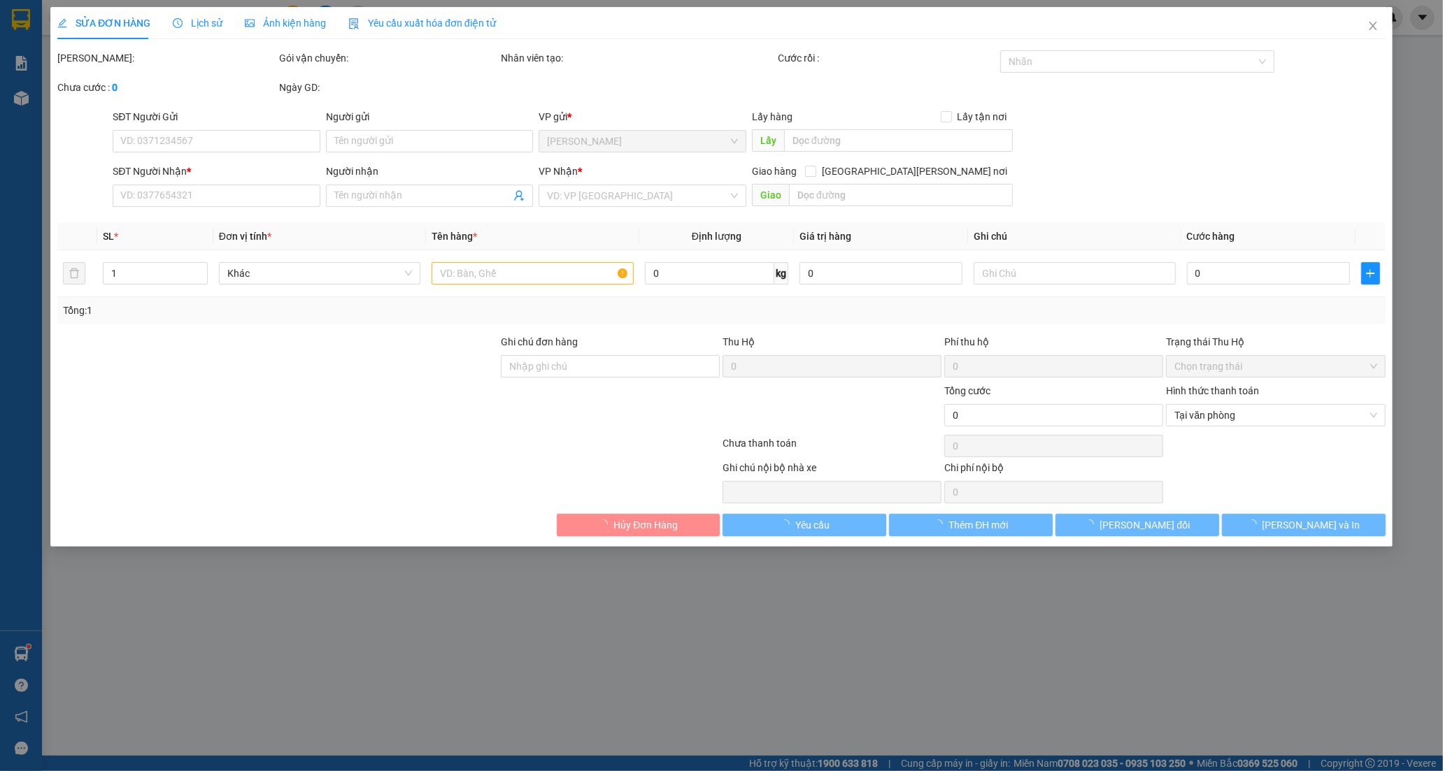
type input "0774729197"
type input "HOÀNG"
type input "0784353040"
type input "LỢI"
type input "30.000"
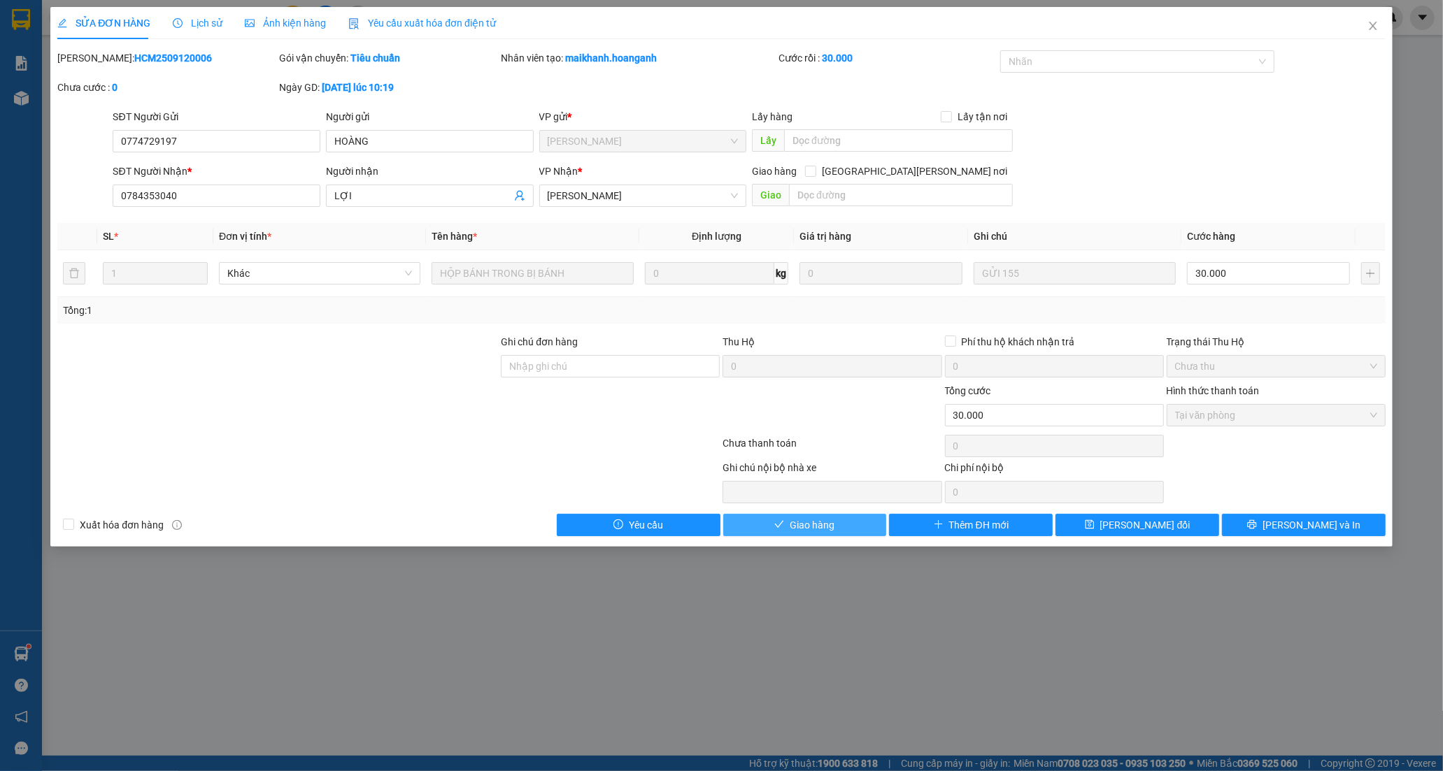
click at [784, 520] on icon "check" at bounding box center [779, 525] width 10 height 10
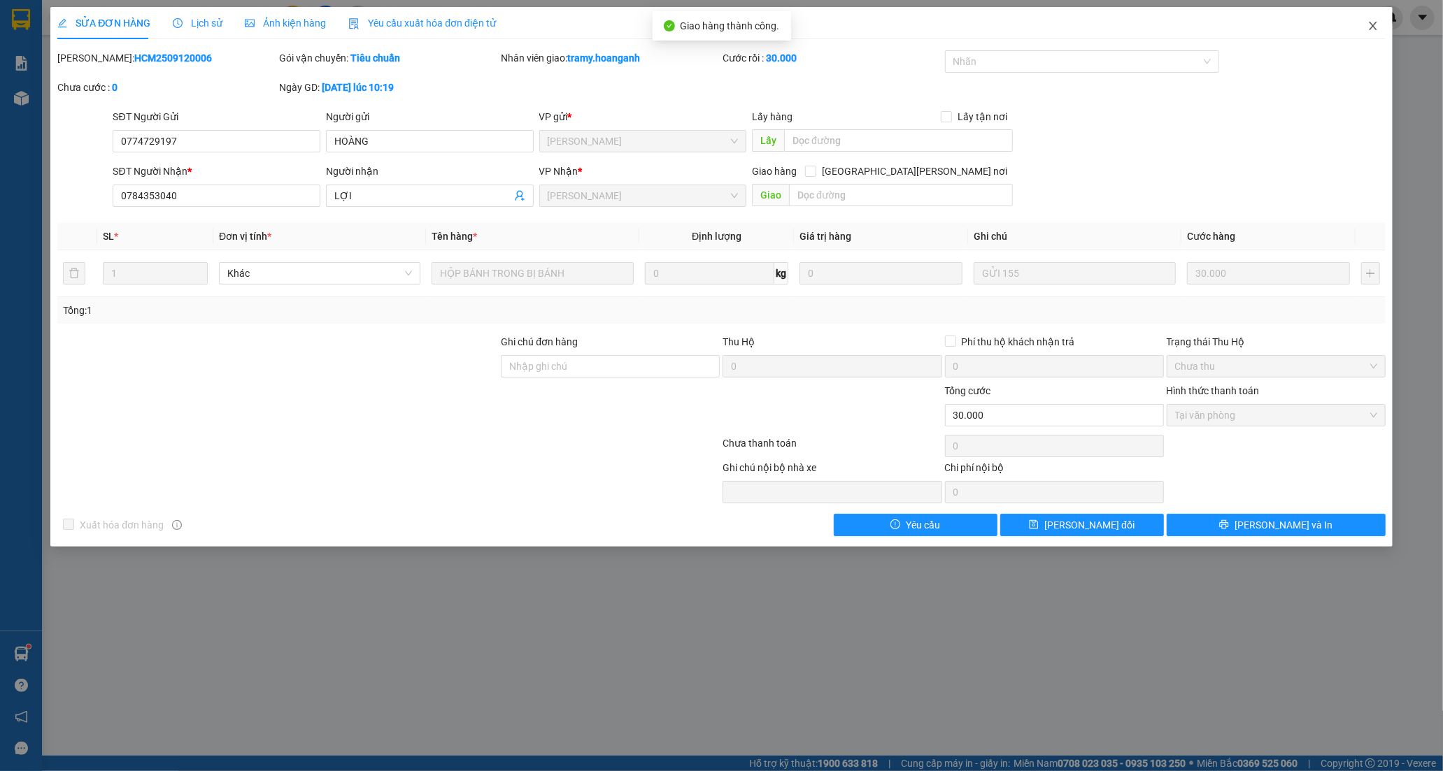
click at [1369, 30] on icon "close" at bounding box center [1372, 25] width 11 height 11
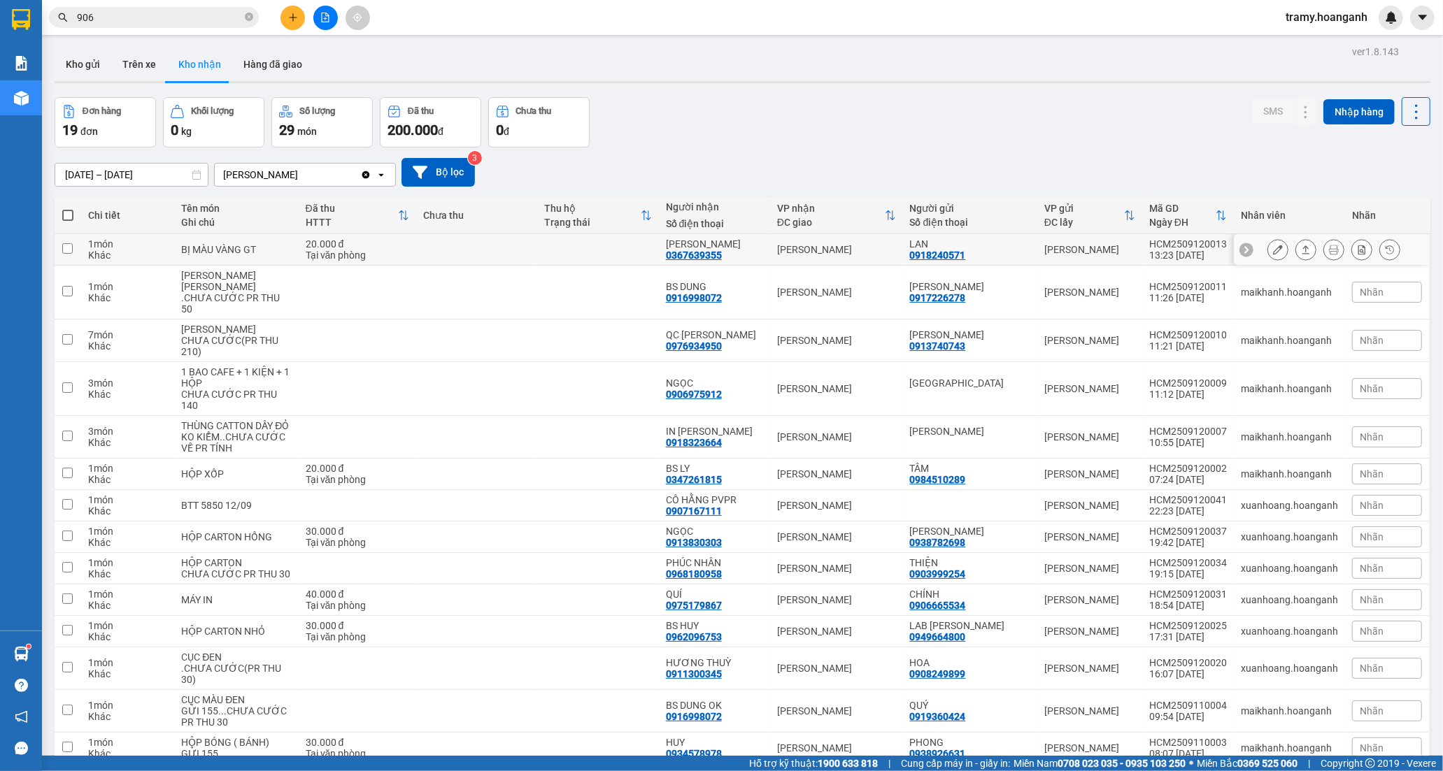
click at [543, 246] on td at bounding box center [598, 249] width 122 height 31
checkbox input "true"
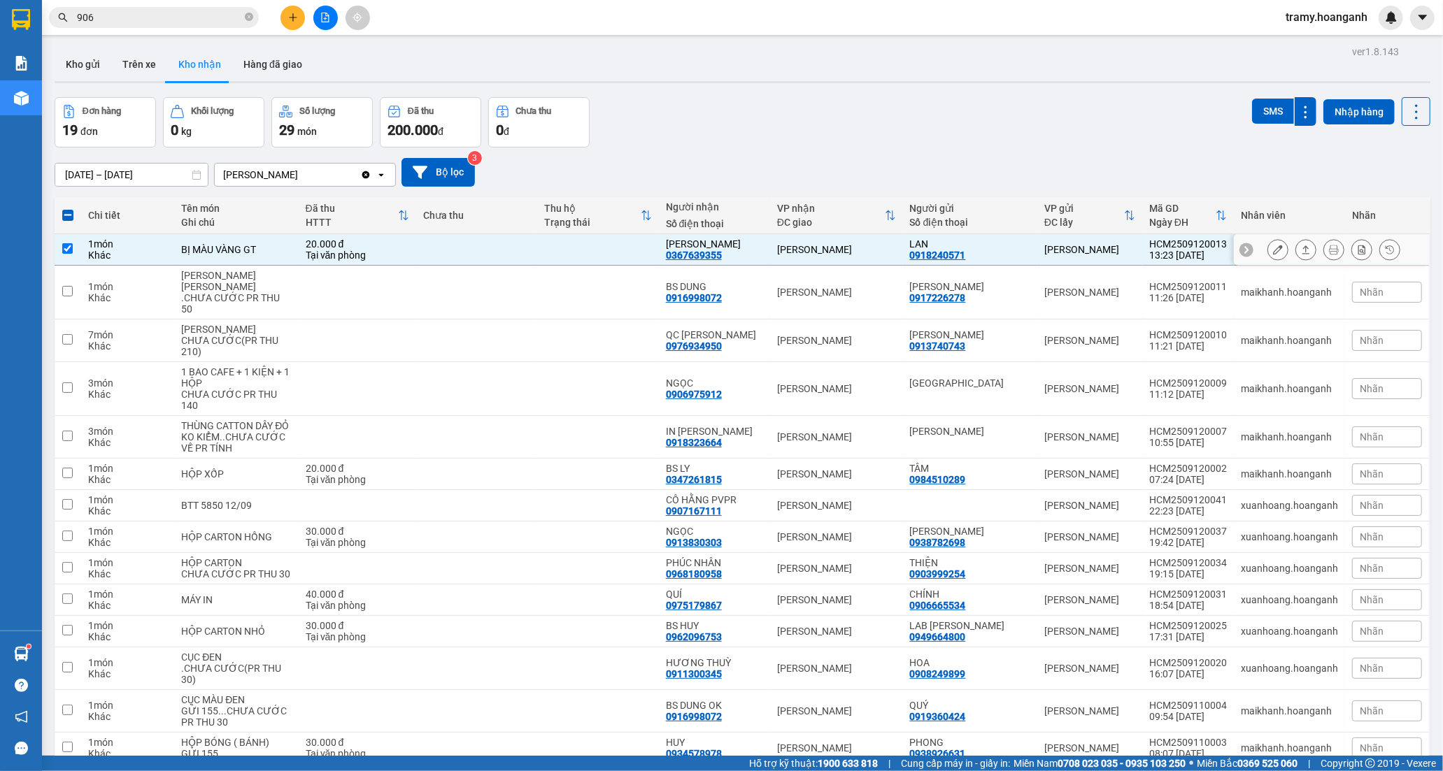
click at [1253, 250] on div at bounding box center [1332, 249] width 196 height 31
click at [1273, 250] on icon at bounding box center [1278, 250] width 10 height 10
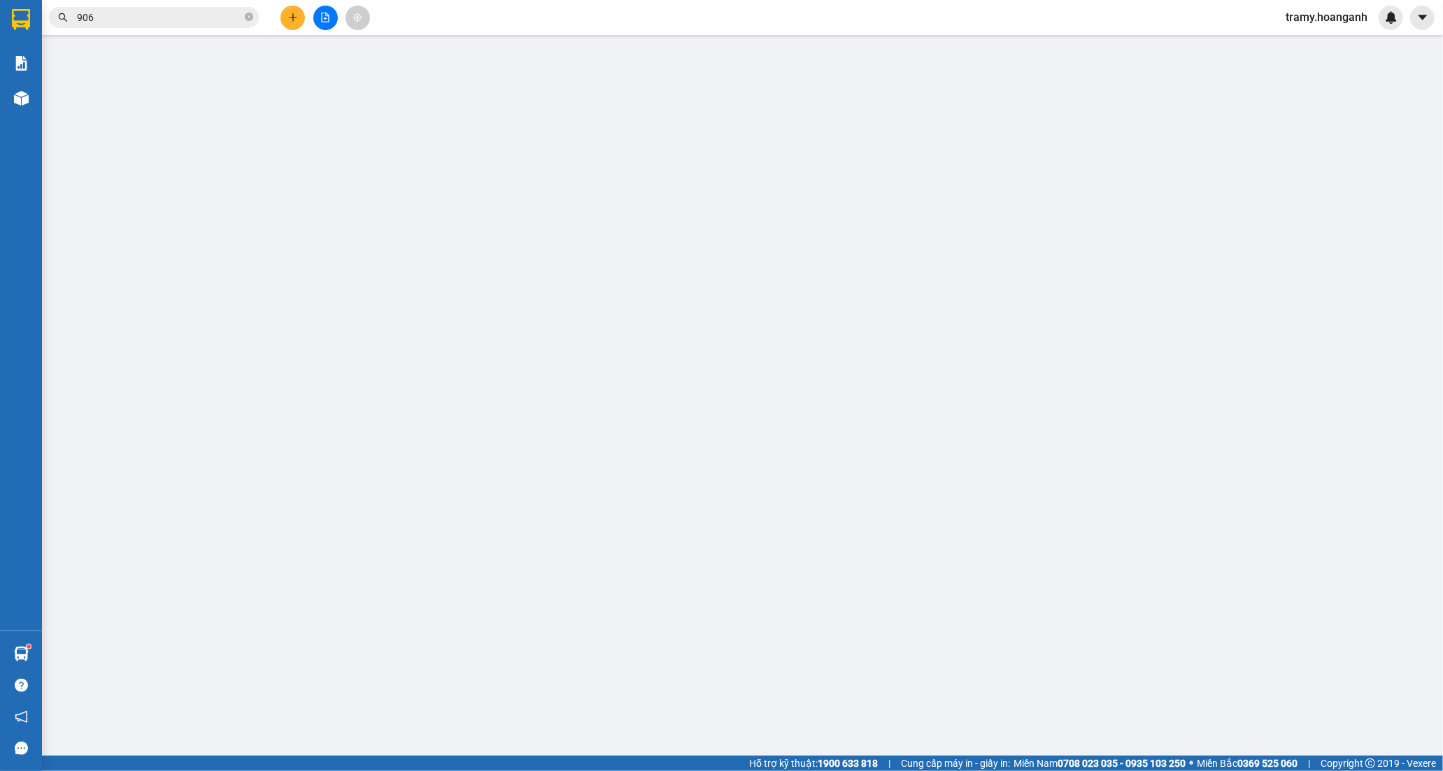
type input "0918240571"
type input "LAN"
type input "0367639355"
type input "[PERSON_NAME]"
type input "20.000"
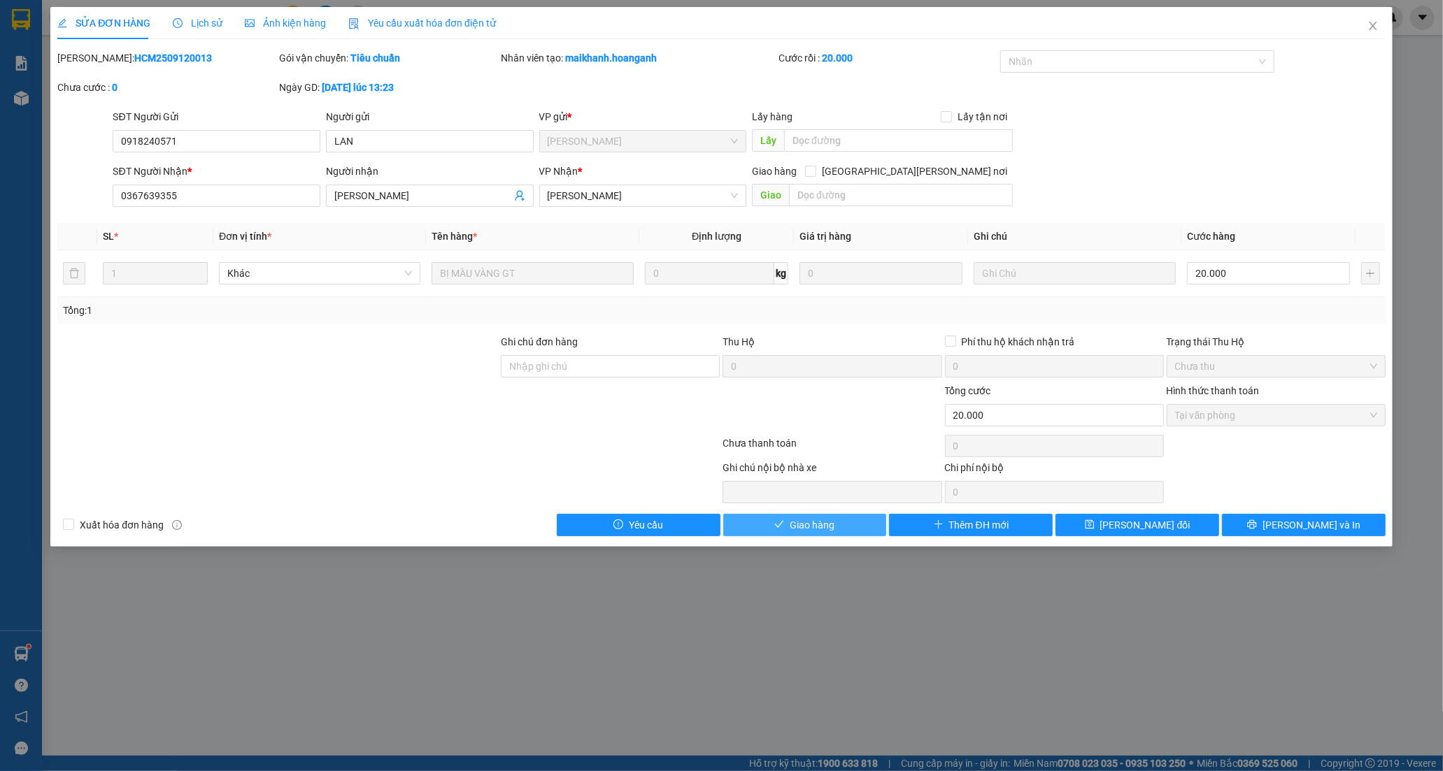
click at [833, 528] on span "Giao hàng" at bounding box center [812, 525] width 45 height 15
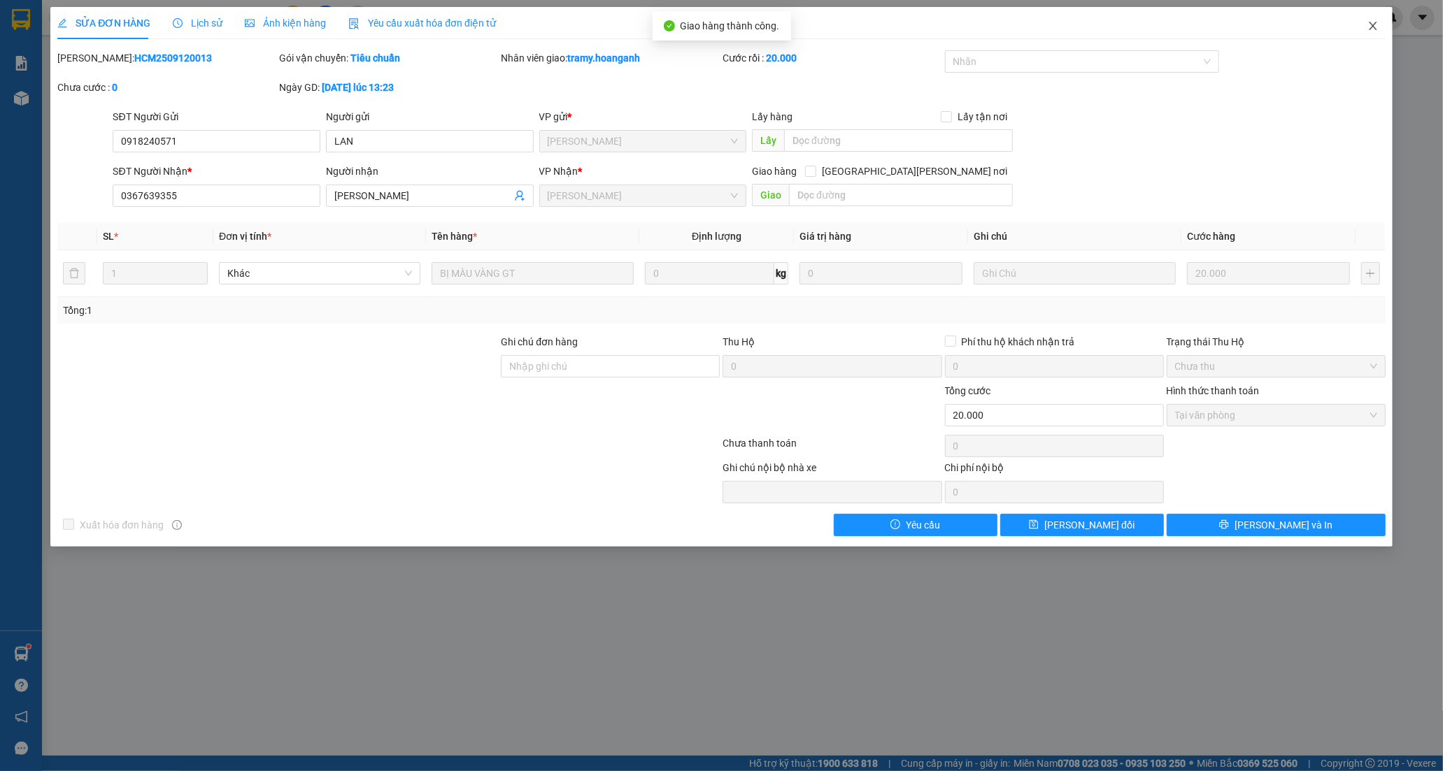
click at [1371, 29] on icon "close" at bounding box center [1373, 26] width 8 height 8
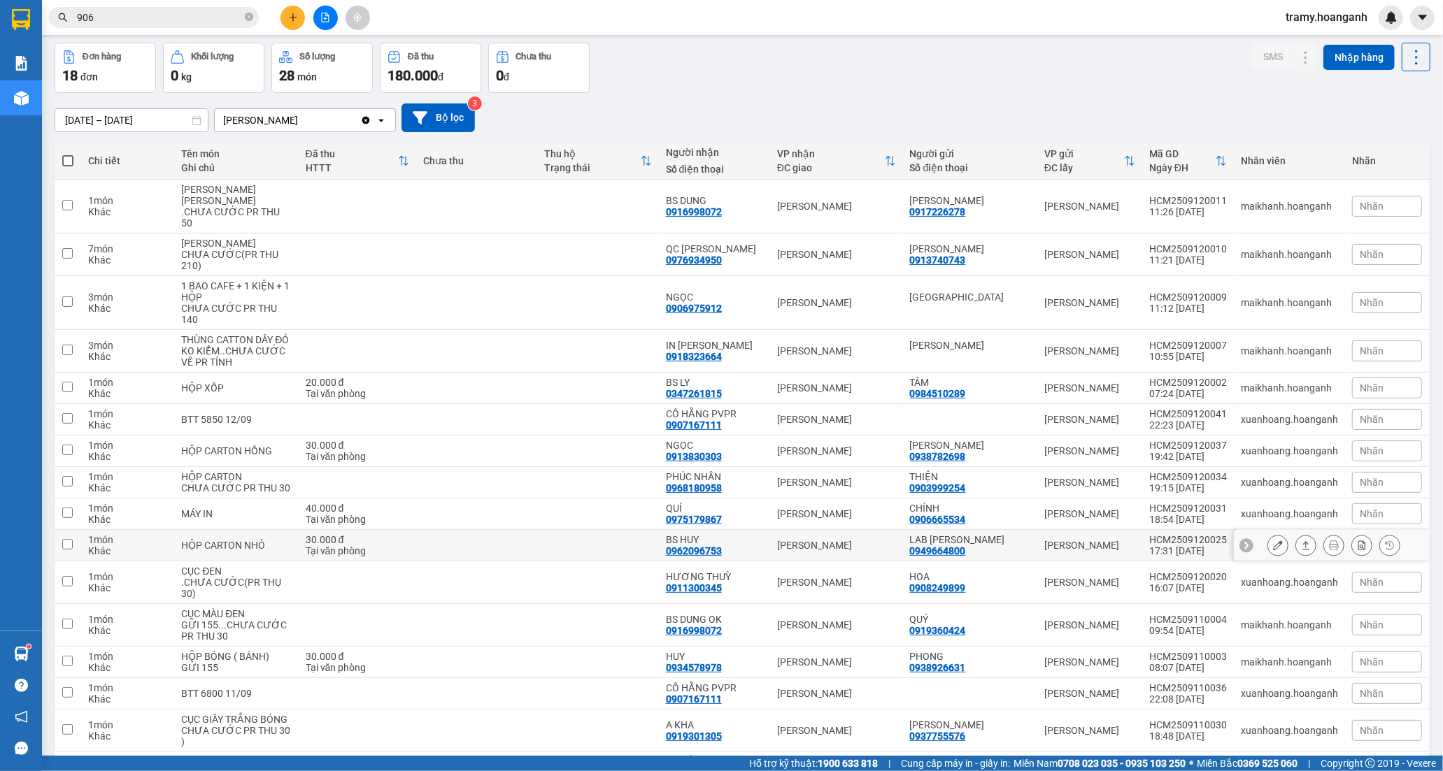
scroll to position [78, 0]
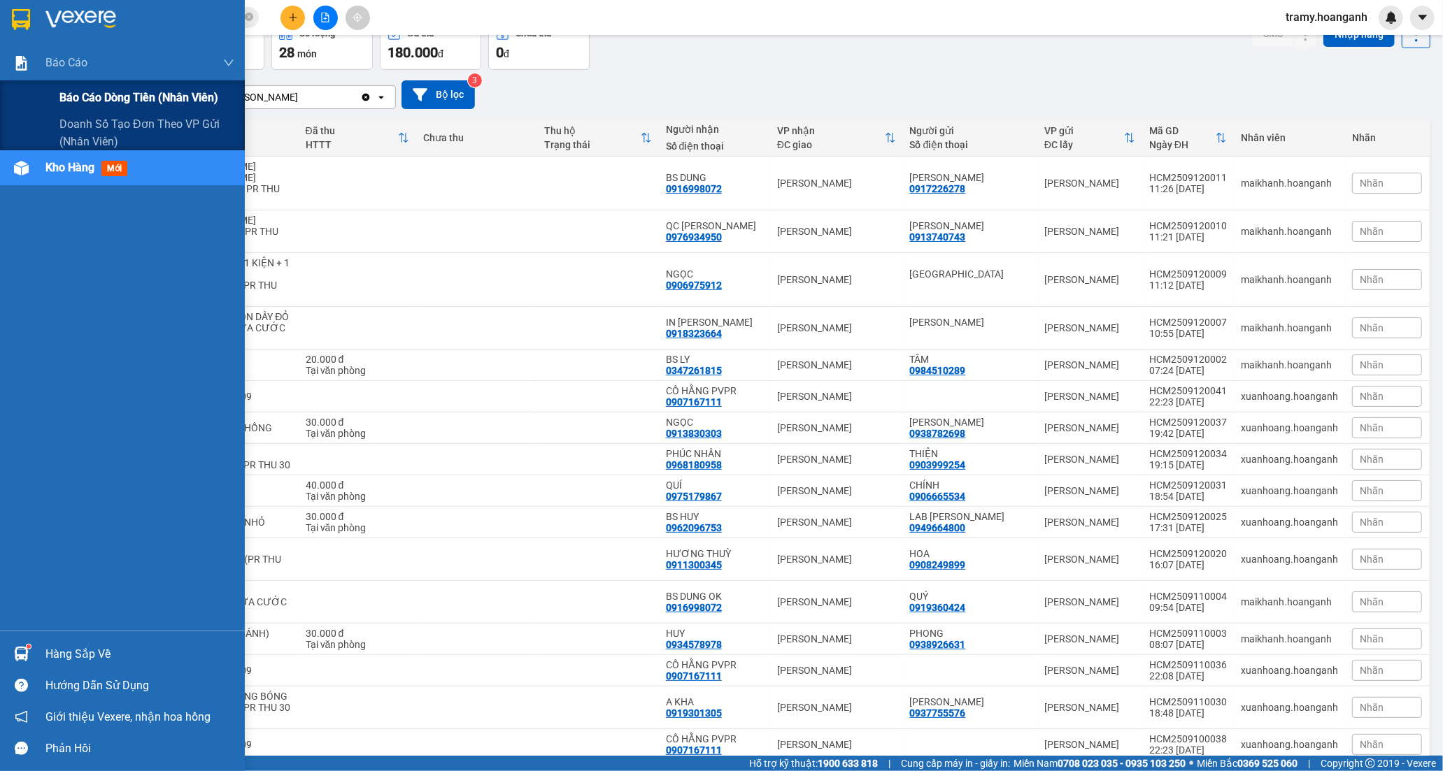
click at [106, 89] on span "Báo cáo dòng tiền (nhân viên)" at bounding box center [138, 97] width 159 height 17
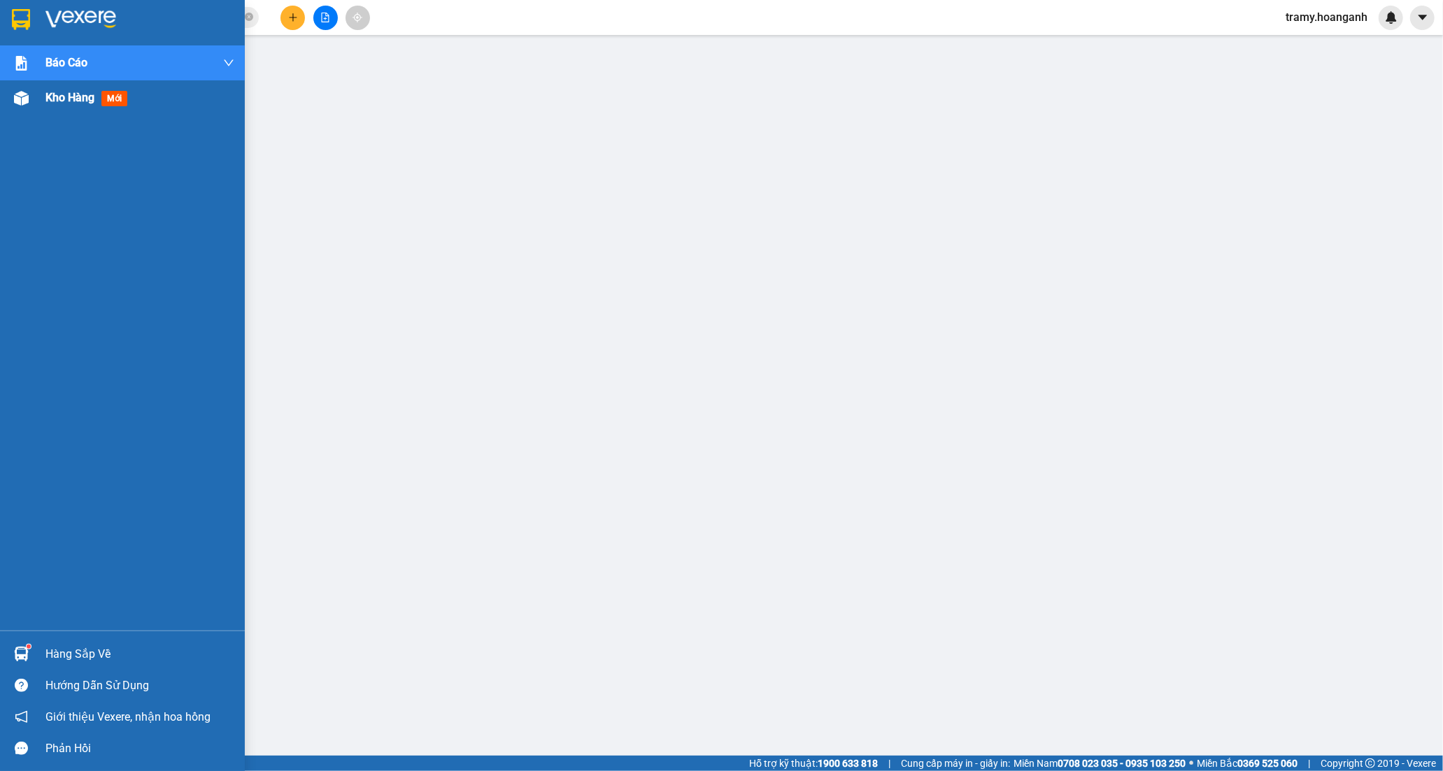
click at [80, 104] on span "Kho hàng" at bounding box center [69, 97] width 49 height 13
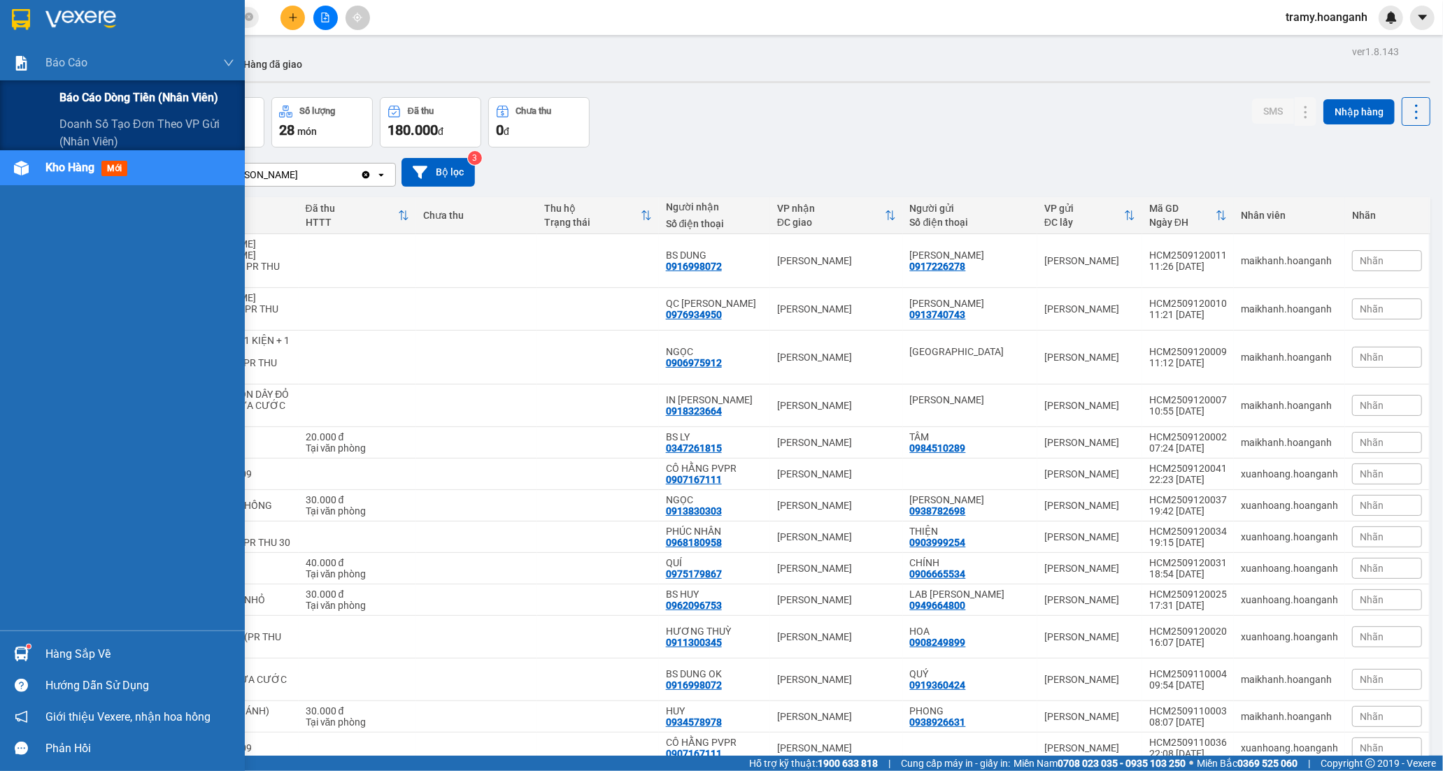
click at [105, 101] on span "Báo cáo dòng tiền (nhân viên)" at bounding box center [138, 97] width 159 height 17
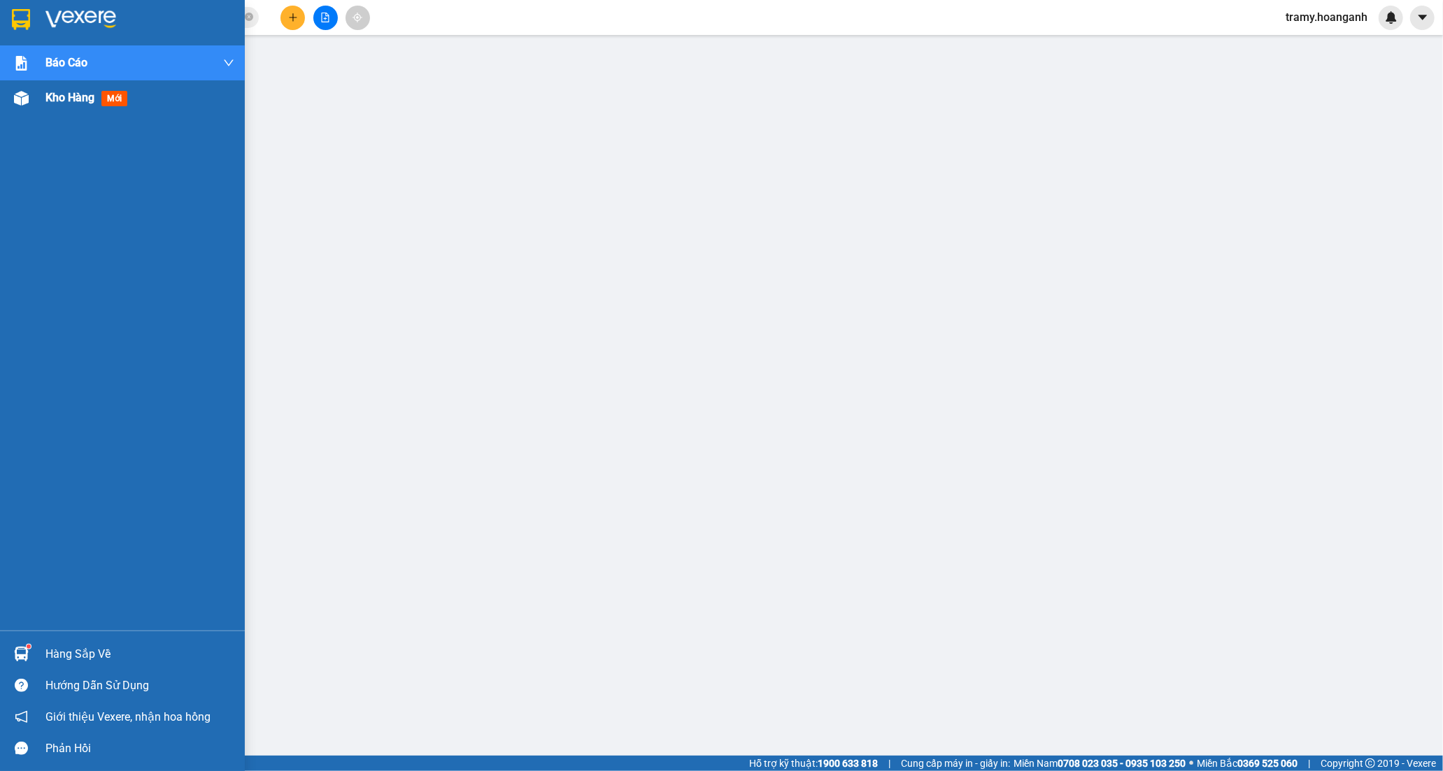
click at [67, 101] on span "Kho hàng" at bounding box center [69, 97] width 49 height 13
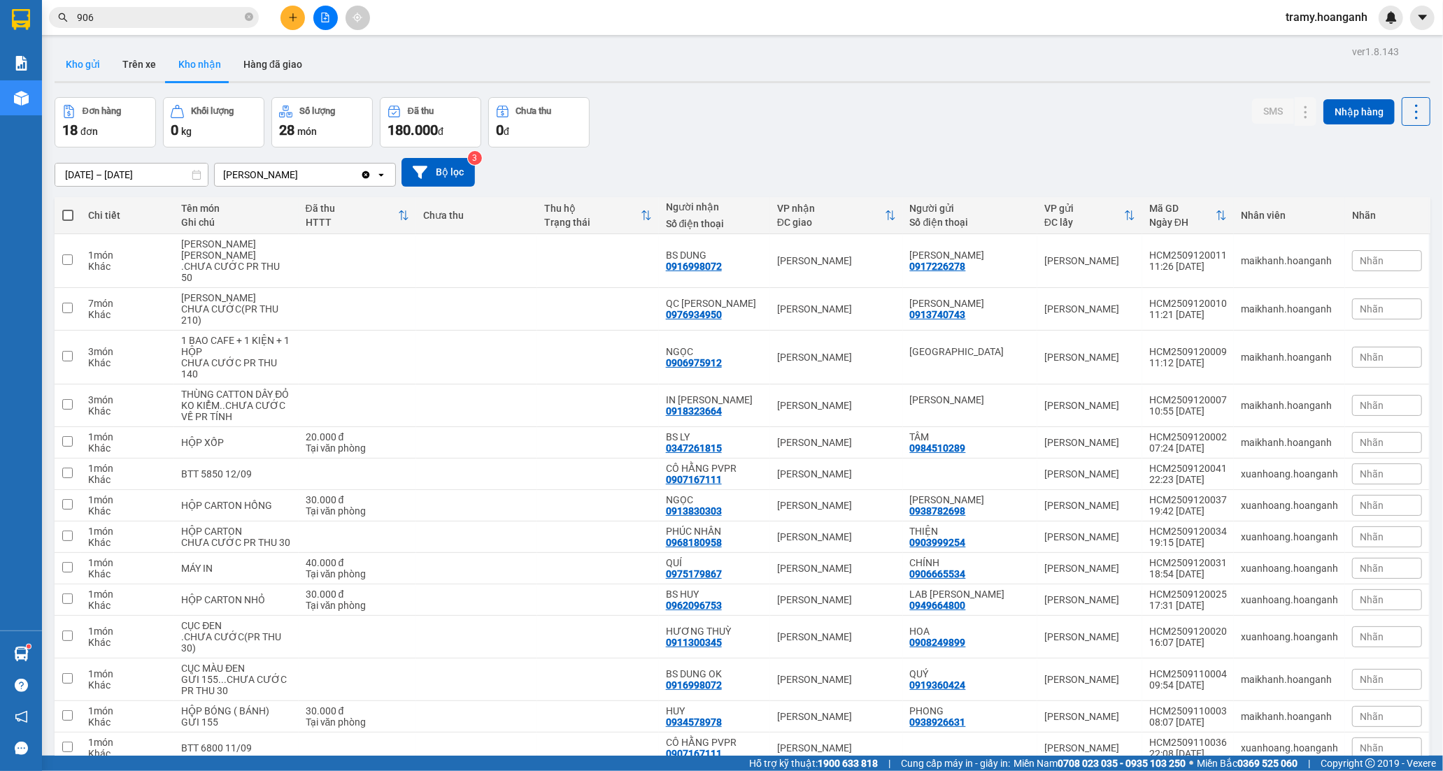
click at [82, 62] on button "Kho gửi" at bounding box center [83, 65] width 57 height 34
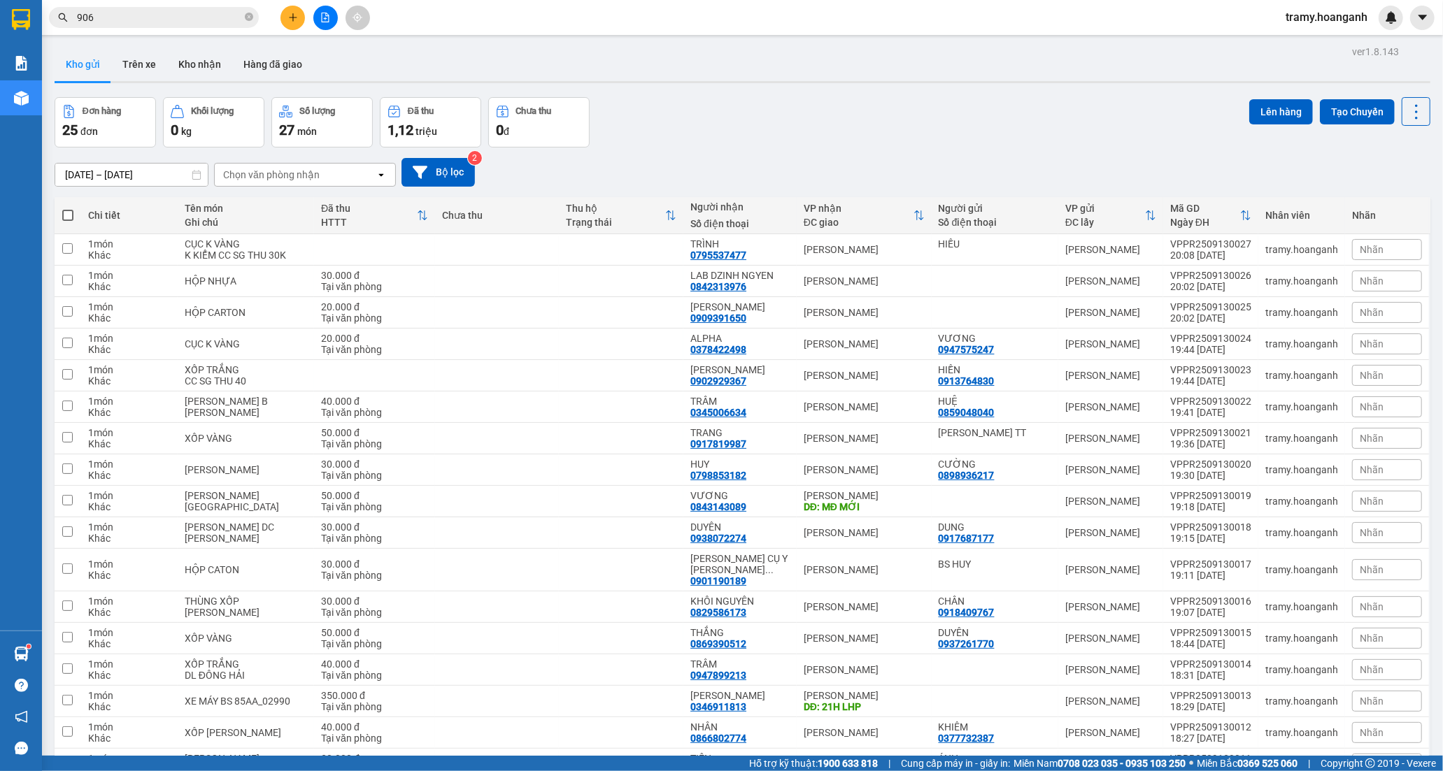
click at [64, 208] on label at bounding box center [68, 215] width 13 height 14
click at [68, 208] on input "checkbox" at bounding box center [68, 208] width 0 height 0
checkbox input "true"
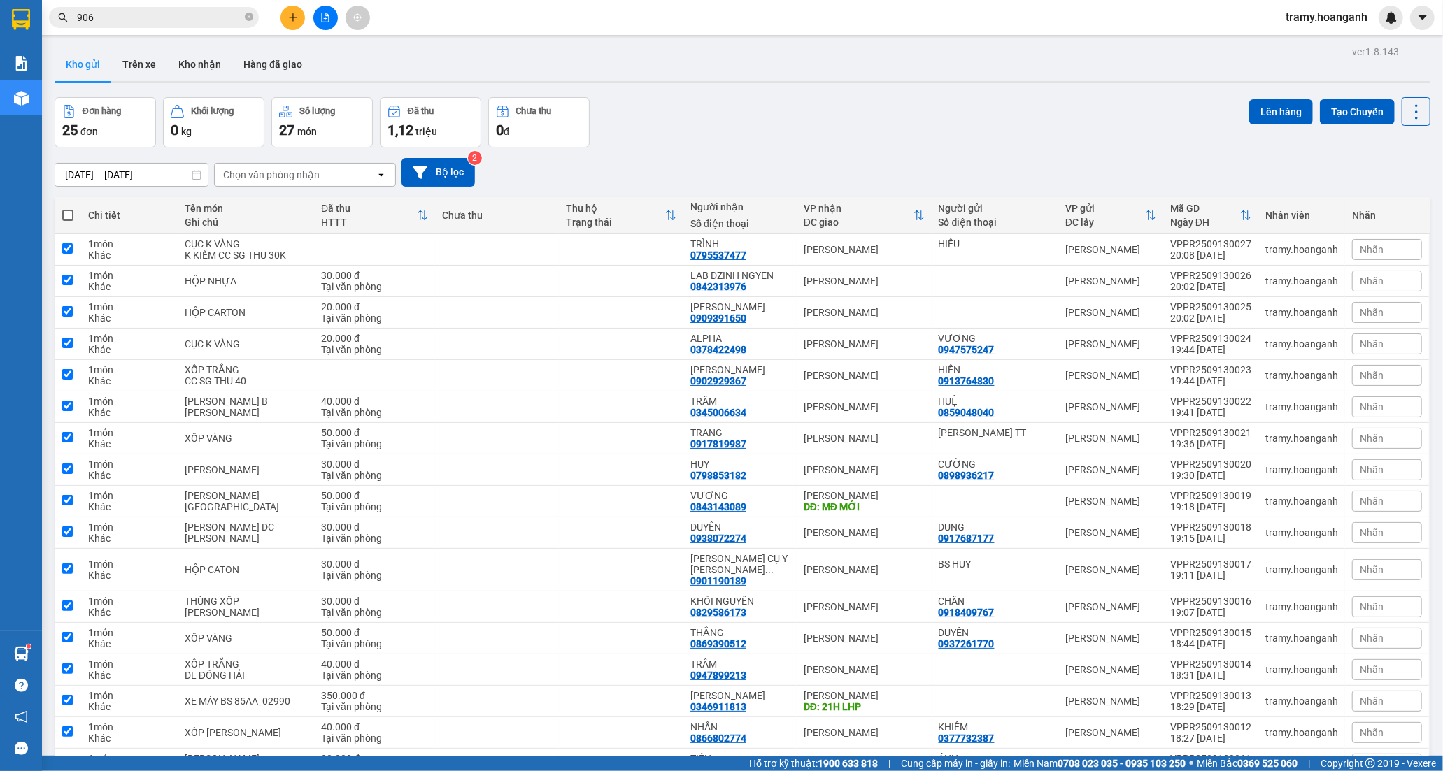
checkbox input "true"
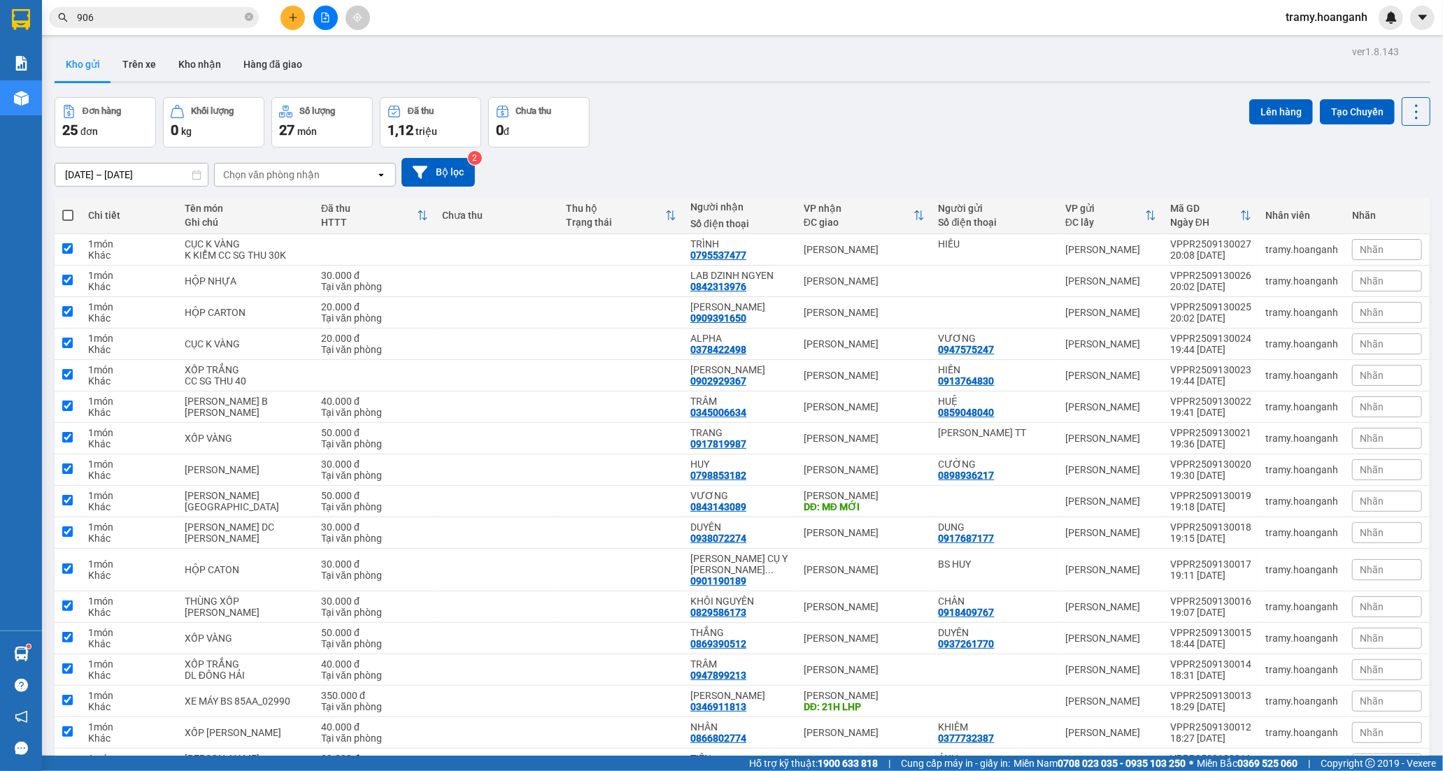
checkbox input "true"
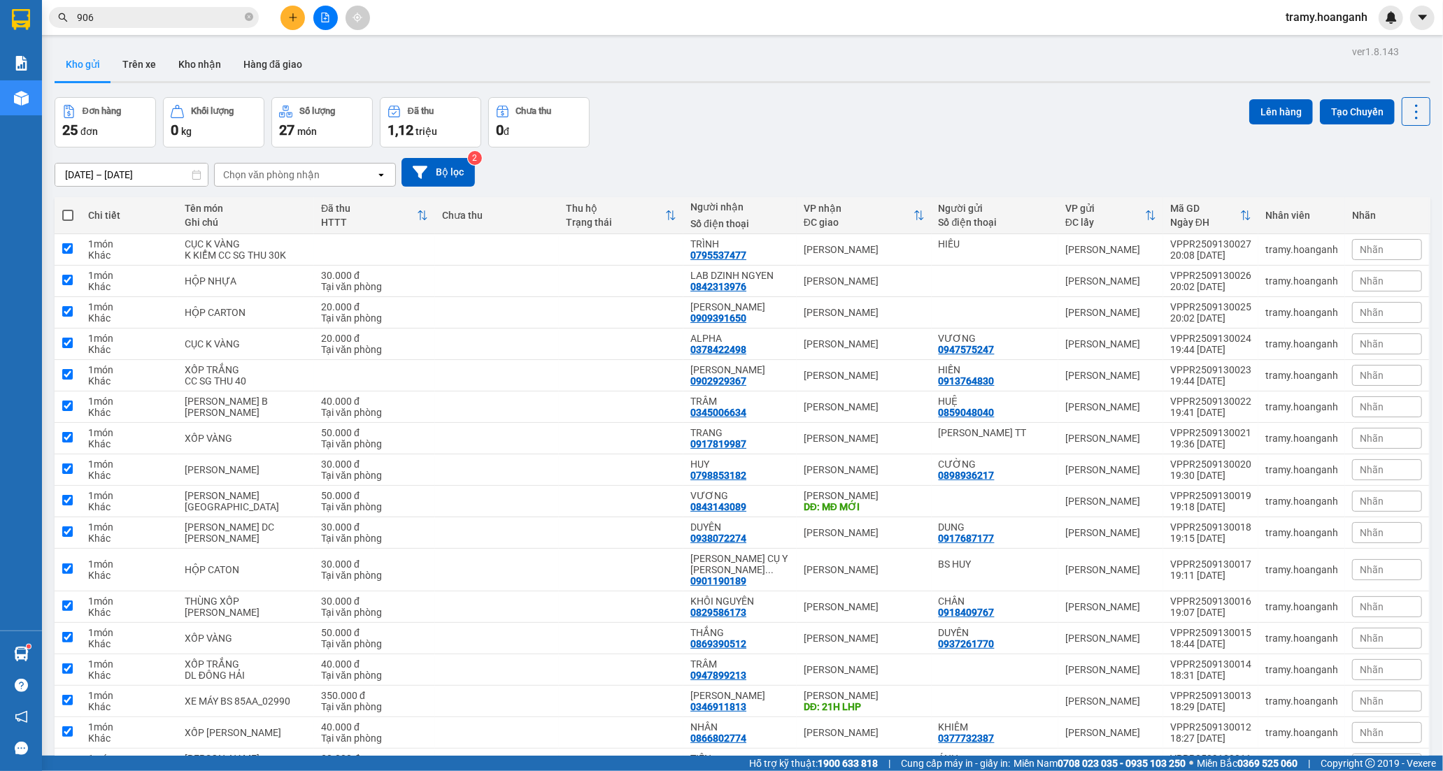
checkbox input "true"
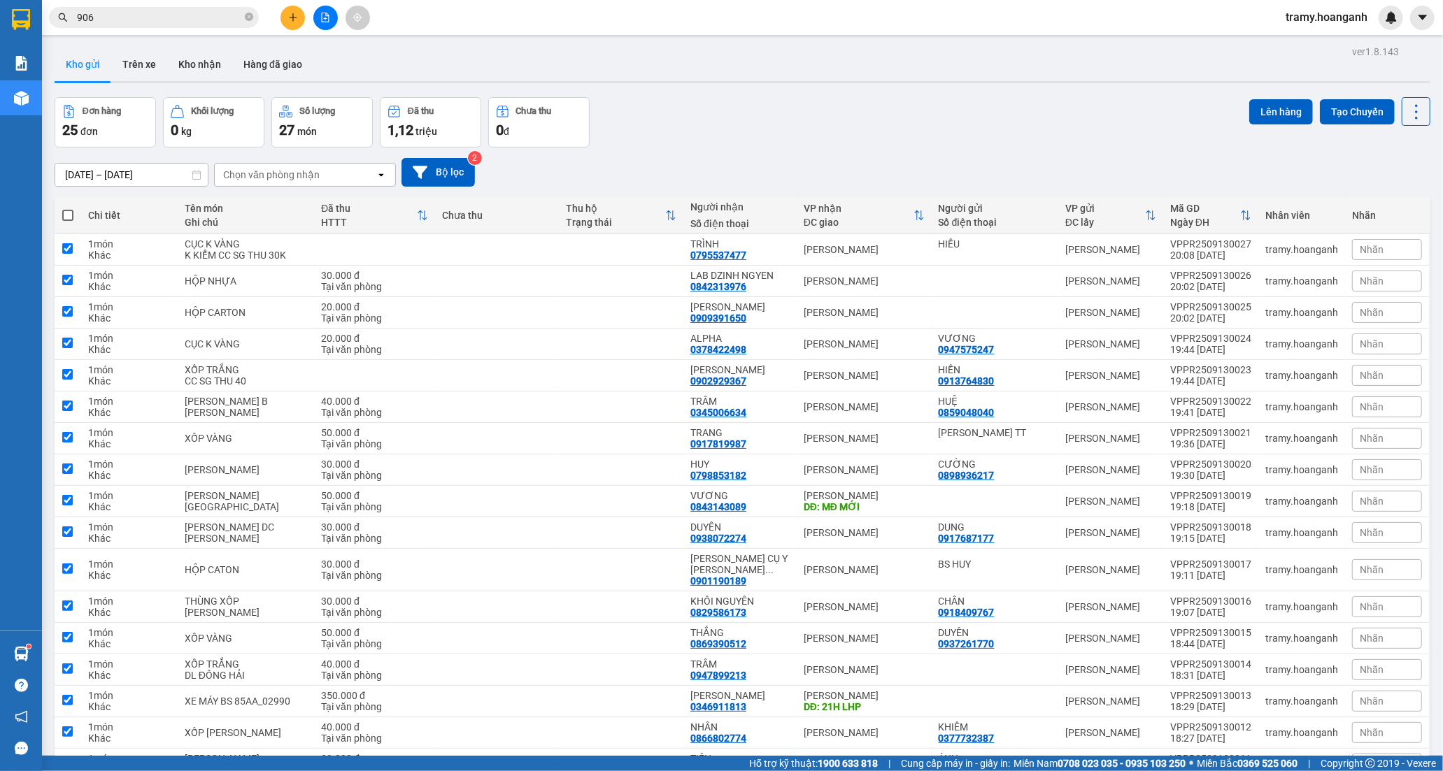
checkbox input "true"
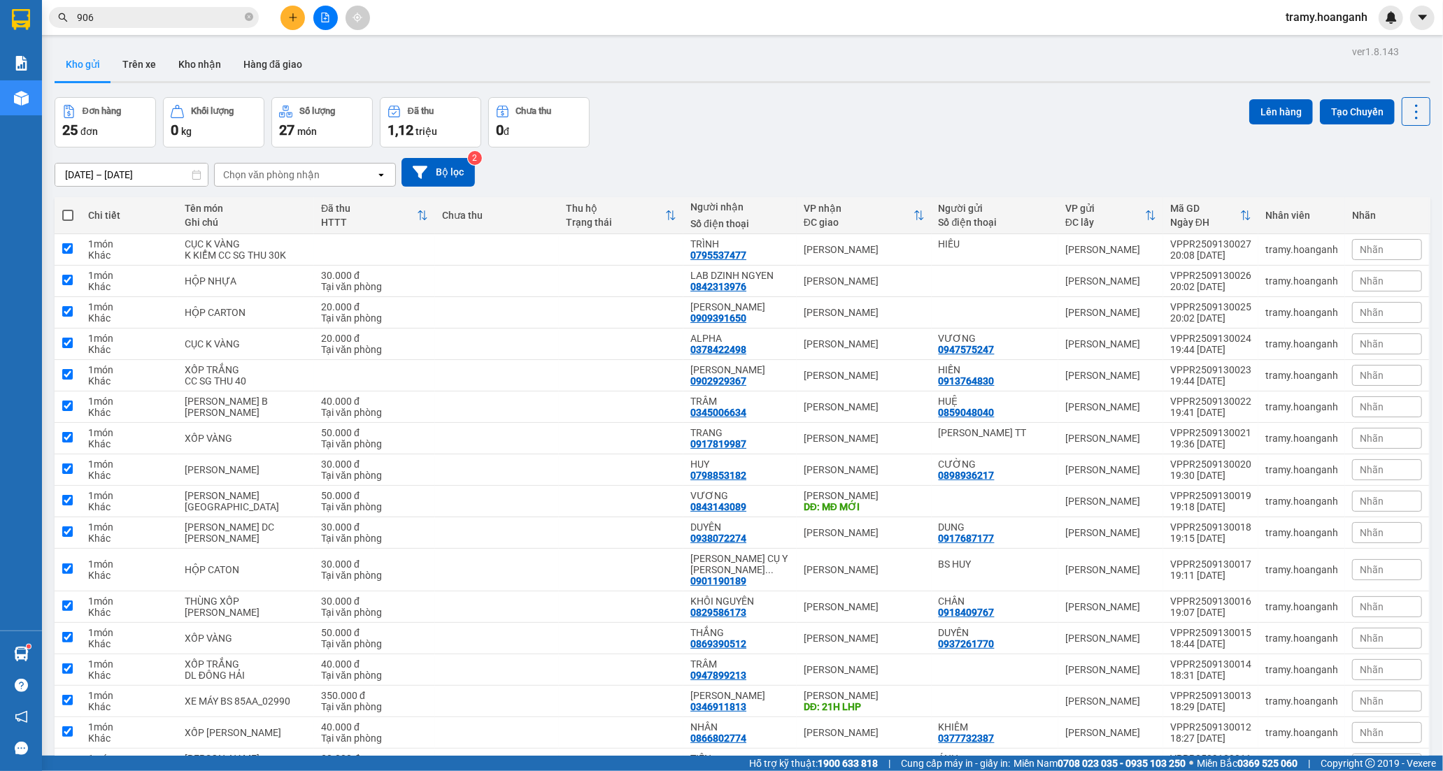
checkbox input "true"
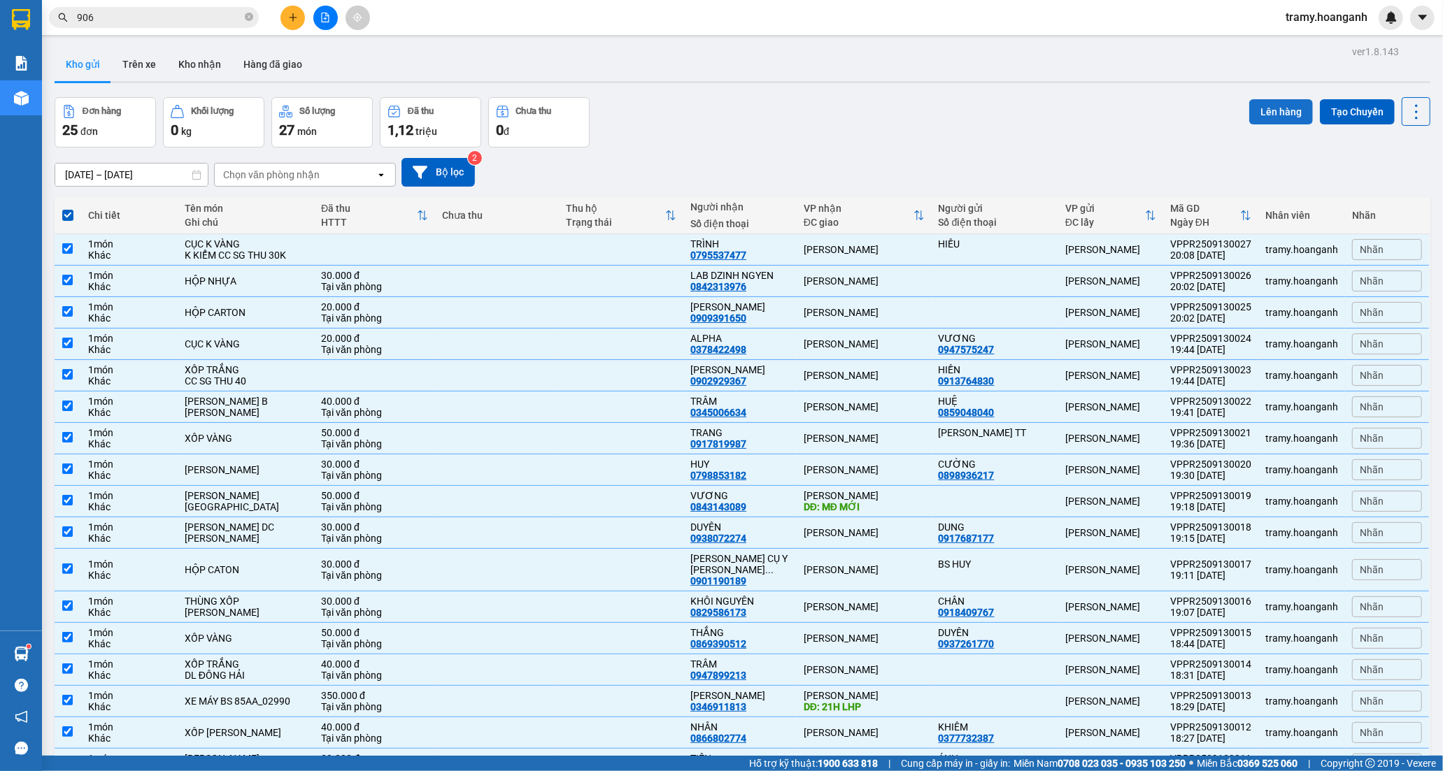
click at [1263, 102] on button "Lên hàng" at bounding box center [1281, 111] width 64 height 25
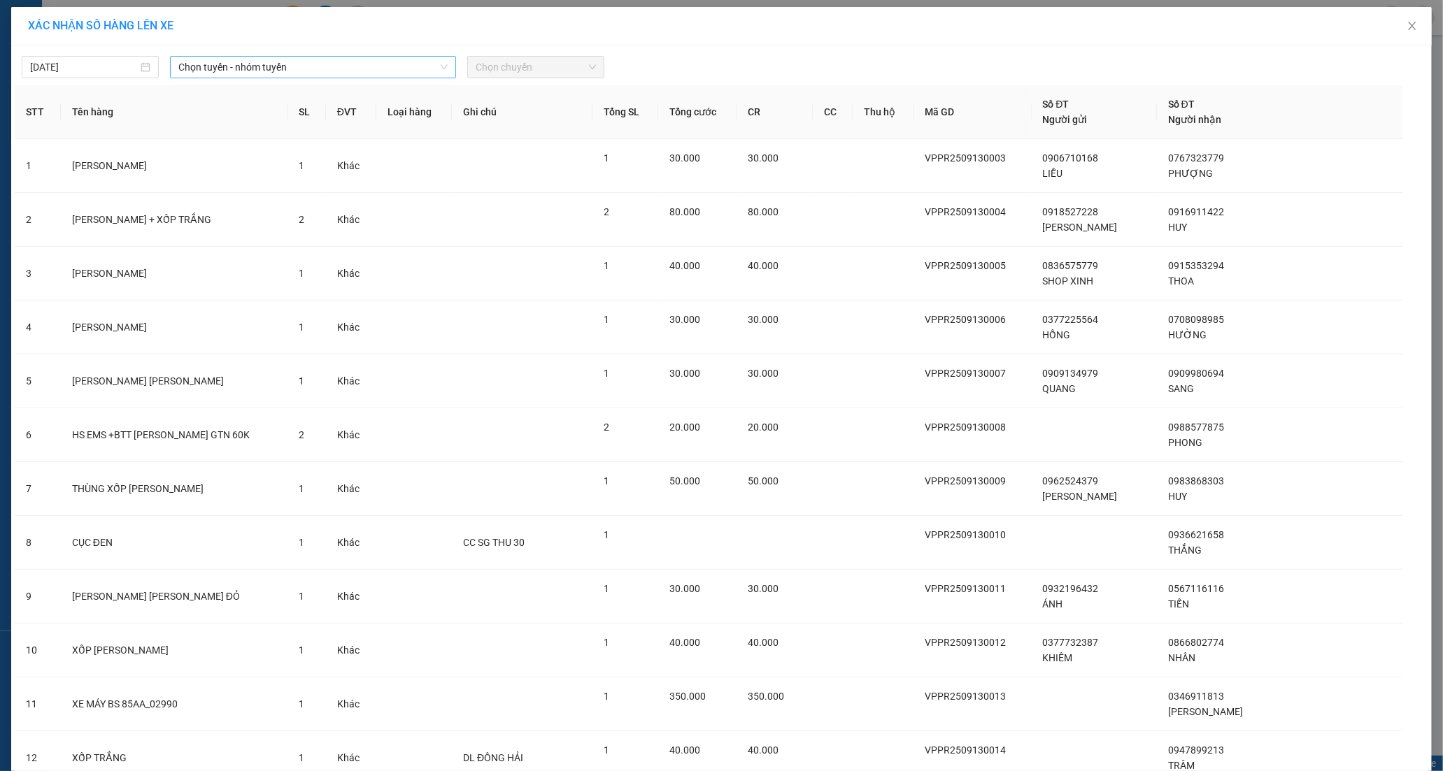
click at [255, 64] on span "Chọn tuyến - nhóm tuyến" at bounding box center [312, 67] width 269 height 21
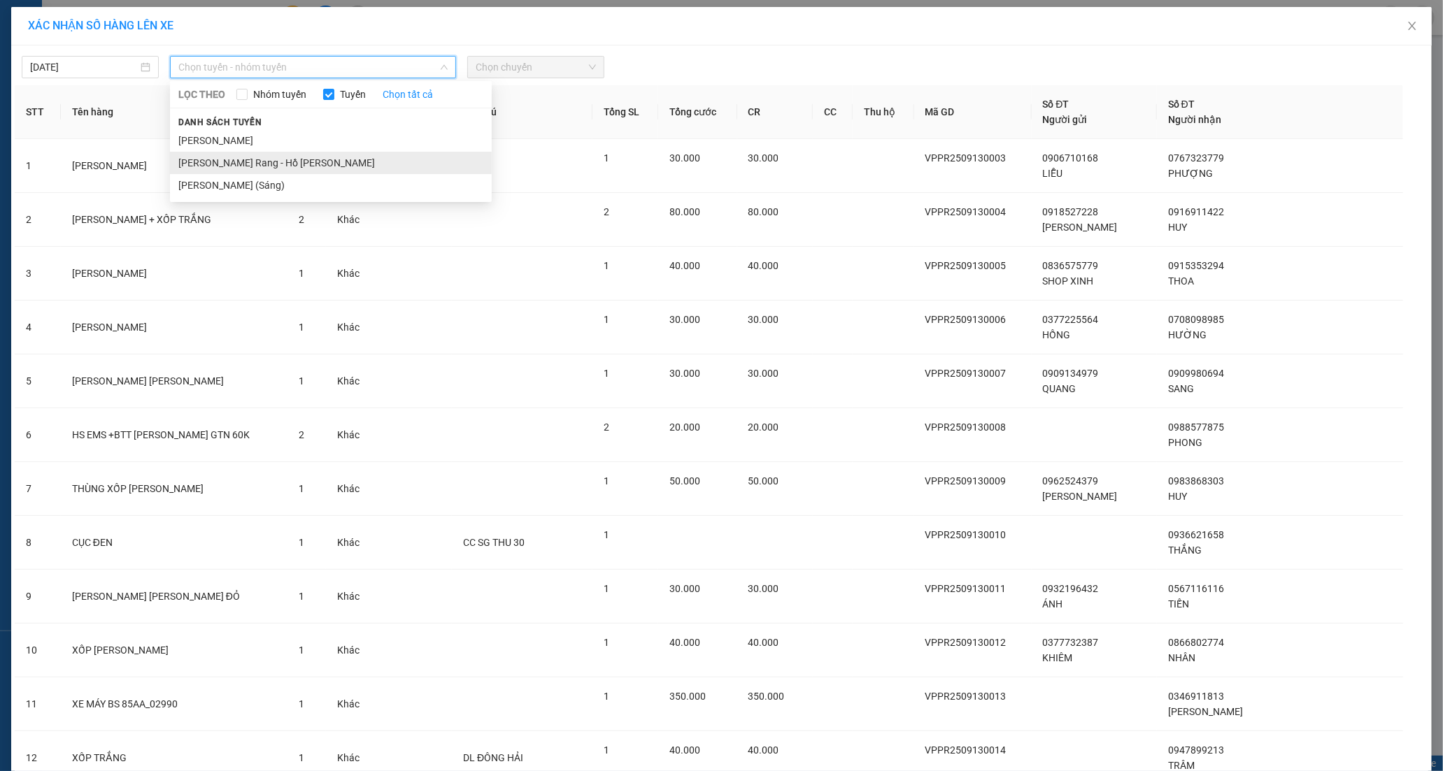
click at [235, 164] on li "[PERSON_NAME]" at bounding box center [331, 163] width 322 height 22
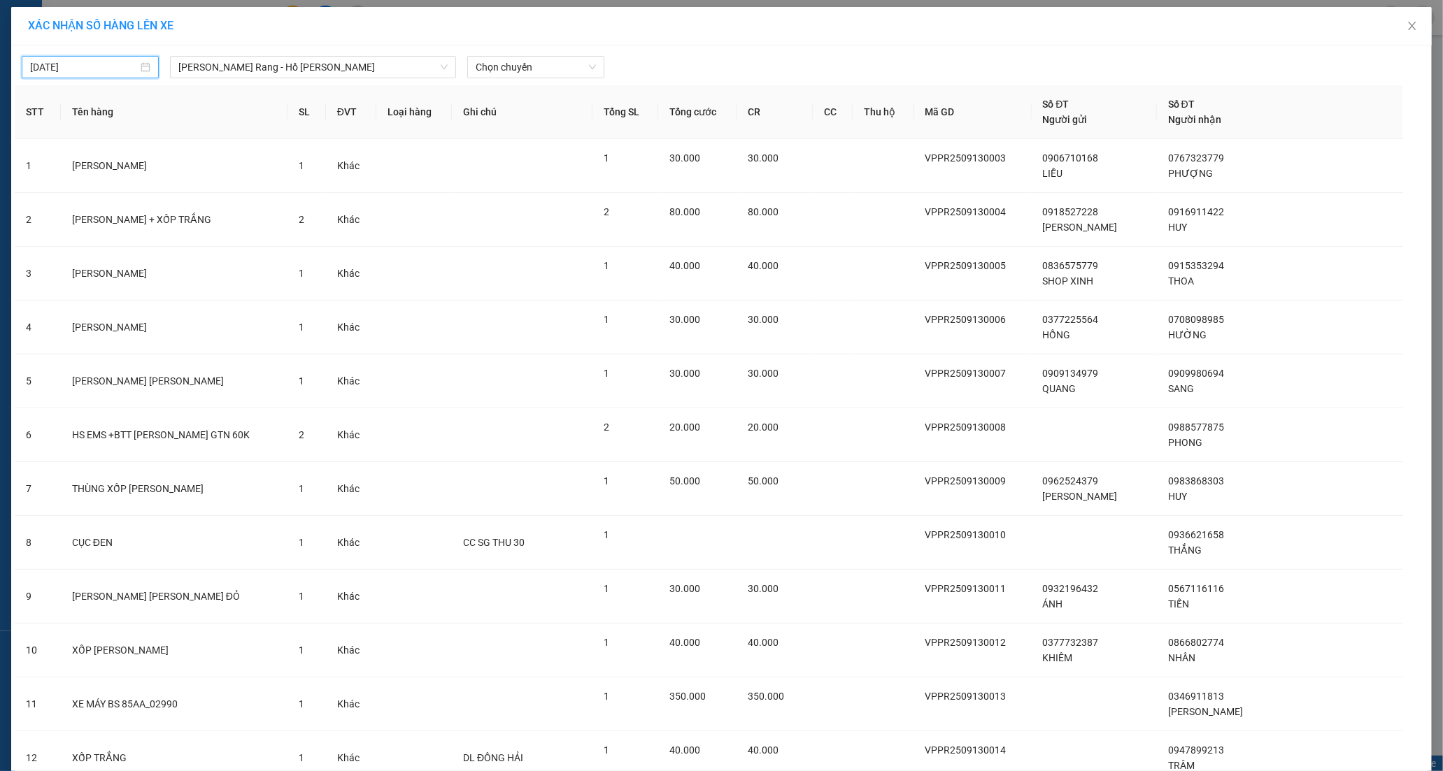
click at [78, 66] on input "[DATE]" at bounding box center [84, 66] width 108 height 15
type input "[DATE]"
click at [488, 66] on span "Chọn chuyến" at bounding box center [536, 67] width 120 height 21
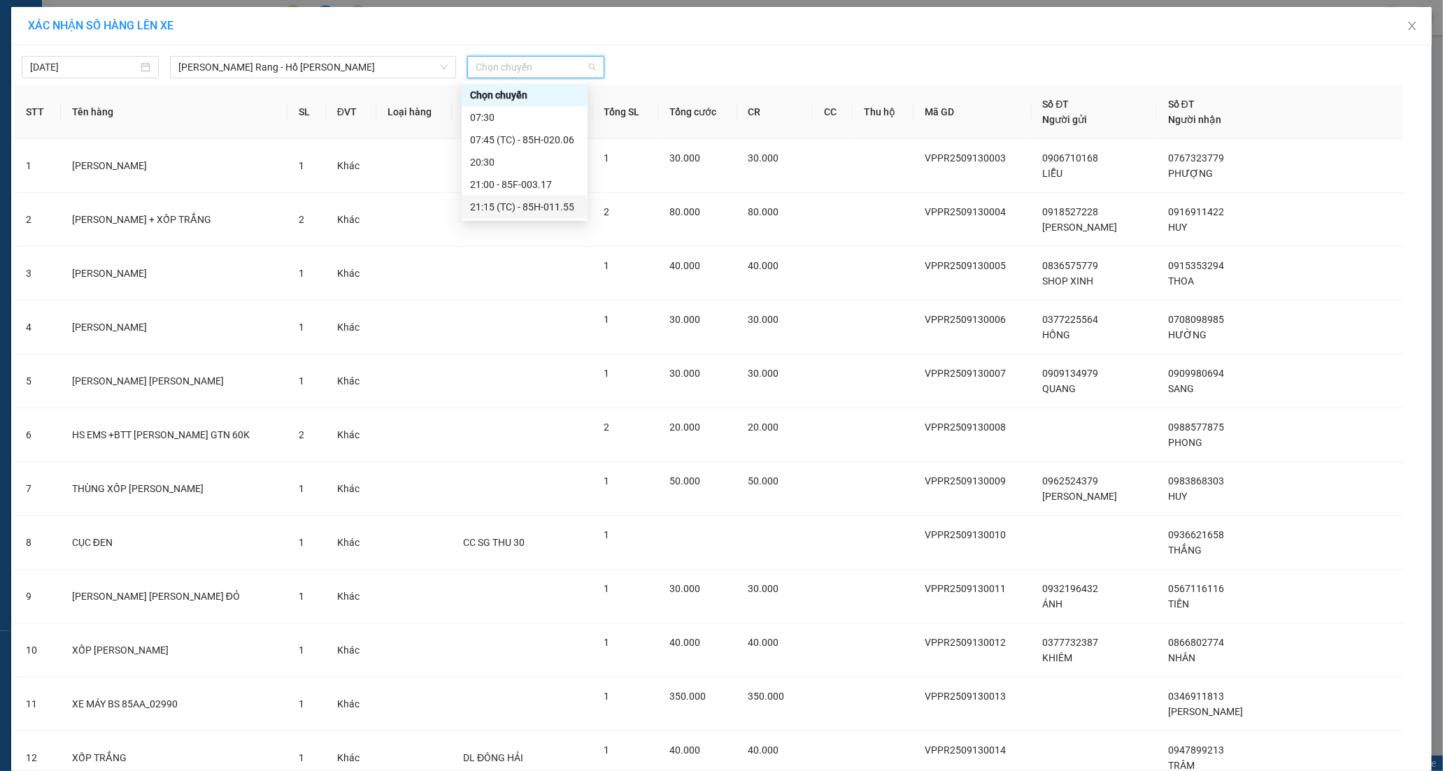
click at [501, 203] on div "21:15 (TC) - 85H-011.55" at bounding box center [524, 206] width 109 height 15
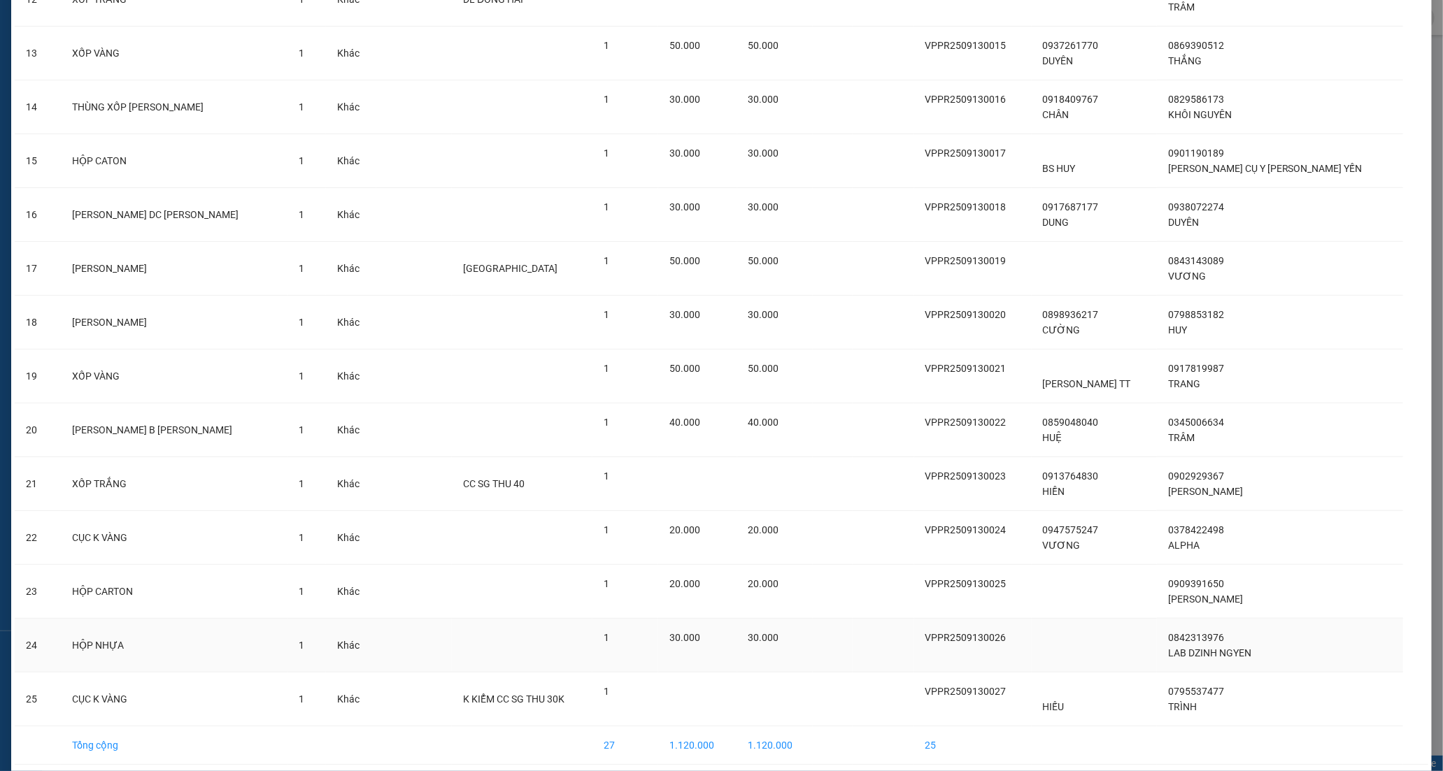
scroll to position [825, 0]
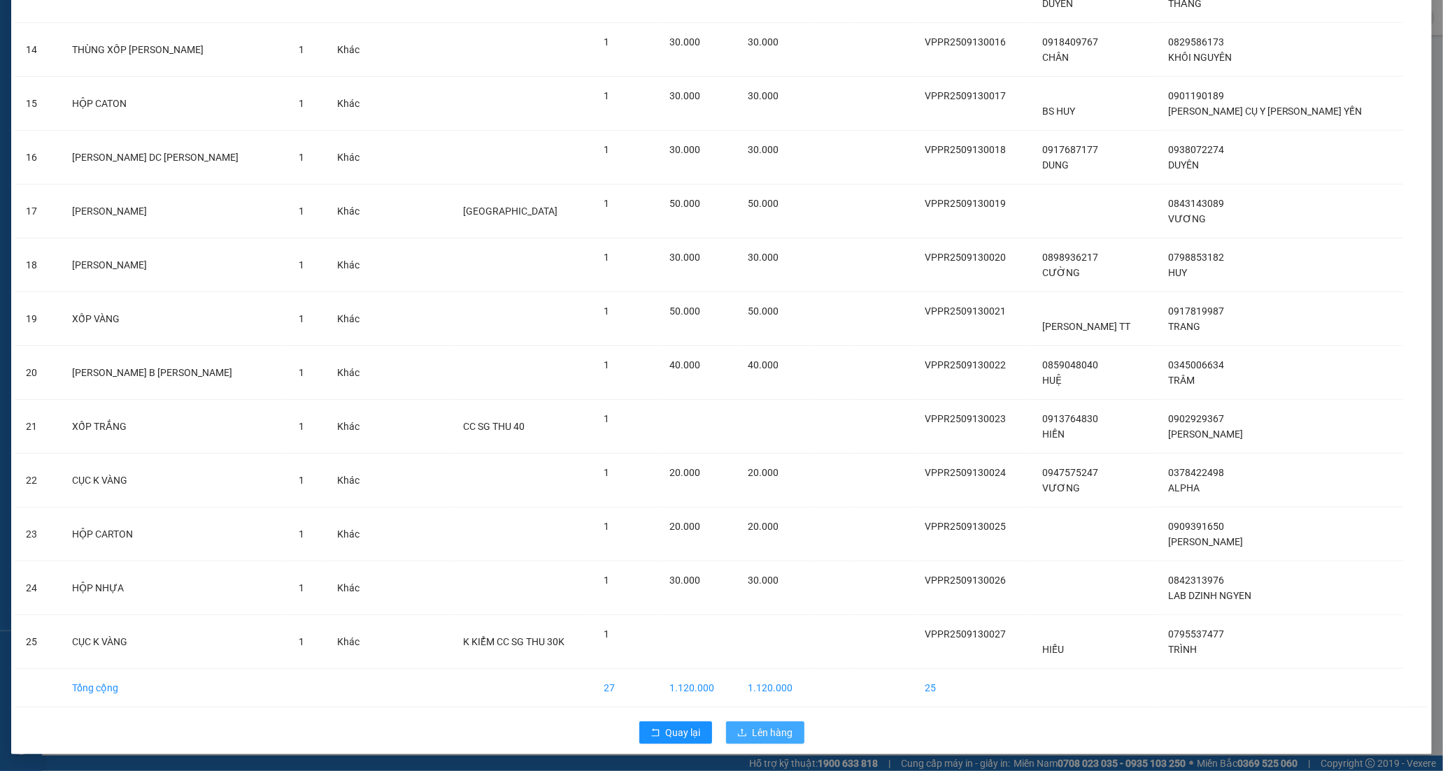
click at [774, 734] on span "Lên hàng" at bounding box center [773, 732] width 41 height 15
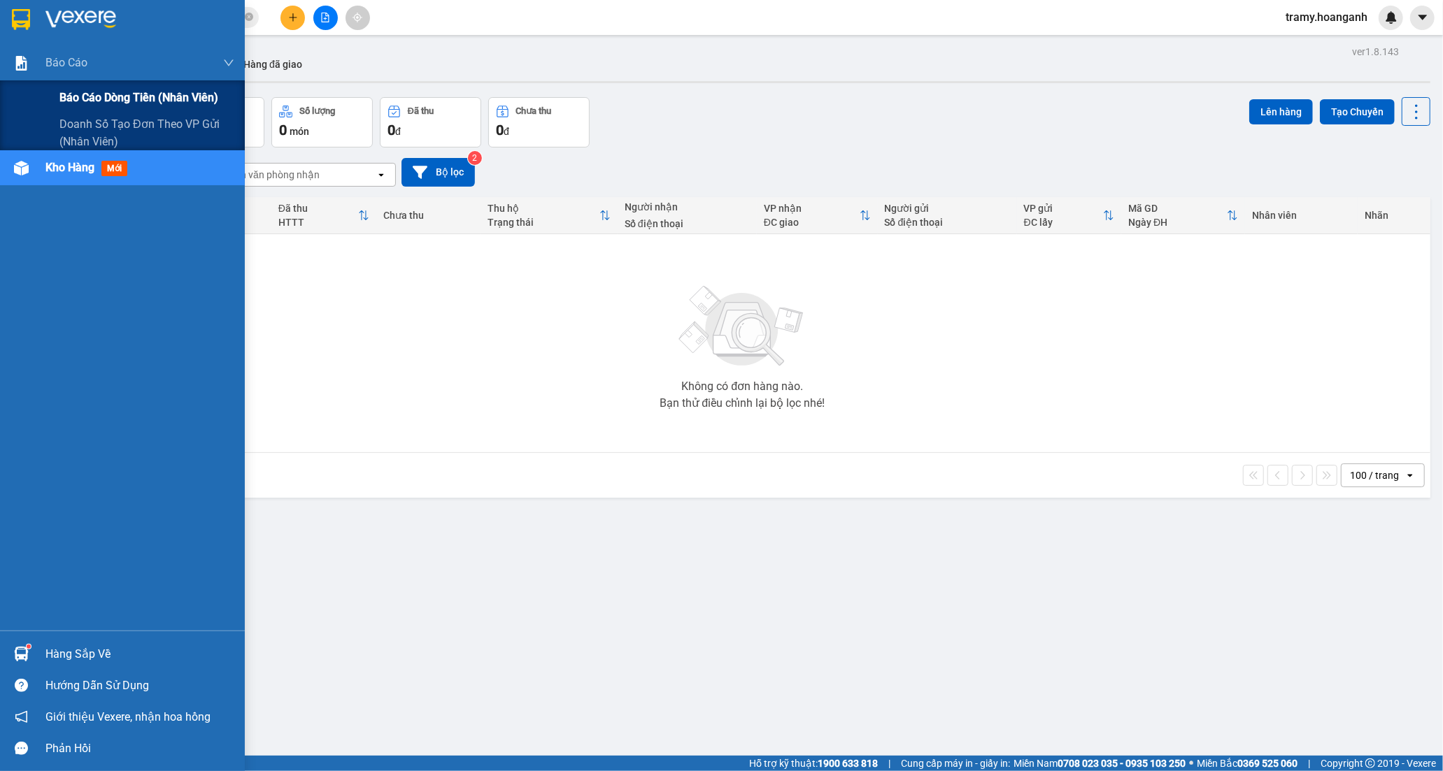
drag, startPoint x: 117, startPoint y: 89, endPoint x: 233, endPoint y: 103, distance: 116.9
click at [120, 89] on span "Báo cáo dòng tiền (nhân viên)" at bounding box center [138, 97] width 159 height 17
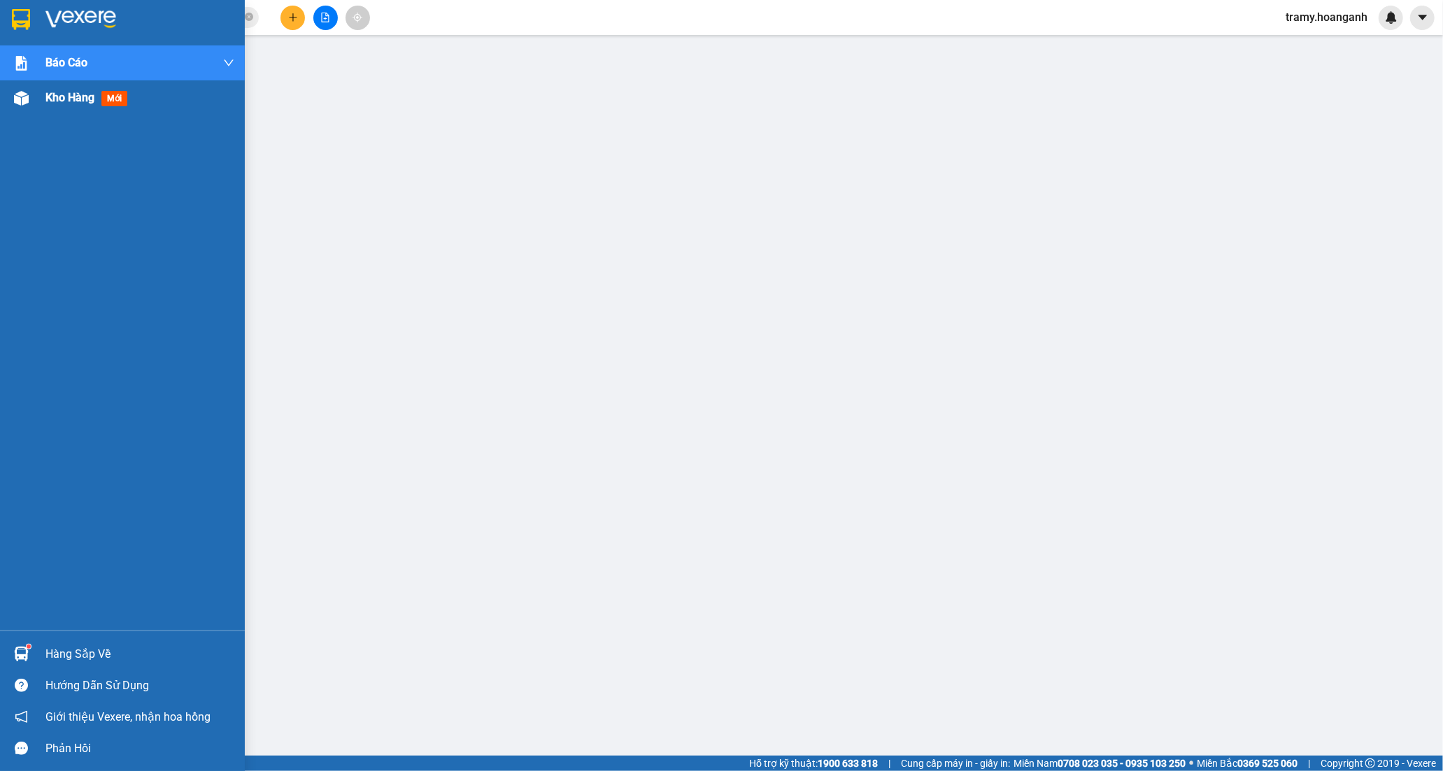
click at [87, 98] on span "Kho hàng" at bounding box center [69, 97] width 49 height 13
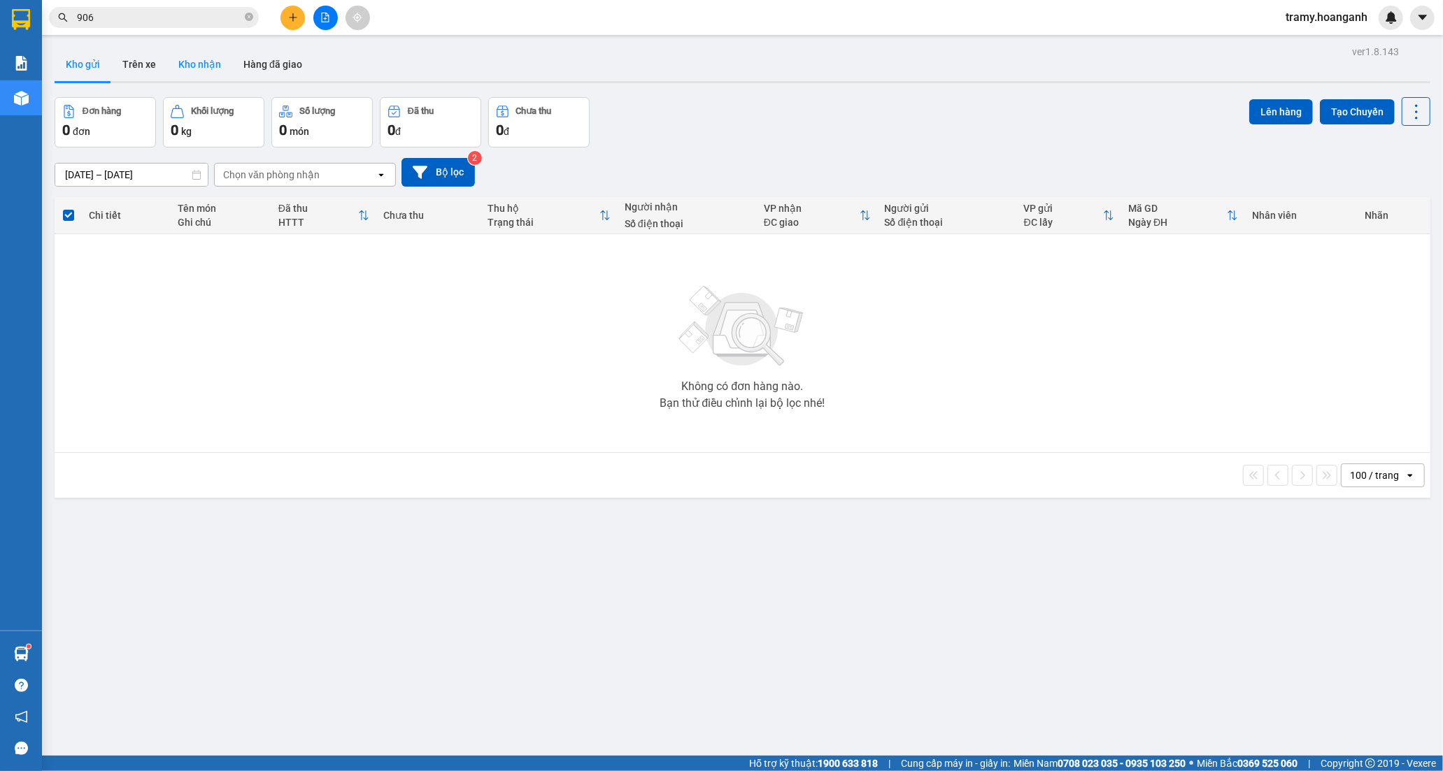
click at [196, 49] on button "Kho nhận" at bounding box center [199, 65] width 65 height 34
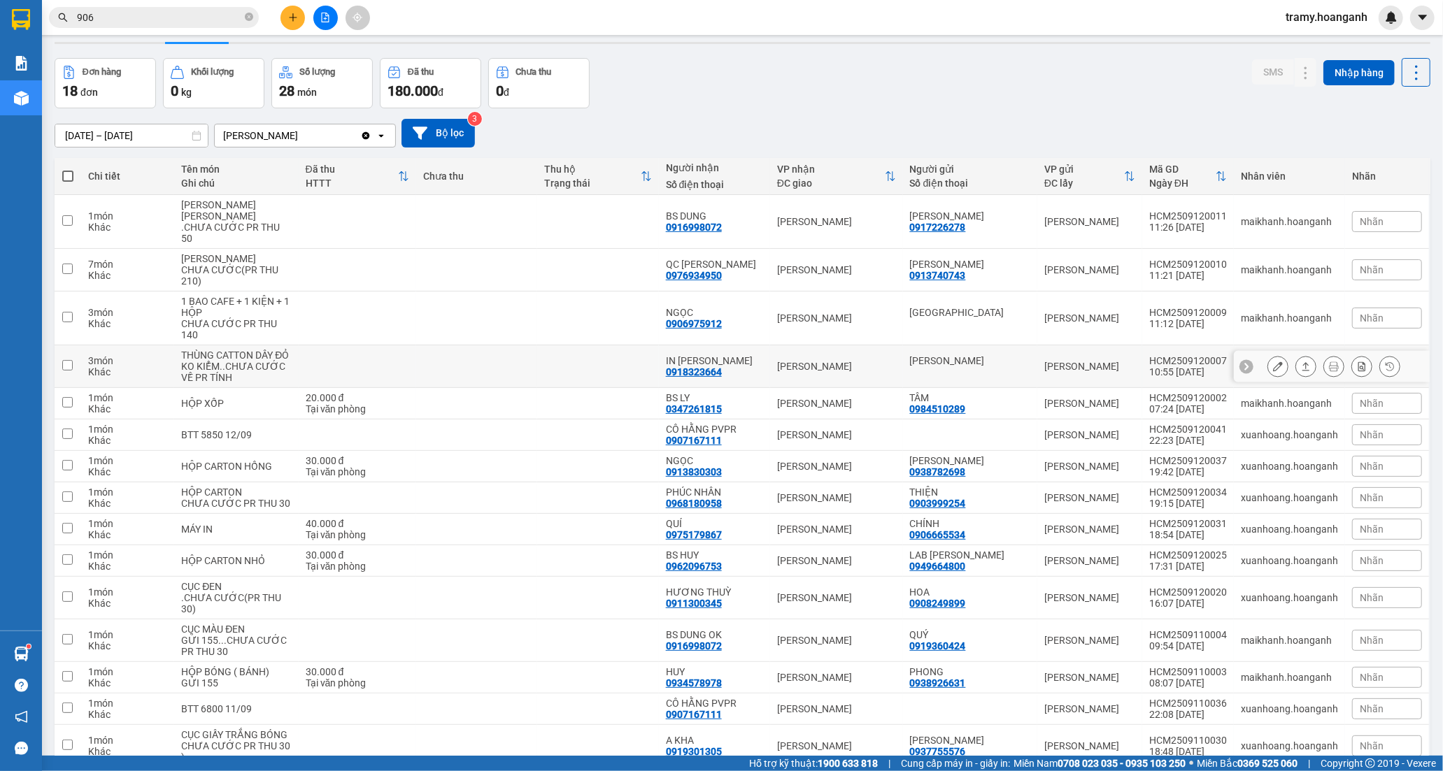
scroll to position [78, 0]
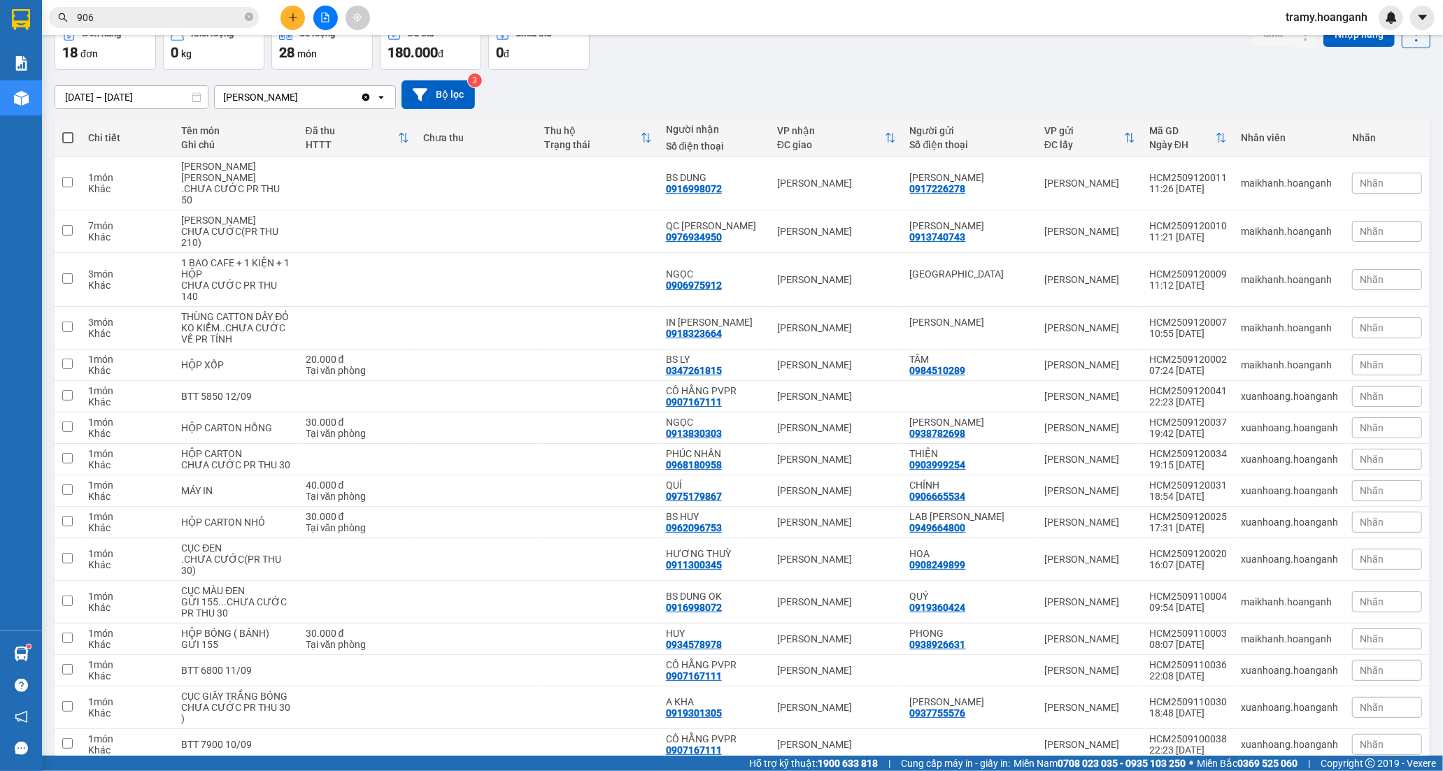
click at [1332, 22] on span "tramy.hoanganh" at bounding box center [1326, 16] width 104 height 17
drag, startPoint x: 1330, startPoint y: 43, endPoint x: 1319, endPoint y: 38, distance: 12.0
click at [1319, 38] on span "Đăng xuất" at bounding box center [1333, 43] width 74 height 15
